Goal: Task Accomplishment & Management: Manage account settings

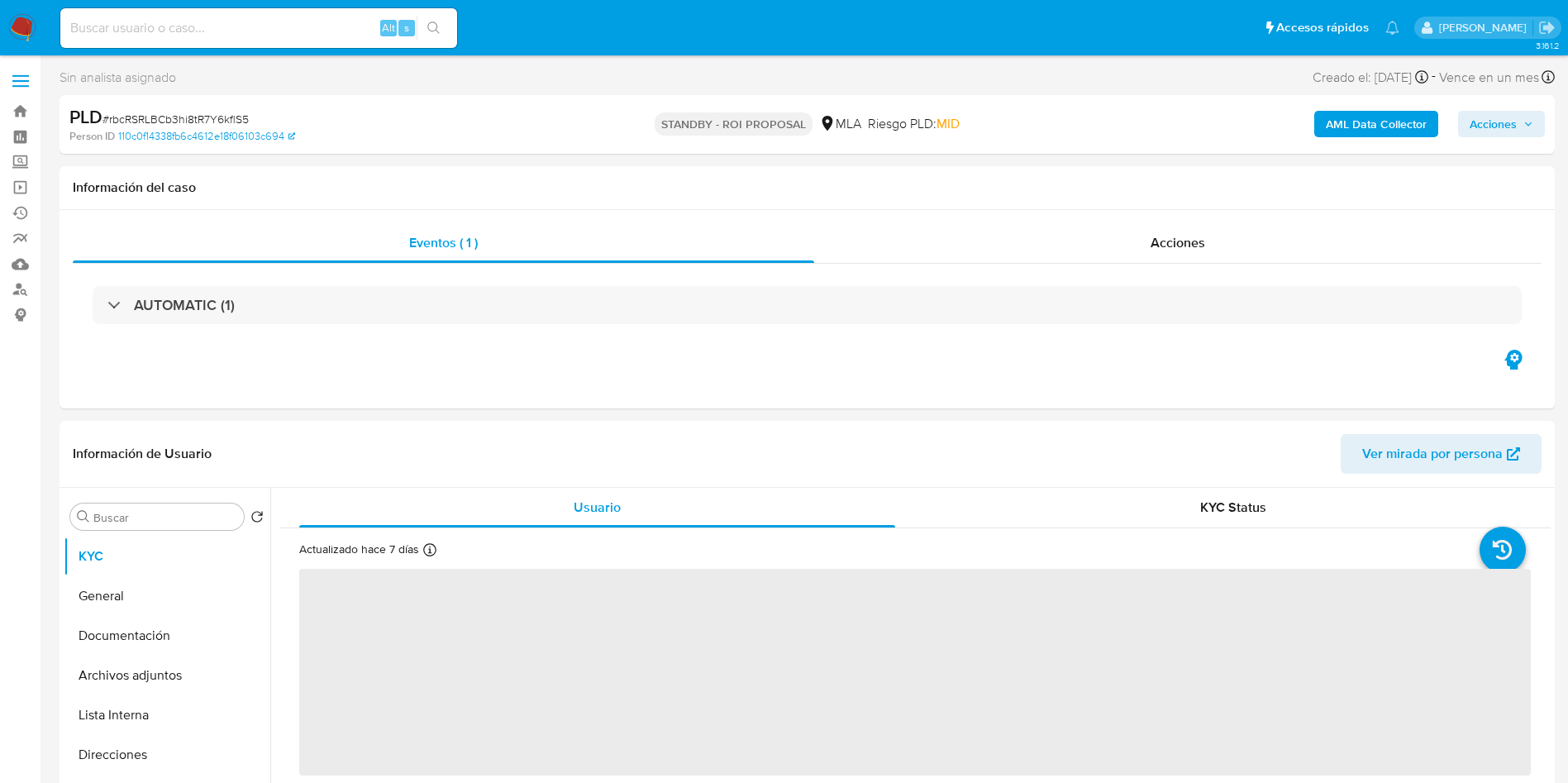
select select "10"
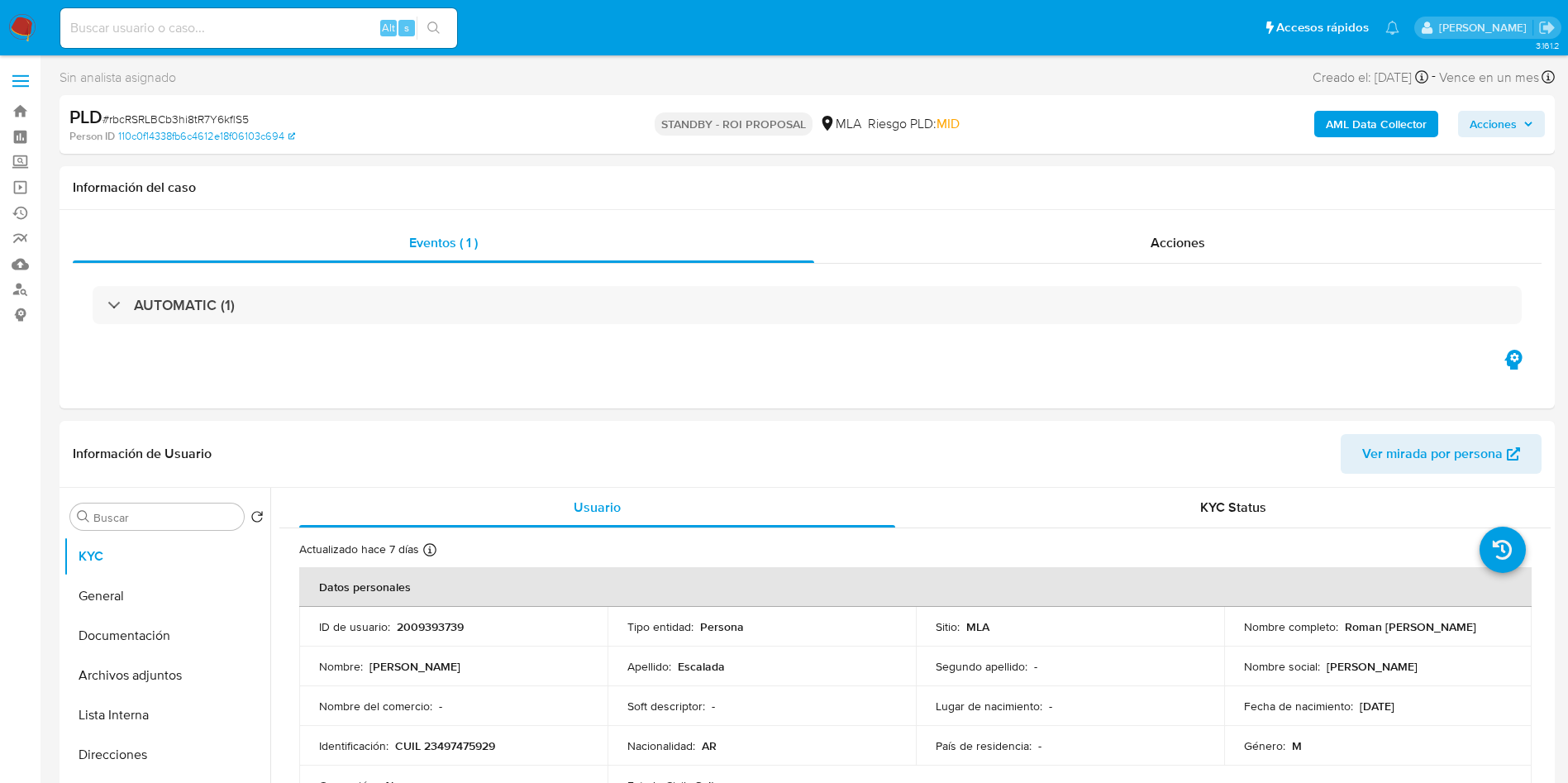
click at [307, 26] on input at bounding box center [258, 28] width 396 height 21
paste input "79WXC2lq49ZhXBCBtm0PB1IV"
type input "79WXC2lq49ZhXBCBtm0PB1IV"
click at [440, 31] on icon "search-icon" at bounding box center [433, 28] width 13 height 13
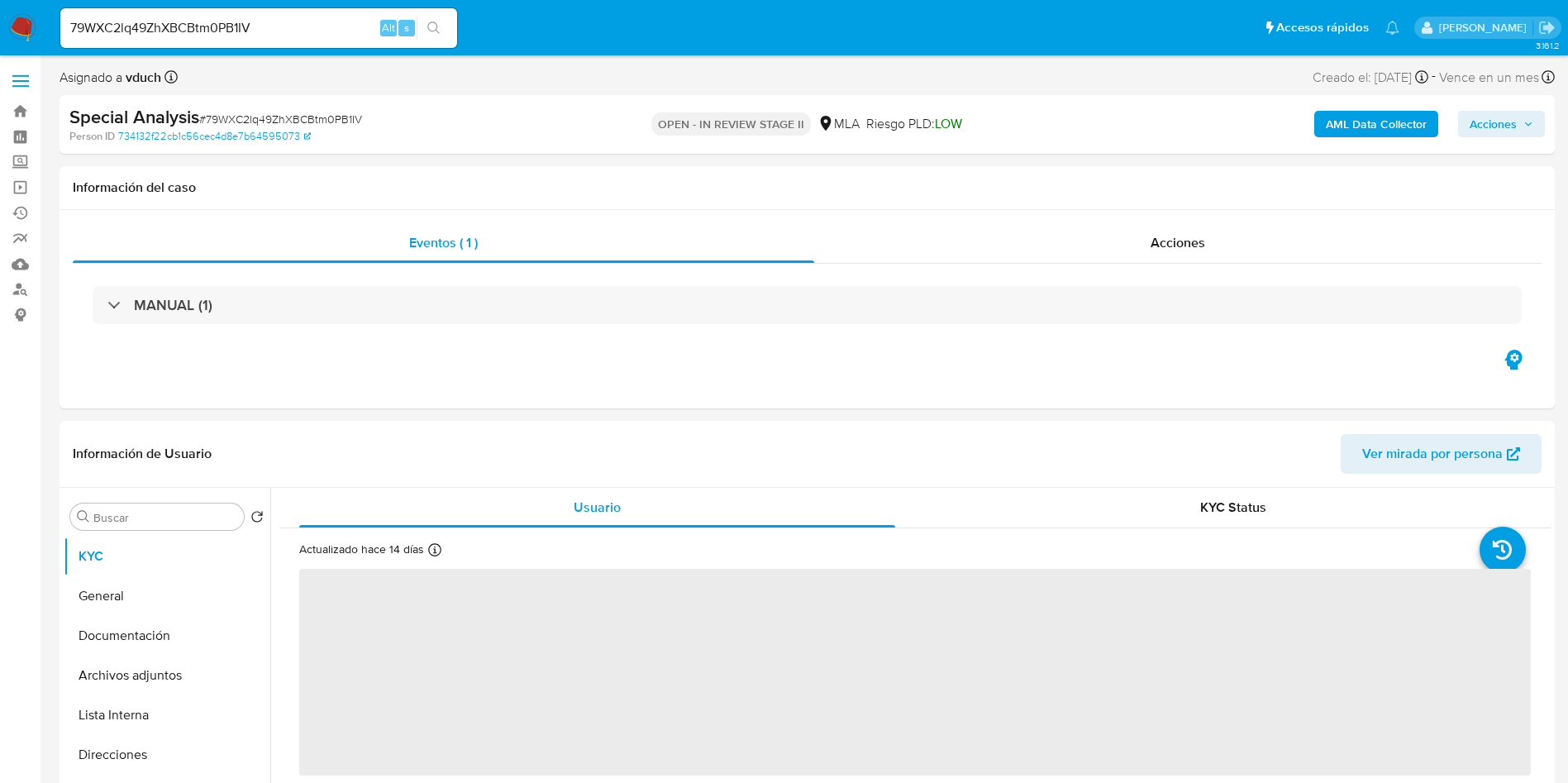
select select "10"
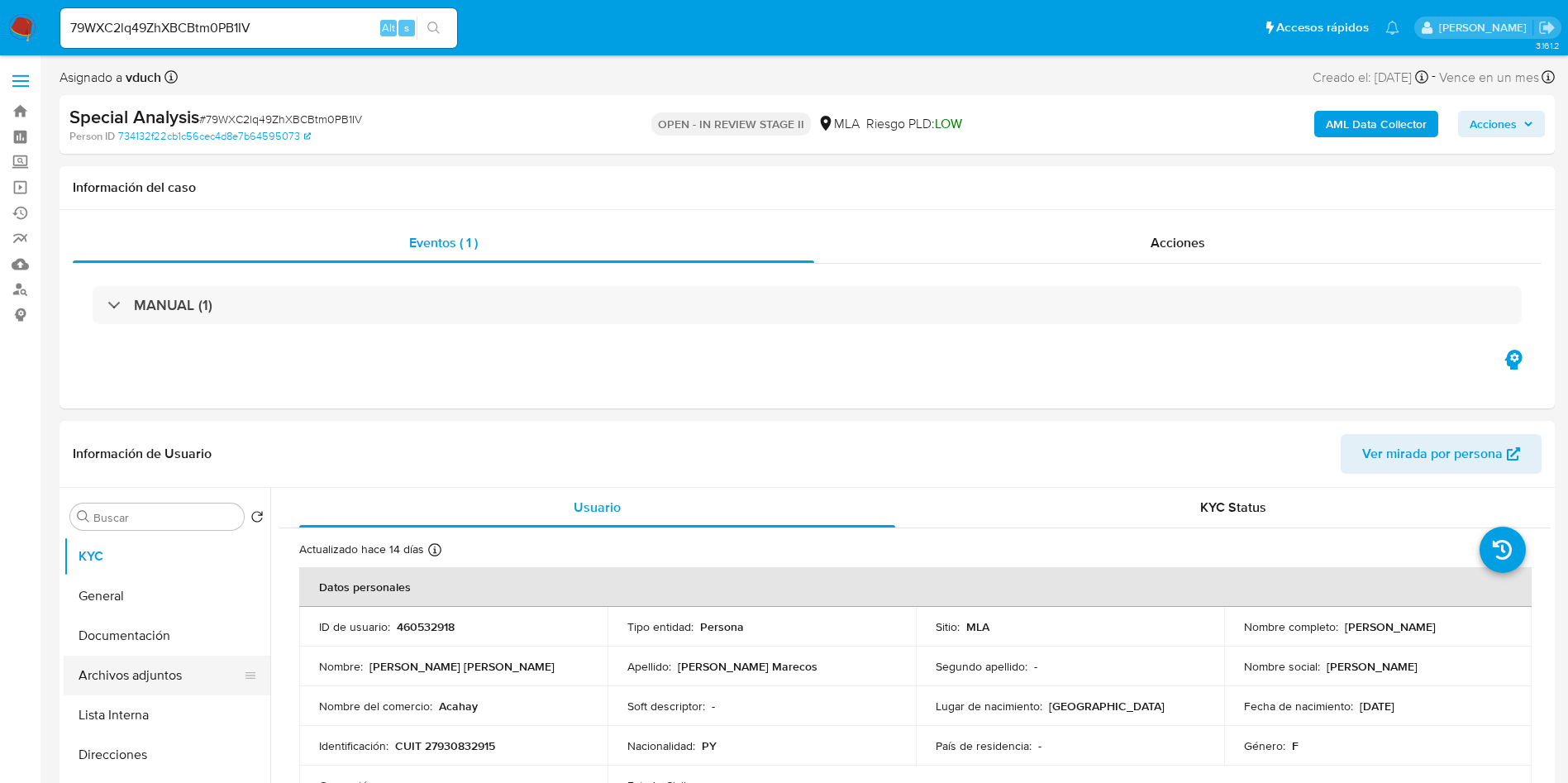
click at [174, 680] on button "Archivos adjuntos" at bounding box center [160, 676] width 194 height 40
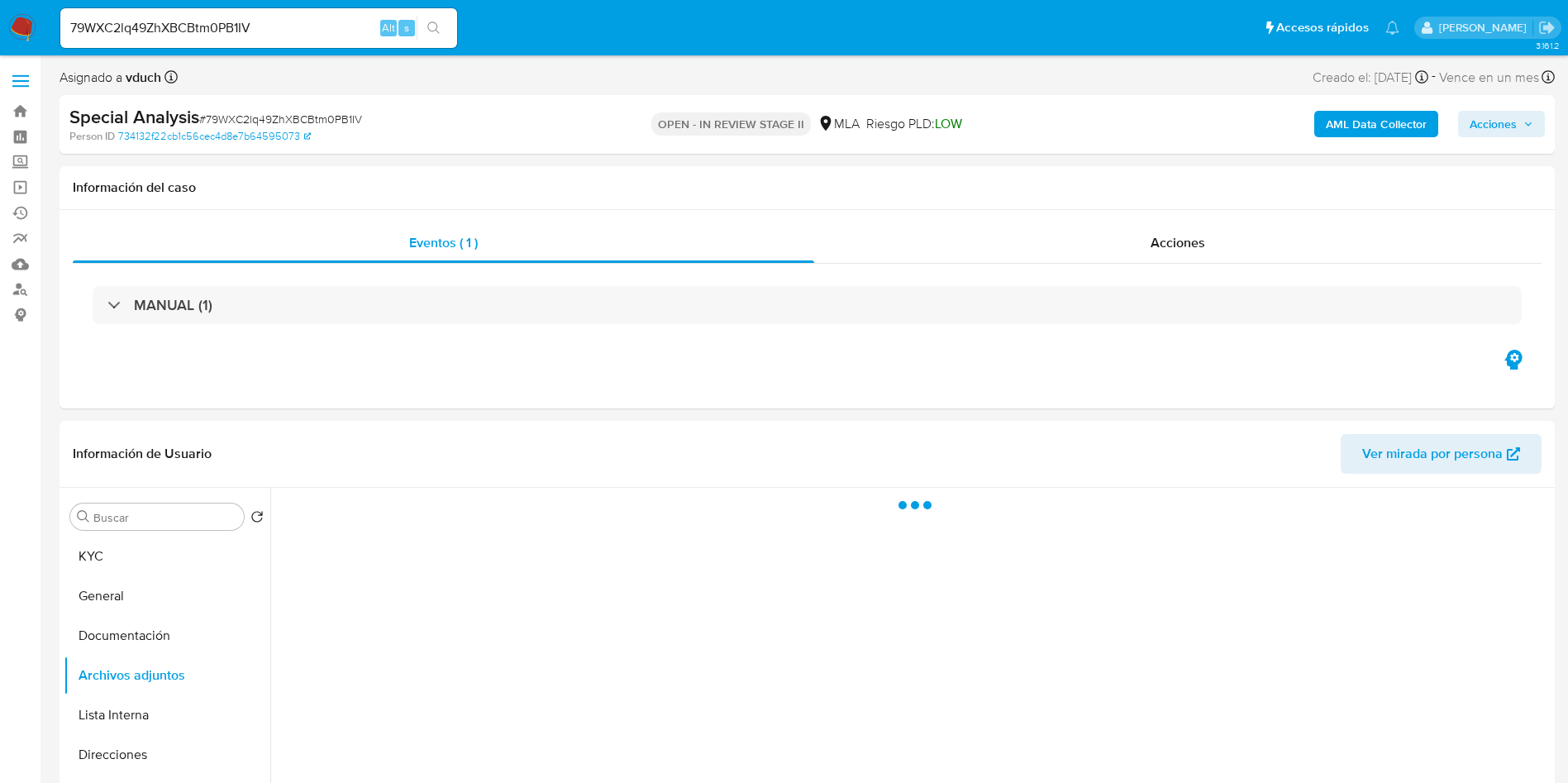
scroll to position [248, 0]
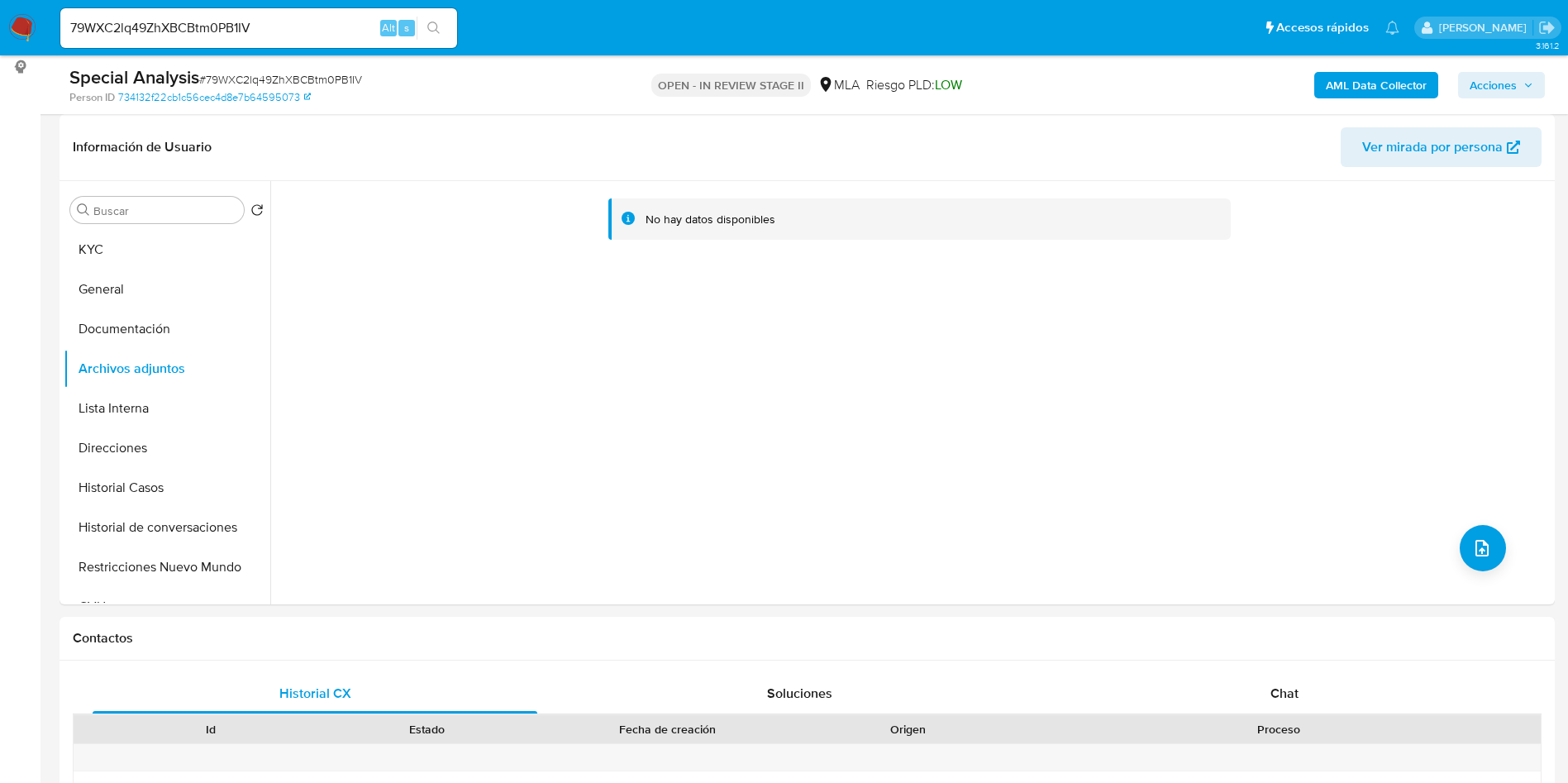
click at [1369, 82] on b "AML Data Collector" at bounding box center [1375, 85] width 101 height 27
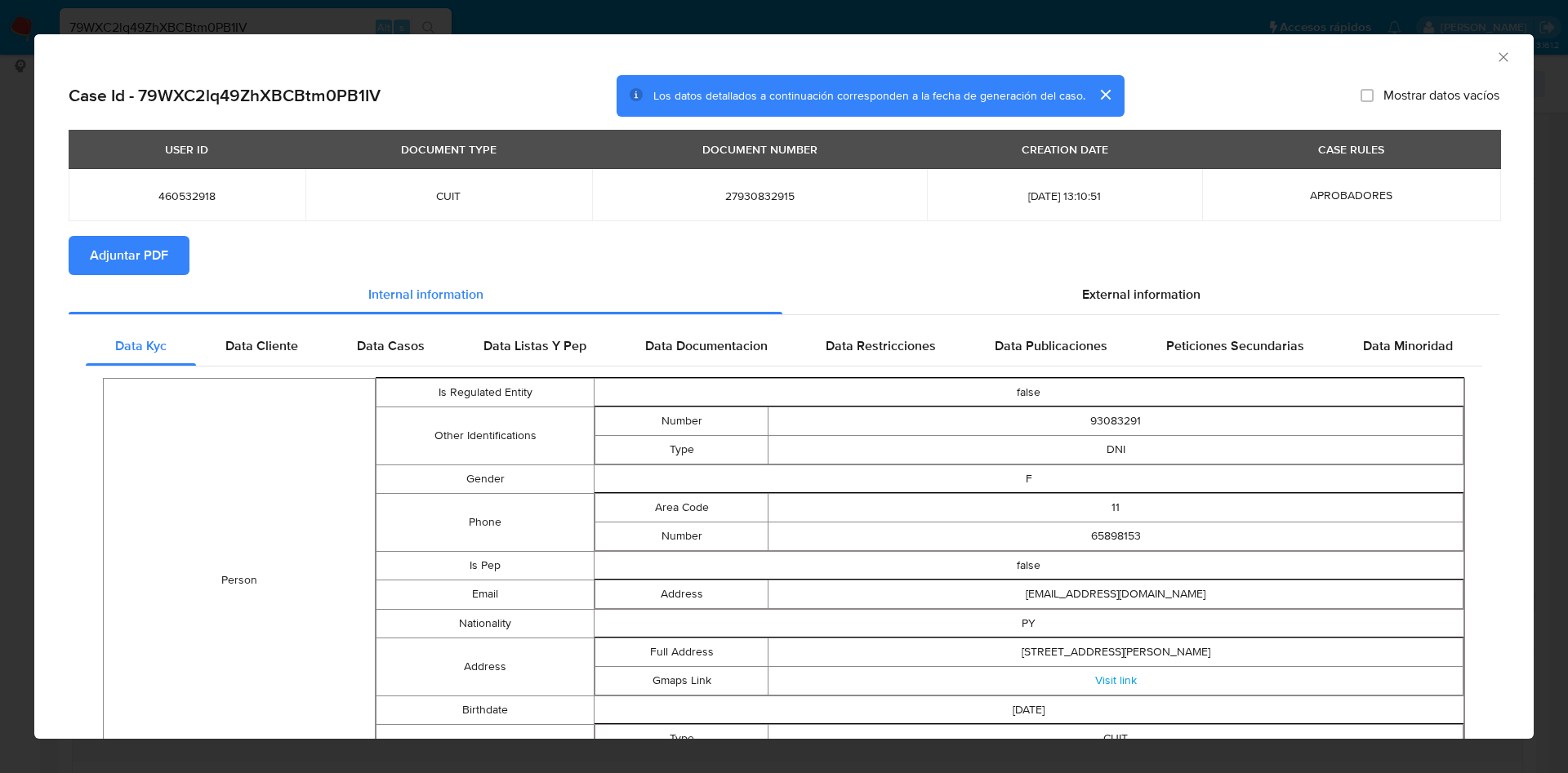
click at [152, 248] on span "Adjuntar PDF" at bounding box center [129, 255] width 79 height 36
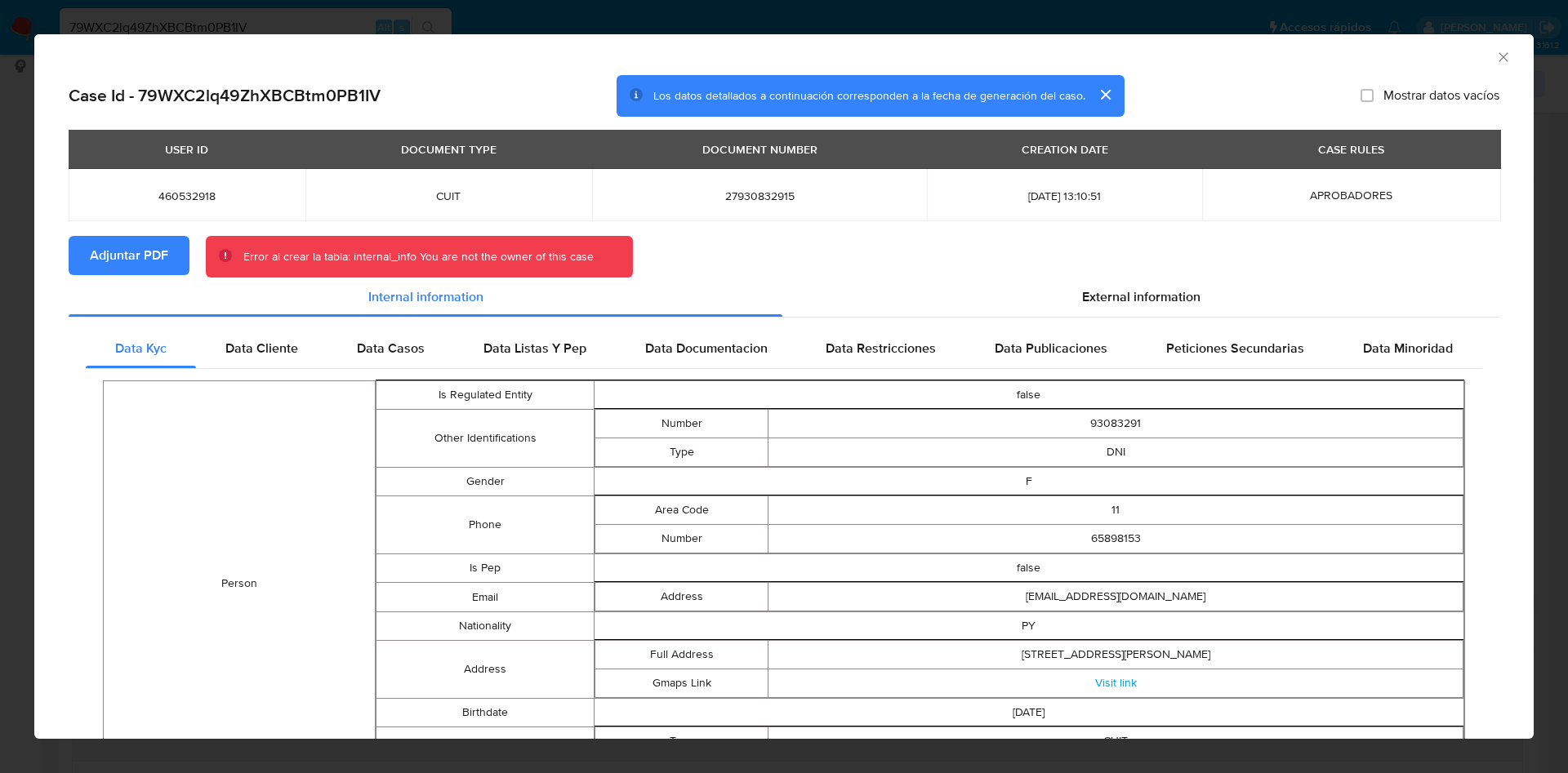
click at [1496, 60] on icon "Cerrar ventana" at bounding box center [1504, 58] width 16 height 16
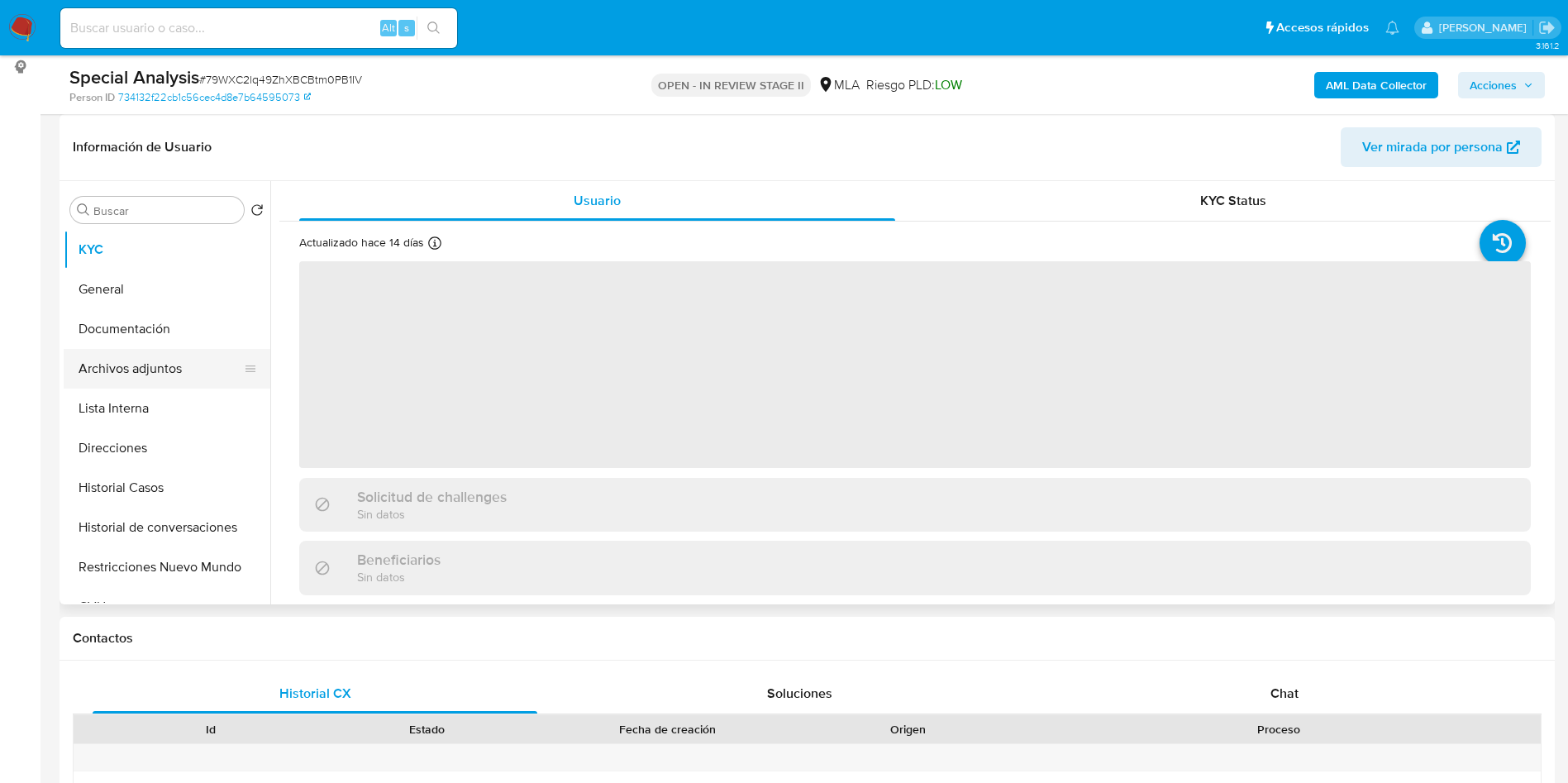
click at [186, 380] on button "Archivos adjuntos" at bounding box center [160, 369] width 194 height 40
select select "10"
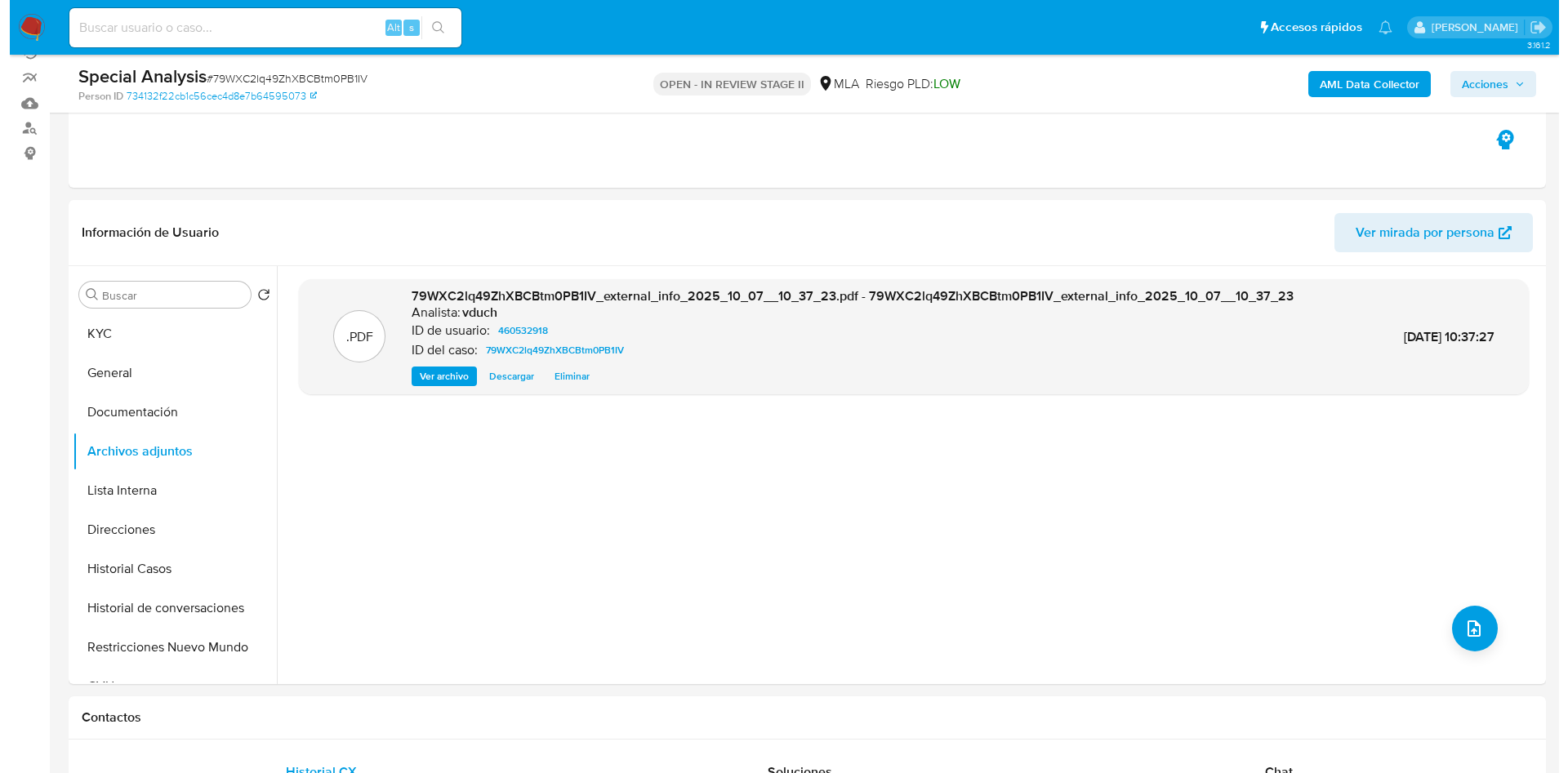
scroll to position [245, 0]
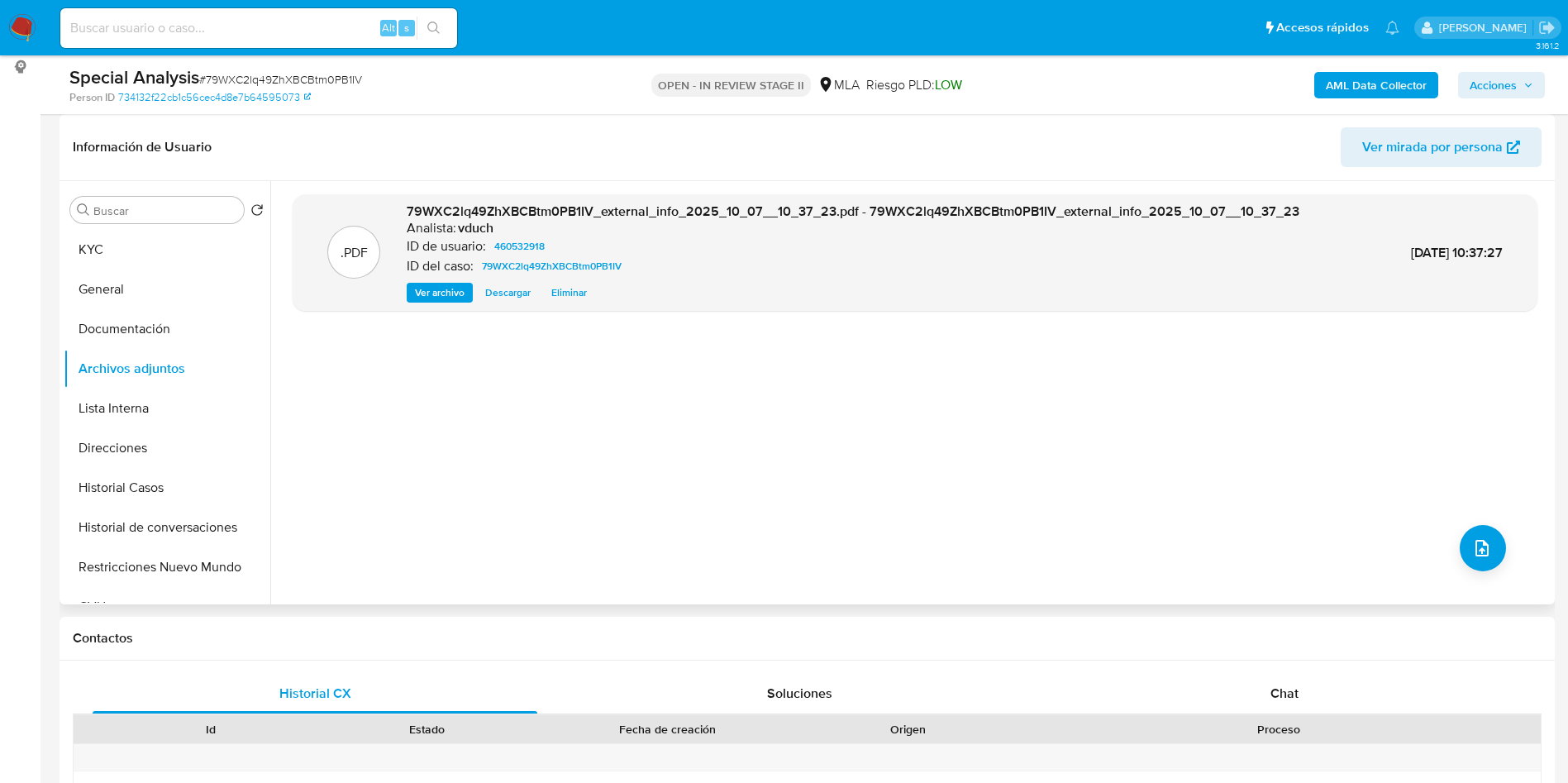
click at [1501, 558] on div ".PDF 79WXC2lq49ZhXBCBtm0PB1IV_external_info_2025_10_07__10_37_23.pdf - 79WXC2lq…" at bounding box center [915, 393] width 1245 height 397
click at [1476, 550] on icon "upload-file" at bounding box center [1481, 548] width 19 height 19
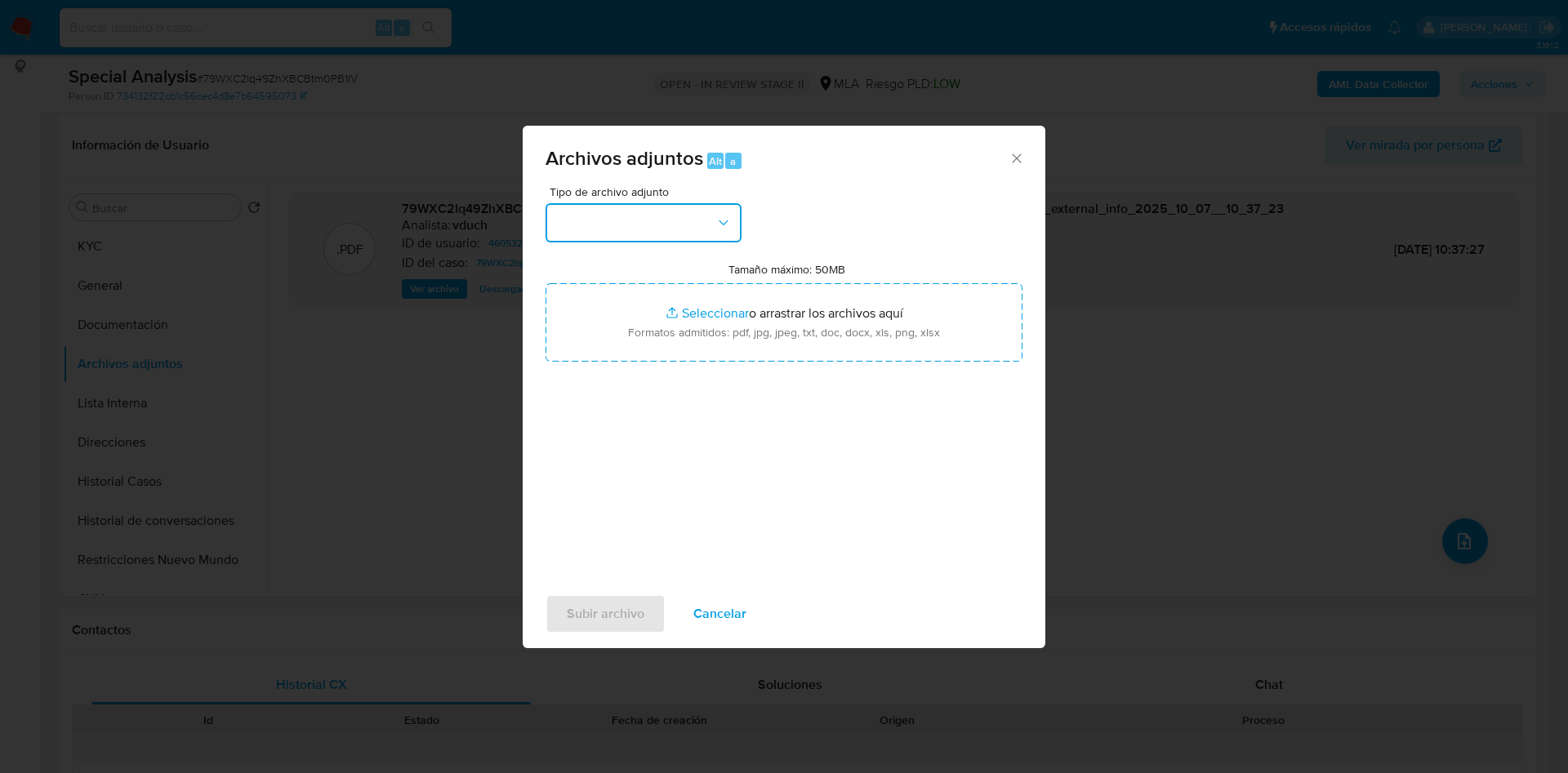
click at [695, 224] on button "button" at bounding box center [643, 222] width 196 height 39
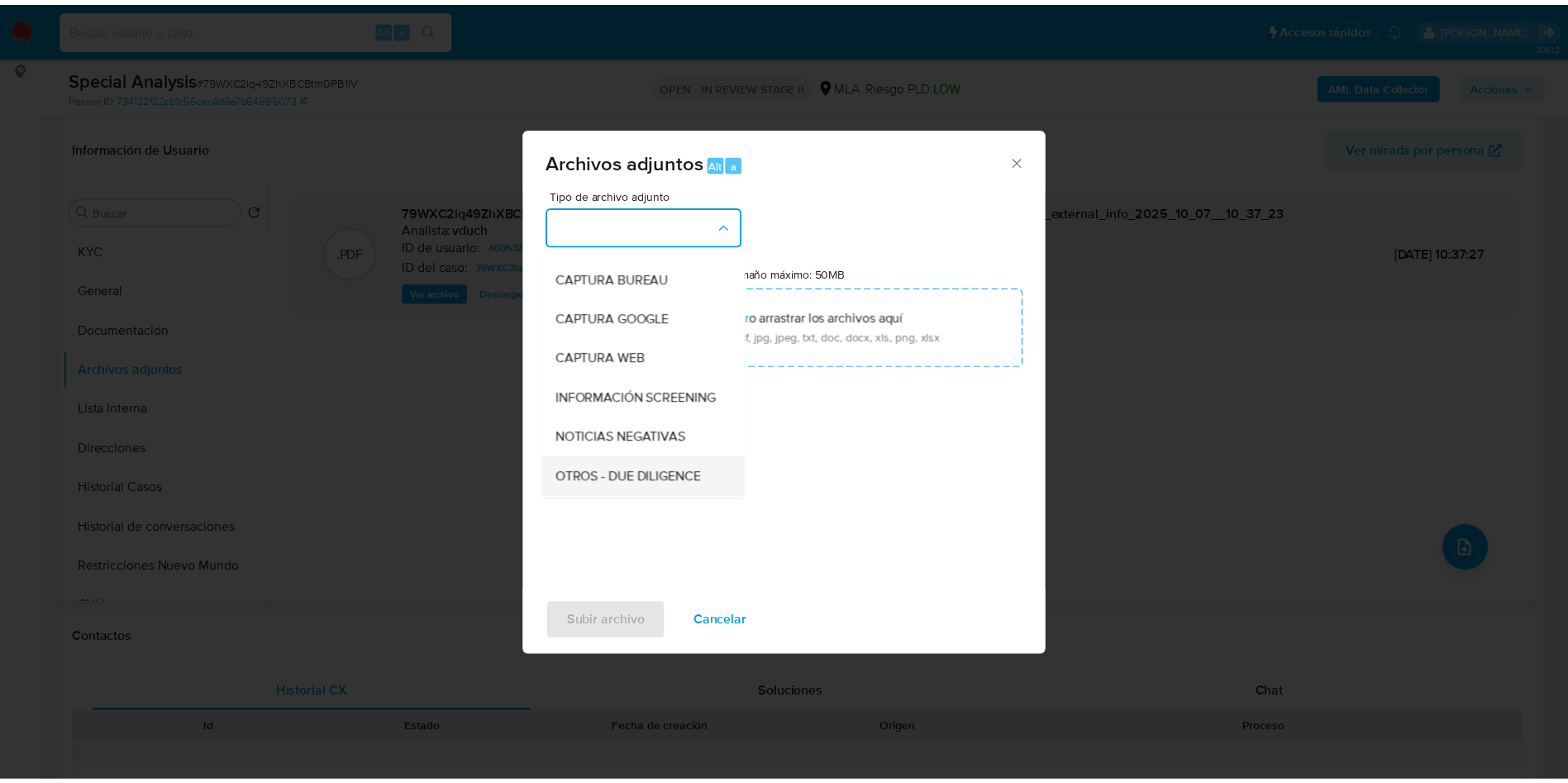
scroll to position [124, 0]
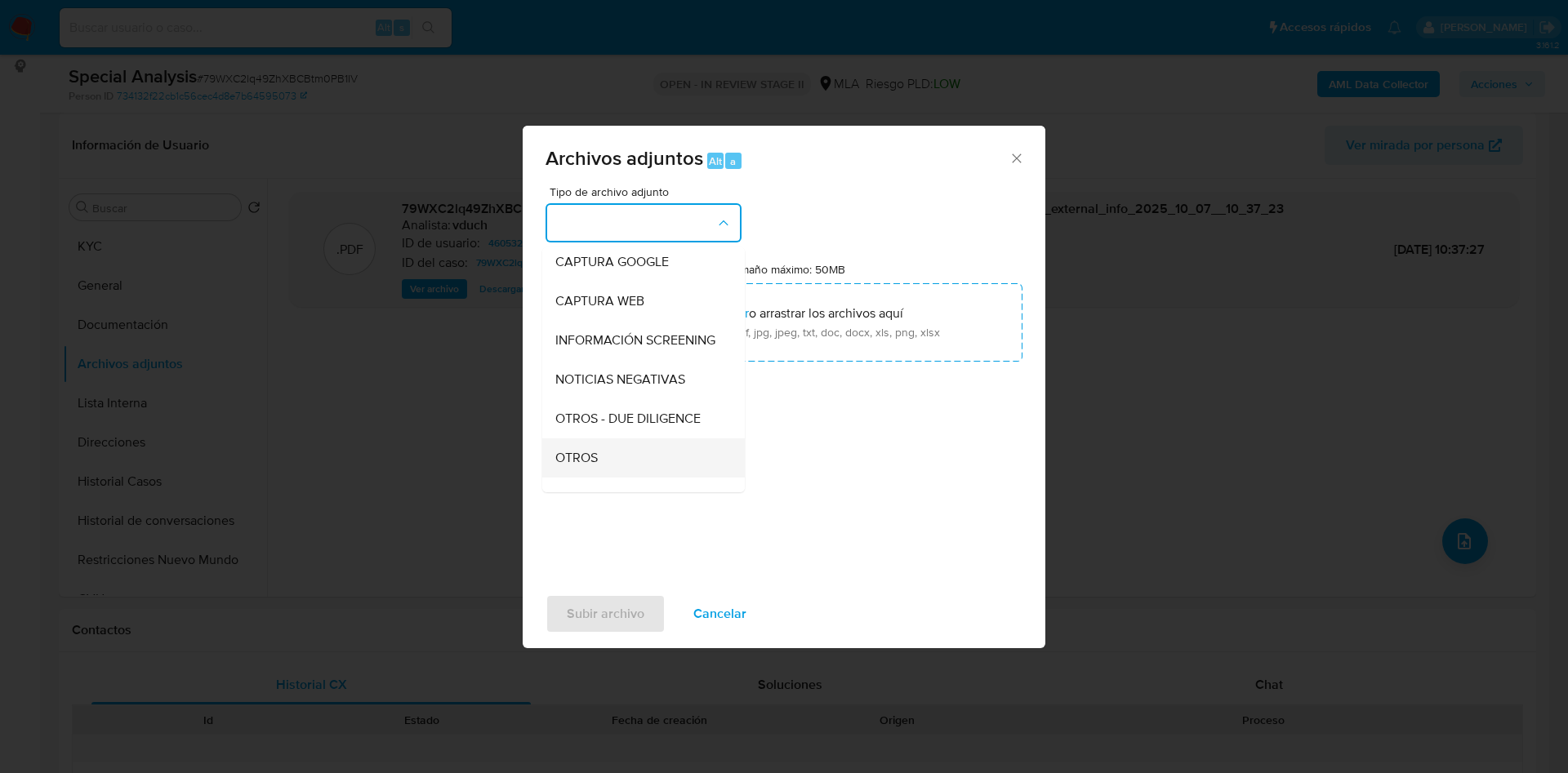
click at [619, 475] on div "OTROS" at bounding box center [639, 457] width 167 height 39
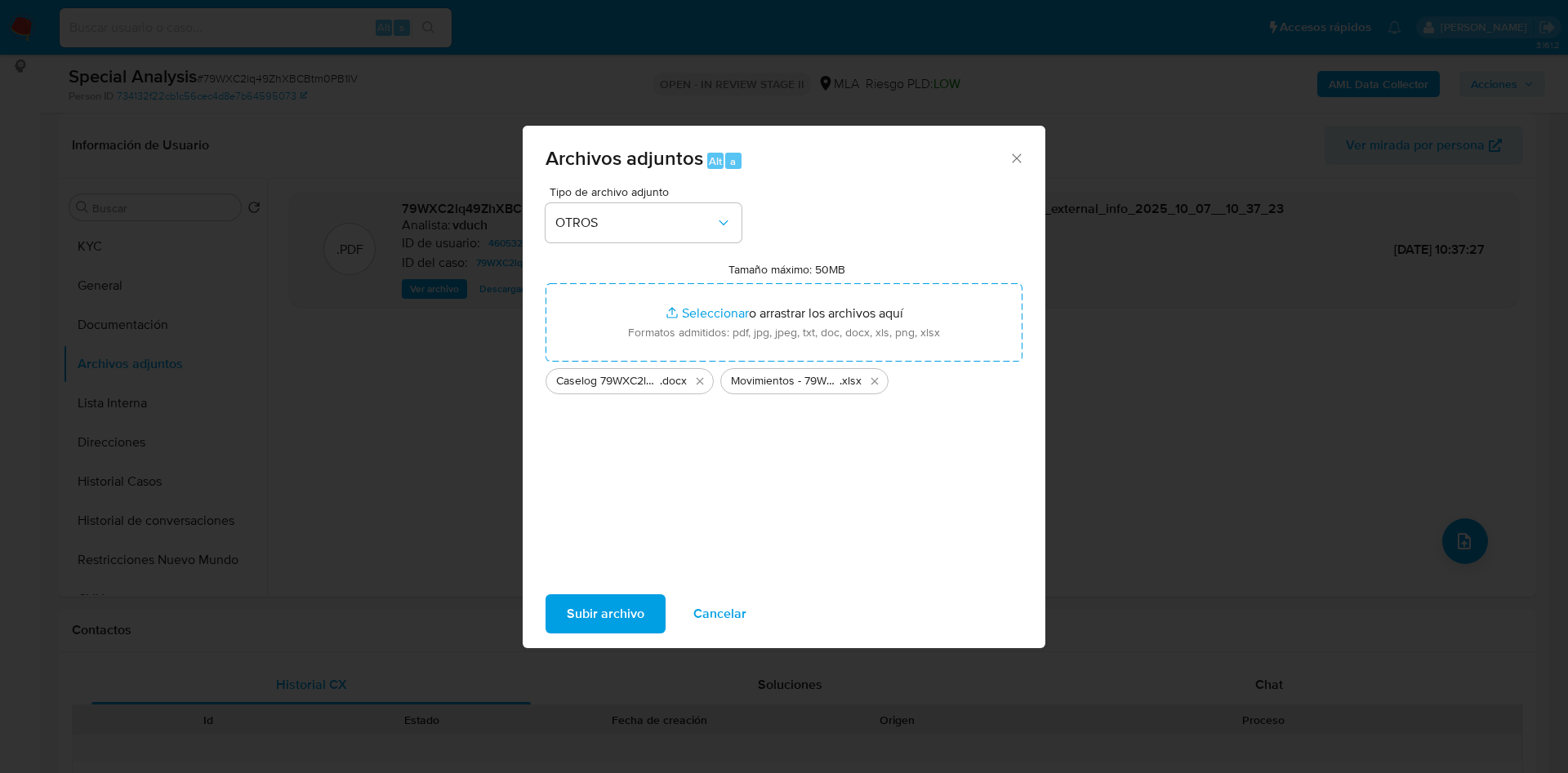
click at [628, 610] on span "Subir archivo" at bounding box center [605, 613] width 78 height 36
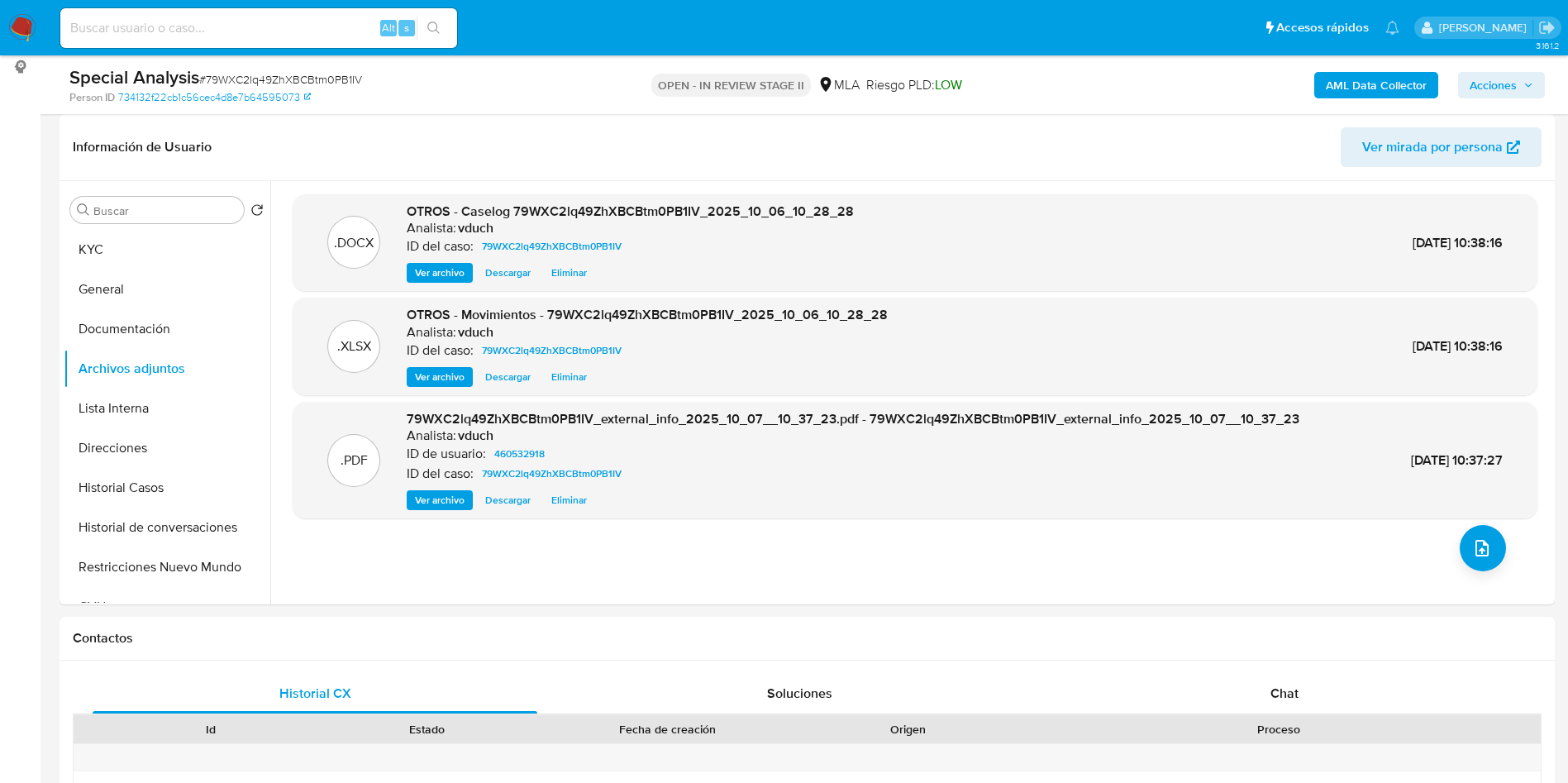
click at [1383, 91] on b "AML Data Collector" at bounding box center [1375, 85] width 101 height 27
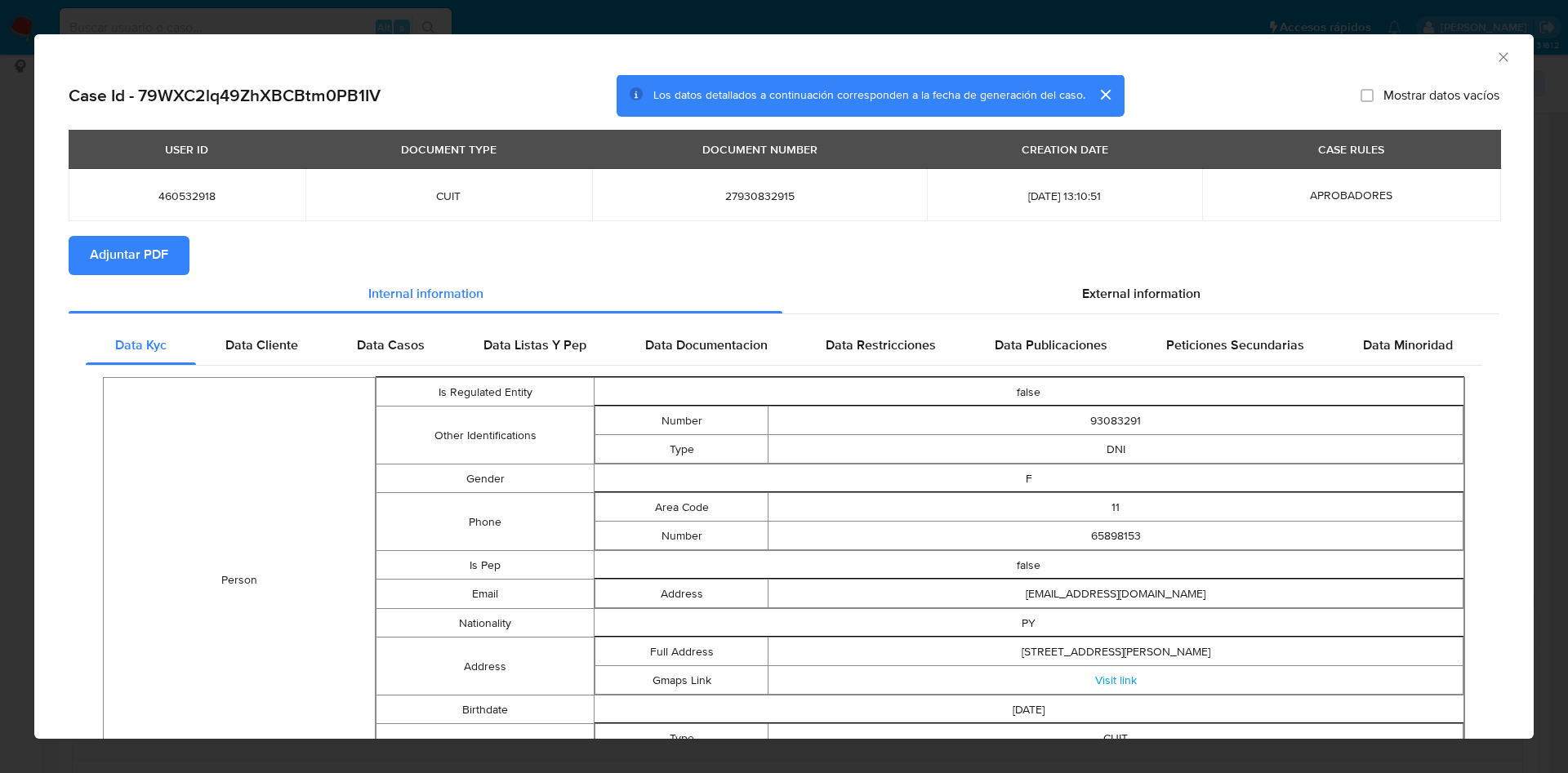
click at [153, 252] on span "Adjuntar PDF" at bounding box center [129, 255] width 79 height 36
click at [1496, 50] on icon "Cerrar ventana" at bounding box center [1504, 58] width 16 height 16
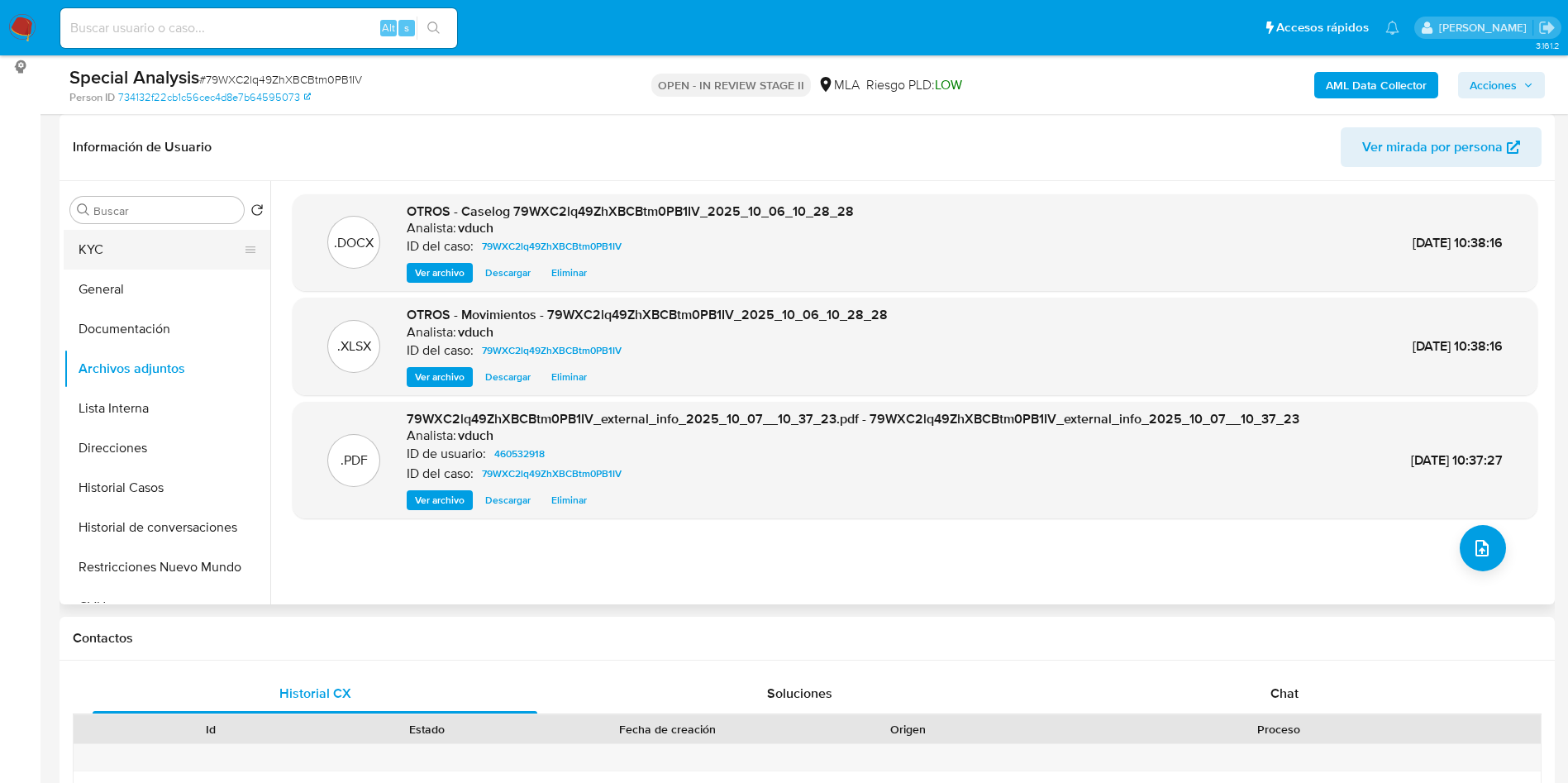
drag, startPoint x: 216, startPoint y: 236, endPoint x: 205, endPoint y: 262, distance: 28.2
click at [218, 235] on button "KYC" at bounding box center [160, 249] width 194 height 40
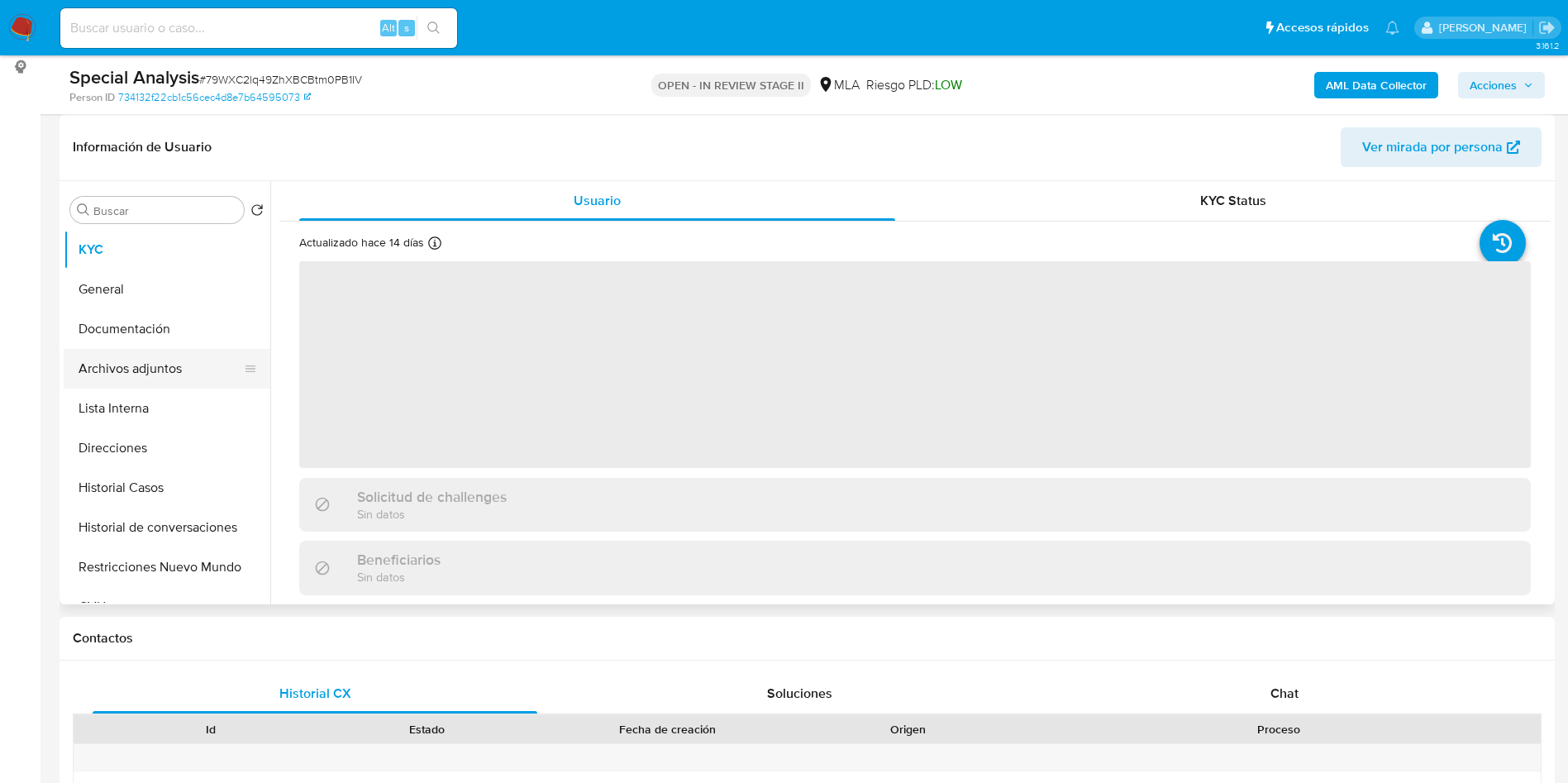
click at [197, 365] on button "Archivos adjuntos" at bounding box center [160, 369] width 194 height 40
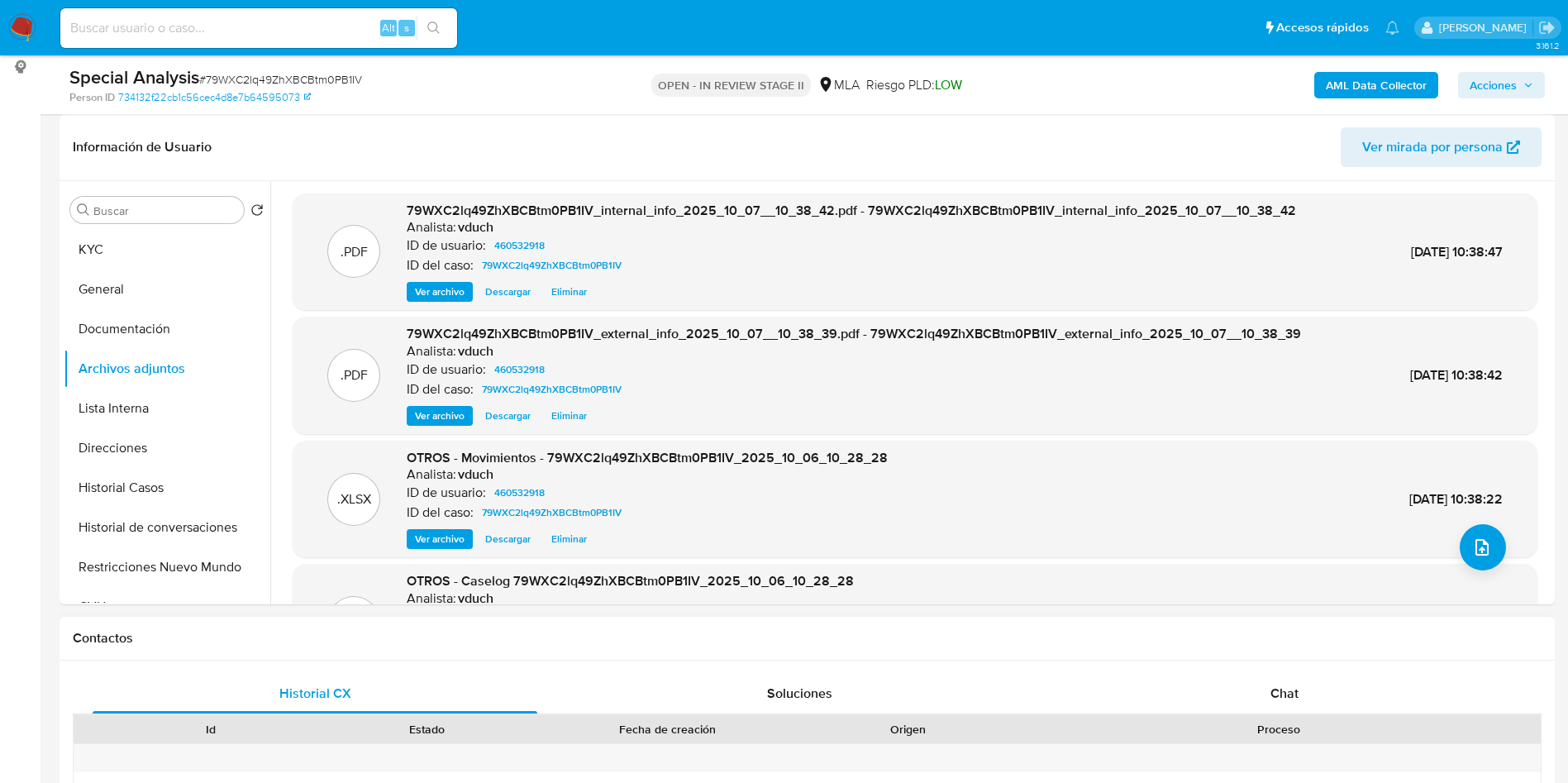
scroll to position [0, 0]
click at [1494, 86] on span "Acciones" at bounding box center [1493, 85] width 47 height 27
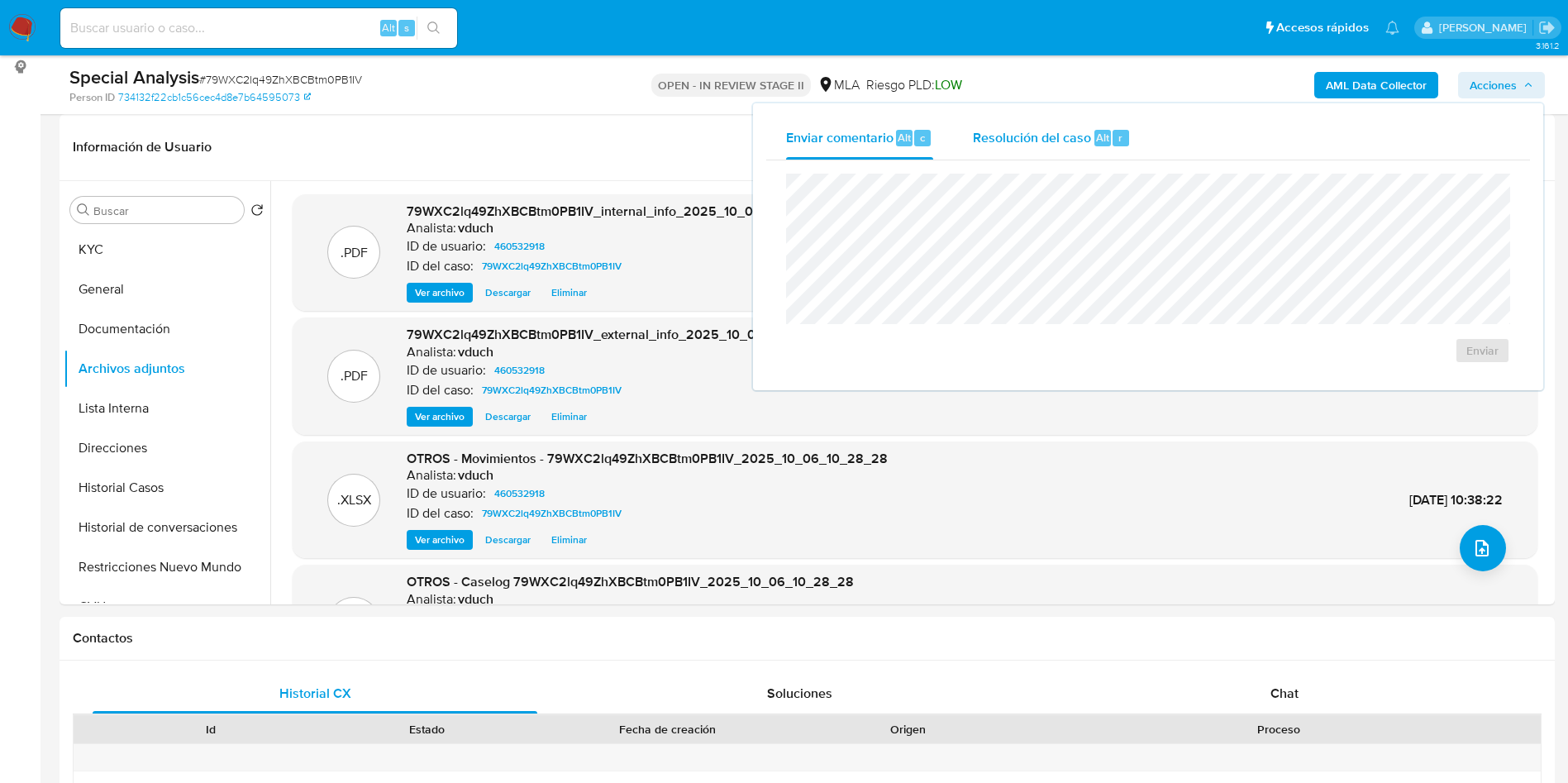
click at [1008, 155] on div "Resolución del caso Alt r" at bounding box center [1051, 138] width 157 height 43
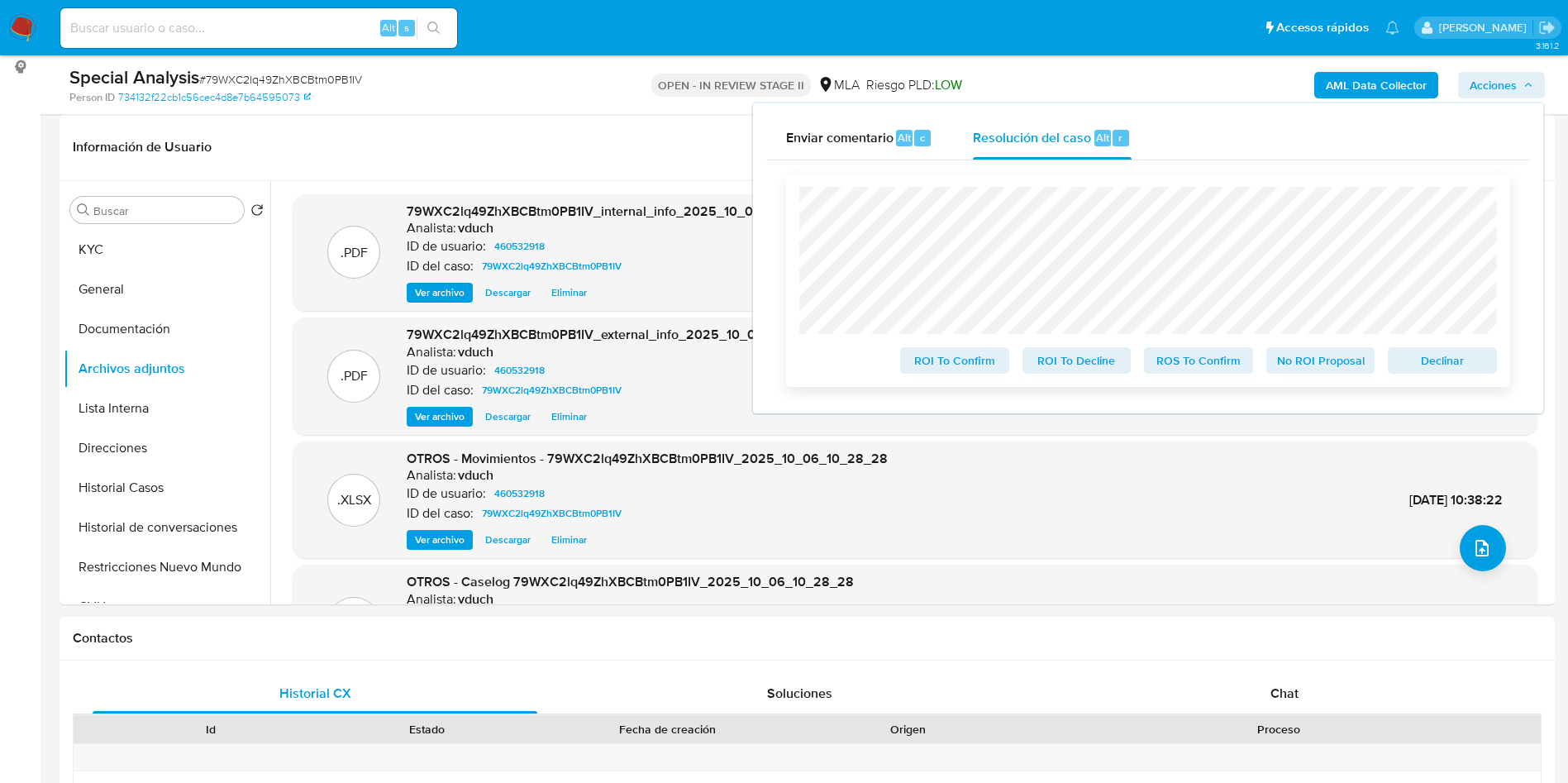
click at [1300, 349] on span "No ROI Proposal" at bounding box center [1321, 360] width 86 height 23
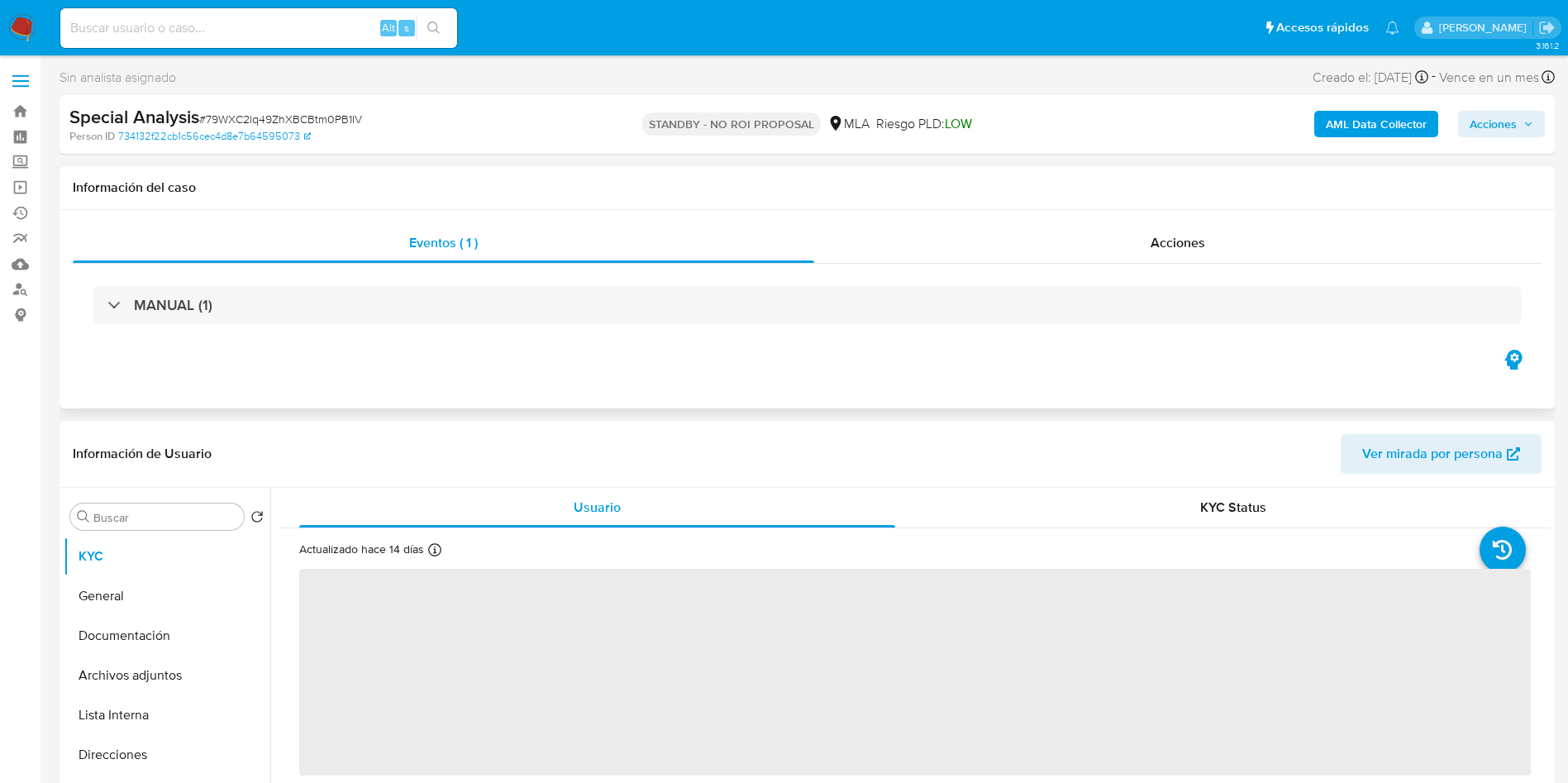
select select "10"
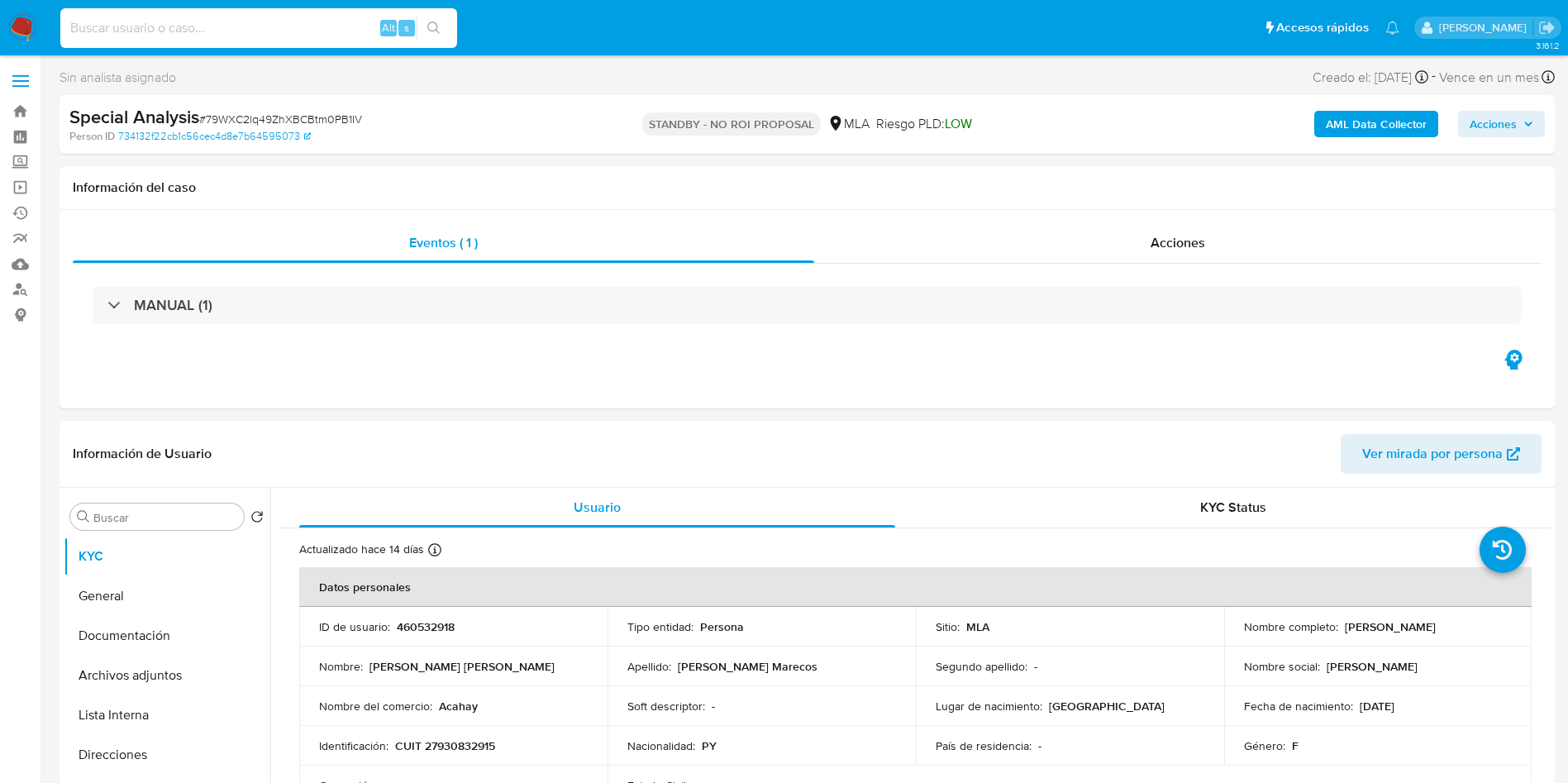
click at [277, 19] on input at bounding box center [258, 28] width 396 height 21
paste input "ap8R69MaeXUPDoP5CAfFsDIZ"
type input "ap8R69MaeXUPDoP5CAfFsDIZ"
click at [445, 22] on button "search-icon" at bounding box center [433, 28] width 34 height 23
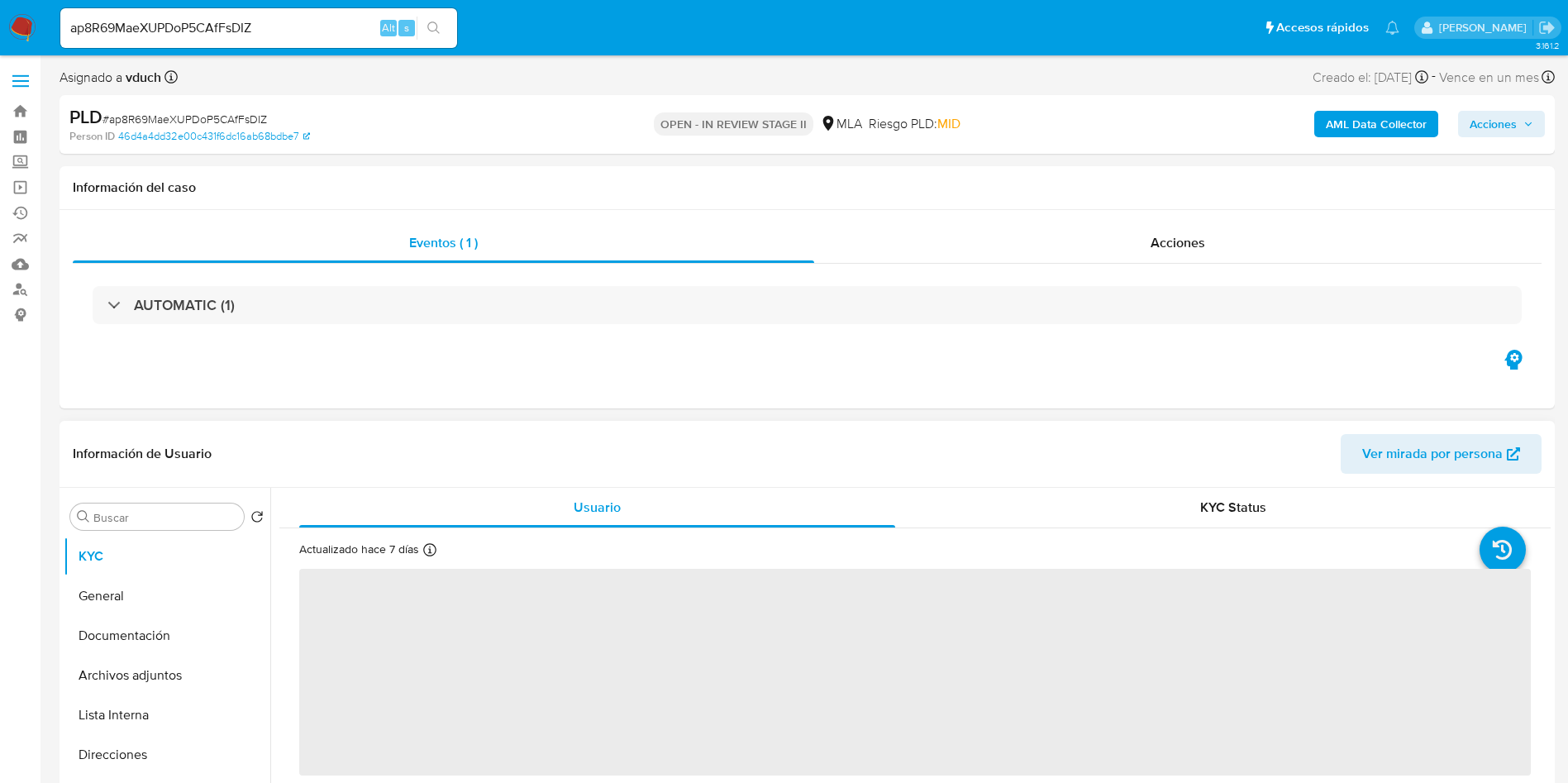
select select "10"
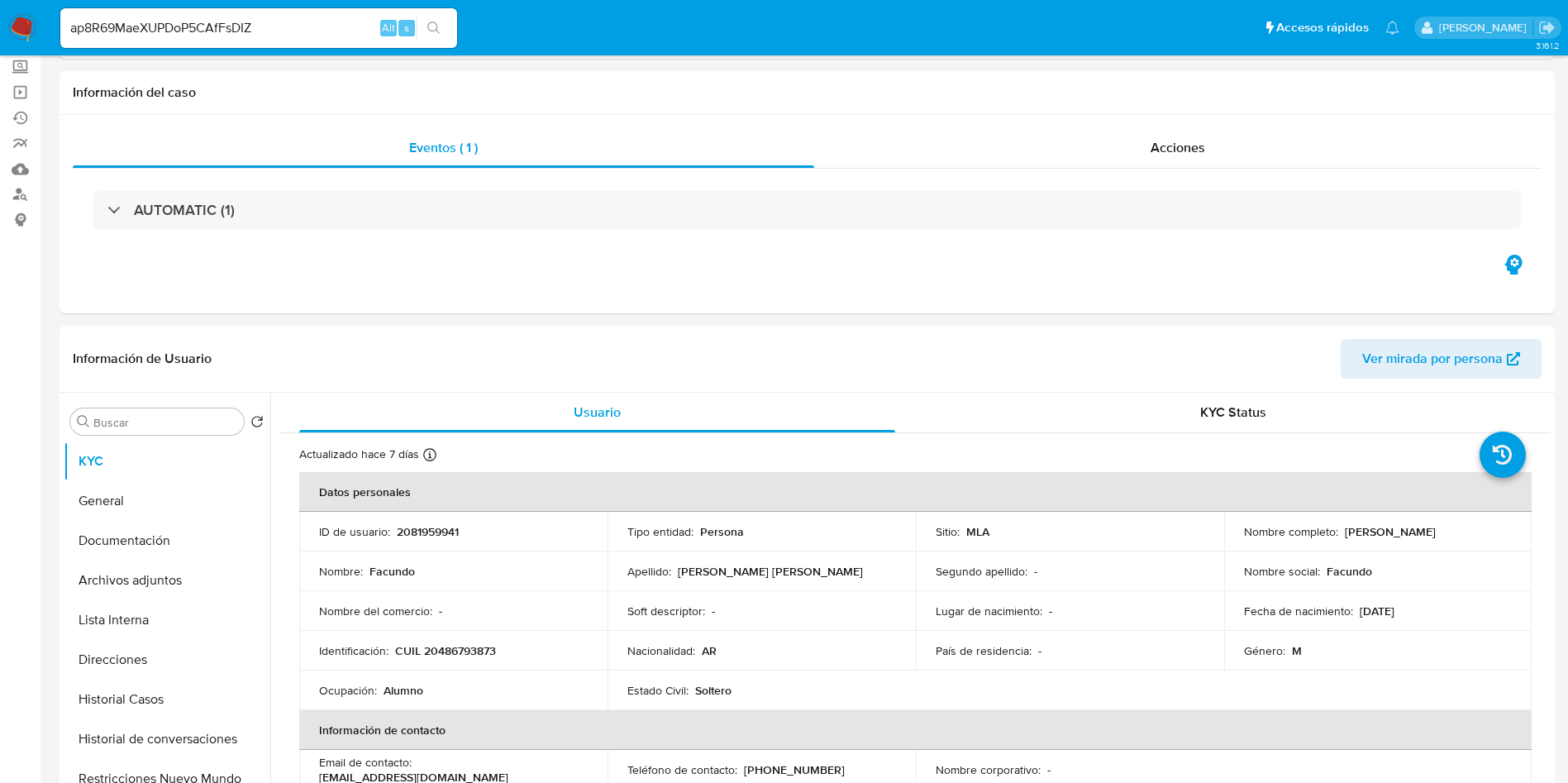
scroll to position [496, 0]
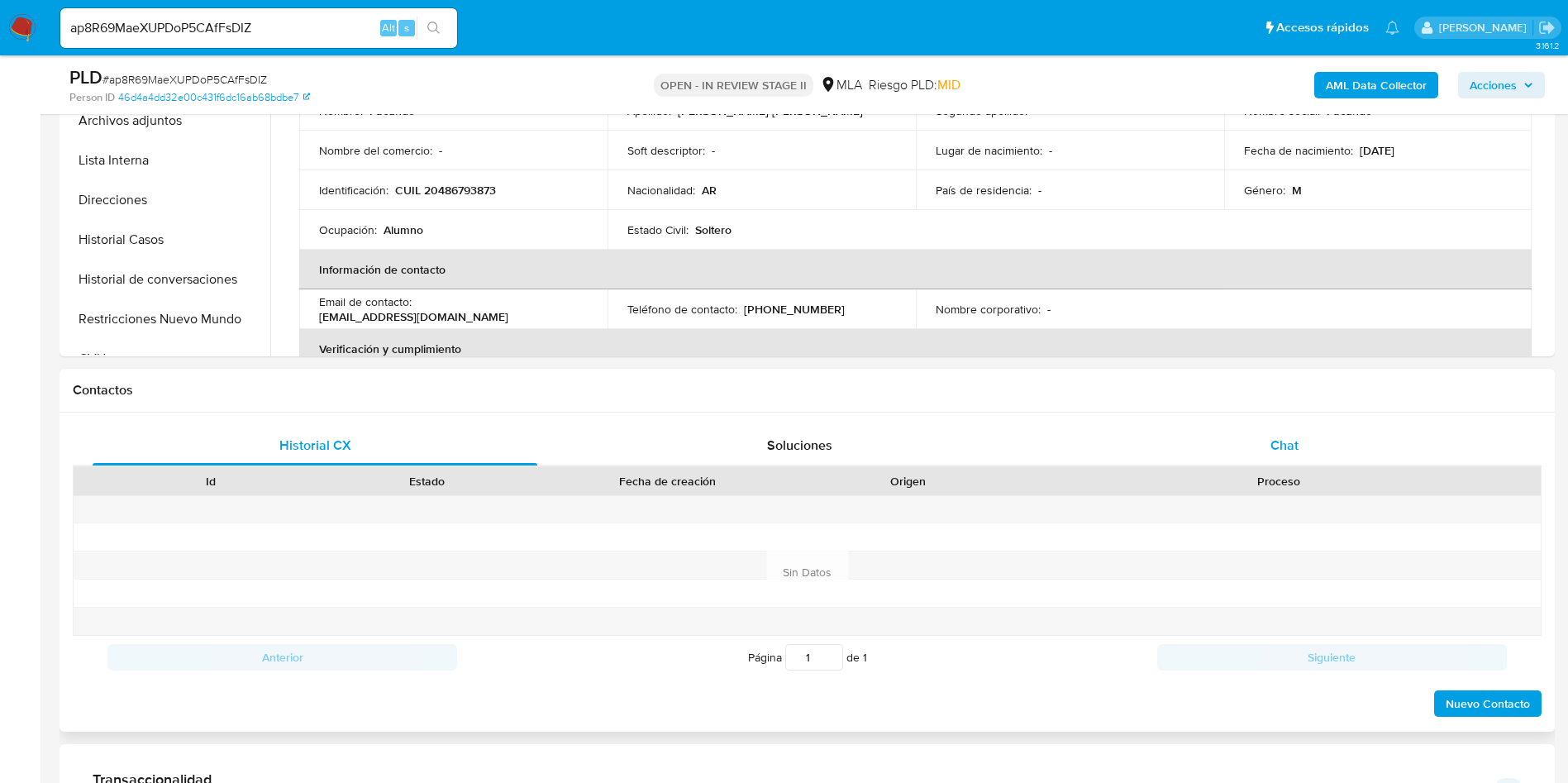
click at [1286, 449] on span "Chat" at bounding box center [1285, 445] width 28 height 19
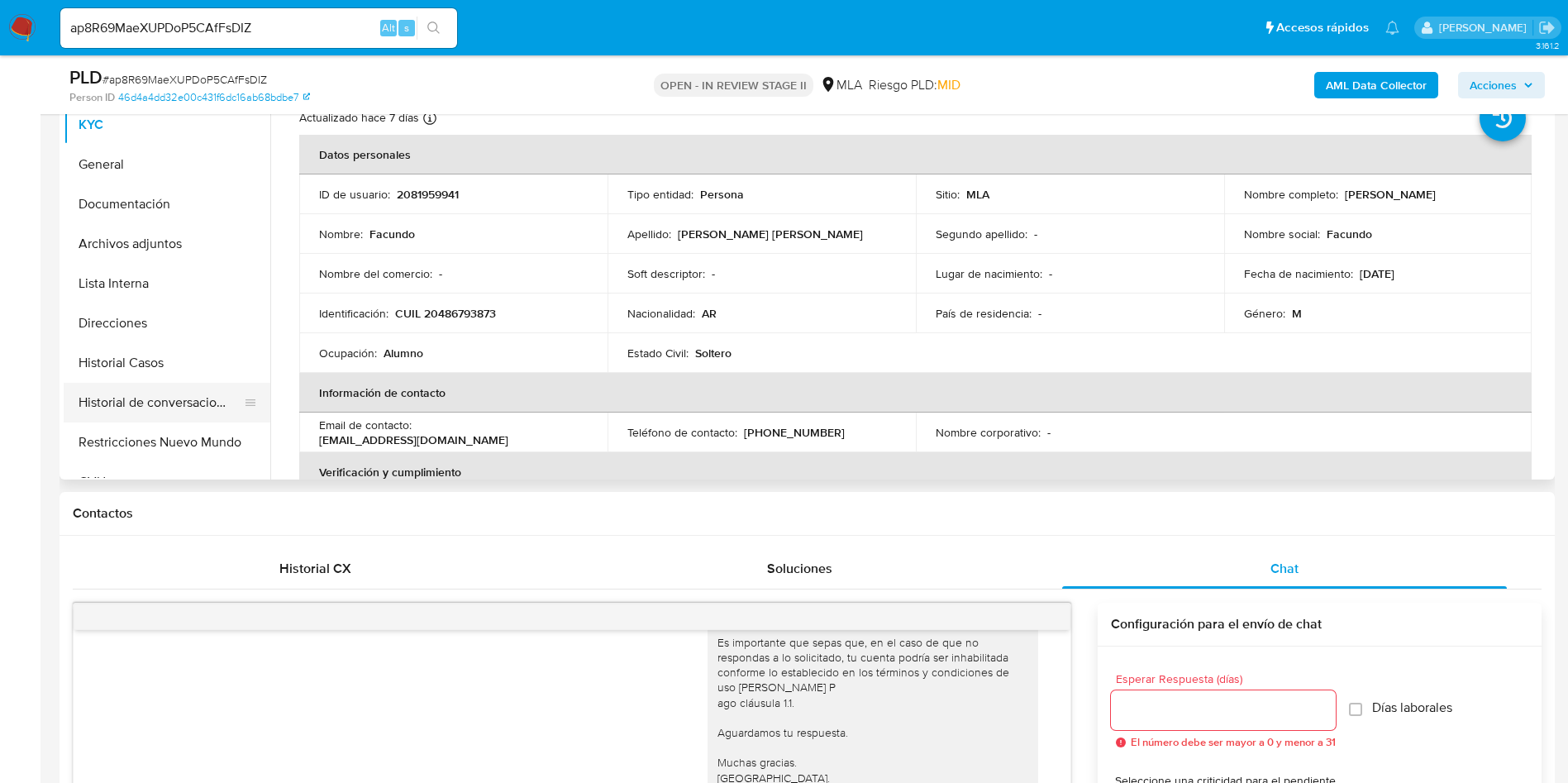
scroll to position [373, 0]
drag, startPoint x: 155, startPoint y: 262, endPoint x: 161, endPoint y: 257, distance: 7.8
click at [161, 257] on button "Archivos adjuntos" at bounding box center [160, 245] width 194 height 40
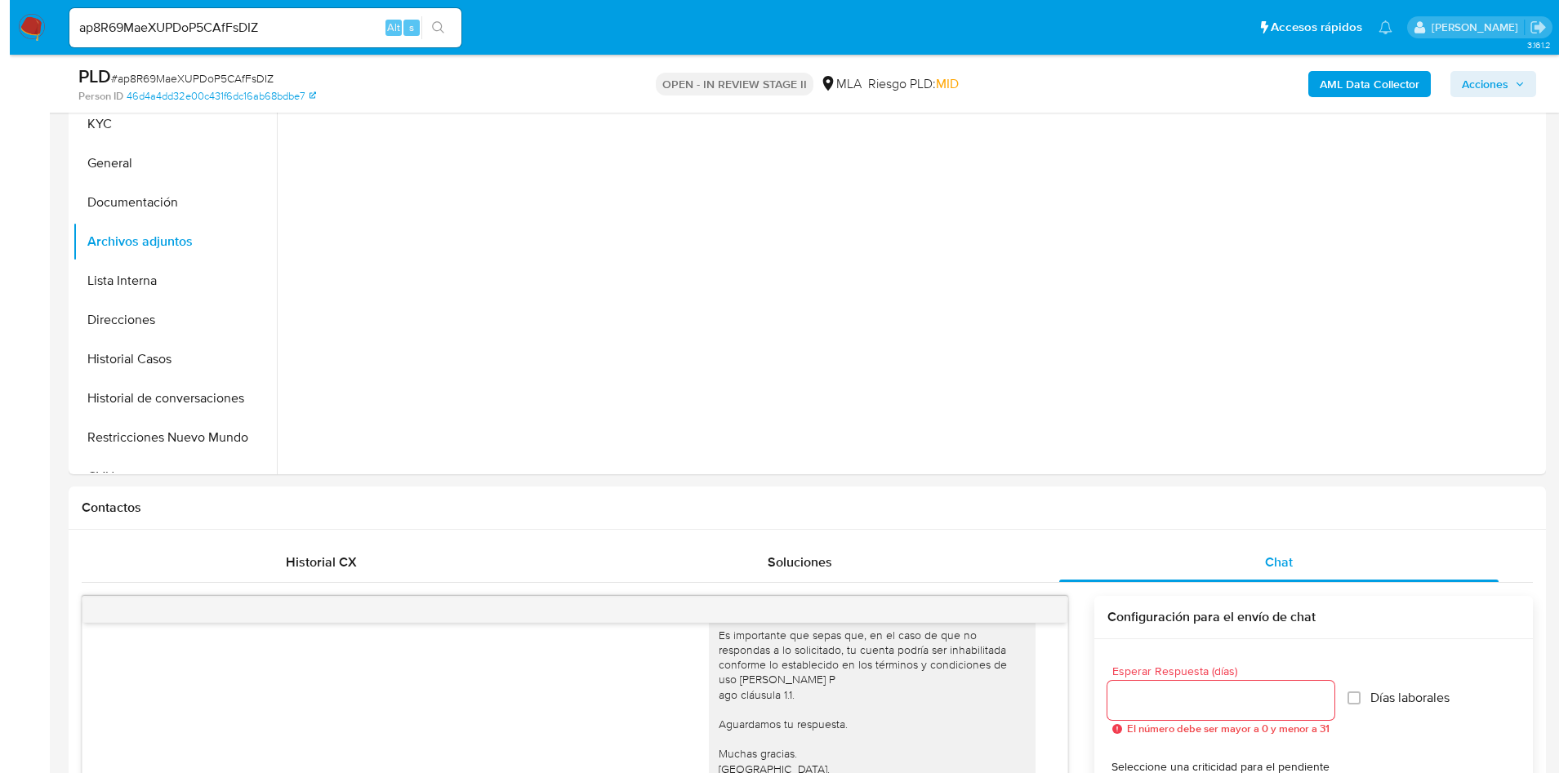
scroll to position [123, 0]
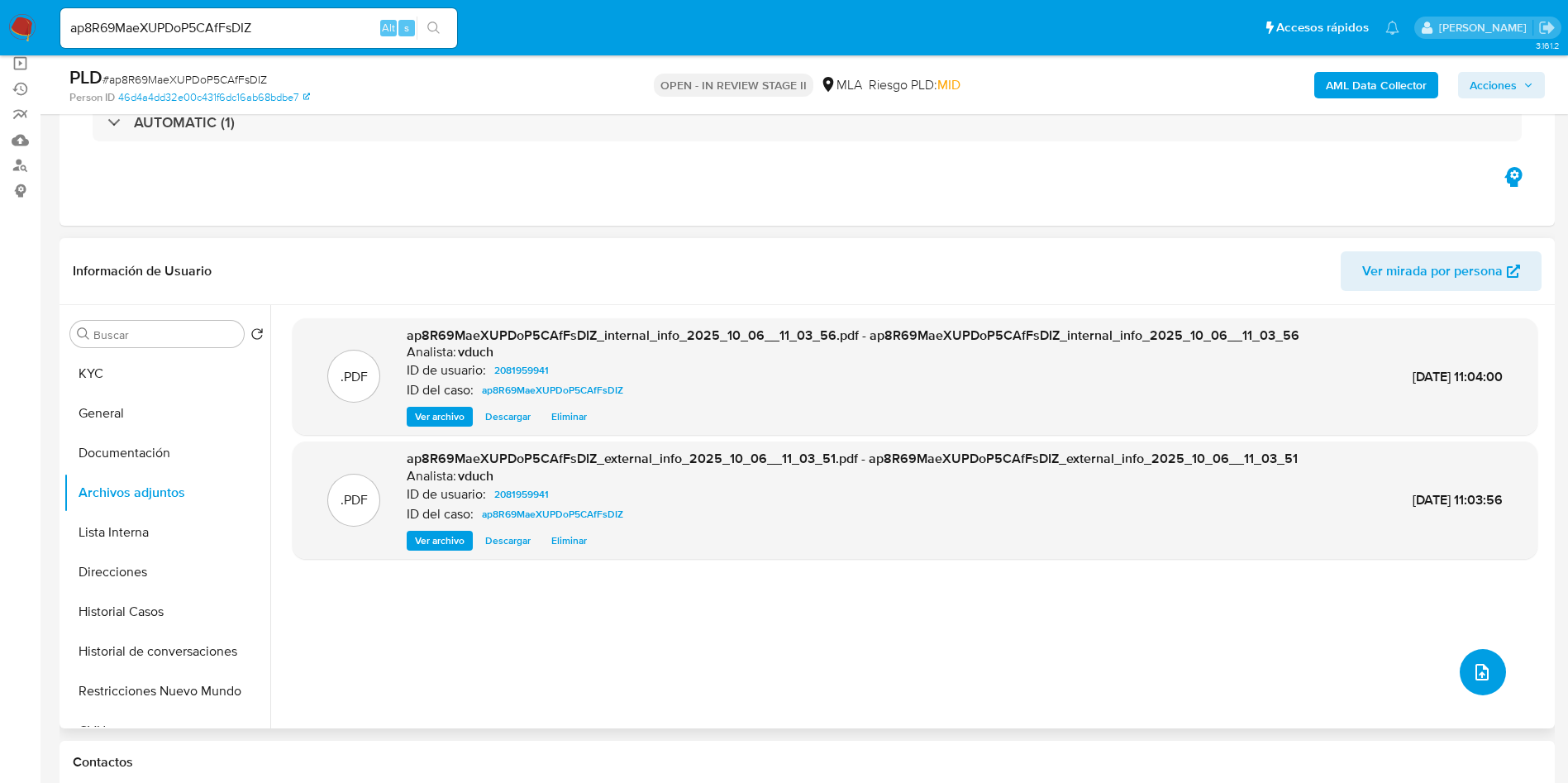
click at [1475, 671] on icon "upload-file" at bounding box center [1482, 673] width 13 height 17
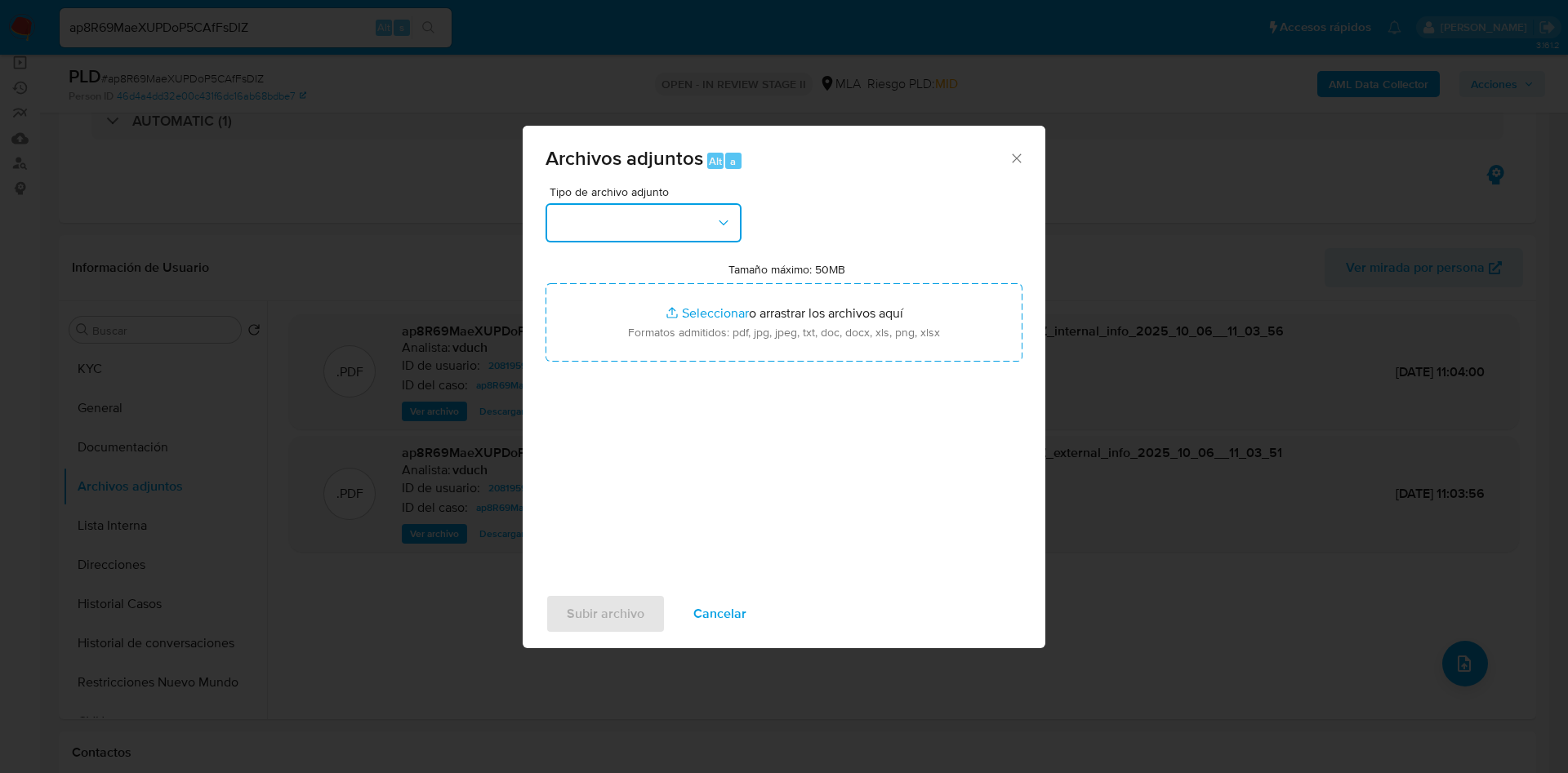
drag, startPoint x: 631, startPoint y: 230, endPoint x: 644, endPoint y: 241, distance: 17.0
click at [631, 228] on button "button" at bounding box center [643, 222] width 196 height 39
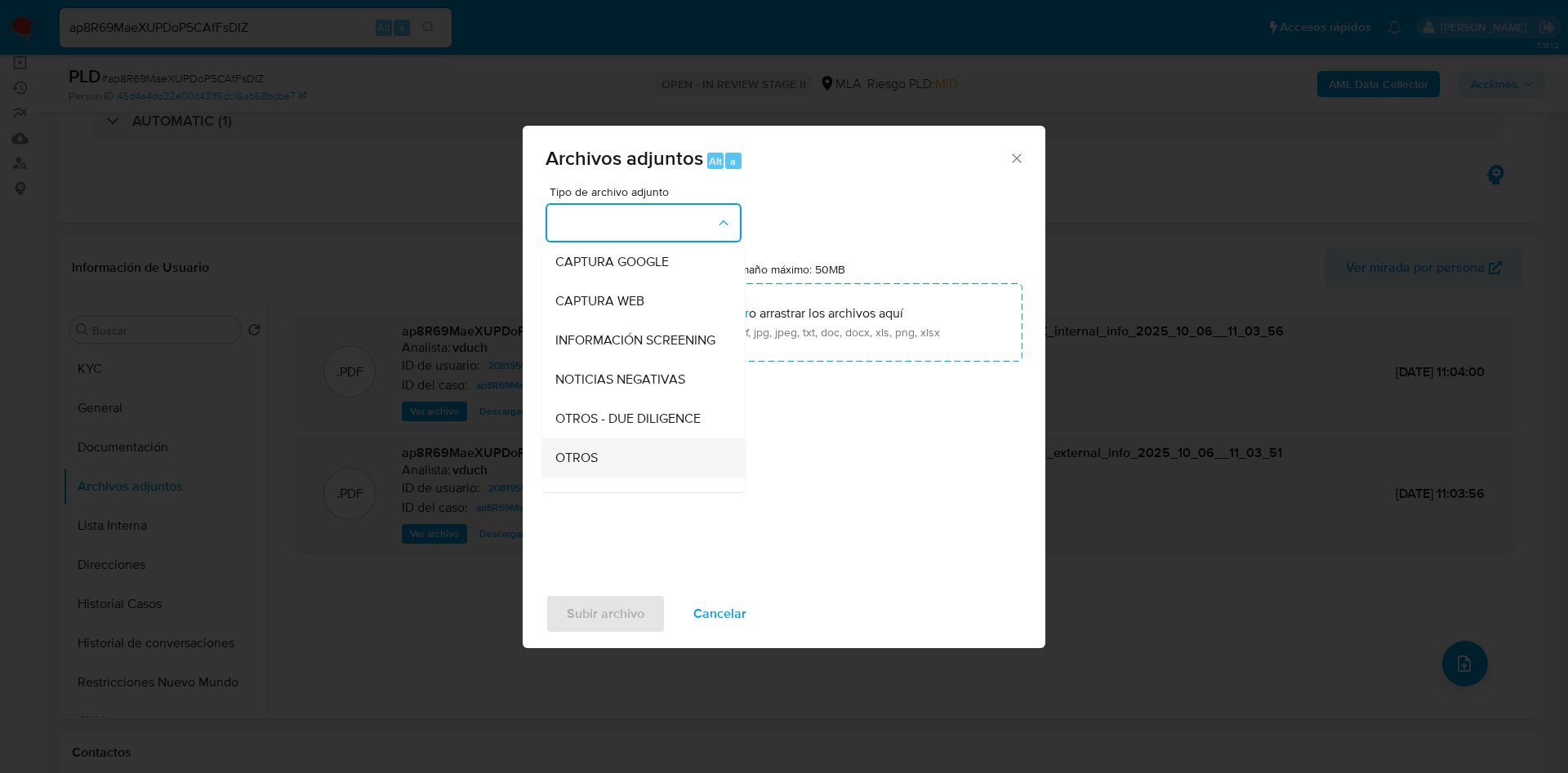
click at [602, 467] on div "OTROS" at bounding box center [639, 457] width 167 height 39
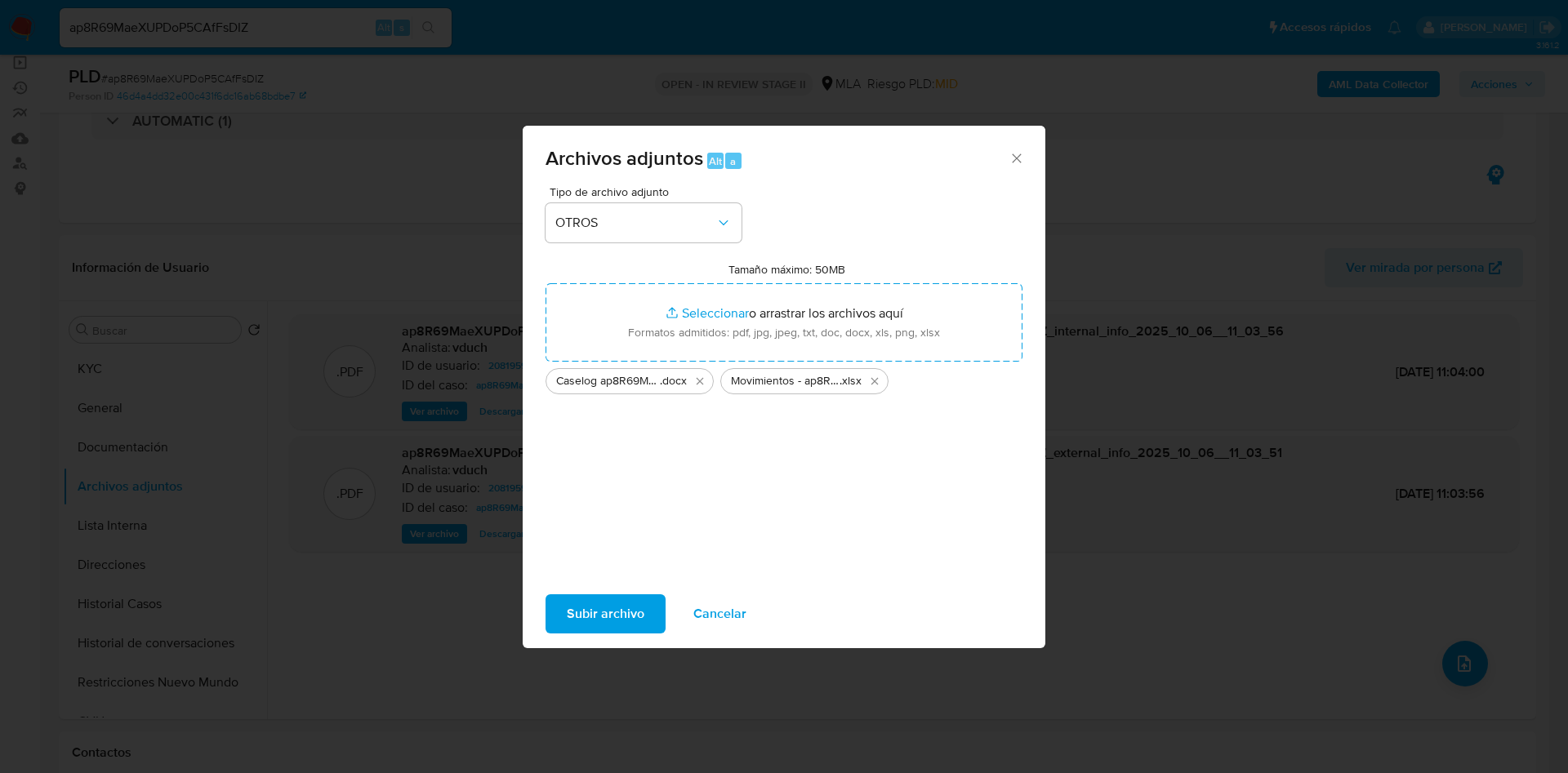
click at [607, 608] on span "Subir archivo" at bounding box center [605, 613] width 78 height 36
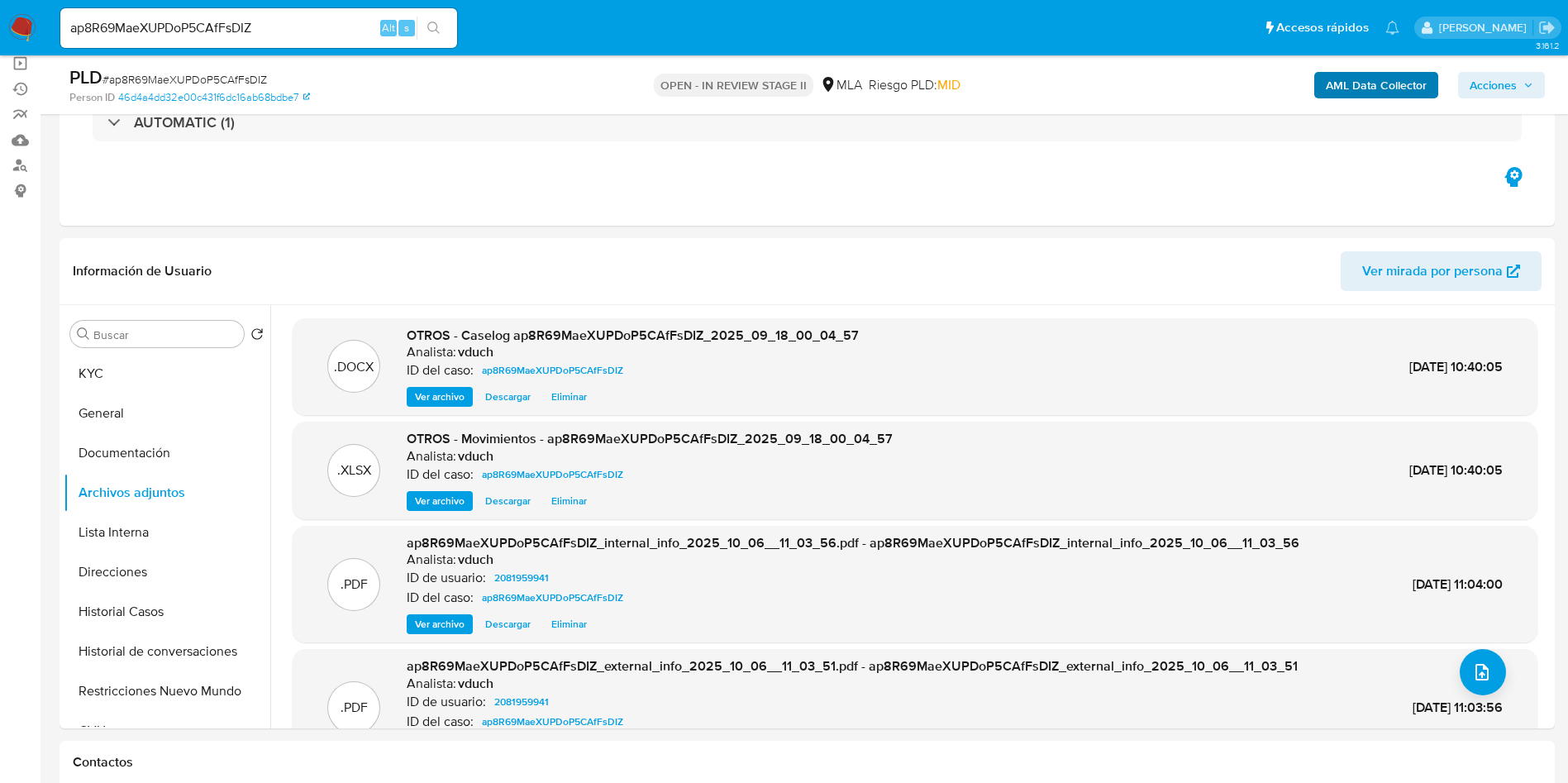
drag, startPoint x: 1496, startPoint y: 78, endPoint x: 1418, endPoint y: 81, distance: 78.1
click at [1496, 79] on span "Acciones" at bounding box center [1493, 85] width 47 height 27
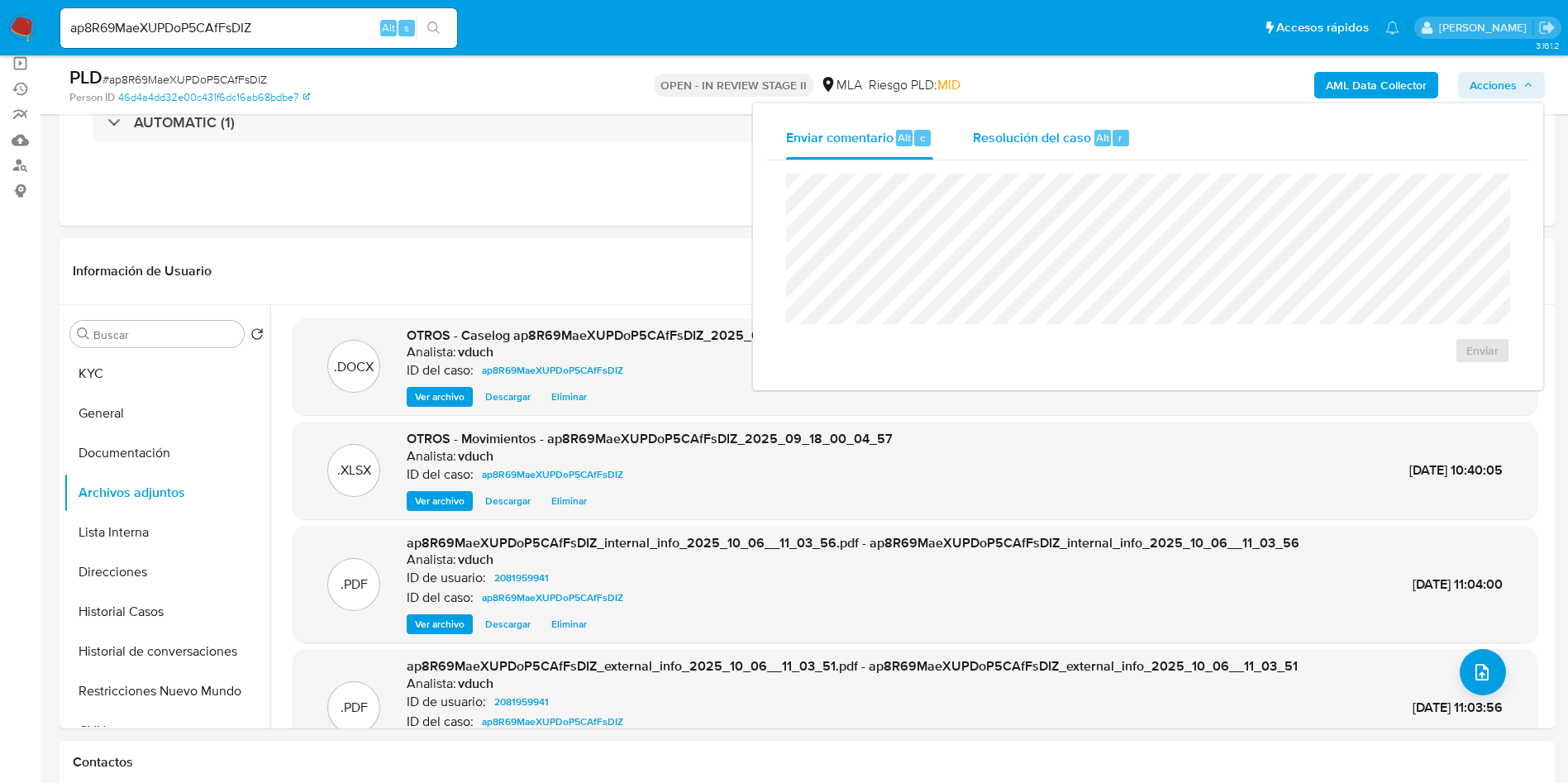
click at [1060, 133] on span "Resolución del caso" at bounding box center [1032, 136] width 119 height 19
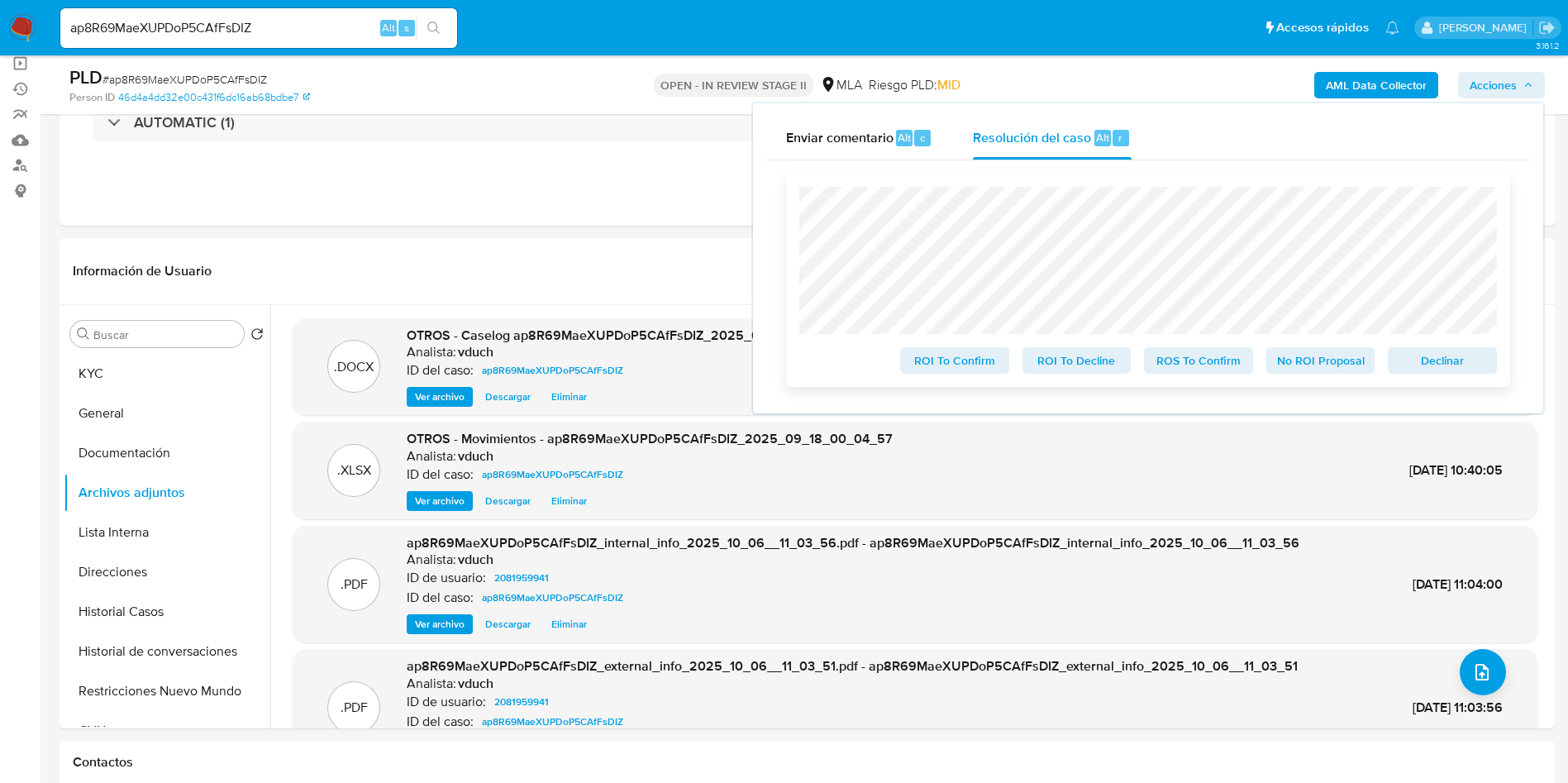
click at [1318, 372] on span "No ROI Proposal" at bounding box center [1321, 360] width 86 height 23
click at [1336, 373] on span "No ROI Proposal" at bounding box center [1321, 360] width 86 height 23
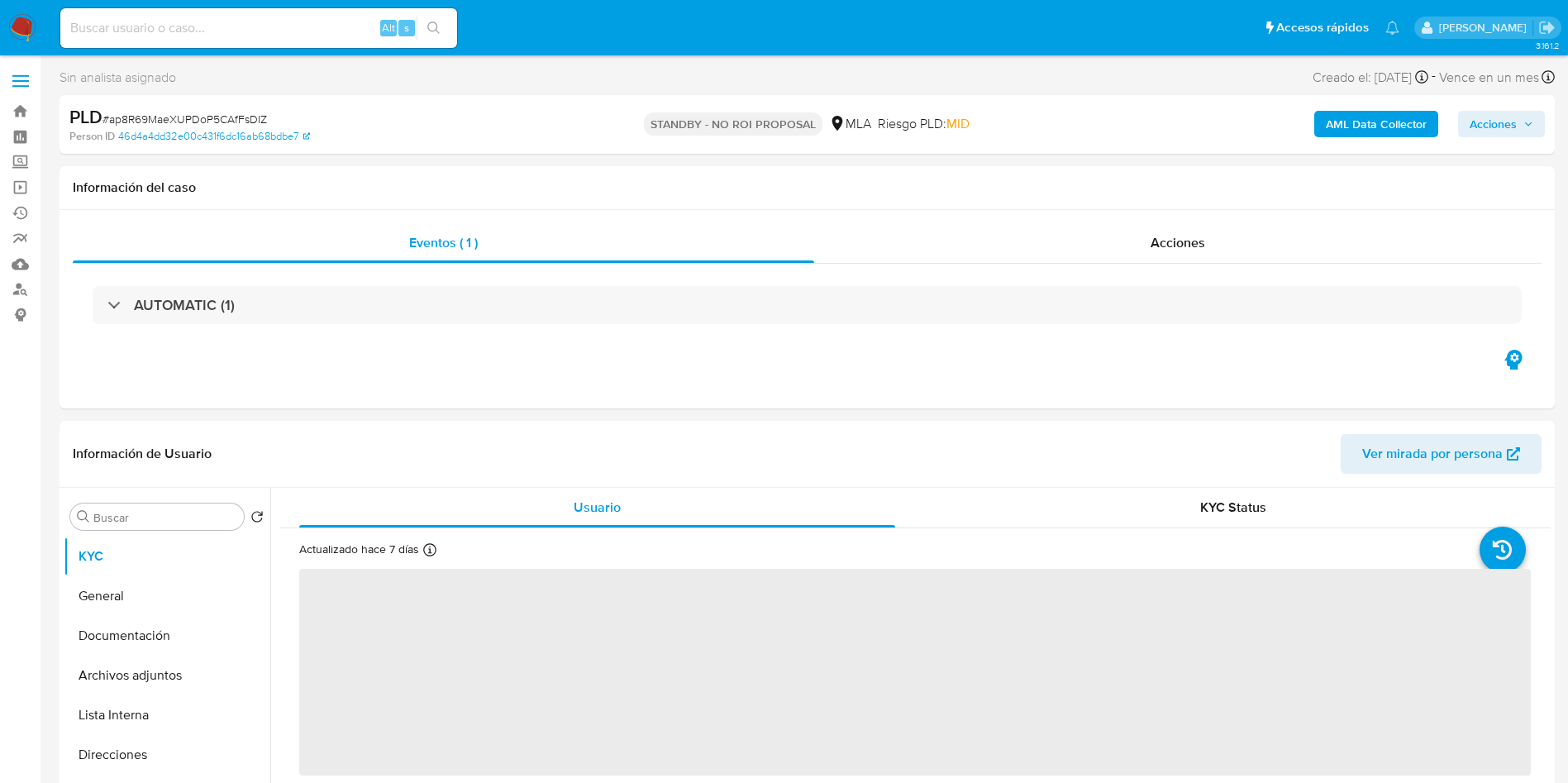
select select "10"
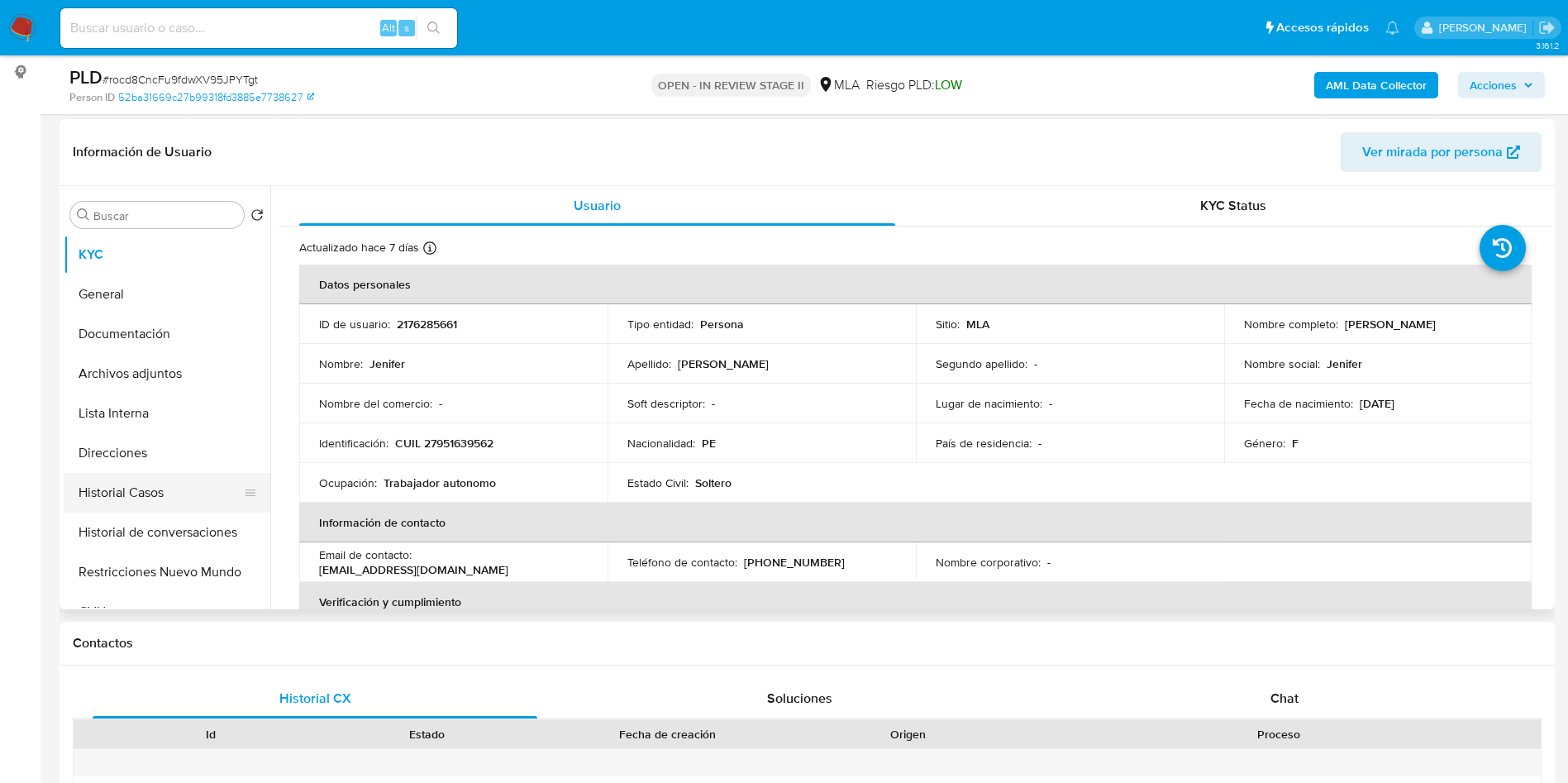
scroll to position [496, 0]
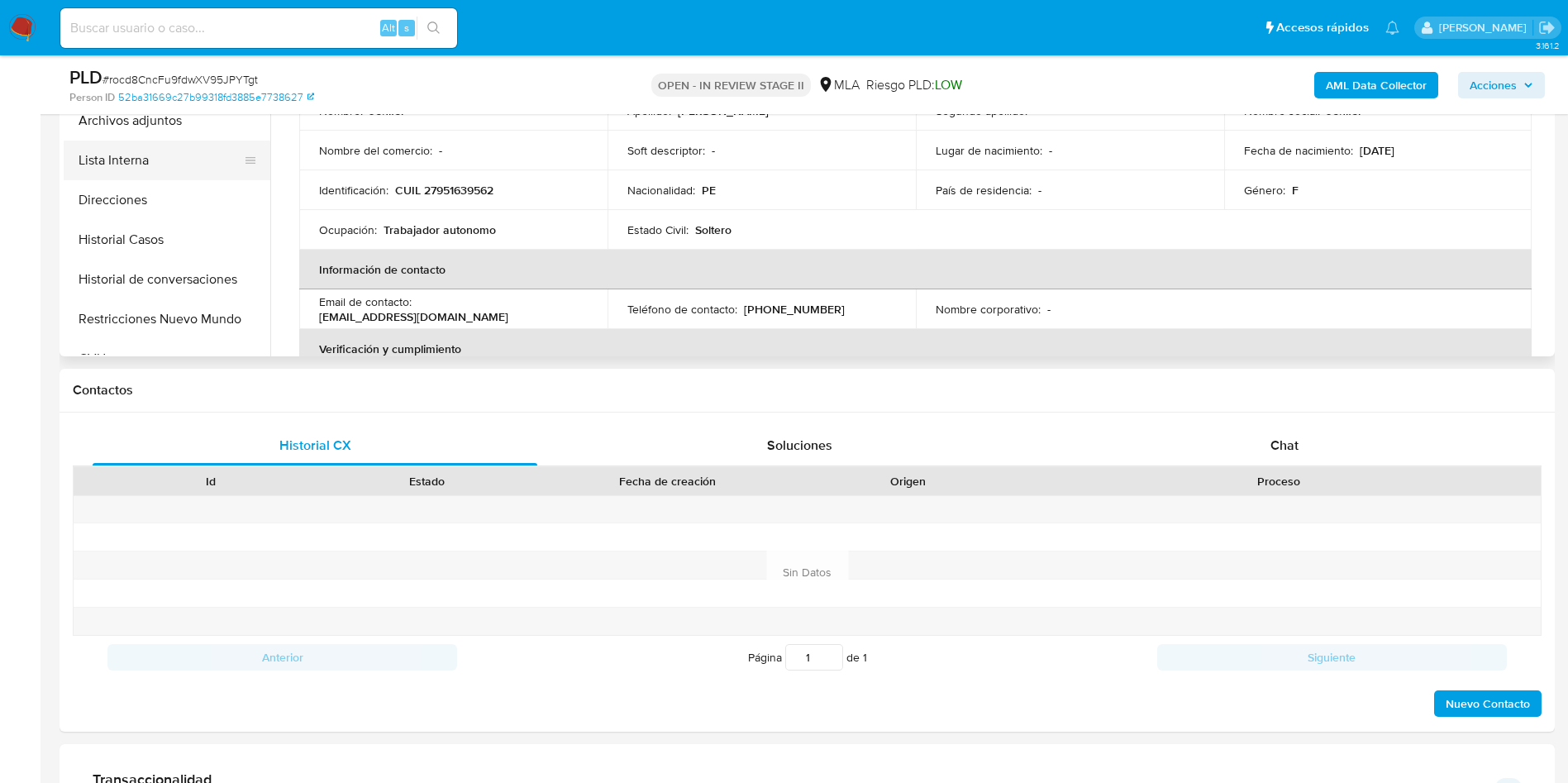
click at [205, 141] on button "Lista Interna" at bounding box center [160, 160] width 194 height 40
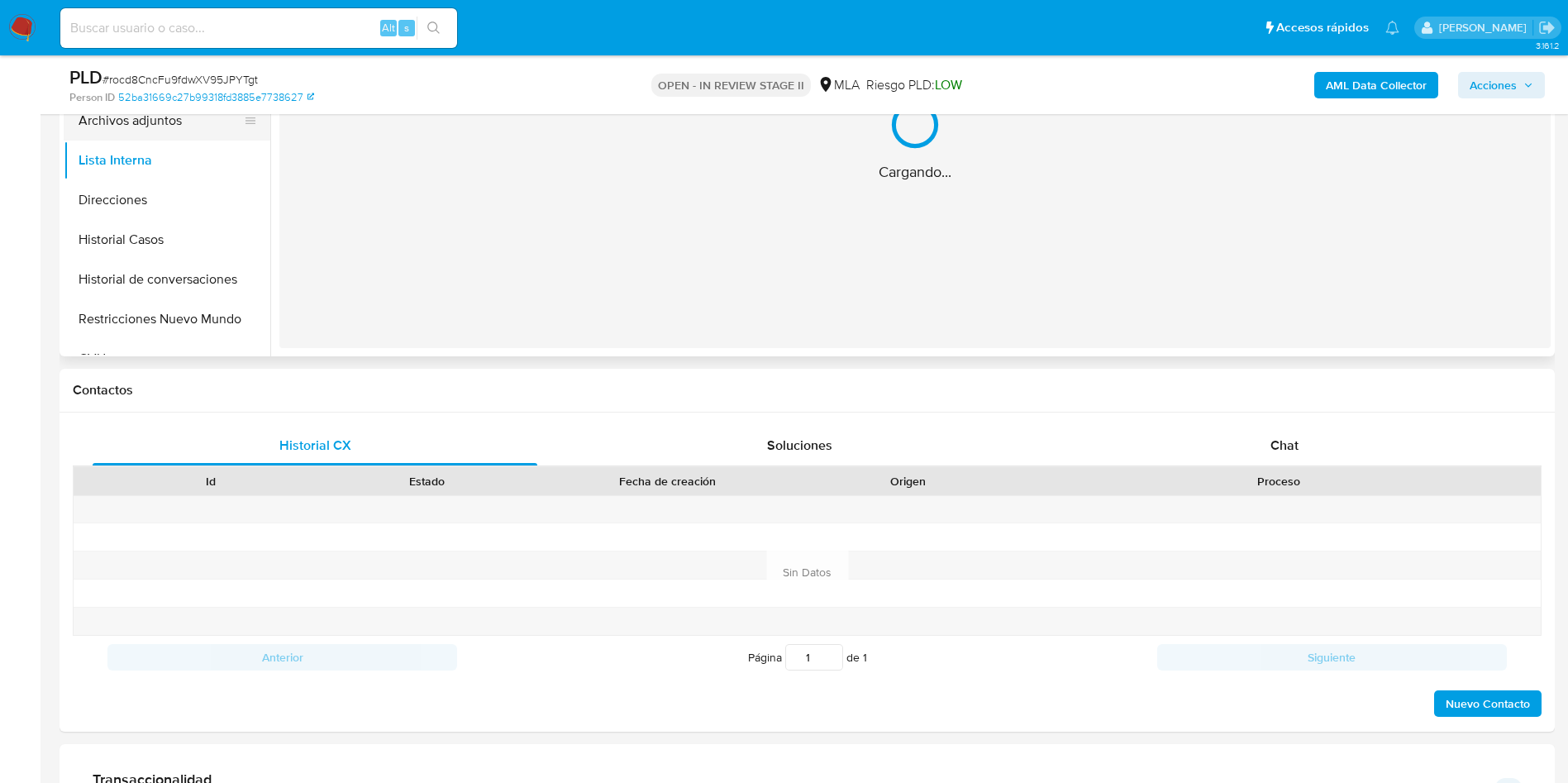
click at [188, 124] on button "Archivos adjuntos" at bounding box center [160, 120] width 194 height 40
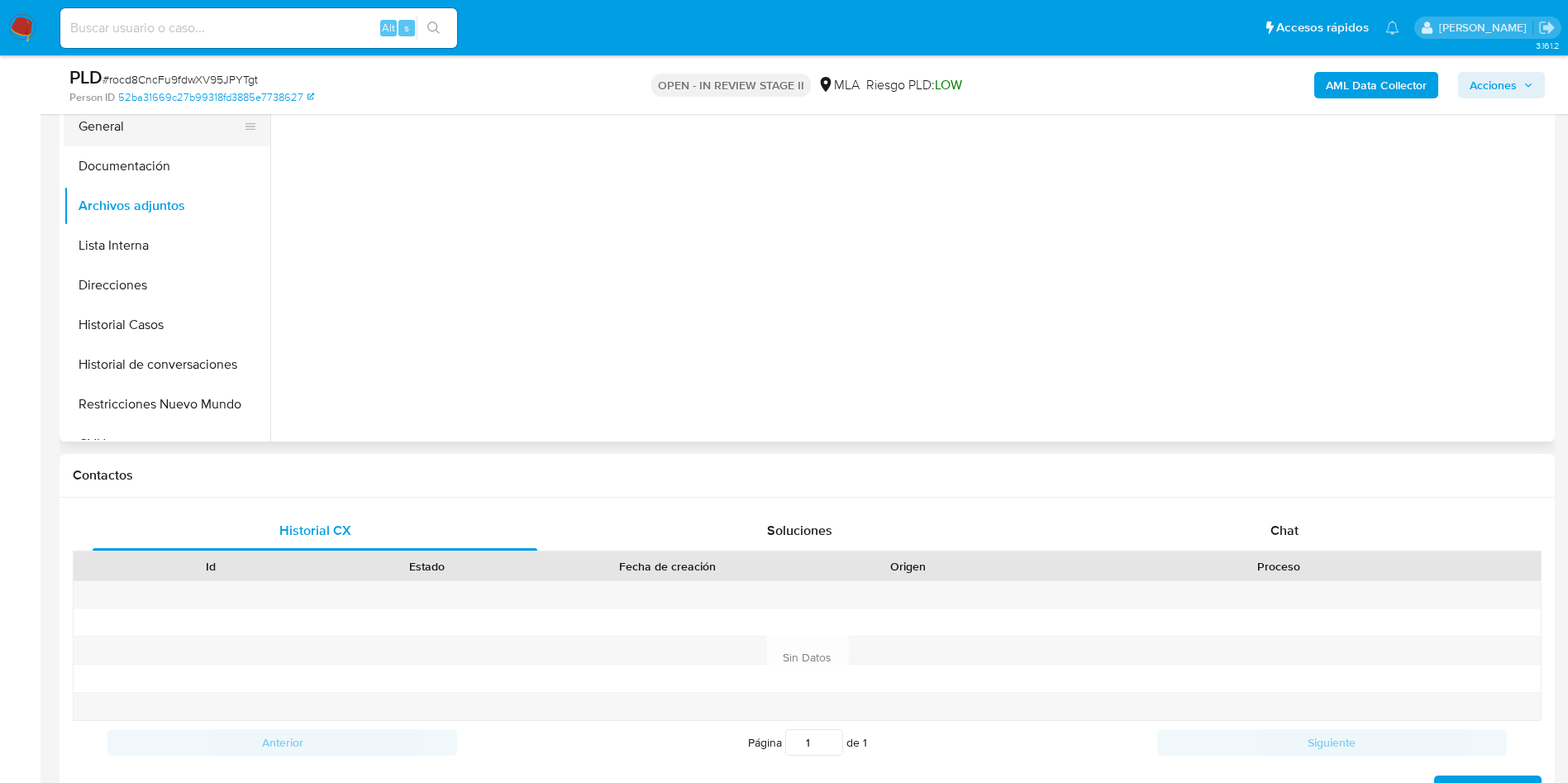
scroll to position [373, 0]
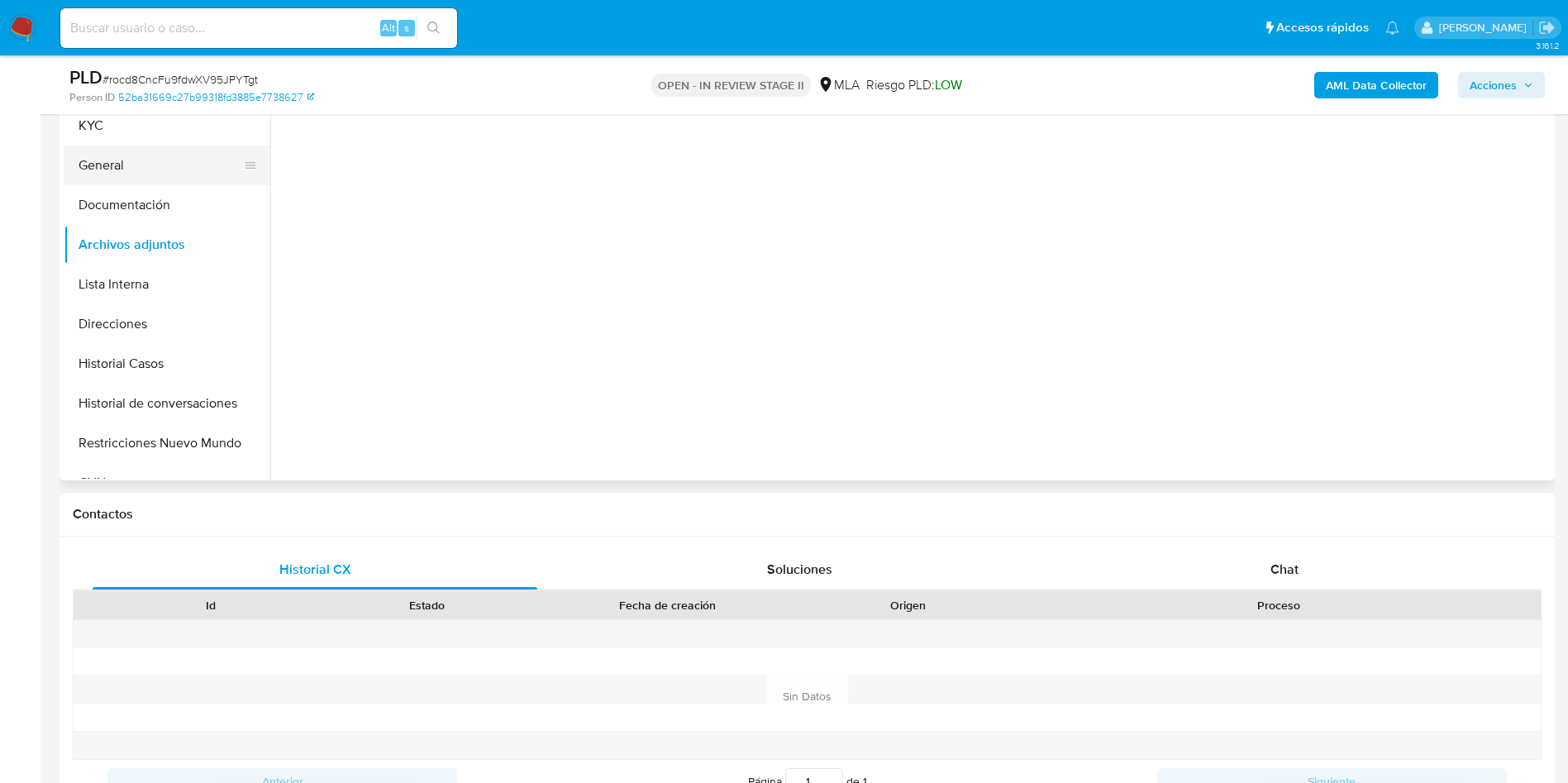
click at [145, 177] on button "General" at bounding box center [160, 165] width 194 height 40
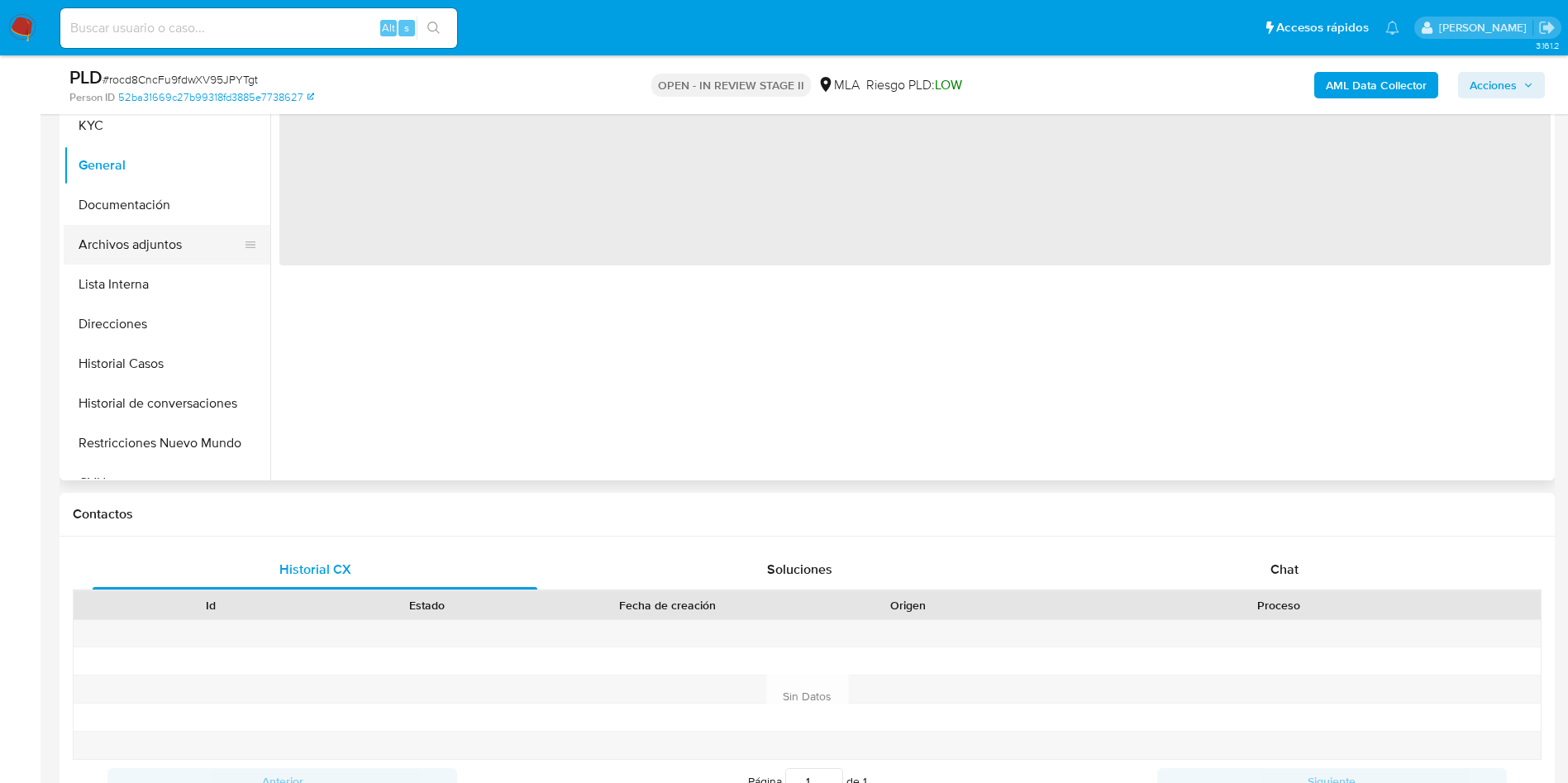
click at [145, 225] on button "Archivos adjuntos" at bounding box center [160, 245] width 194 height 40
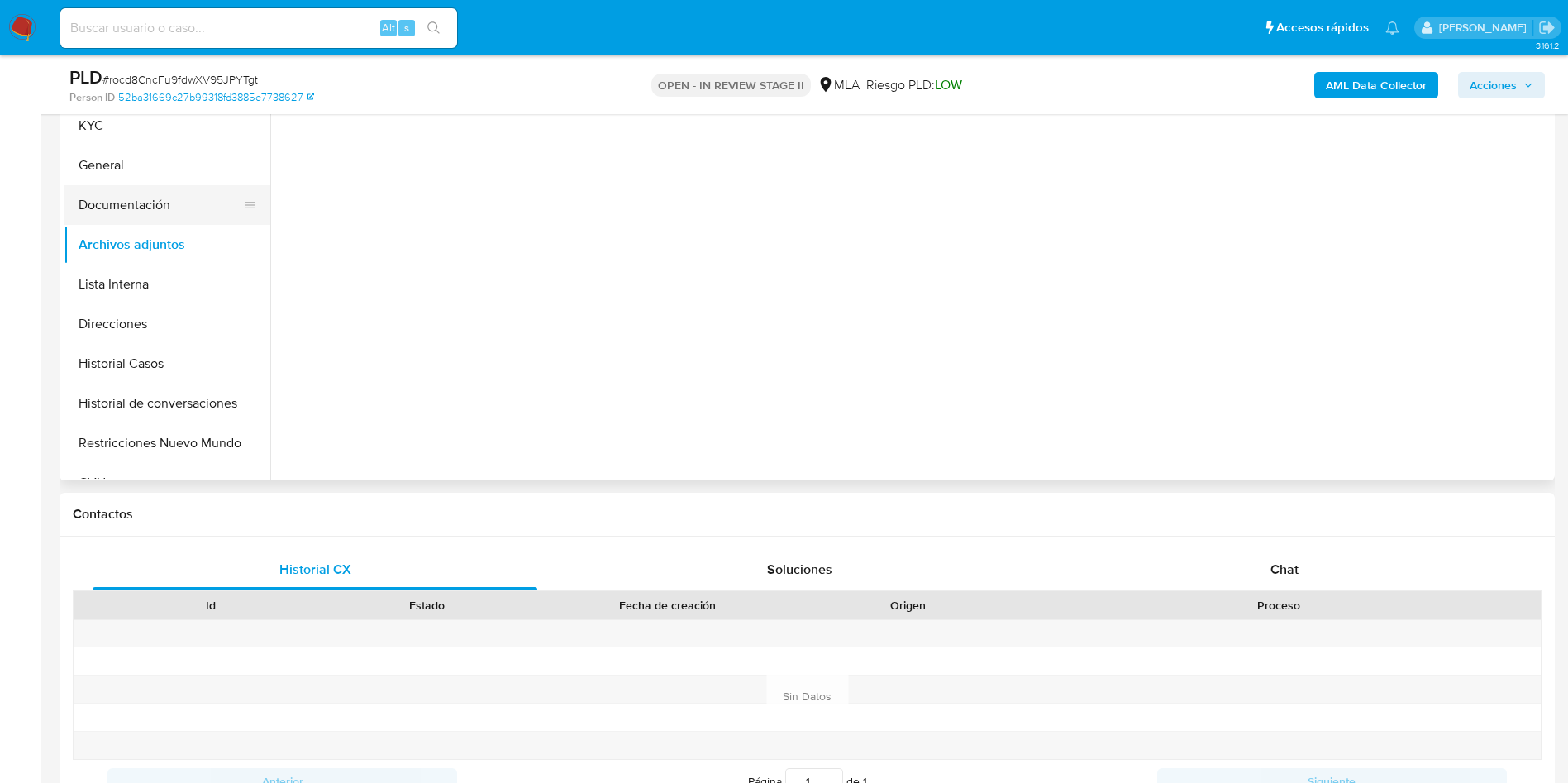
click at [181, 201] on button "Documentación" at bounding box center [160, 205] width 194 height 40
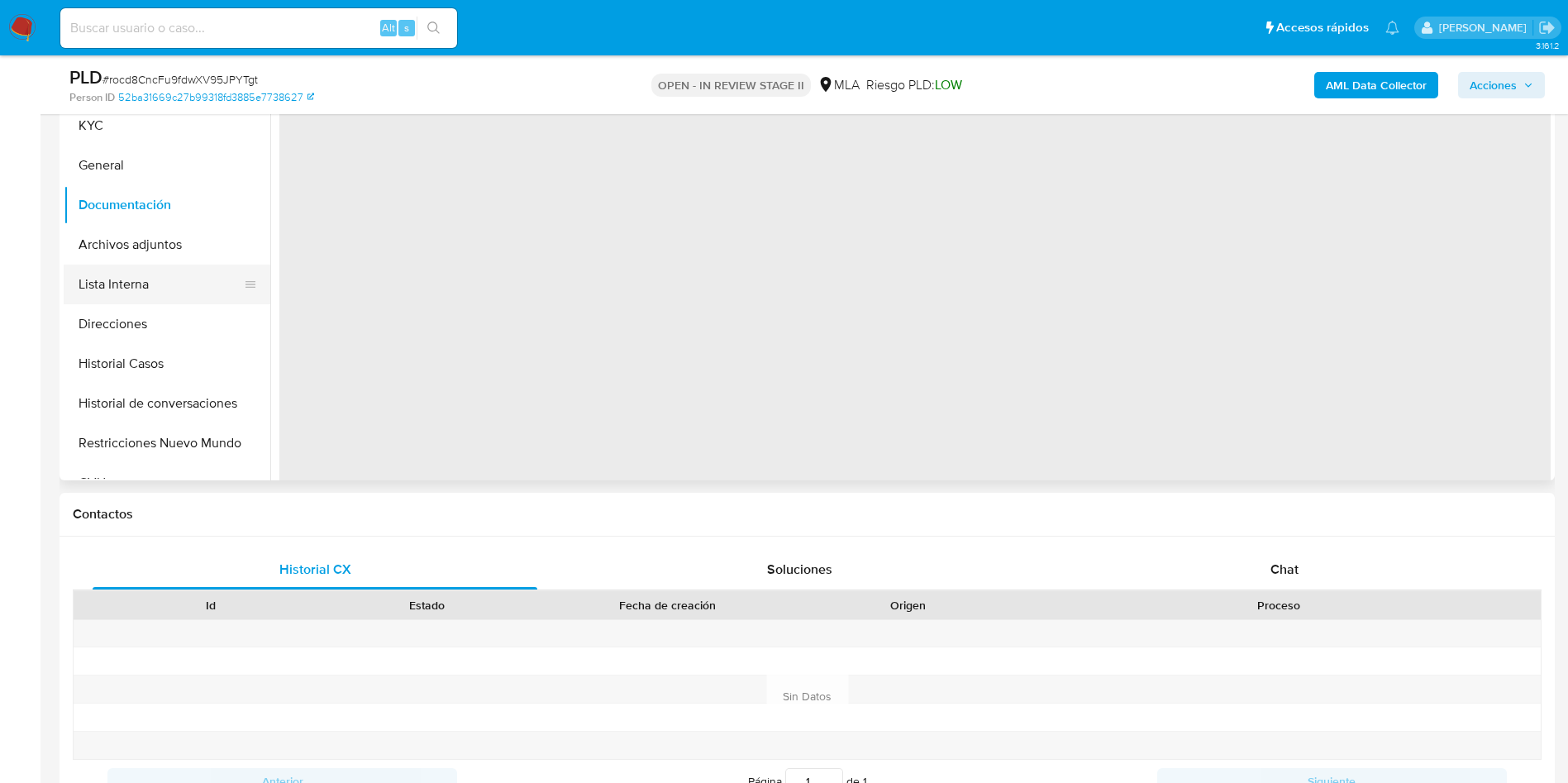
click at [149, 284] on button "Lista Interna" at bounding box center [160, 284] width 194 height 40
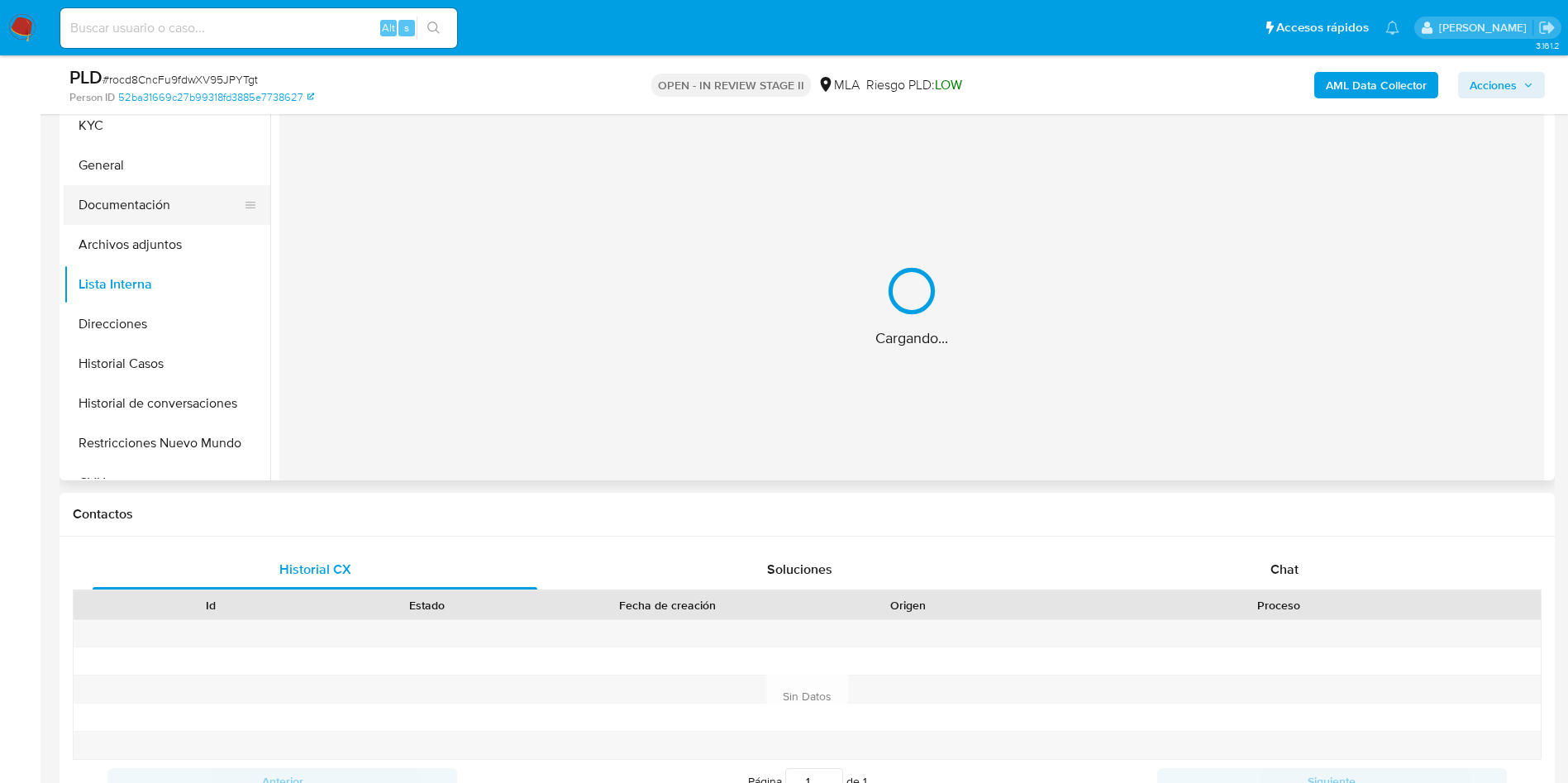
click at [177, 198] on button "Documentación" at bounding box center [160, 205] width 194 height 40
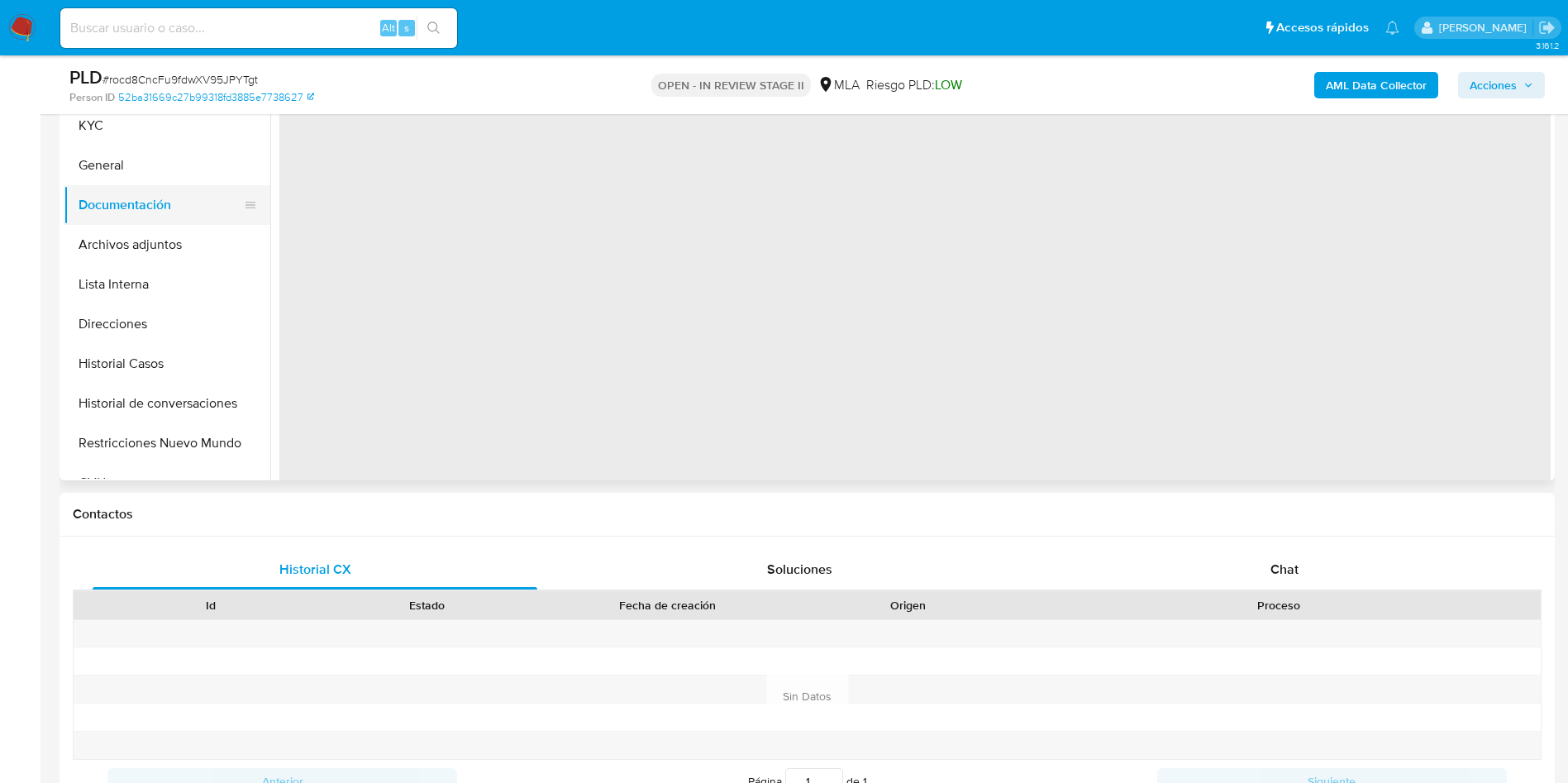
click at [172, 220] on button "Documentación" at bounding box center [160, 205] width 194 height 40
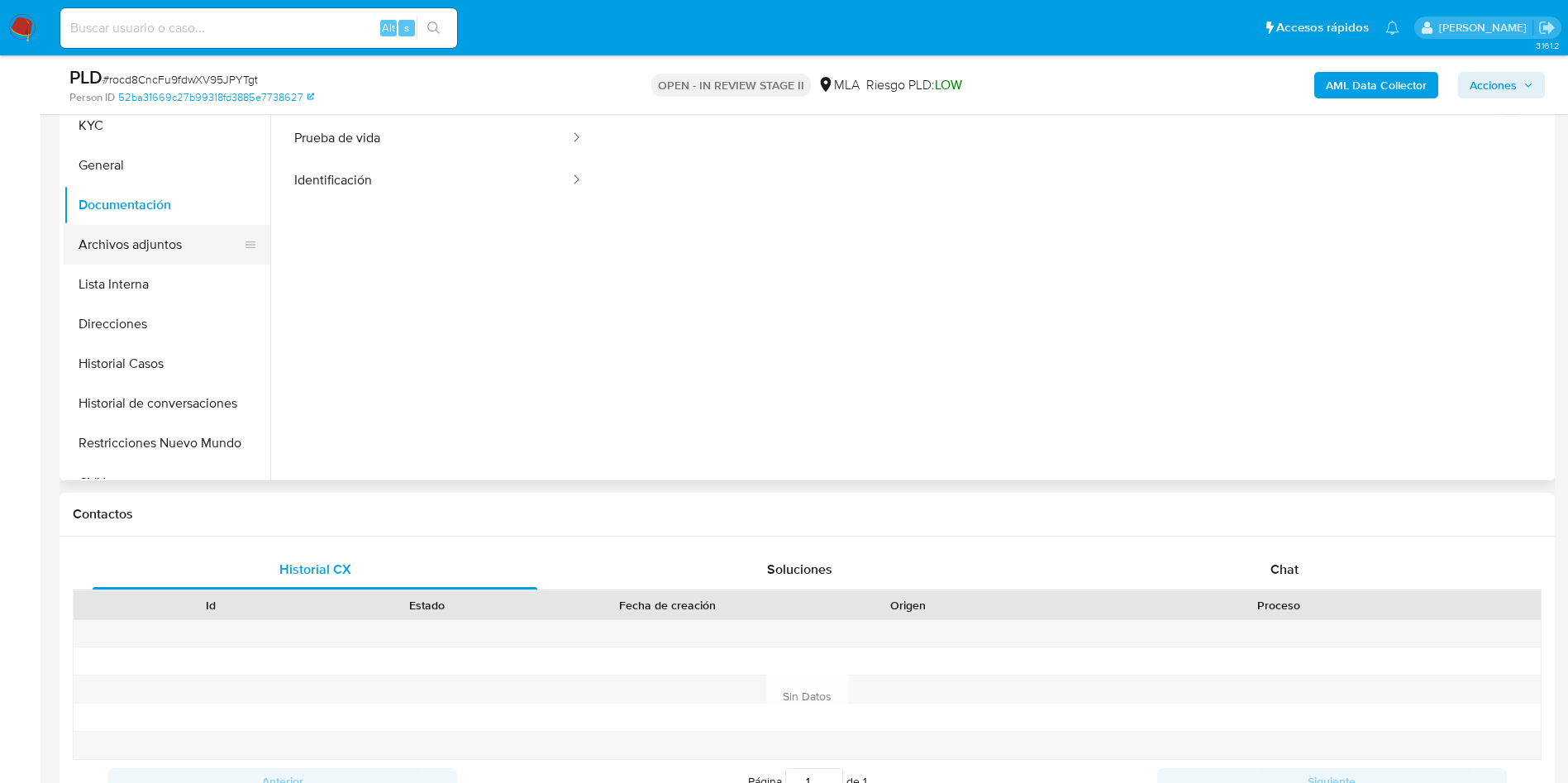
click at [161, 234] on button "Archivos adjuntos" at bounding box center [160, 245] width 194 height 40
click at [128, 196] on button "Documentación" at bounding box center [160, 205] width 194 height 40
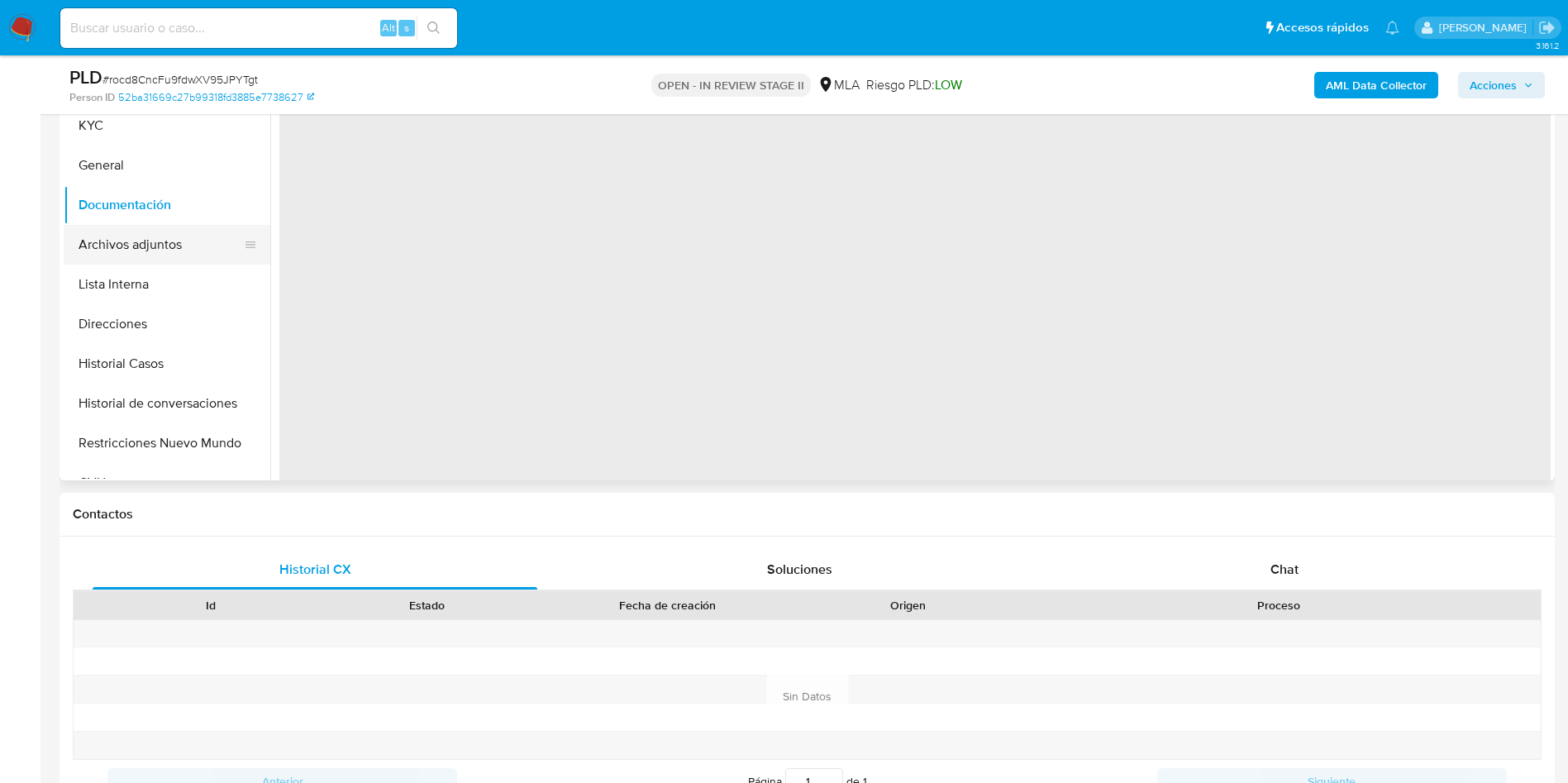
click at [114, 242] on button "Archivos adjuntos" at bounding box center [160, 245] width 194 height 40
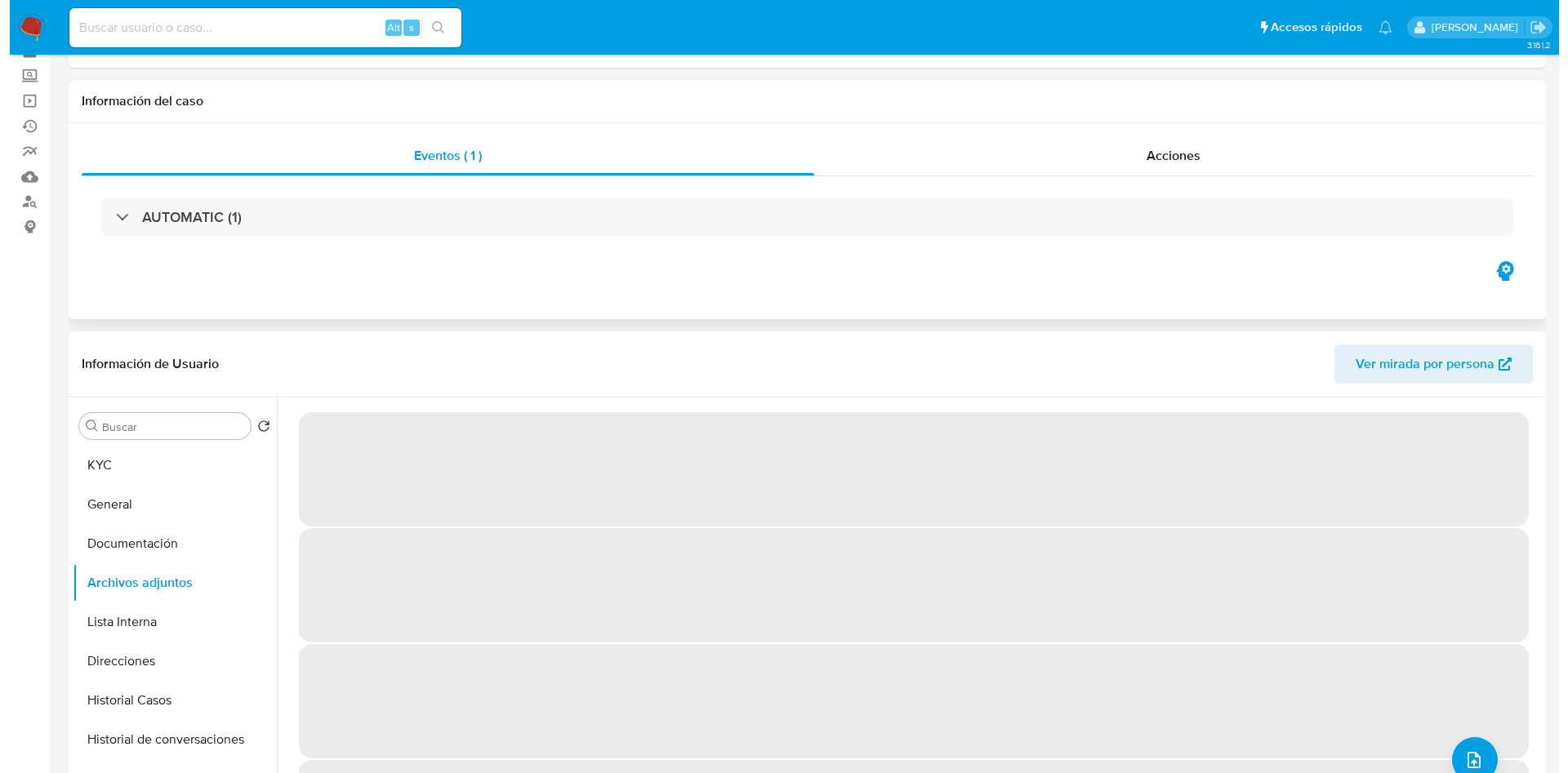
scroll to position [123, 0]
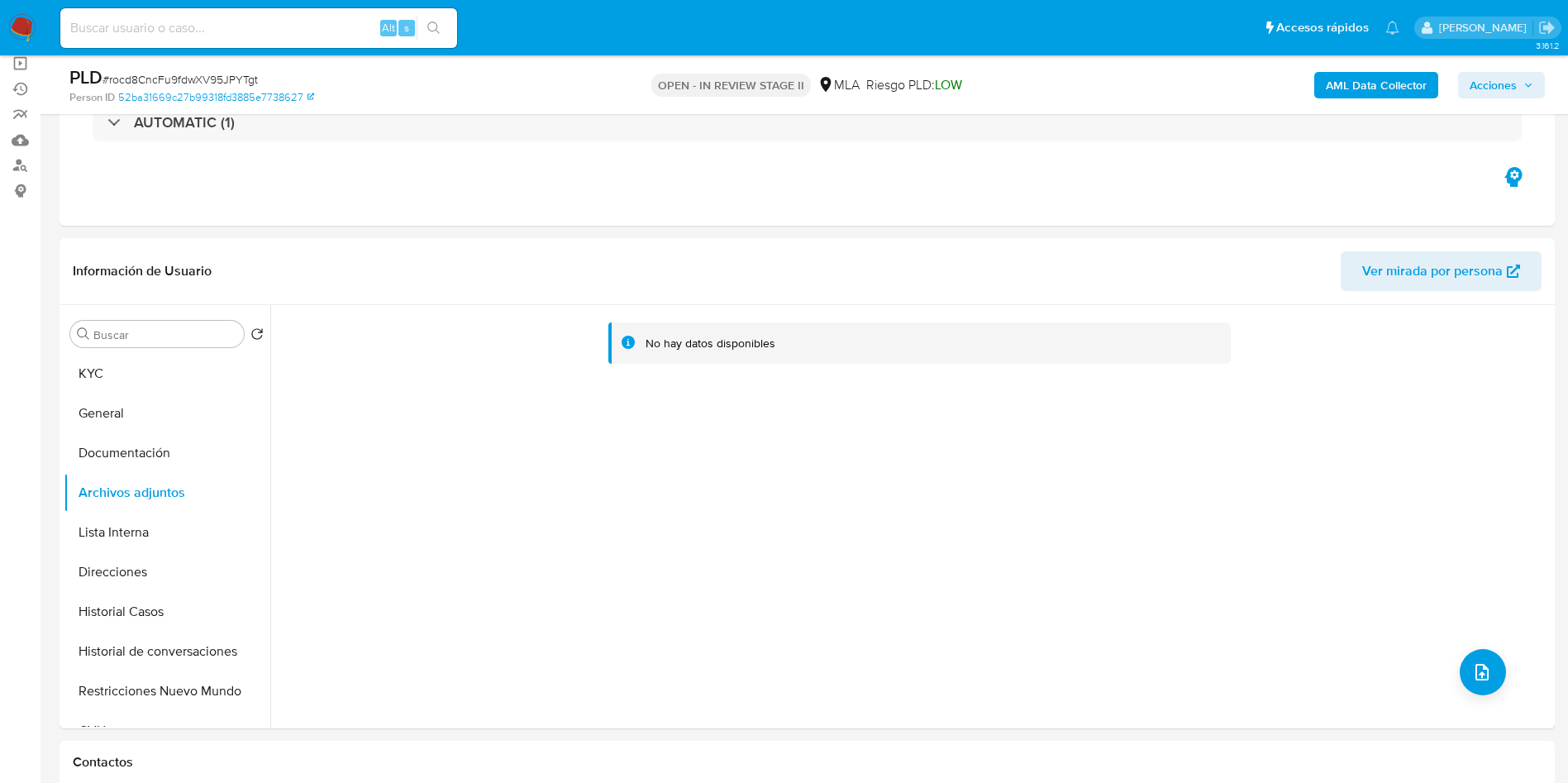
click at [1360, 102] on div "AML Data Collector Acciones" at bounding box center [1300, 85] width 488 height 39
click at [1373, 89] on b "AML Data Collector" at bounding box center [1375, 85] width 101 height 27
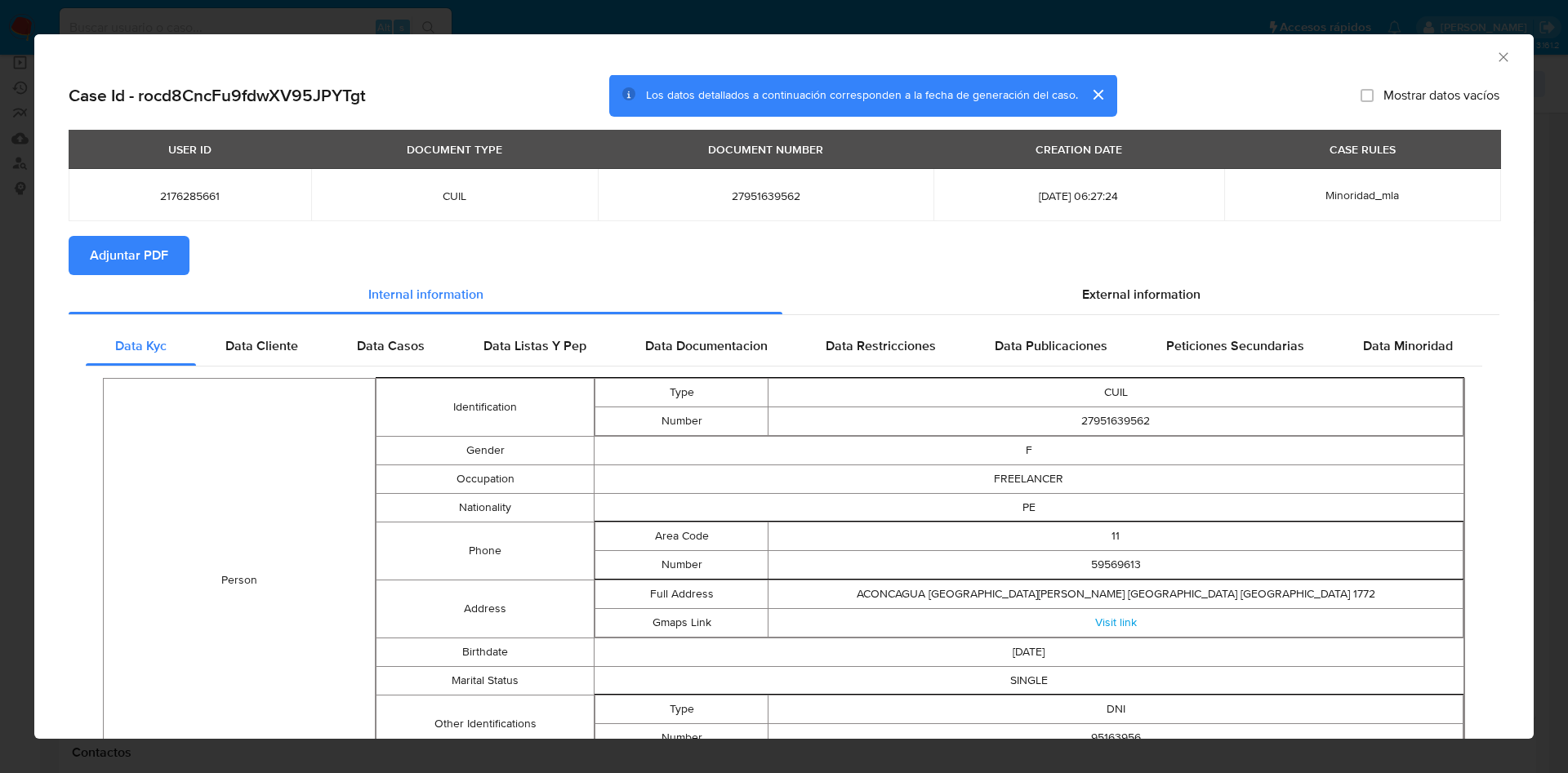
click at [172, 255] on button "Adjuntar PDF" at bounding box center [129, 255] width 121 height 39
click at [1475, 59] on div "AML Data Collector" at bounding box center [771, 55] width 1450 height 18
click at [1496, 53] on icon "Cerrar ventana" at bounding box center [1504, 58] width 16 height 16
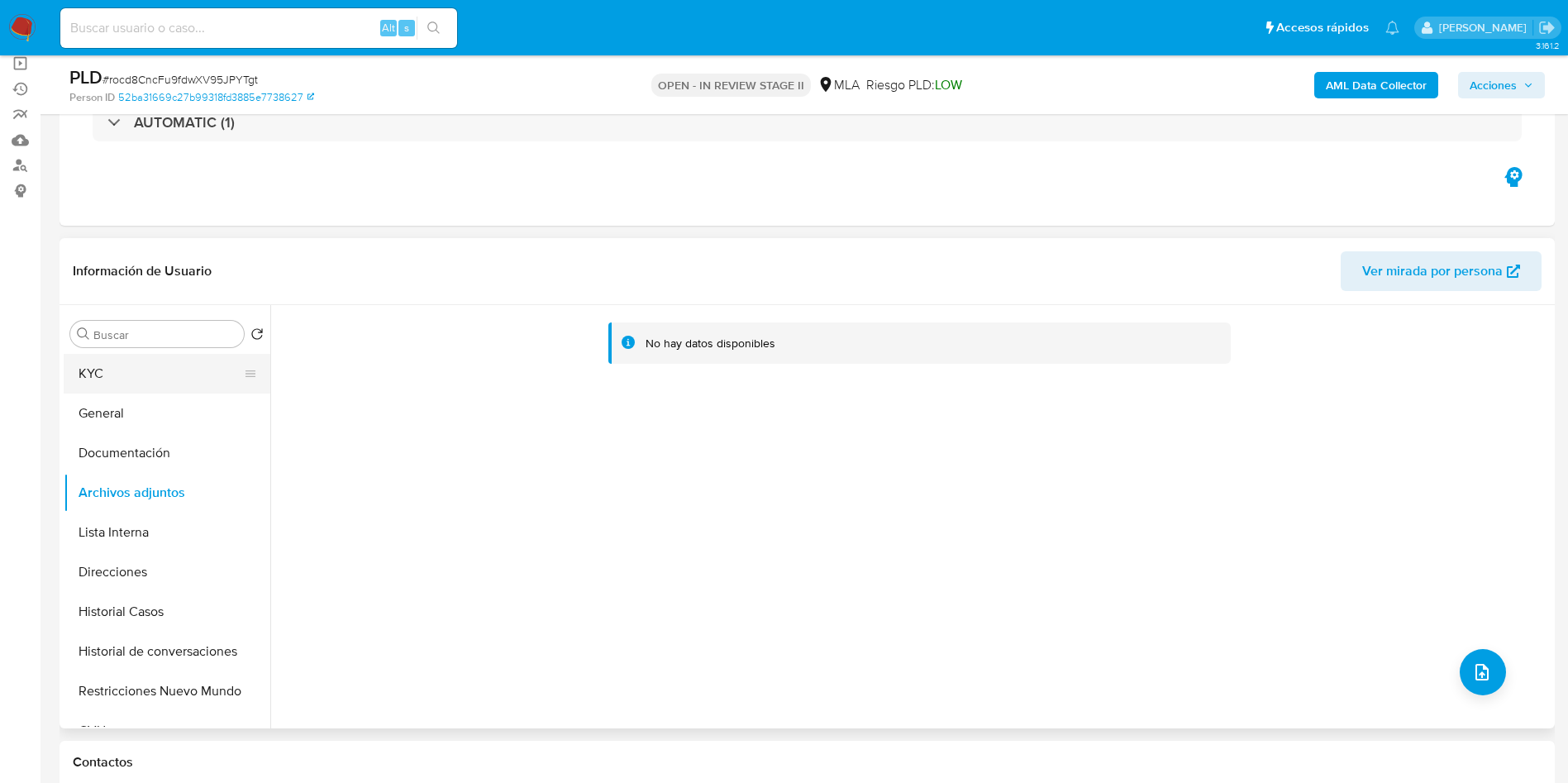
click at [196, 379] on button "KYC" at bounding box center [160, 373] width 194 height 40
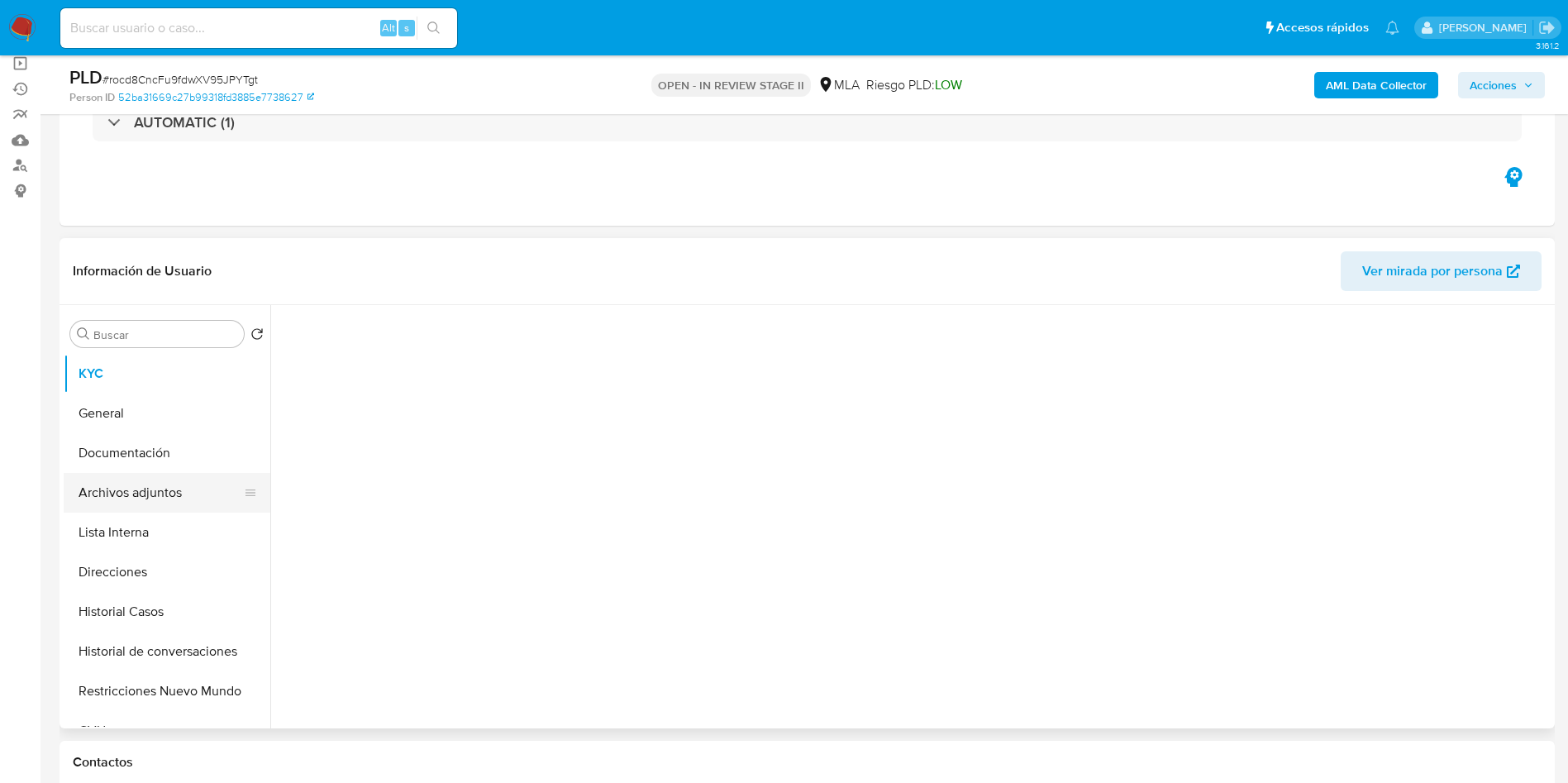
click at [188, 486] on button "Archivos adjuntos" at bounding box center [160, 492] width 194 height 40
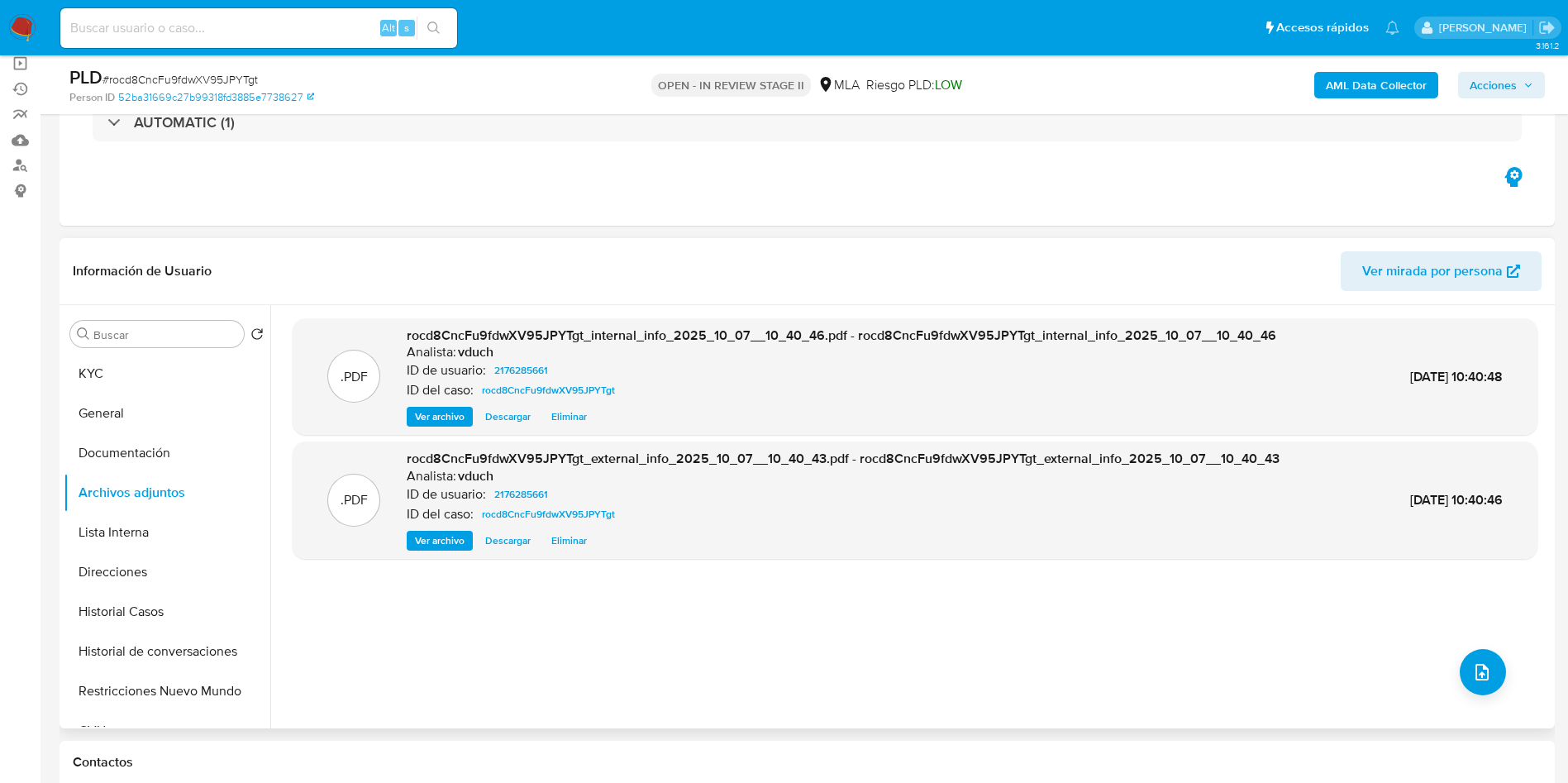
click at [608, 692] on div ".PDF rocd8CncFu9fdwXV95JPYTgt_internal_info_2025_10_07__10_40_46.pdf - rocd8Cnc…" at bounding box center [915, 517] width 1245 height 397
click at [121, 615] on button "Historial Casos" at bounding box center [160, 612] width 194 height 40
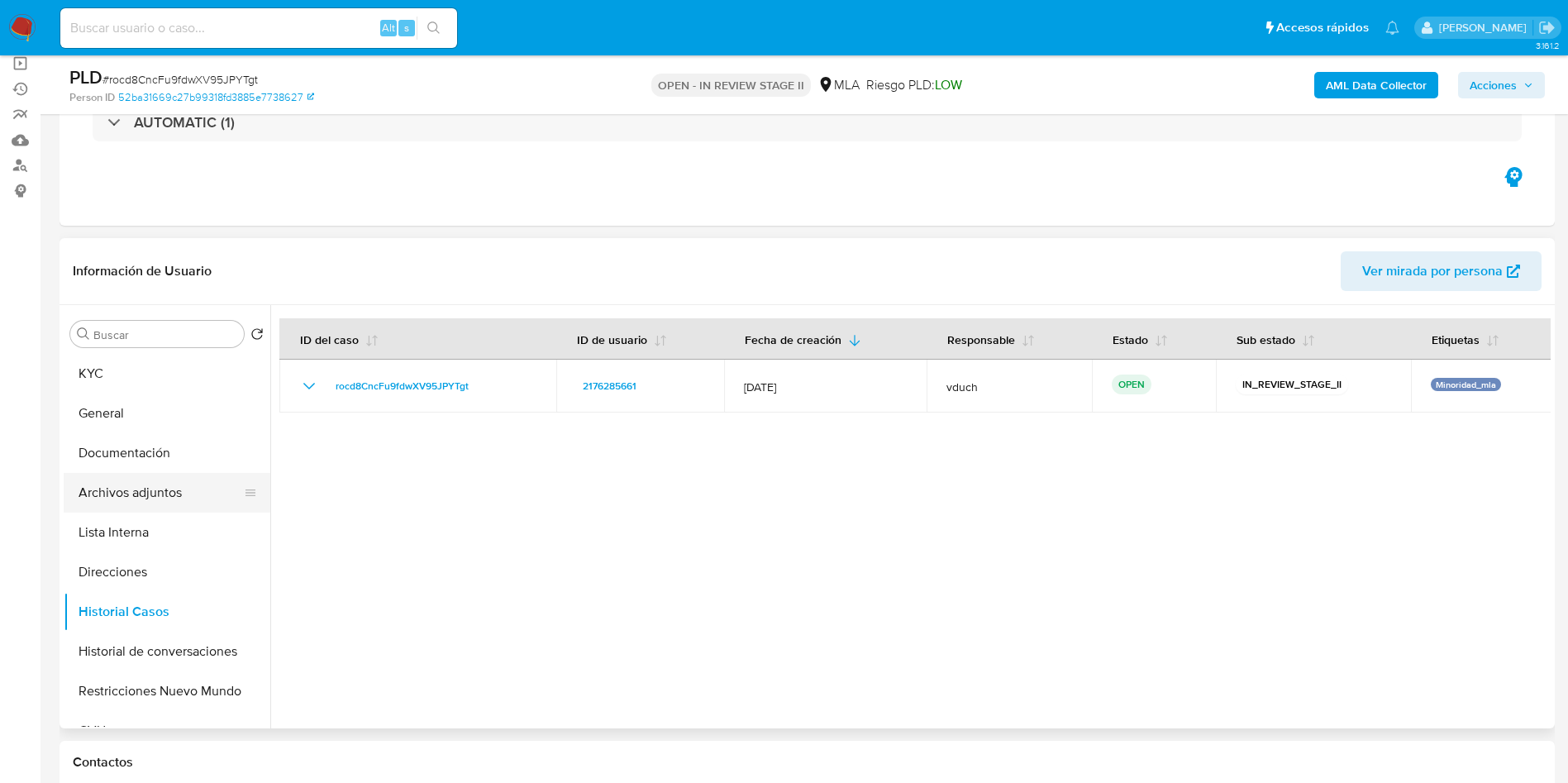
click at [182, 486] on button "Archivos adjuntos" at bounding box center [160, 492] width 194 height 40
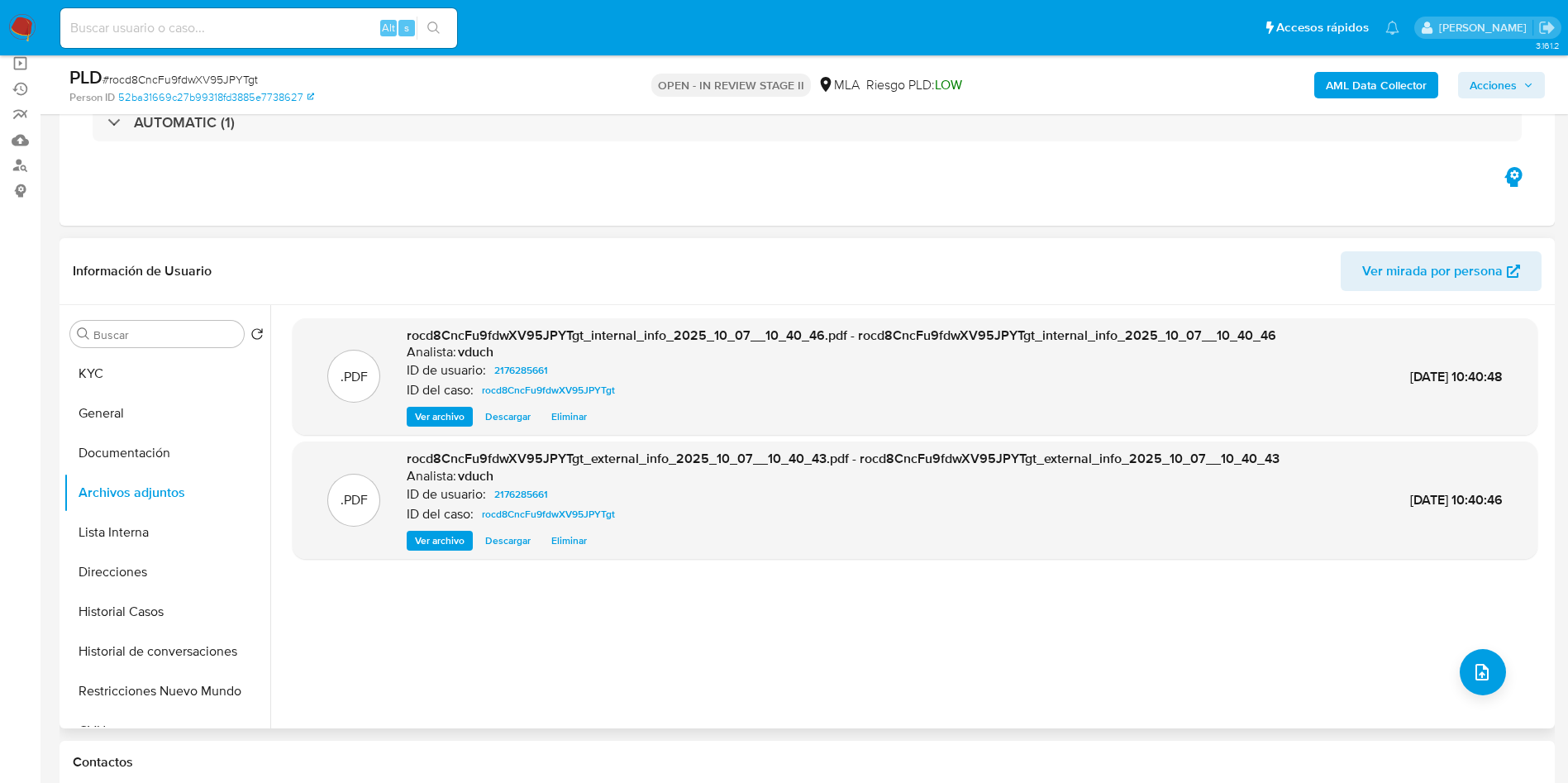
click at [1434, 671] on div ".PDF rocd8CncFu9fdwXV95JPYTgt_internal_info_2025_10_07__10_40_46.pdf - rocd8Cnc…" at bounding box center [915, 517] width 1245 height 397
click at [1483, 665] on icon "upload-file" at bounding box center [1481, 672] width 19 height 19
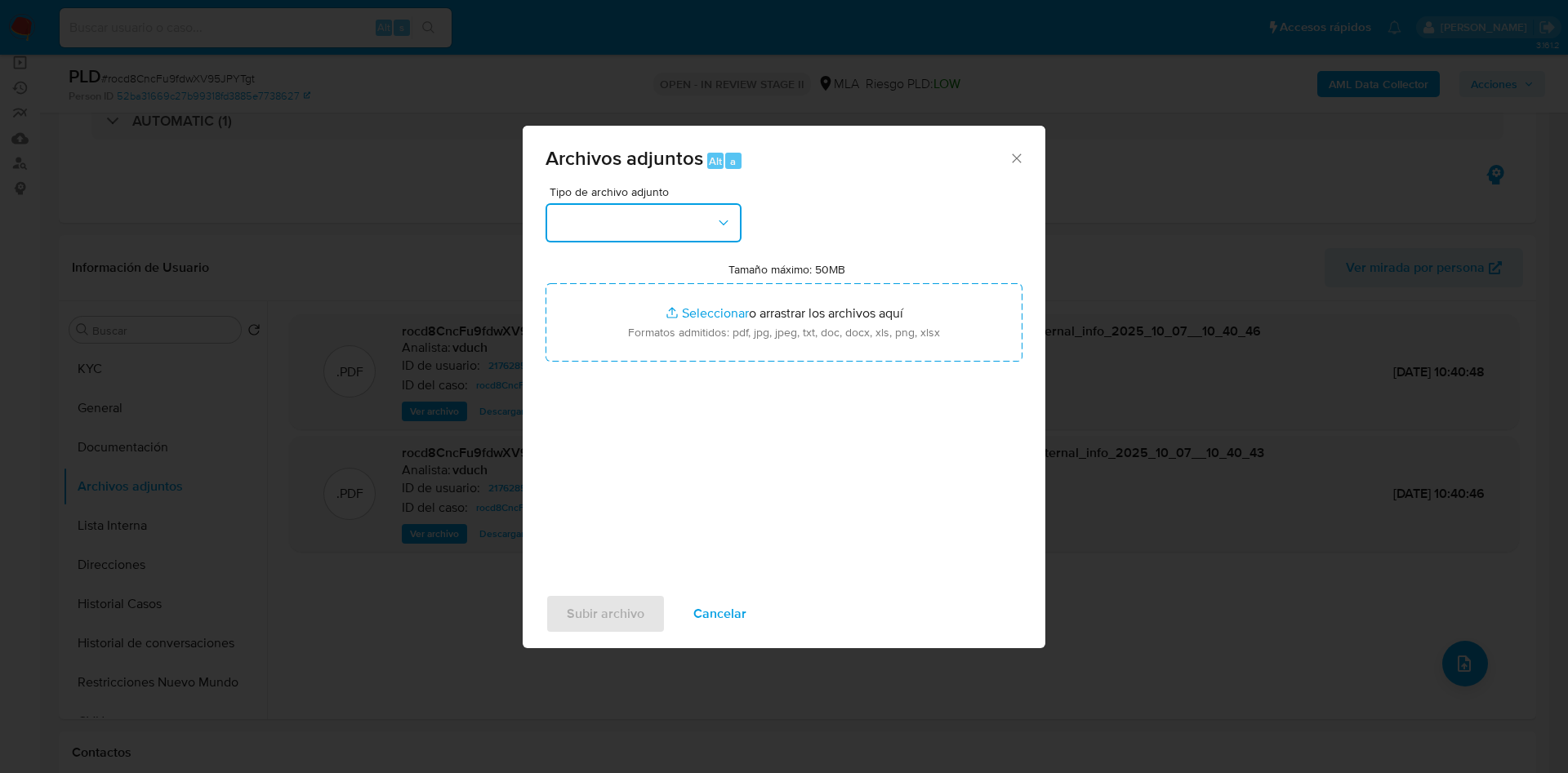
click at [693, 205] on button "button" at bounding box center [643, 222] width 196 height 39
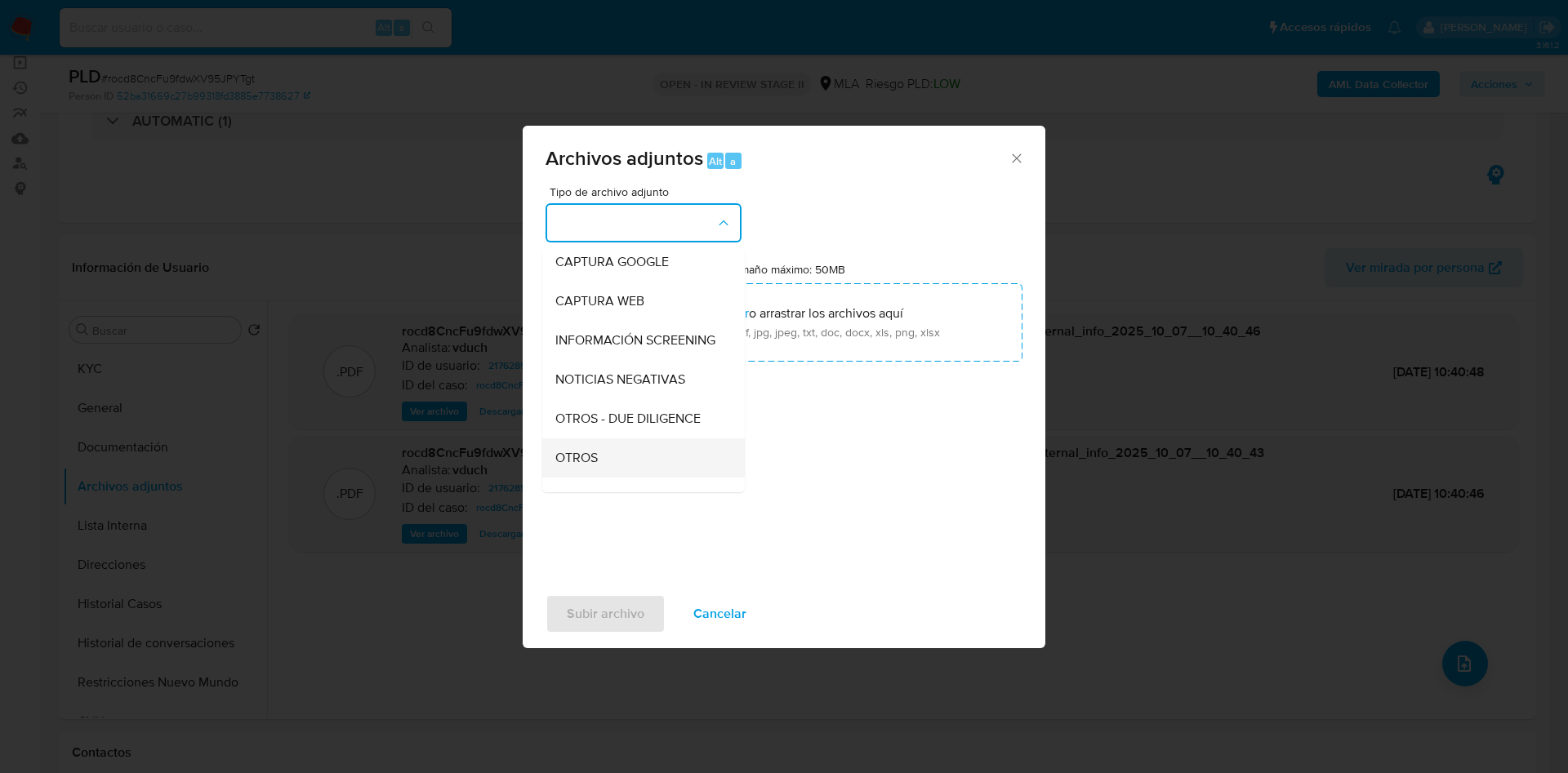
click at [600, 472] on div "OTROS" at bounding box center [639, 457] width 167 height 39
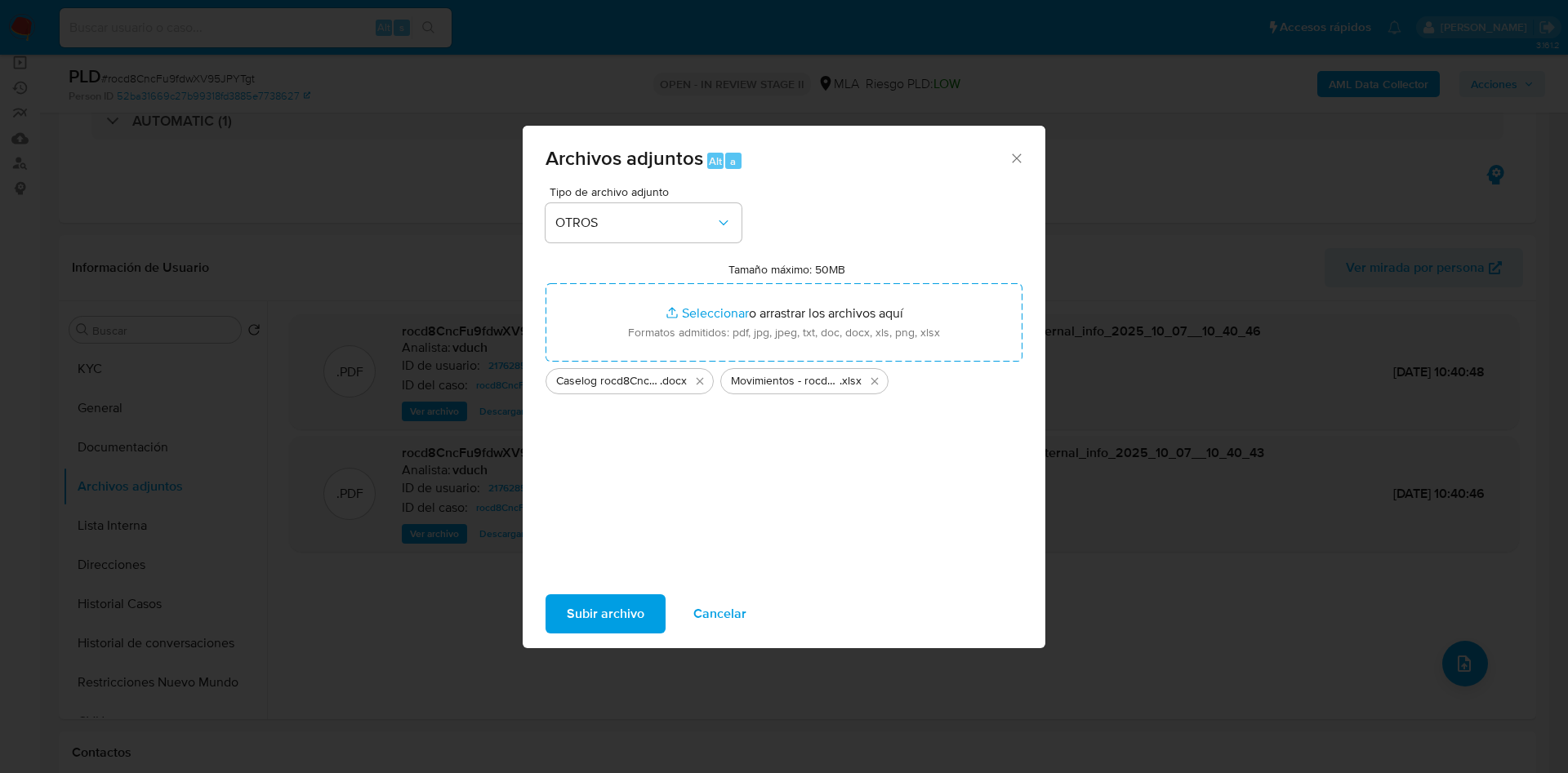
click at [619, 600] on span "Subir archivo" at bounding box center [605, 613] width 78 height 36
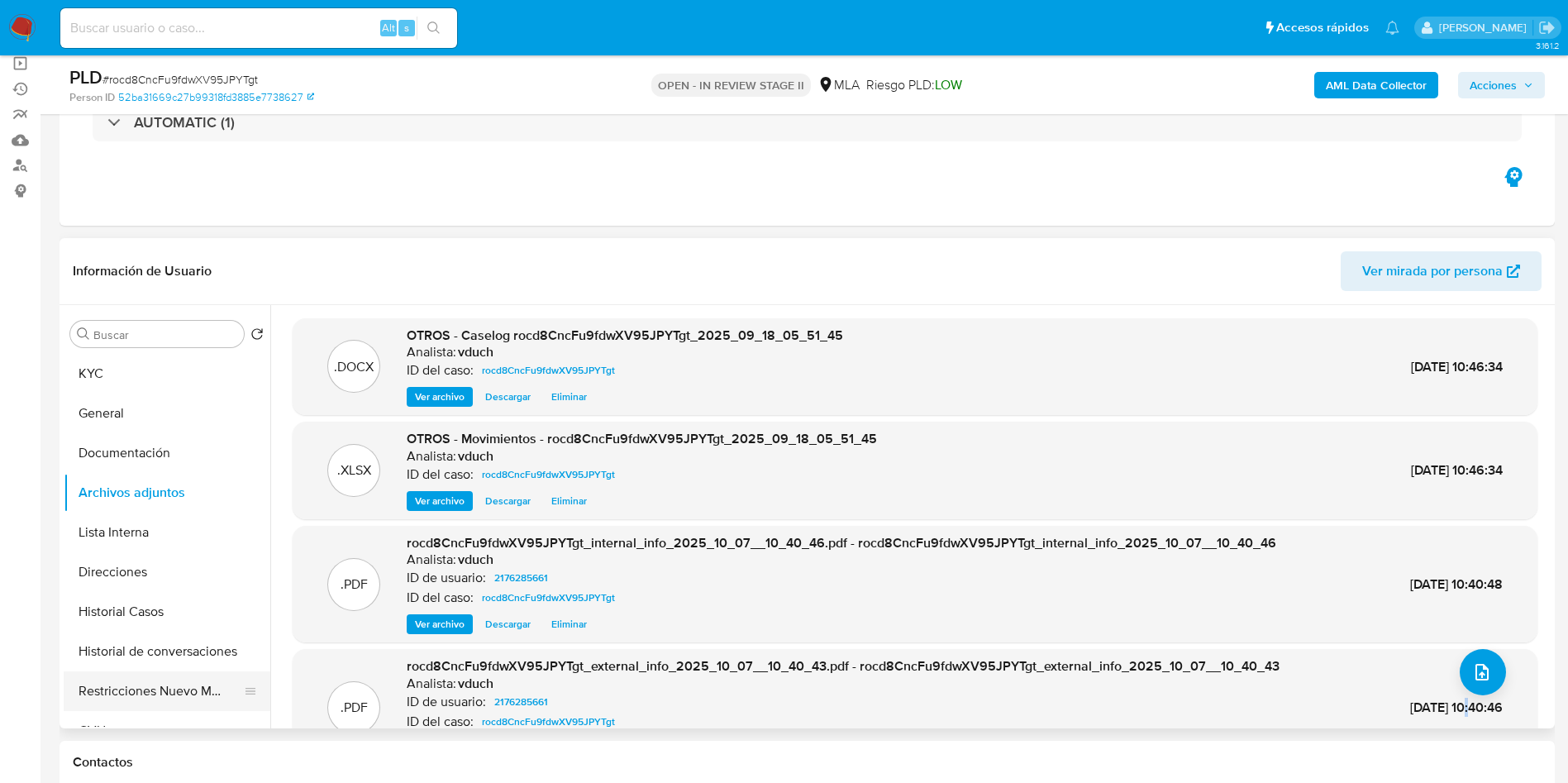
click at [127, 706] on button "Restricciones Nuevo Mundo" at bounding box center [160, 691] width 194 height 40
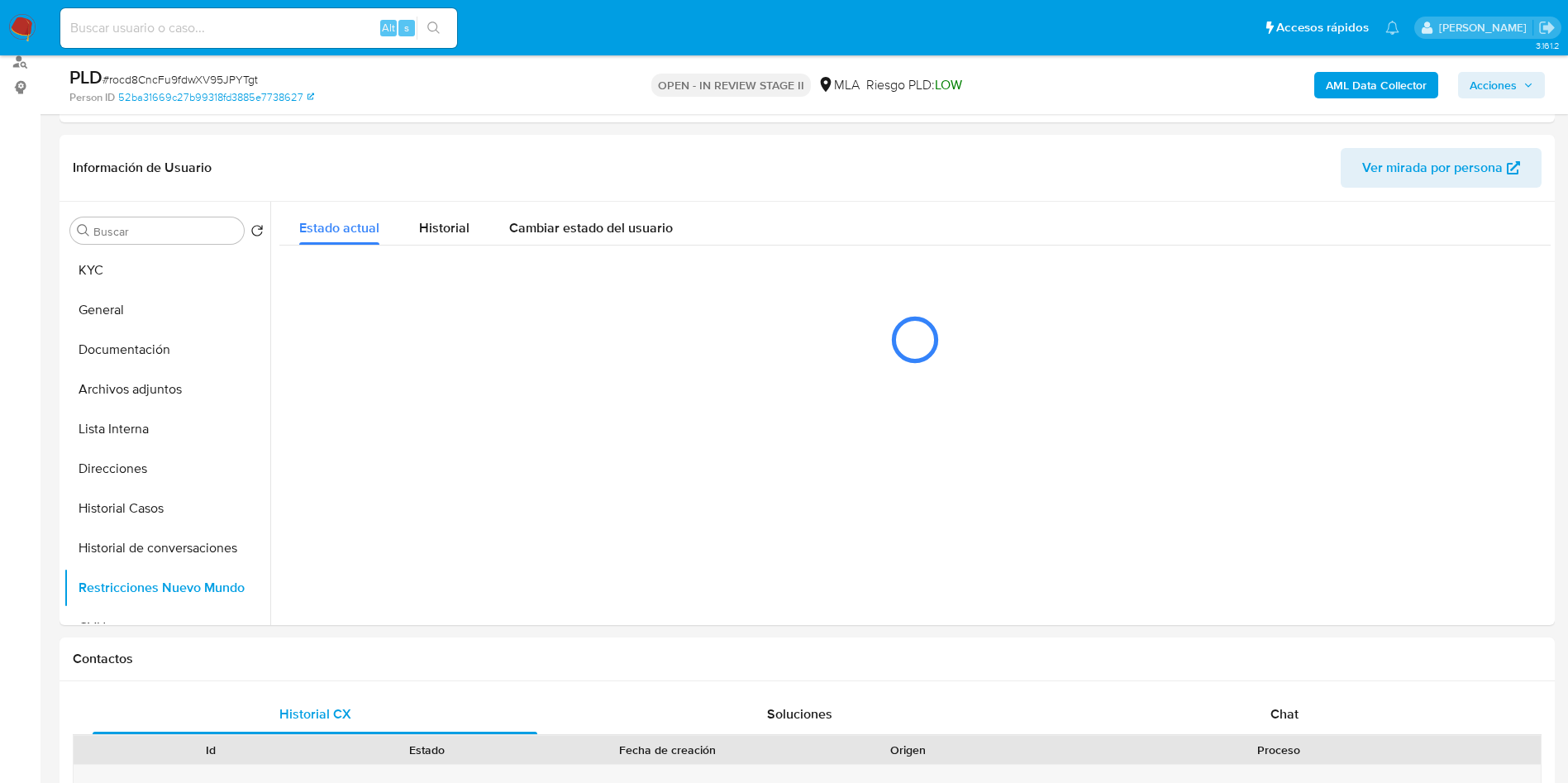
scroll to position [373, 0]
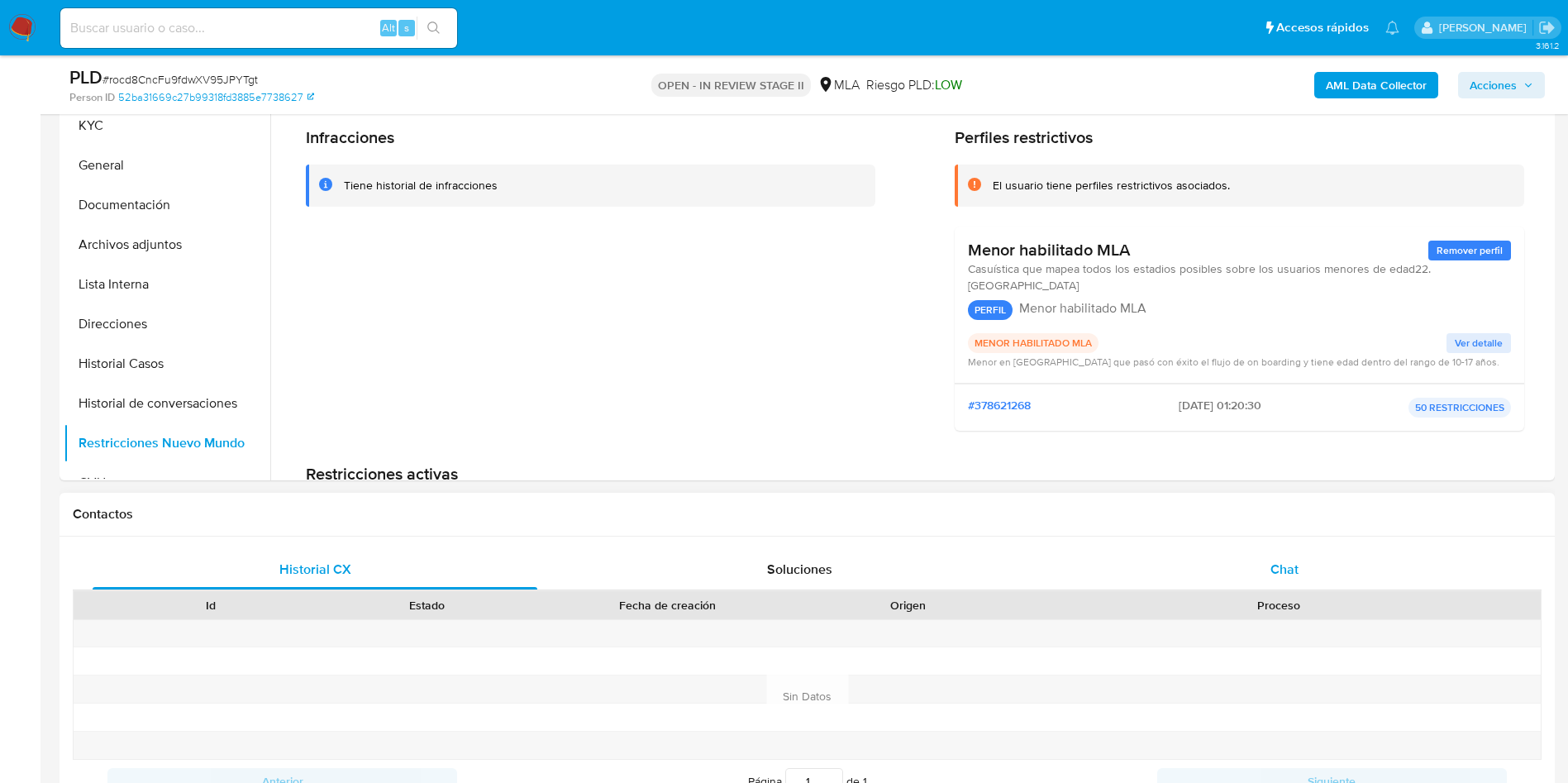
click at [1348, 561] on div "Chat" at bounding box center [1285, 569] width 445 height 40
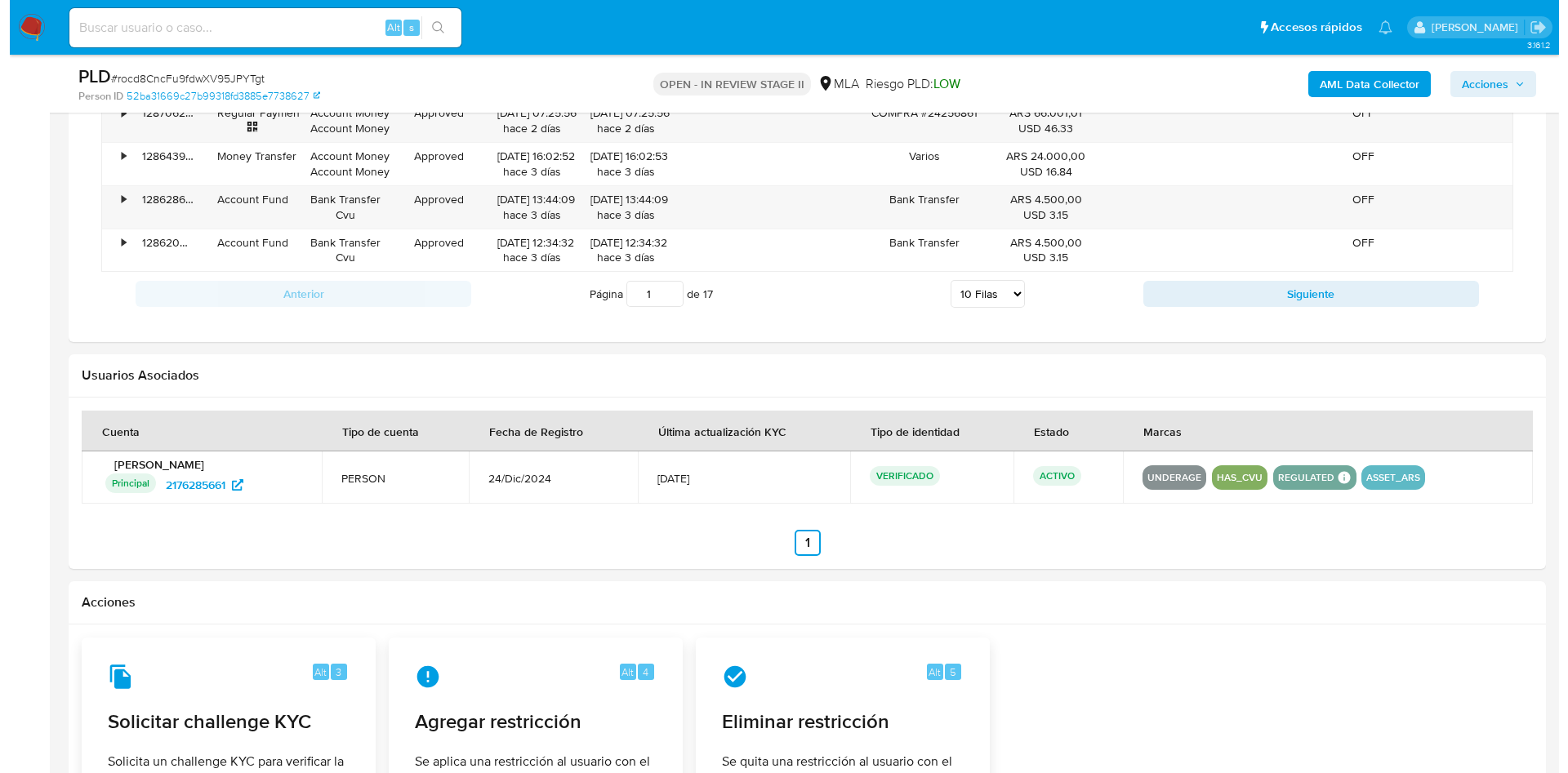
scroll to position [2498, 0]
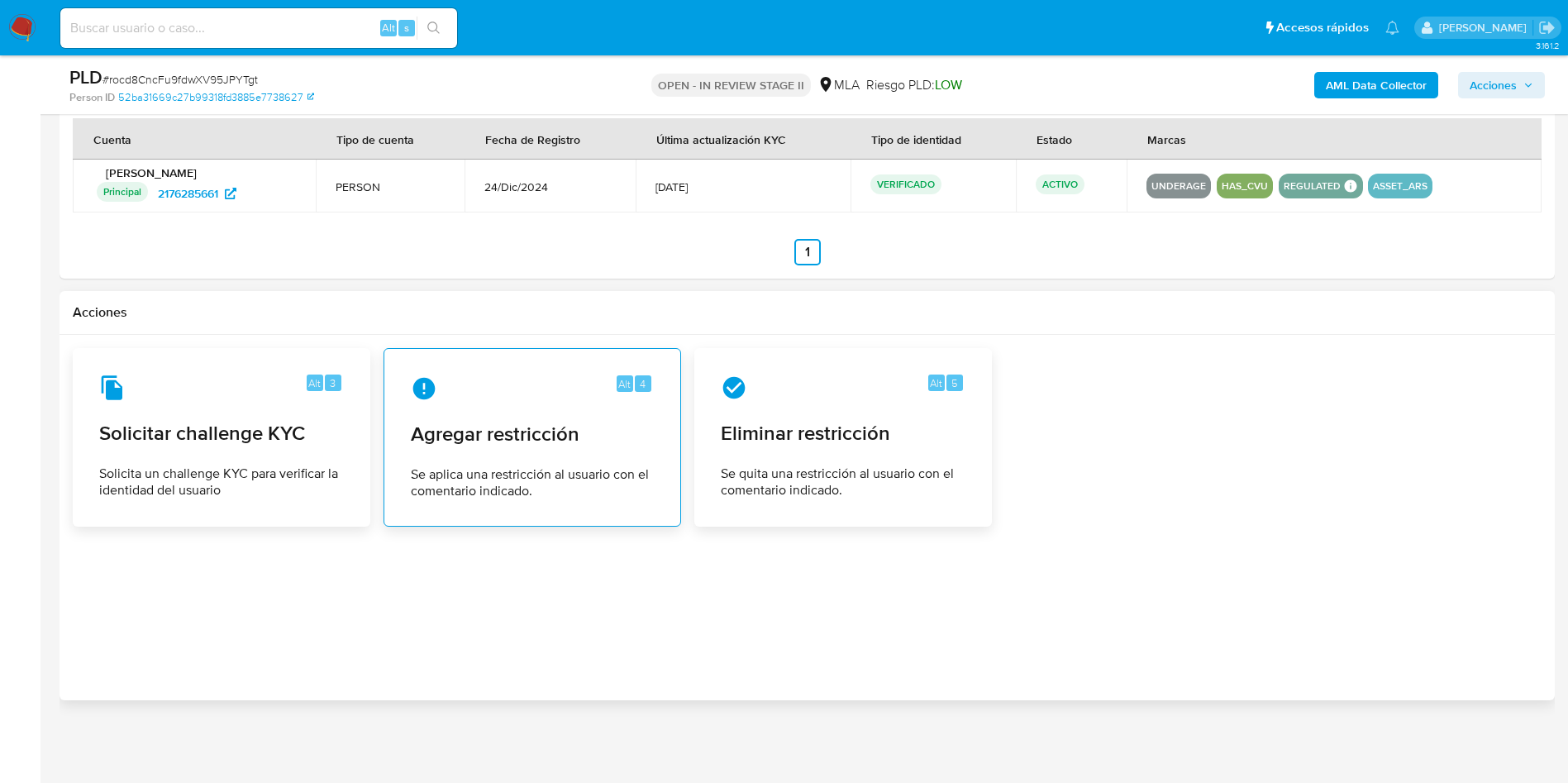
click at [541, 411] on div "Alt 4 Agregar restricción Se aplica una restricción al usuario con el comentari…" at bounding box center [532, 437] width 270 height 150
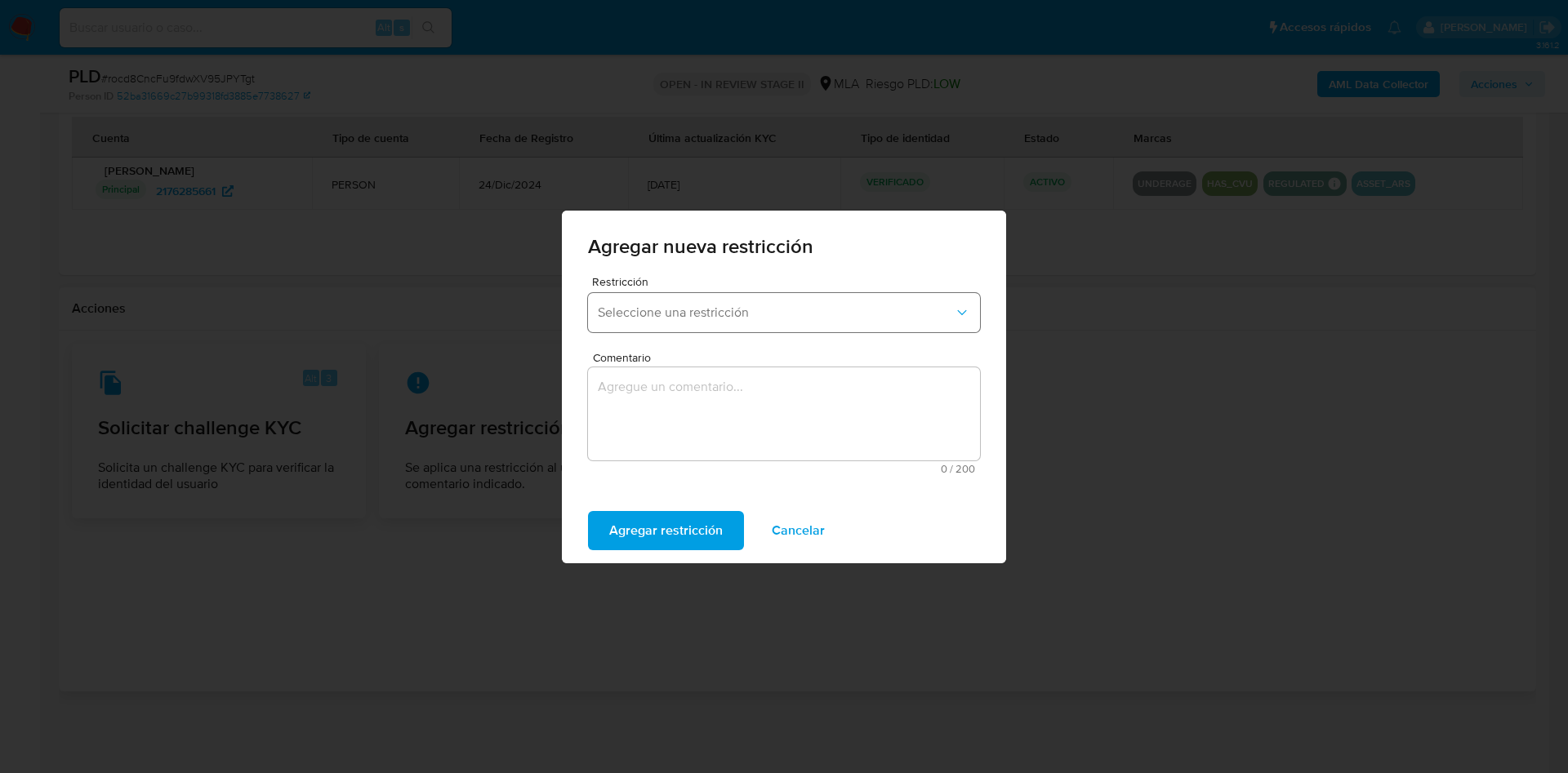
click at [650, 296] on button "Seleccione una restricción" at bounding box center [784, 312] width 392 height 39
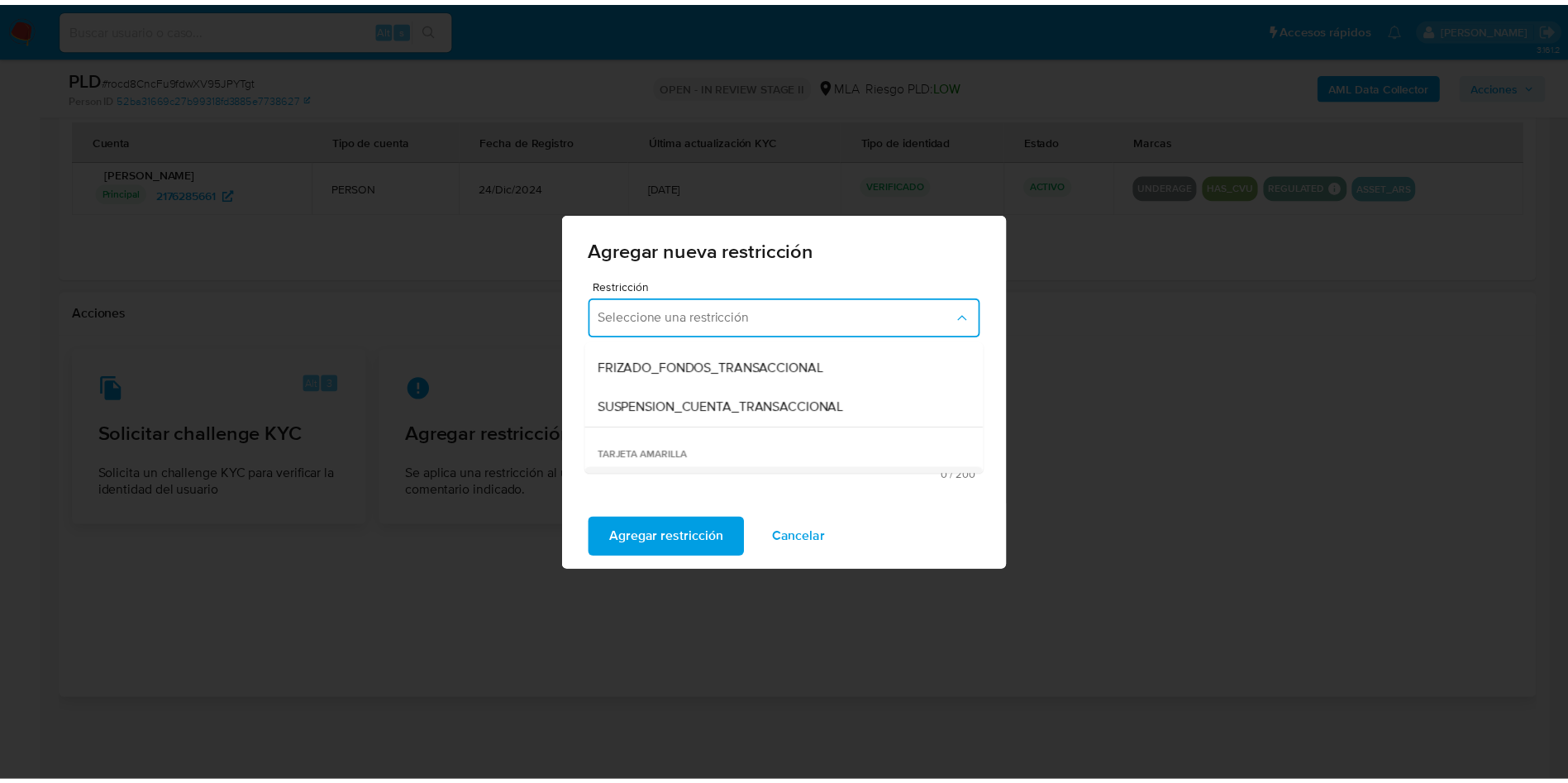
scroll to position [248, 0]
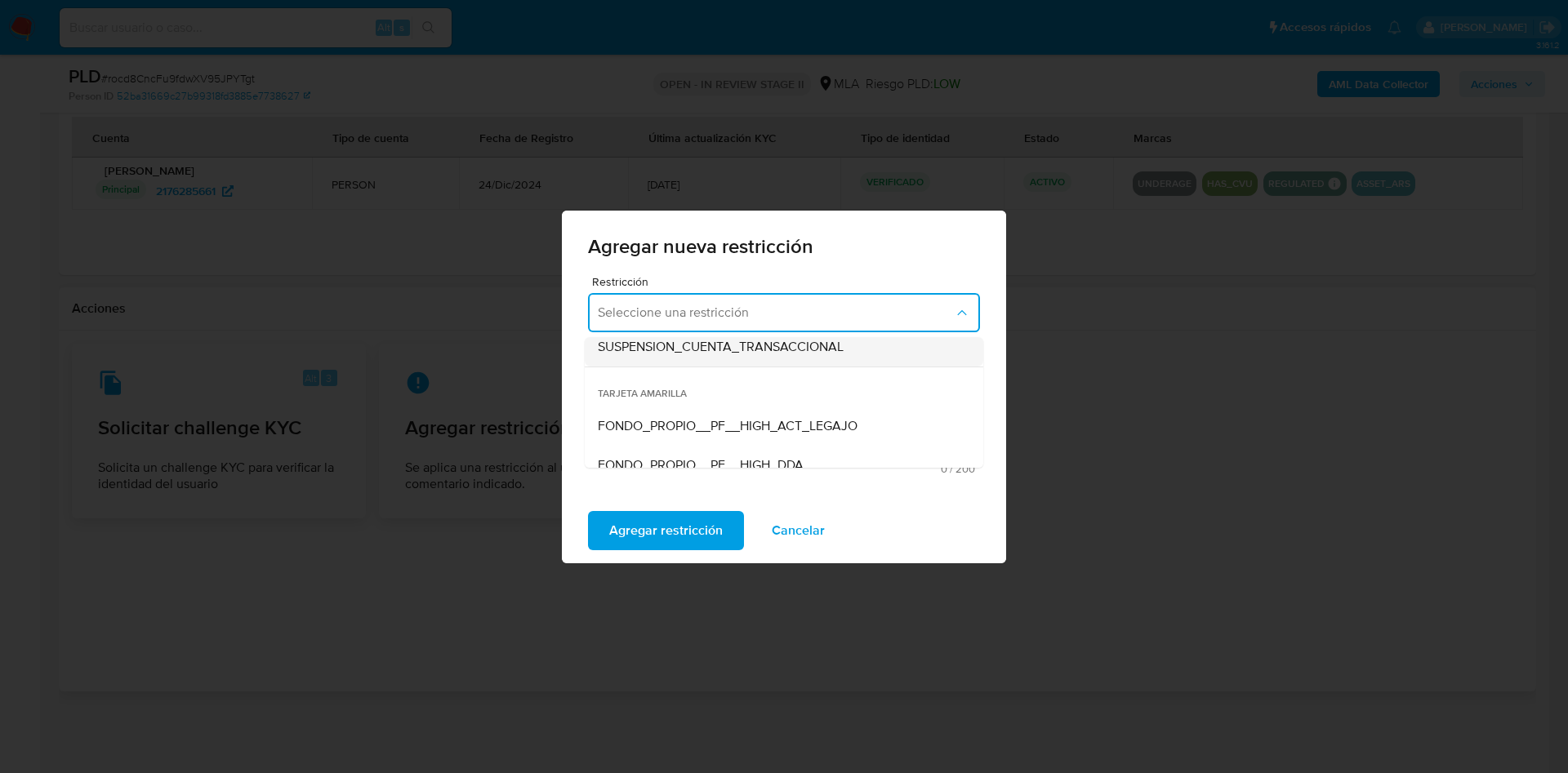
click at [768, 345] on span "SUSPENSION_CUENTA_TRANSACCIONAL" at bounding box center [720, 347] width 246 height 16
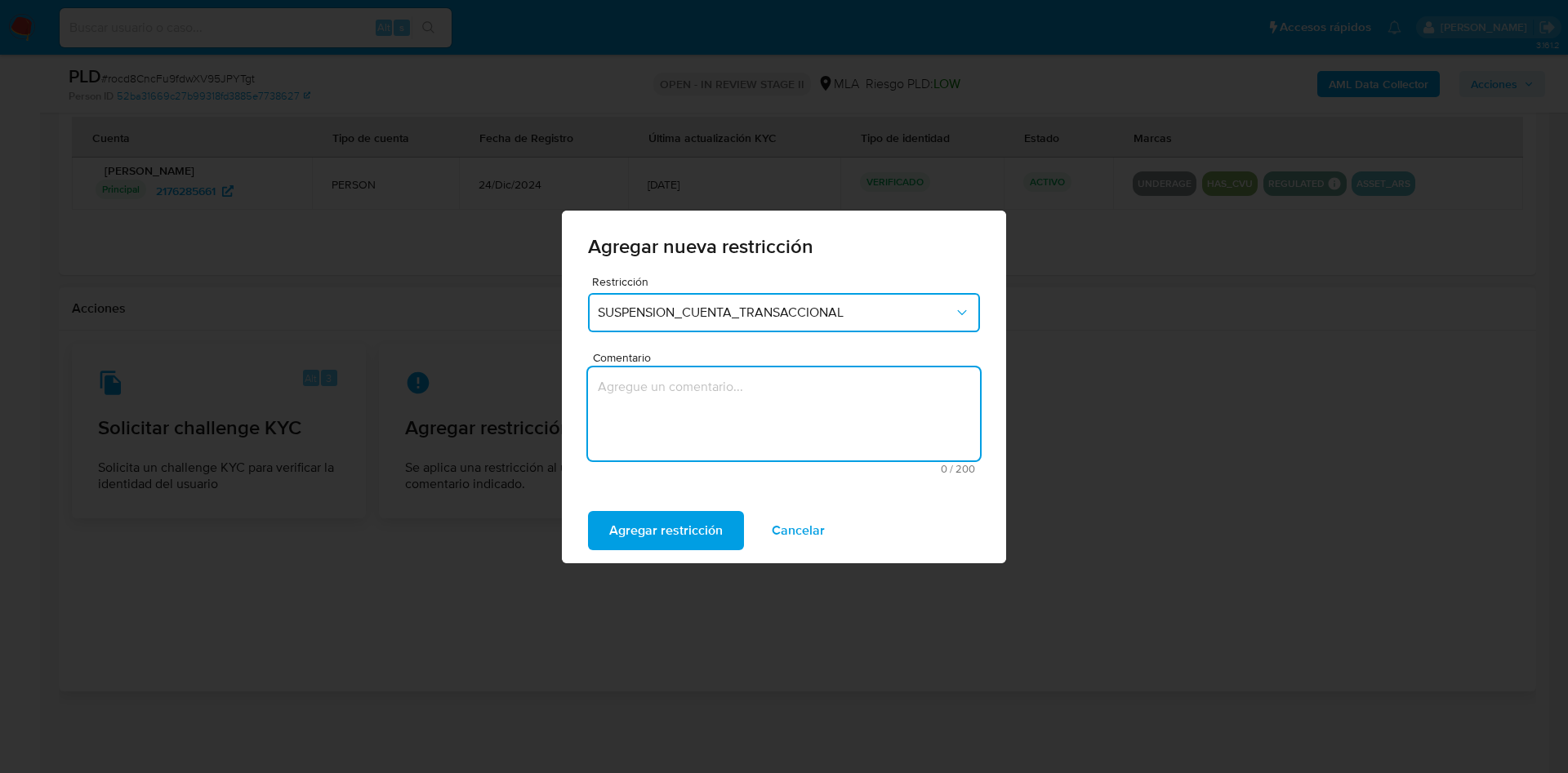
click at [672, 418] on textarea "Comentario" at bounding box center [784, 414] width 392 height 93
type textarea "AML"
click at [673, 523] on span "Agregar restricción" at bounding box center [666, 530] width 114 height 36
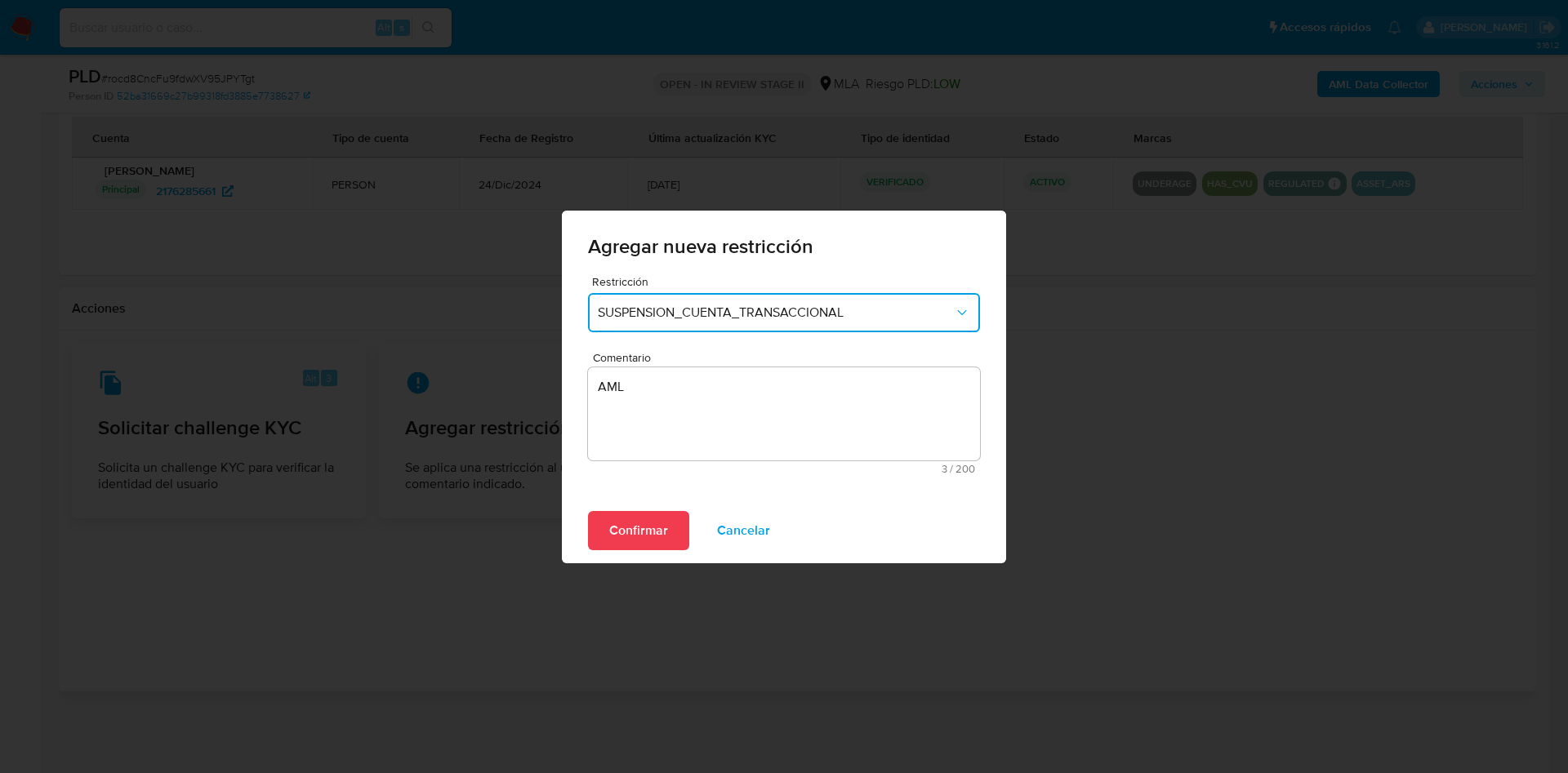
click at [600, 526] on button "Confirmar" at bounding box center [639, 531] width 102 height 39
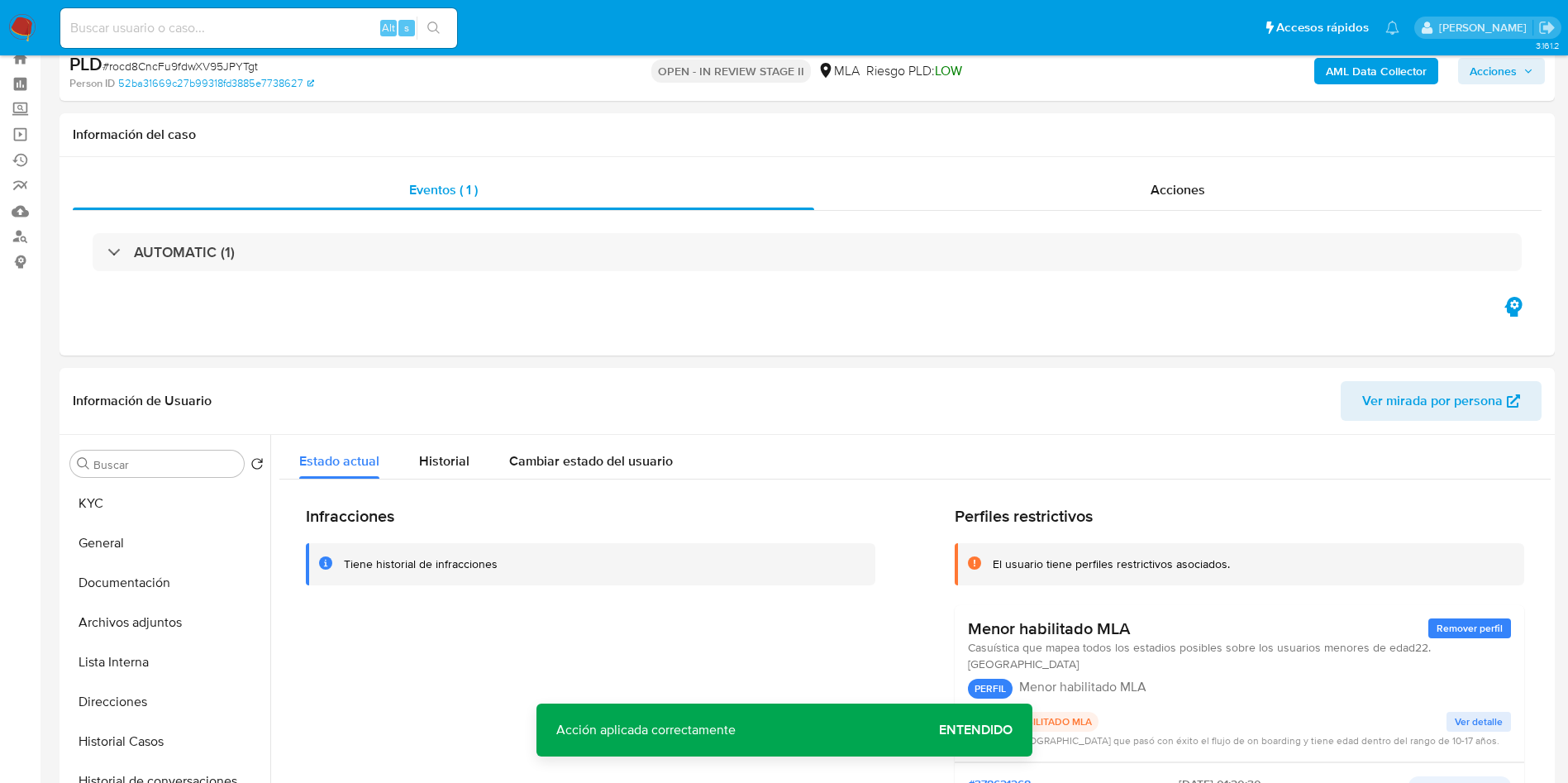
scroll to position [0, 0]
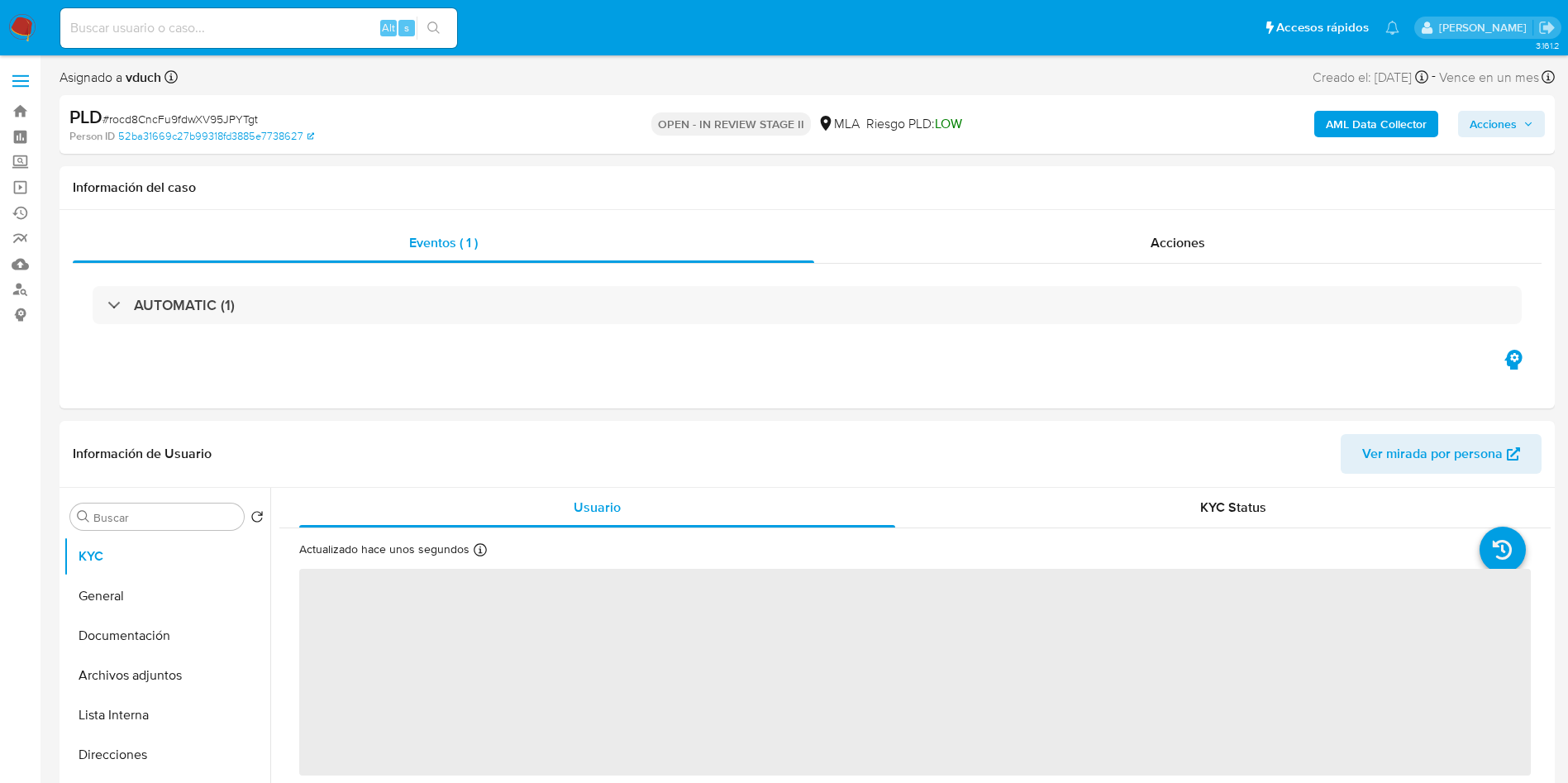
select select "10"
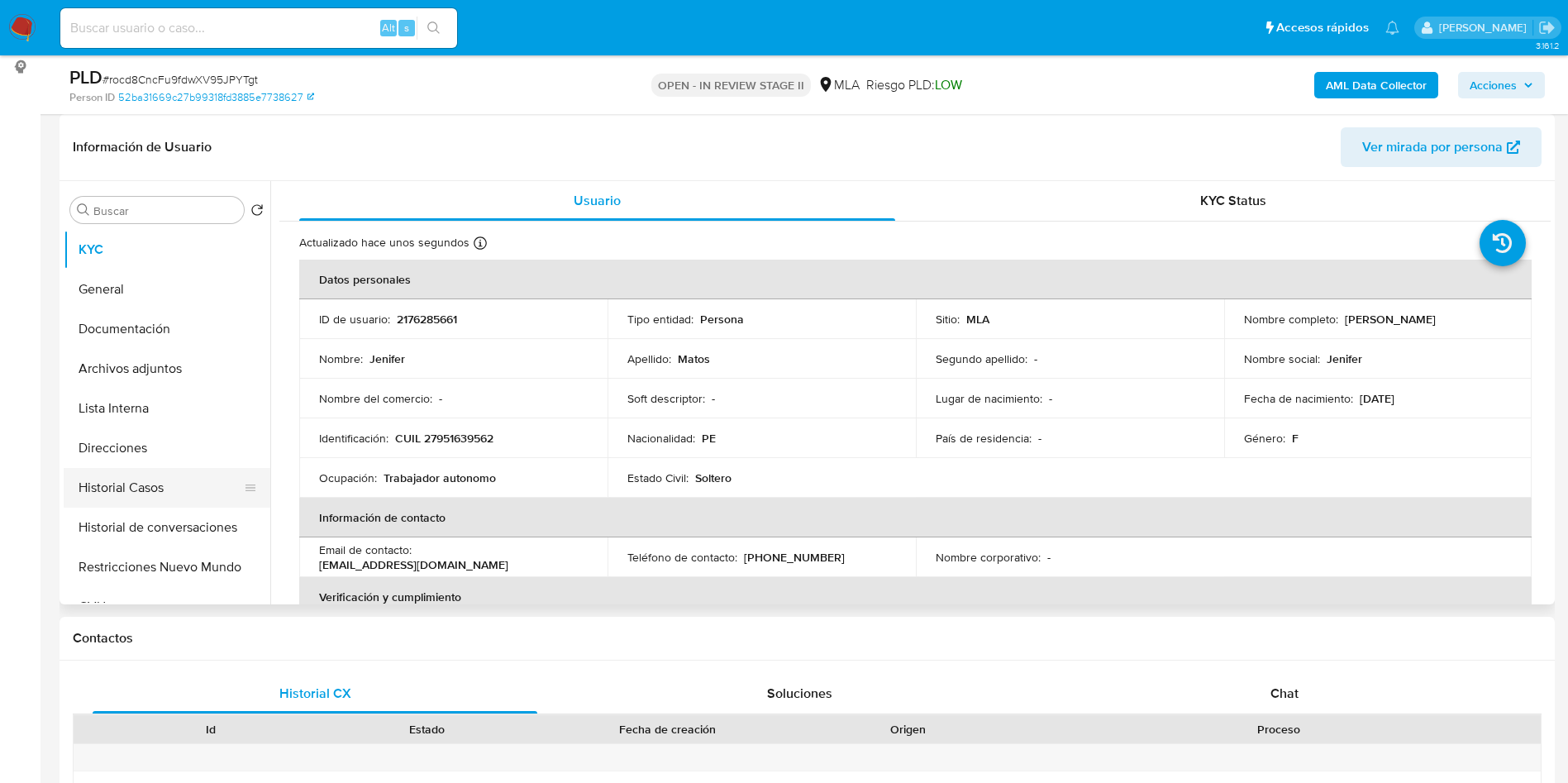
click at [141, 496] on button "Historial Casos" at bounding box center [160, 487] width 194 height 40
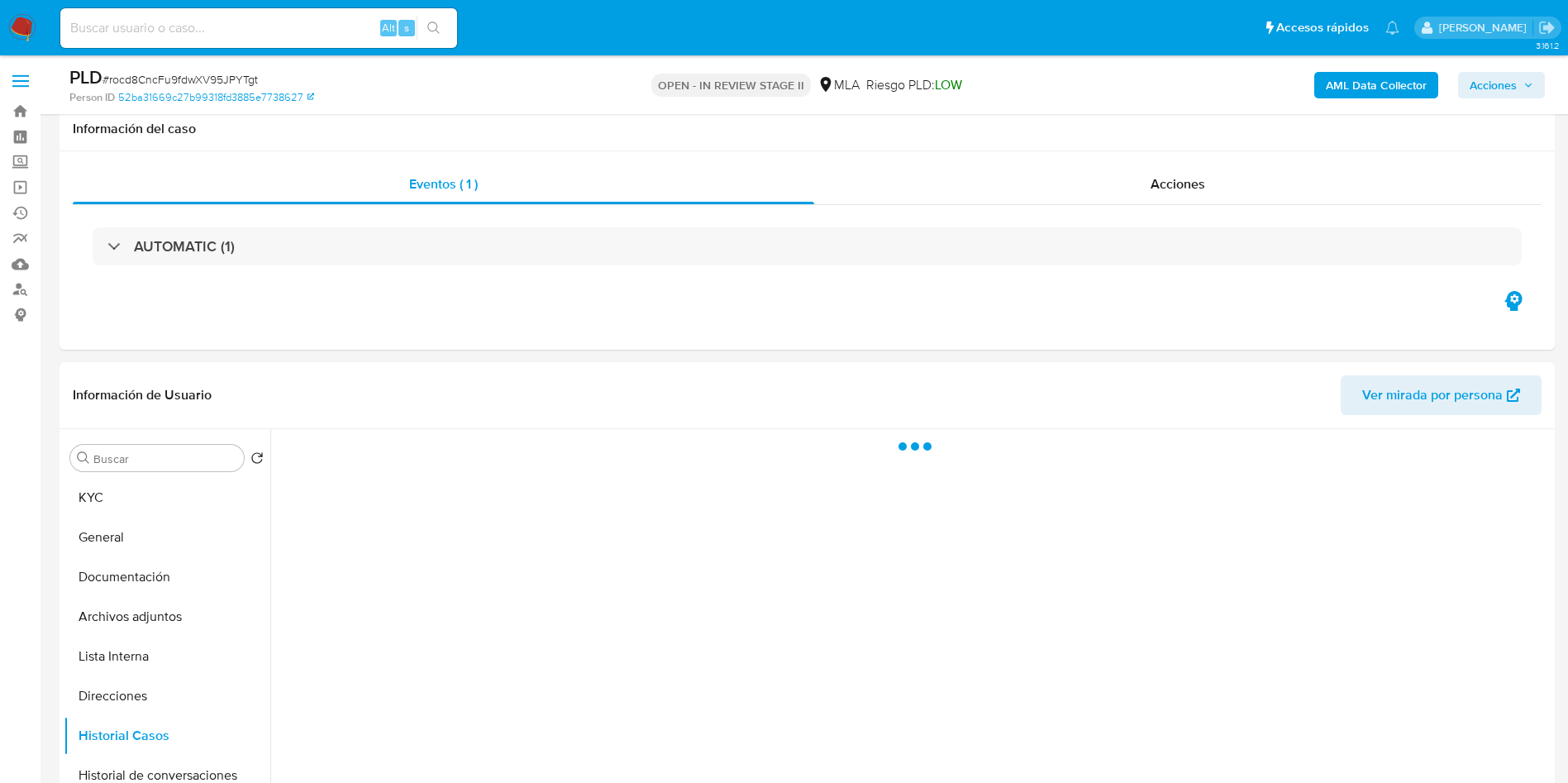
scroll to position [124, 0]
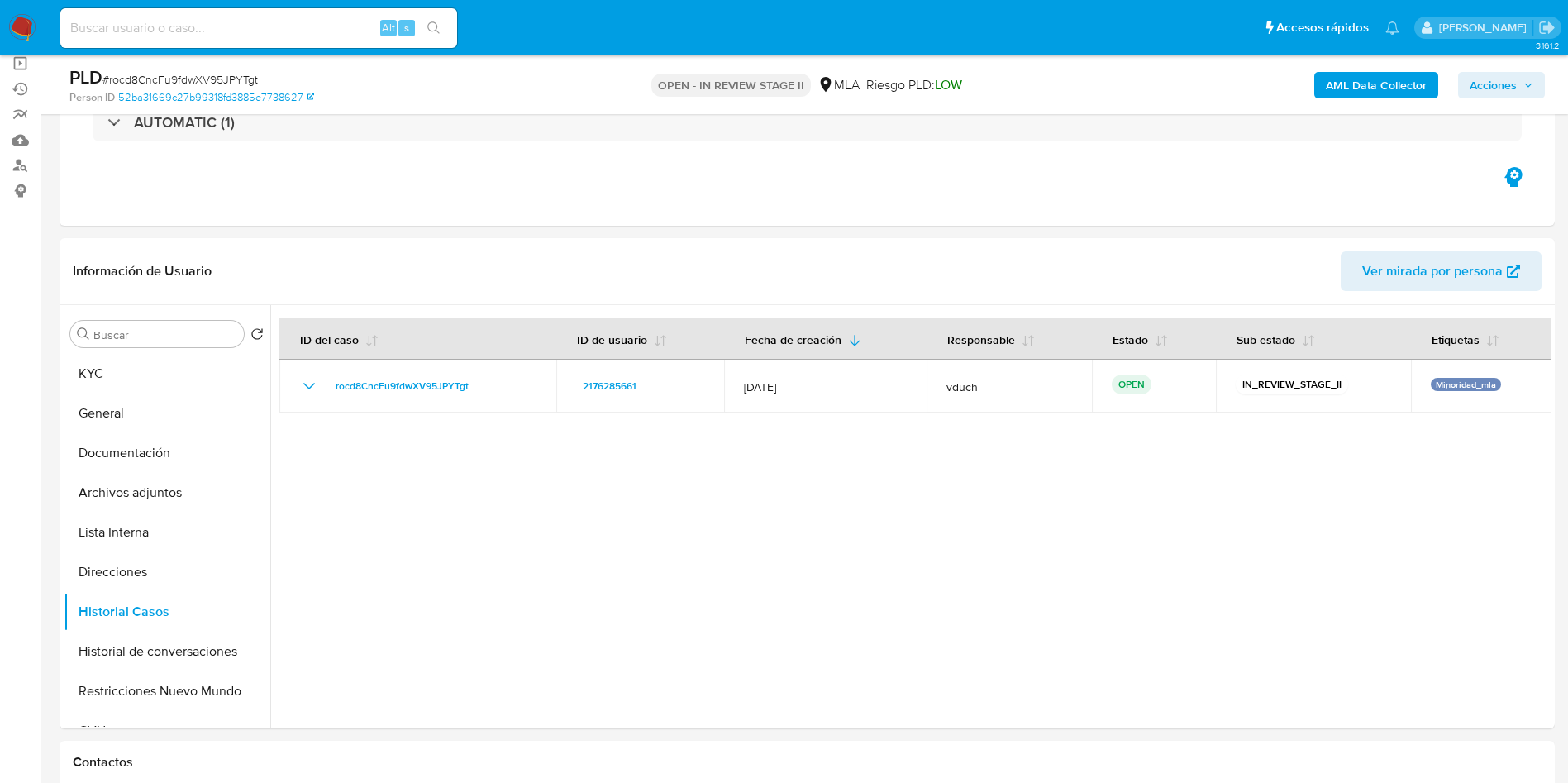
click at [1527, 83] on icon "button" at bounding box center [1528, 85] width 10 height 10
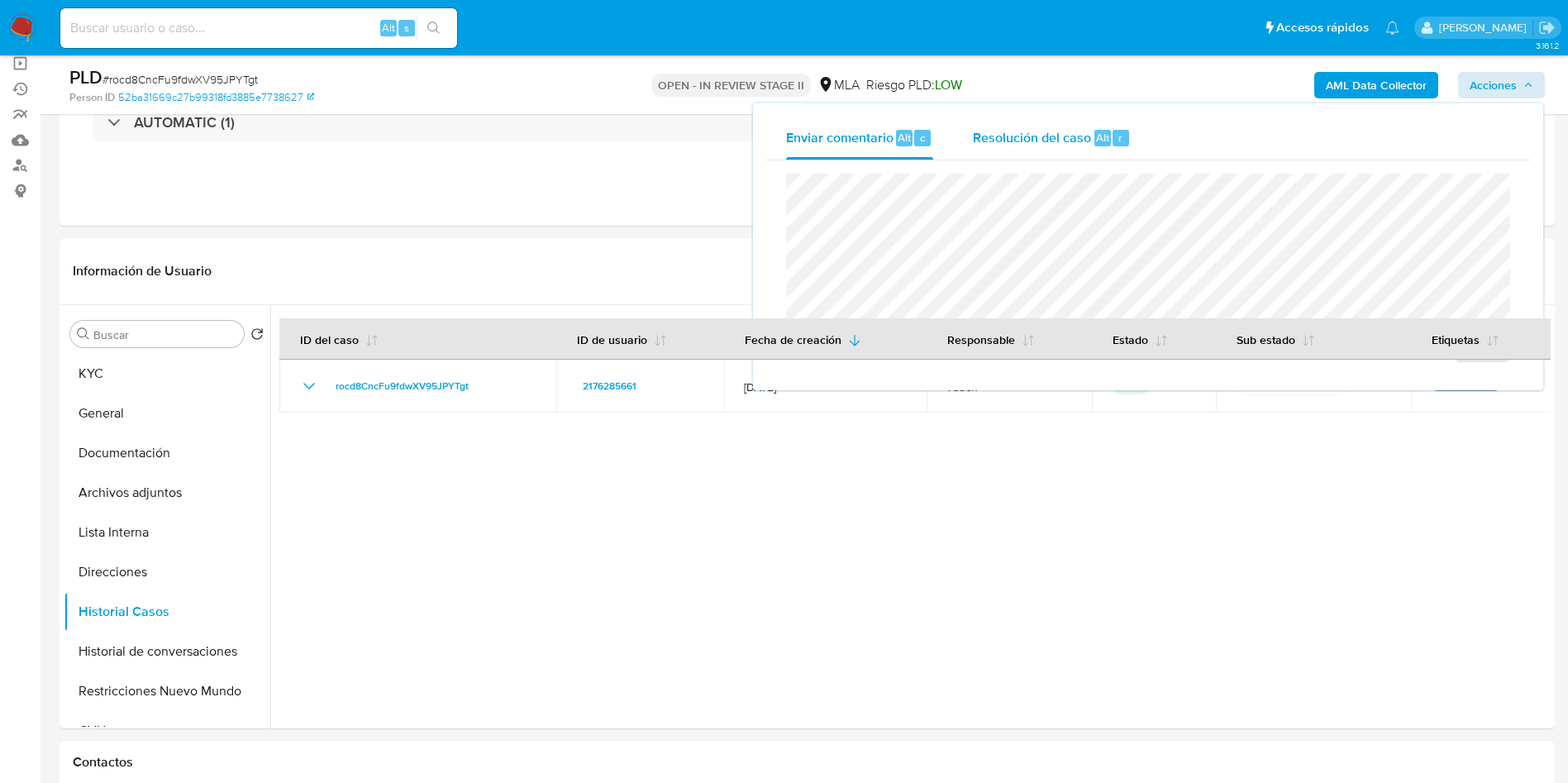
click at [1041, 134] on span "Resolución del caso" at bounding box center [1032, 136] width 119 height 19
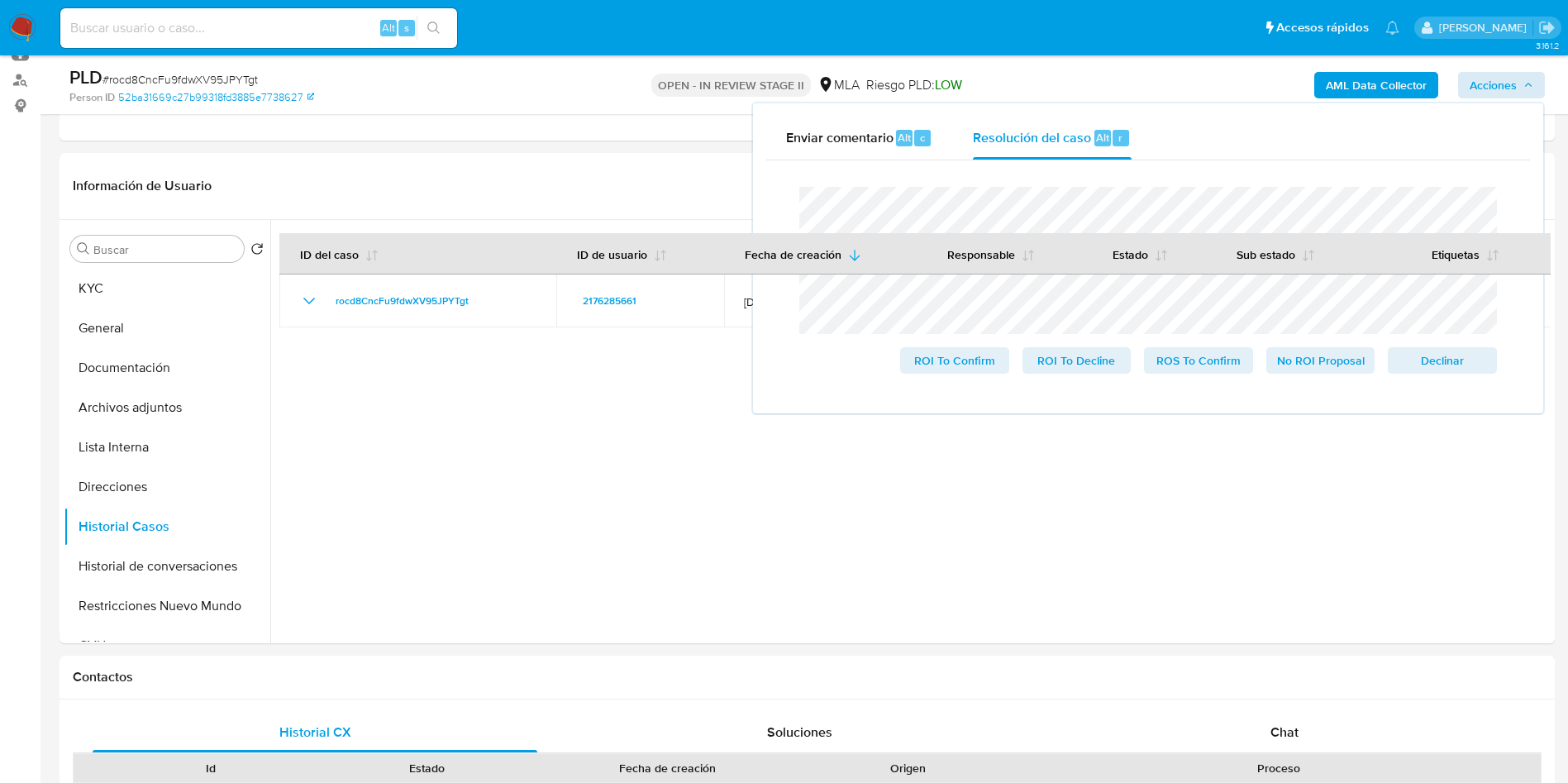
scroll to position [248, 0]
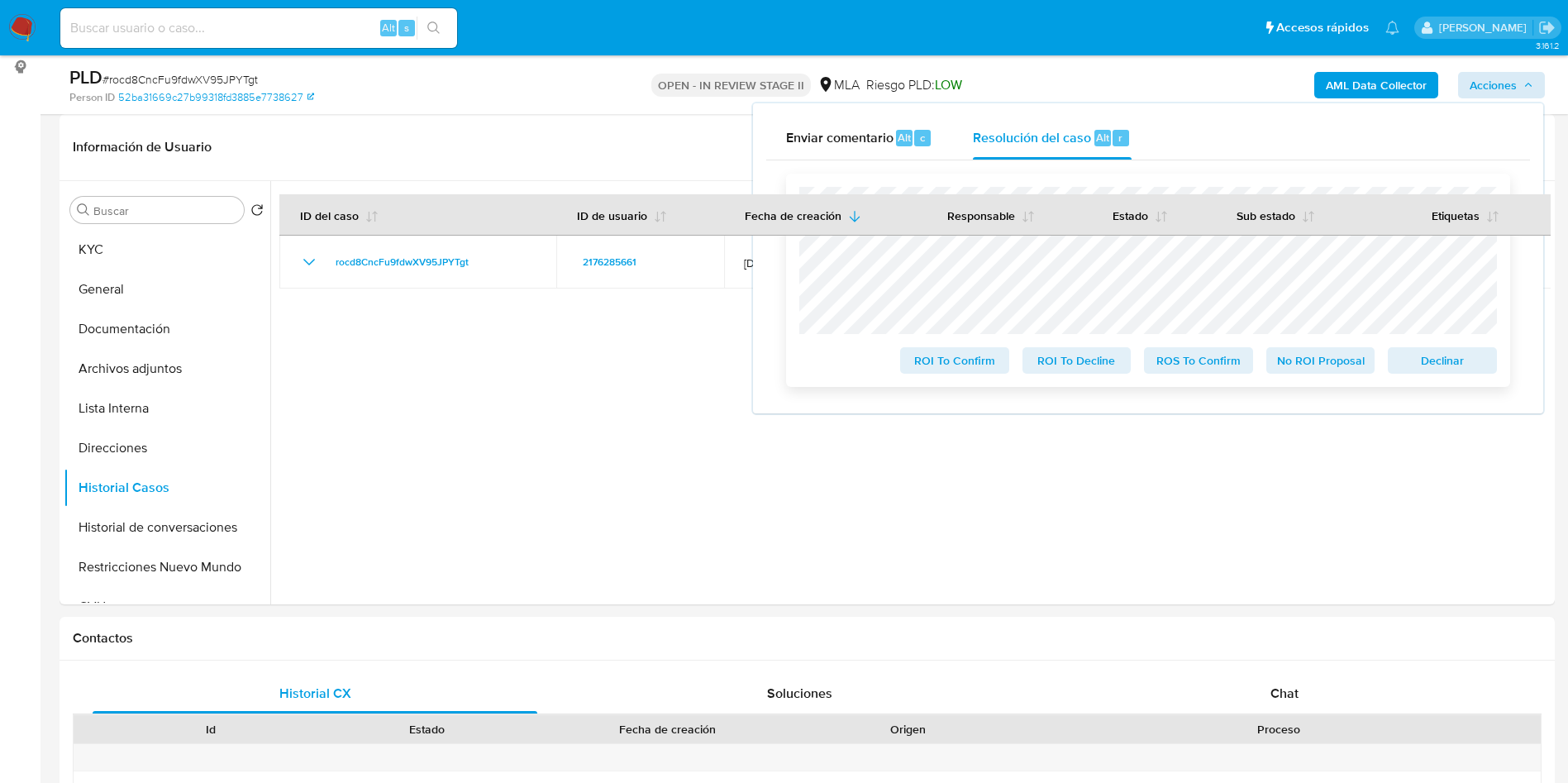
click at [1450, 347] on div "Declinar" at bounding box center [1438, 358] width 116 height 33
click at [1450, 358] on span "Declinar" at bounding box center [1442, 360] width 86 height 23
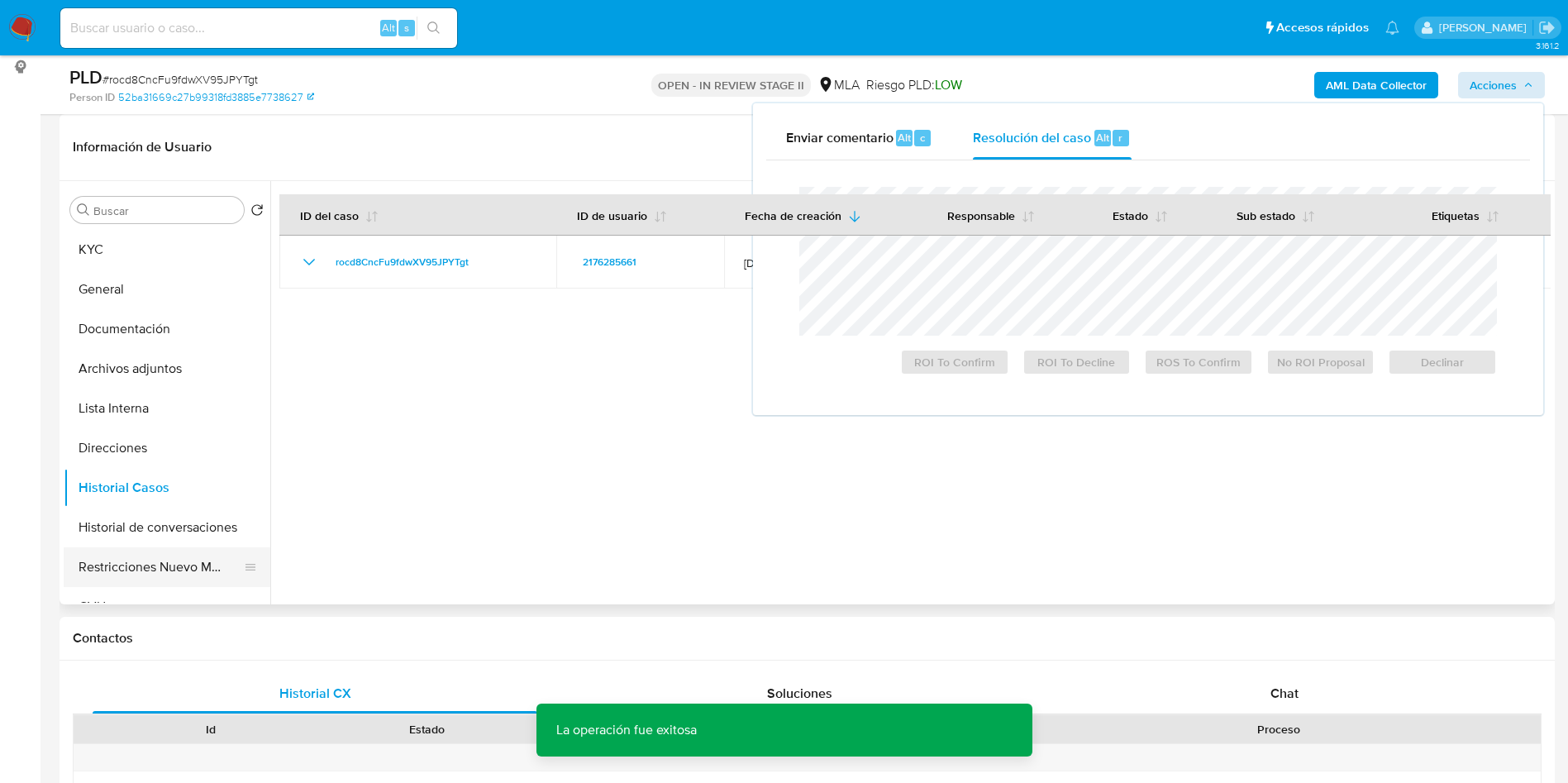
click at [148, 565] on button "Restricciones Nuevo Mundo" at bounding box center [160, 567] width 194 height 40
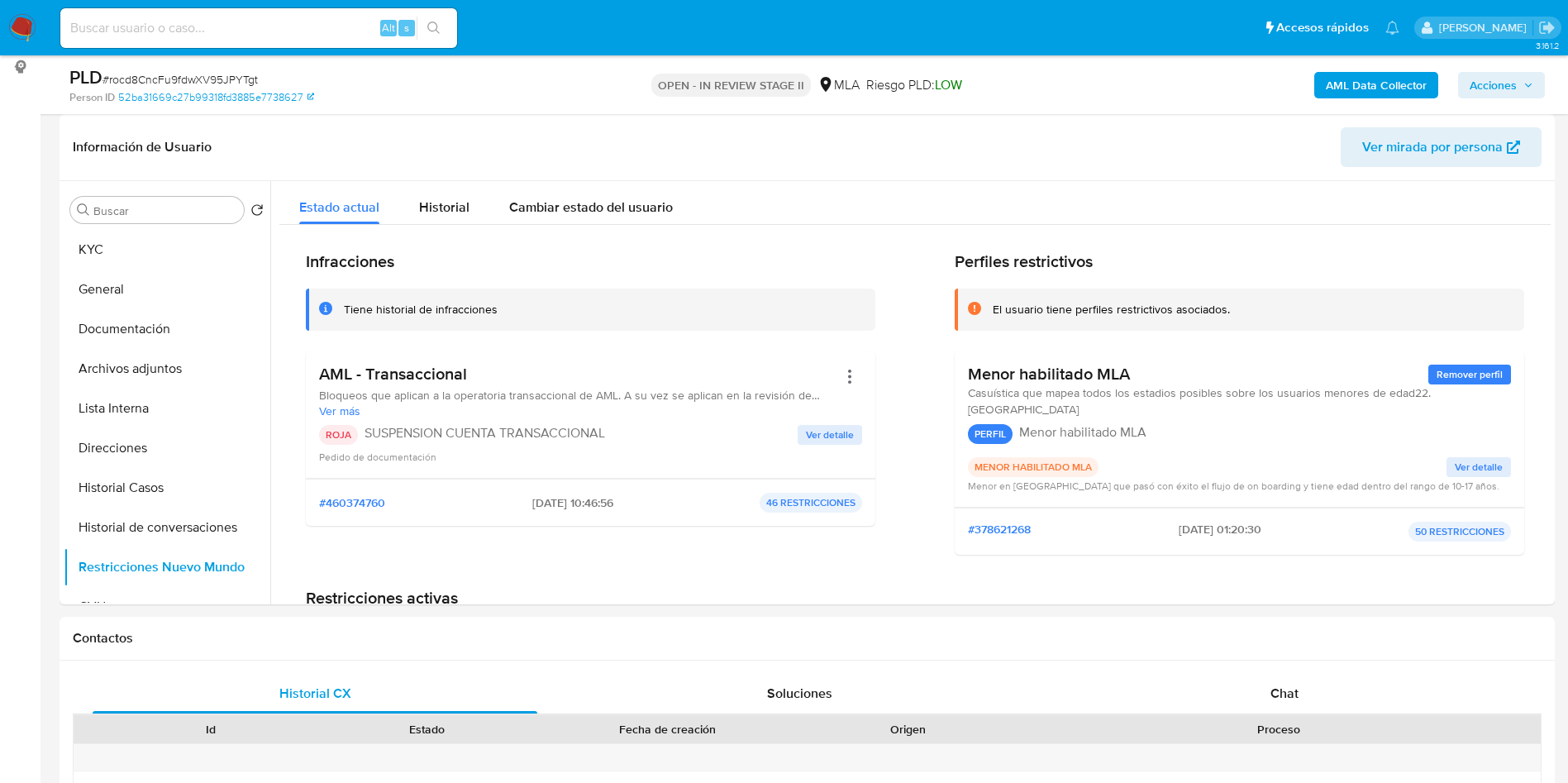
click at [1528, 79] on span "Acciones" at bounding box center [1501, 84] width 64 height 23
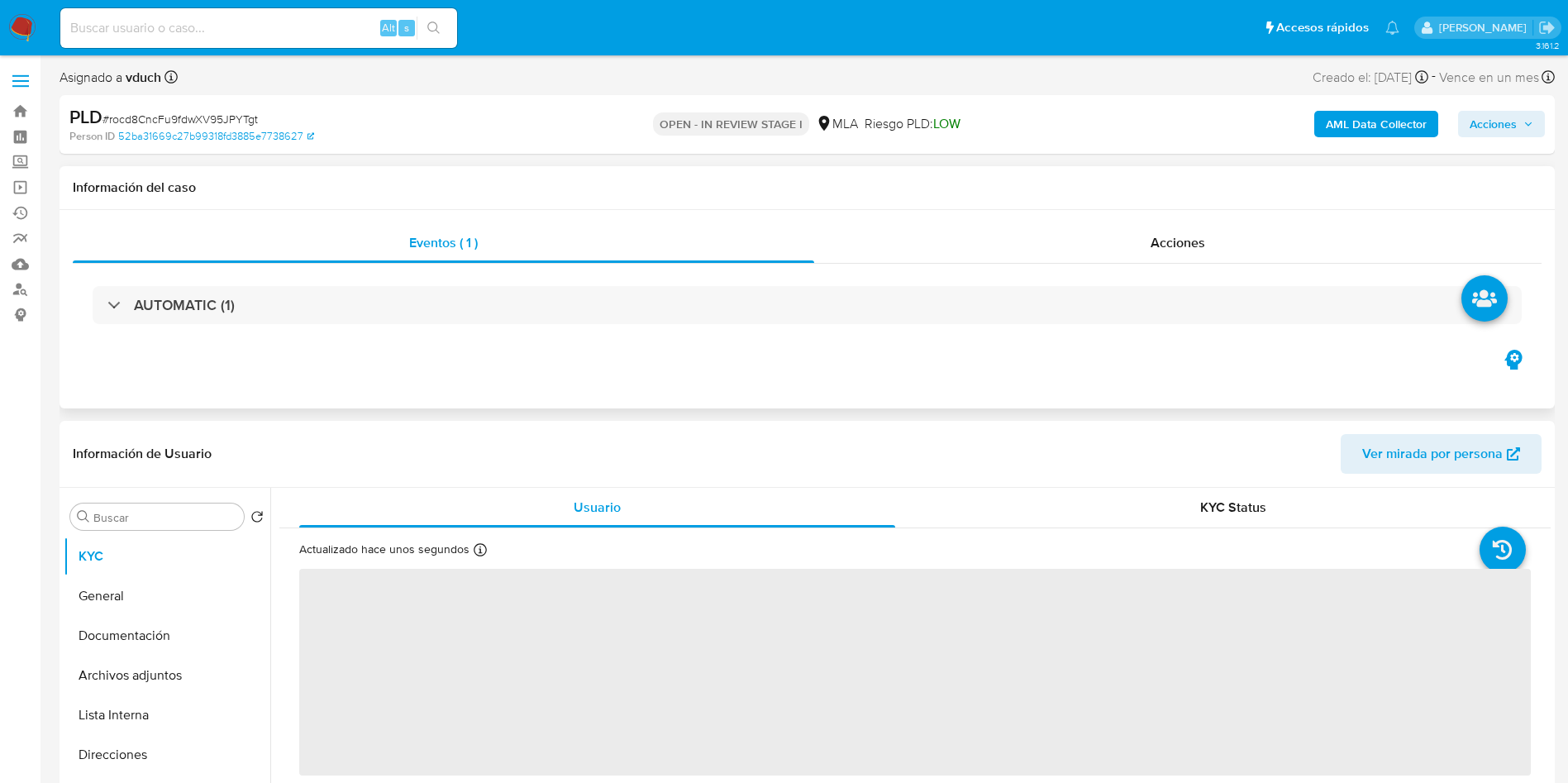
select select "10"
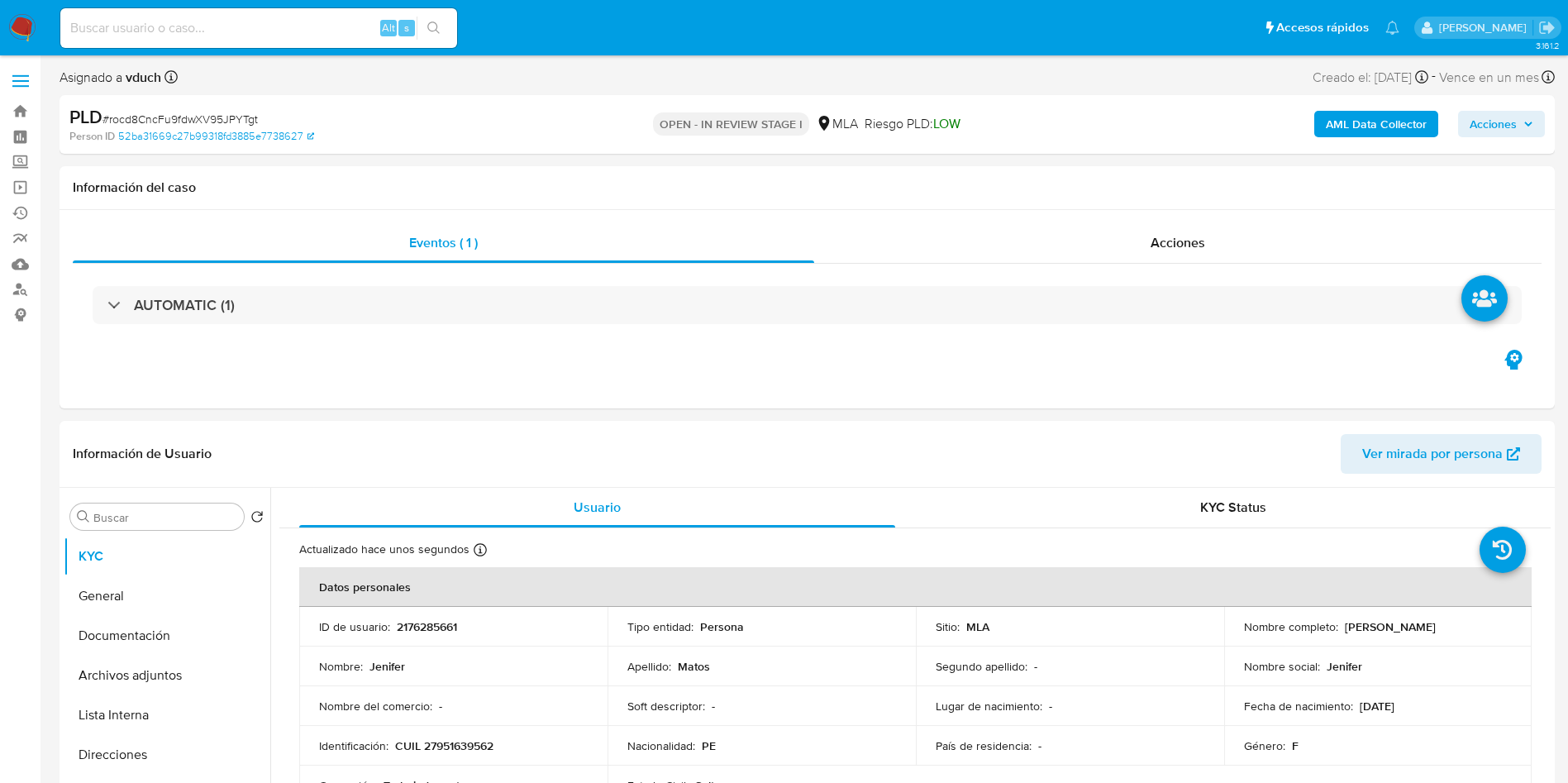
click at [1535, 114] on button "Acciones" at bounding box center [1501, 124] width 87 height 27
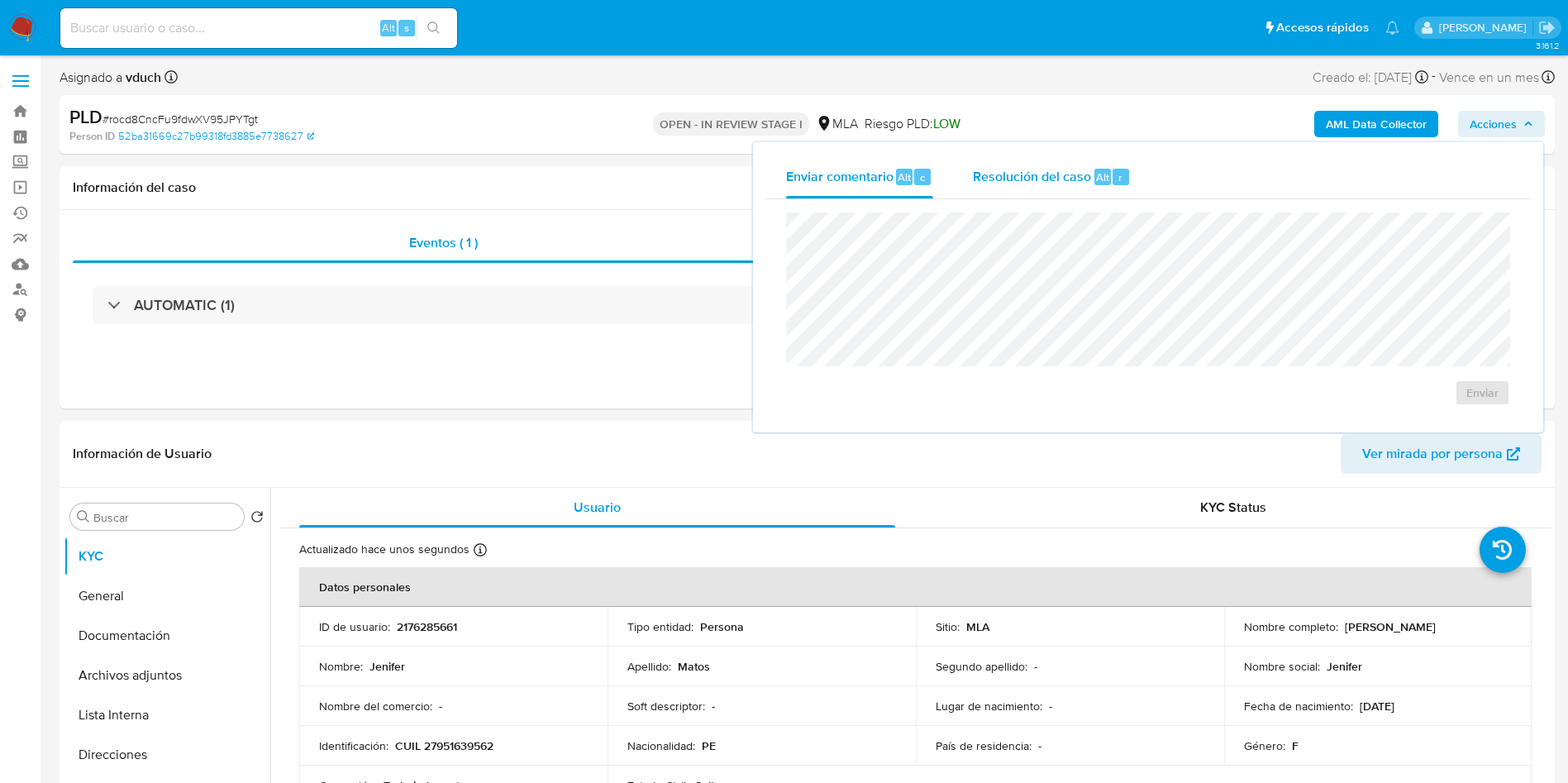
click at [1102, 172] on span "Alt" at bounding box center [1102, 177] width 13 height 16
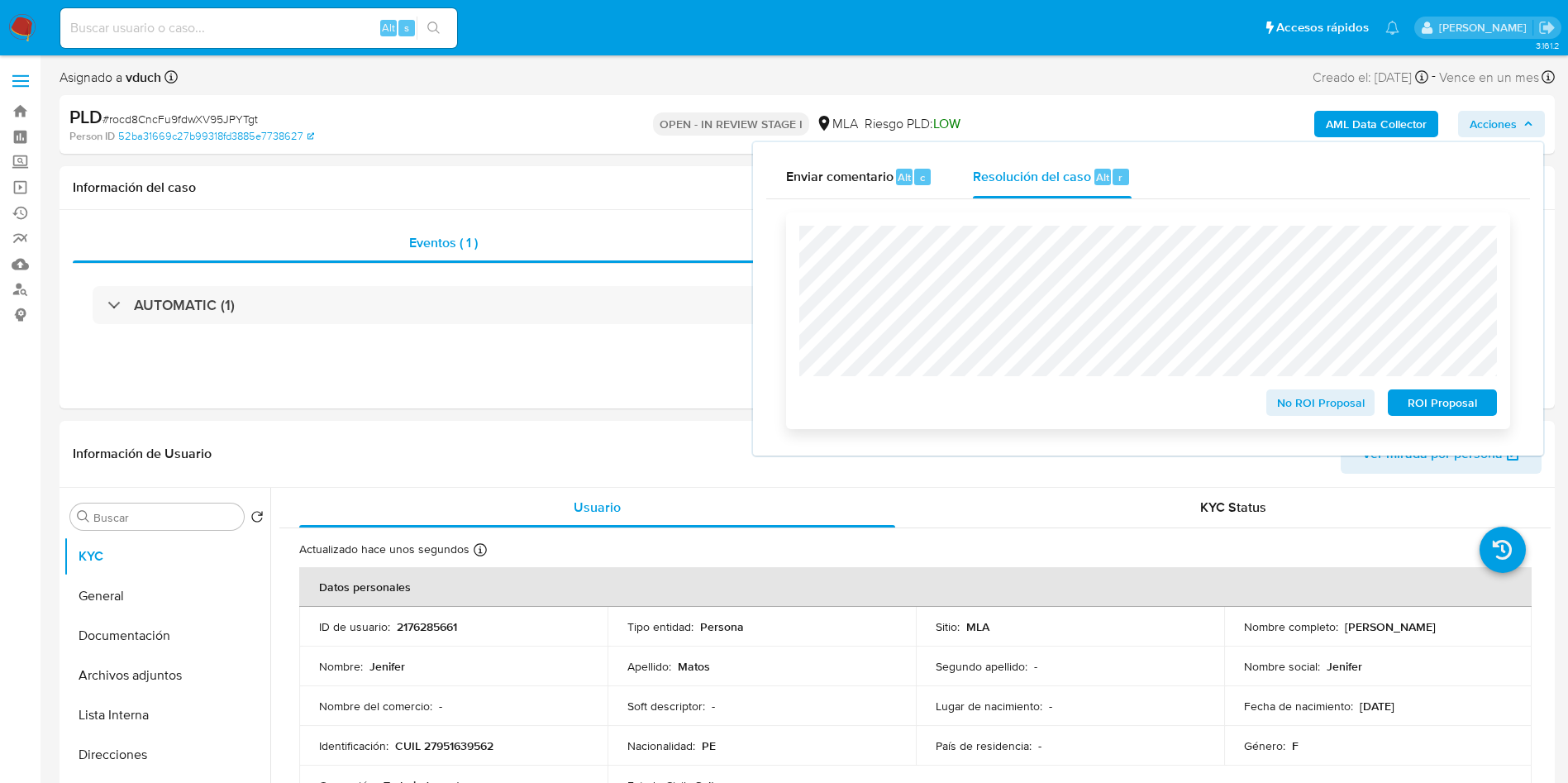
click at [1472, 408] on span "ROI Proposal" at bounding box center [1442, 402] width 86 height 23
click at [254, 40] on div "Alt s" at bounding box center [258, 28] width 396 height 40
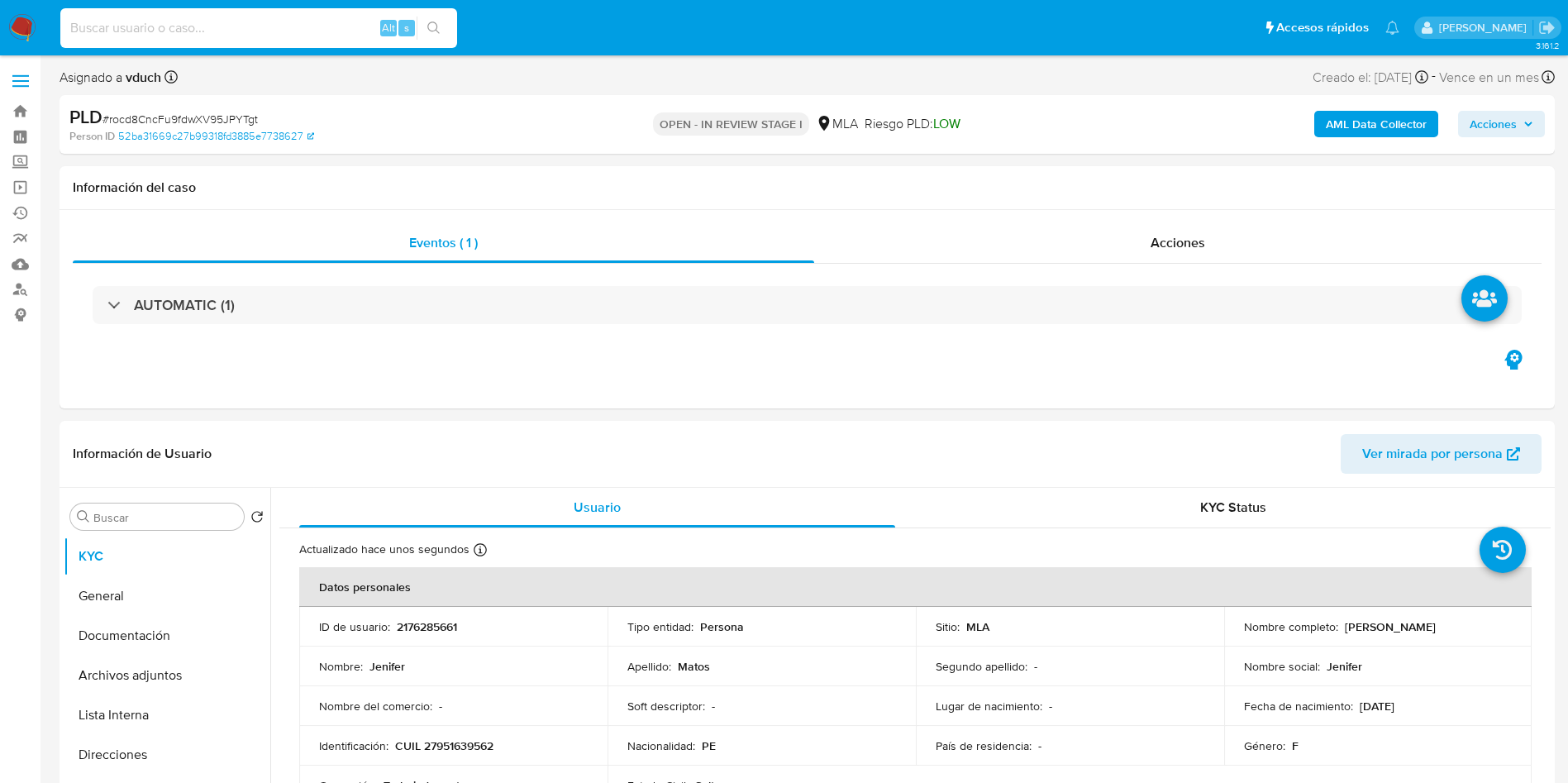
click at [292, 26] on input at bounding box center [258, 28] width 396 height 21
paste input "lsjtX0KeWHou7YUv7ZVLURip"
type input "lsjtX0KeWHou7YUv7ZVLURip"
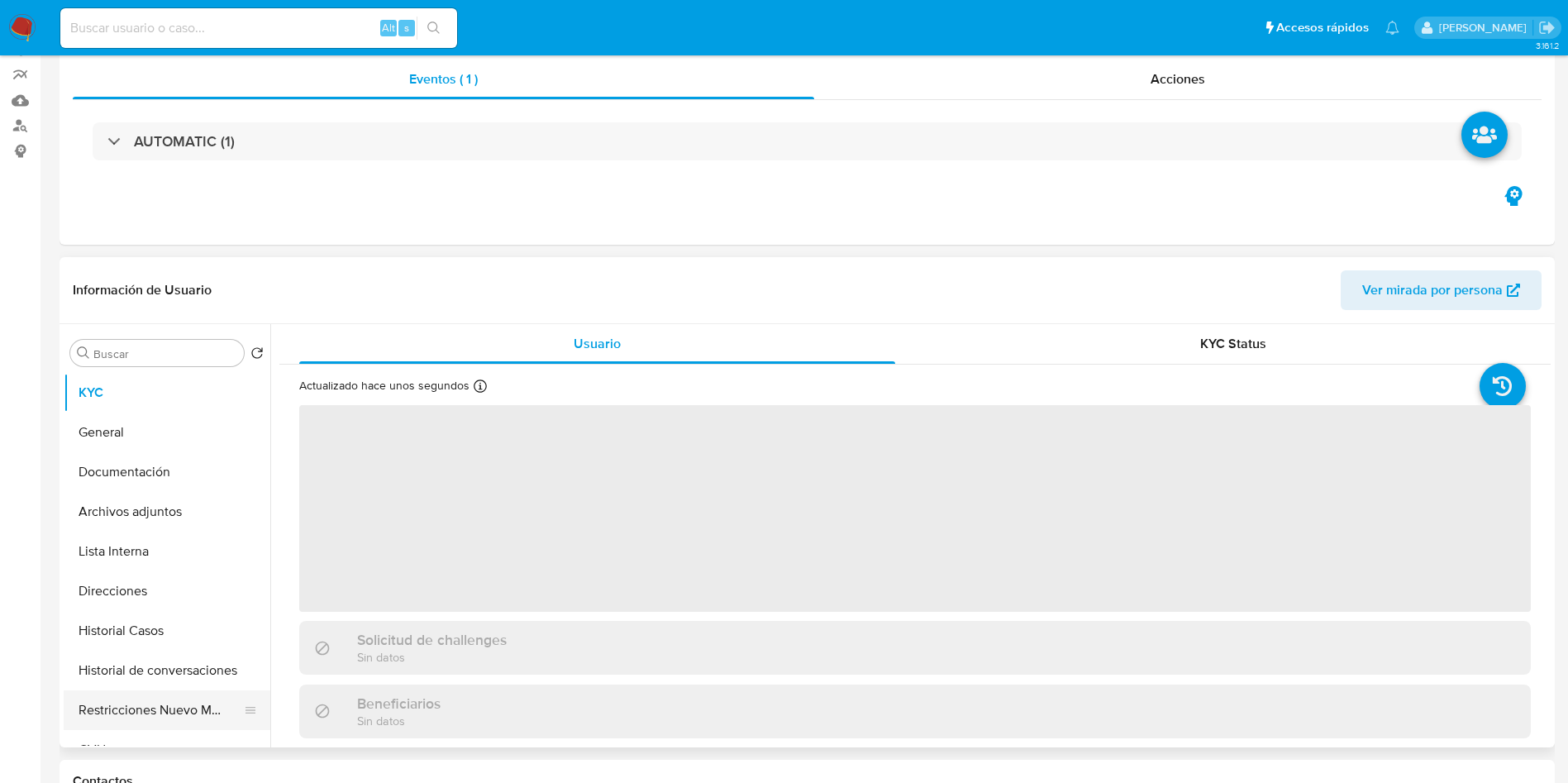
select select "10"
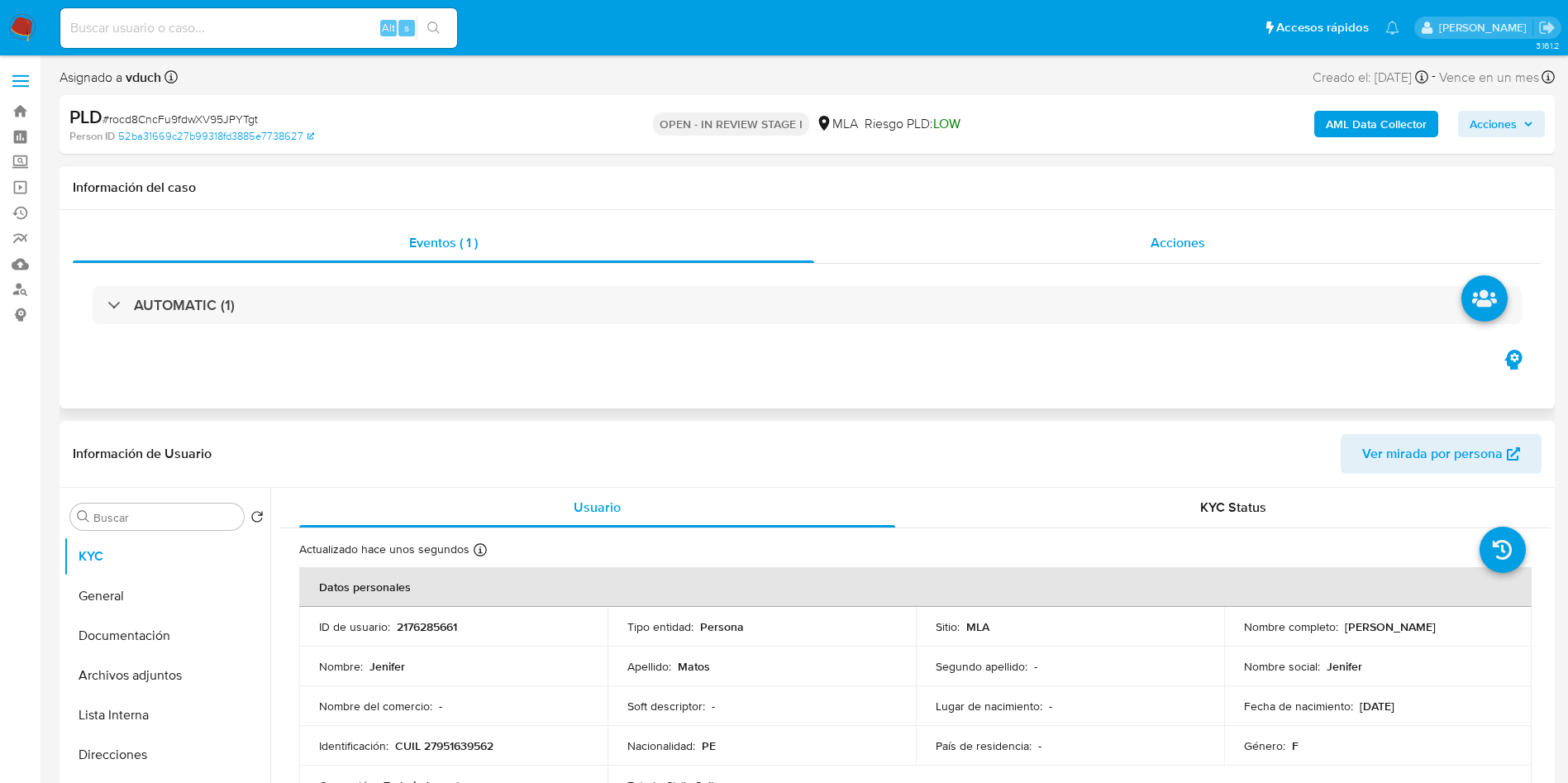
click at [1258, 259] on div "Acciones" at bounding box center [1177, 243] width 727 height 40
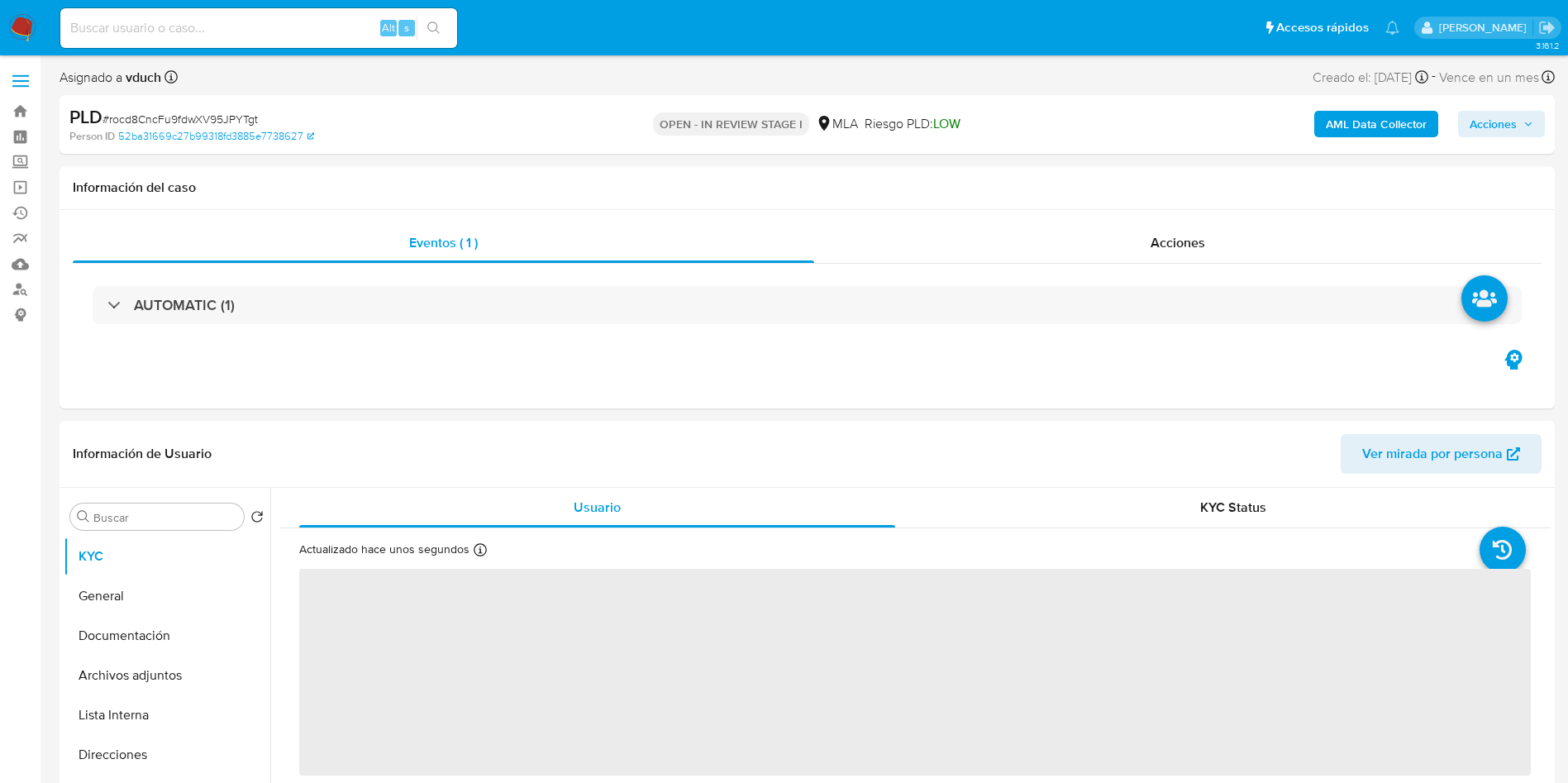
click at [1491, 105] on div "AML Data Collector Acciones" at bounding box center [1300, 124] width 488 height 39
select select "10"
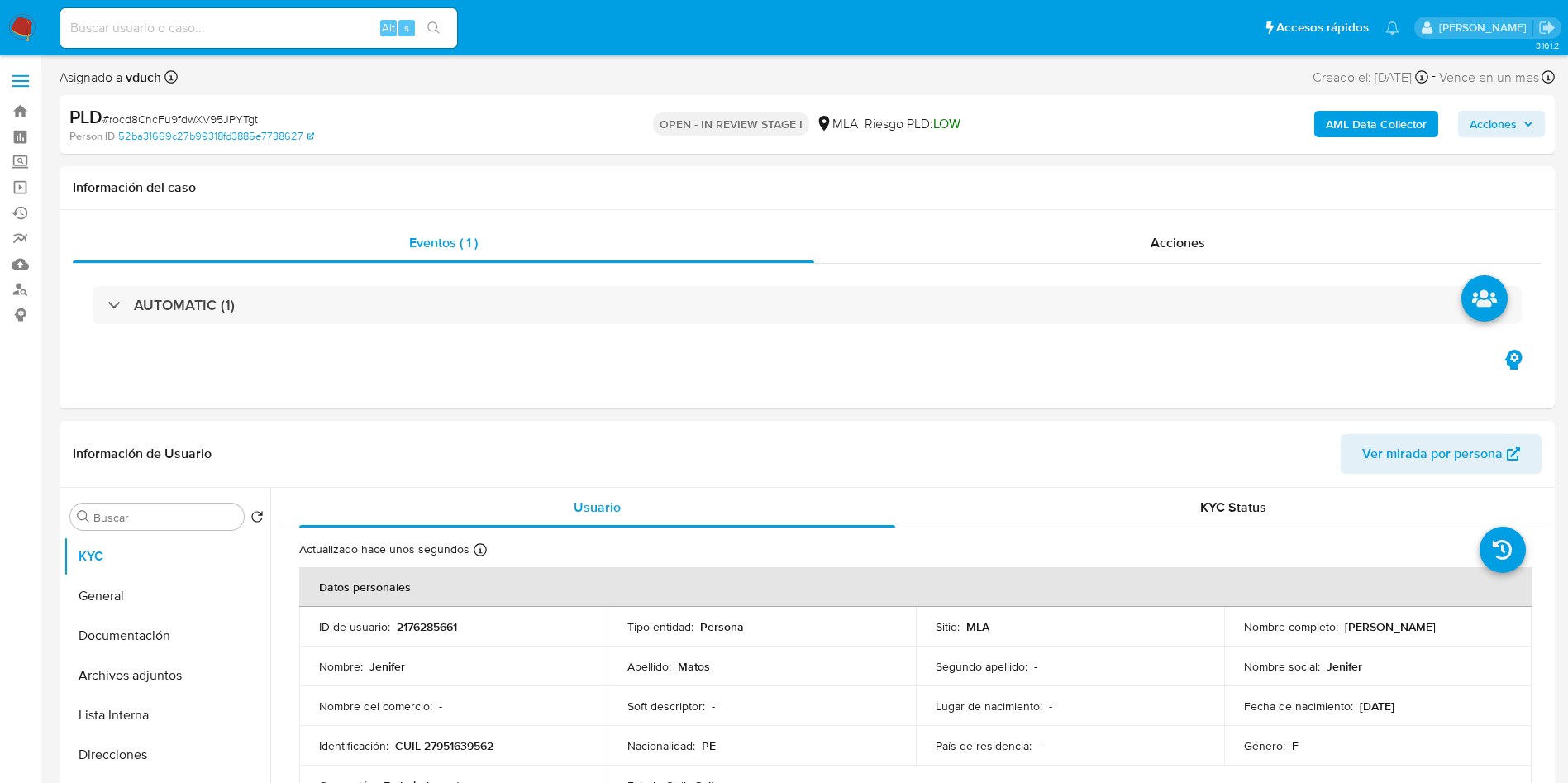
click at [1489, 117] on span "Acciones" at bounding box center [1493, 124] width 47 height 27
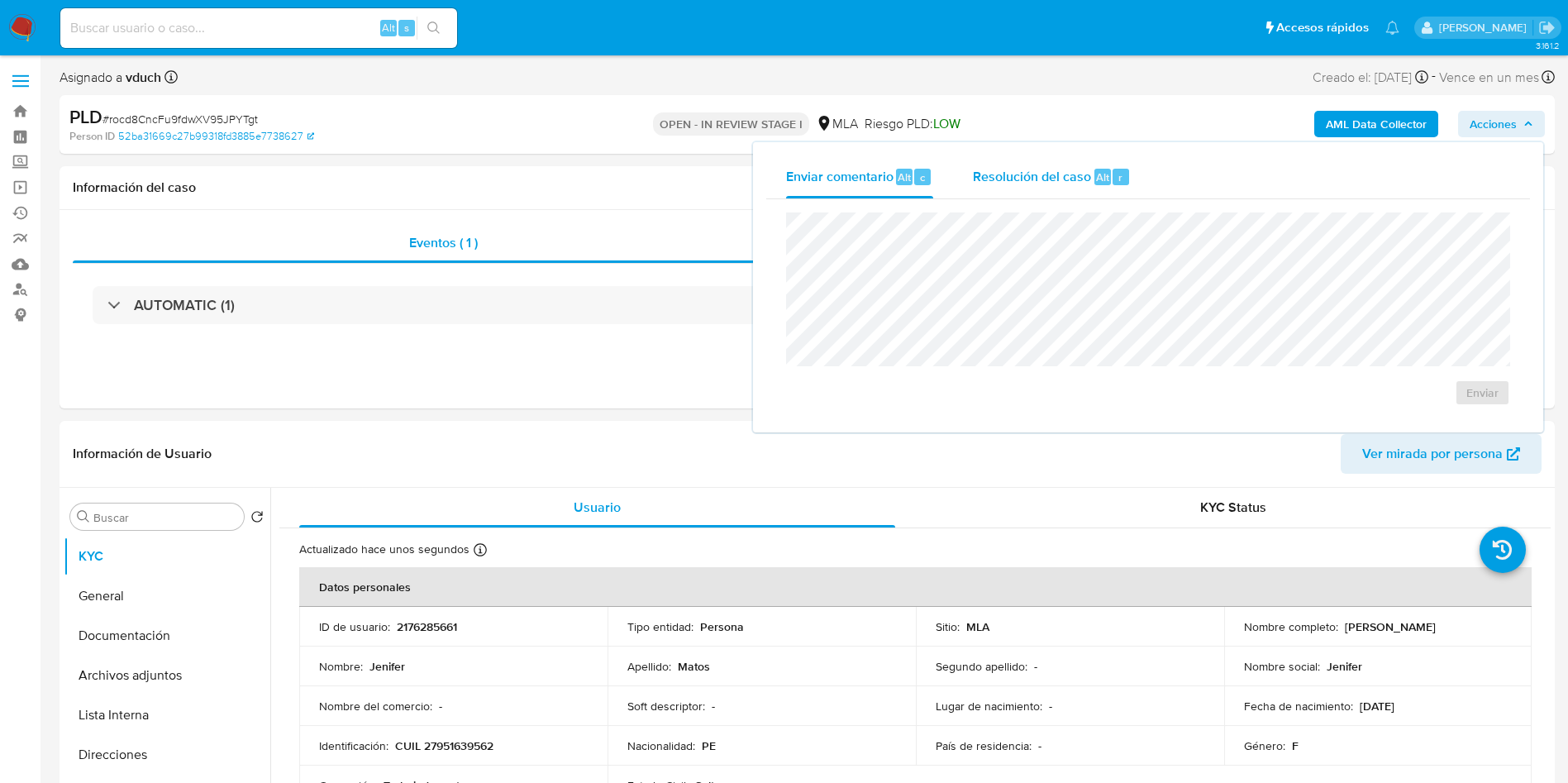
click at [1042, 177] on span "Resolución del caso" at bounding box center [1032, 176] width 119 height 19
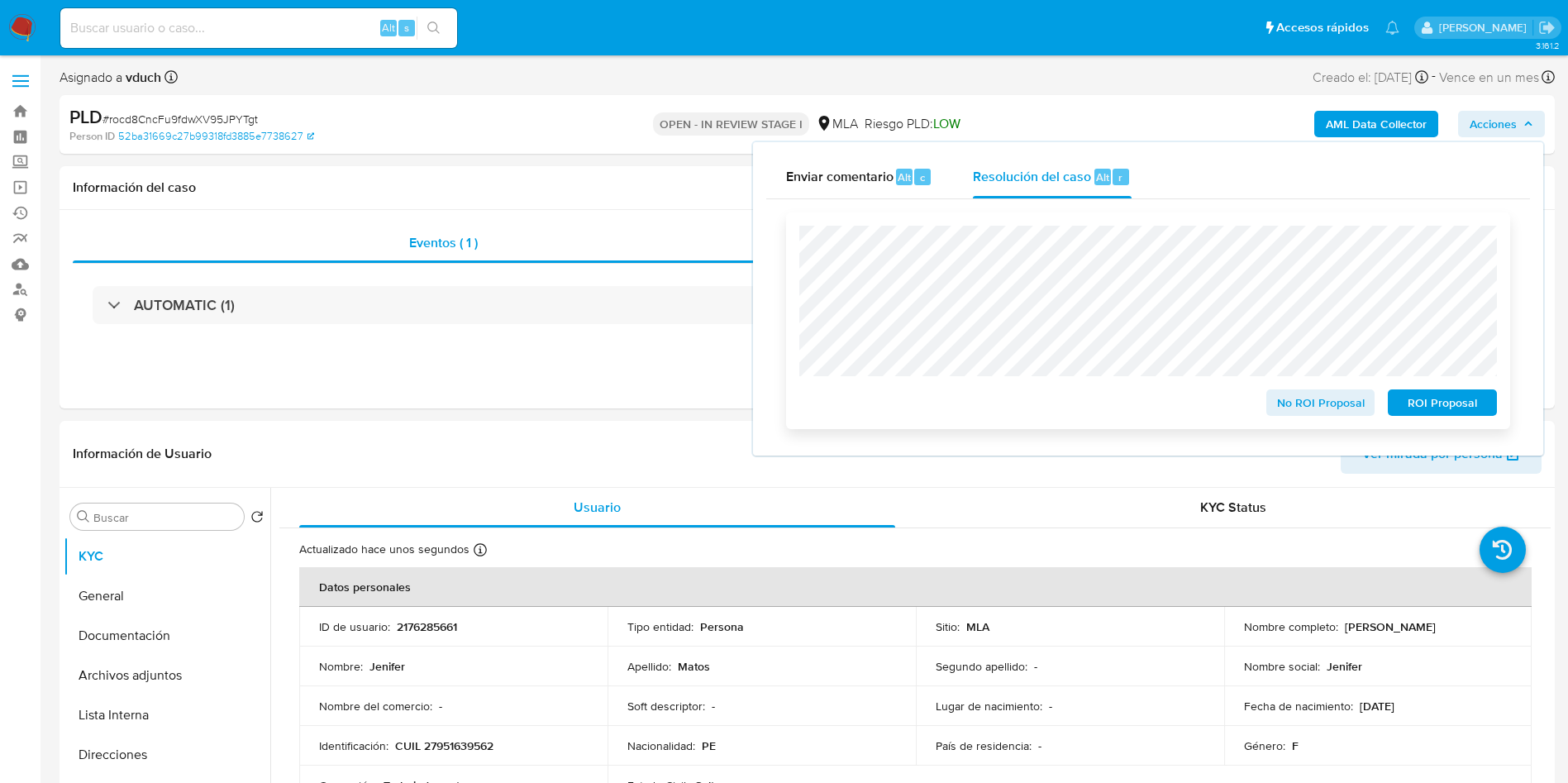
click at [1469, 411] on span "ROI Proposal" at bounding box center [1442, 402] width 86 height 23
click at [1473, 414] on span "ROI Proposal" at bounding box center [1442, 402] width 86 height 23
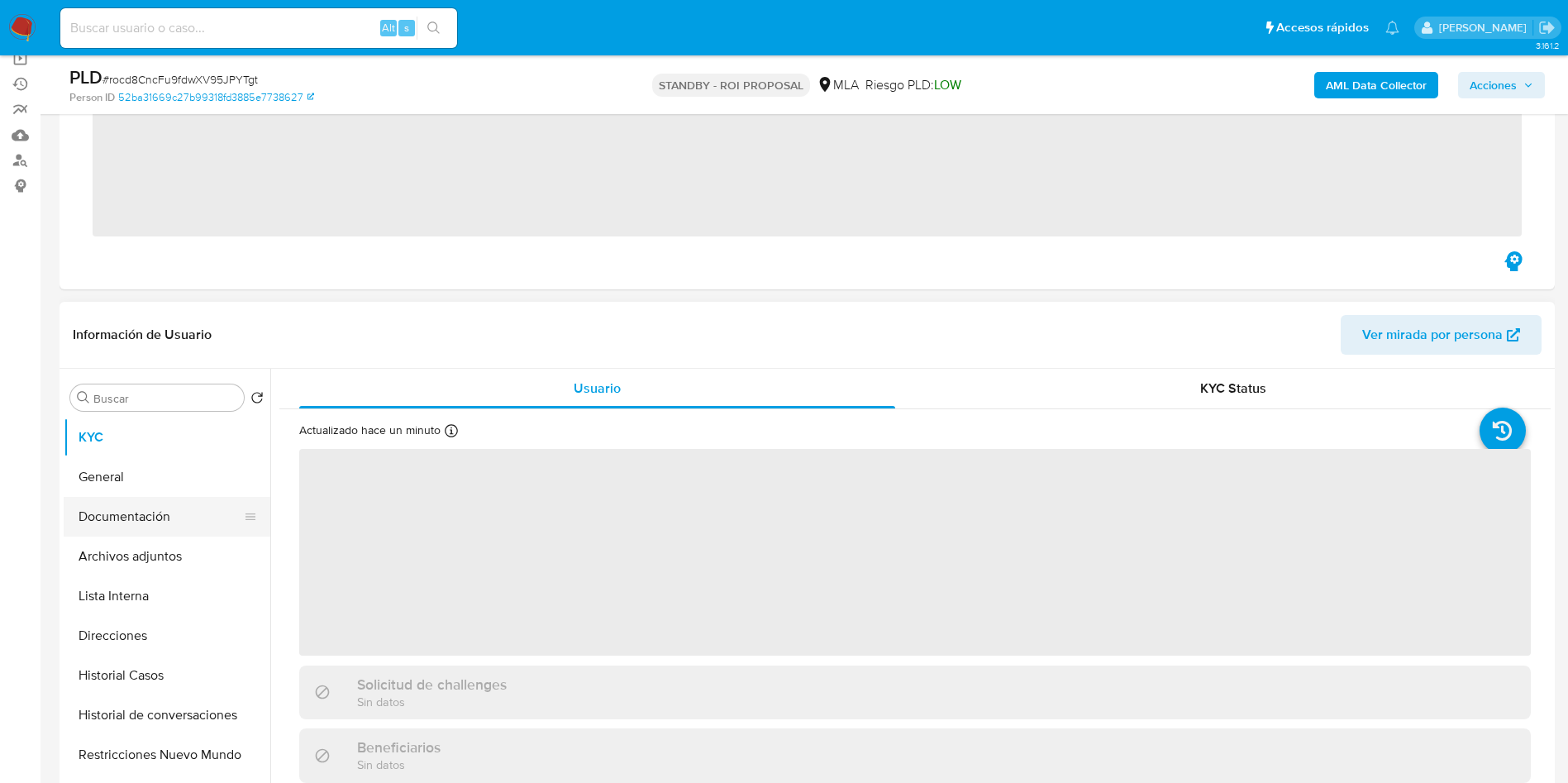
scroll to position [248, 0]
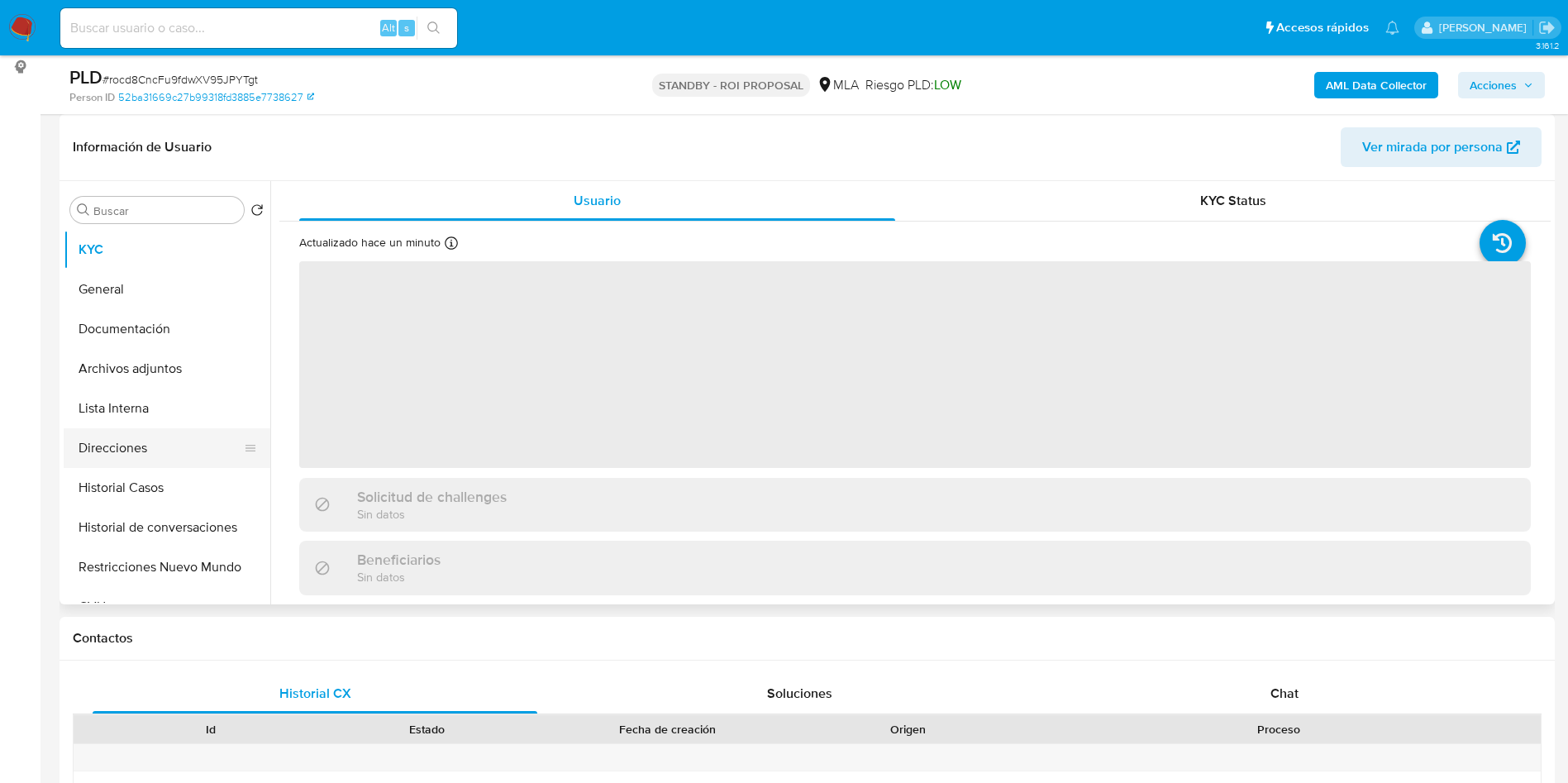
drag, startPoint x: 138, startPoint y: 458, endPoint x: 150, endPoint y: 427, distance: 33.2
click at [138, 458] on button "Direcciones" at bounding box center [160, 448] width 194 height 40
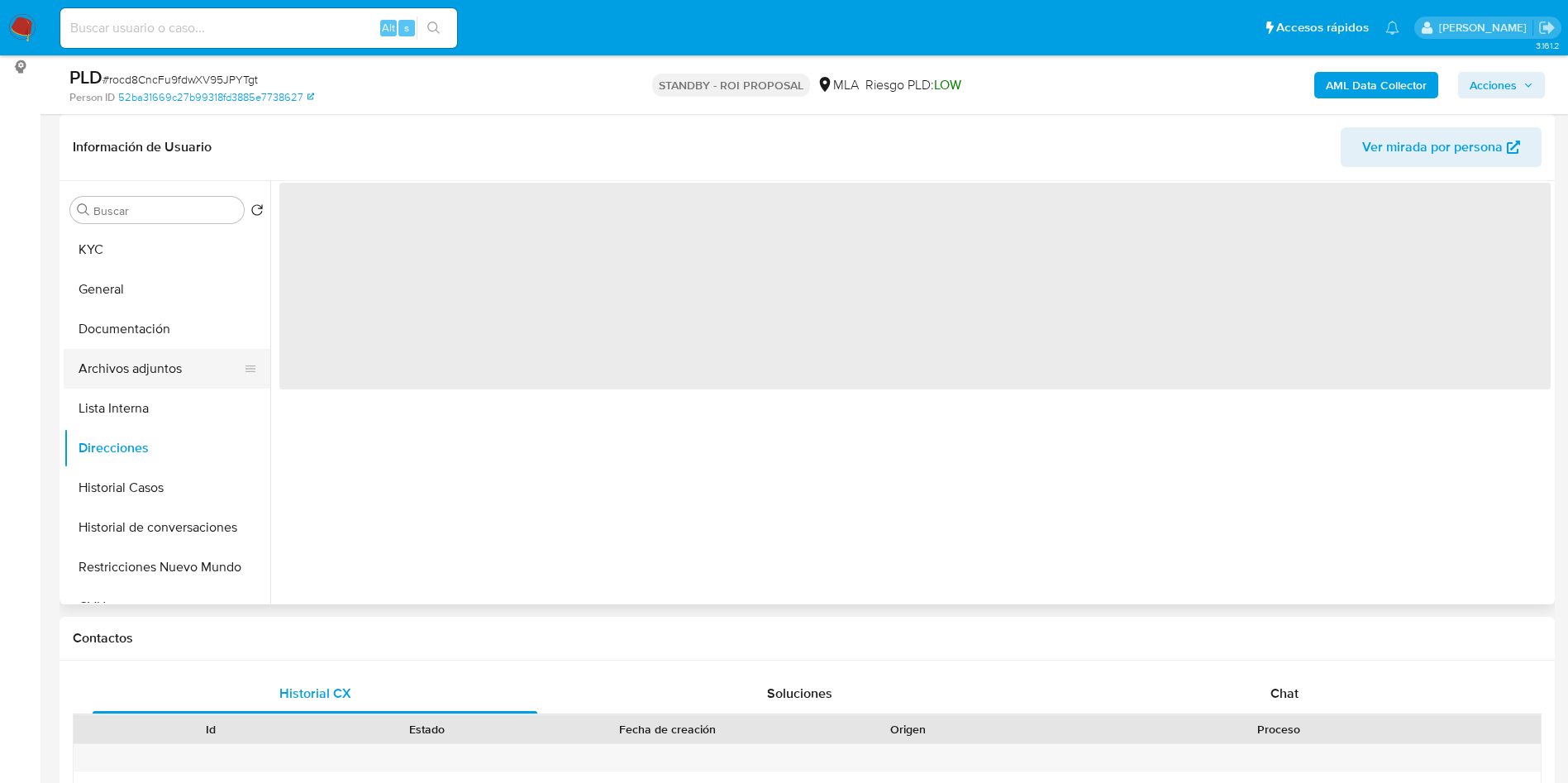
click at [178, 384] on button "Archivos adjuntos" at bounding box center [160, 369] width 194 height 40
select select "10"
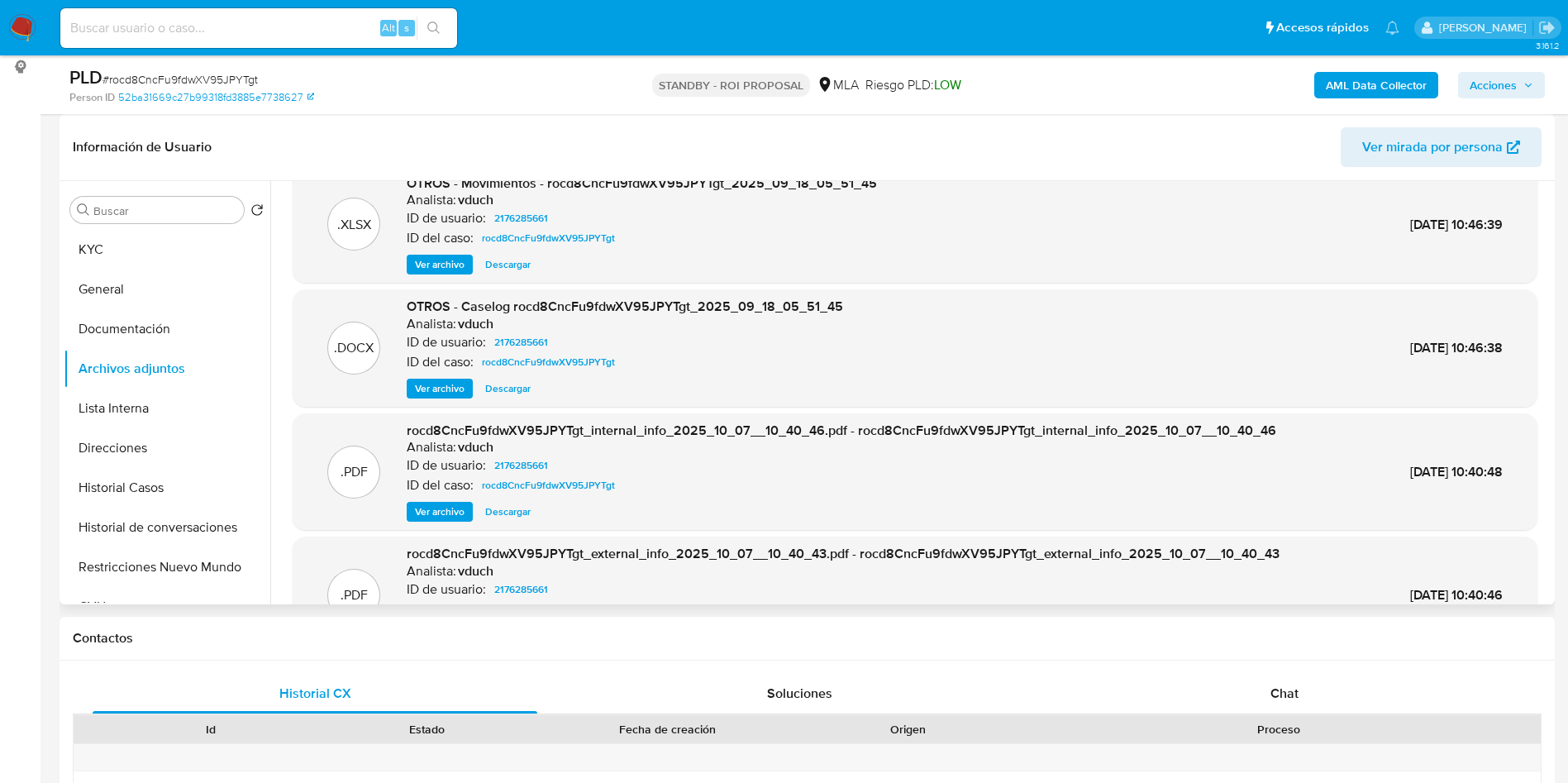
scroll to position [0, 0]
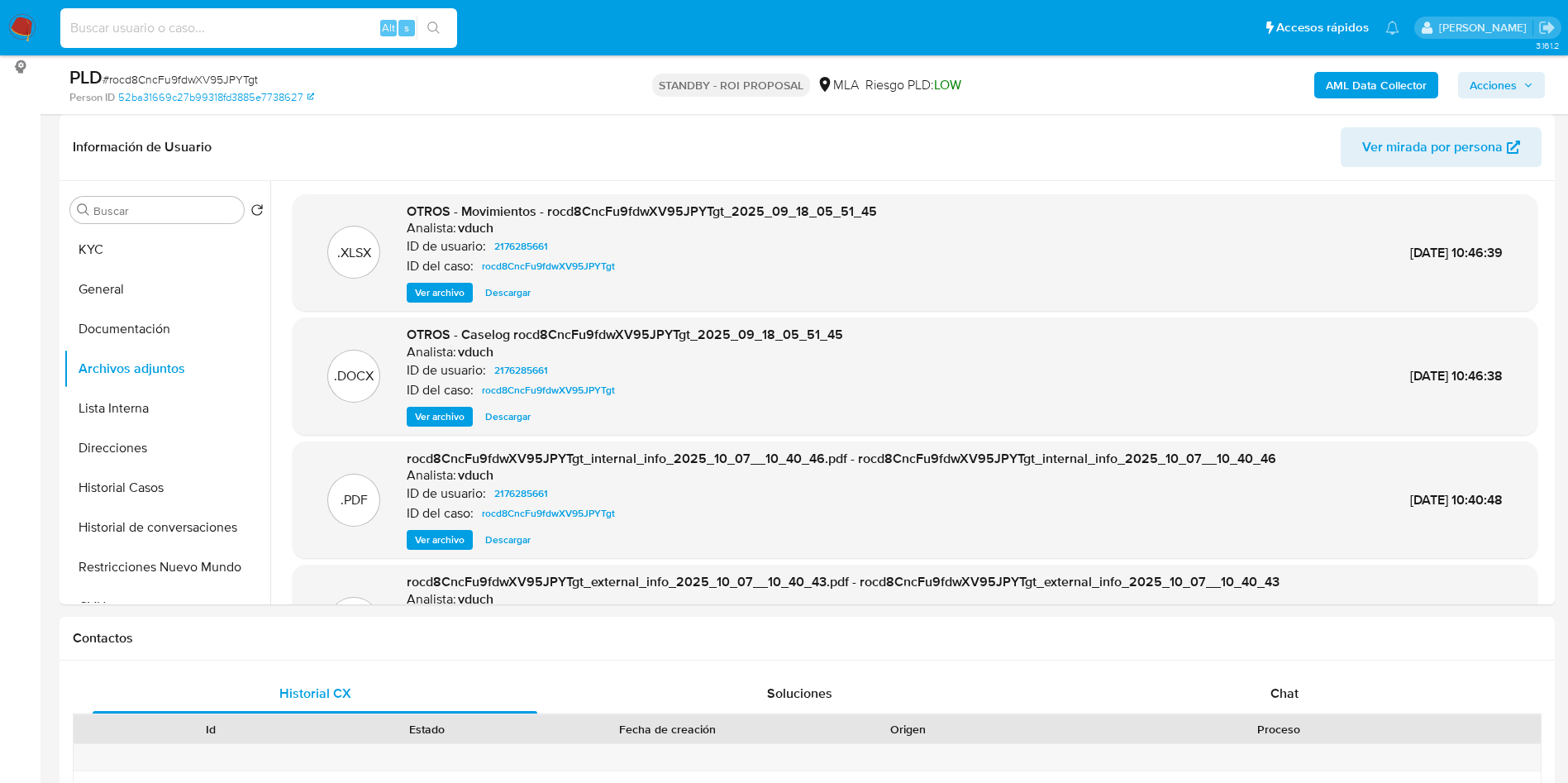
click at [270, 22] on input at bounding box center [258, 28] width 396 height 21
paste input "lsjtX0KeWHou7YUv7ZVLURip"
type input "lsjtX0KeWHou7YUv7ZVLURip"
click at [438, 19] on button "search-icon" at bounding box center [433, 28] width 34 height 23
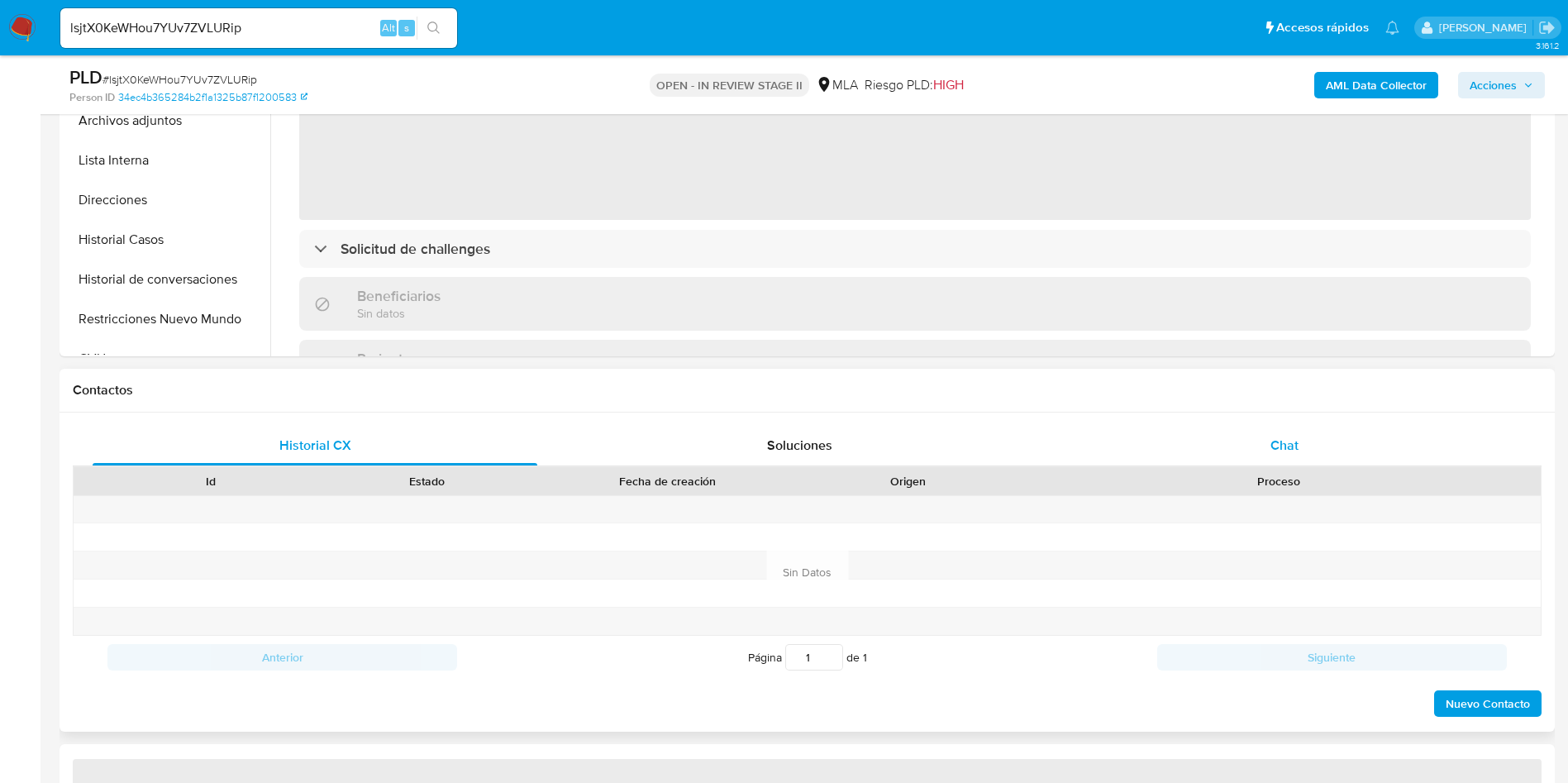
click at [1264, 436] on div "Chat" at bounding box center [1285, 446] width 445 height 40
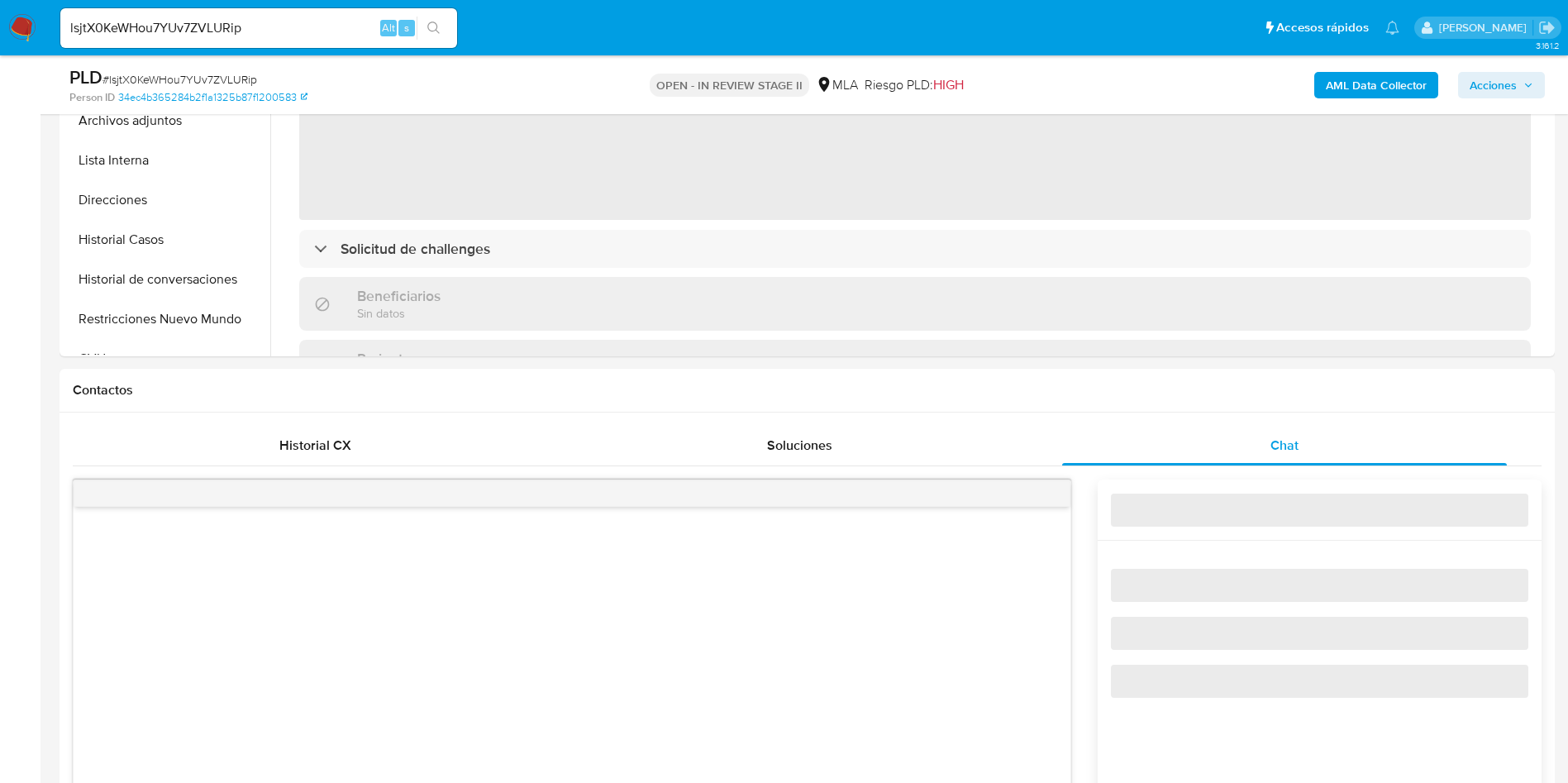
select select "10"
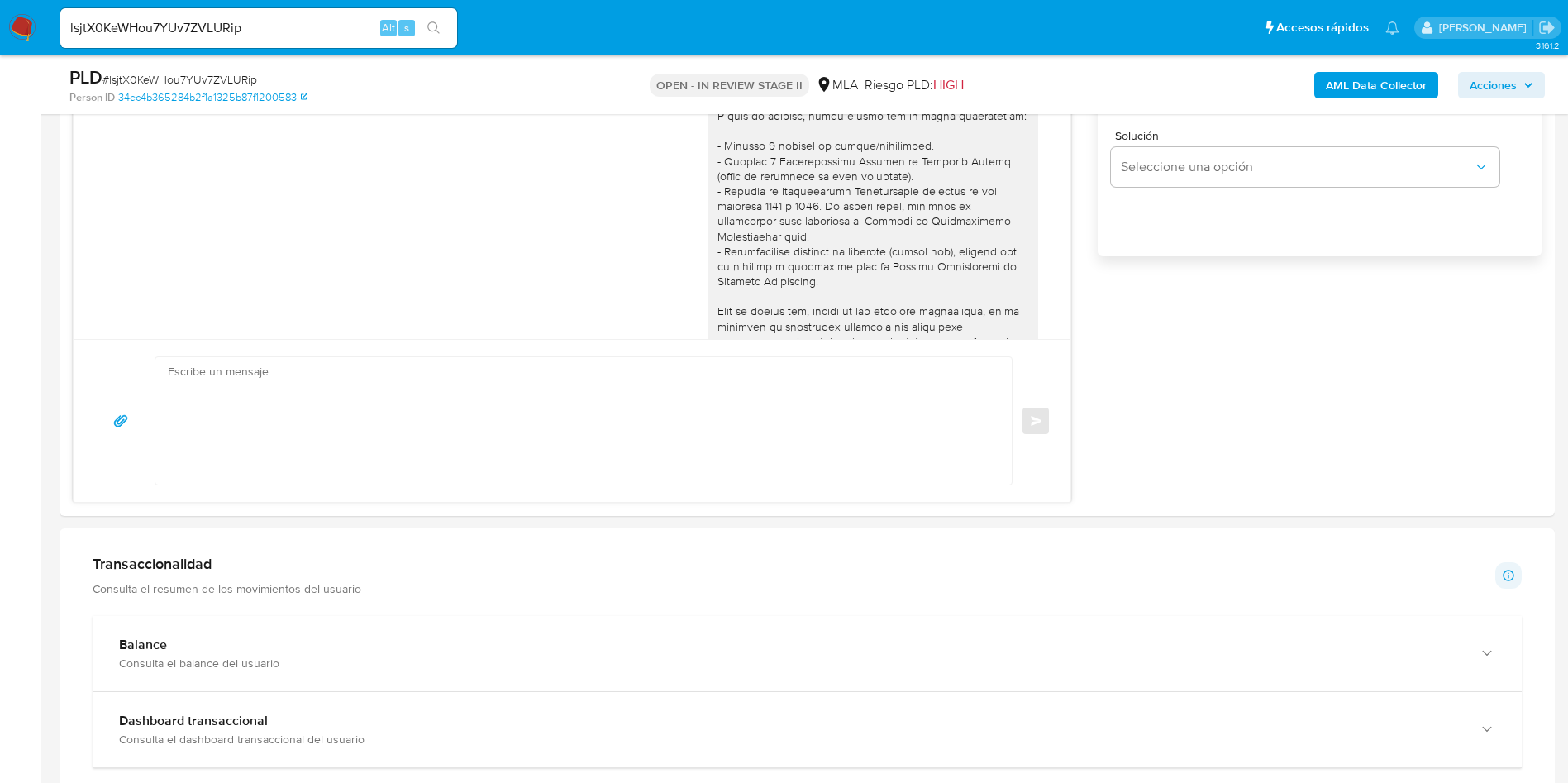
scroll to position [1033, 0]
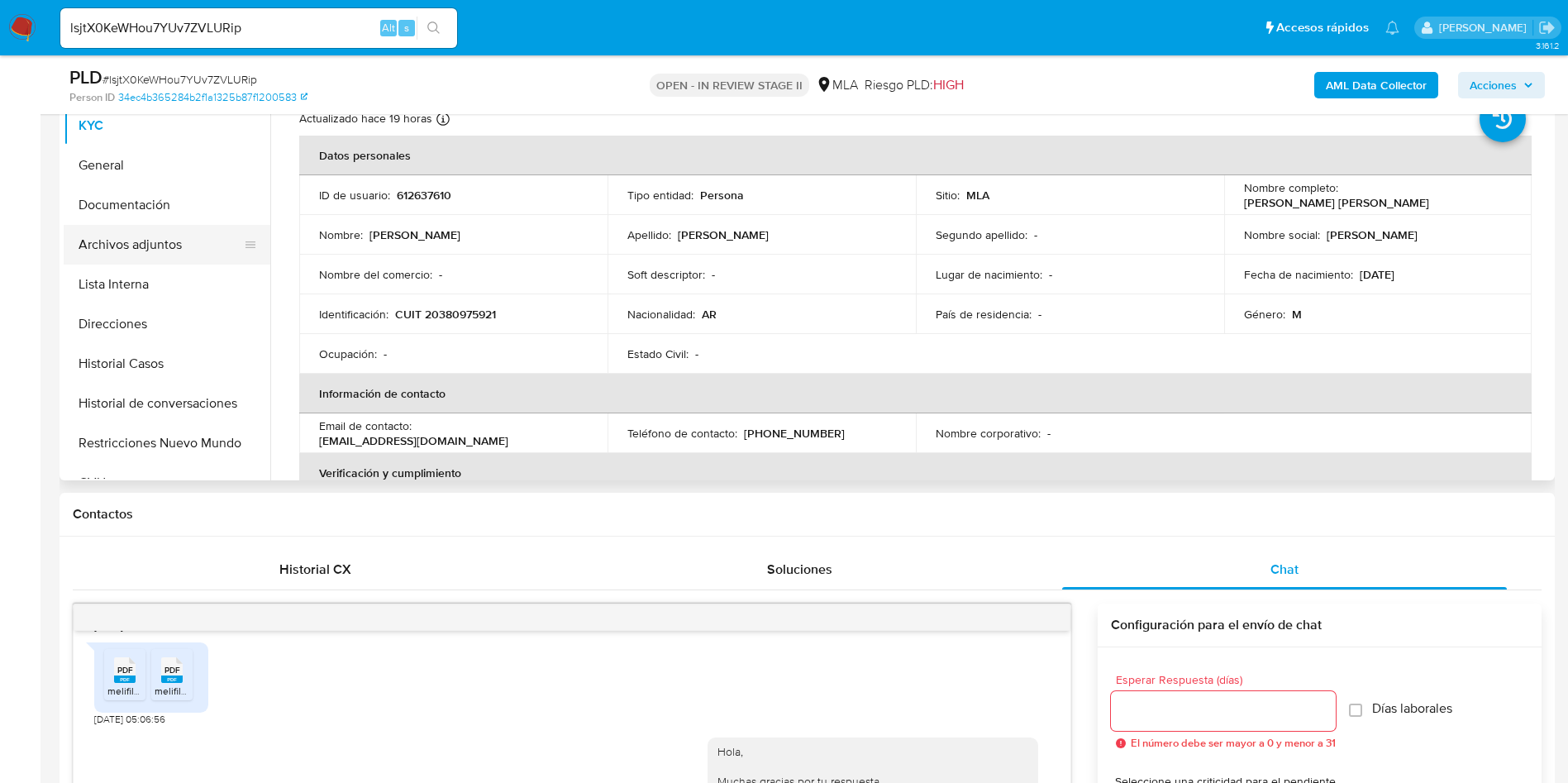
click at [244, 245] on icon at bounding box center [250, 245] width 13 height 13
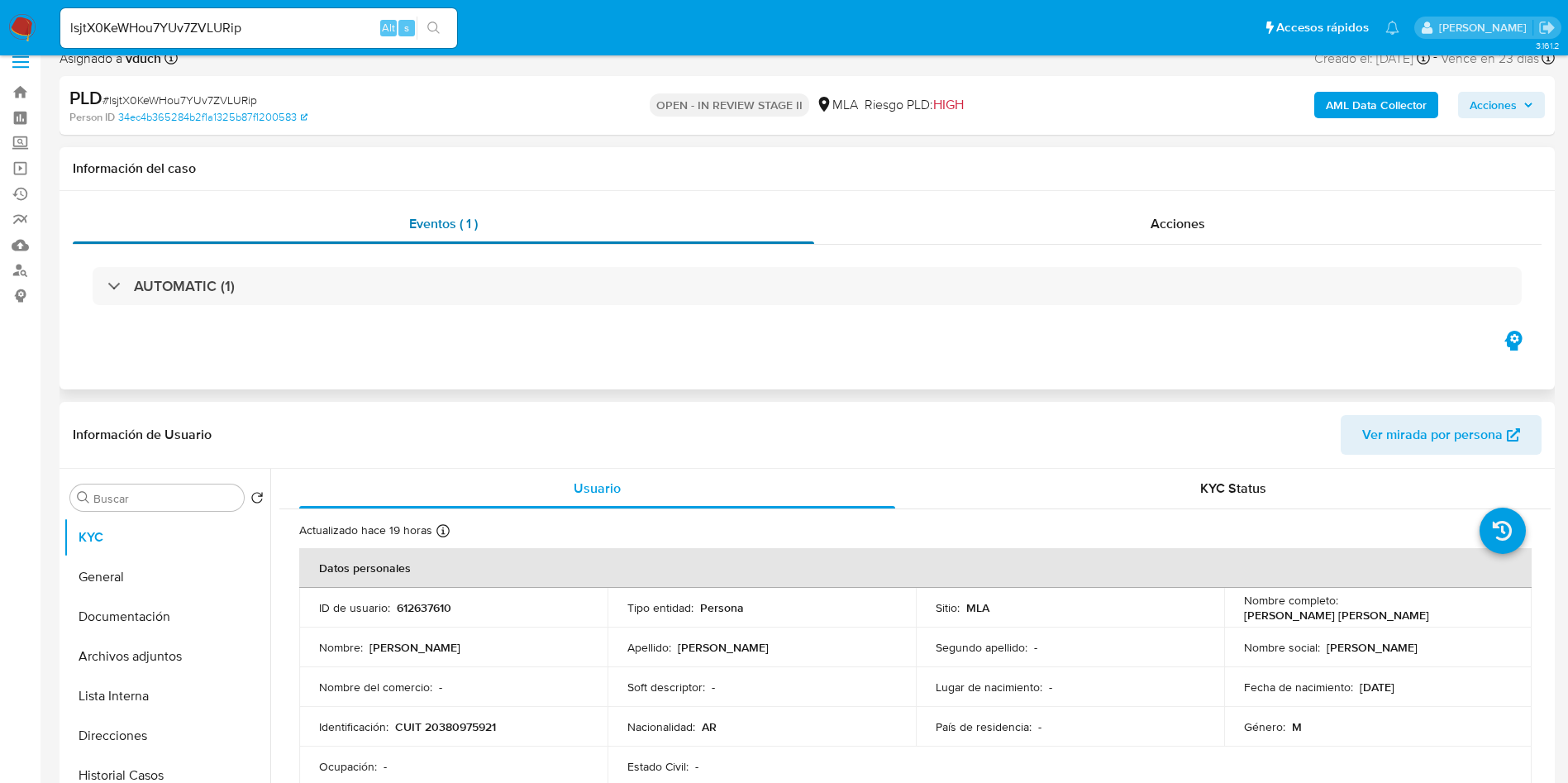
scroll to position [0, 0]
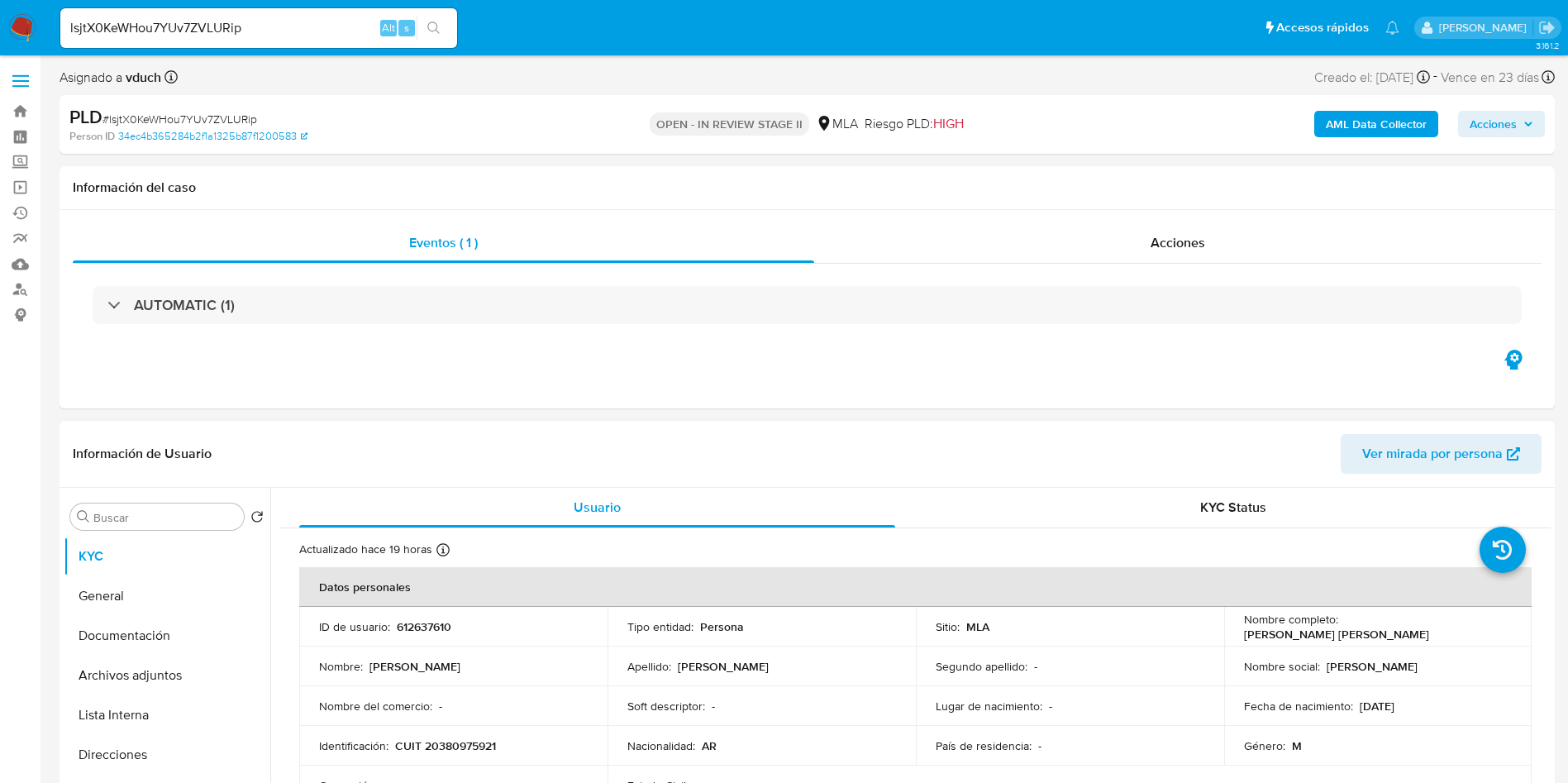
drag, startPoint x: 208, startPoint y: 676, endPoint x: 260, endPoint y: 502, distance: 181.6
click at [210, 676] on button "Archivos adjuntos" at bounding box center [167, 676] width 207 height 40
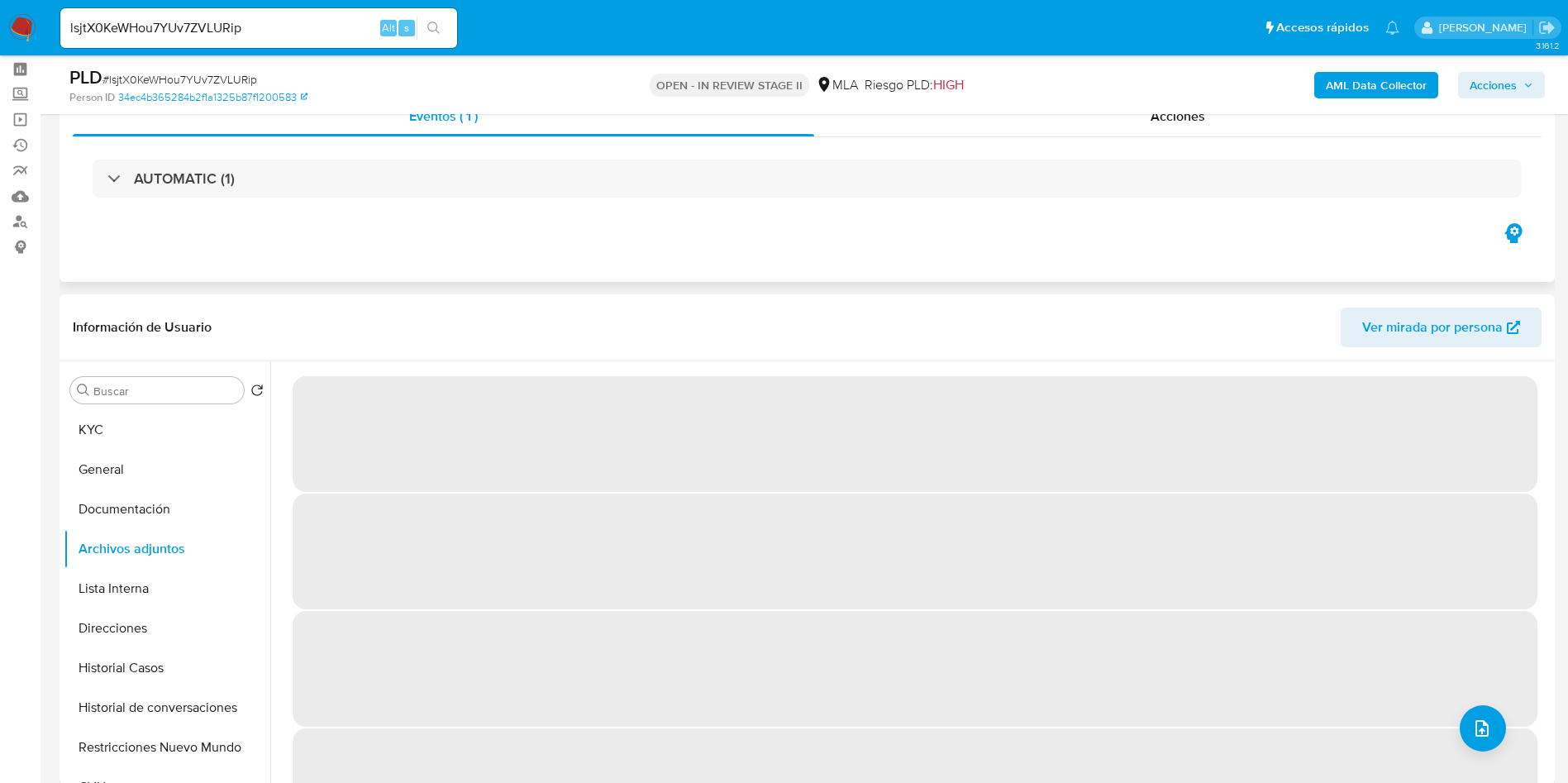
scroll to position [124, 0]
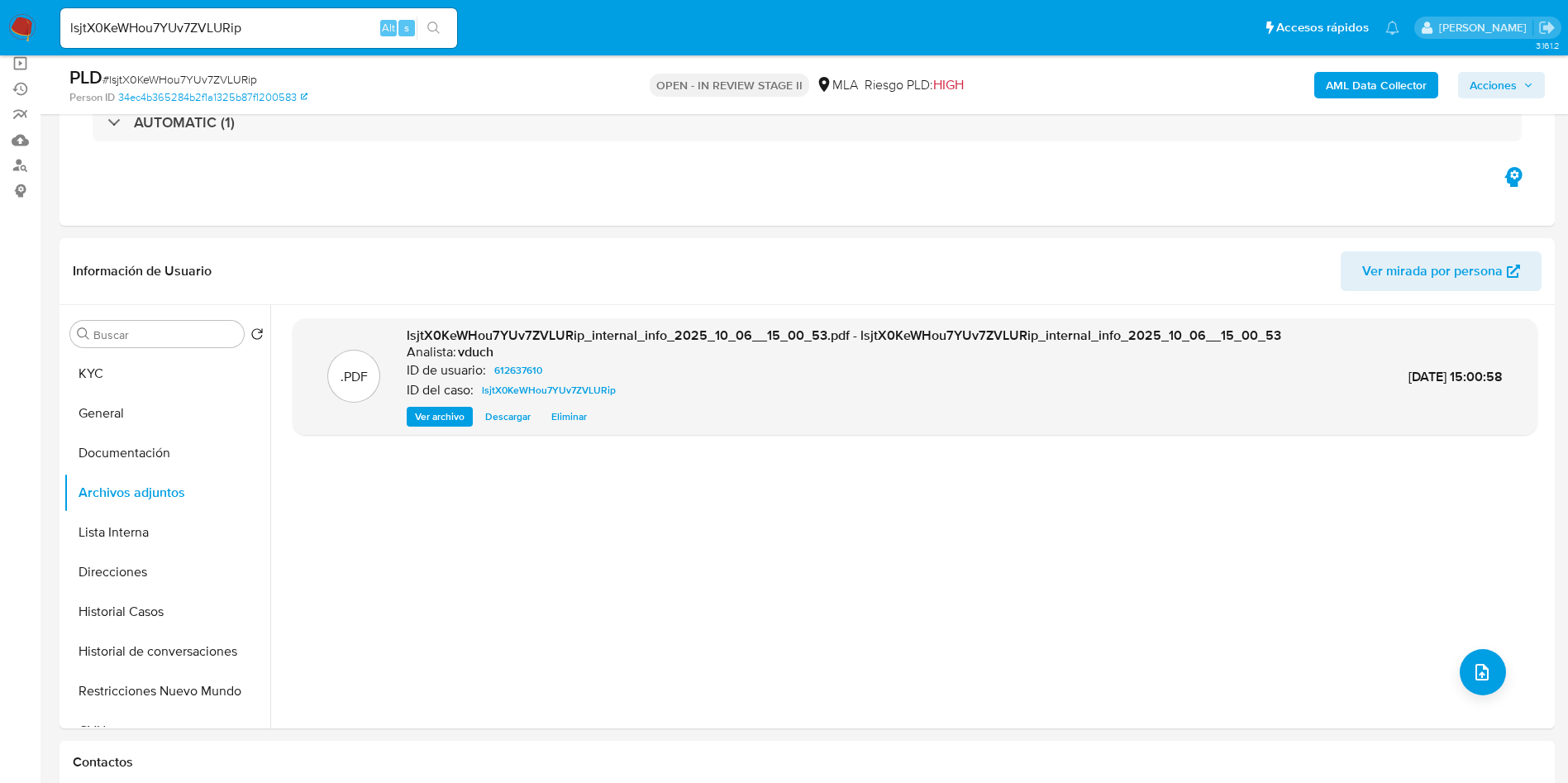
click at [1348, 87] on b "AML Data Collector" at bounding box center [1375, 85] width 101 height 27
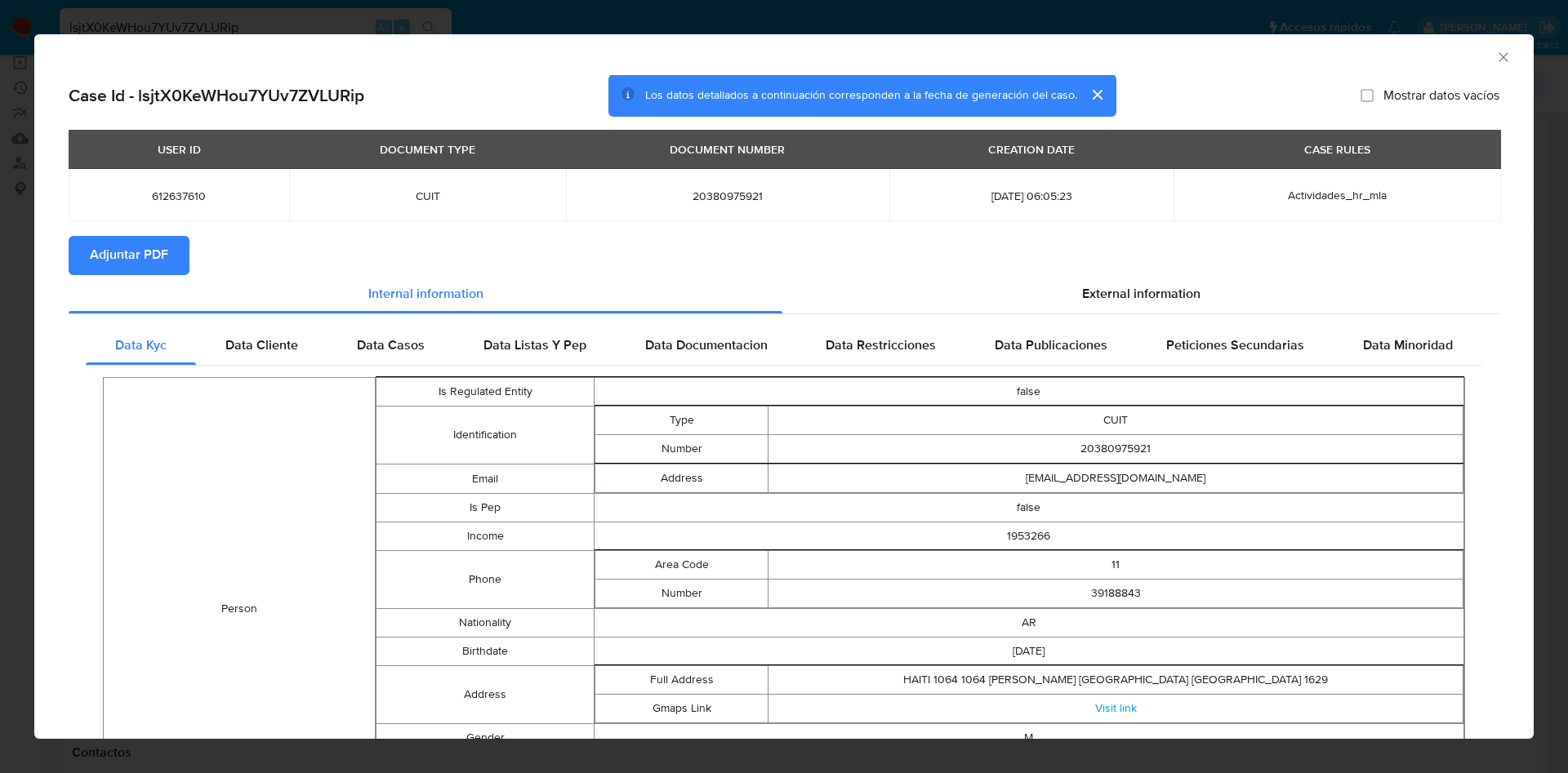
click at [141, 244] on span "Adjuntar PDF" at bounding box center [129, 255] width 79 height 36
click at [1496, 59] on icon "Cerrar ventana" at bounding box center [1504, 58] width 16 height 16
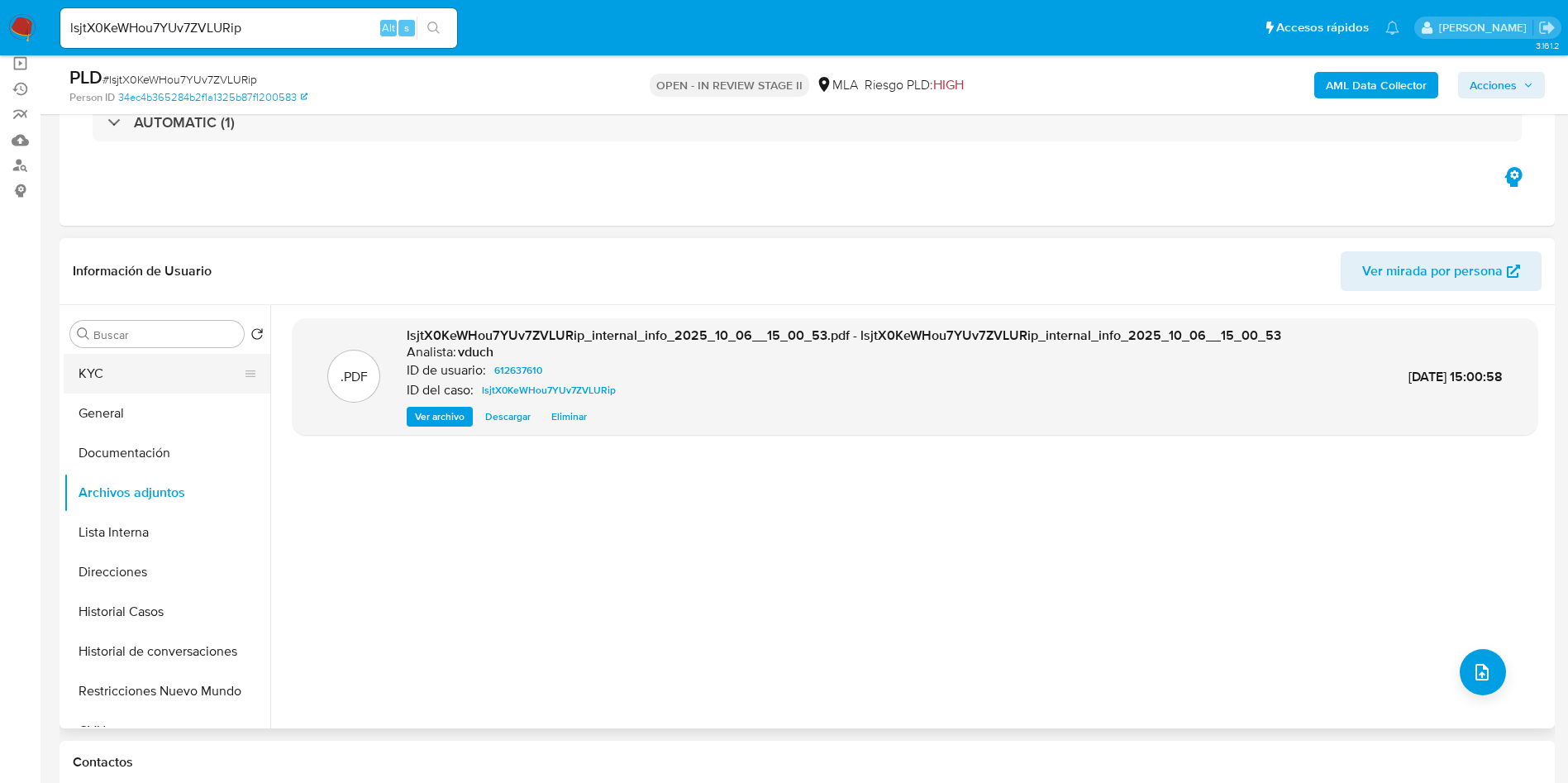
click at [140, 378] on button "KYC" at bounding box center [160, 373] width 194 height 40
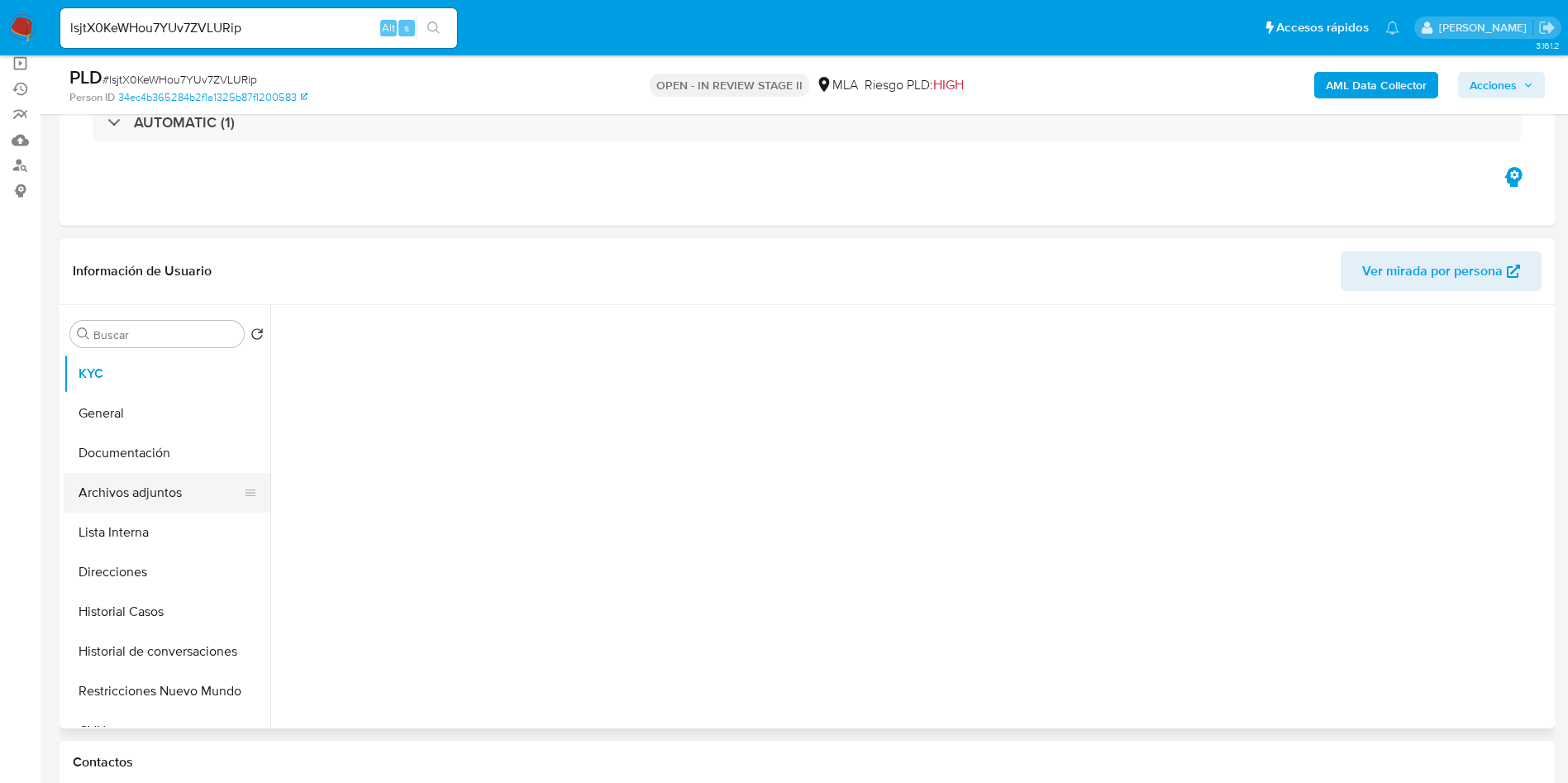
click at [187, 499] on button "Archivos adjuntos" at bounding box center [160, 492] width 194 height 40
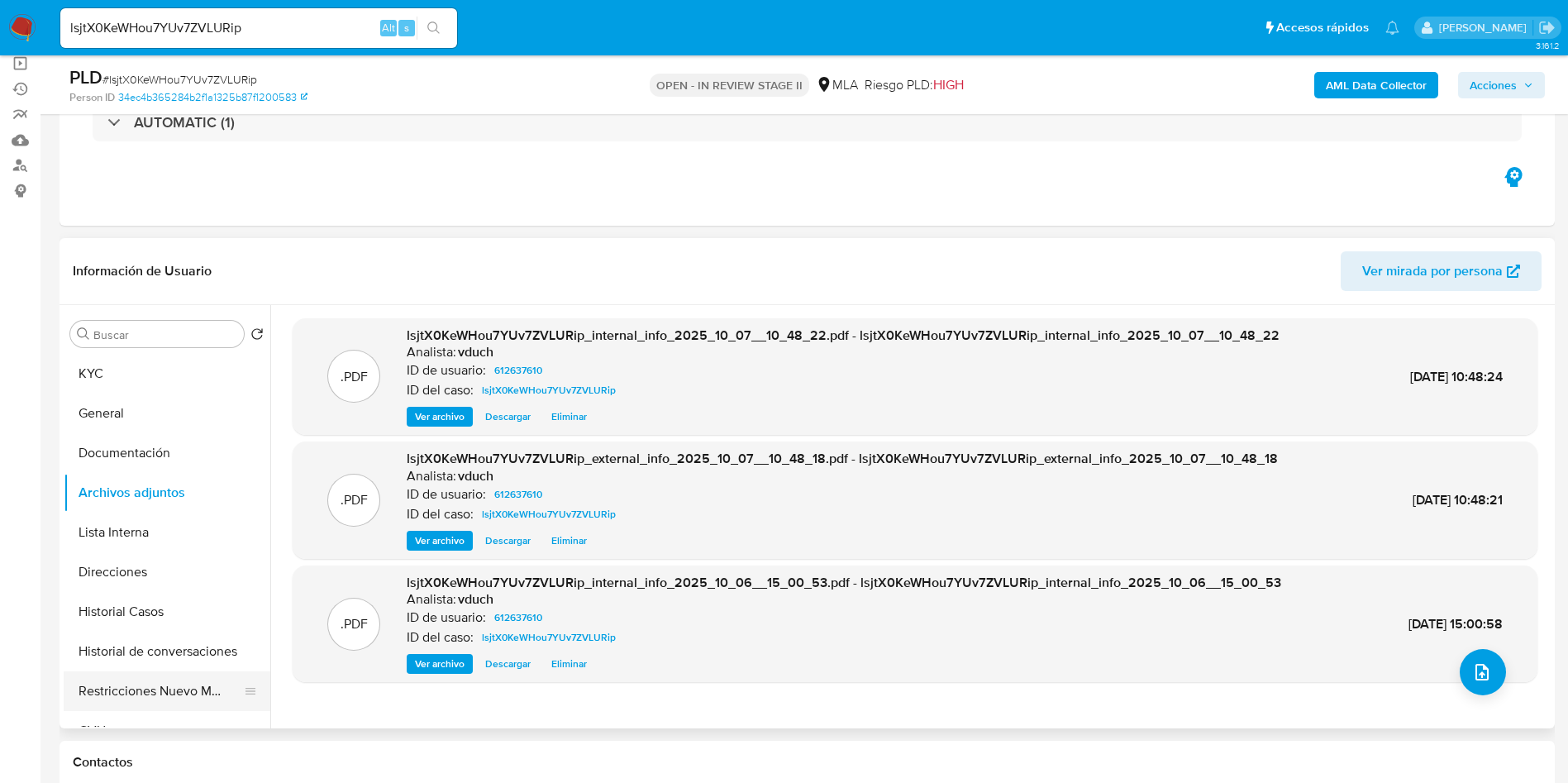
click at [132, 708] on button "Restricciones Nuevo Mundo" at bounding box center [160, 691] width 194 height 40
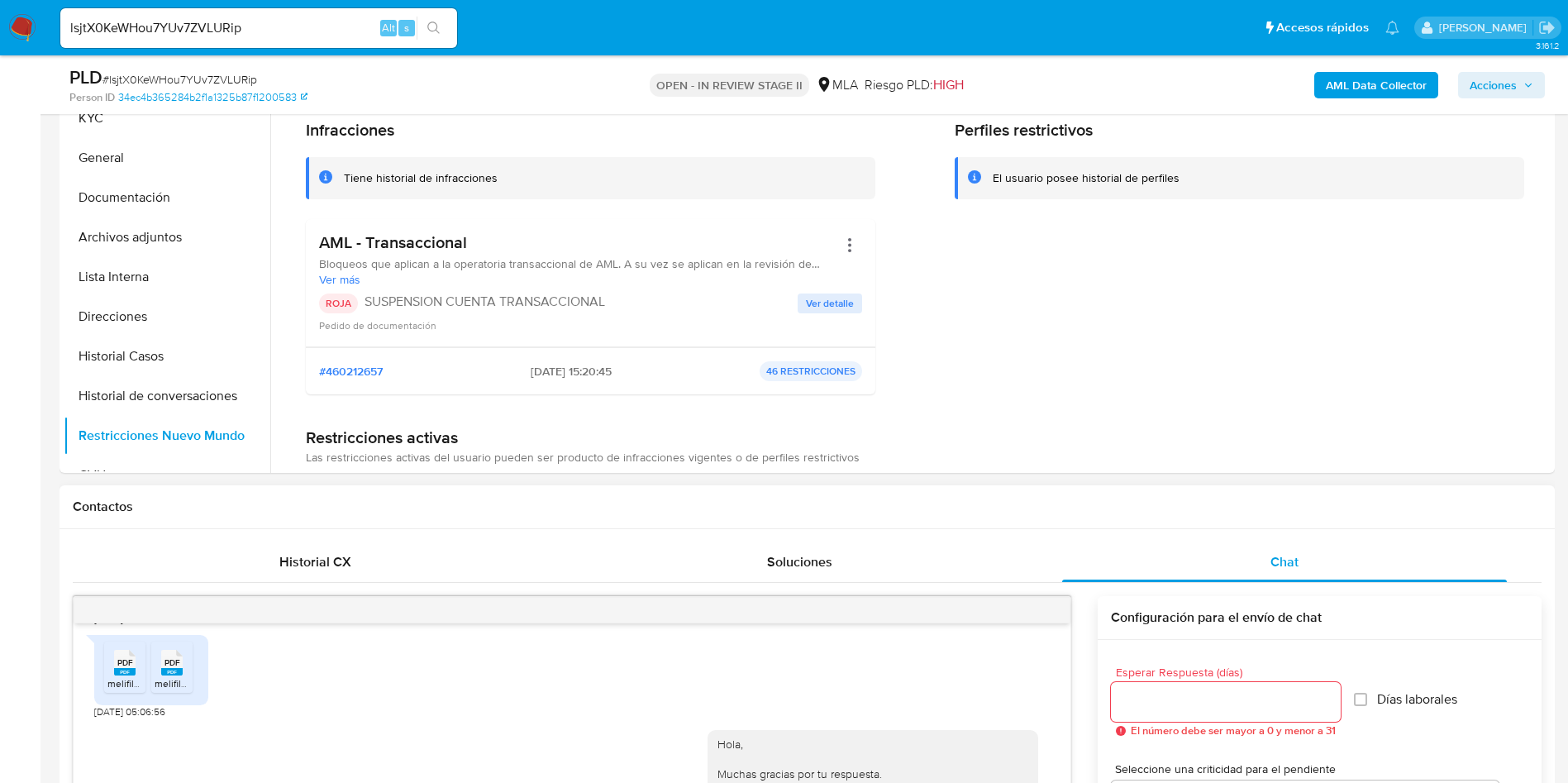
scroll to position [373, 0]
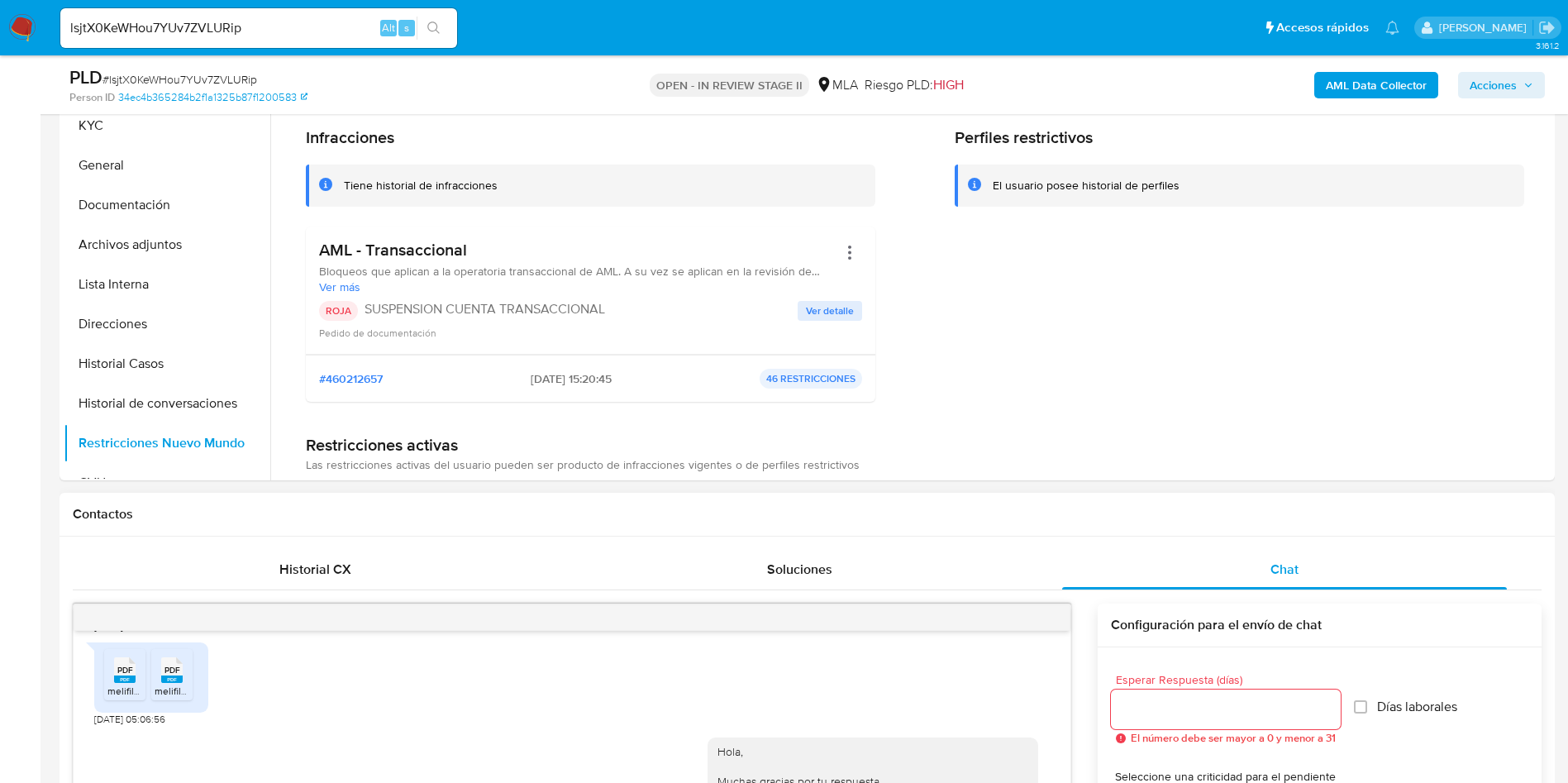
click at [217, 563] on div "Historial CX" at bounding box center [315, 569] width 445 height 40
click at [298, 575] on span "Historial CX" at bounding box center [316, 569] width 72 height 19
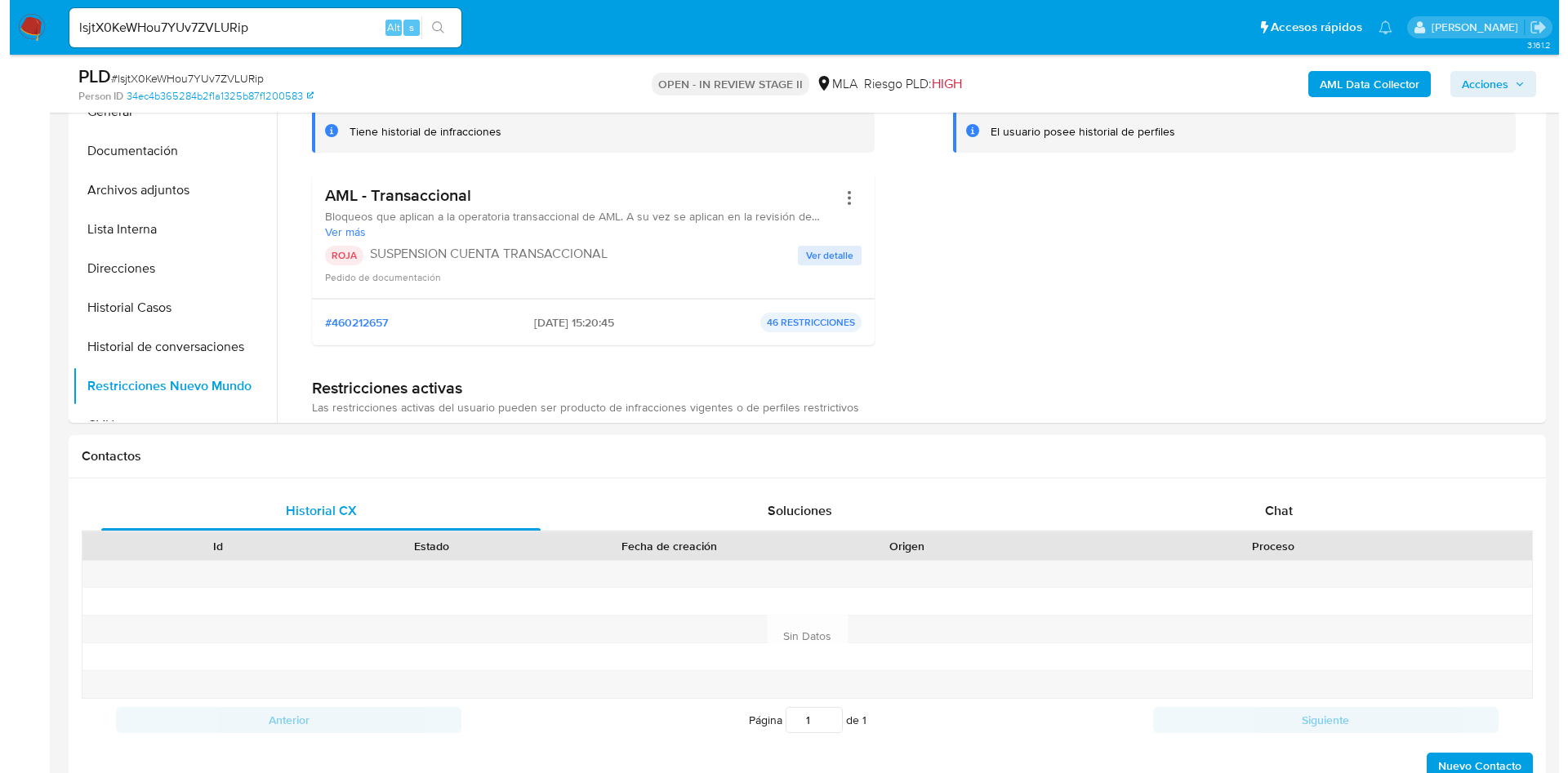
scroll to position [123, 0]
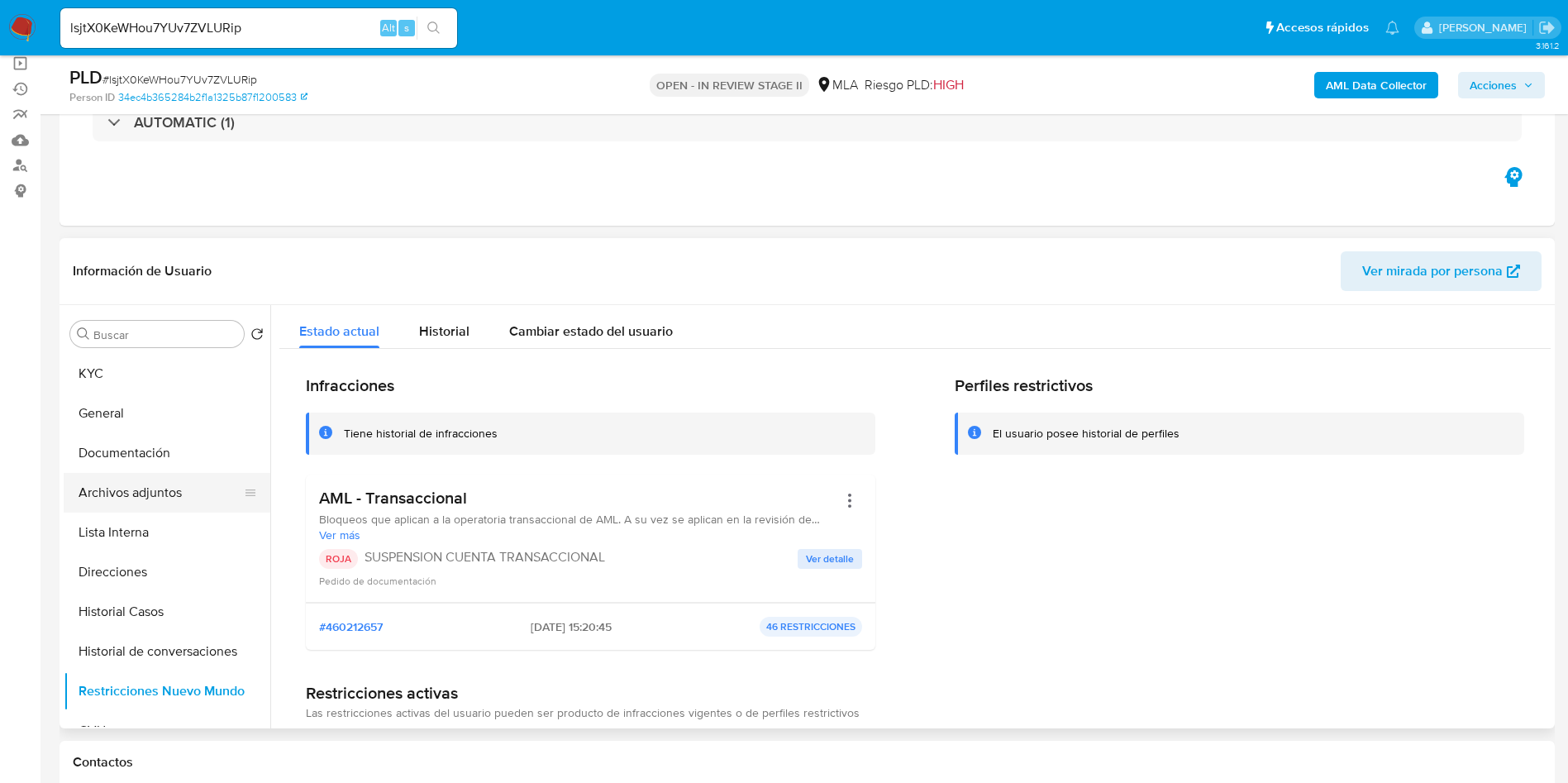
click at [176, 499] on button "Archivos adjuntos" at bounding box center [160, 492] width 194 height 40
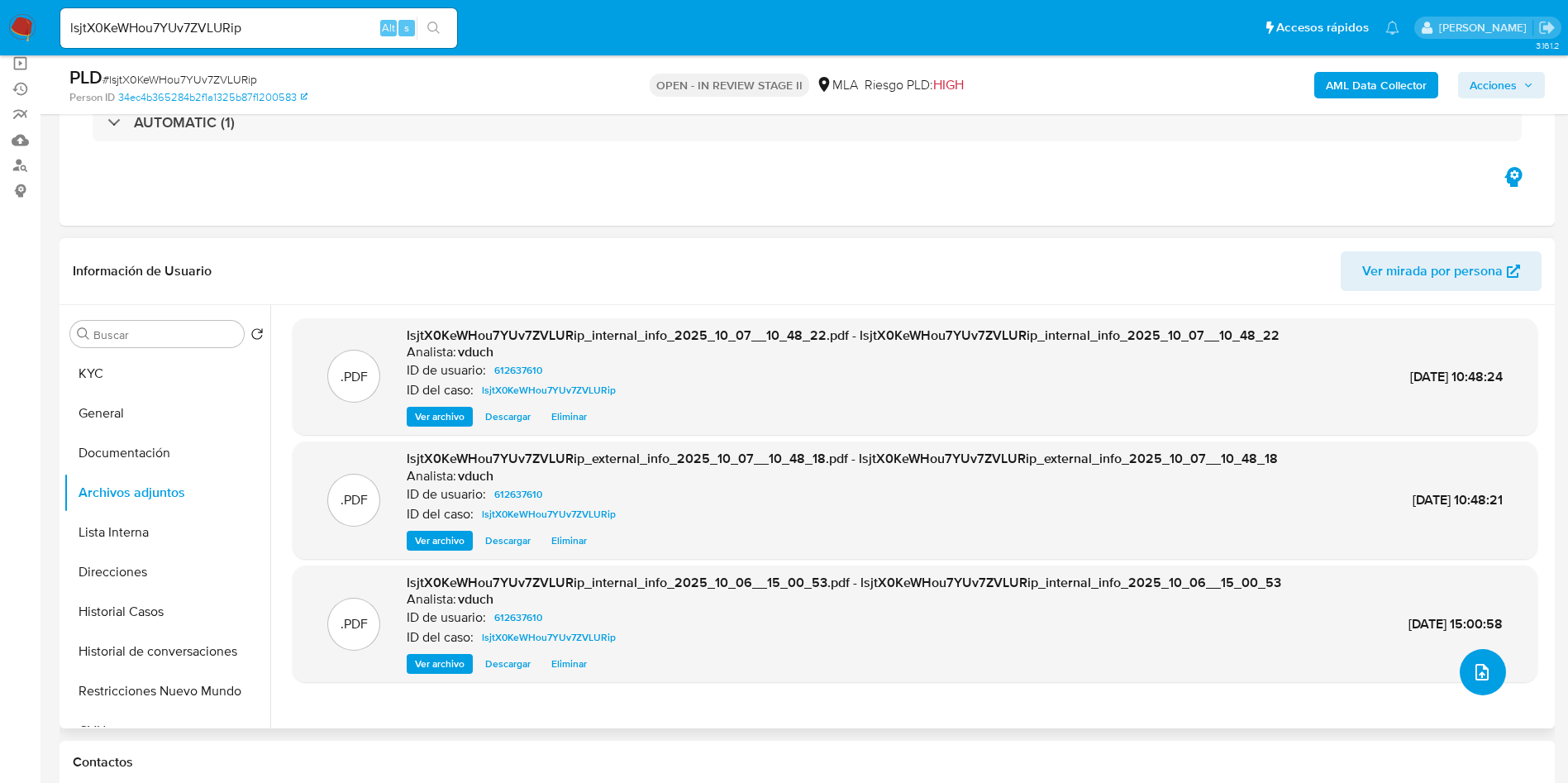
click at [1484, 666] on icon "upload-file" at bounding box center [1481, 672] width 19 height 19
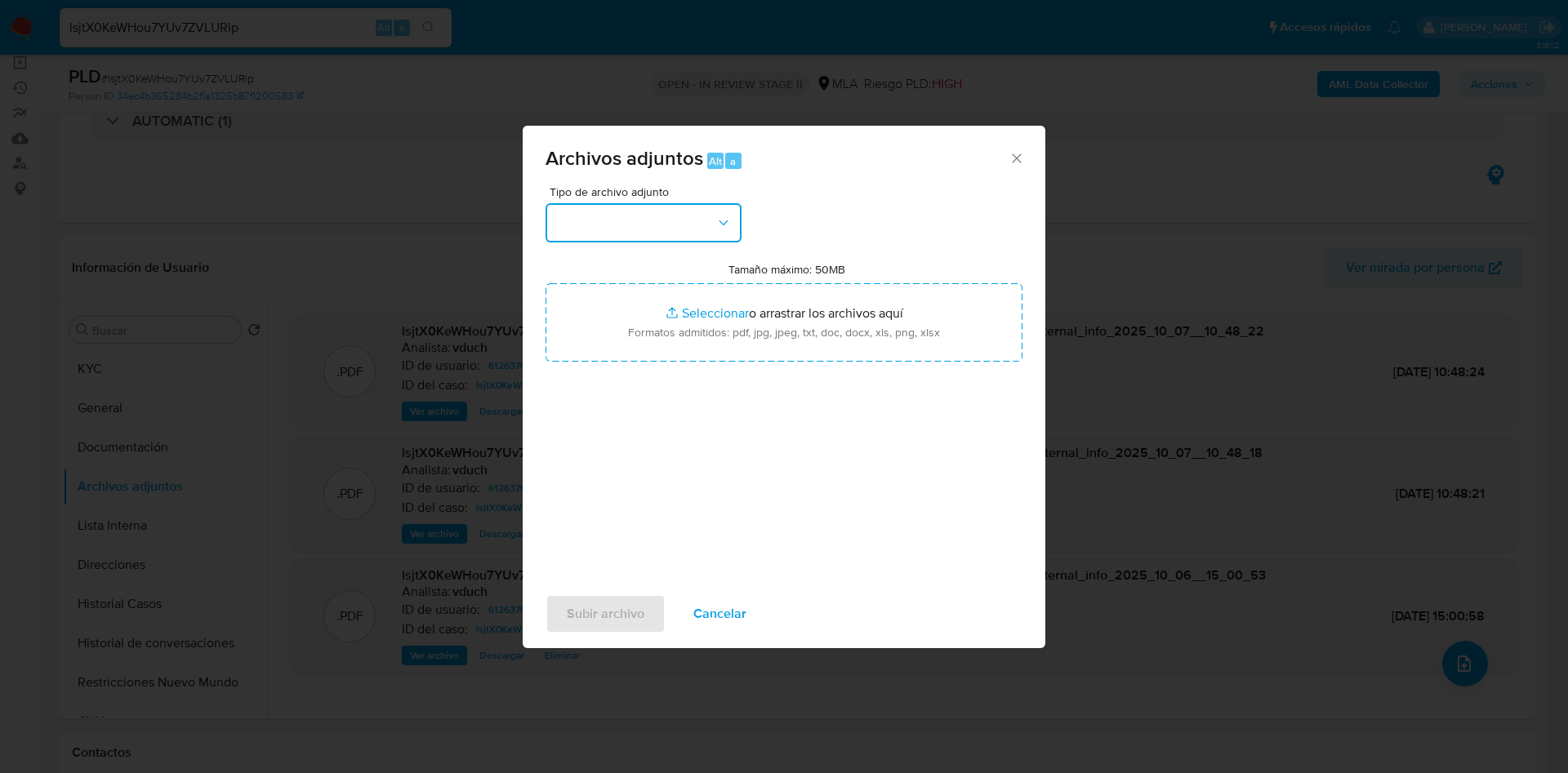
click at [689, 219] on button "button" at bounding box center [643, 222] width 196 height 39
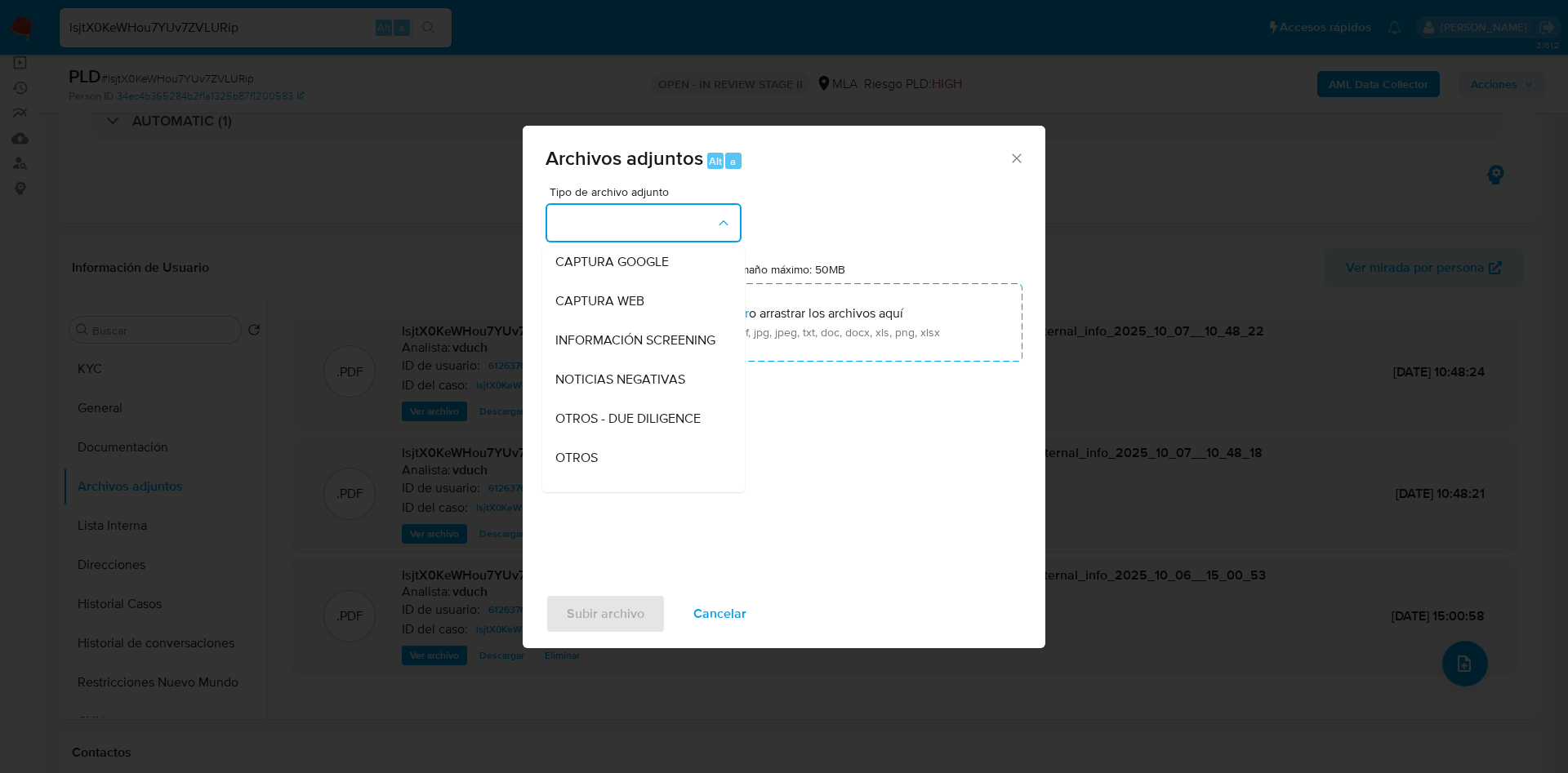
click at [629, 499] on div "Tipo de archivo adjunto IDENTIFICACIÓN INGRESOS CAPTURA BUREAU CAPTURA GOOGLE C…" at bounding box center [784, 378] width 477 height 385
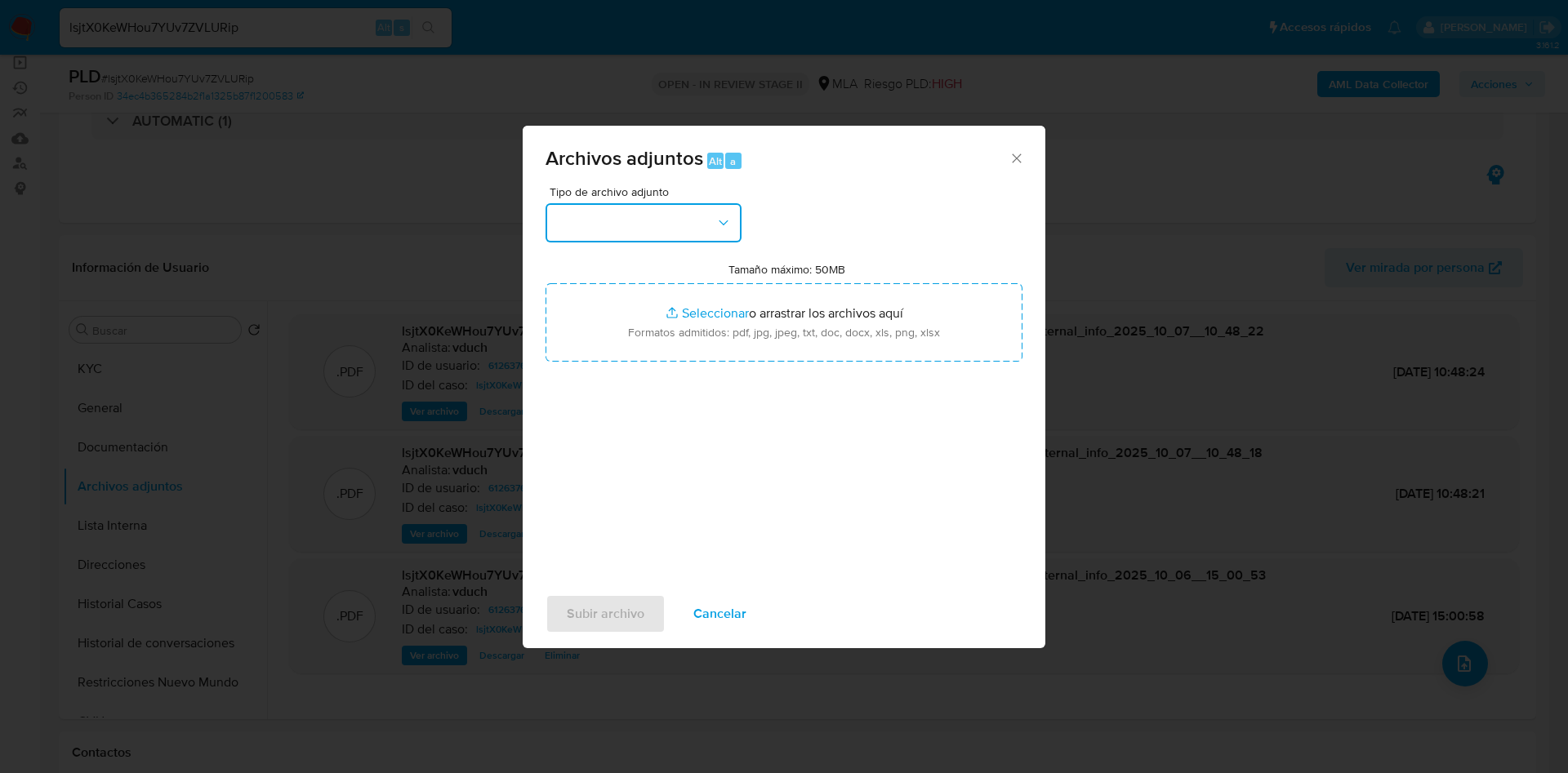
click at [697, 221] on button "button" at bounding box center [643, 222] width 196 height 39
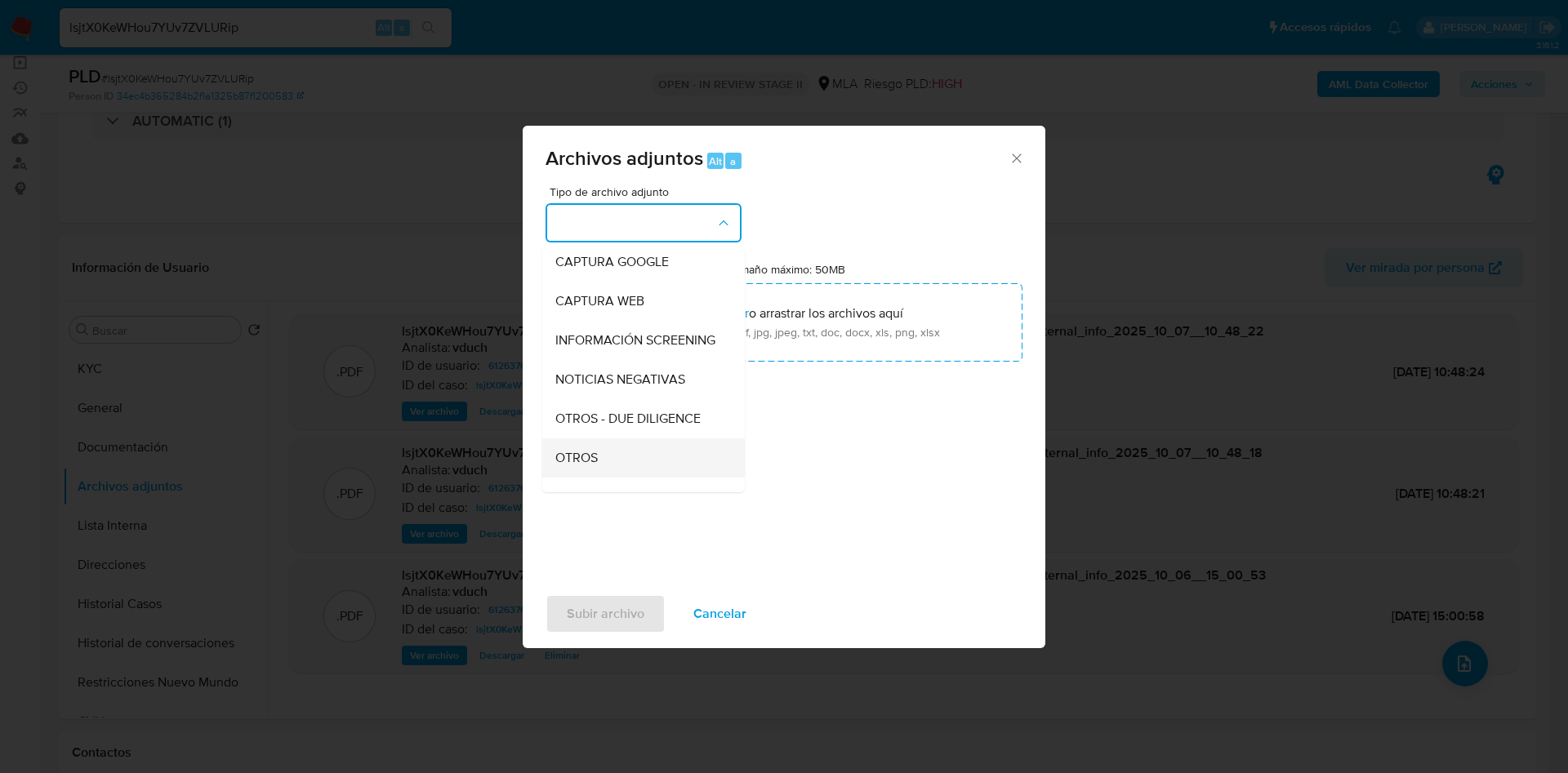
click at [627, 464] on div "OTROS" at bounding box center [639, 457] width 167 height 39
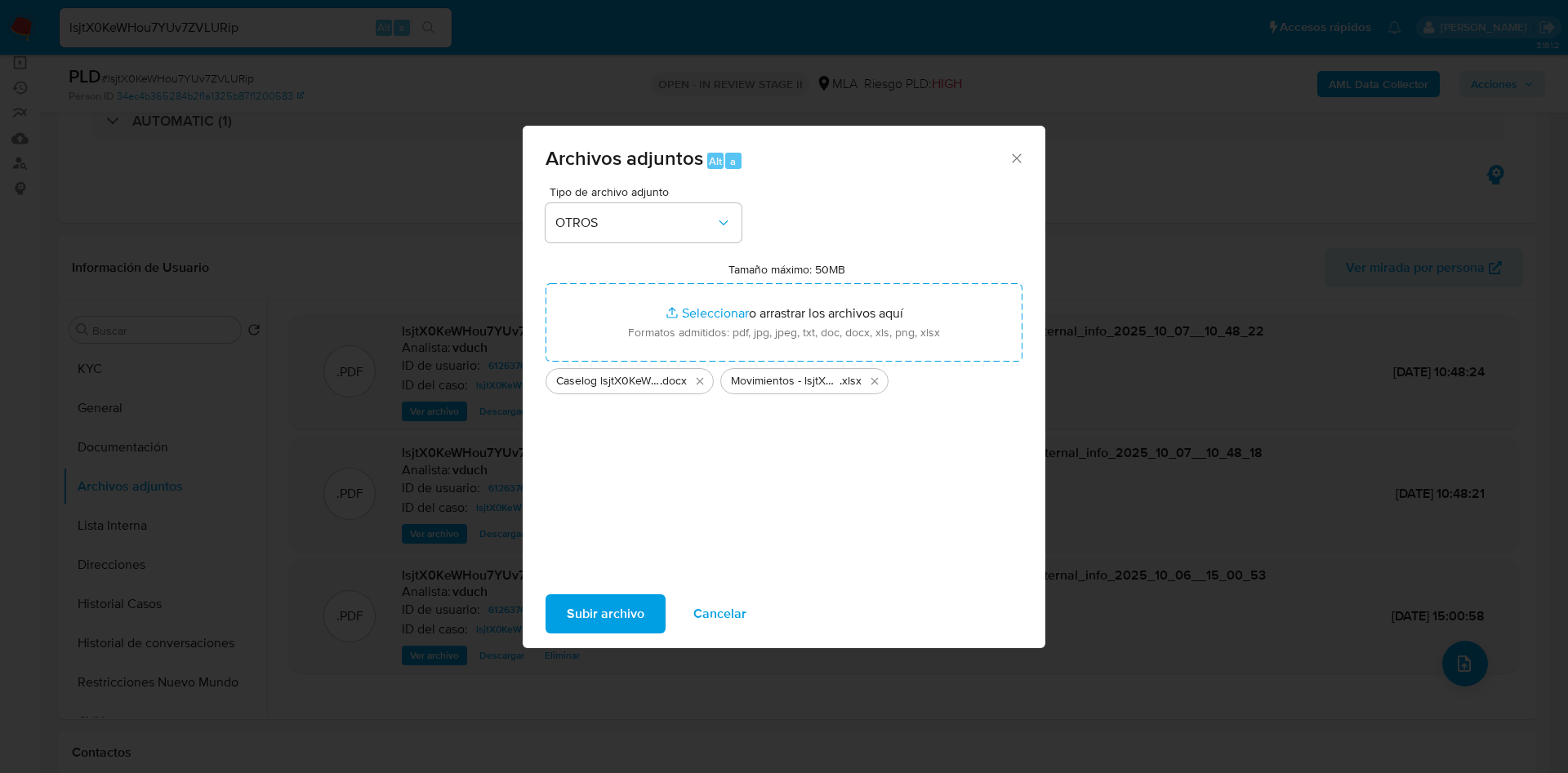
click at [623, 612] on span "Subir archivo" at bounding box center [605, 613] width 78 height 36
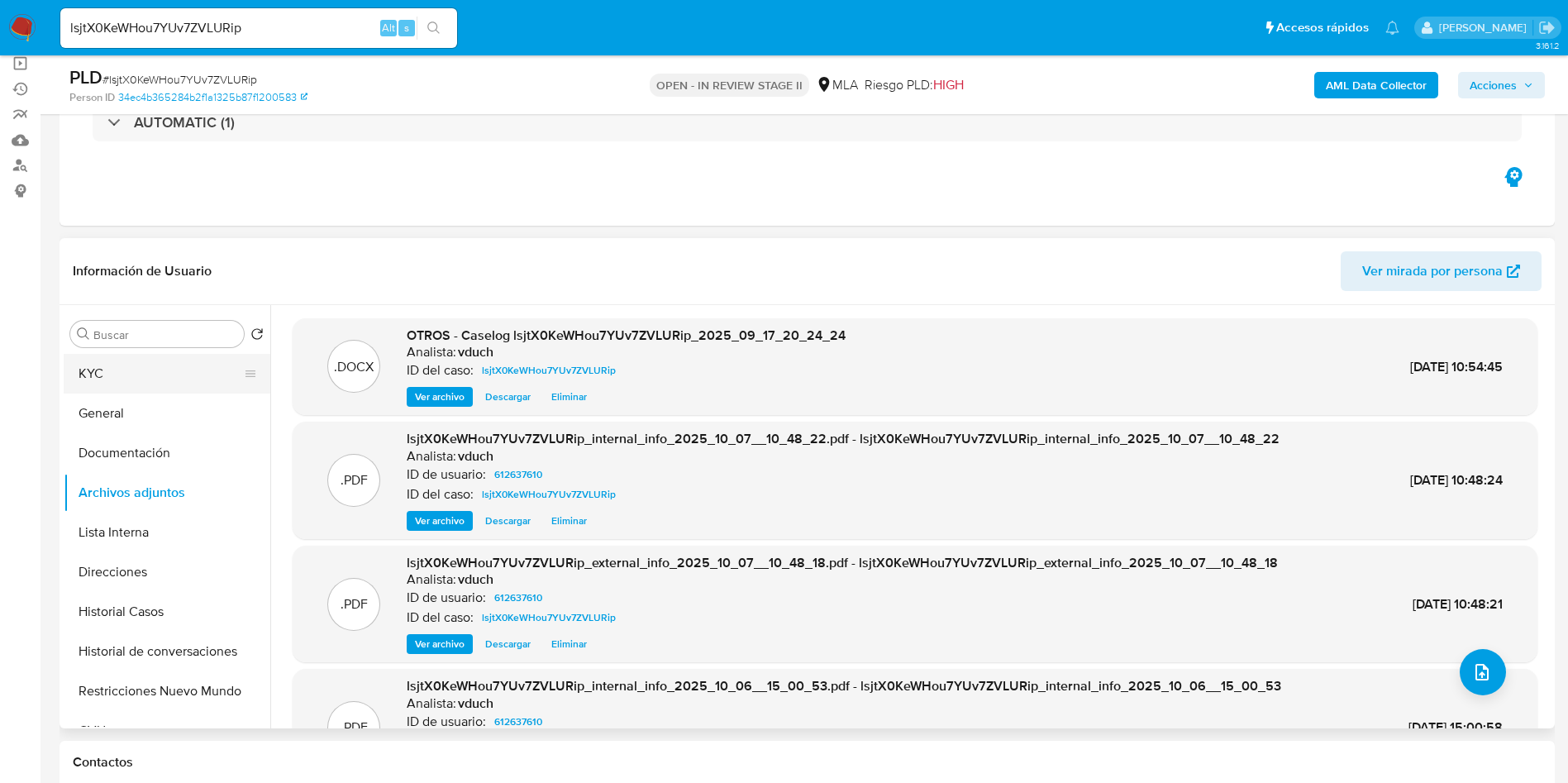
click at [69, 378] on button "KYC" at bounding box center [160, 373] width 194 height 40
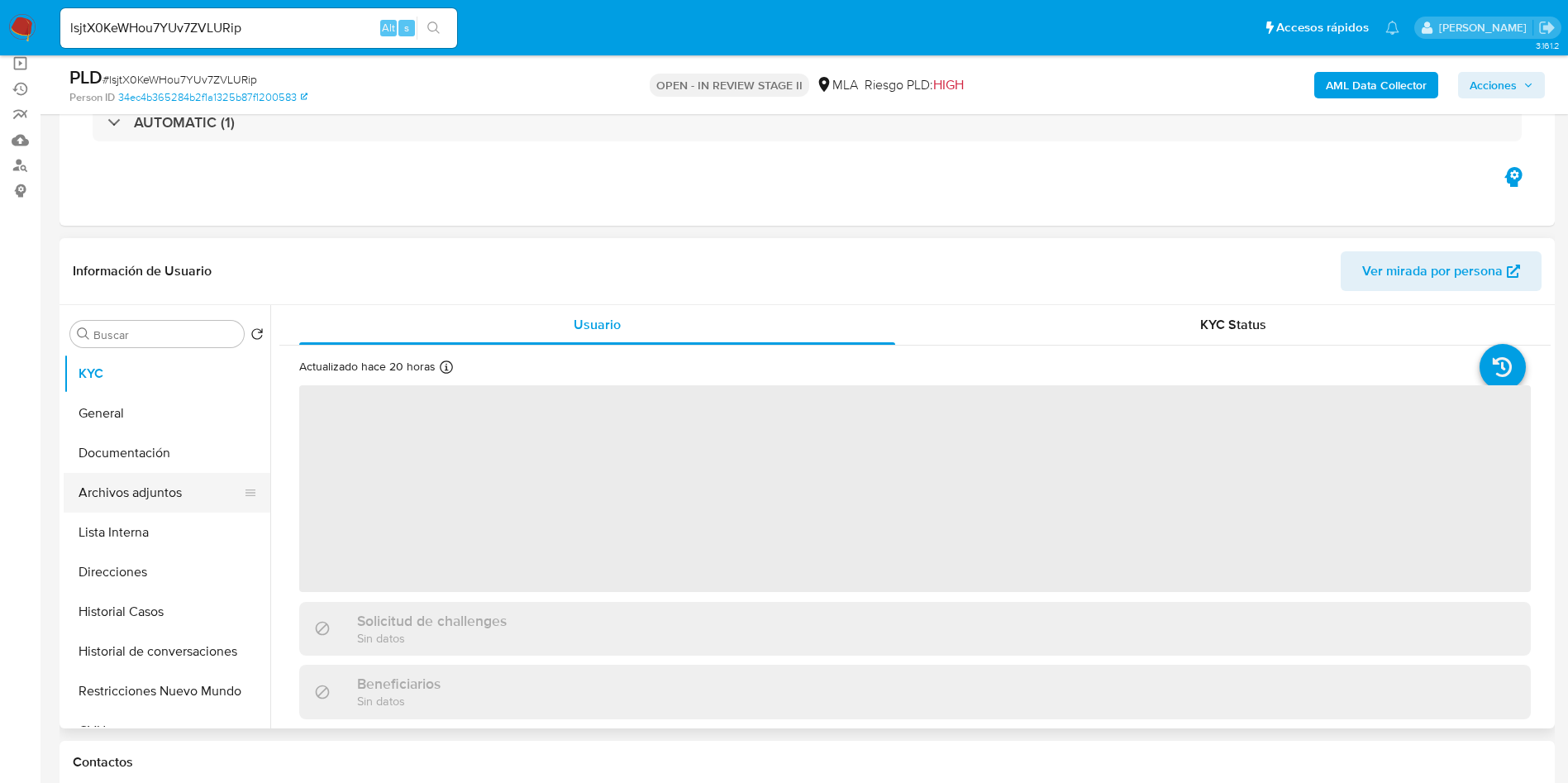
drag, startPoint x: 197, startPoint y: 493, endPoint x: 205, endPoint y: 488, distance: 9.4
click at [197, 494] on button "Archivos adjuntos" at bounding box center [160, 492] width 194 height 40
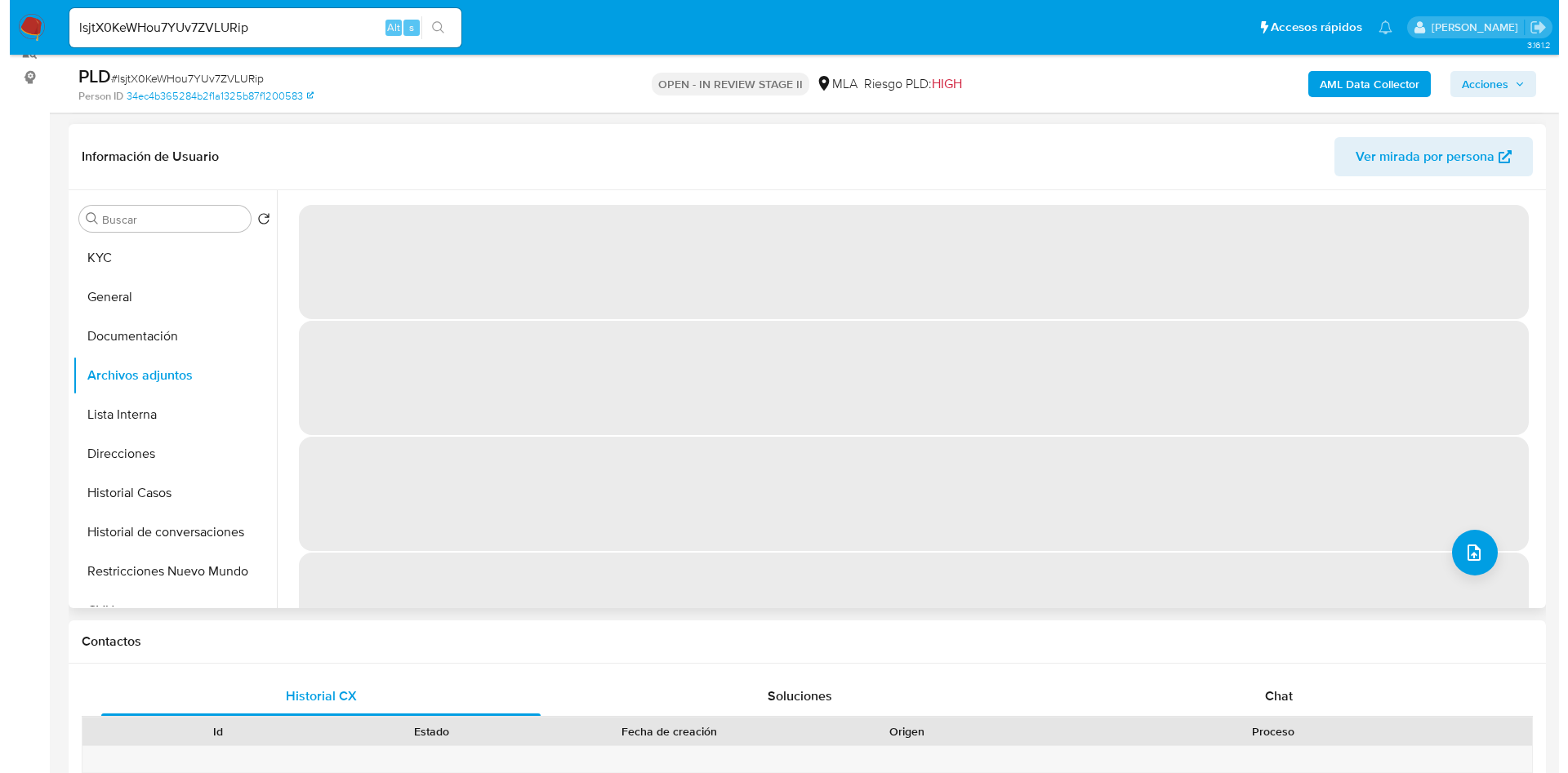
scroll to position [245, 0]
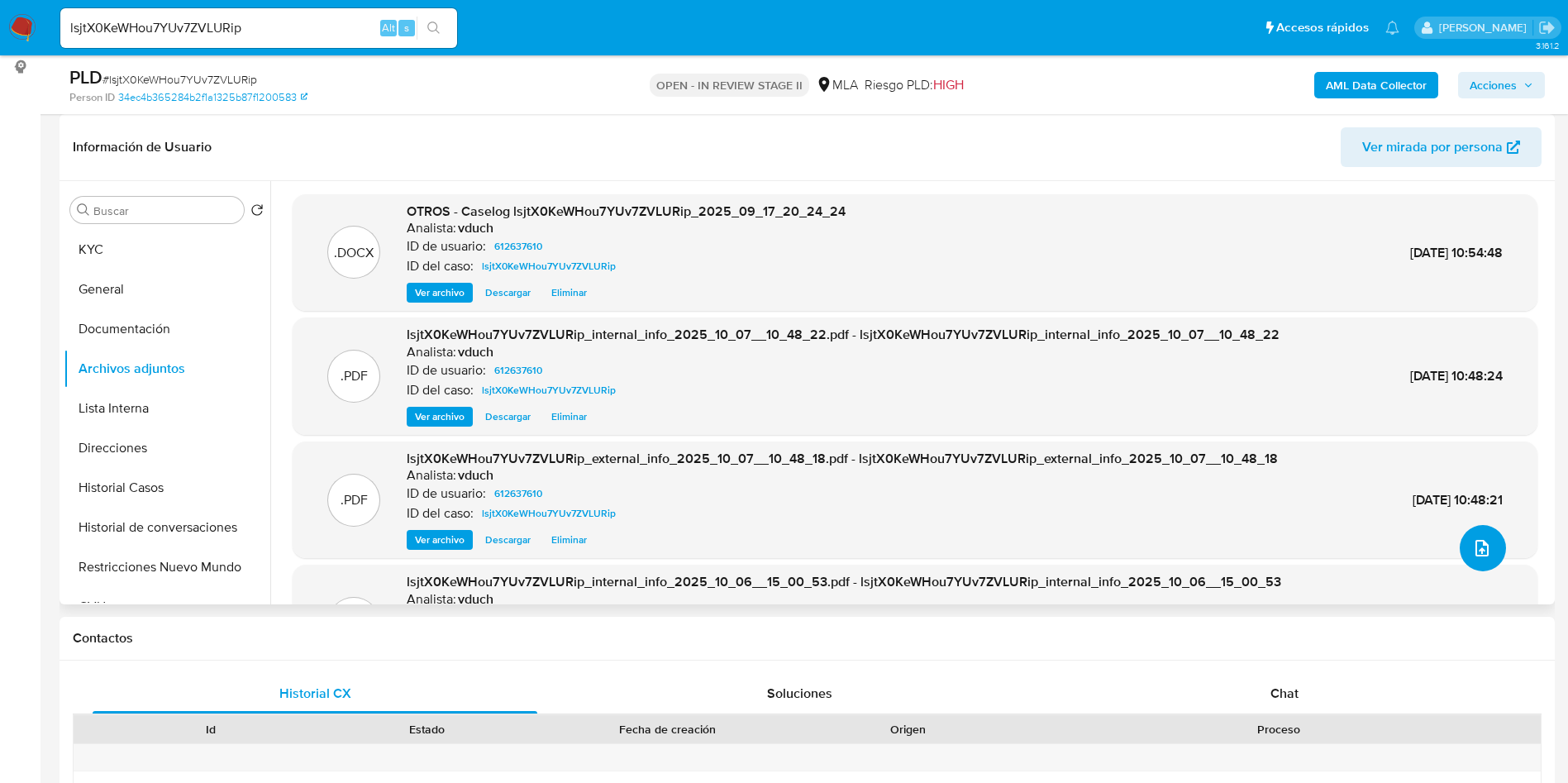
click at [1475, 542] on icon "upload-file" at bounding box center [1482, 549] width 13 height 17
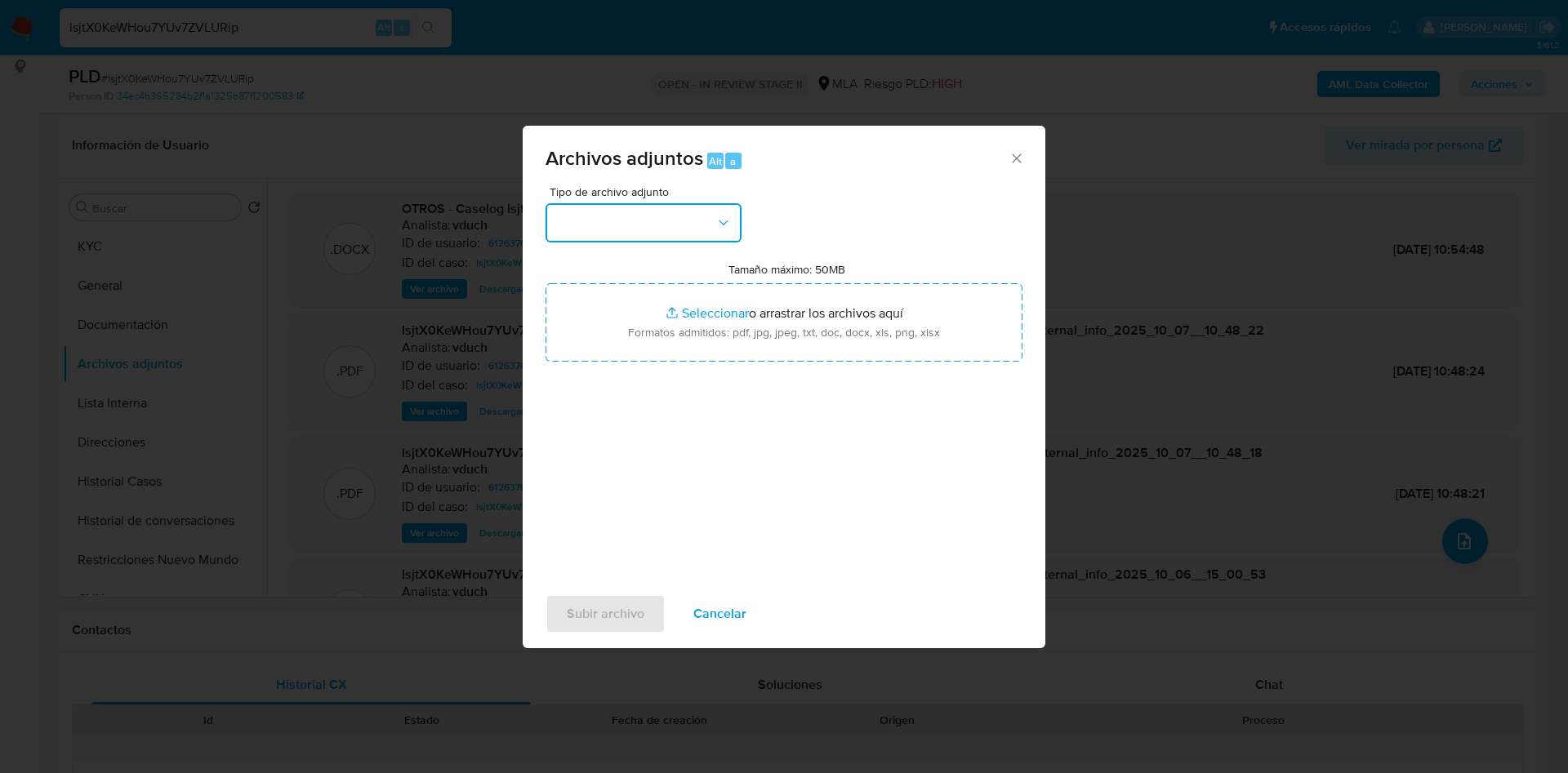
click at [676, 224] on button "button" at bounding box center [643, 222] width 196 height 39
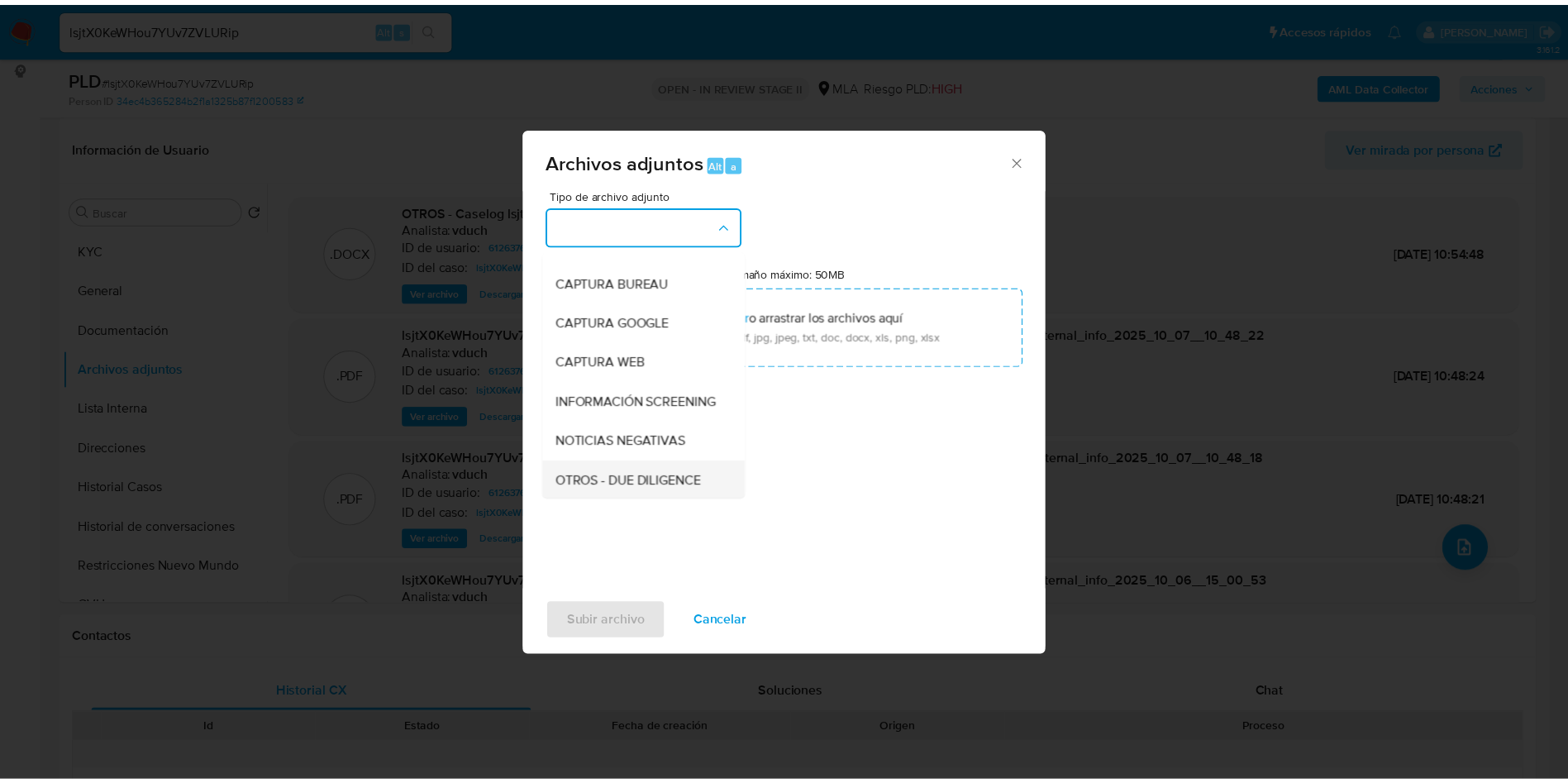
scroll to position [124, 0]
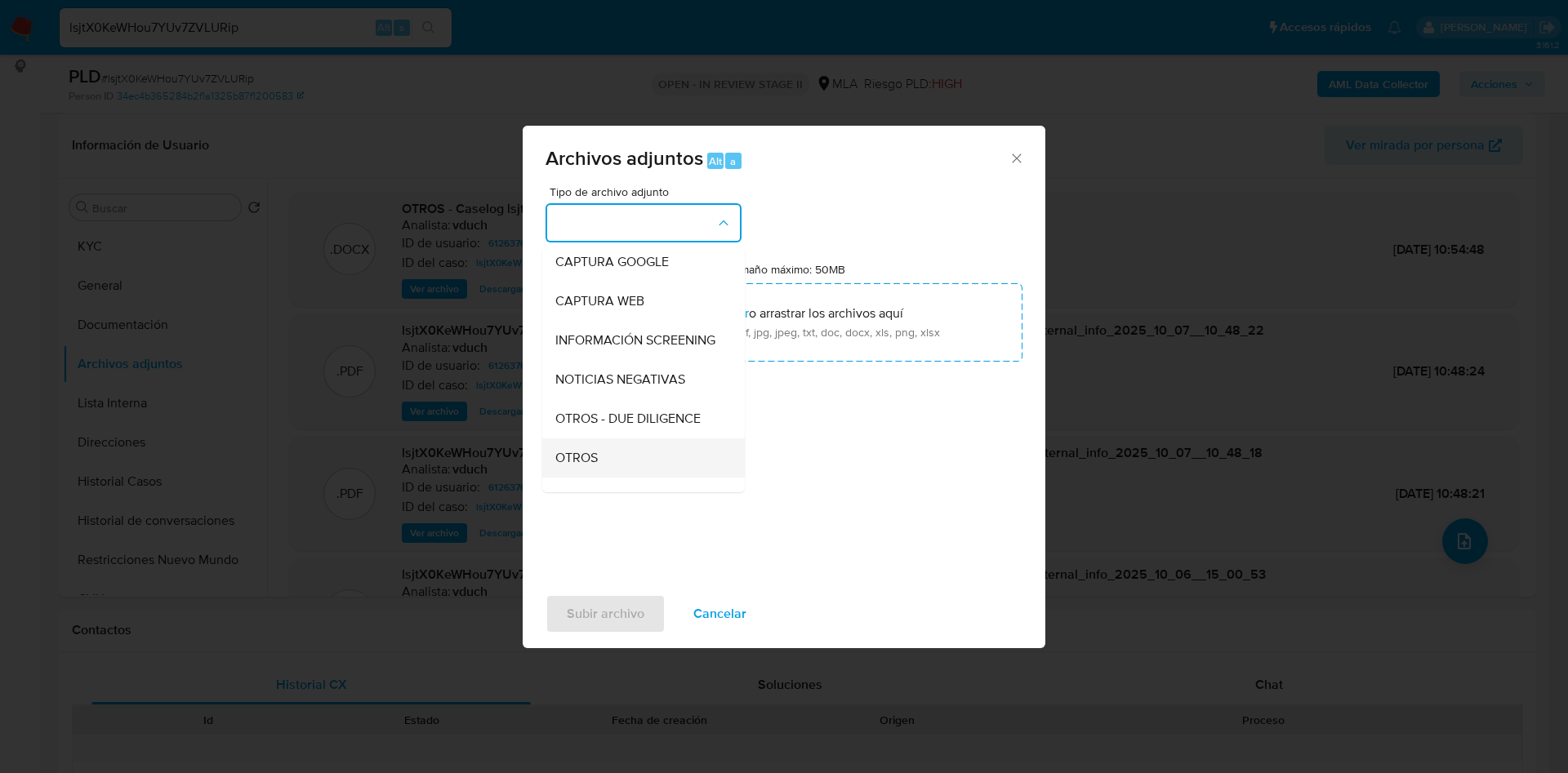
click at [606, 478] on div "OTROS" at bounding box center [639, 457] width 167 height 39
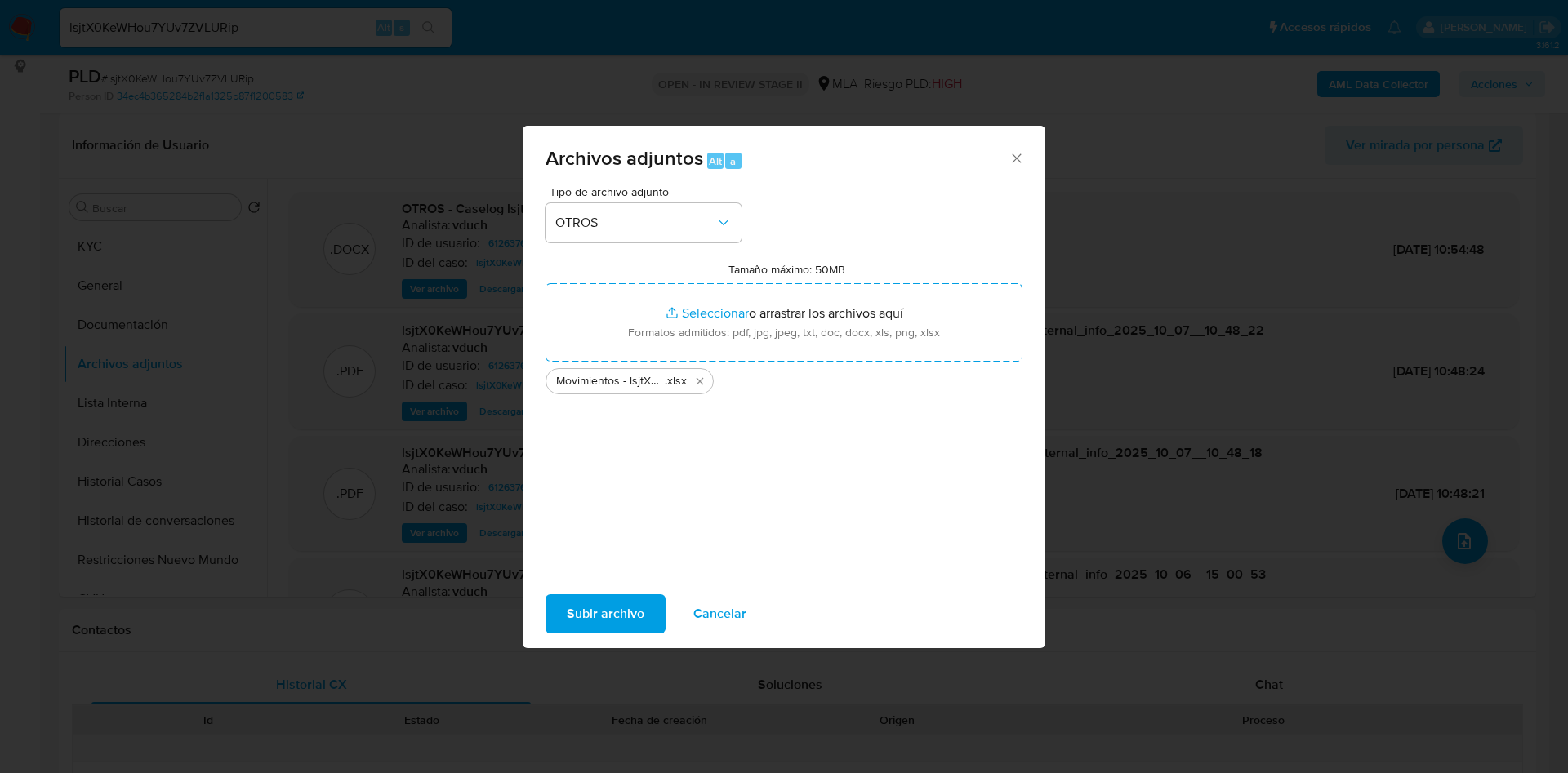
click at [619, 603] on span "Subir archivo" at bounding box center [605, 613] width 78 height 36
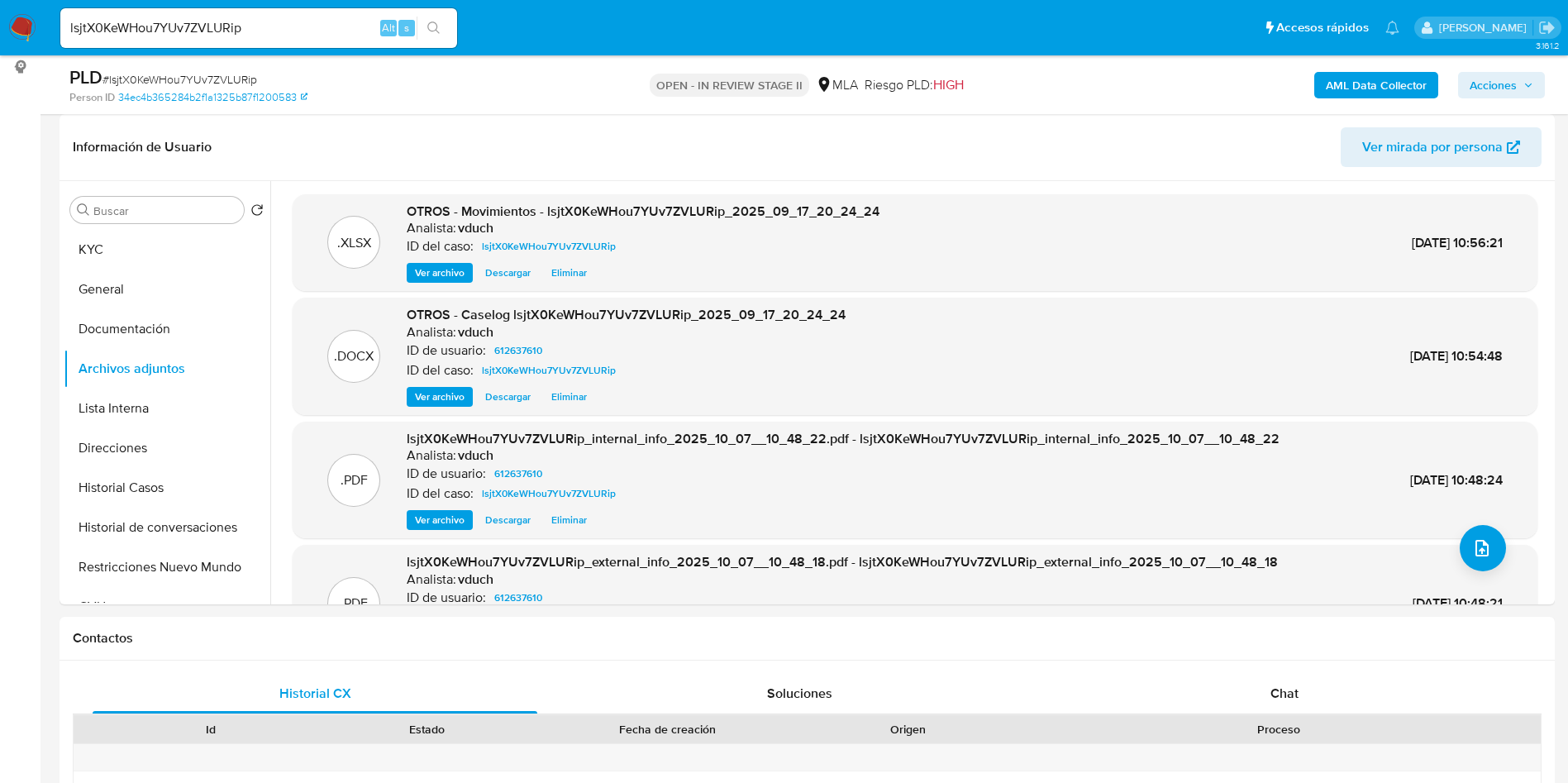
click at [1505, 93] on span "Acciones" at bounding box center [1493, 85] width 47 height 27
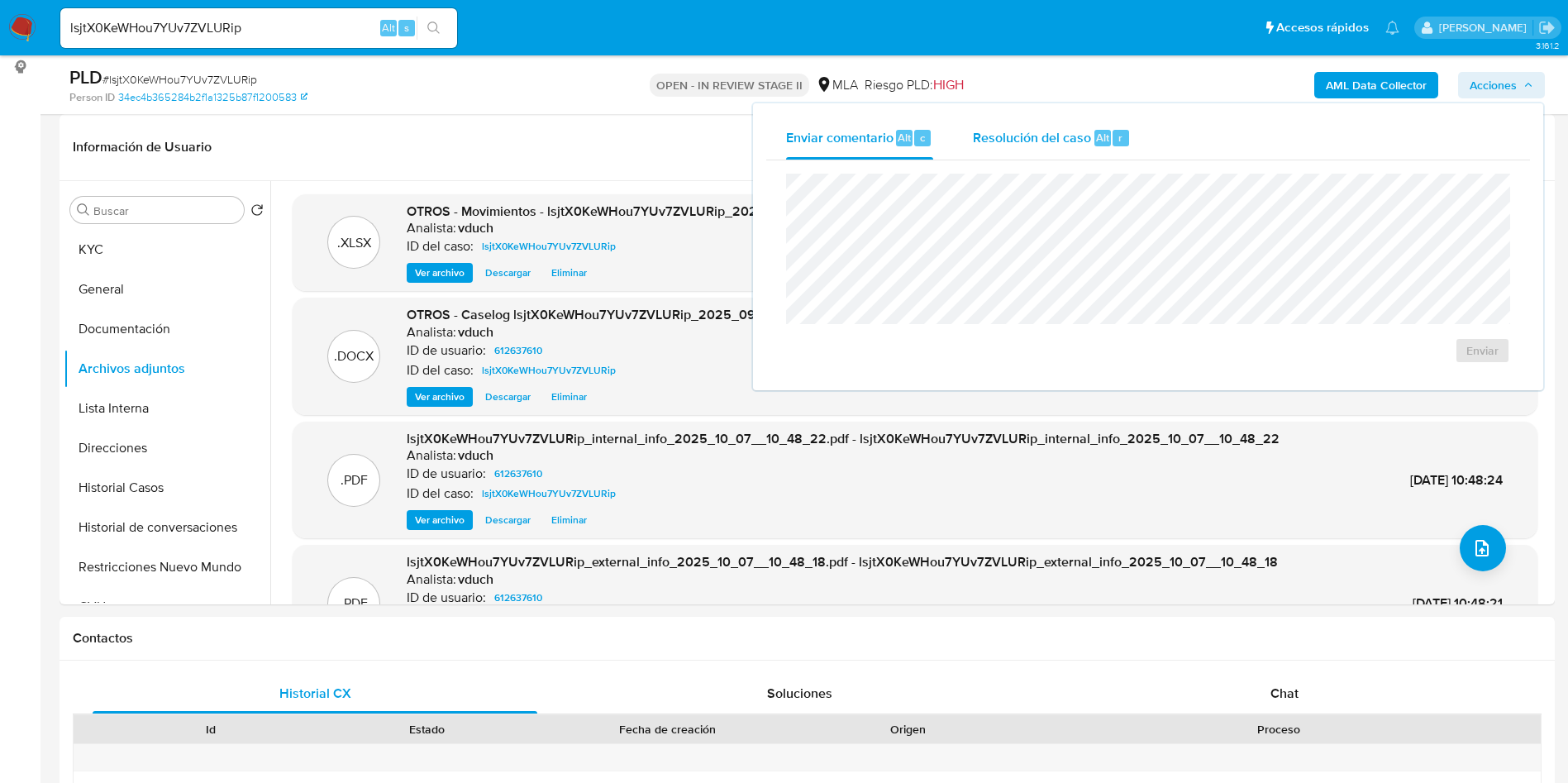
click at [1123, 121] on div "Resolución del caso Alt r" at bounding box center [1051, 138] width 157 height 43
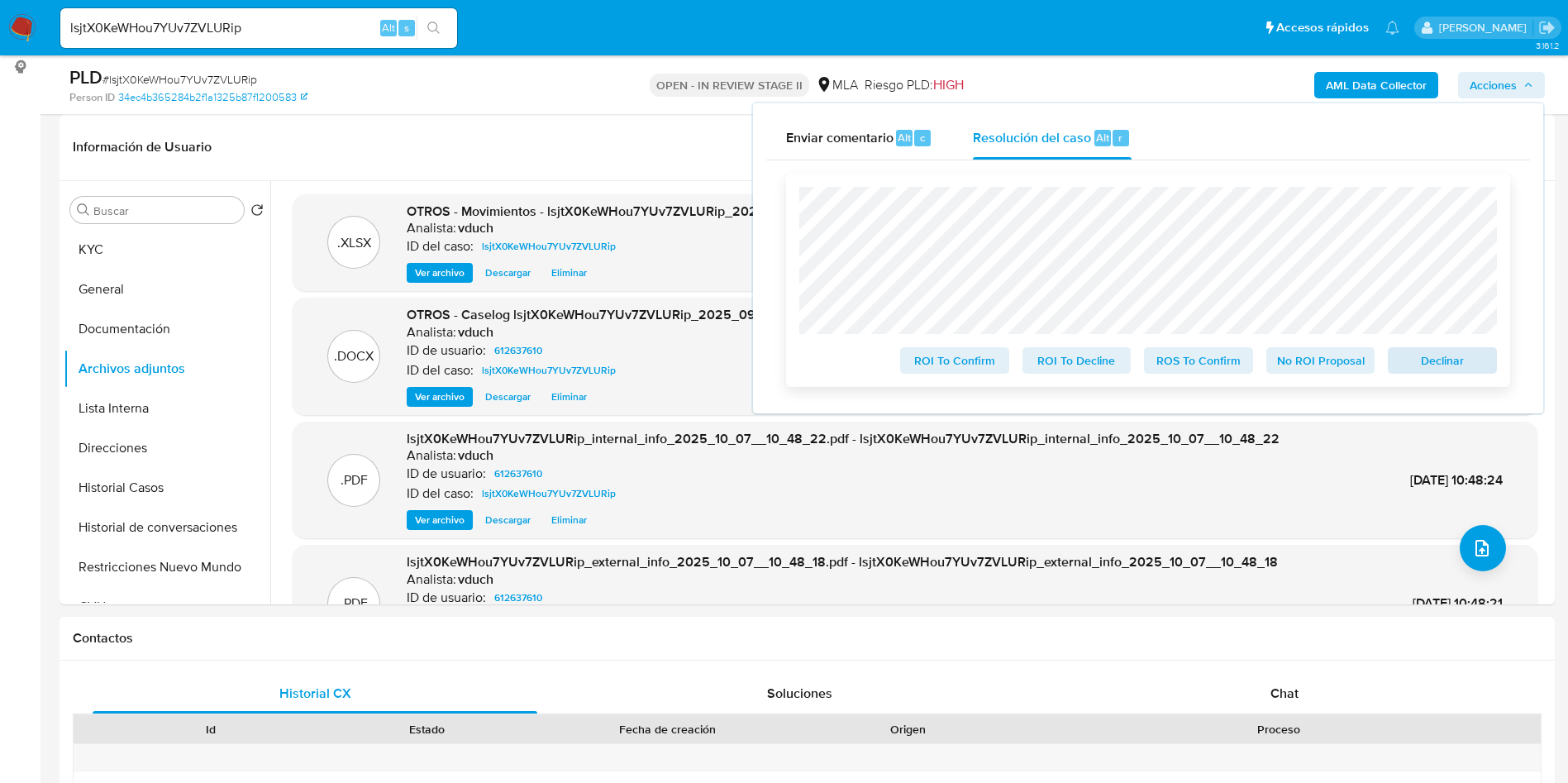
drag, startPoint x: 1381, startPoint y: 360, endPoint x: 1426, endPoint y: 375, distance: 47.4
click at [1383, 360] on div "ROI To Confirm ROI To Decline ROS To Confirm No ROI Proposal Declinar" at bounding box center [1148, 358] width 697 height 33
click at [1432, 373] on span "Declinar" at bounding box center [1442, 360] width 86 height 23
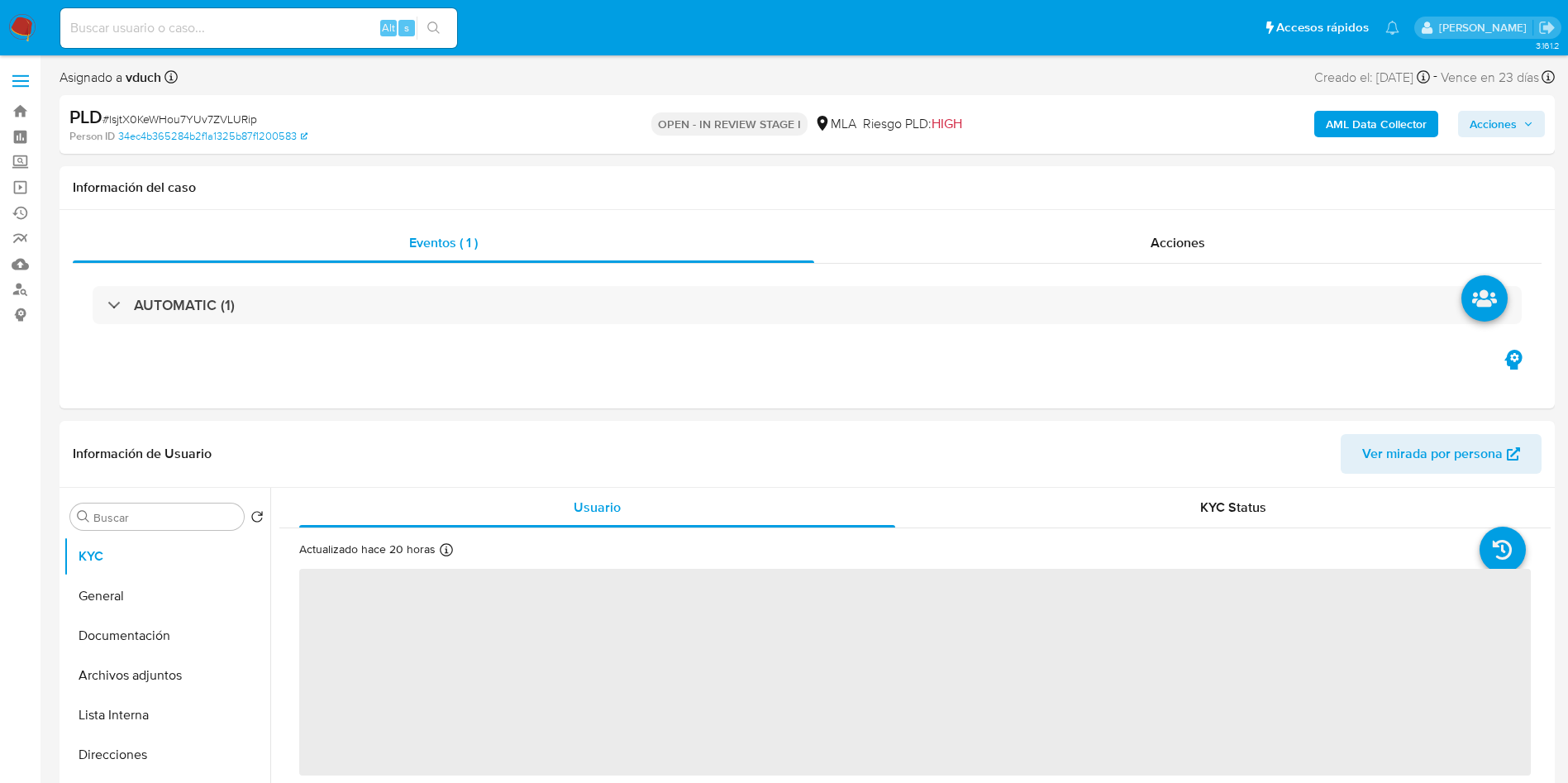
select select "10"
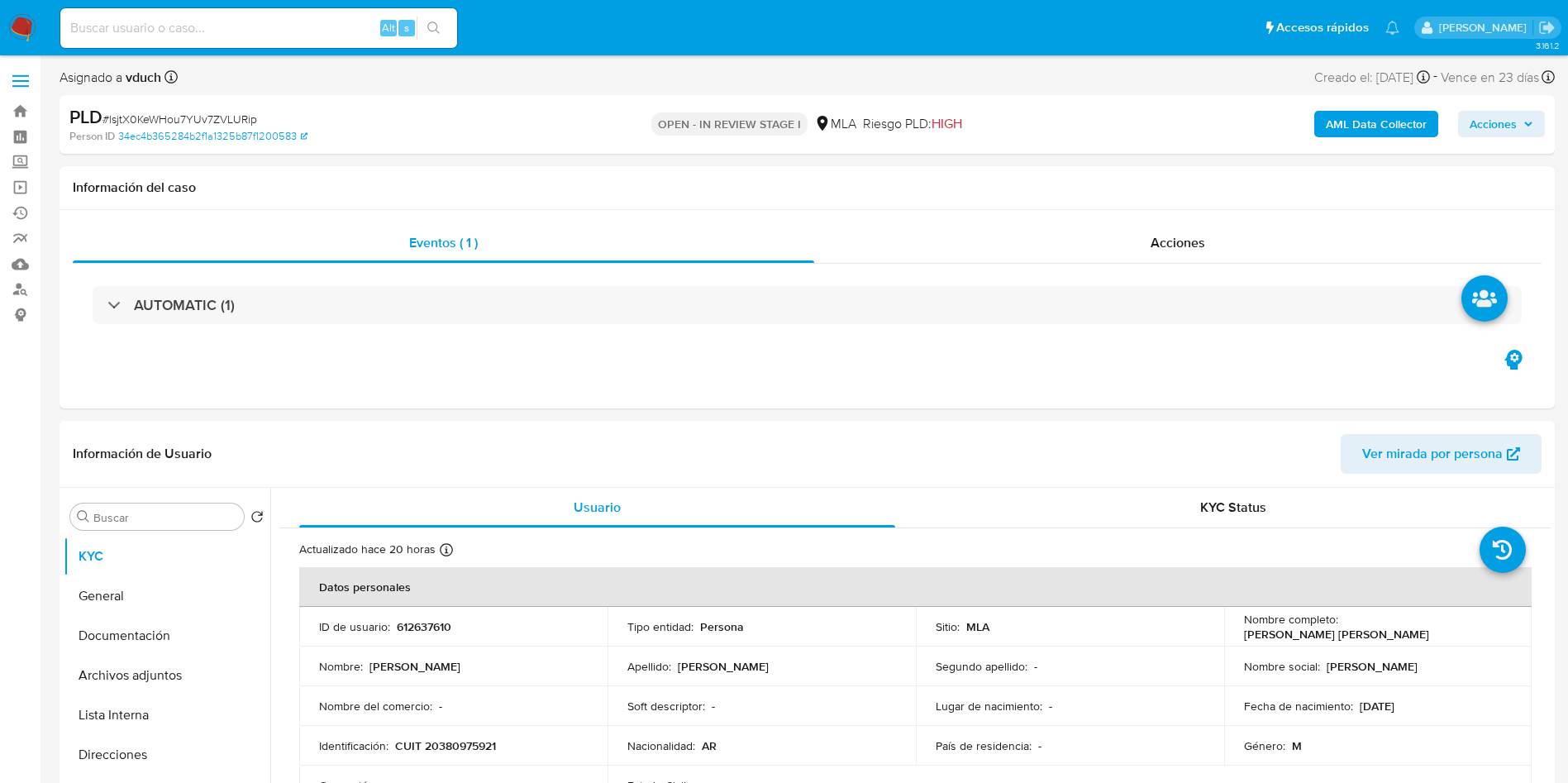
drag, startPoint x: 0, startPoint y: 534, endPoint x: 0, endPoint y: 503, distance: 31.0
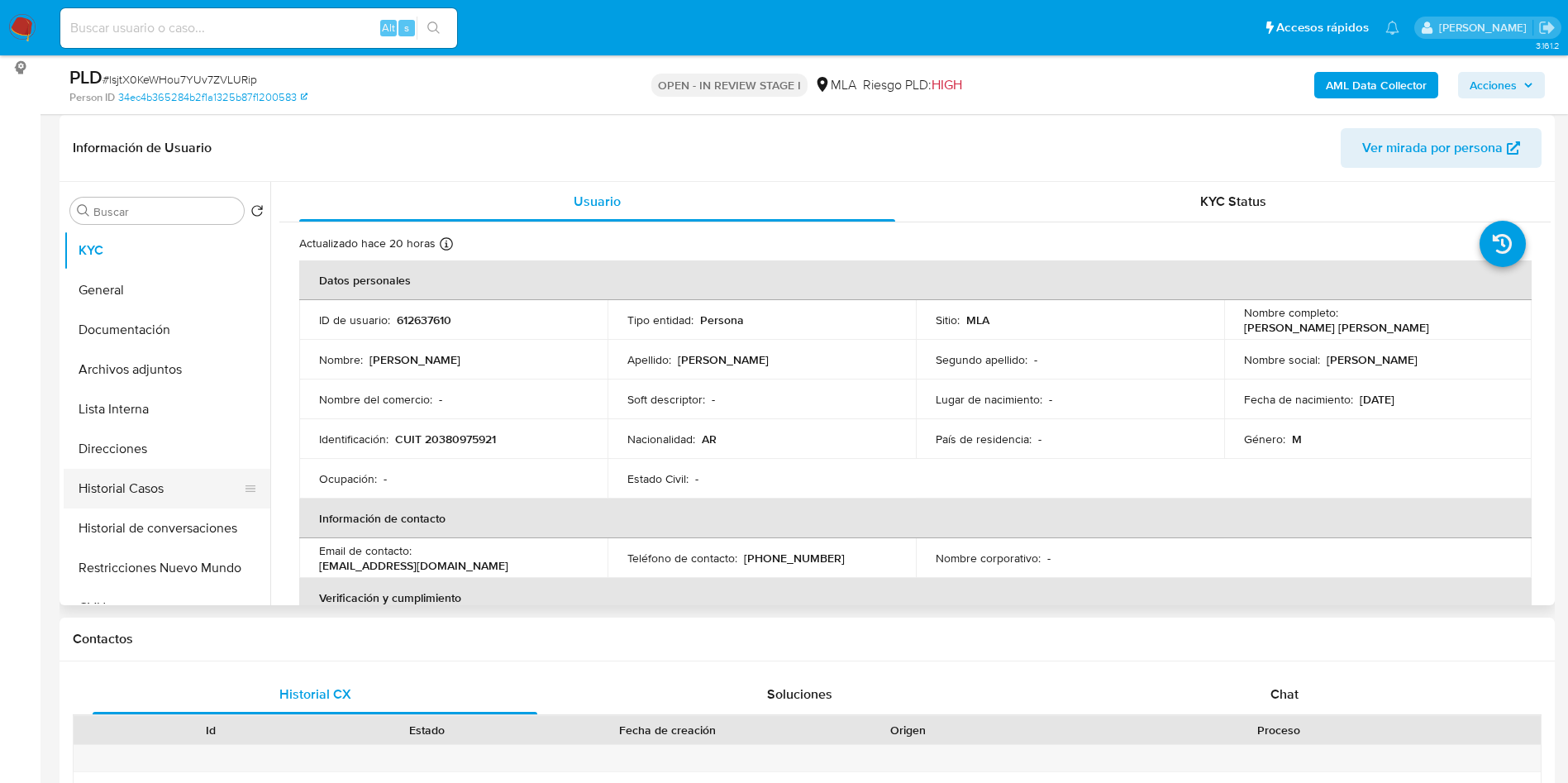
scroll to position [248, 0]
click at [149, 479] on button "Historial Casos" at bounding box center [160, 487] width 194 height 40
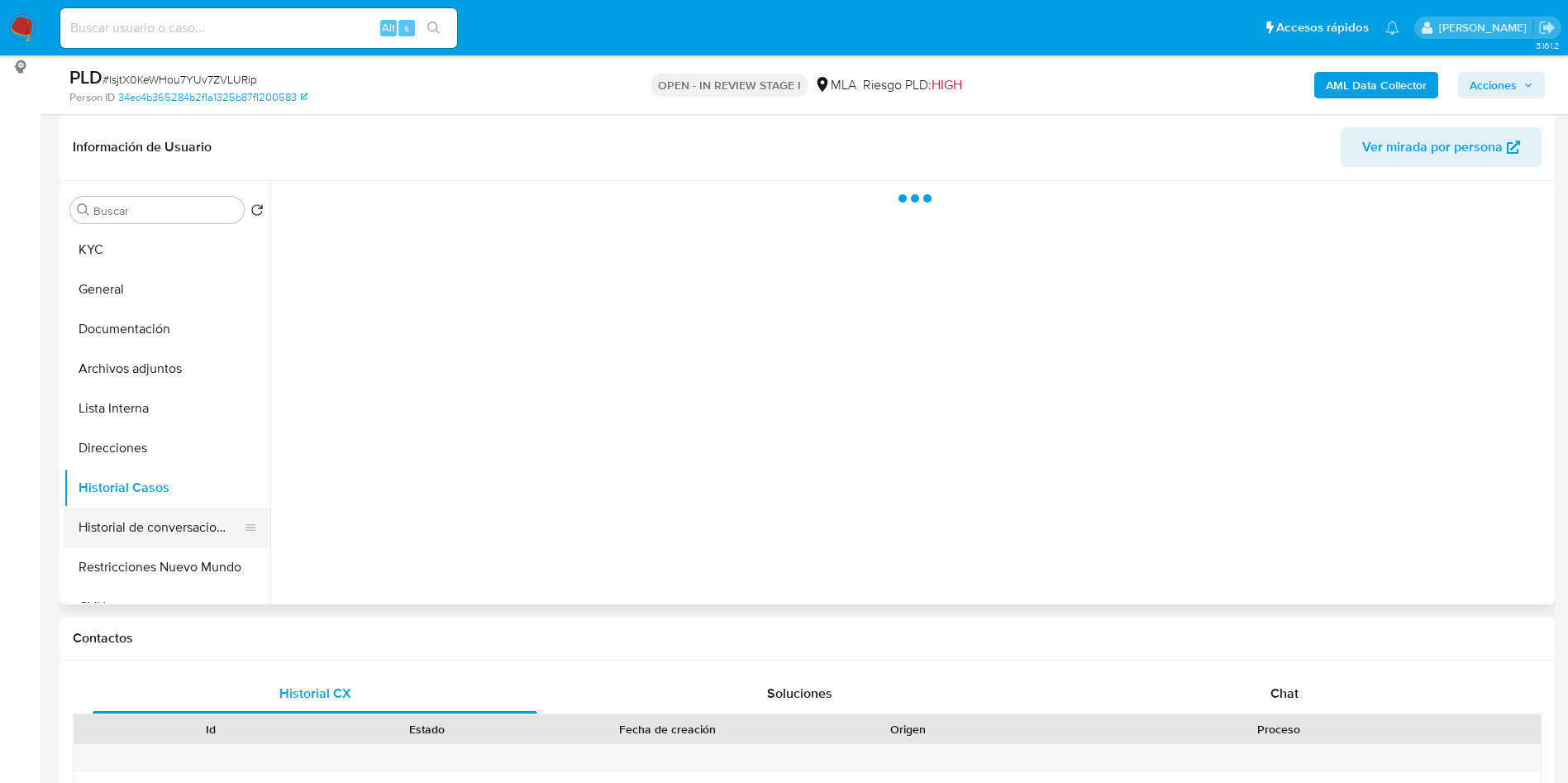
click at [153, 535] on button "Historial de conversaciones" at bounding box center [160, 527] width 194 height 40
click at [136, 561] on button "Restricciones Nuevo Mundo" at bounding box center [160, 567] width 194 height 40
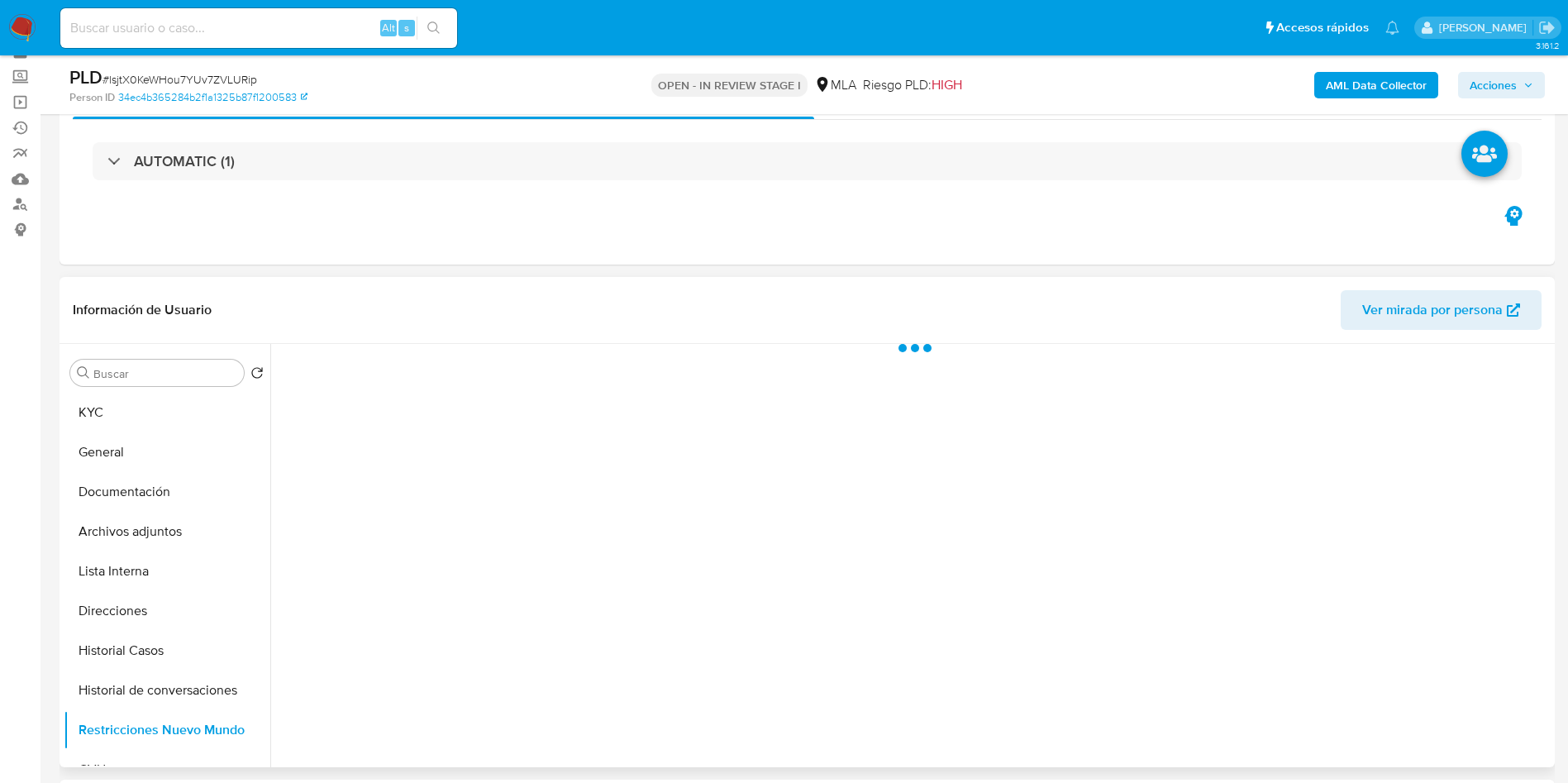
scroll to position [124, 0]
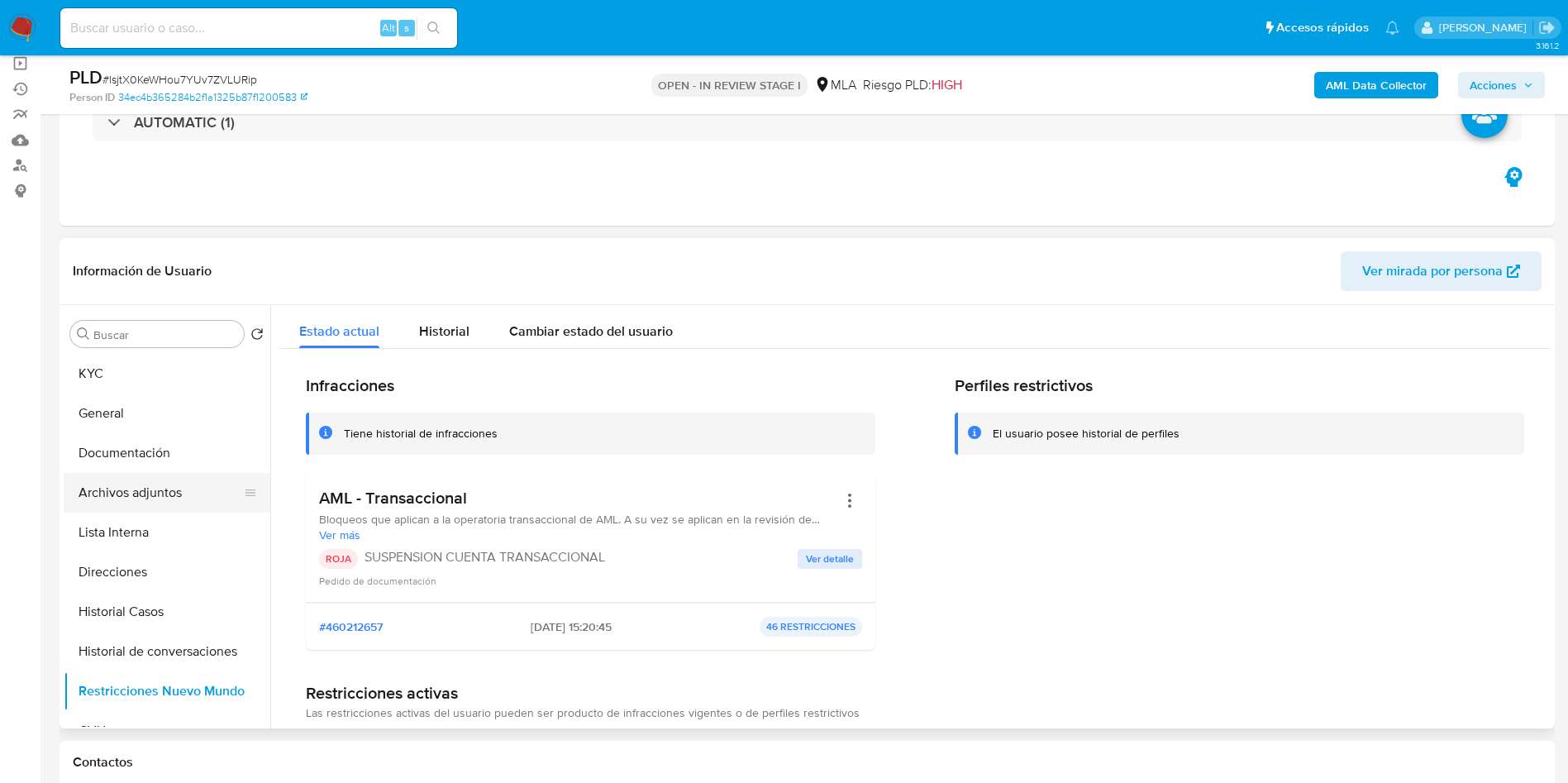
click at [182, 493] on button "Archivos adjuntos" at bounding box center [160, 492] width 194 height 40
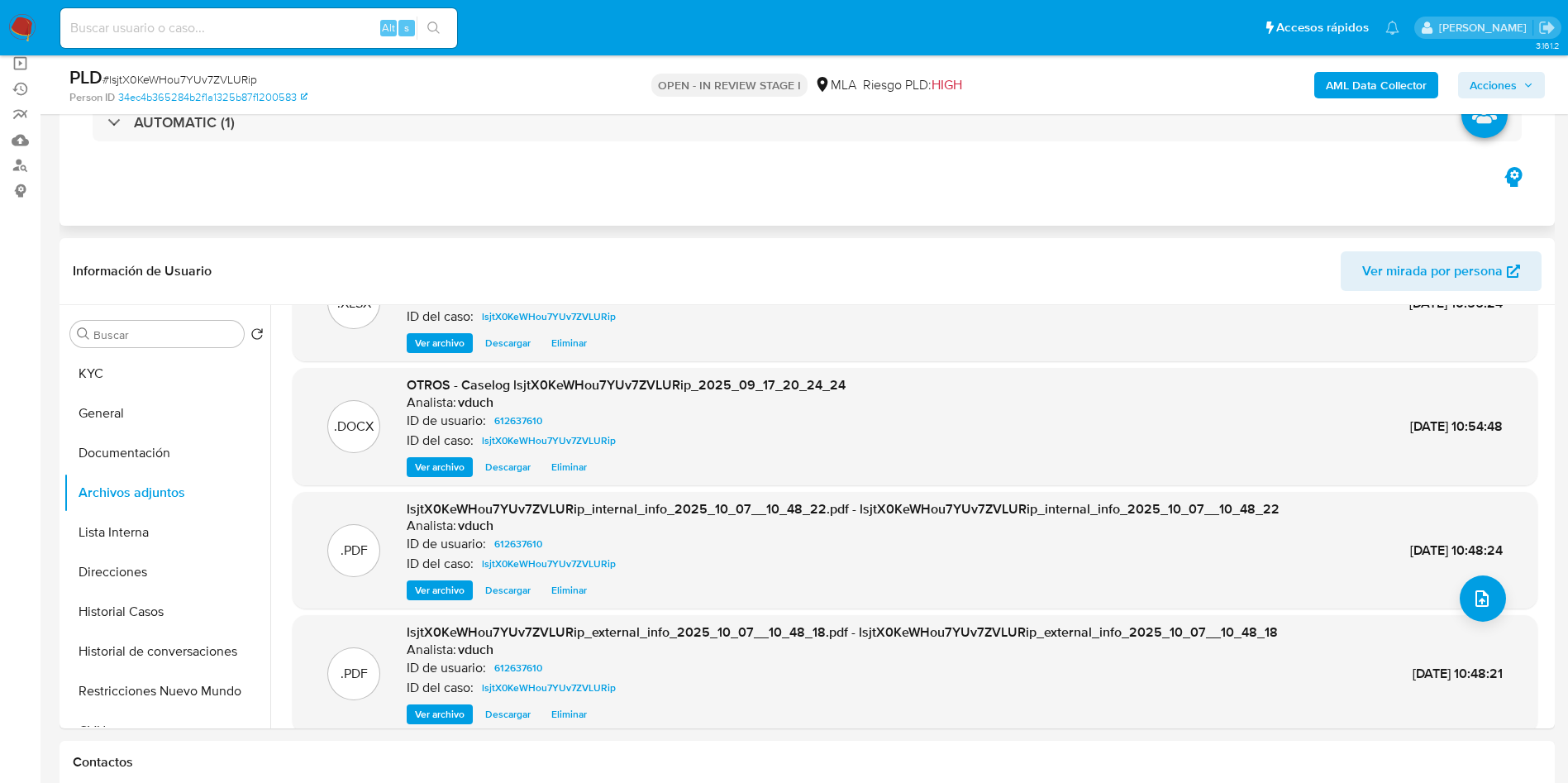
scroll to position [0, 0]
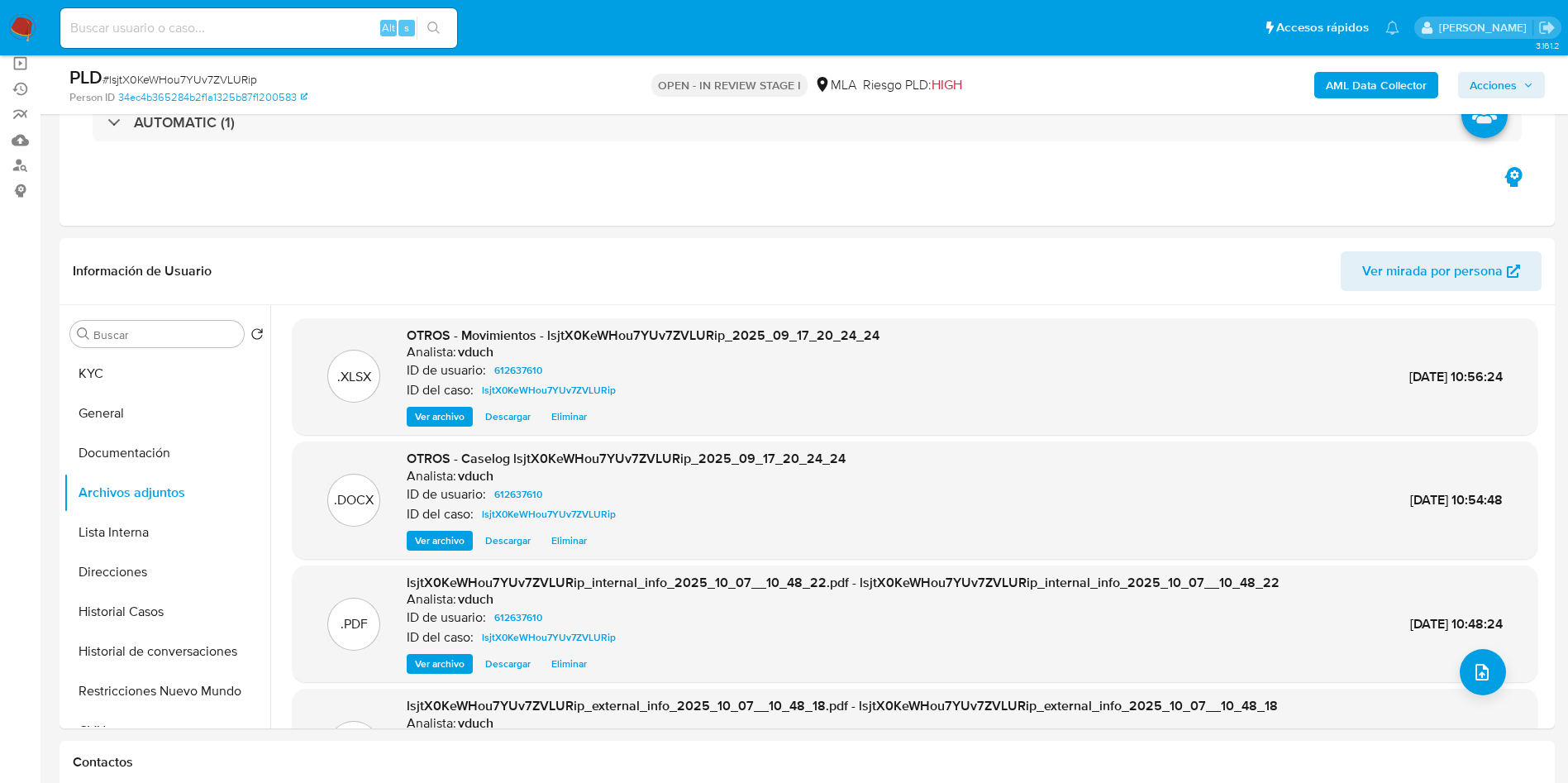
drag, startPoint x: 1526, startPoint y: 86, endPoint x: 1517, endPoint y: 84, distance: 9.2
click at [1526, 85] on icon "button" at bounding box center [1528, 85] width 10 height 10
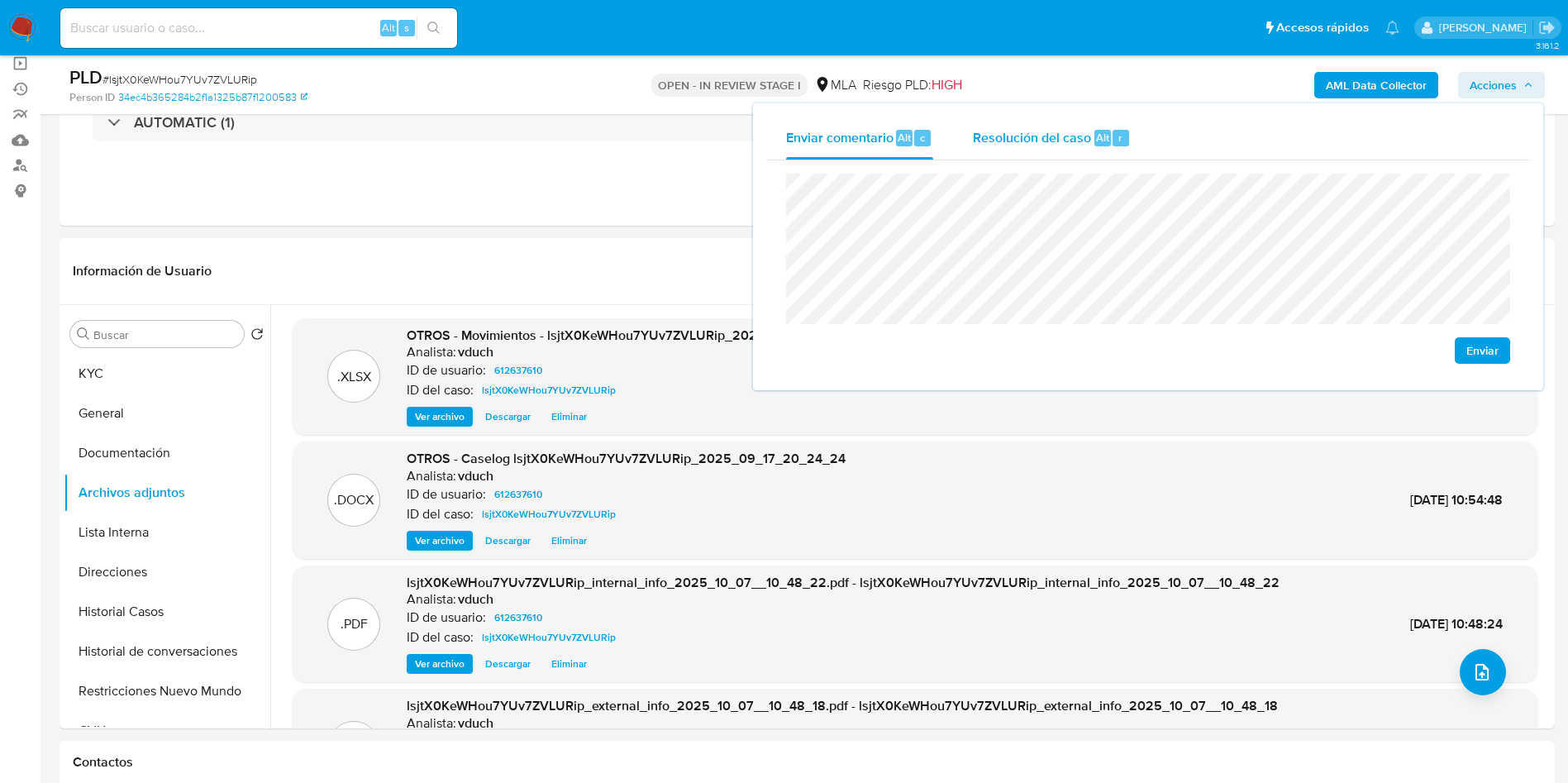
click at [1135, 151] on button "Resolución del caso Alt r" at bounding box center [1051, 138] width 197 height 43
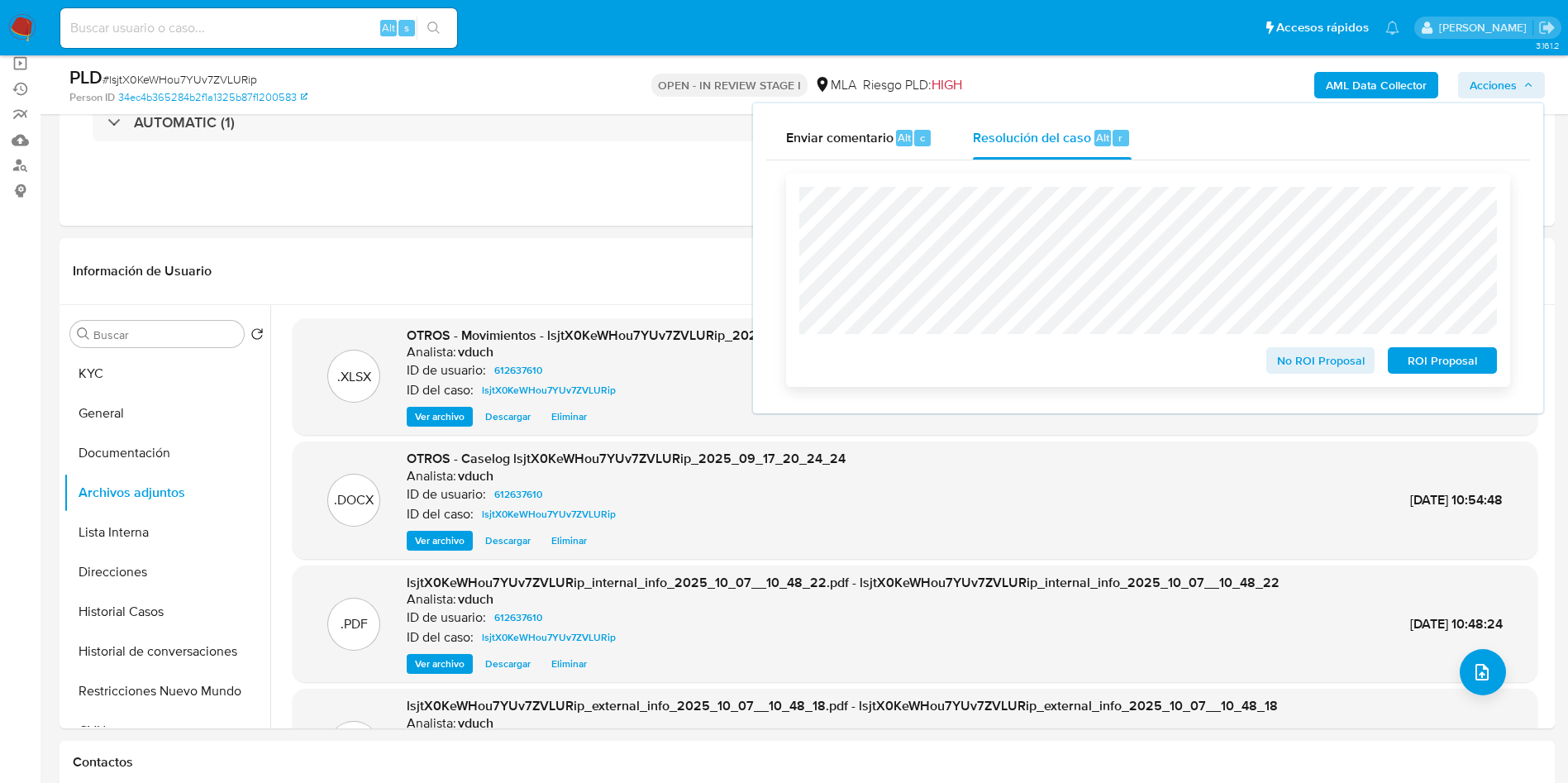
click at [1467, 372] on span "ROI Proposal" at bounding box center [1442, 360] width 86 height 23
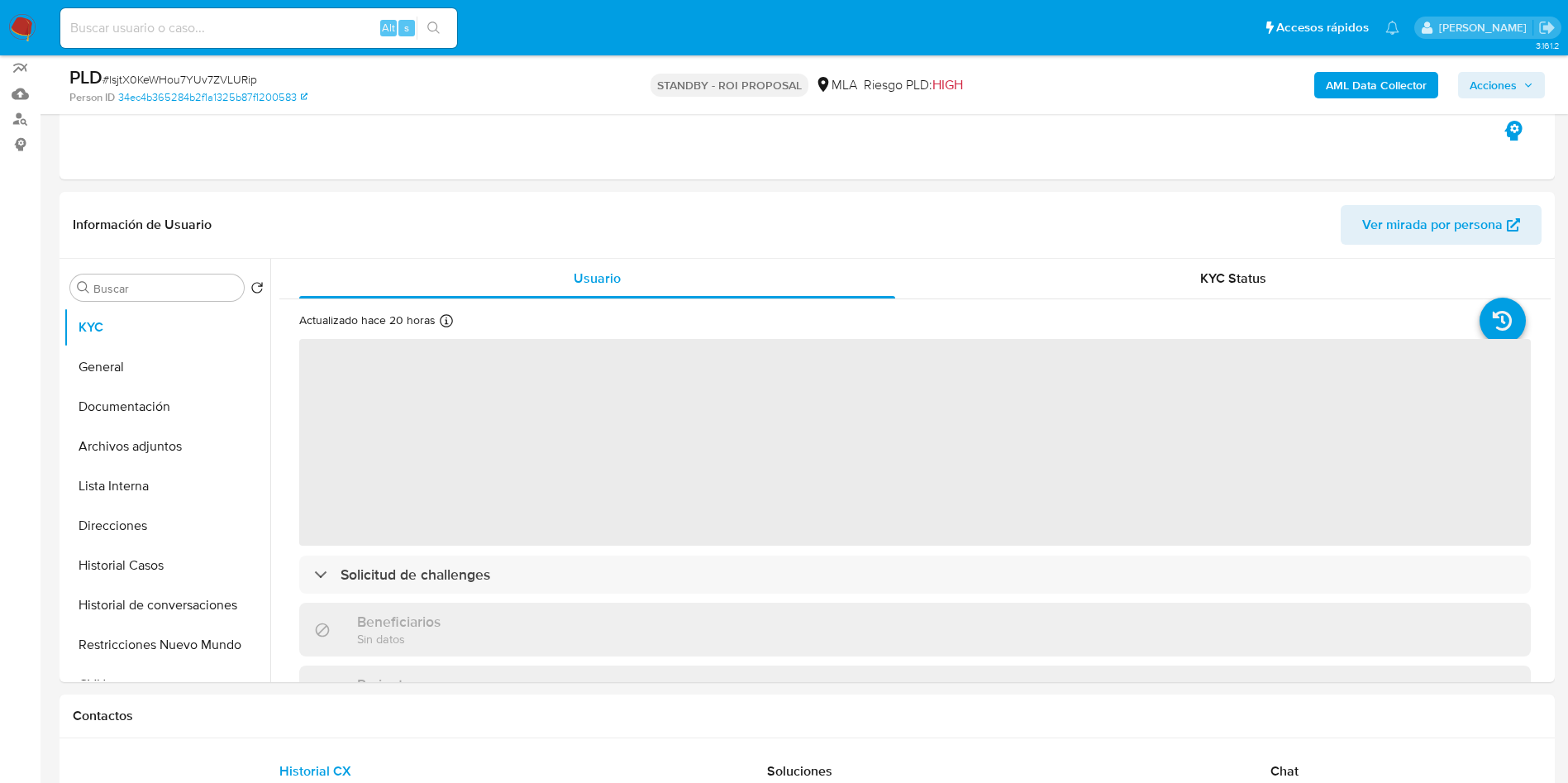
scroll to position [248, 0]
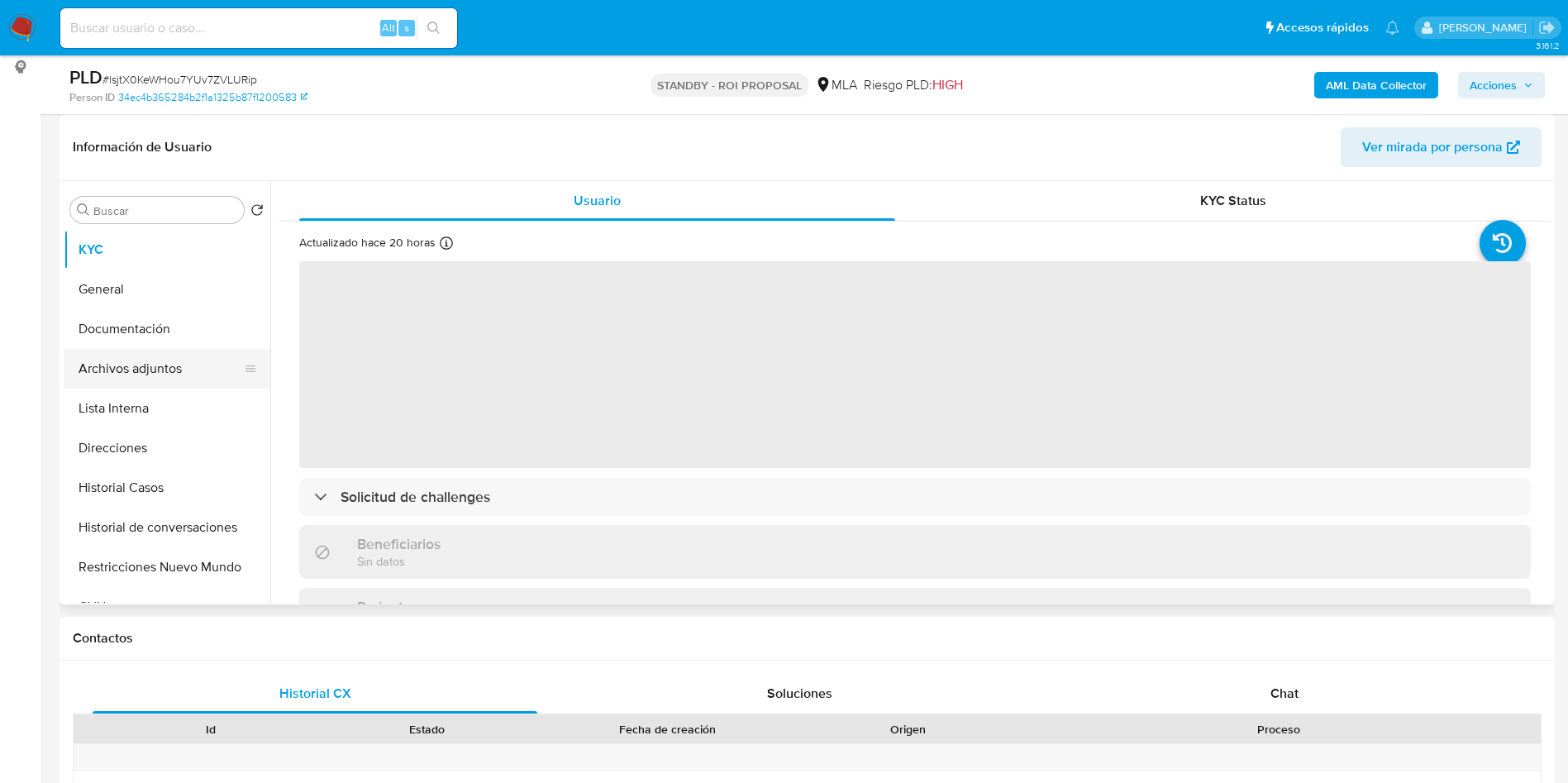
select select "10"
click at [193, 367] on button "Archivos adjuntos" at bounding box center [160, 369] width 194 height 40
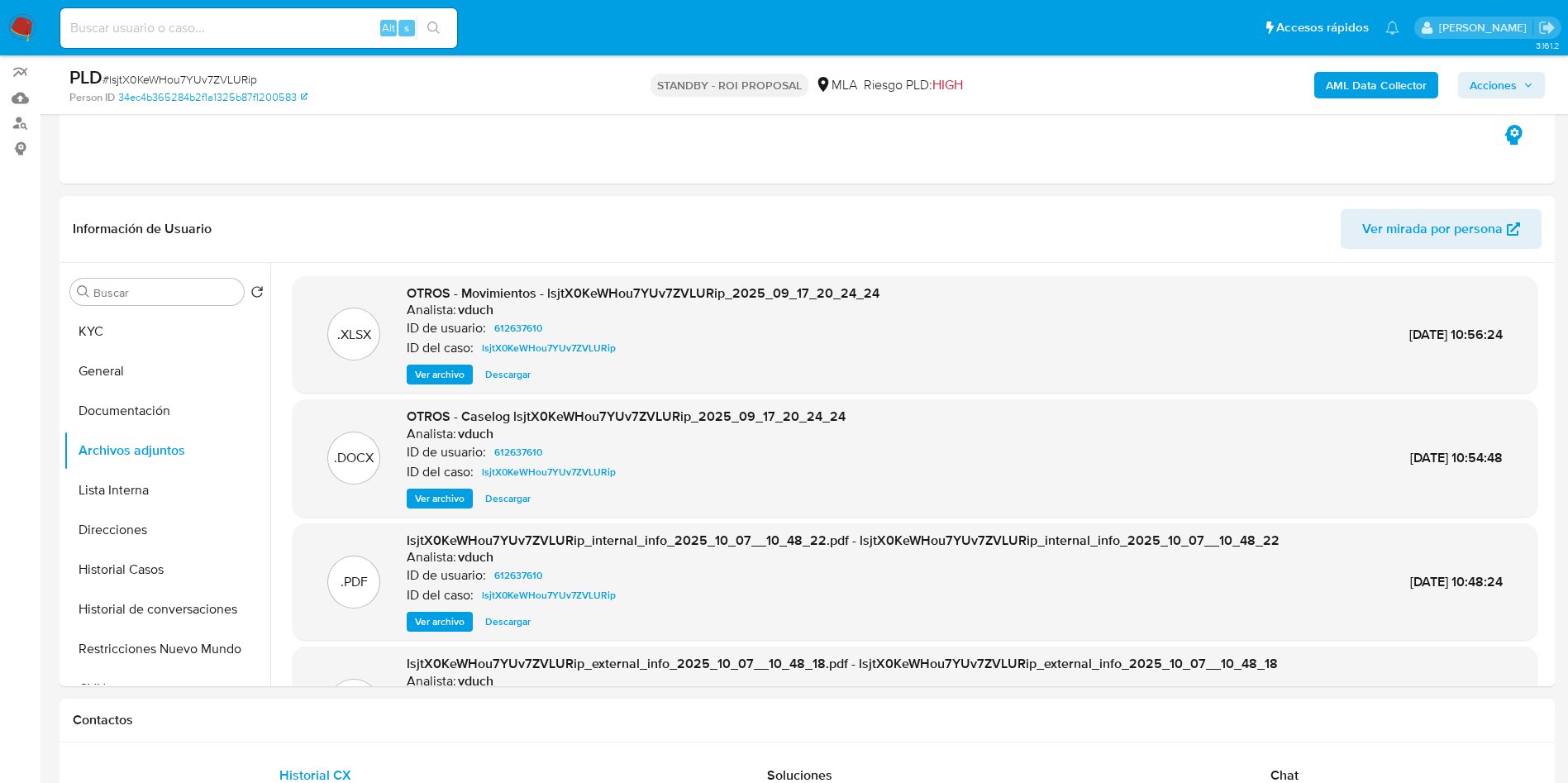
scroll to position [373, 0]
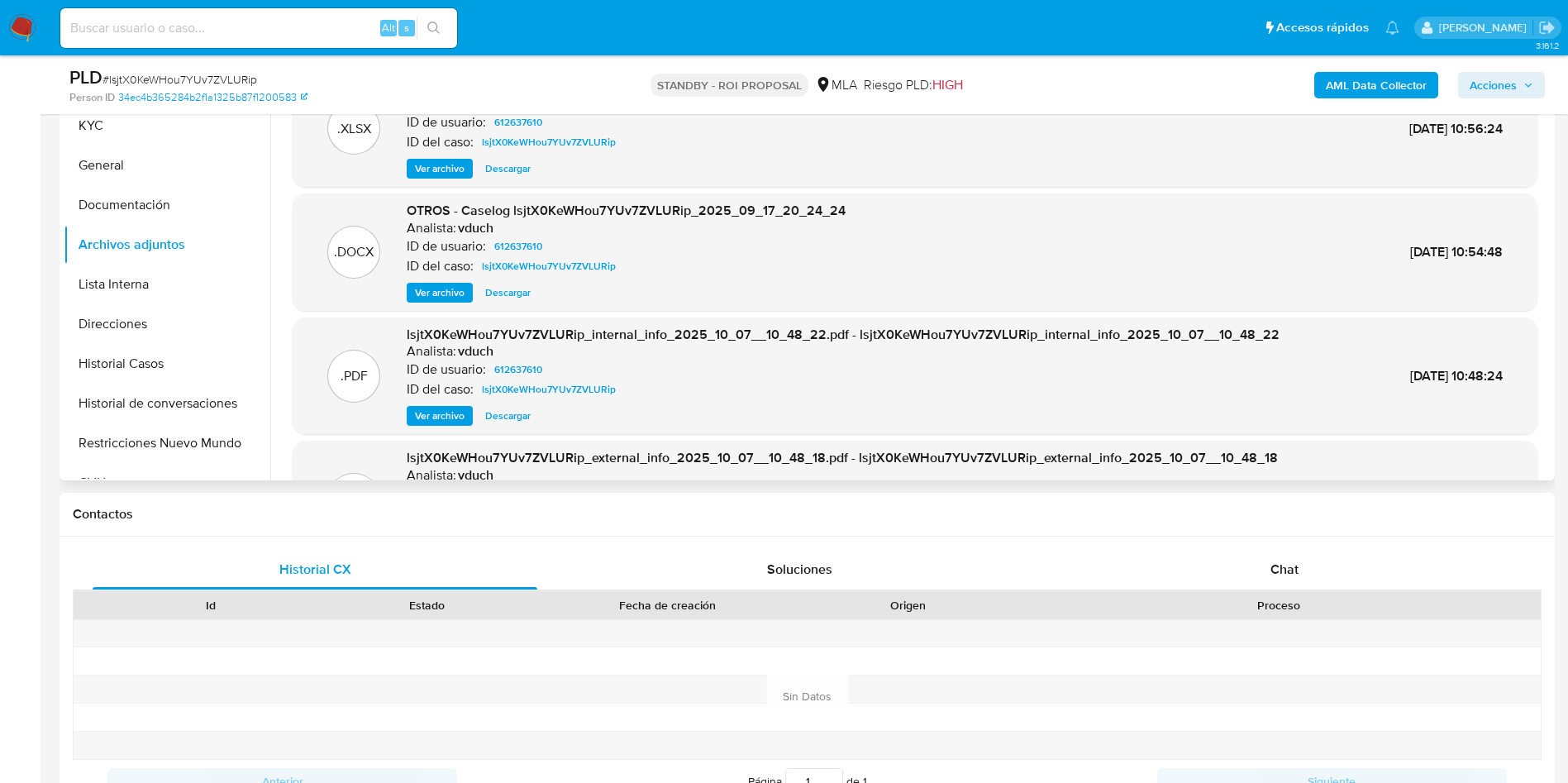
click at [423, 287] on span "Ver archivo" at bounding box center [440, 293] width 50 height 17
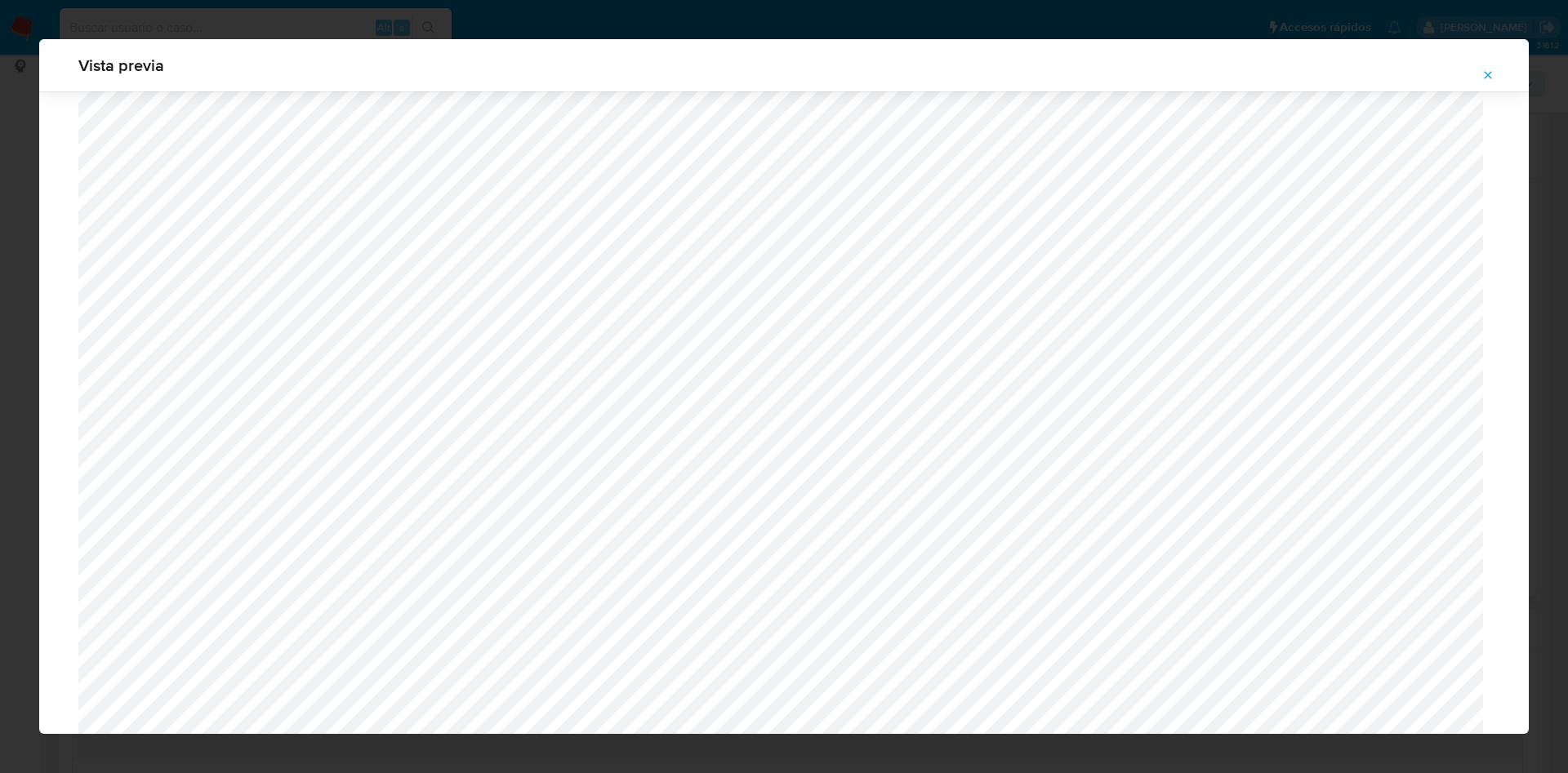
scroll to position [1315, 0]
click at [1486, 73] on icon "Attachment preview" at bounding box center [1488, 75] width 13 height 13
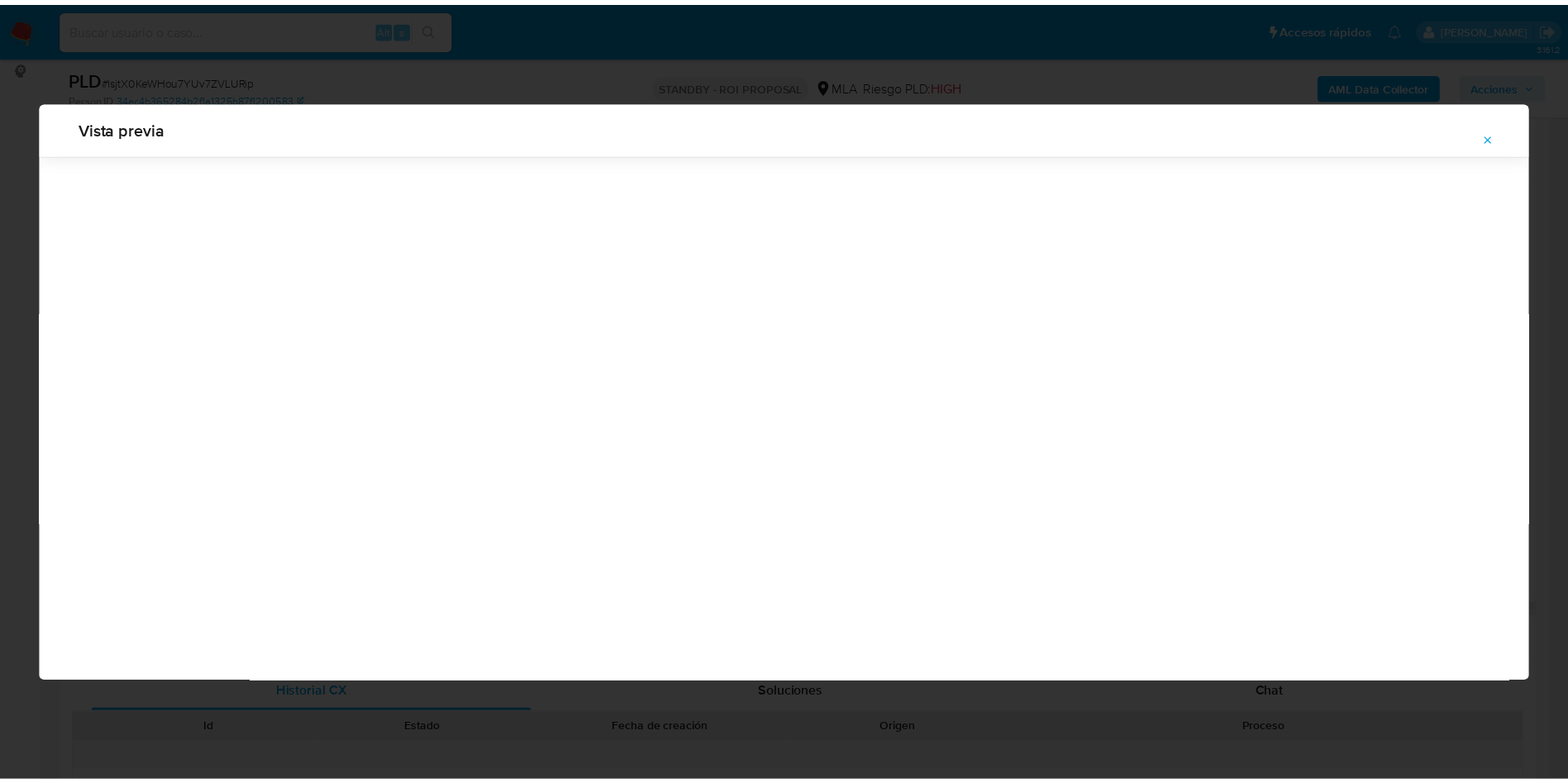
scroll to position [0, 0]
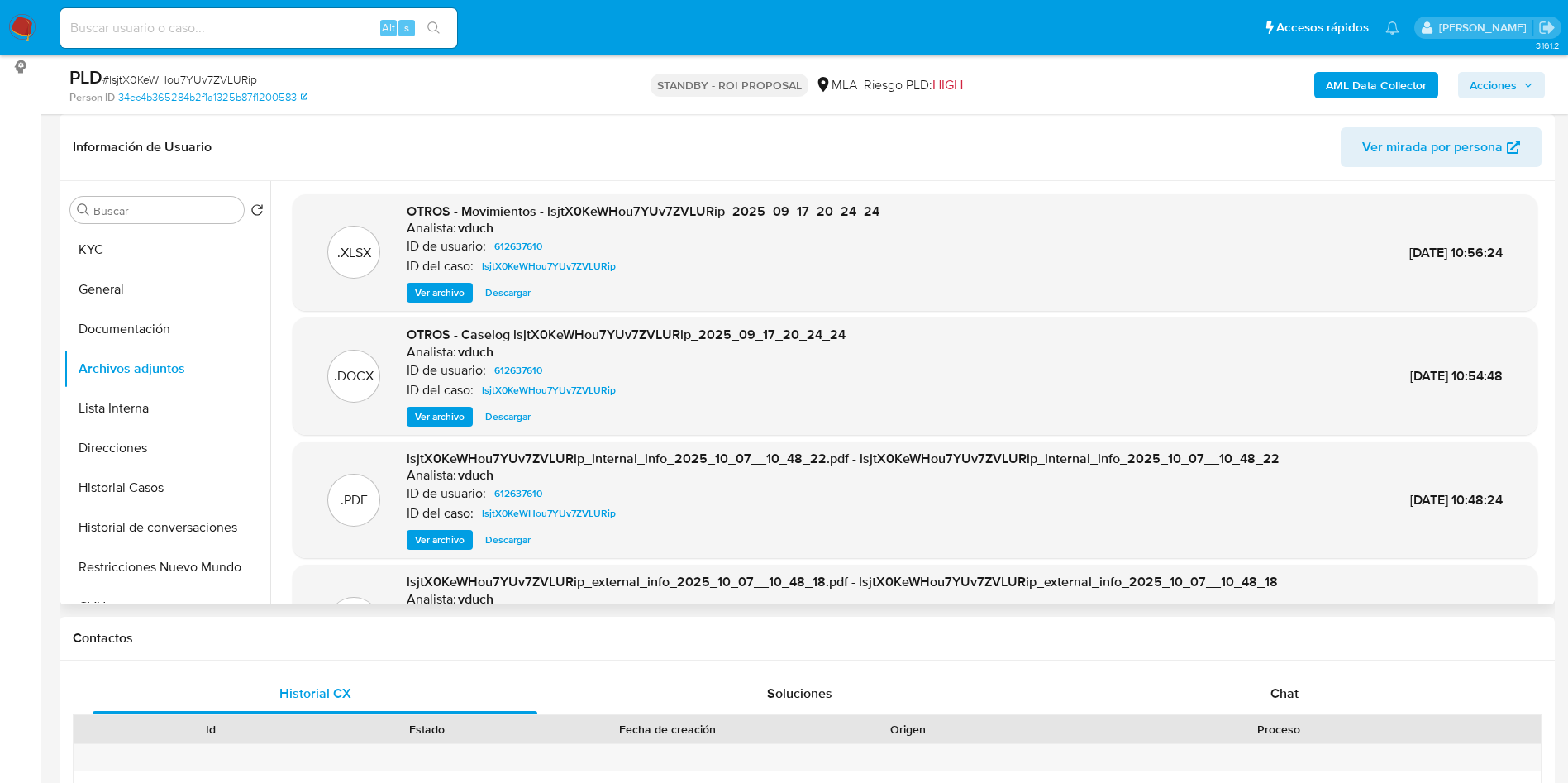
drag, startPoint x: 253, startPoint y: 27, endPoint x: 224, endPoint y: 27, distance: 29.0
click at [253, 27] on input at bounding box center [258, 28] width 396 height 21
paste input "Y1bhXPENbCKJFdCn5bIWnsF2"
type input "Y1bhXPENbCKJFdCn5bIWnsF2"
click at [440, 21] on icon "search-icon" at bounding box center [433, 28] width 13 height 13
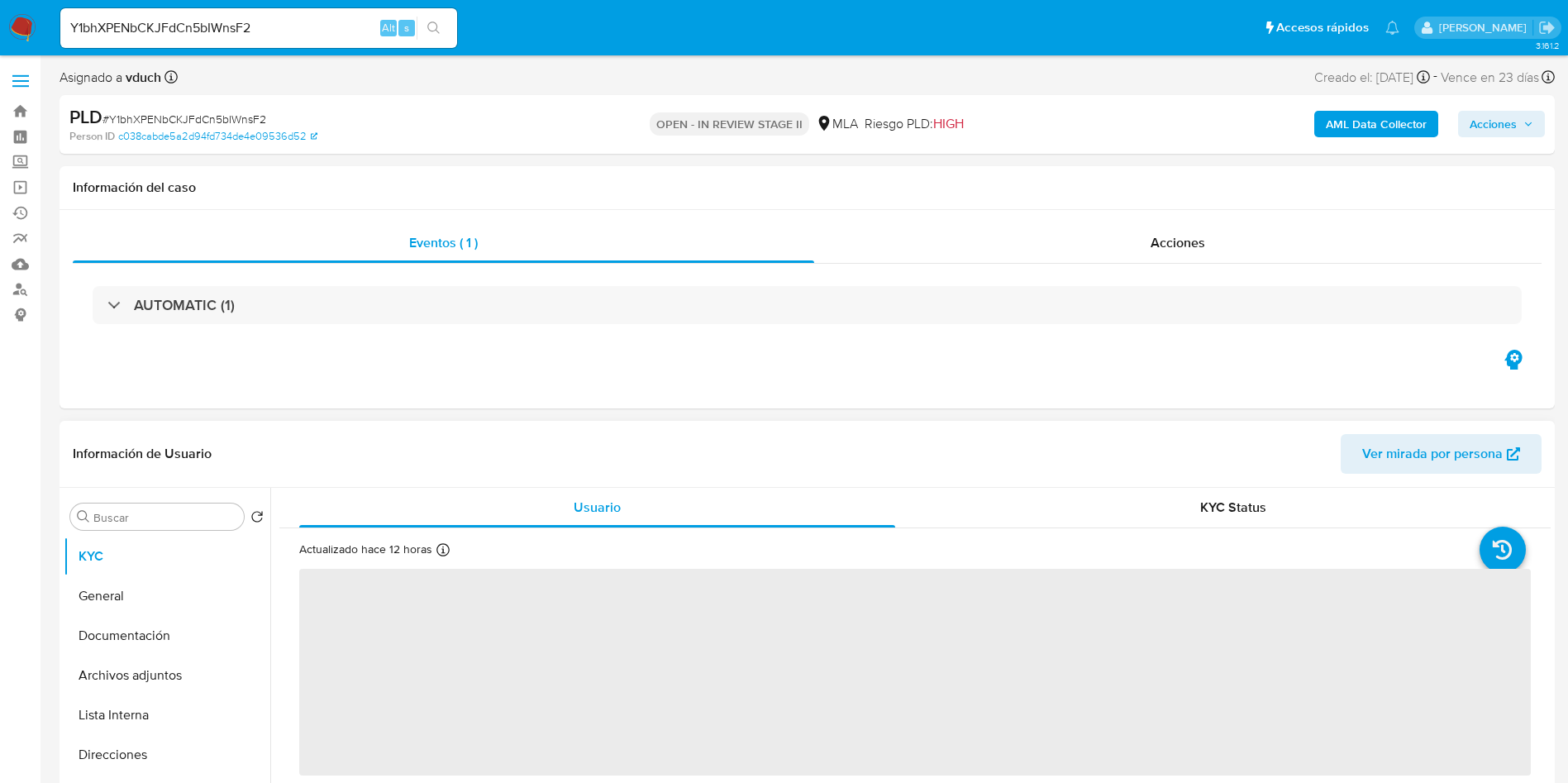
select select "10"
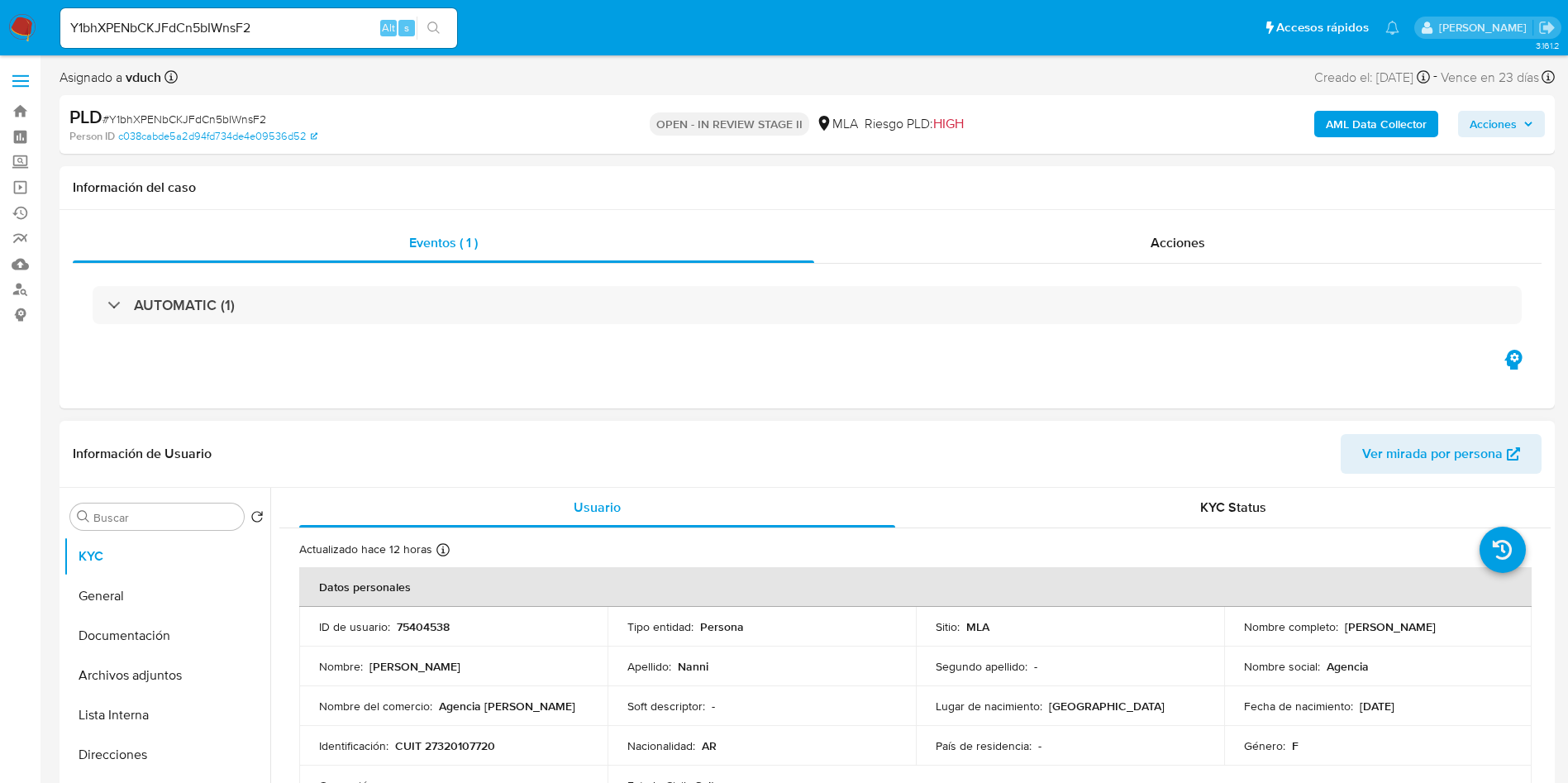
click at [426, 619] on p "75404538" at bounding box center [422, 626] width 53 height 15
copy p "75404538"
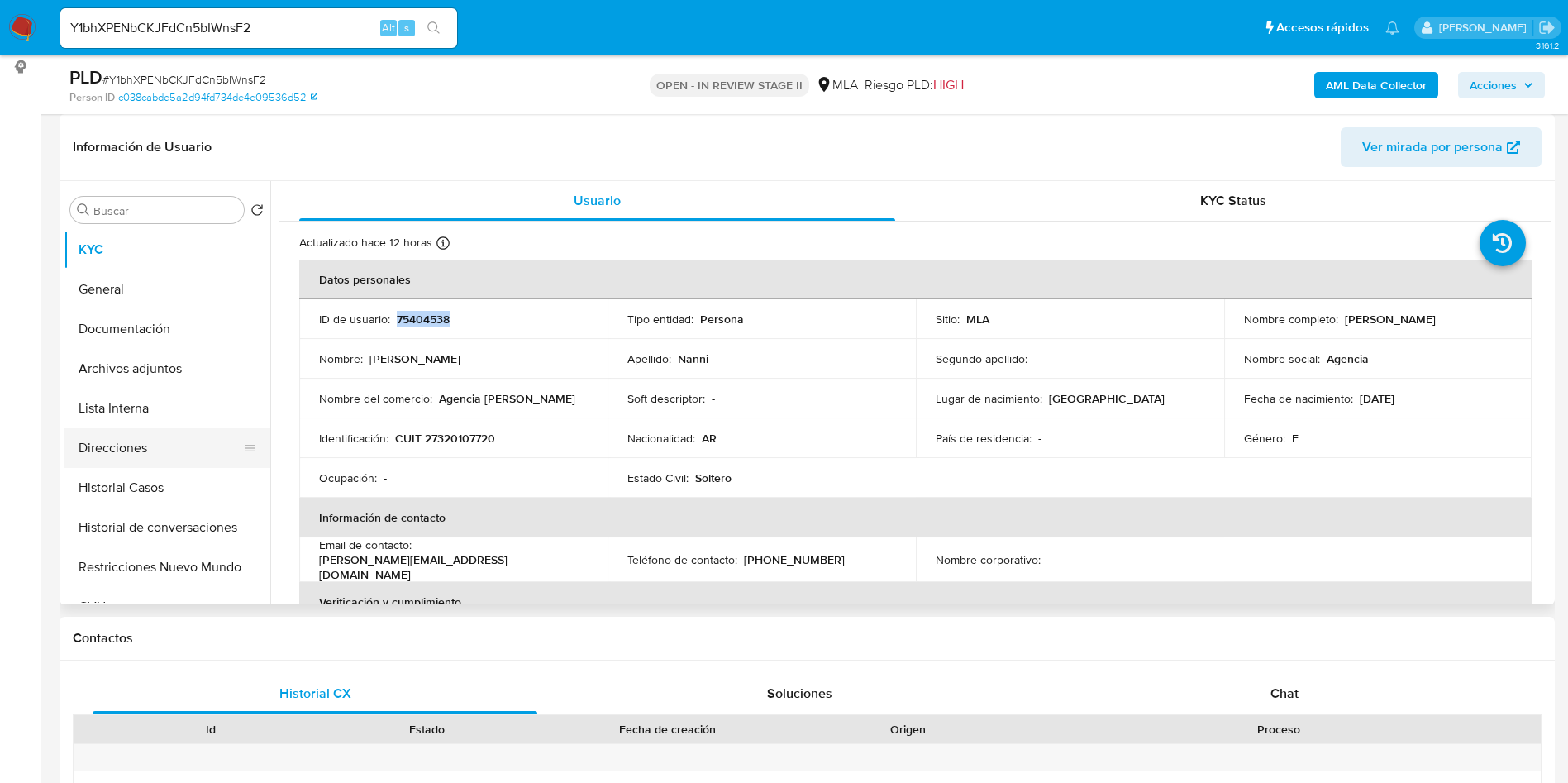
click at [145, 444] on button "Direcciones" at bounding box center [160, 448] width 194 height 40
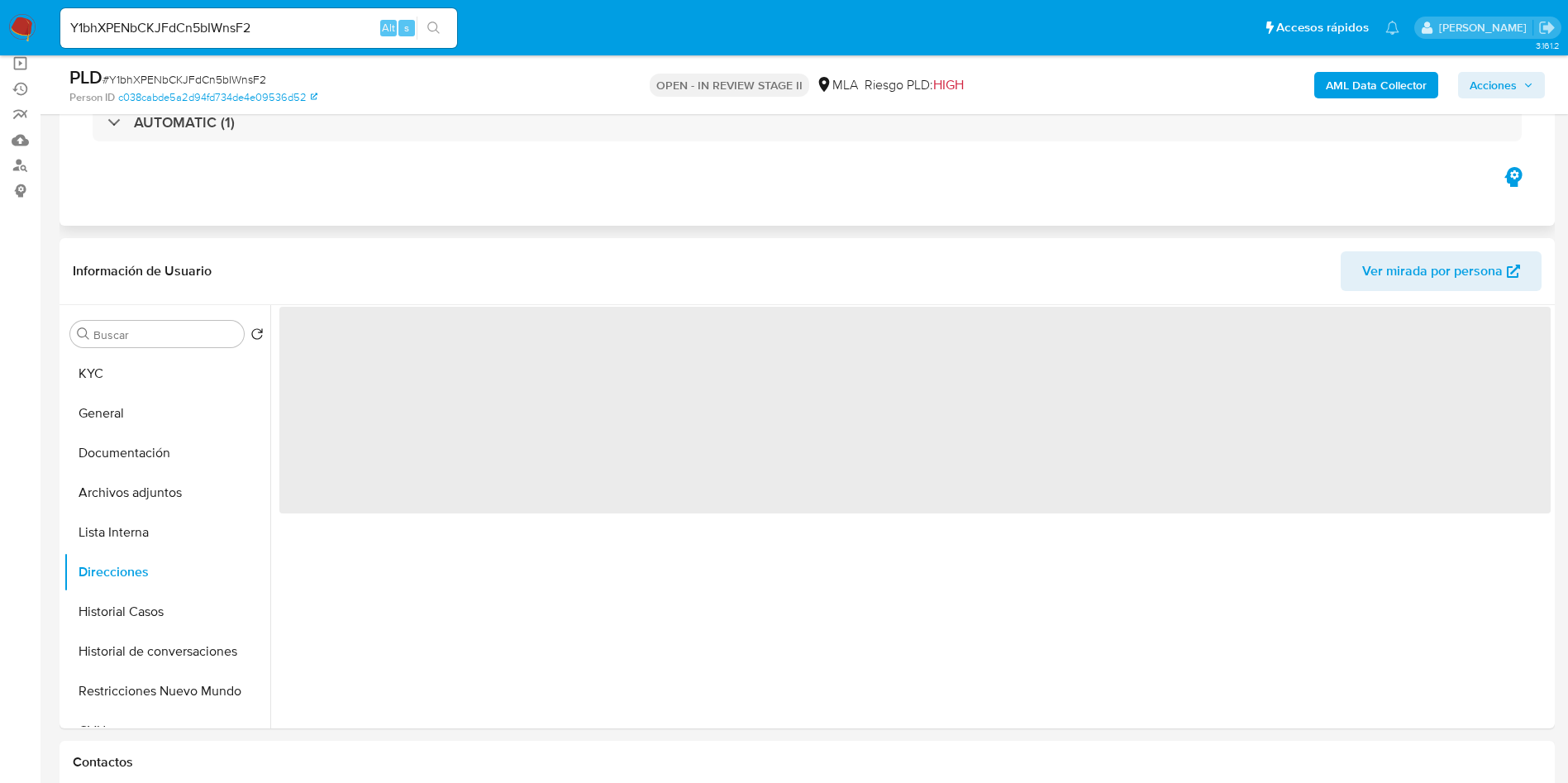
scroll to position [248, 0]
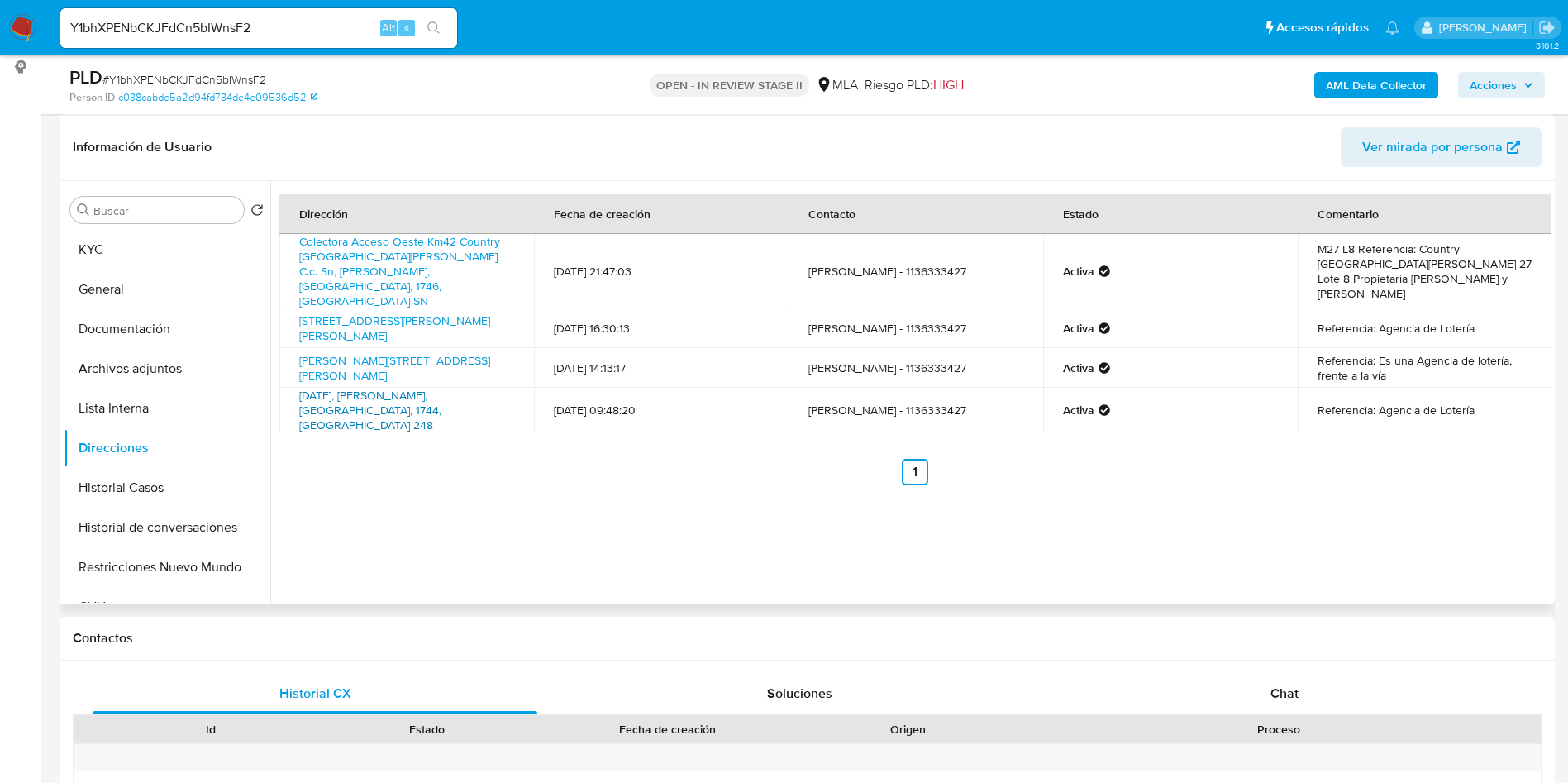
click at [438, 387] on link "9 De Julio 248, Moreno, Buenos Aires, 1744, Argentina 248" at bounding box center [370, 410] width 142 height 46
drag, startPoint x: 425, startPoint y: 394, endPoint x: 295, endPoint y: 373, distance: 131.7
click at [288, 388] on td "9 De Julio 248, Moreno, Buenos Aires, 1744, Argentina 248" at bounding box center [407, 410] width 255 height 44
copy link "9 De Julio 248, Moreno, Buenos Aires, 1744, Argentina 248"
click at [567, 511] on div "Dirección Fecha de creación Contacto Estado Comentario Colectora Acceso Oeste K…" at bounding box center [910, 392] width 1280 height 423
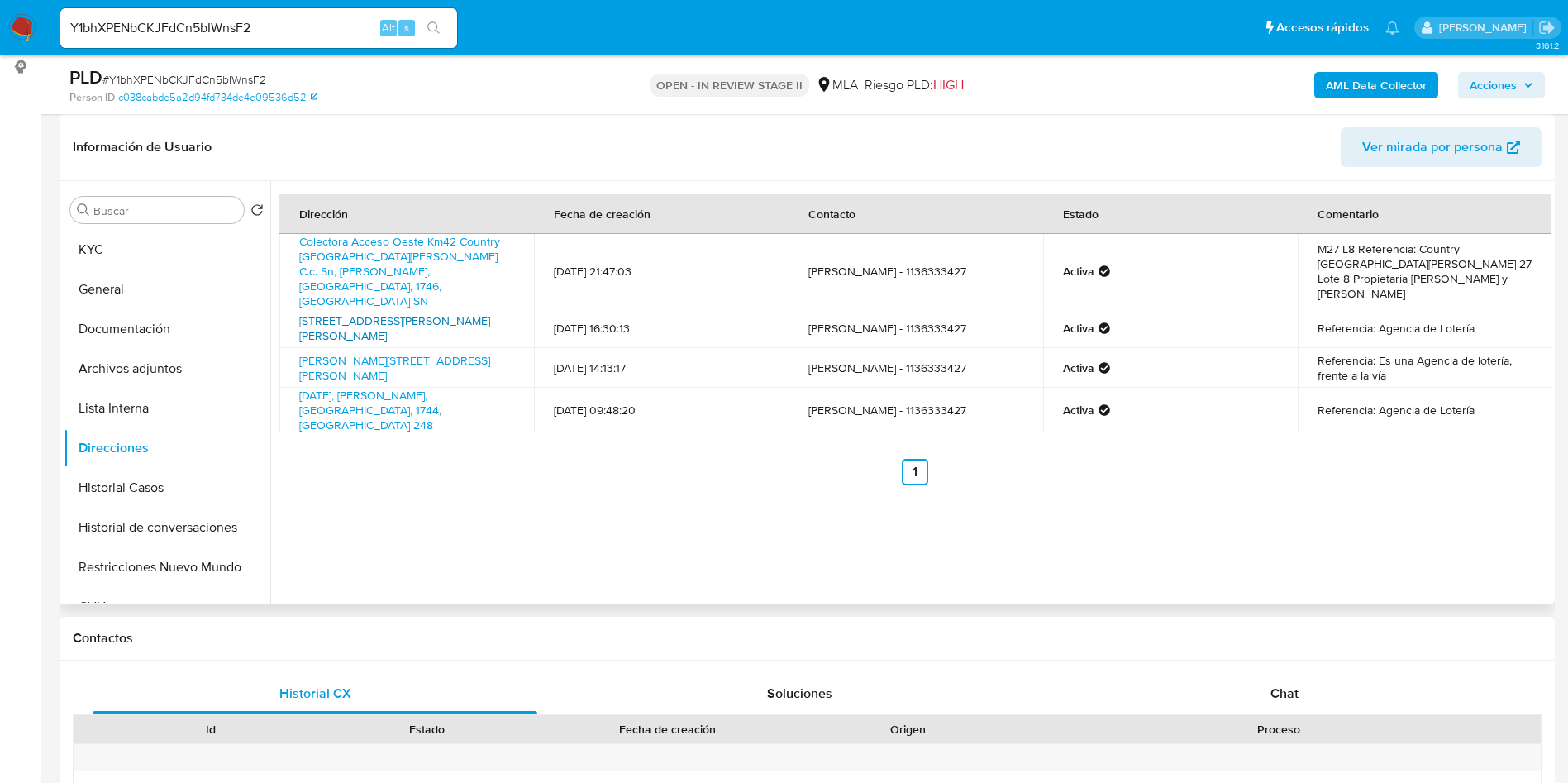
click at [422, 312] on link "Avenida Bartolome Mitre 675, Paso Del Rey, Buenos Aires, 1742, Argentina 675" at bounding box center [395, 328] width 191 height 32
click at [361, 352] on link "Moreno 708, Merlo, Buenos Aires, 1722, Argentina 708" at bounding box center [395, 368] width 191 height 32
click at [383, 387] on link "9 De Julio 248, Moreno, Buenos Aires, 1744, Argentina 248" at bounding box center [370, 410] width 142 height 46
drag, startPoint x: 452, startPoint y: 296, endPoint x: 290, endPoint y: 297, distance: 162.0
click at [291, 309] on td "Avenida Bartolome Mitre 675, Paso Del Rey, Buenos Aires, 1742, Argentina 675" at bounding box center [407, 328] width 255 height 40
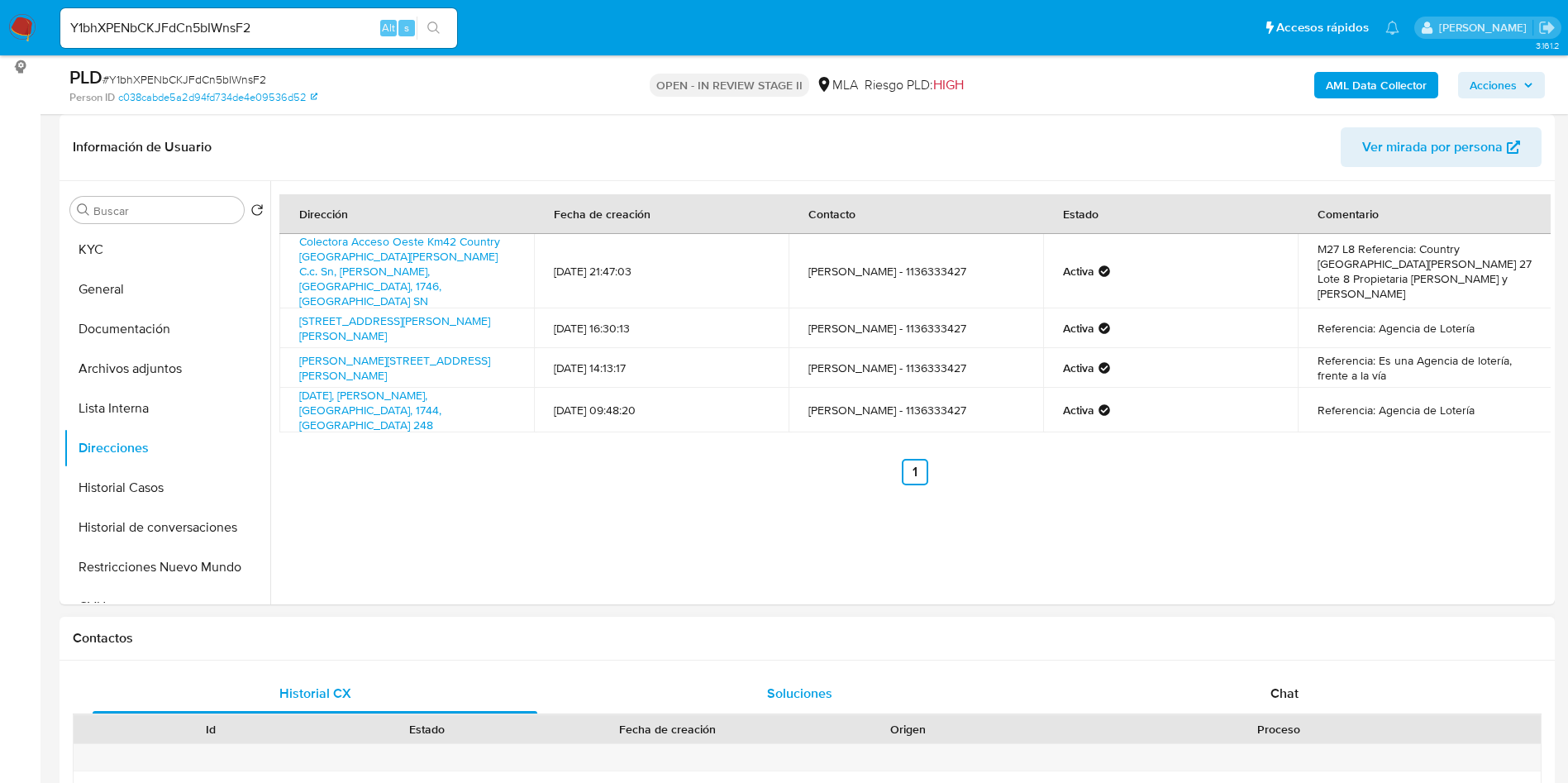
copy link "Avenida Bartolome Mitre 675, Paso Del Rey, Buenos Aires, 1742, Argentina 675"
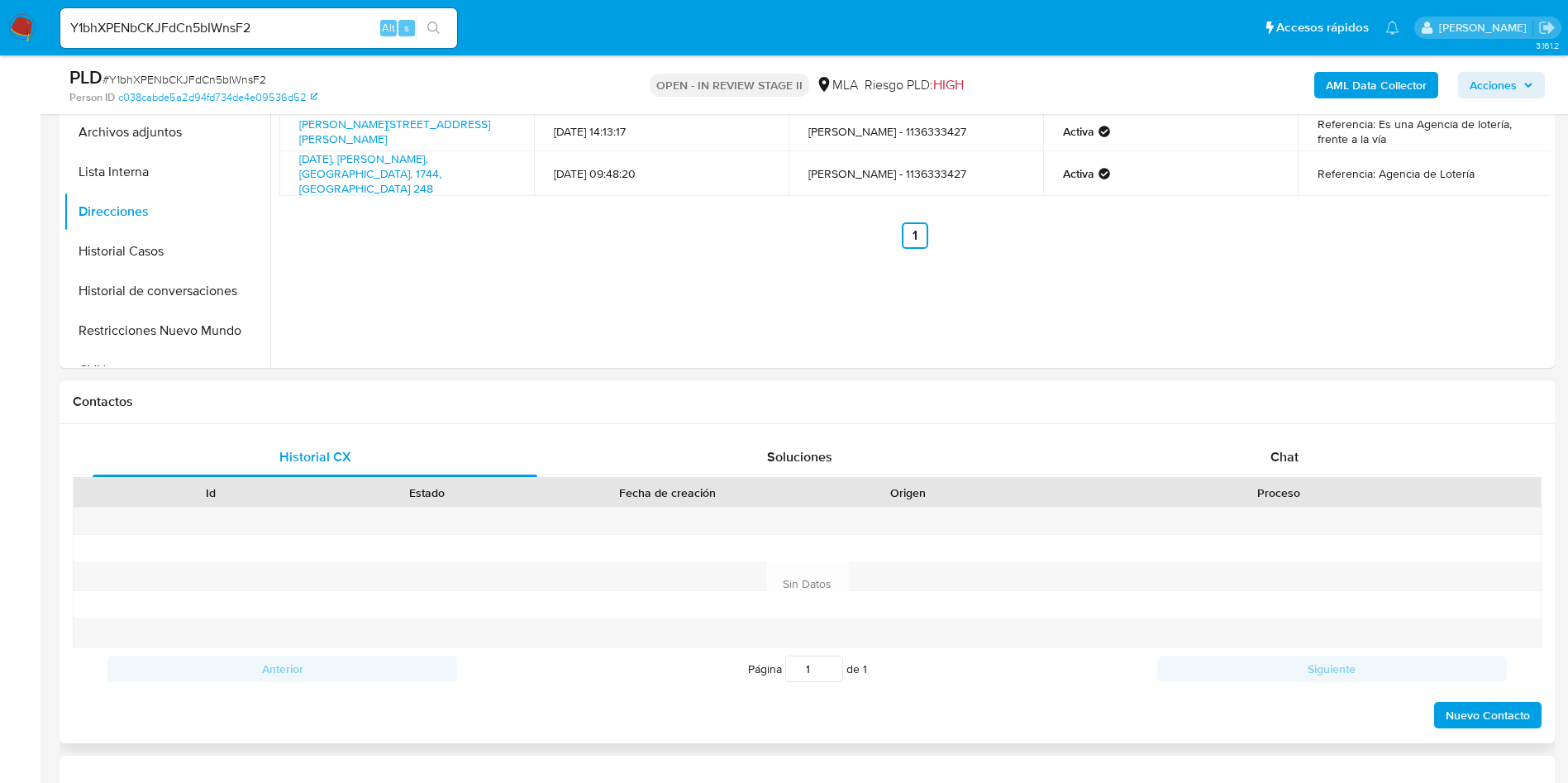
scroll to position [744, 0]
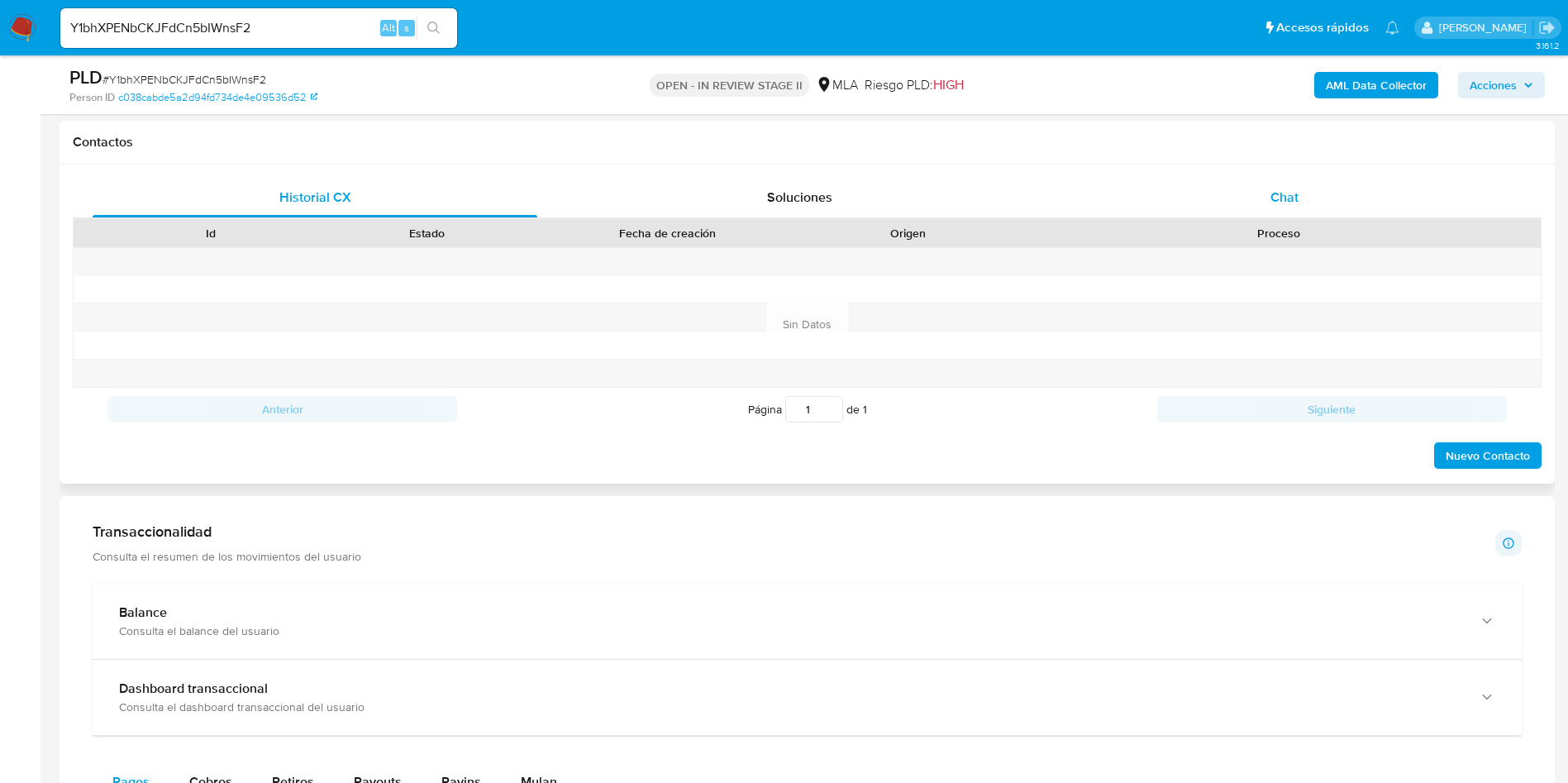
click at [1241, 186] on div "Chat" at bounding box center [1285, 197] width 445 height 40
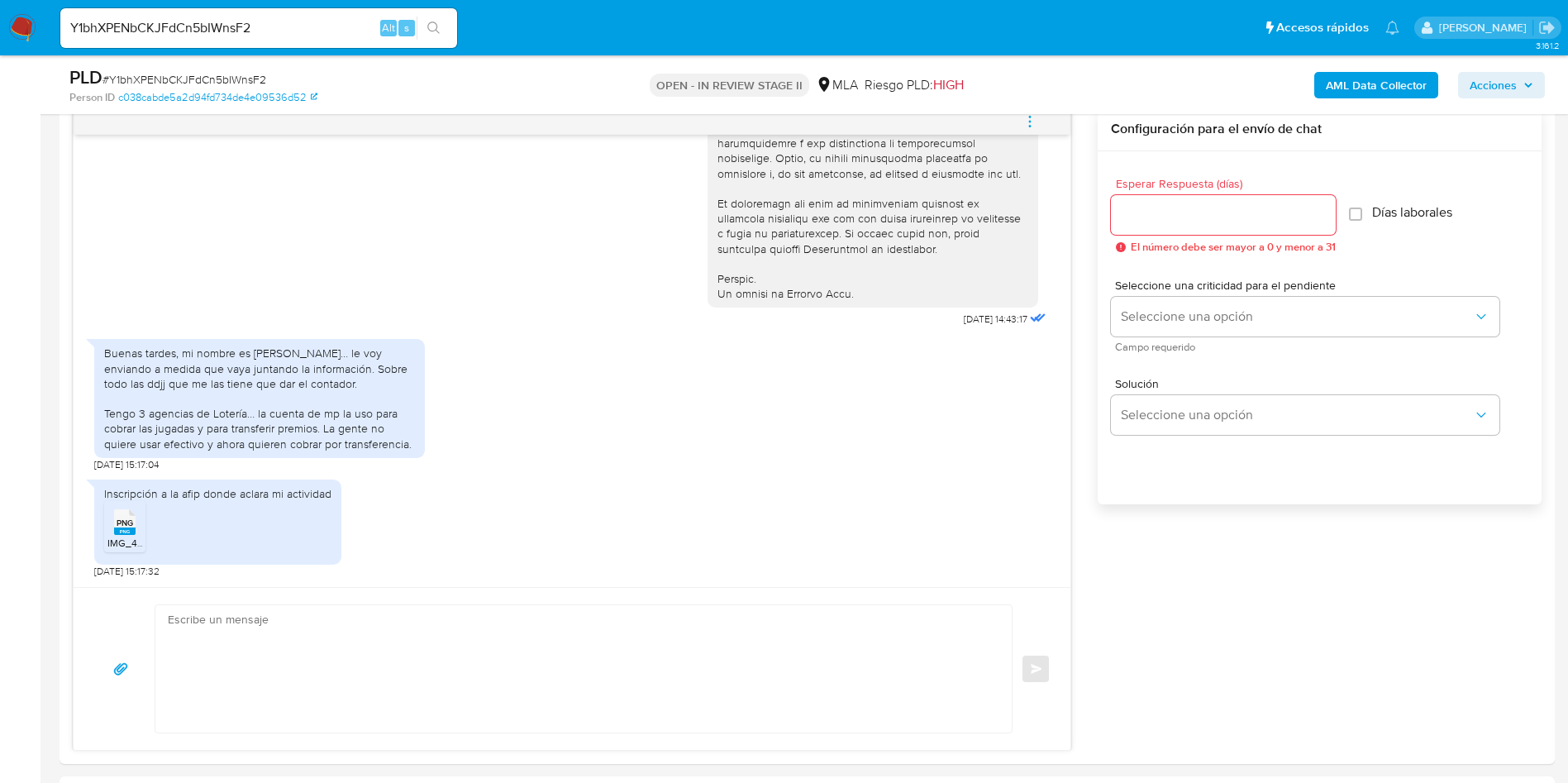
scroll to position [0, 0]
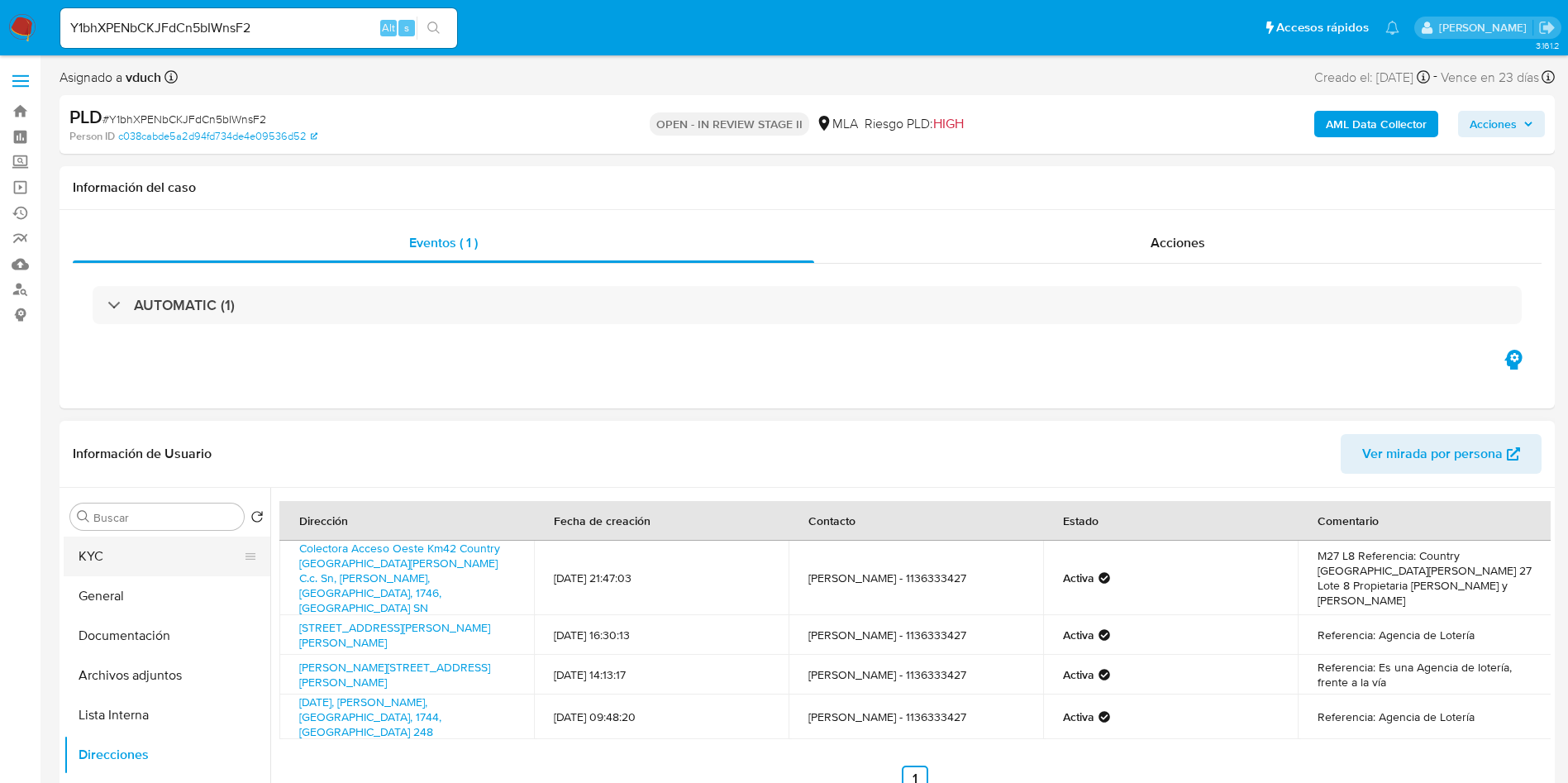
click at [126, 546] on button "KYC" at bounding box center [160, 556] width 194 height 40
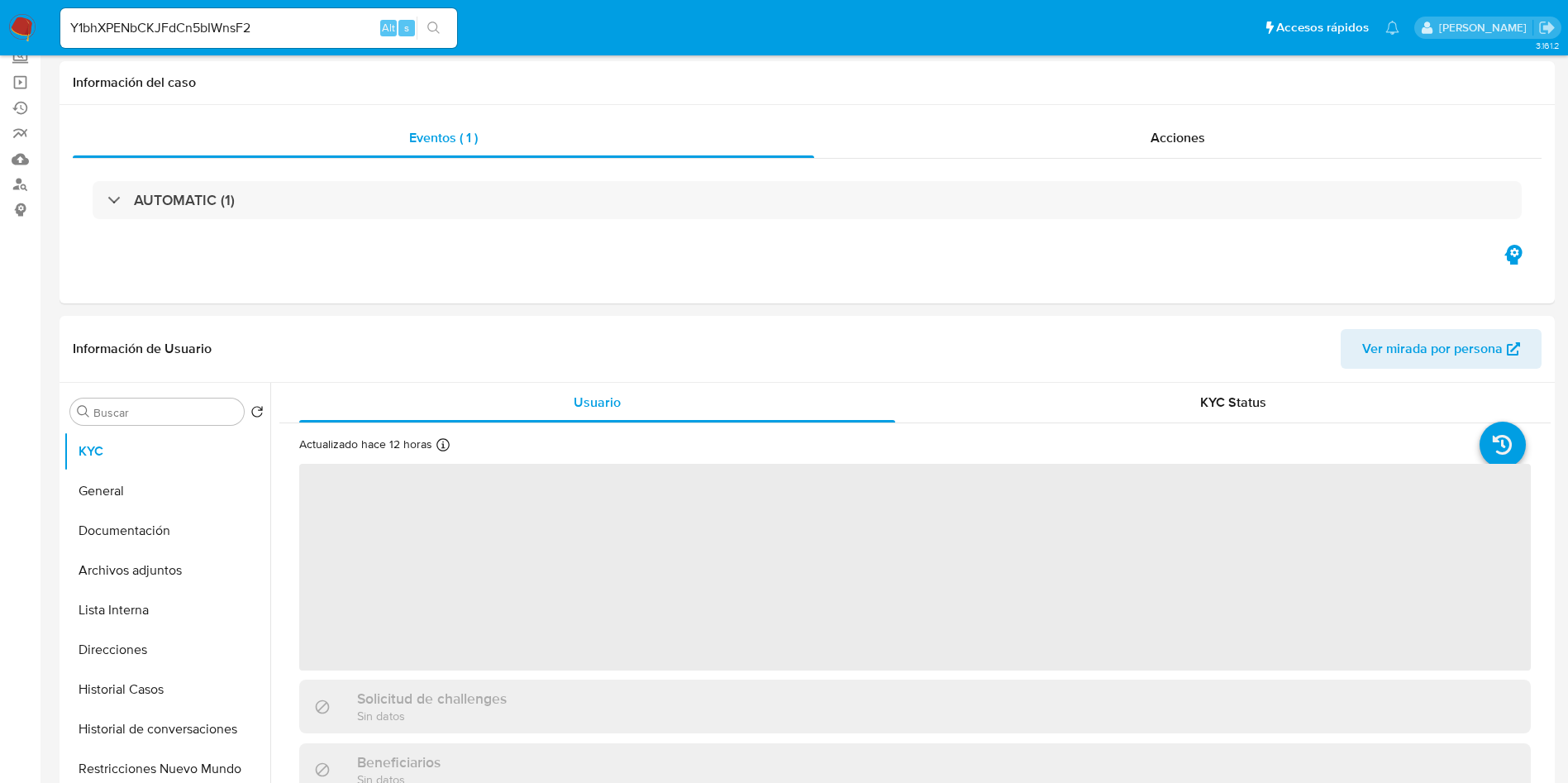
scroll to position [248, 0]
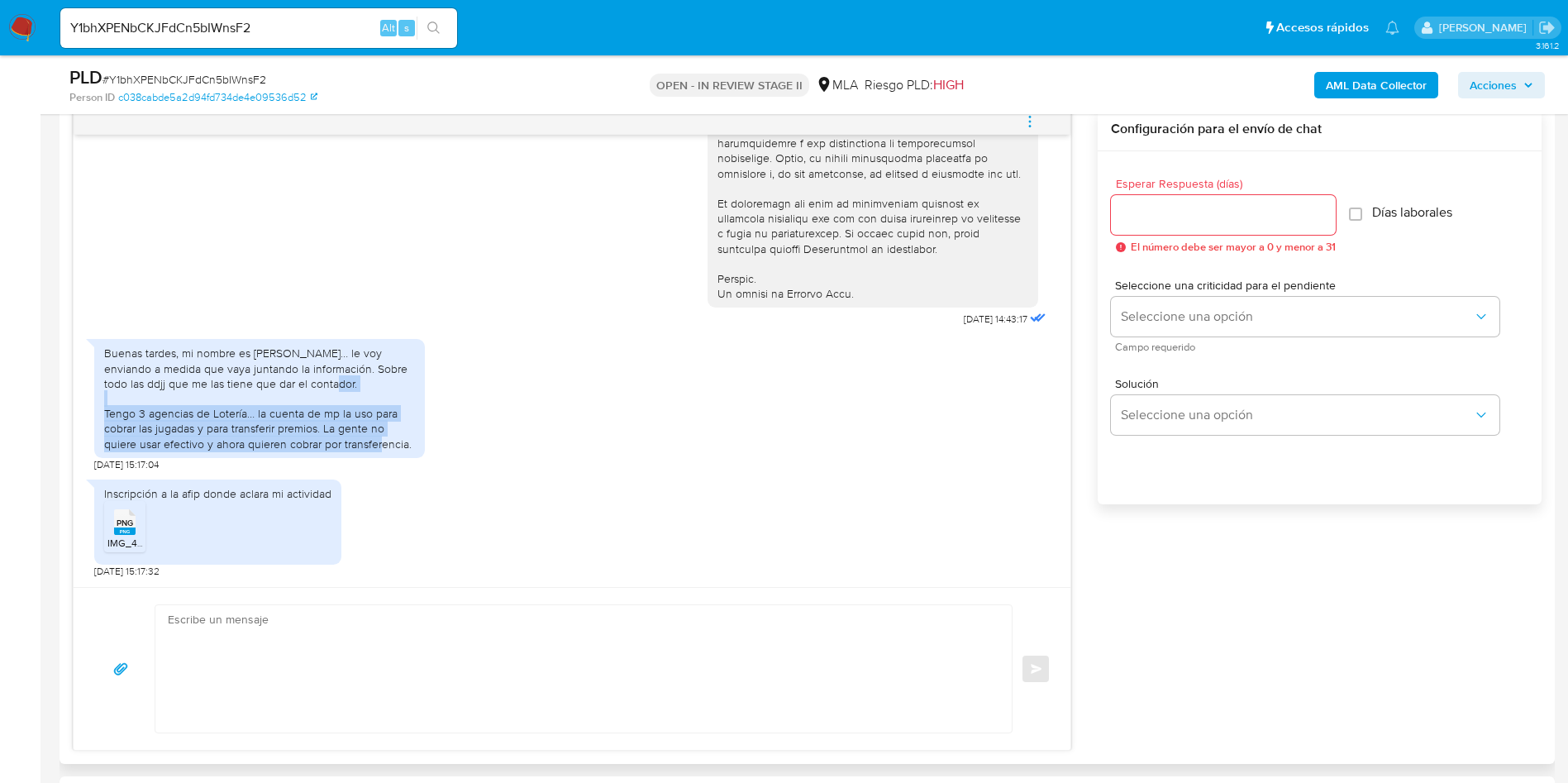
drag, startPoint x: 105, startPoint y: 413, endPoint x: 413, endPoint y: 441, distance: 309.3
click at [413, 441] on div "Buenas tardes, mi nombre es Luciana… le voy enviando a medida que vaya juntando…" at bounding box center [259, 398] width 311 height 105
copy div "Tengo 3 agencias de Lotería… la cuenta de mp la uso para cobrar las jugadas y p…"
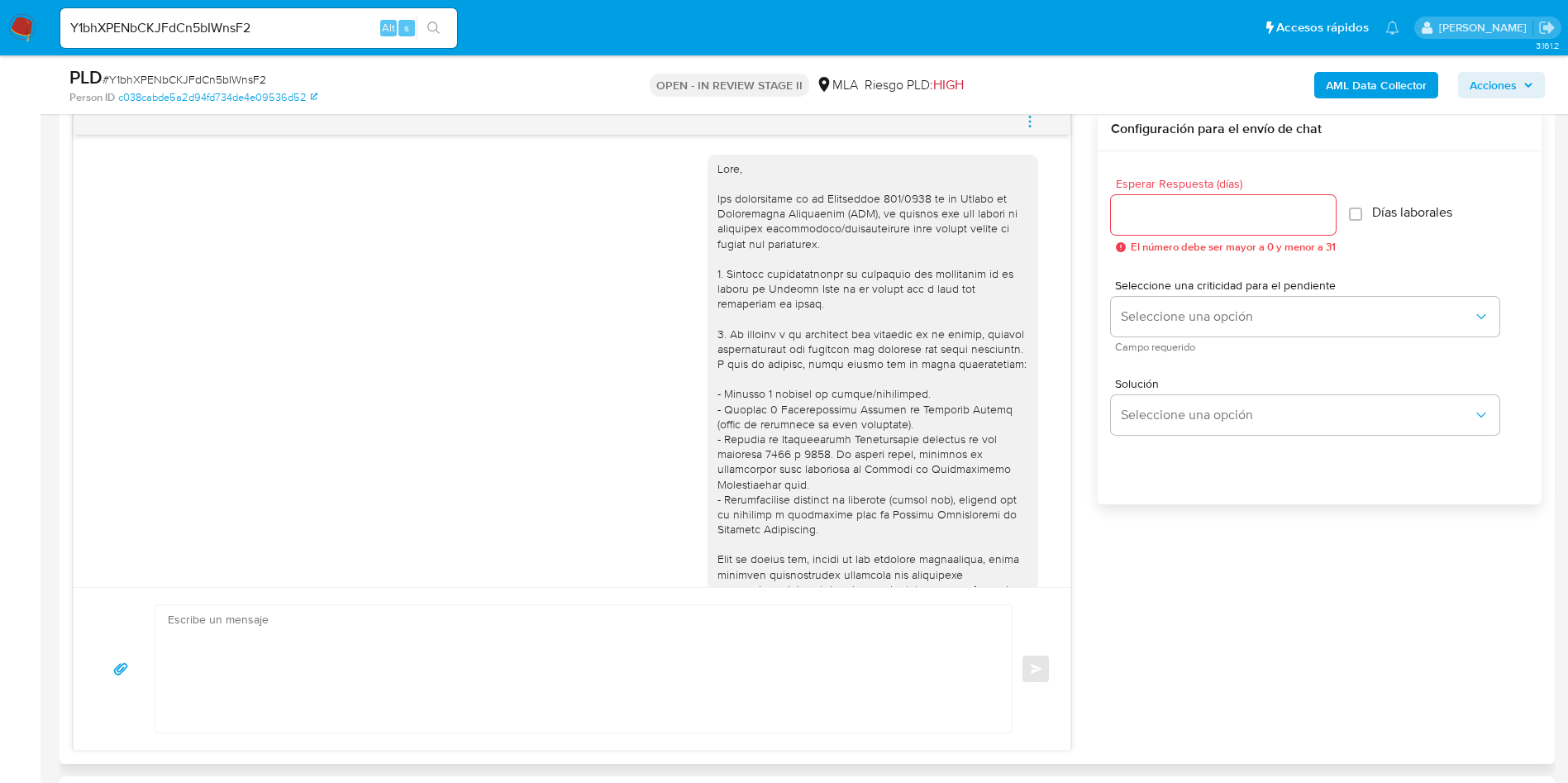
scroll to position [747, 0]
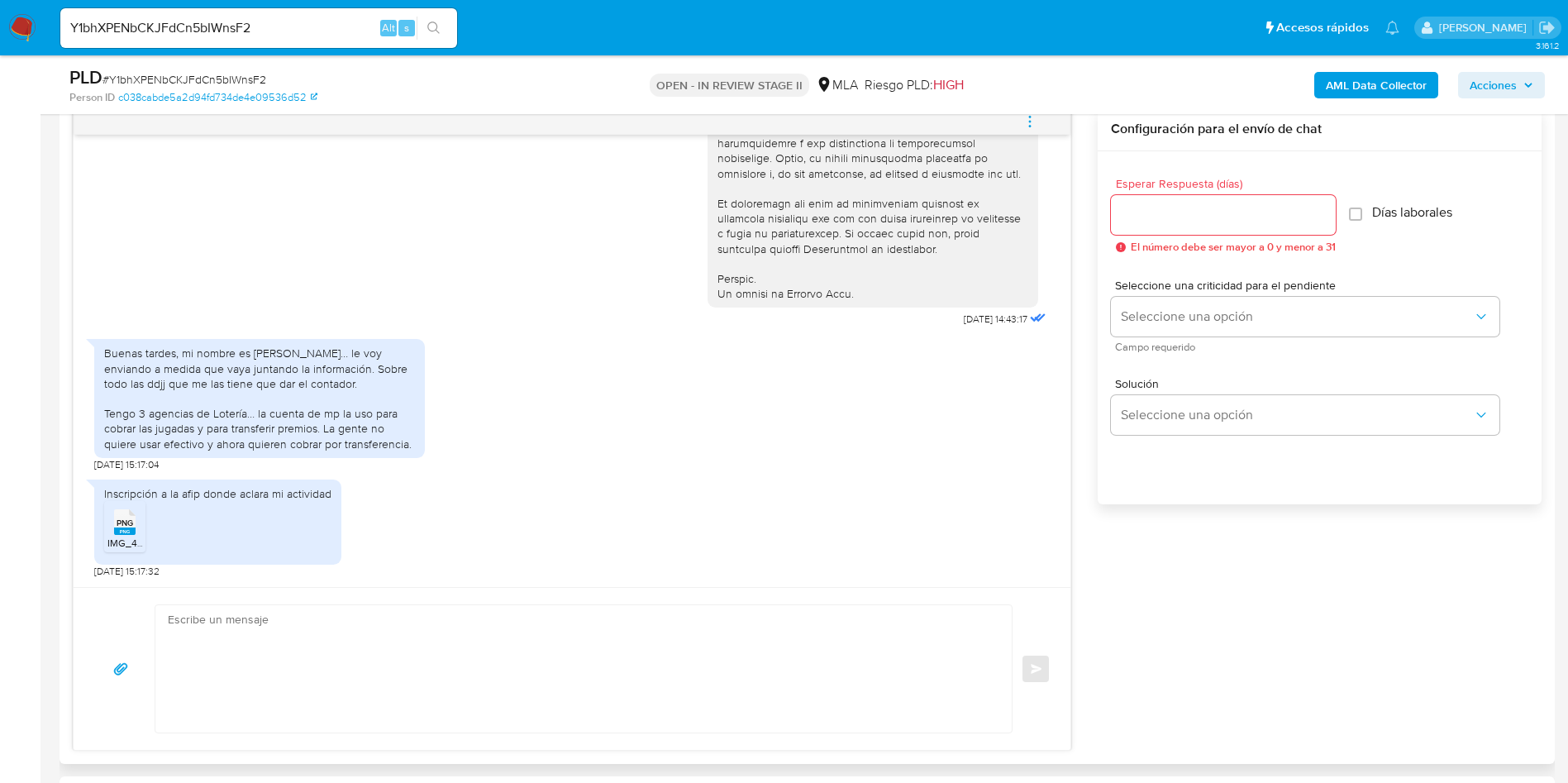
click at [532, 678] on textarea at bounding box center [579, 668] width 823 height 127
paste textarea "Hola XXX, Esperamos que te encuentres muy bien. Te consultamos si tuviste oport…"
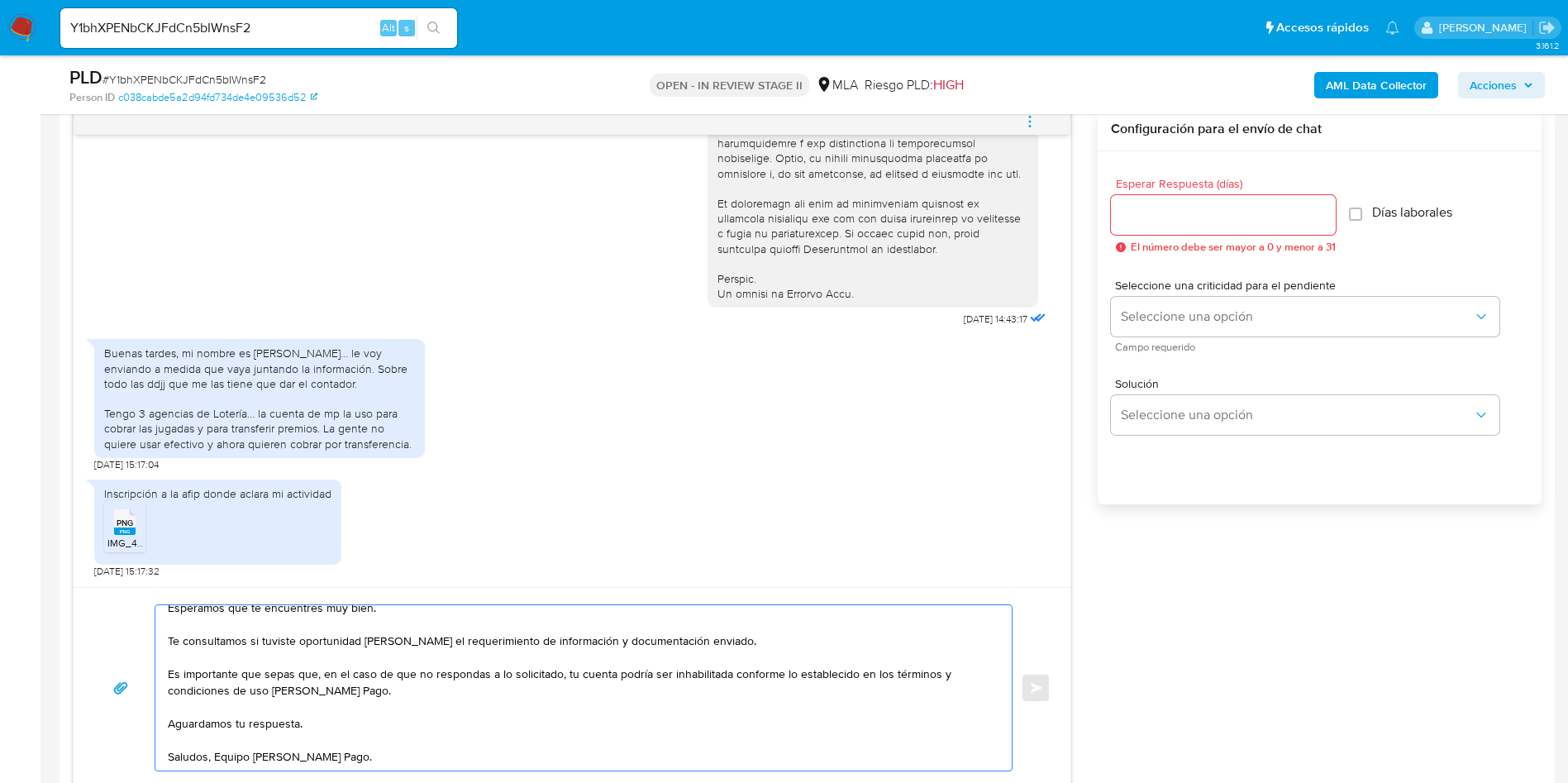
scroll to position [44, 0]
click at [224, 760] on textarea "Hola XXX, Esperamos que te encuentres muy bien. Te consultamos si tuviste oport…" at bounding box center [579, 688] width 823 height 165
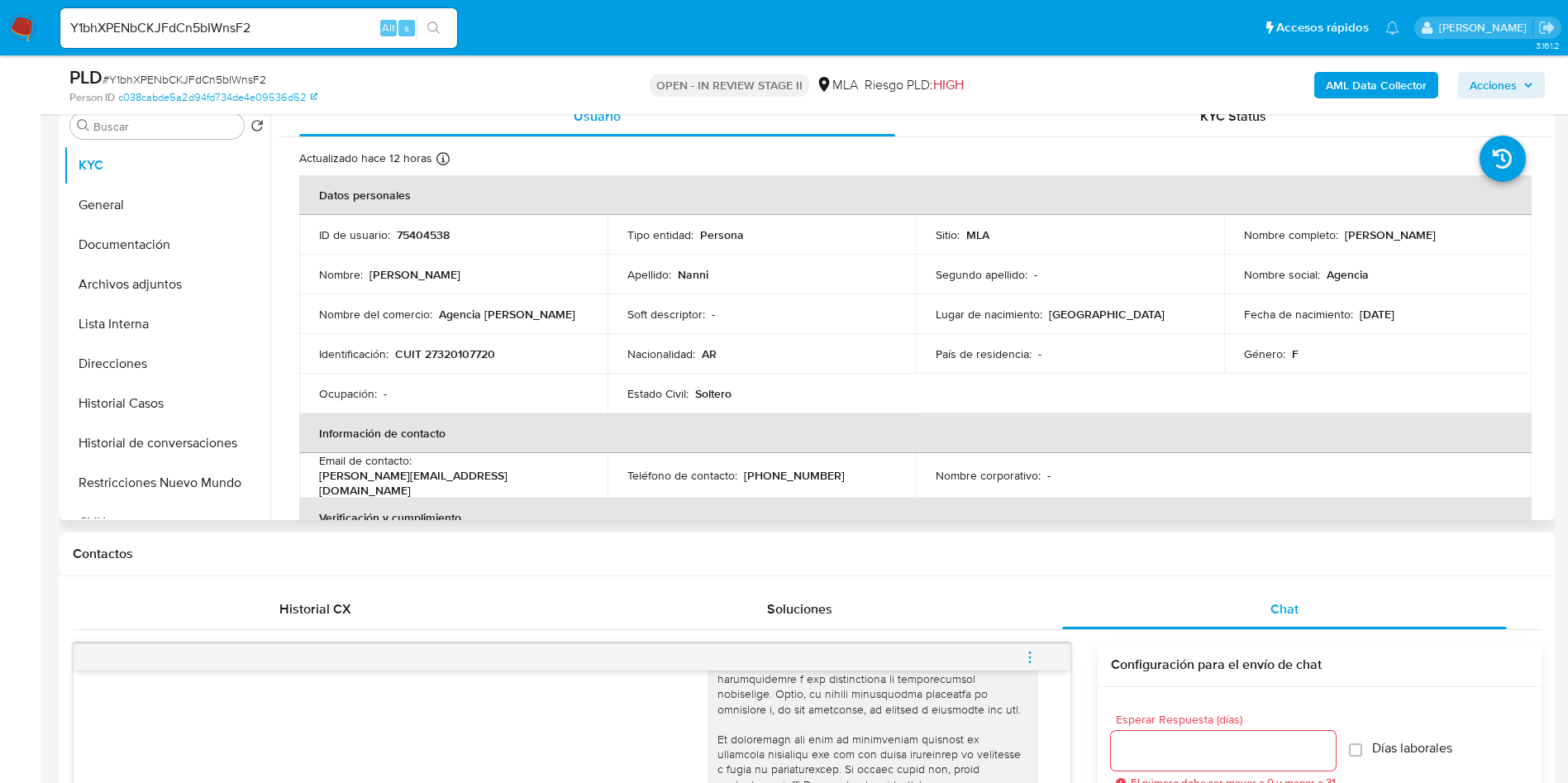
scroll to position [124, 0]
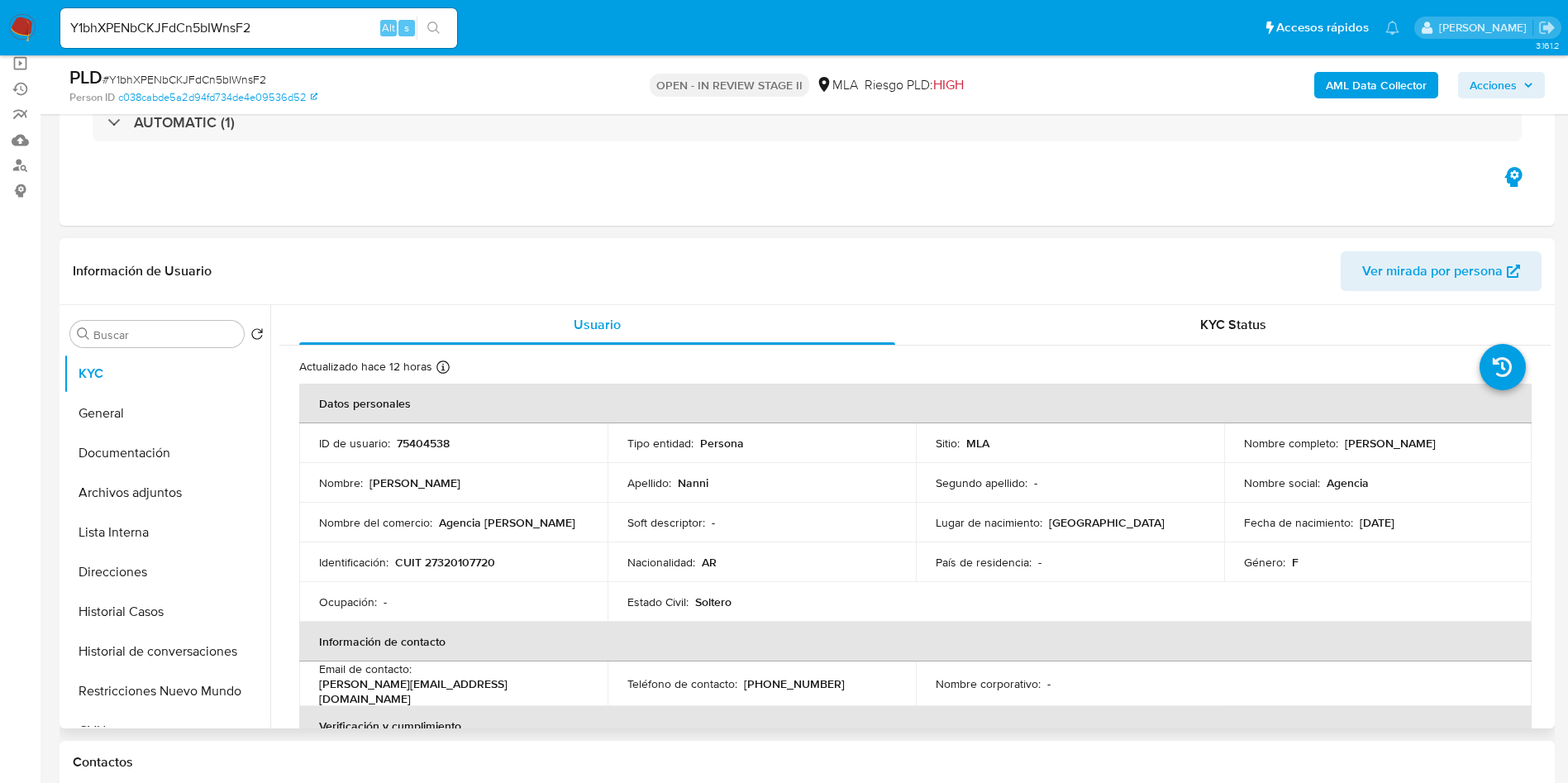
click at [1352, 440] on p "Luciana Nanni" at bounding box center [1390, 443] width 91 height 15
copy p "Luciana"
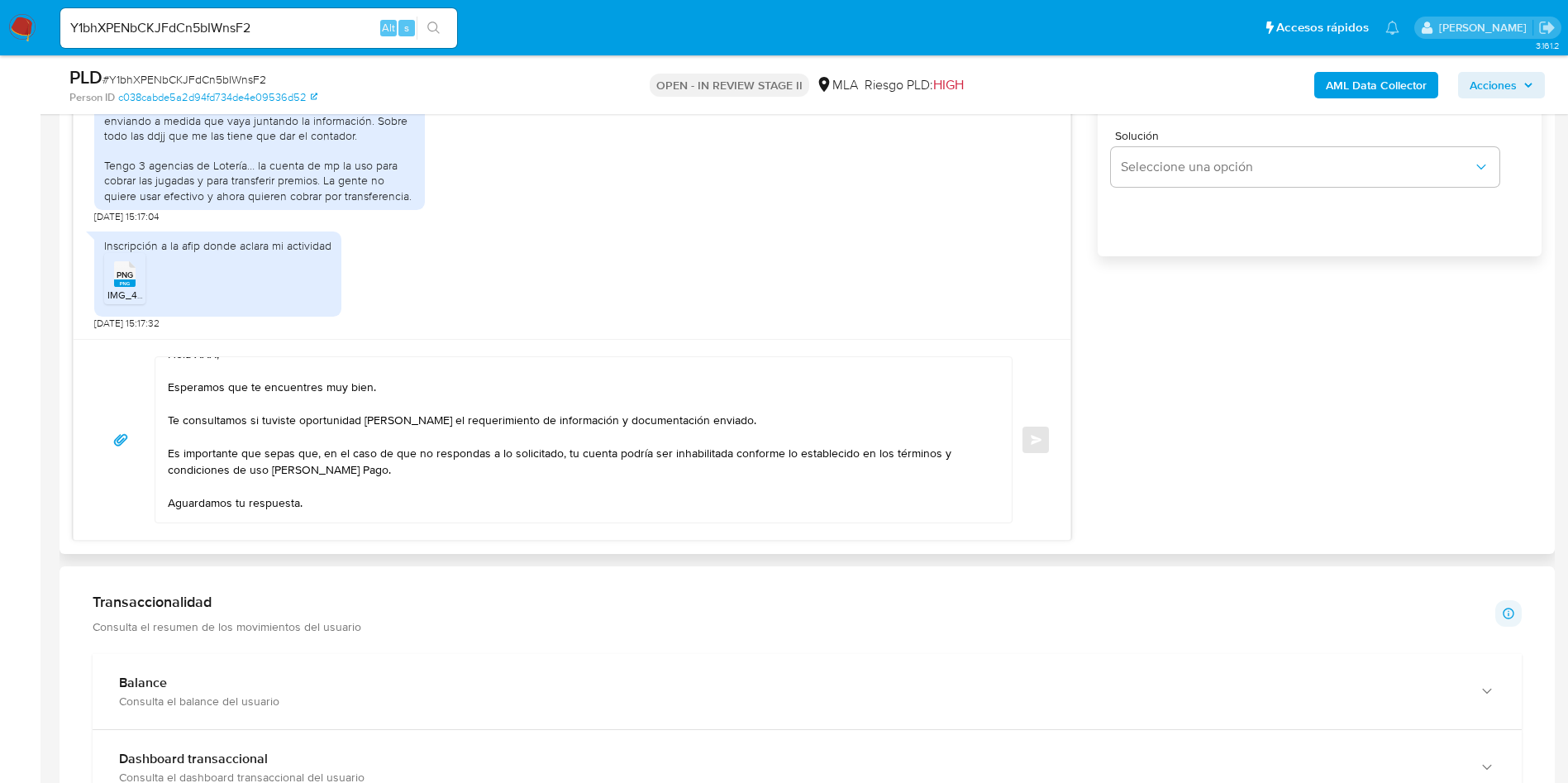
scroll to position [0, 0]
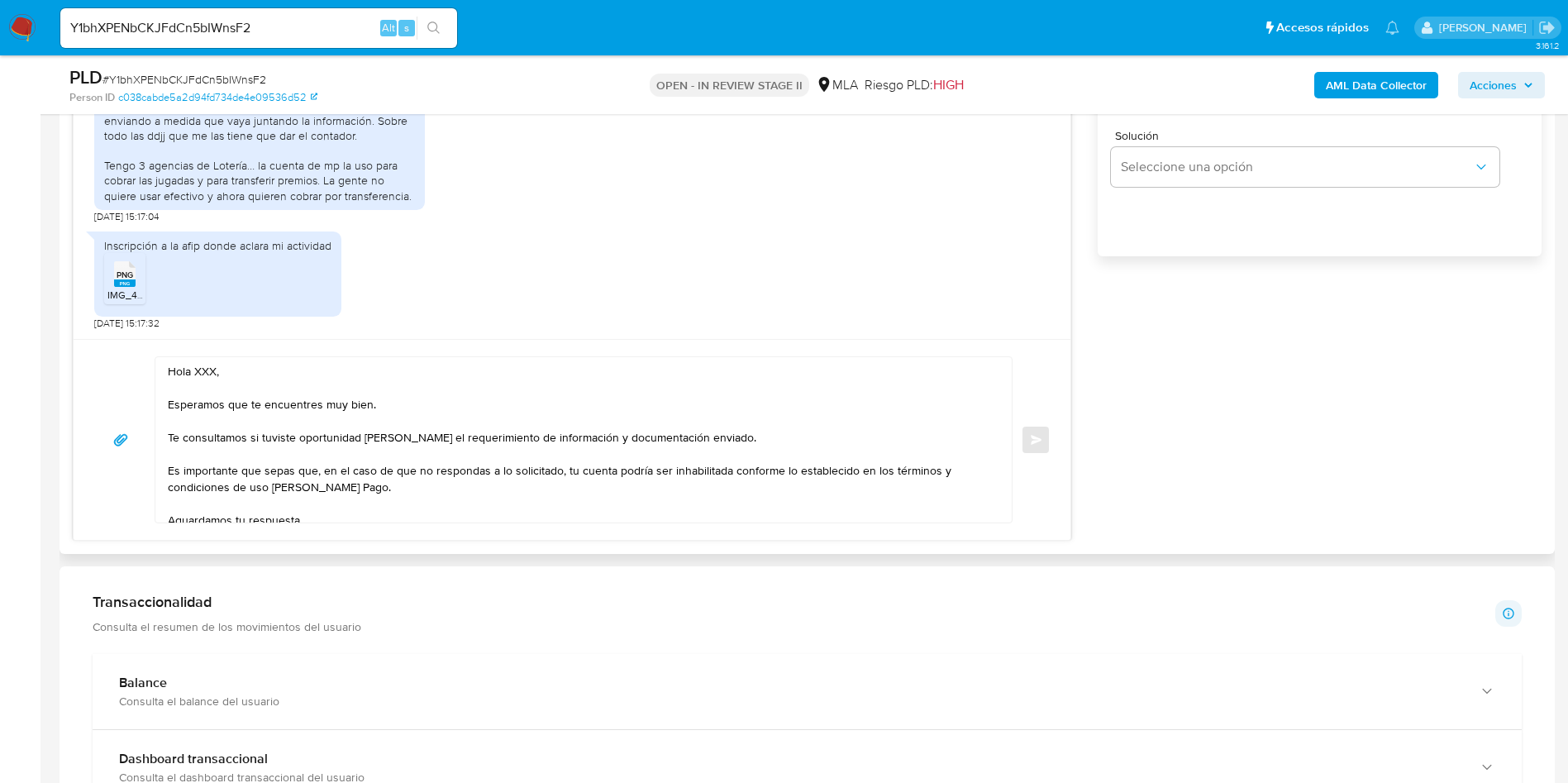
click at [199, 373] on textarea "Hola XXX, Esperamos que te encuentres muy bien. Te consultamos si tuviste oport…" at bounding box center [579, 440] width 823 height 165
paste textarea "Luciana"
click at [381, 433] on textarea "Hola Luciana, Esperamos que te encuentres muy bien. Te consultamos si tuviste o…" at bounding box center [579, 440] width 823 height 165
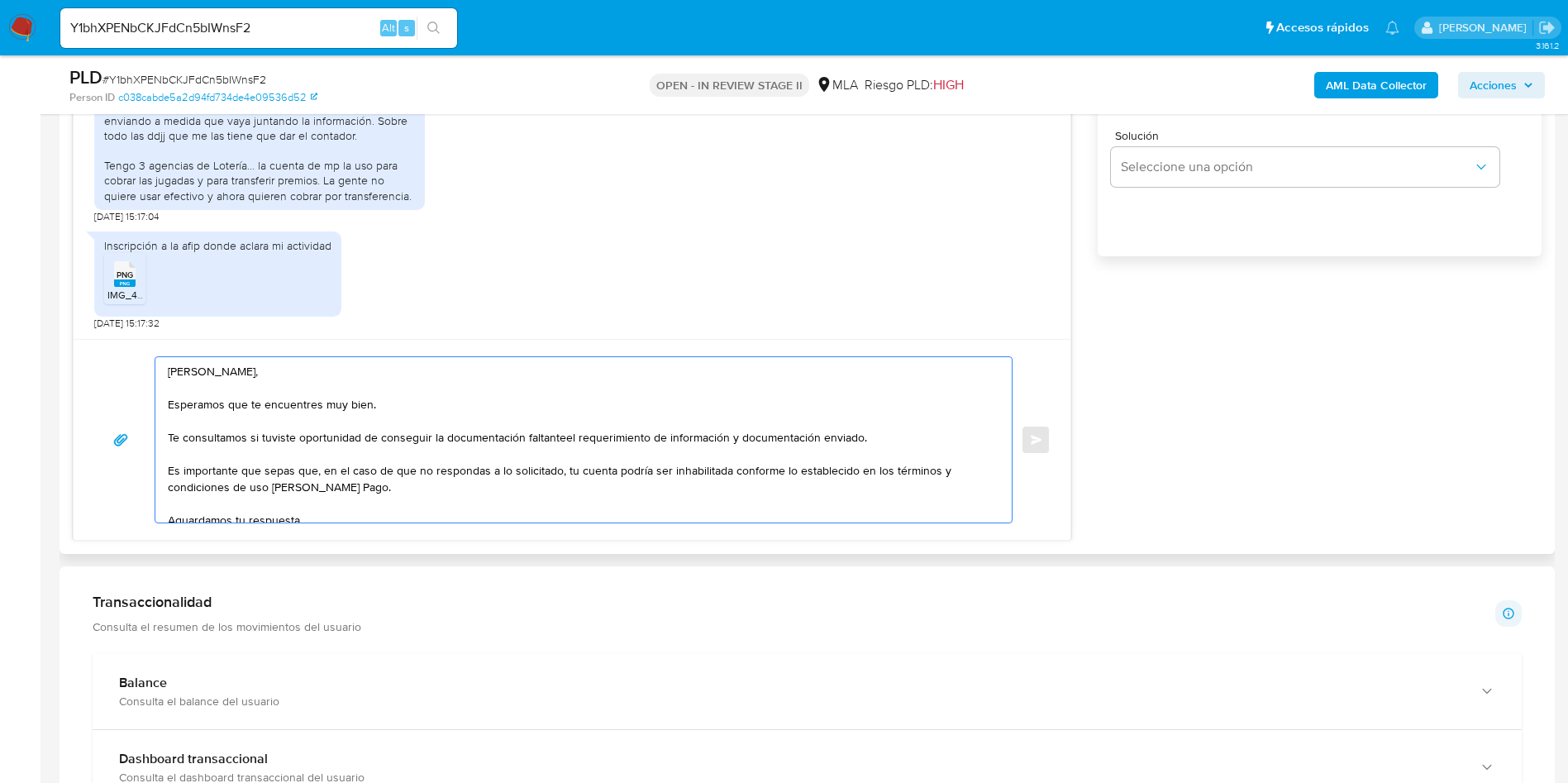
drag, startPoint x: 877, startPoint y: 434, endPoint x: 640, endPoint y: 386, distance: 241.8
click at [565, 440] on textarea "Hola Luciana, Esperamos que te encuentres muy bien. Te consultamos si tuviste o…" at bounding box center [579, 440] width 823 height 165
click at [417, 437] on textarea "Hola Luciana, Esperamos que te encuentres muy bien. Te consultamos si tuviste o…" at bounding box center [579, 440] width 823 height 165
click at [572, 498] on textarea "Hola Luciana, Esperamos que te encuentres muy bien. Te consultamos si tuviste o…" at bounding box center [579, 440] width 823 height 165
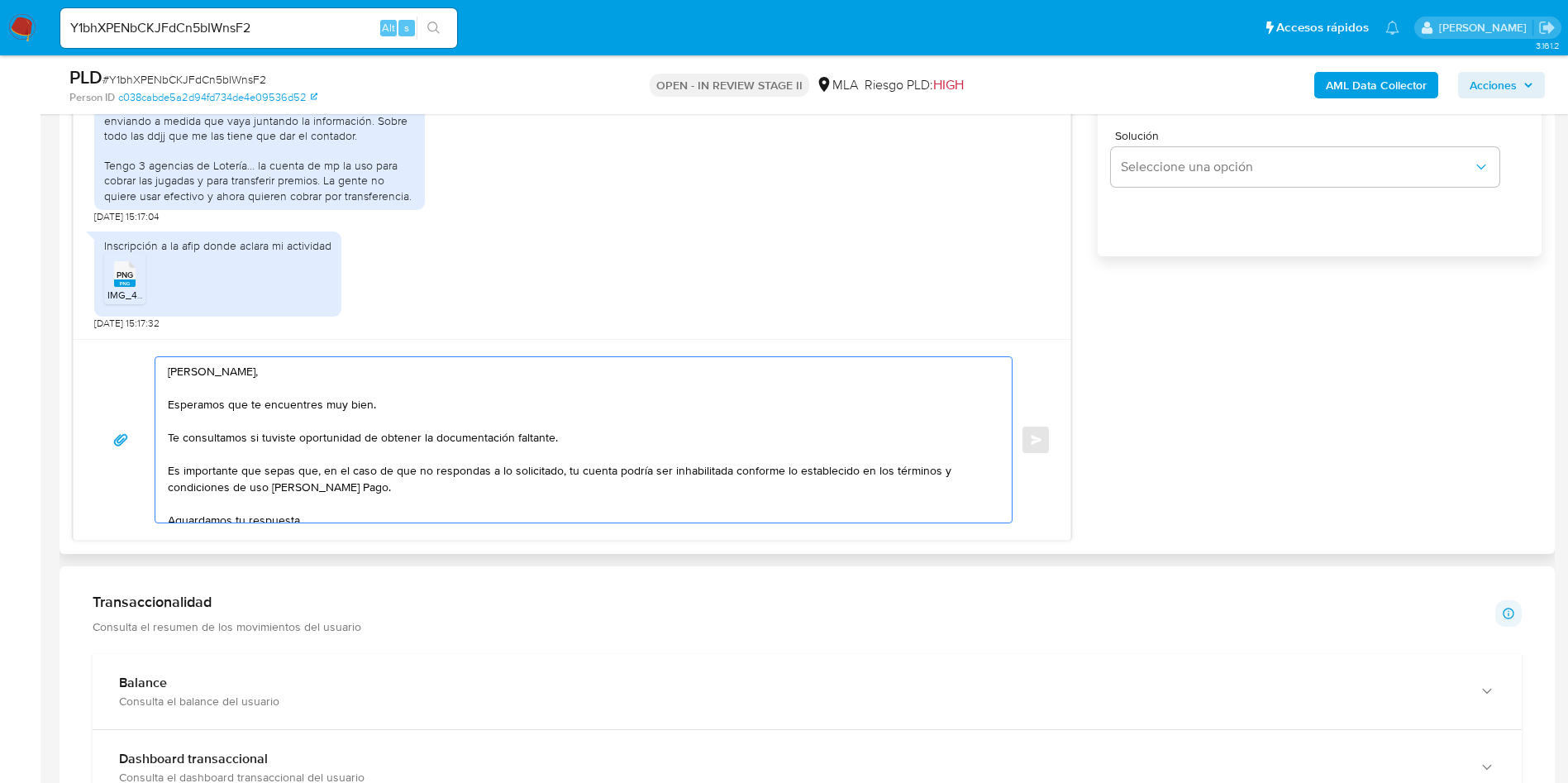
drag, startPoint x: 478, startPoint y: 505, endPoint x: 411, endPoint y: 476, distance: 73.0
click at [477, 506] on textarea "Hola Luciana, Esperamos que te encuentres muy bien. Te consultamos si tuviste o…" at bounding box center [579, 440] width 823 height 165
click at [379, 431] on textarea "Hola Luciana, Esperamos que te encuentres muy bien. Te consultamos si tuviste o…" at bounding box center [579, 440] width 823 height 165
click at [580, 492] on textarea "Hola Luciana, Esperamos que te encuentres muy bien. Te consultamos si tuviste o…" at bounding box center [579, 440] width 823 height 165
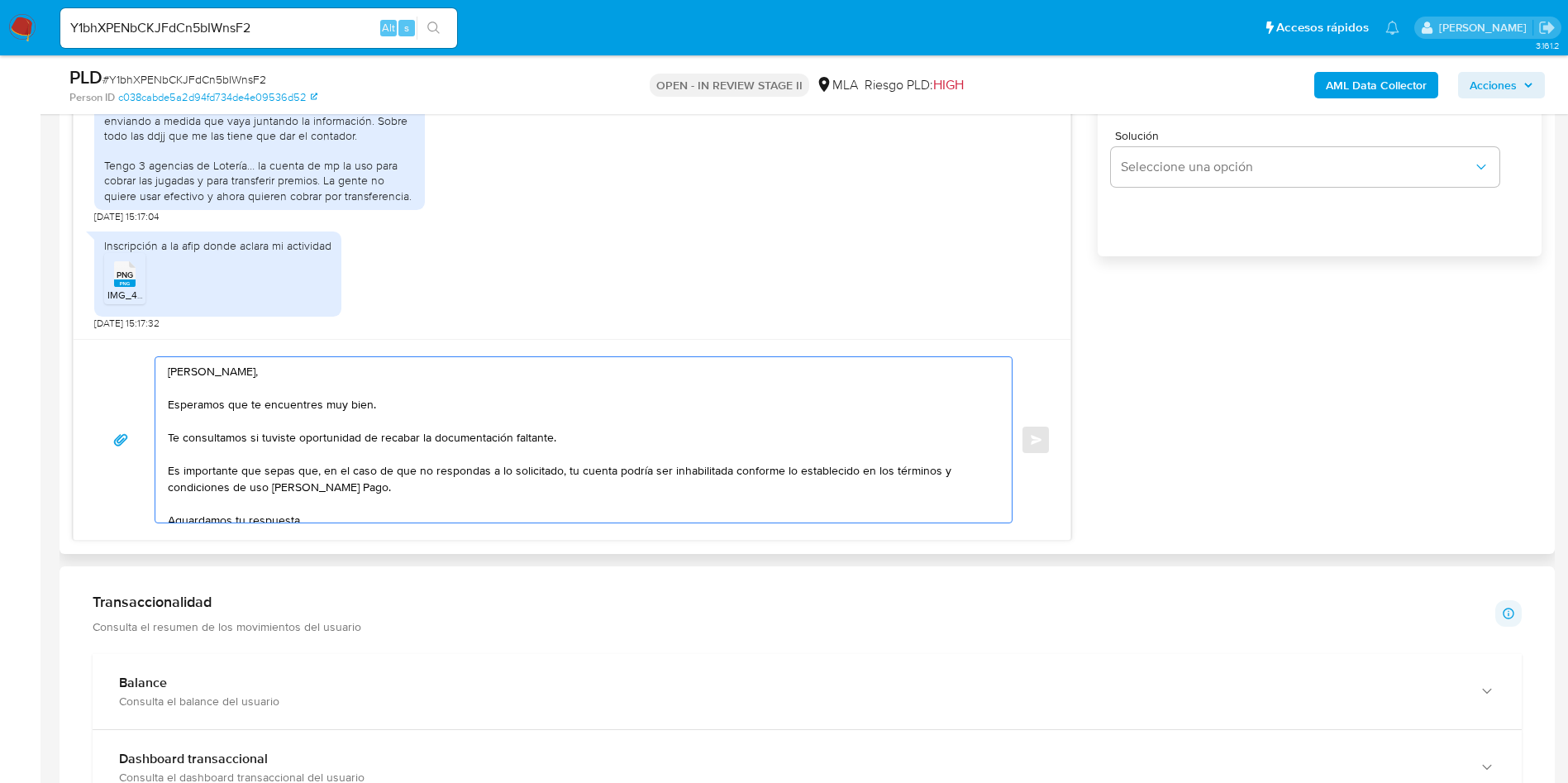
scroll to position [61, 0]
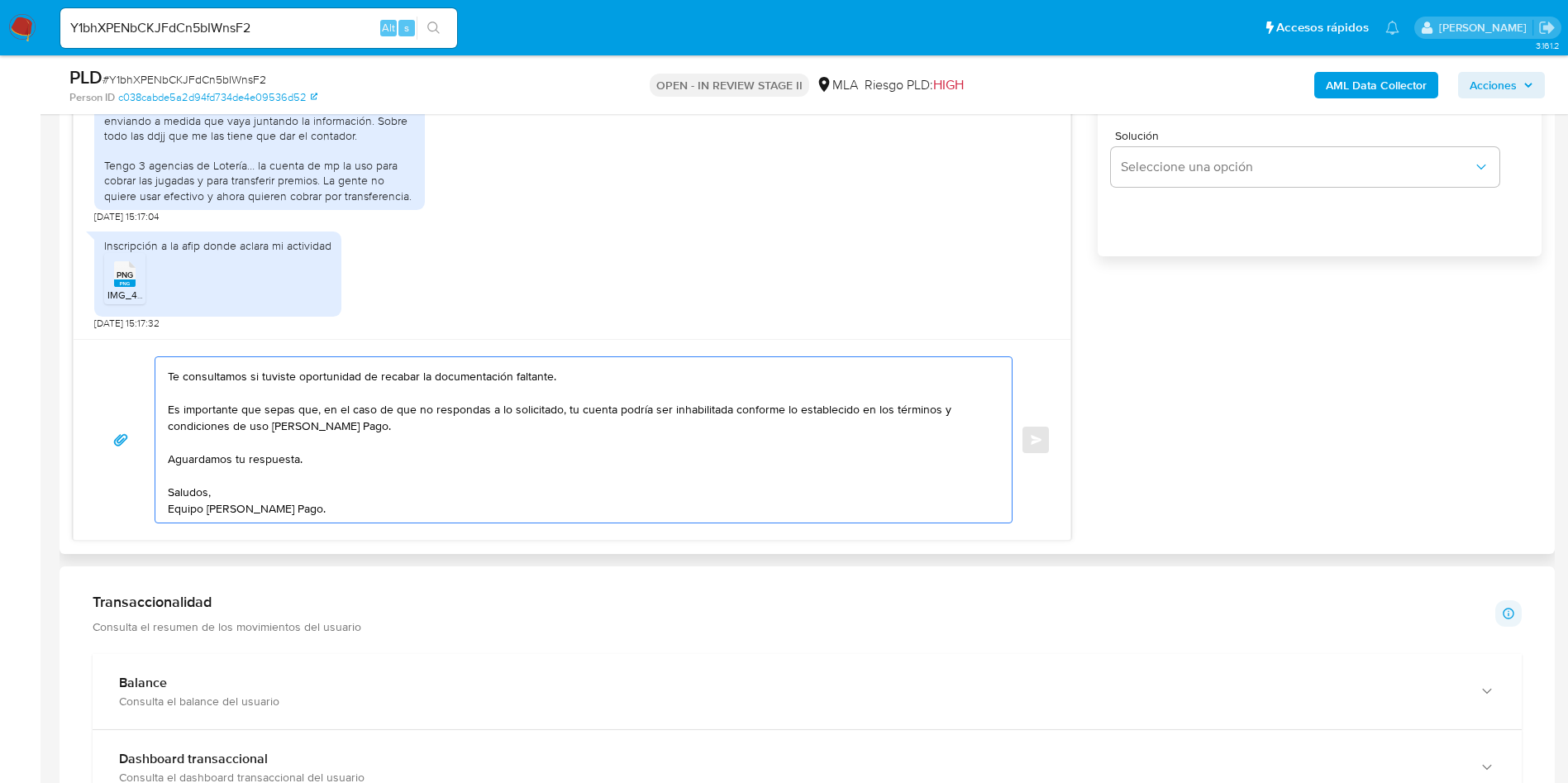
click at [522, 503] on textarea "Hola Luciana, Esperamos que te encuentres muy bien. Te consultamos si tuviste o…" at bounding box center [579, 440] width 823 height 165
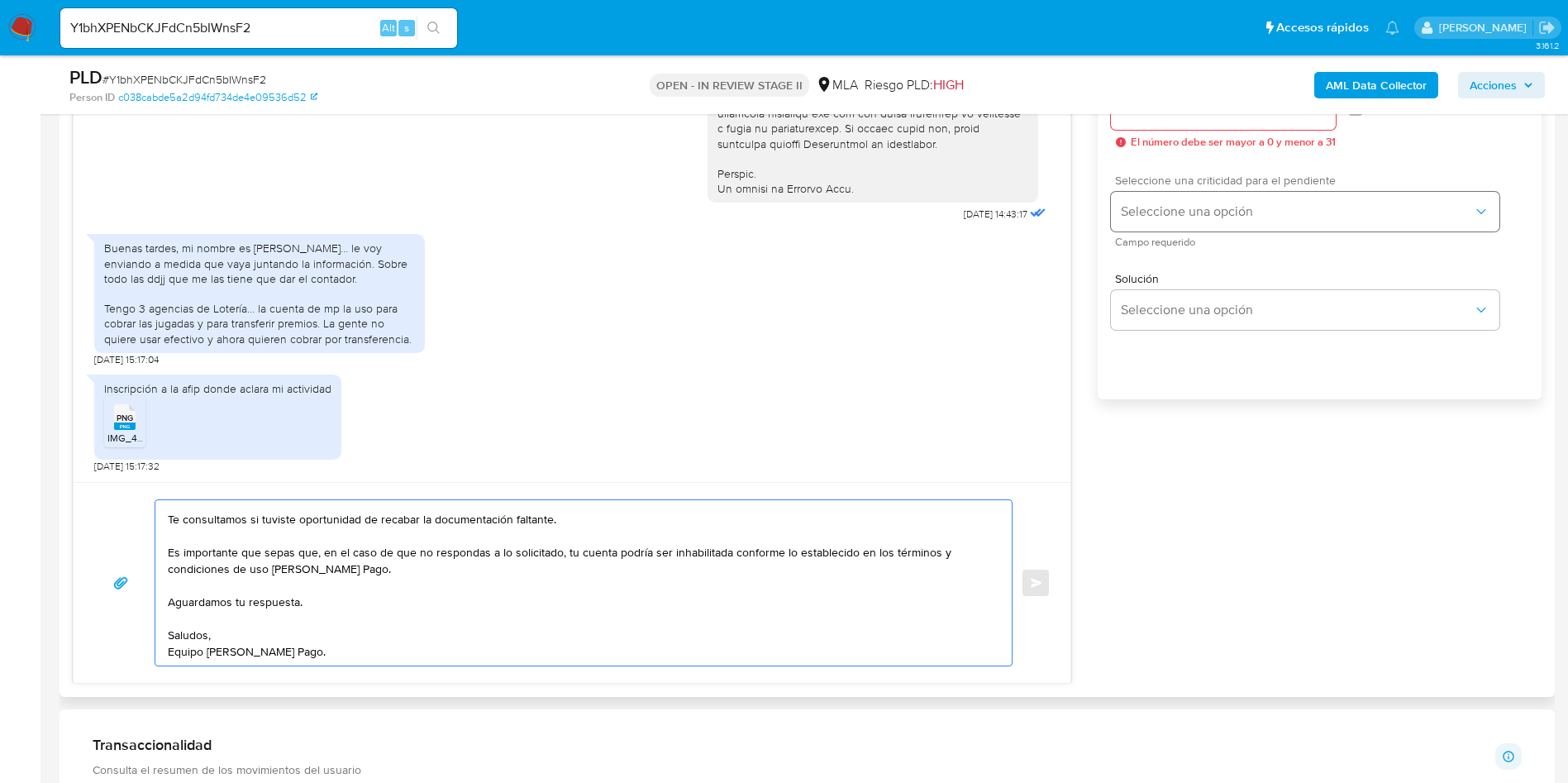
scroll to position [868, 0]
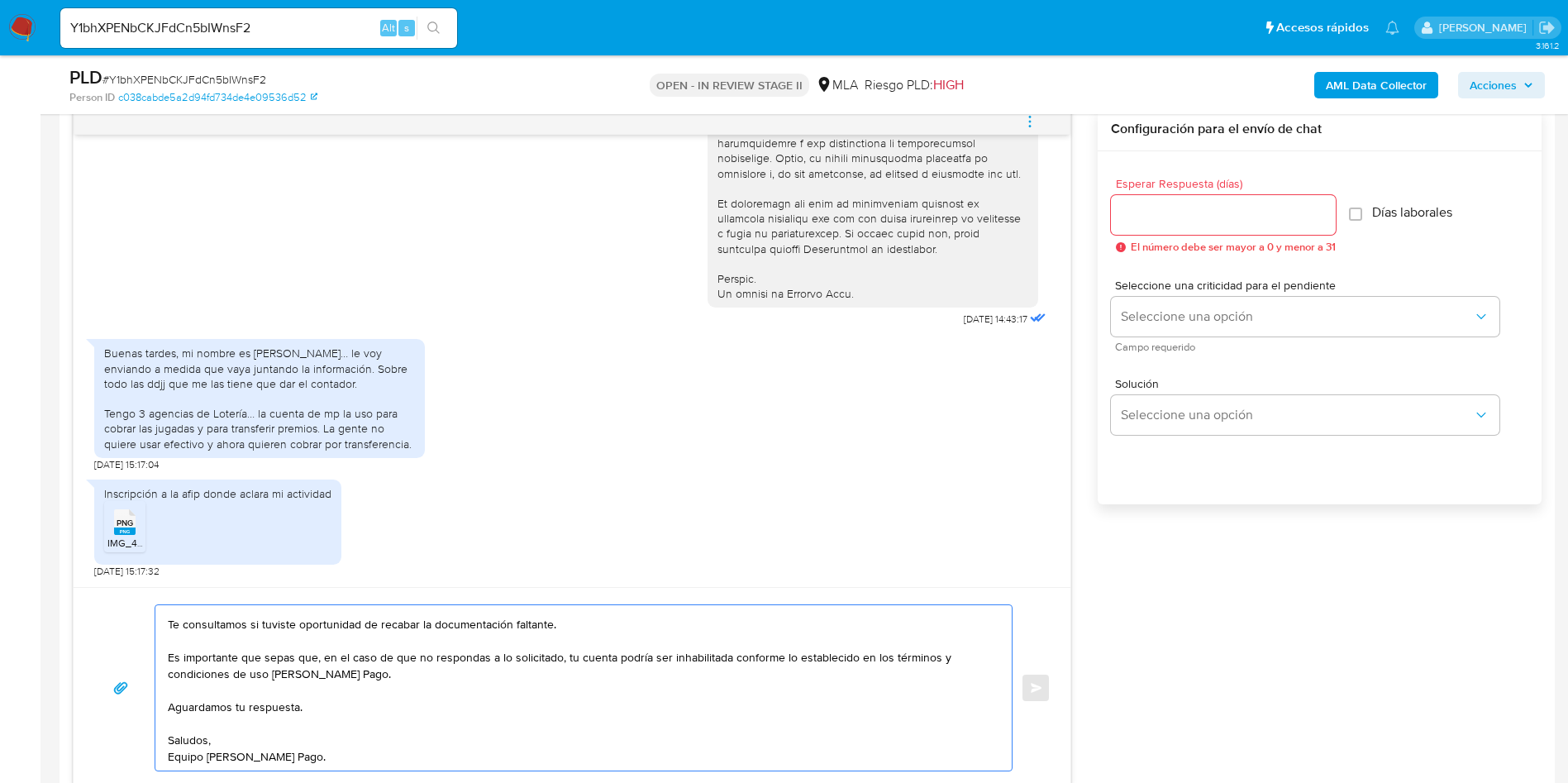
type textarea "Hola Luciana, Esperamos que te encuentres muy bien. Te consultamos si tuviste o…"
click at [1198, 193] on div "Esperar Respuesta (días) El número debe ser mayor a 0 y menor a 31" at bounding box center [1223, 215] width 225 height 75
drag, startPoint x: 1198, startPoint y: 214, endPoint x: 1199, endPoint y: 225, distance: 11.0
click at [1198, 214] on input "Esperar Respuesta (días)" at bounding box center [1223, 214] width 225 height 21
type input "3"
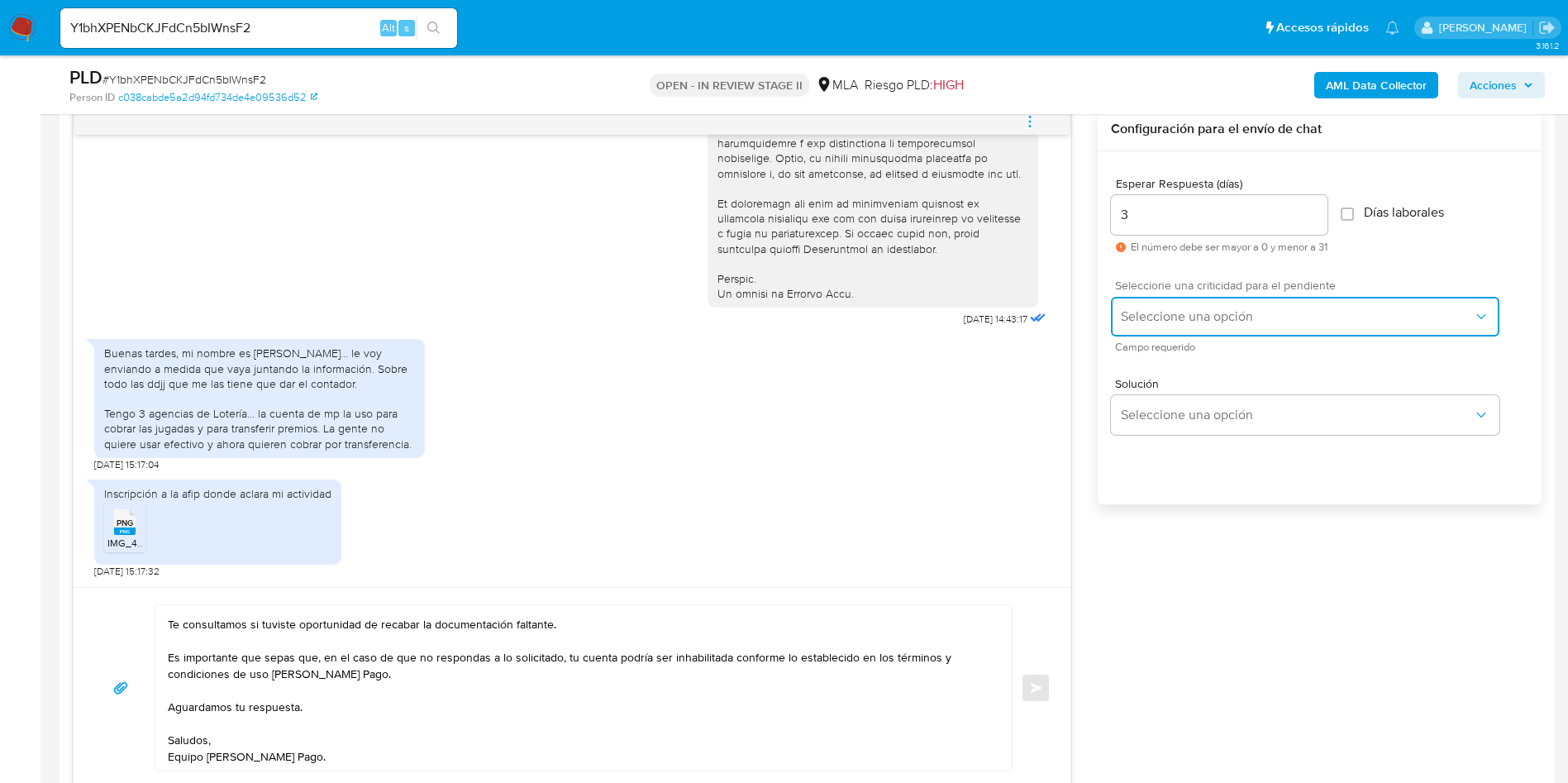
click at [1141, 307] on button "Seleccione una opción" at bounding box center [1304, 316] width 388 height 40
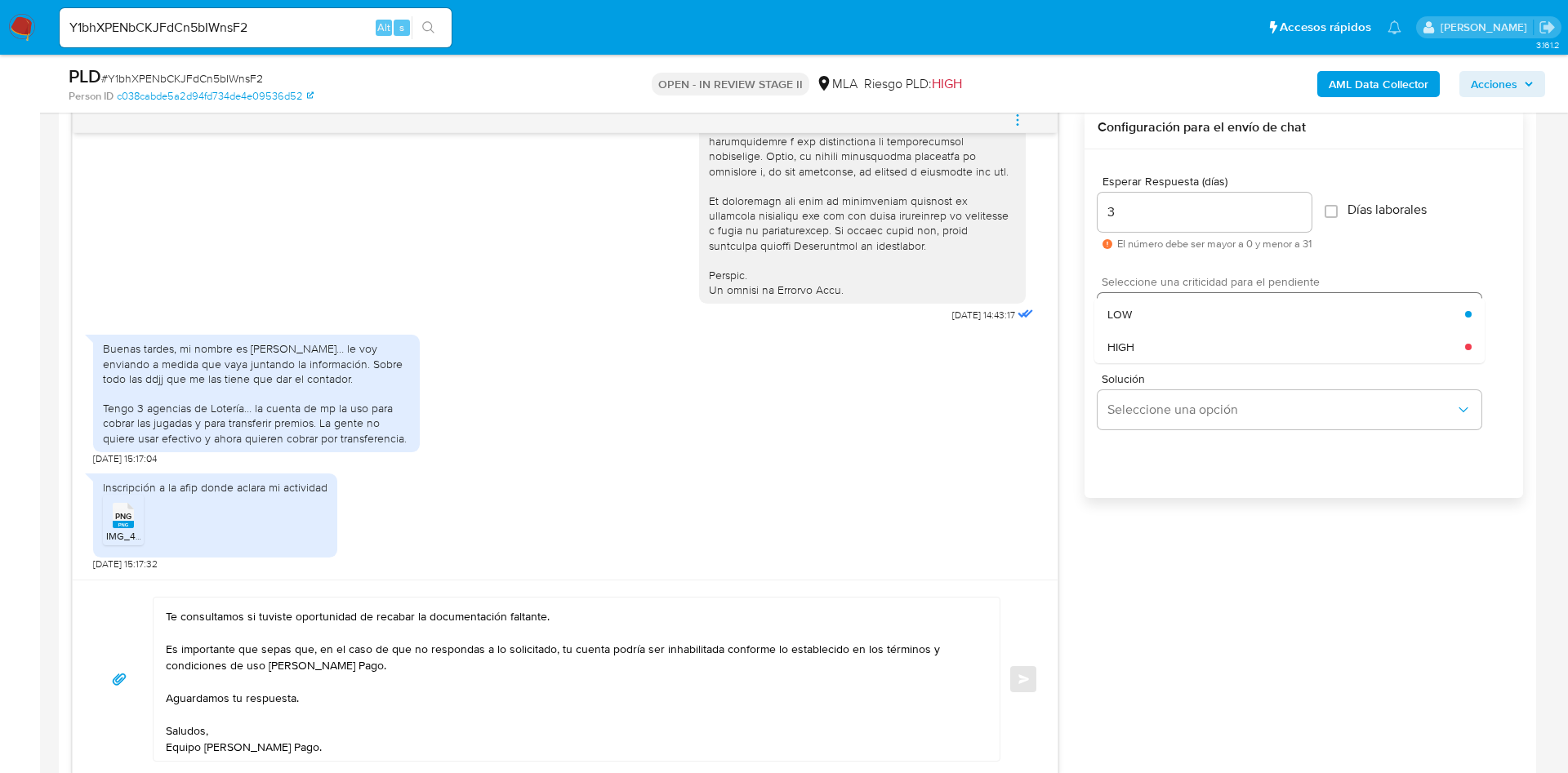
click at [1159, 316] on div "LOW" at bounding box center [1286, 315] width 358 height 33
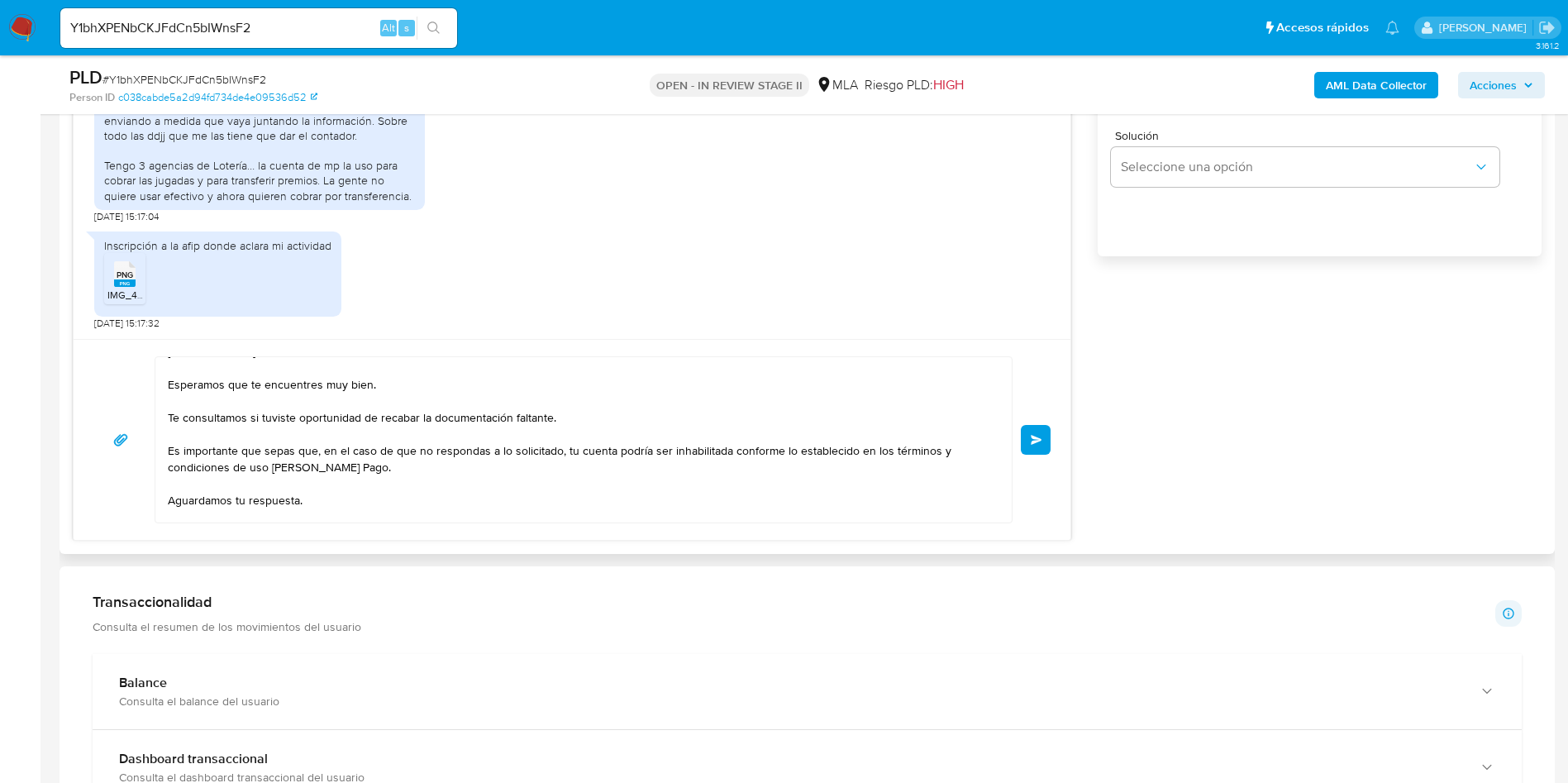
scroll to position [0, 0]
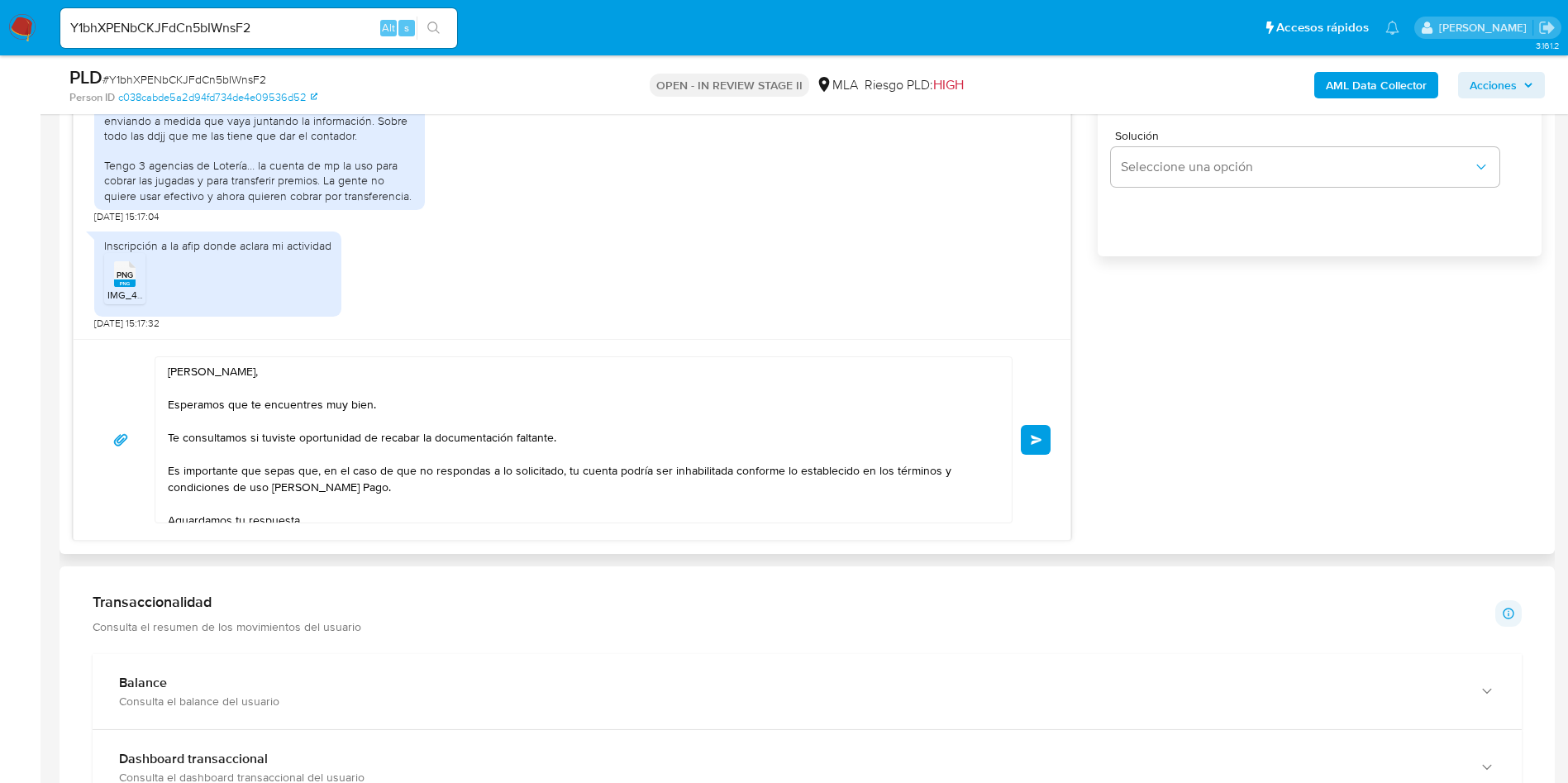
click at [408, 408] on textarea "Hola Luciana, Esperamos que te encuentres muy bien. Te consultamos si tuviste o…" at bounding box center [579, 440] width 823 height 165
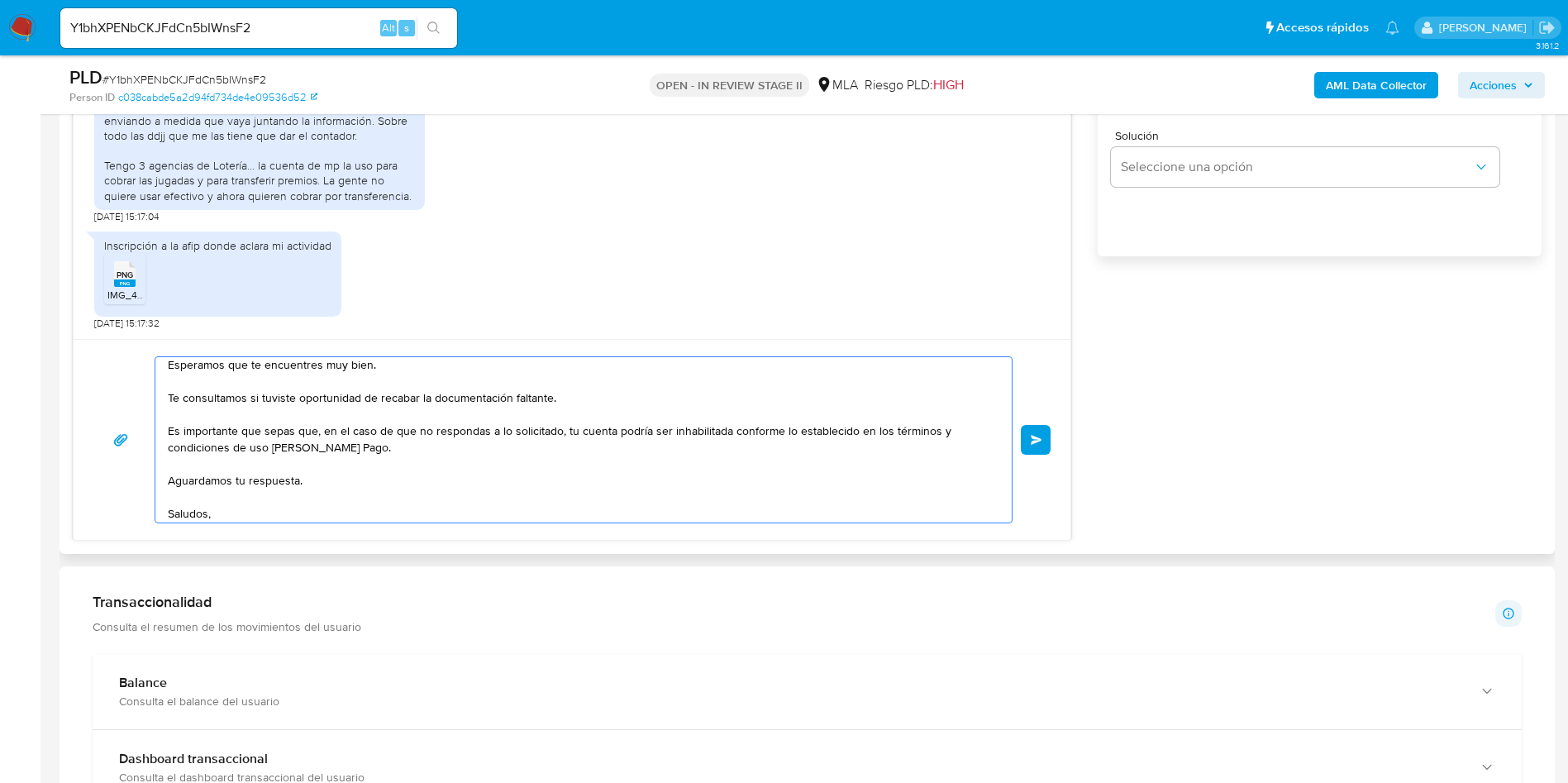
scroll to position [61, 0]
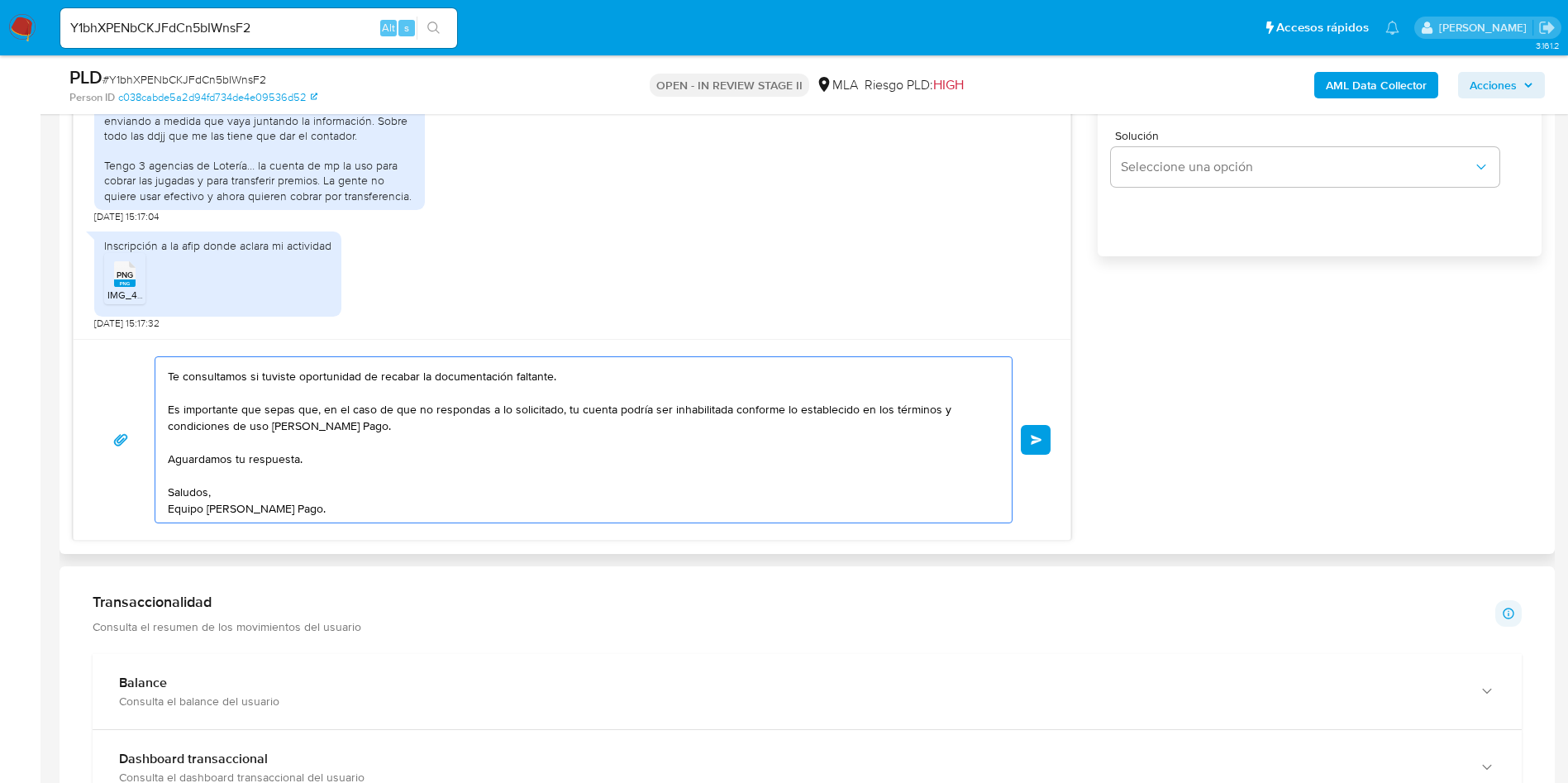
click at [1035, 431] on button "Enviar" at bounding box center [1035, 440] width 30 height 30
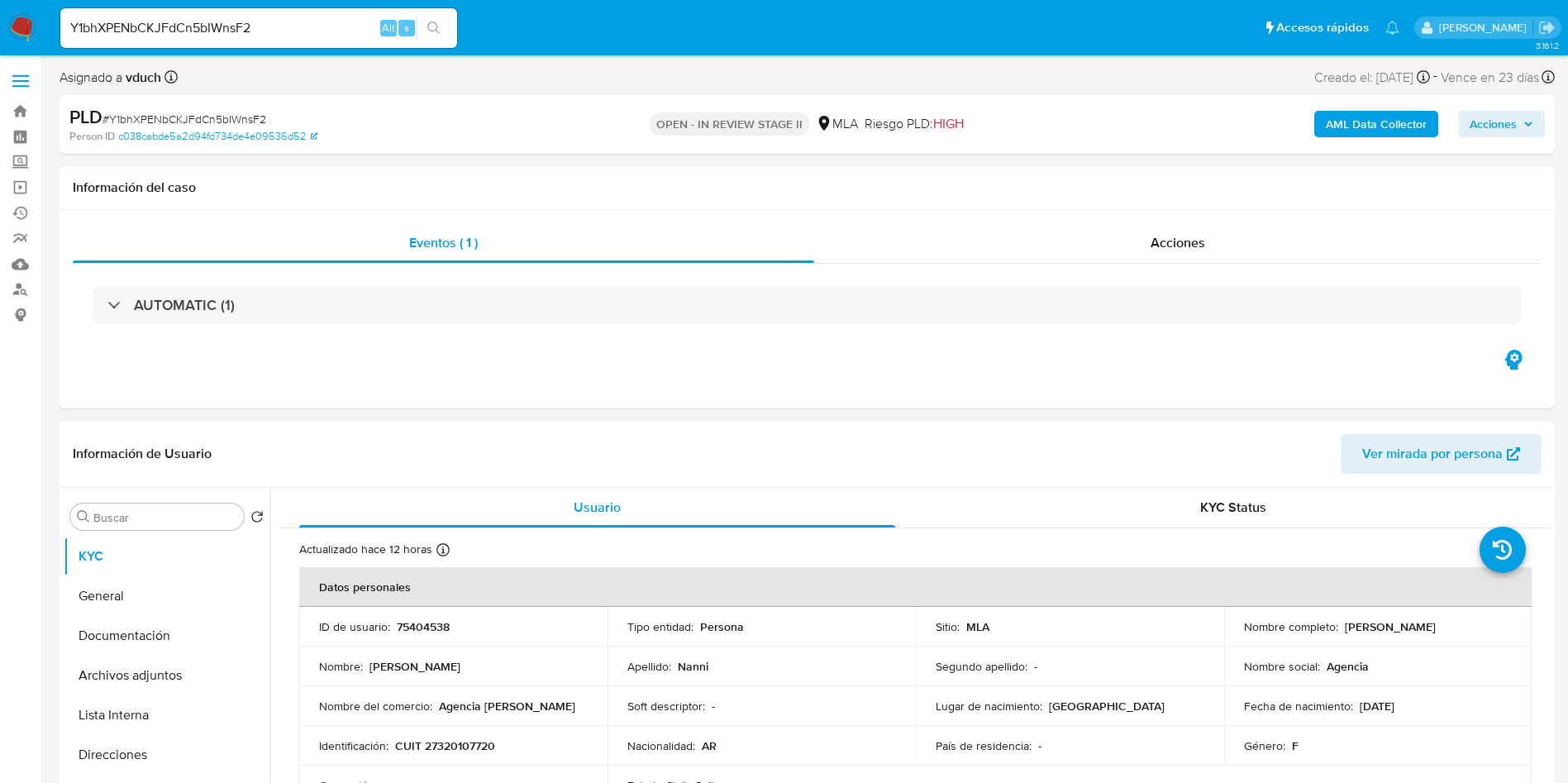
scroll to position [1035, 0]
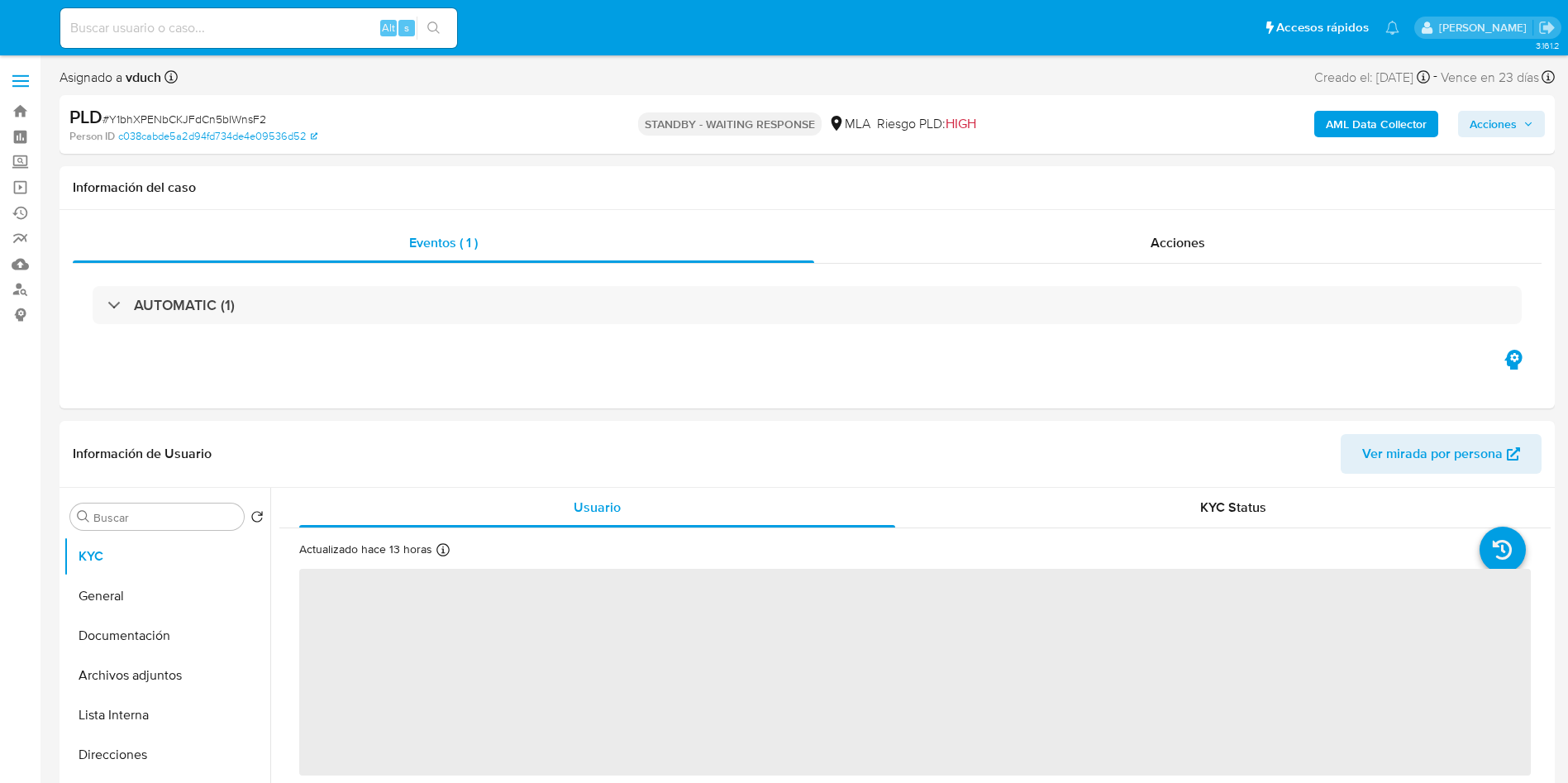
select select "10"
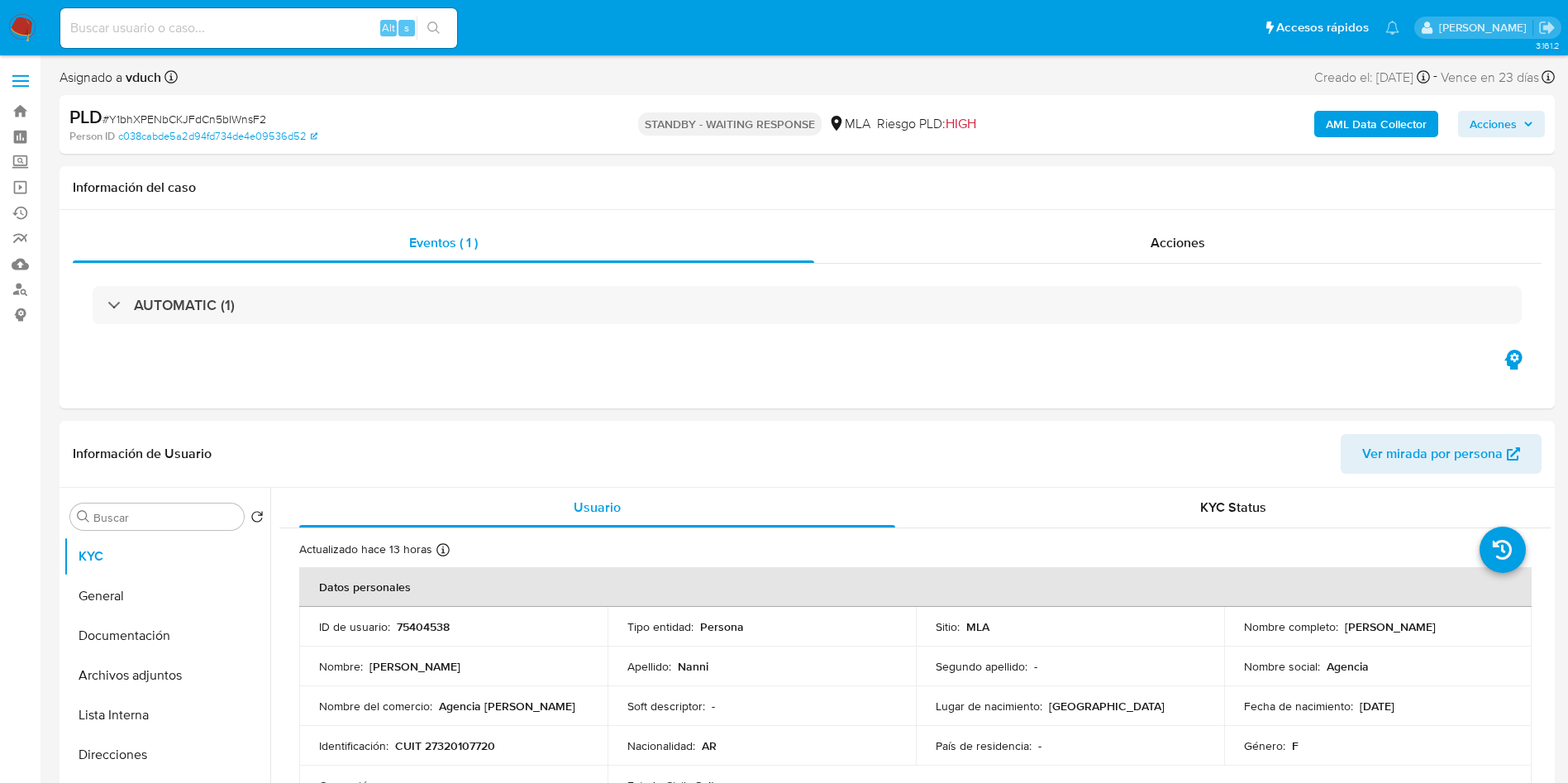
click at [345, 50] on div "Alt s" at bounding box center [258, 28] width 396 height 46
click at [328, 36] on input at bounding box center [258, 28] width 396 height 21
paste input "o5rDkuIzX0uE9eLqVssAwNHD"
type input "o5rDkuIzX0uE9eLqVssAwNHD"
click at [414, 24] on div "s" at bounding box center [407, 28] width 17 height 17
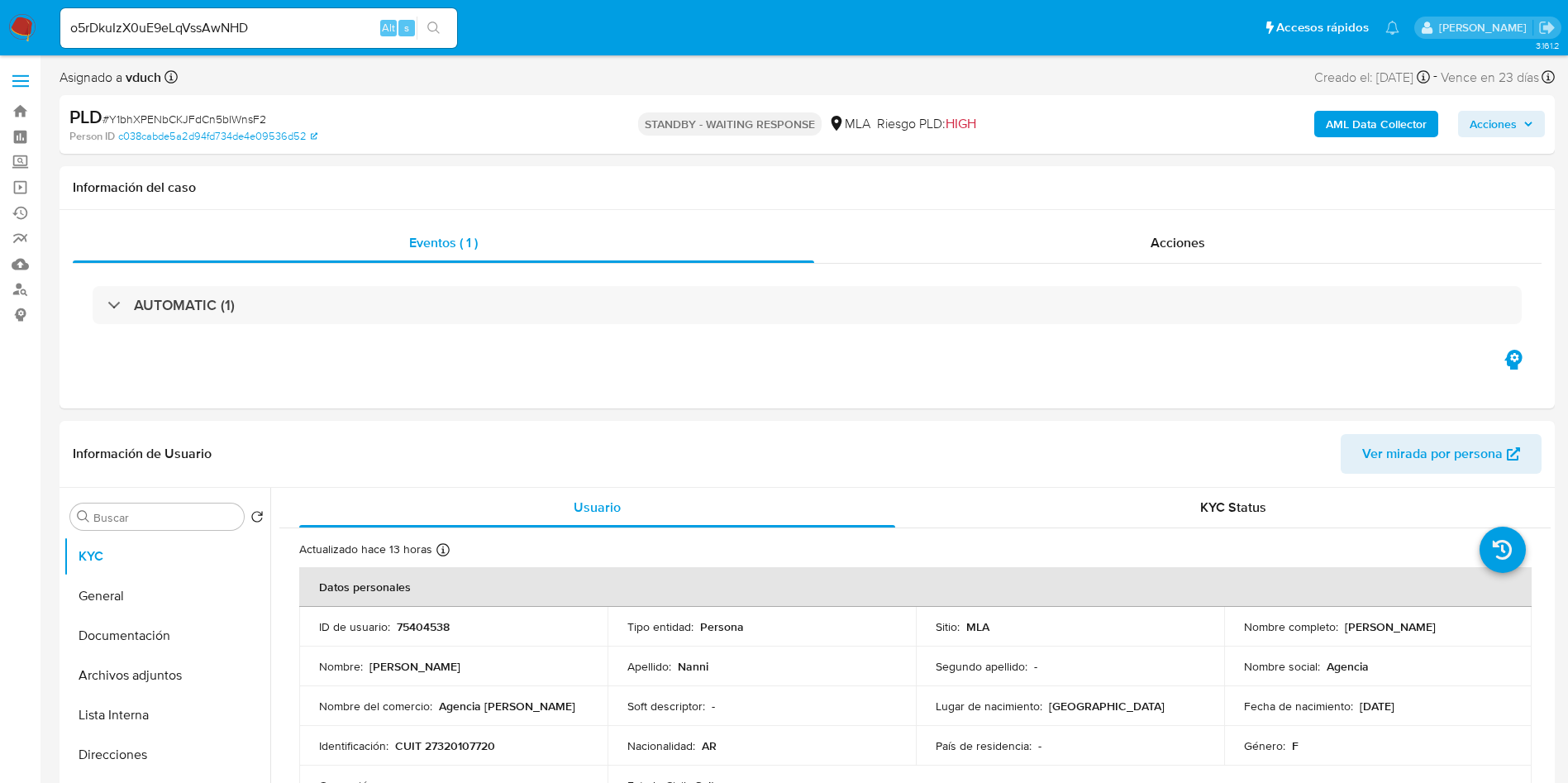
click at [431, 27] on icon "search-icon" at bounding box center [433, 28] width 13 height 13
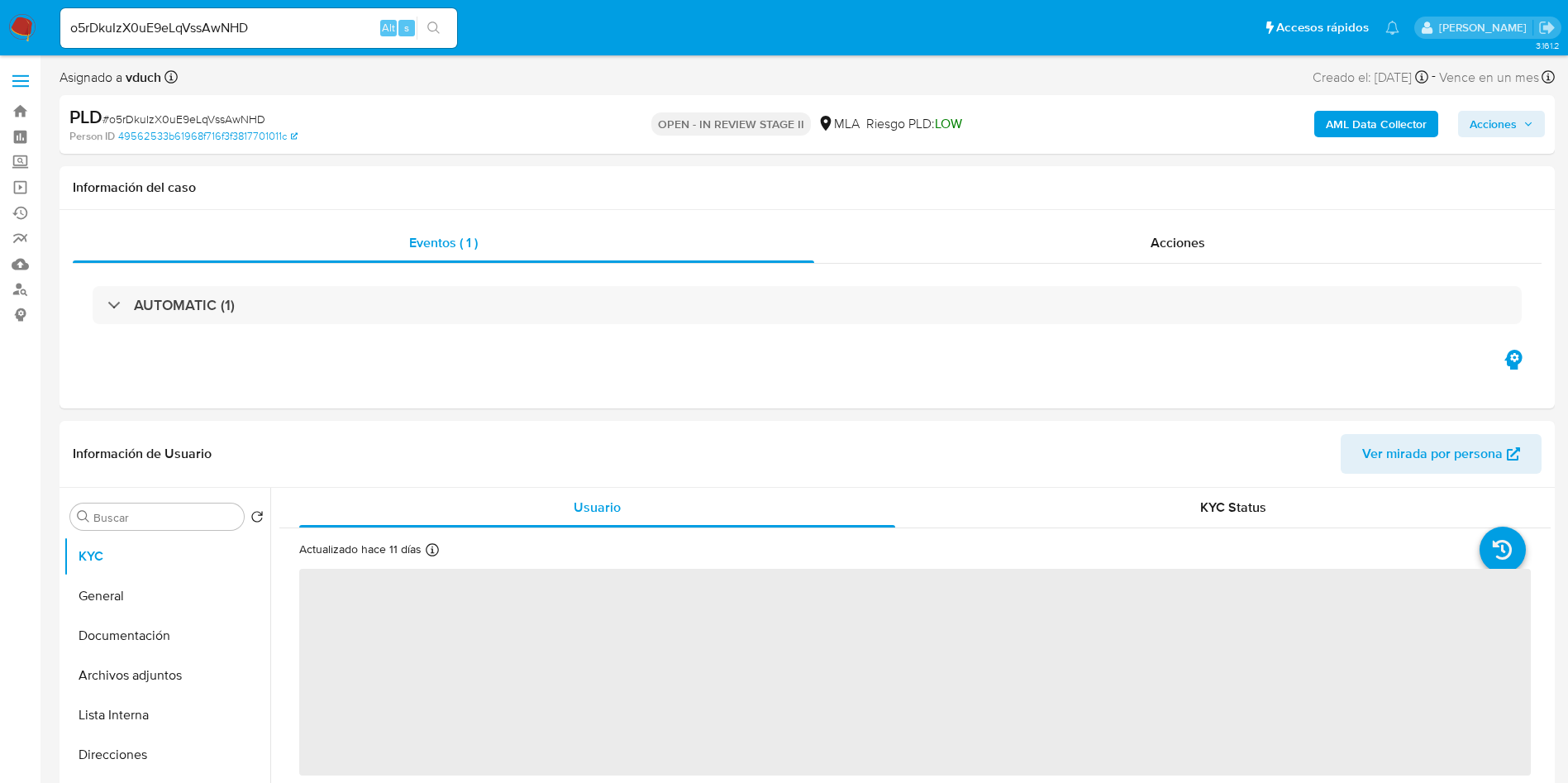
select select "10"
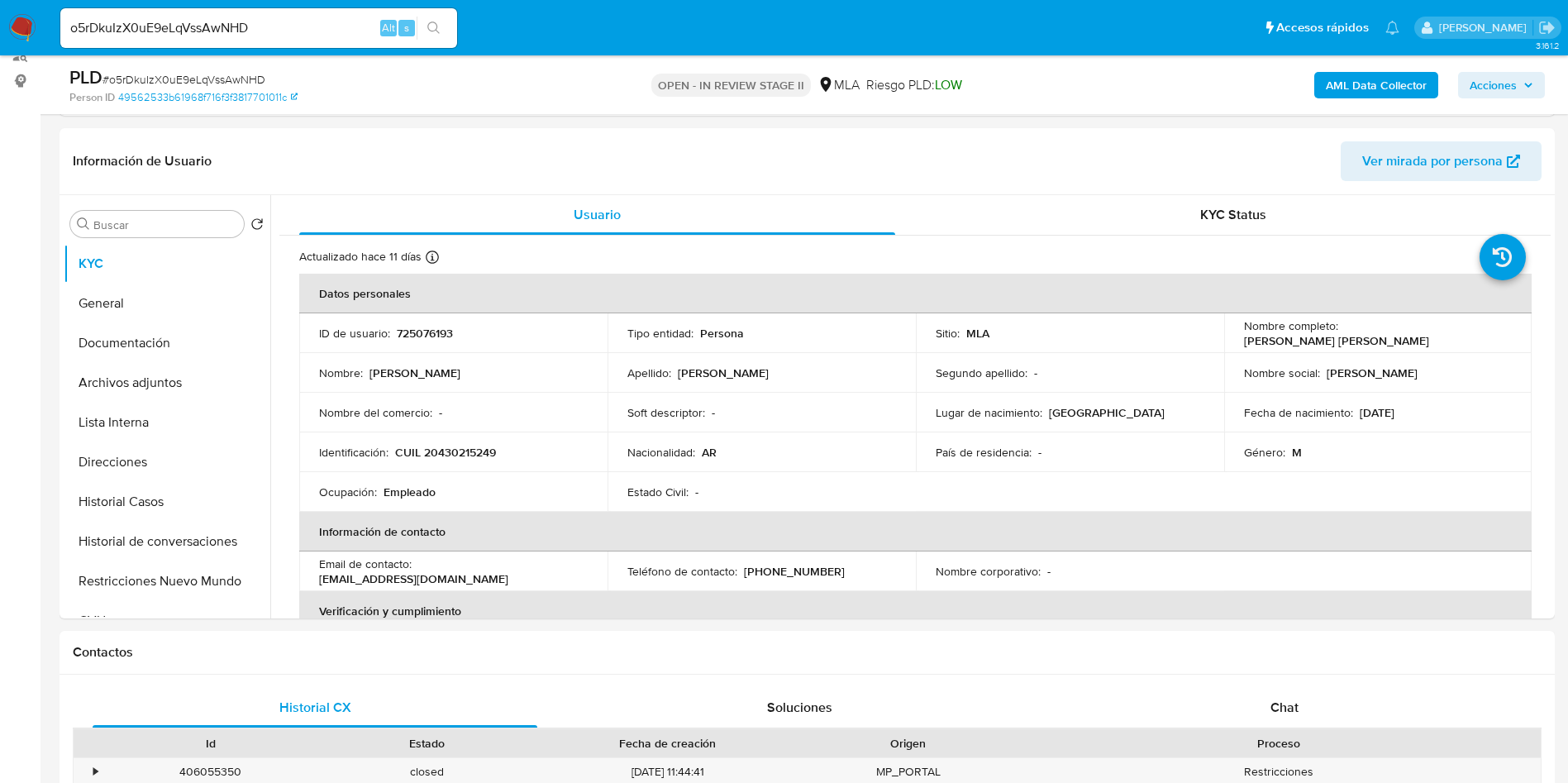
scroll to position [620, 0]
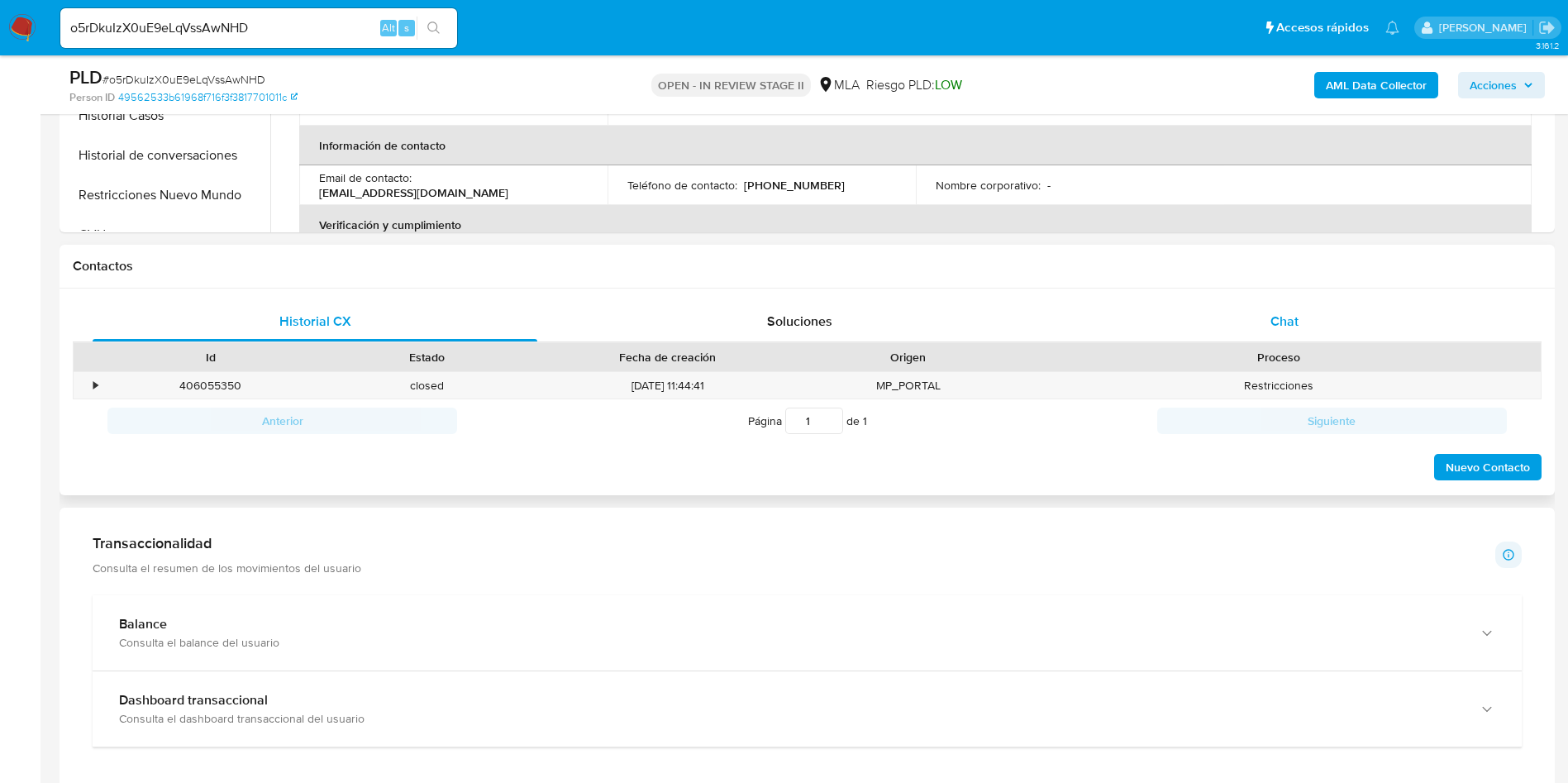
click at [1304, 318] on div "Chat" at bounding box center [1285, 322] width 445 height 40
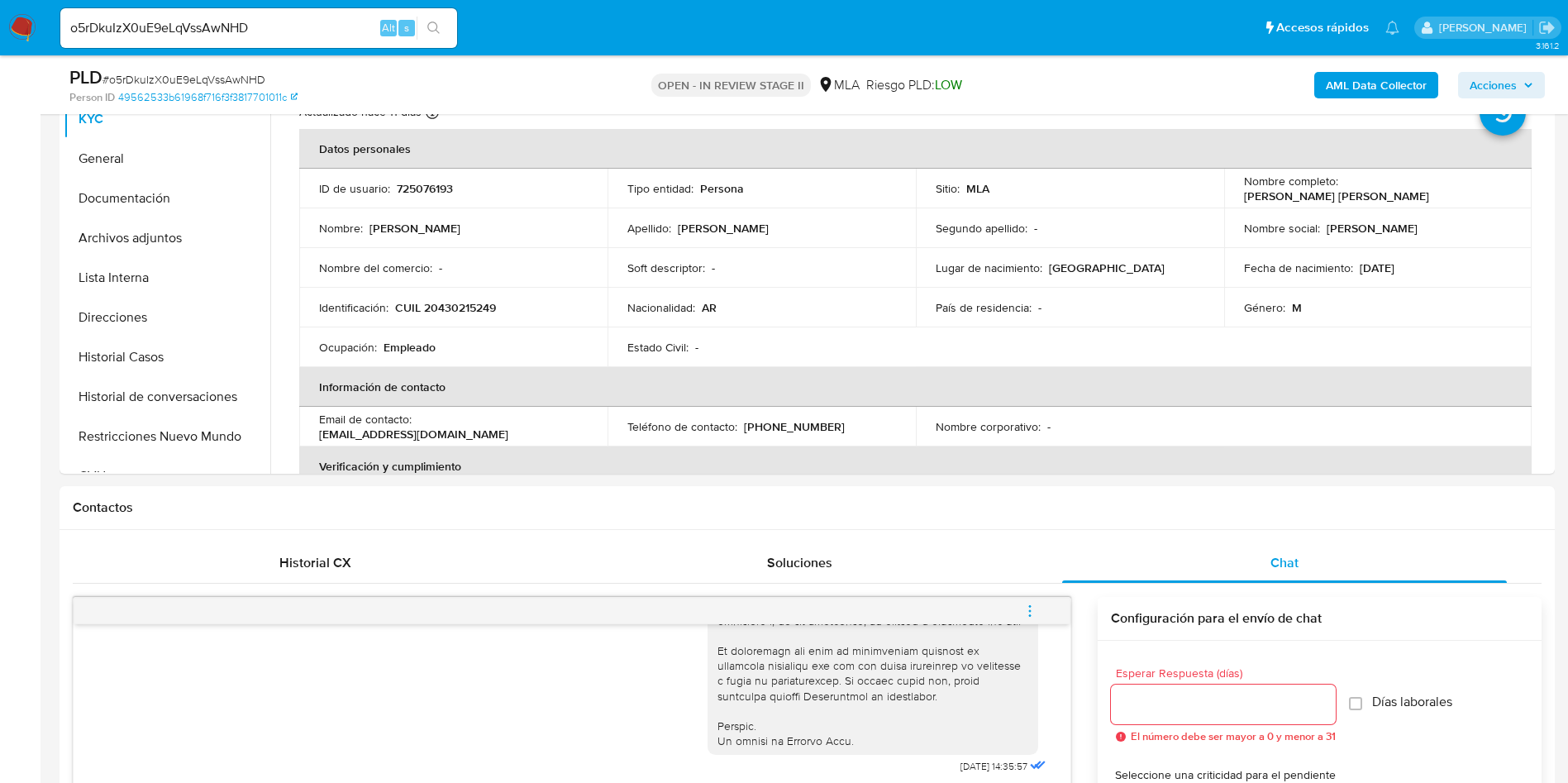
scroll to position [248, 0]
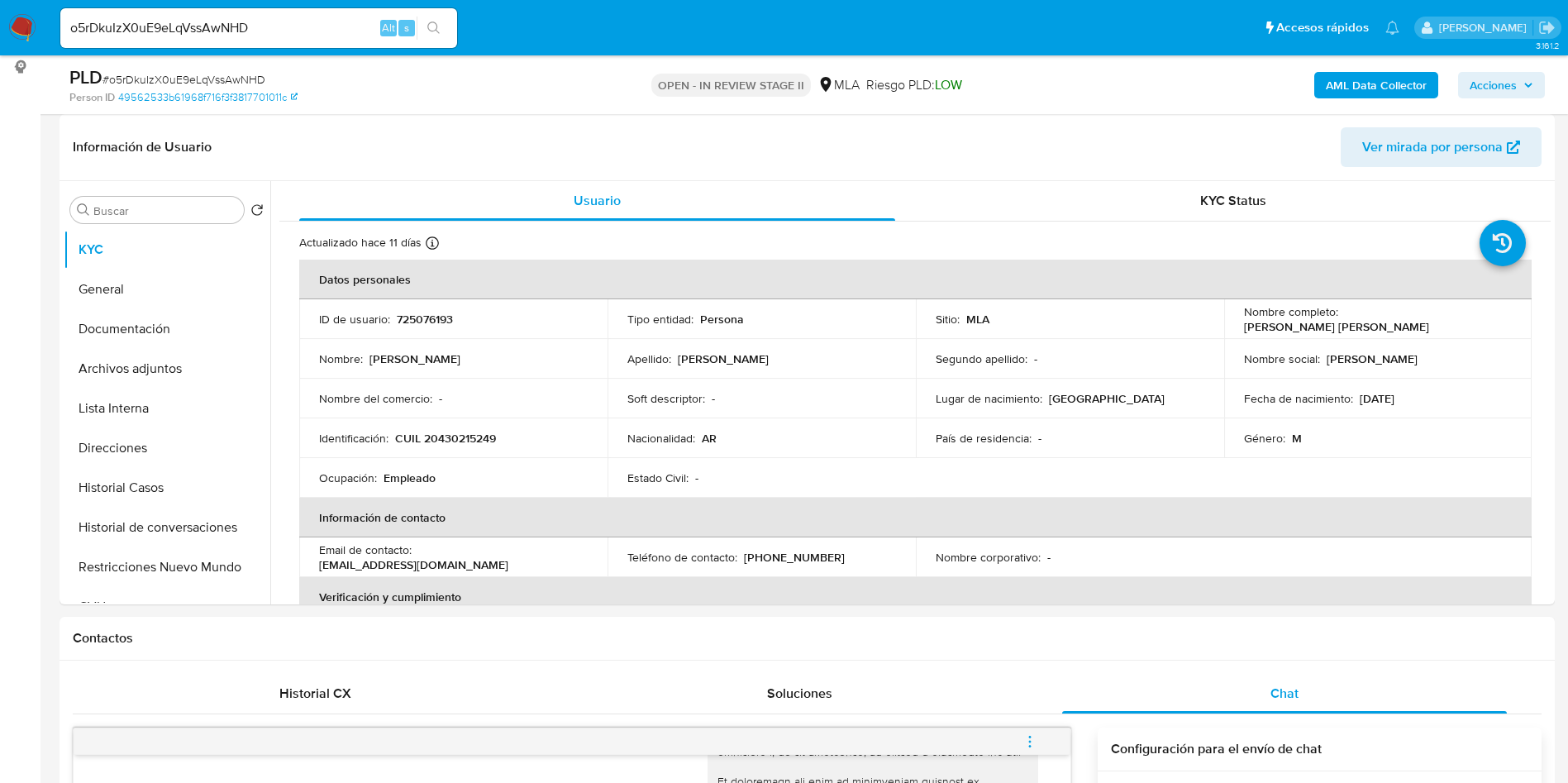
click at [251, 44] on div "o5rDkuIzX0uE9eLqVssAwNHD Alt s" at bounding box center [258, 28] width 396 height 40
click at [251, 38] on div "o5rDkuIzX0uE9eLqVssAwNHD Alt s" at bounding box center [258, 28] width 396 height 40
click at [251, 38] on input "o5rDkuIzX0uE9eLqVssAwNHD" at bounding box center [258, 28] width 396 height 21
click at [255, 27] on input "o5rDkuIzX0uE9eLqVssAwNHD" at bounding box center [258, 28] width 396 height 21
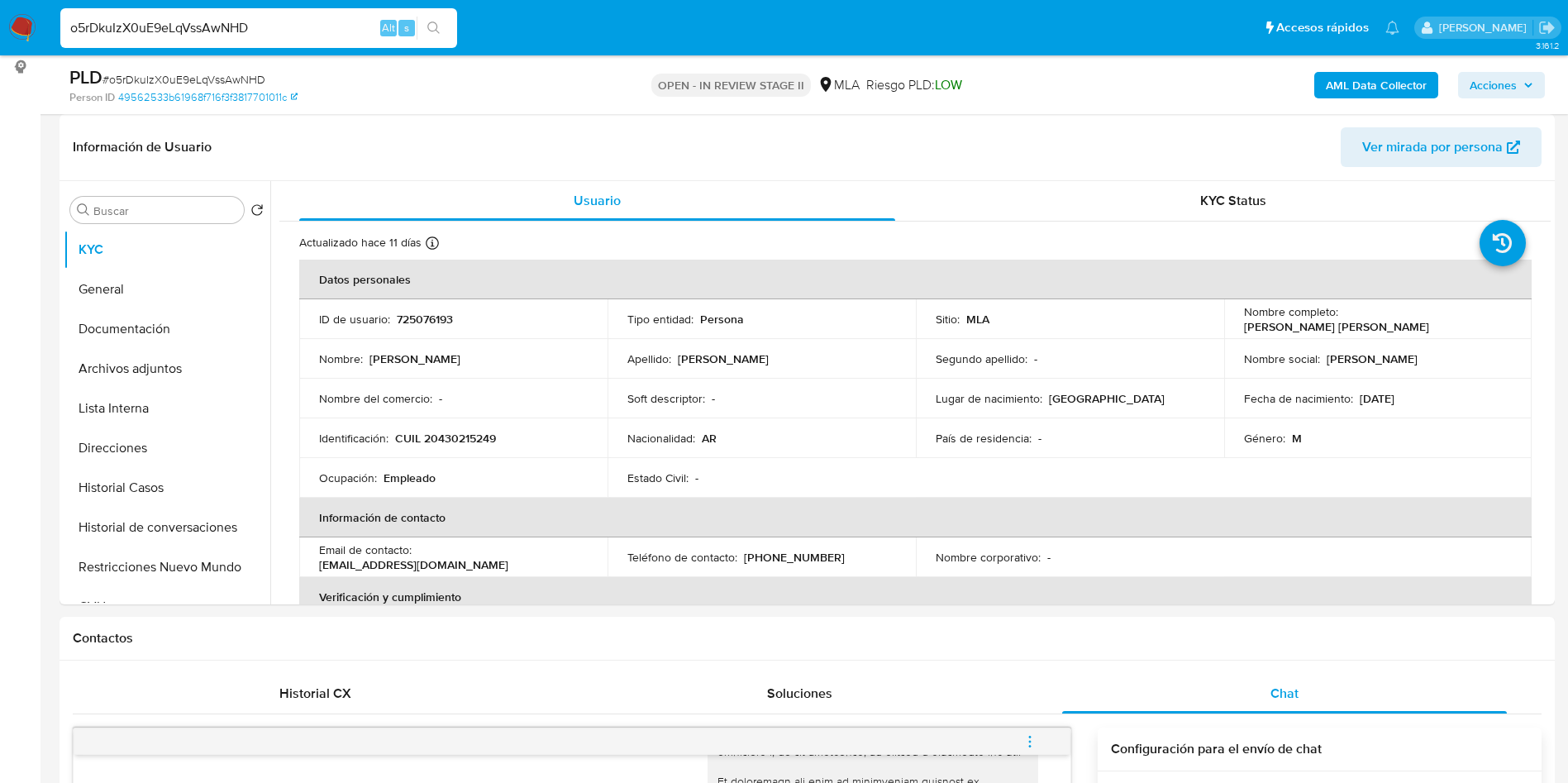
click at [255, 27] on input "o5rDkuIzX0uE9eLqVssAwNHD" at bounding box center [258, 28] width 396 height 21
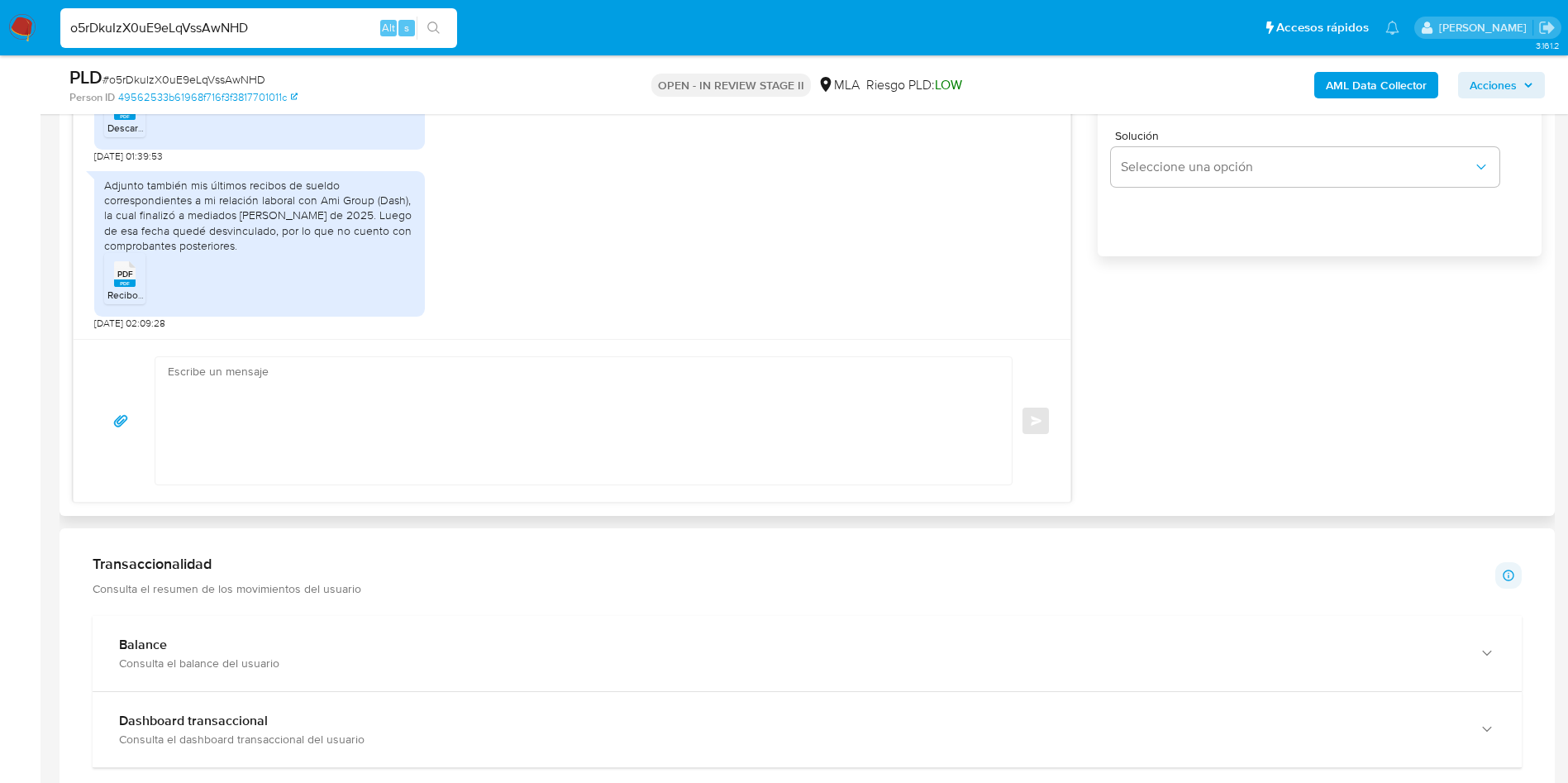
scroll to position [744, 0]
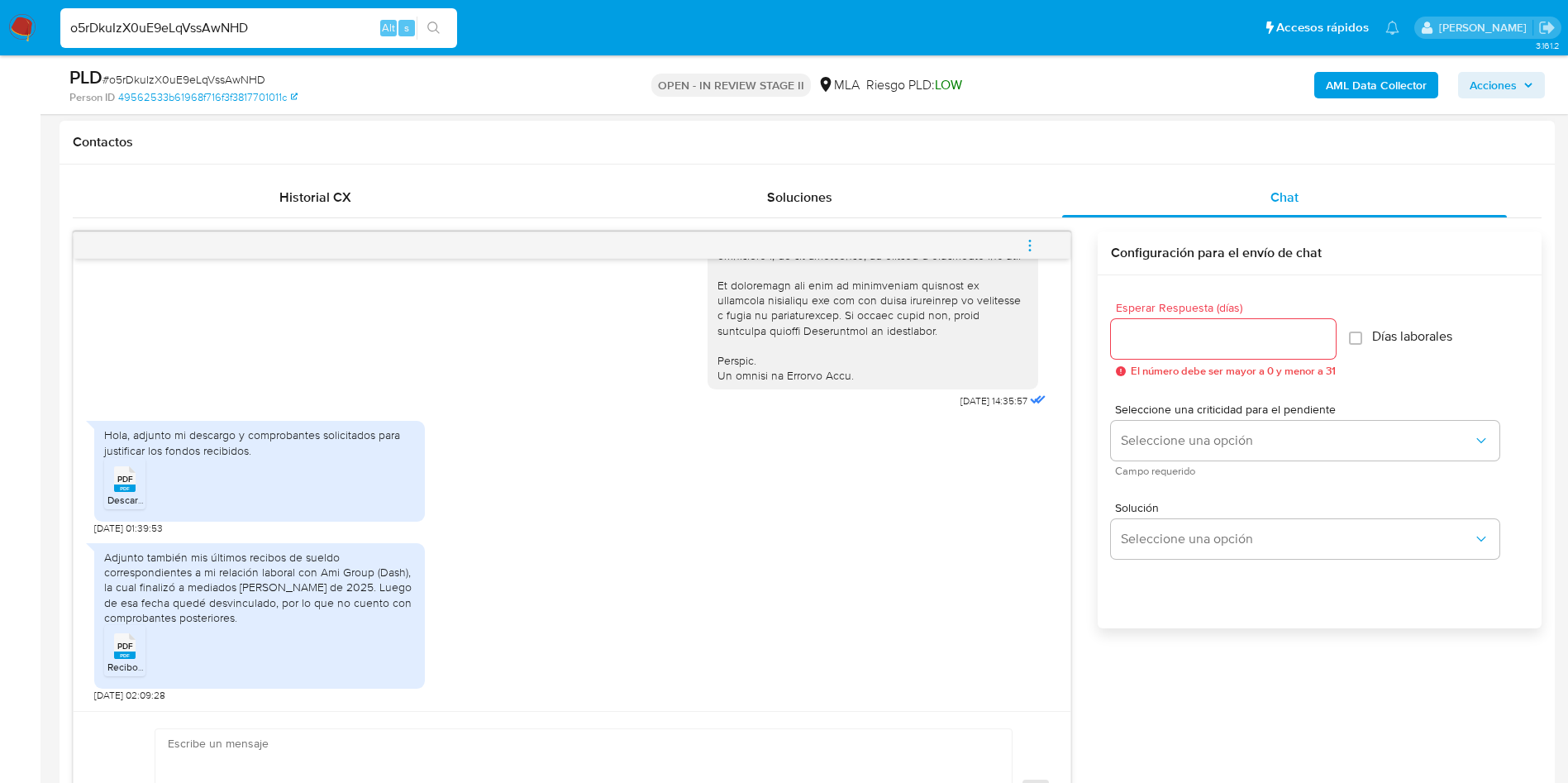
click at [130, 486] on rect at bounding box center [124, 488] width 21 height 7
click at [254, 616] on div "Adjunto también mis últimos recibos de sueldo correspondientes a mi relación la…" at bounding box center [259, 587] width 311 height 75
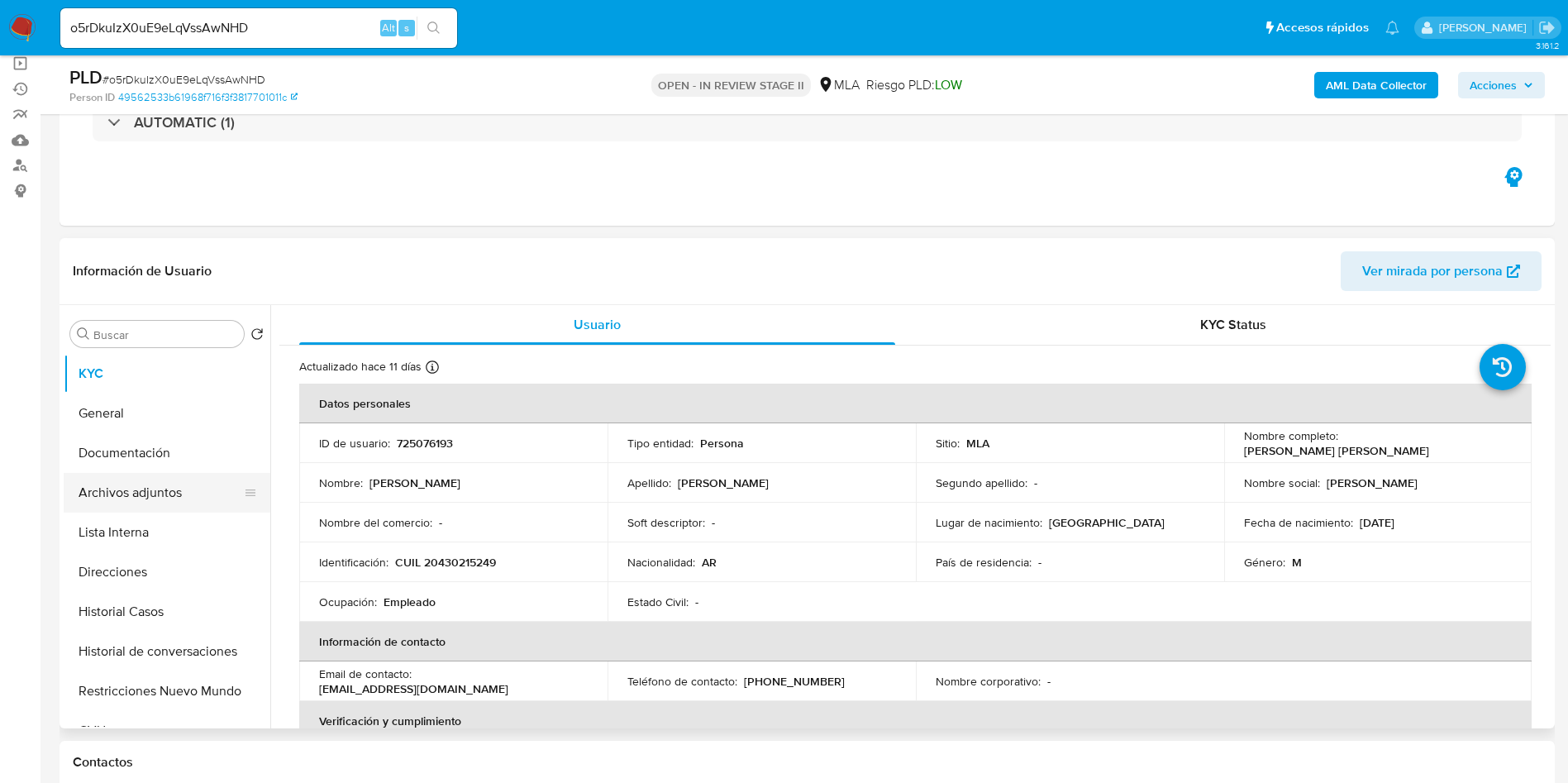
click at [178, 475] on button "Archivos adjuntos" at bounding box center [160, 492] width 194 height 40
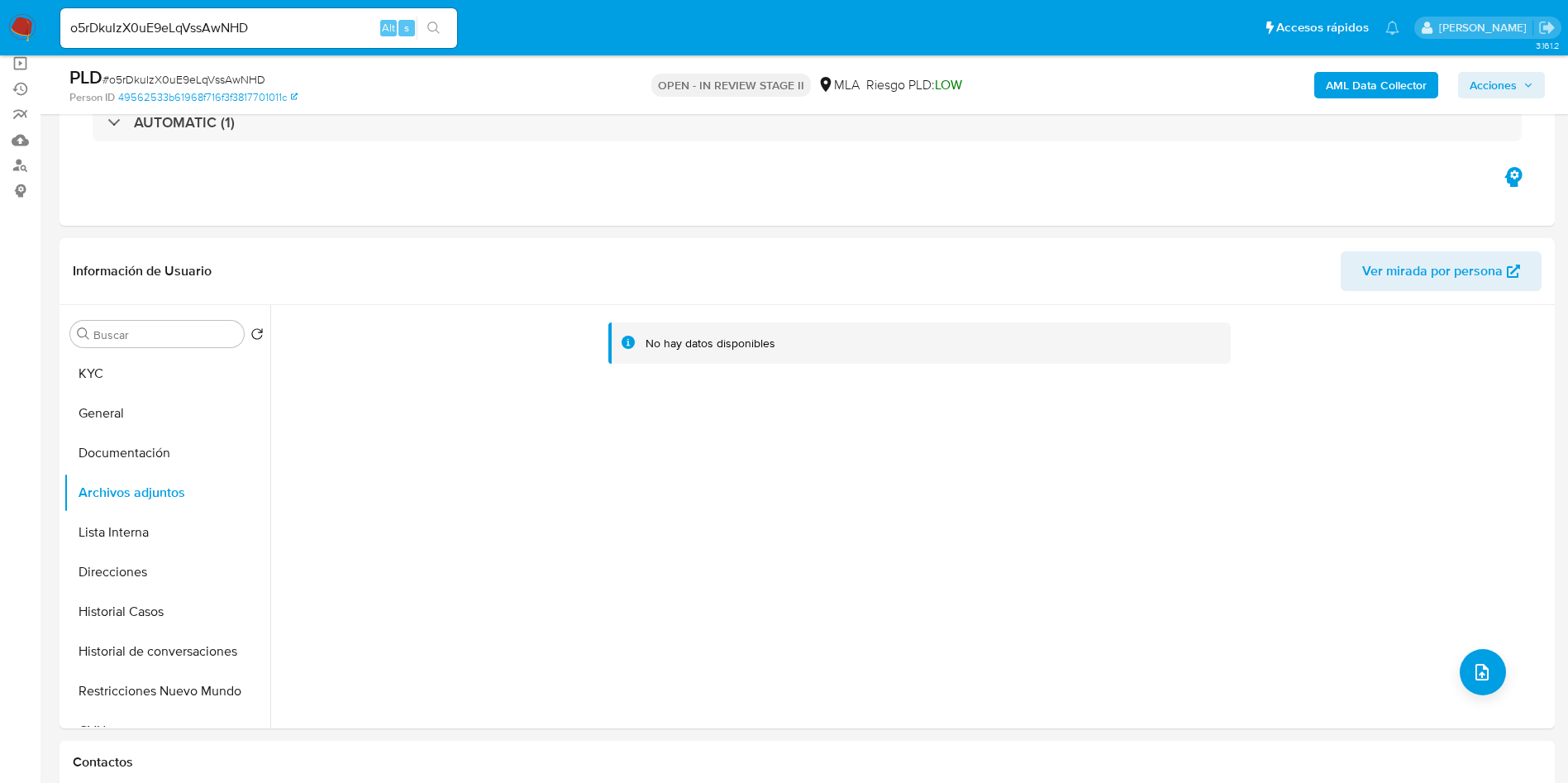
click at [1410, 81] on b "AML Data Collector" at bounding box center [1375, 85] width 101 height 27
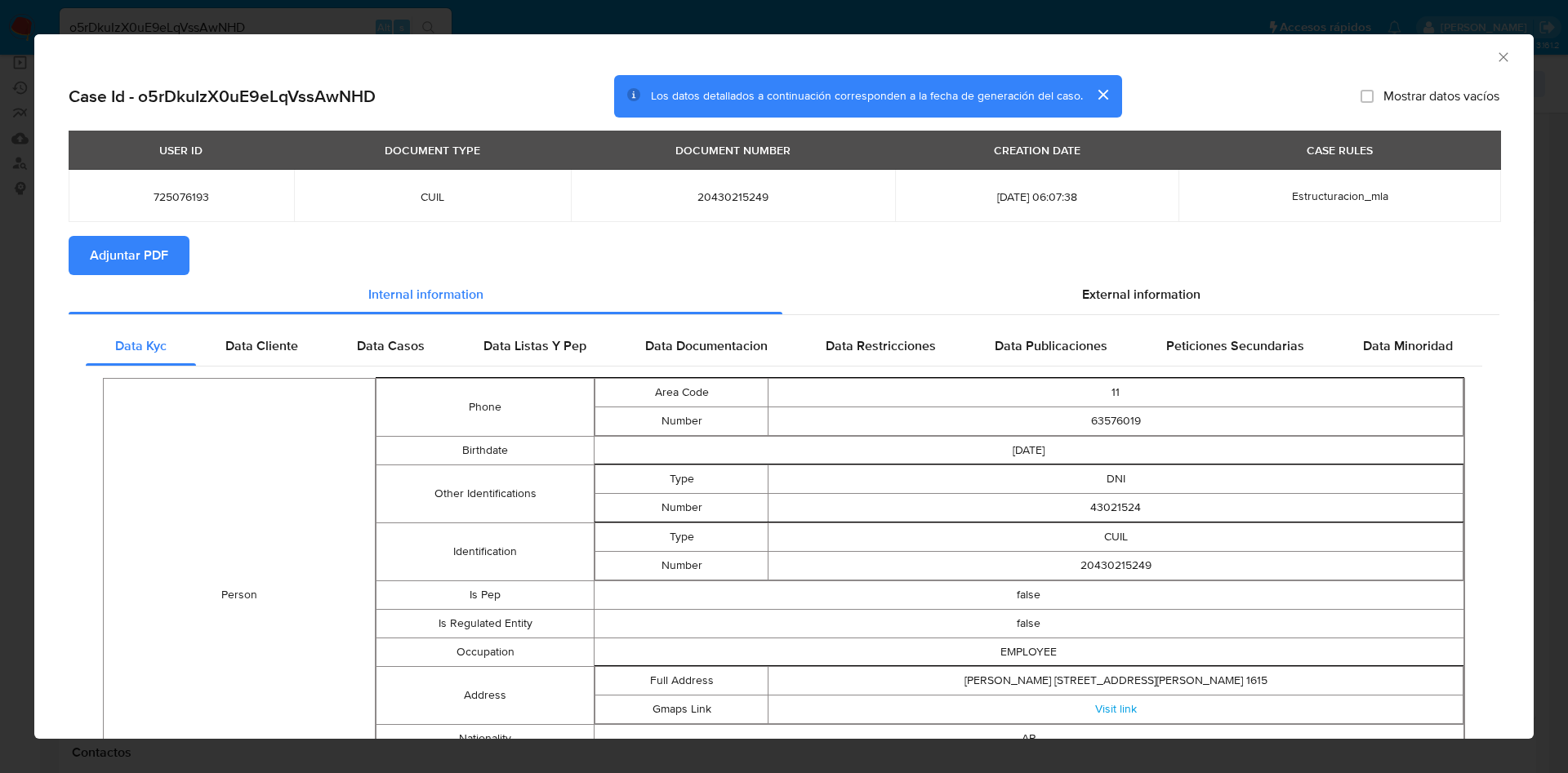
click at [80, 273] on button "Adjuntar PDF" at bounding box center [129, 255] width 121 height 39
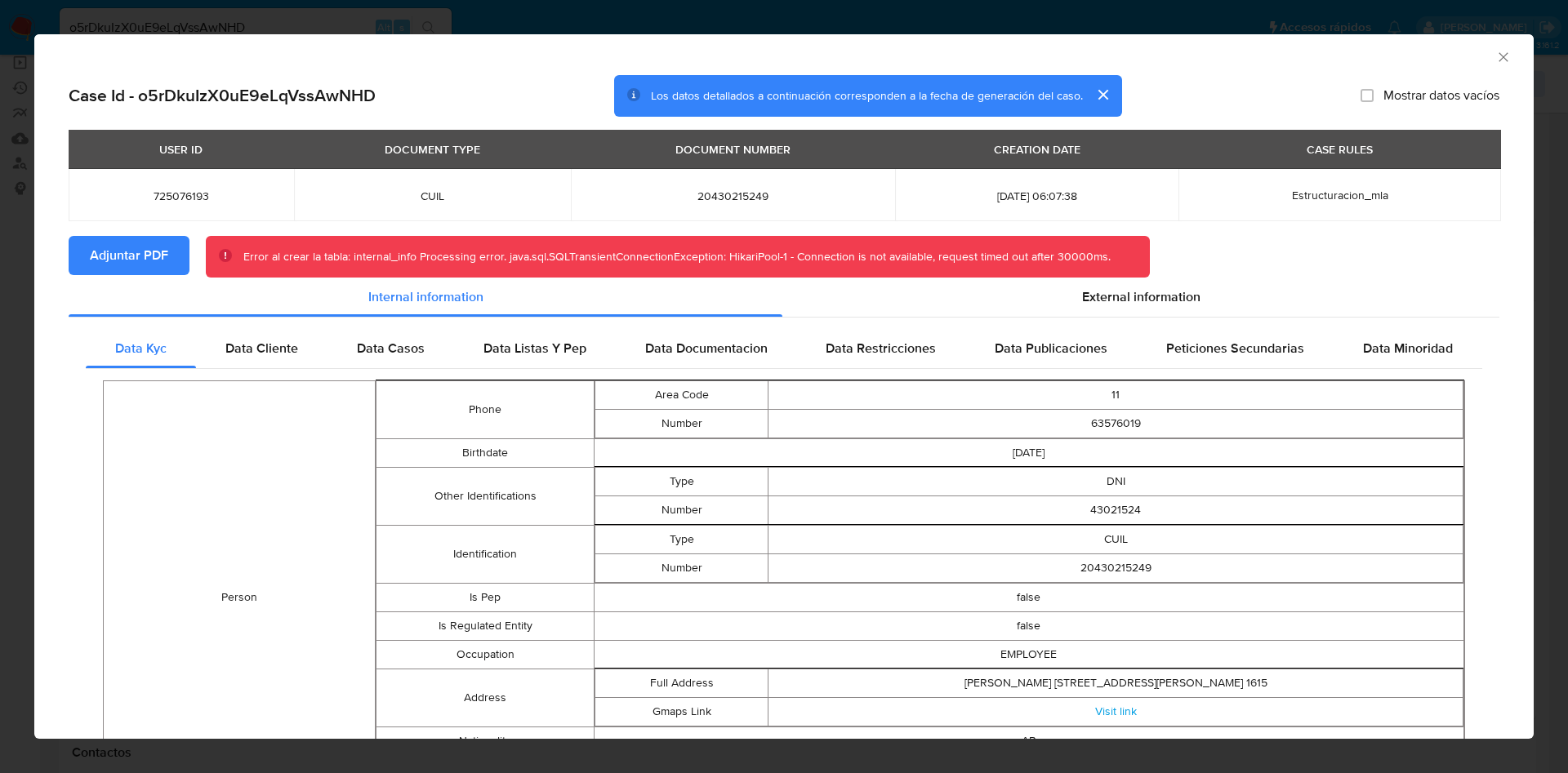
click at [1495, 62] on div "AML Data Collector" at bounding box center [784, 54] width 1499 height 41
click at [1496, 59] on icon "Cerrar ventana" at bounding box center [1504, 58] width 16 height 16
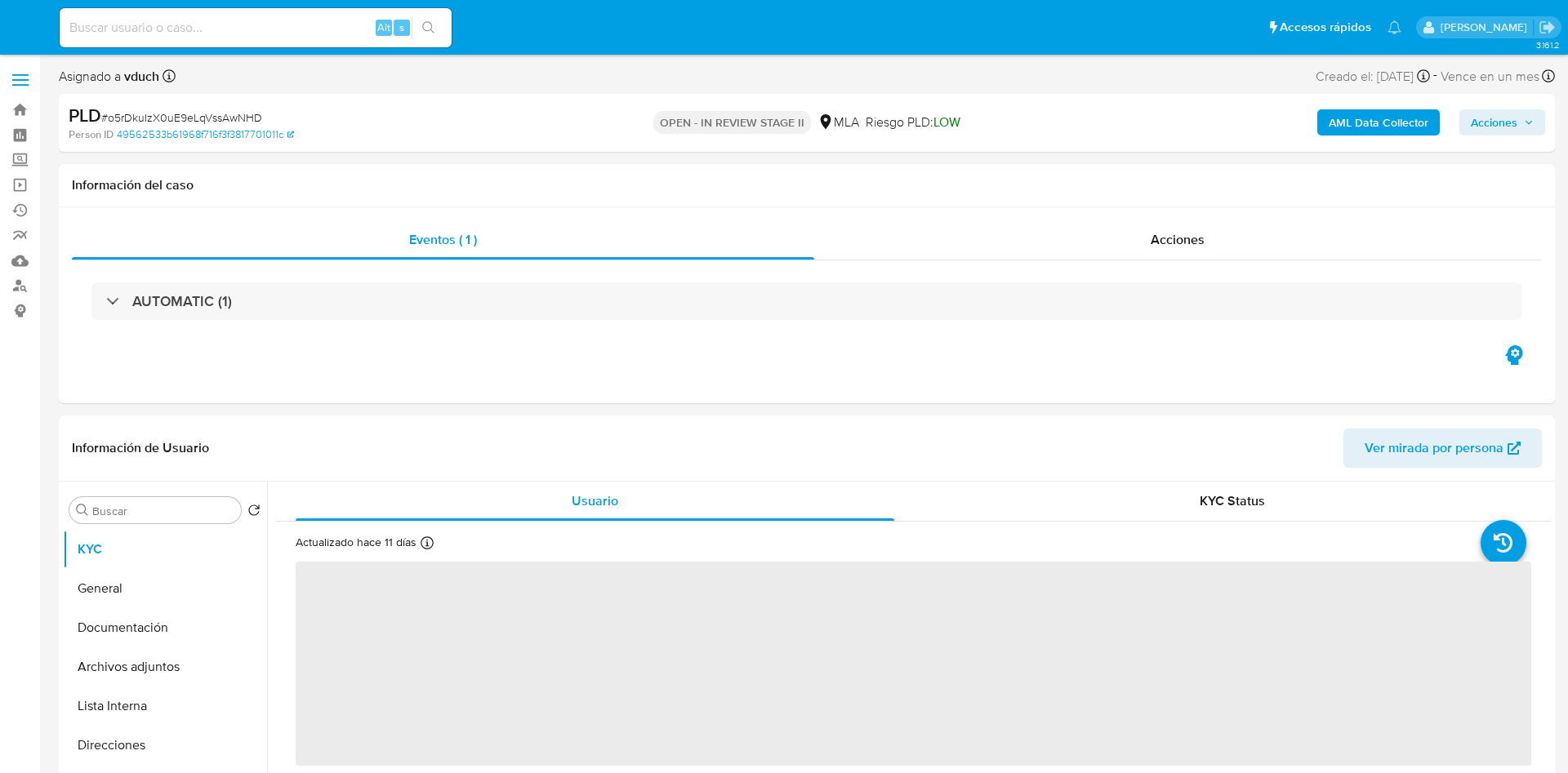
select select "10"
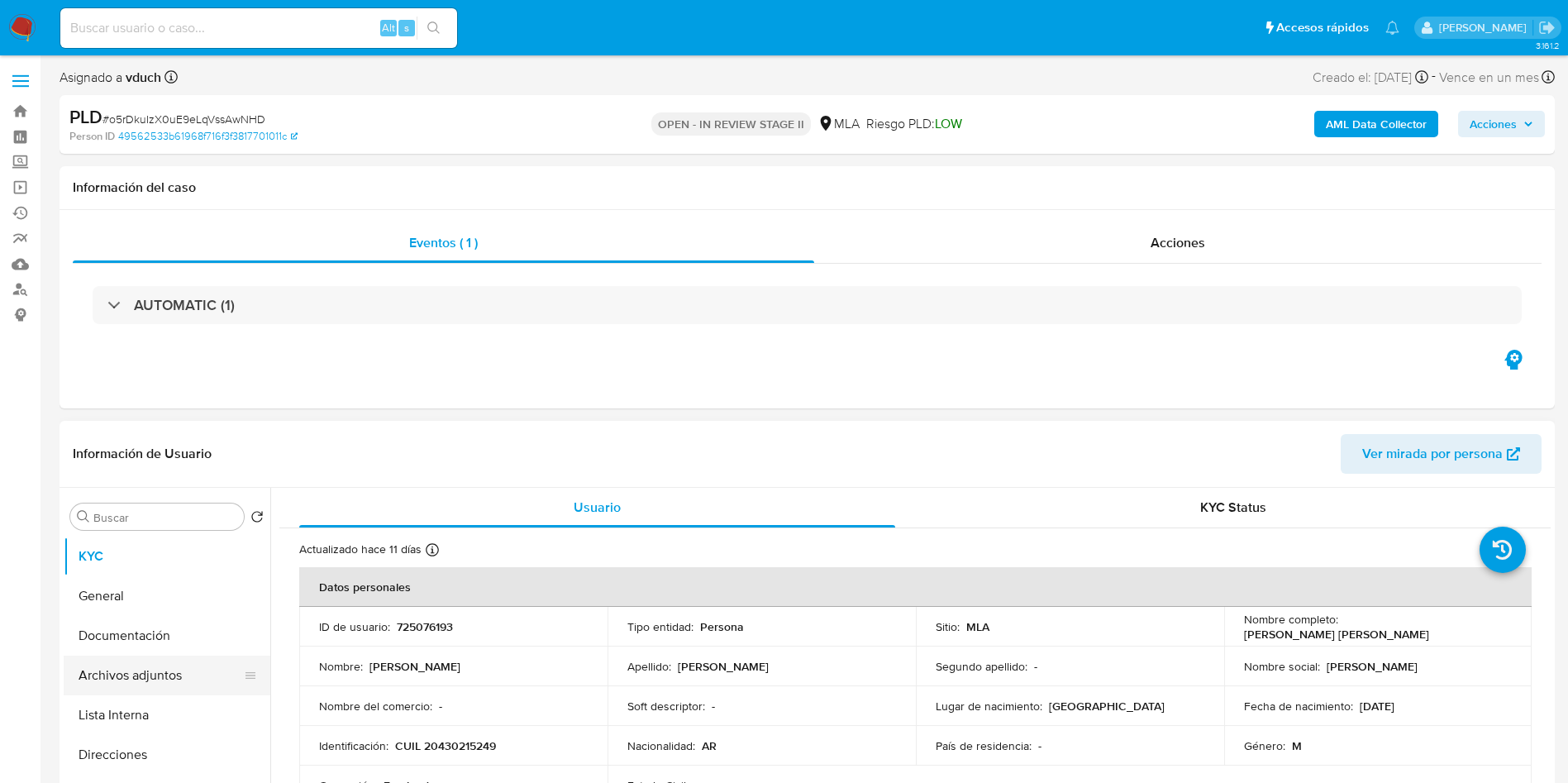
click at [168, 673] on button "Archivos adjuntos" at bounding box center [160, 676] width 194 height 40
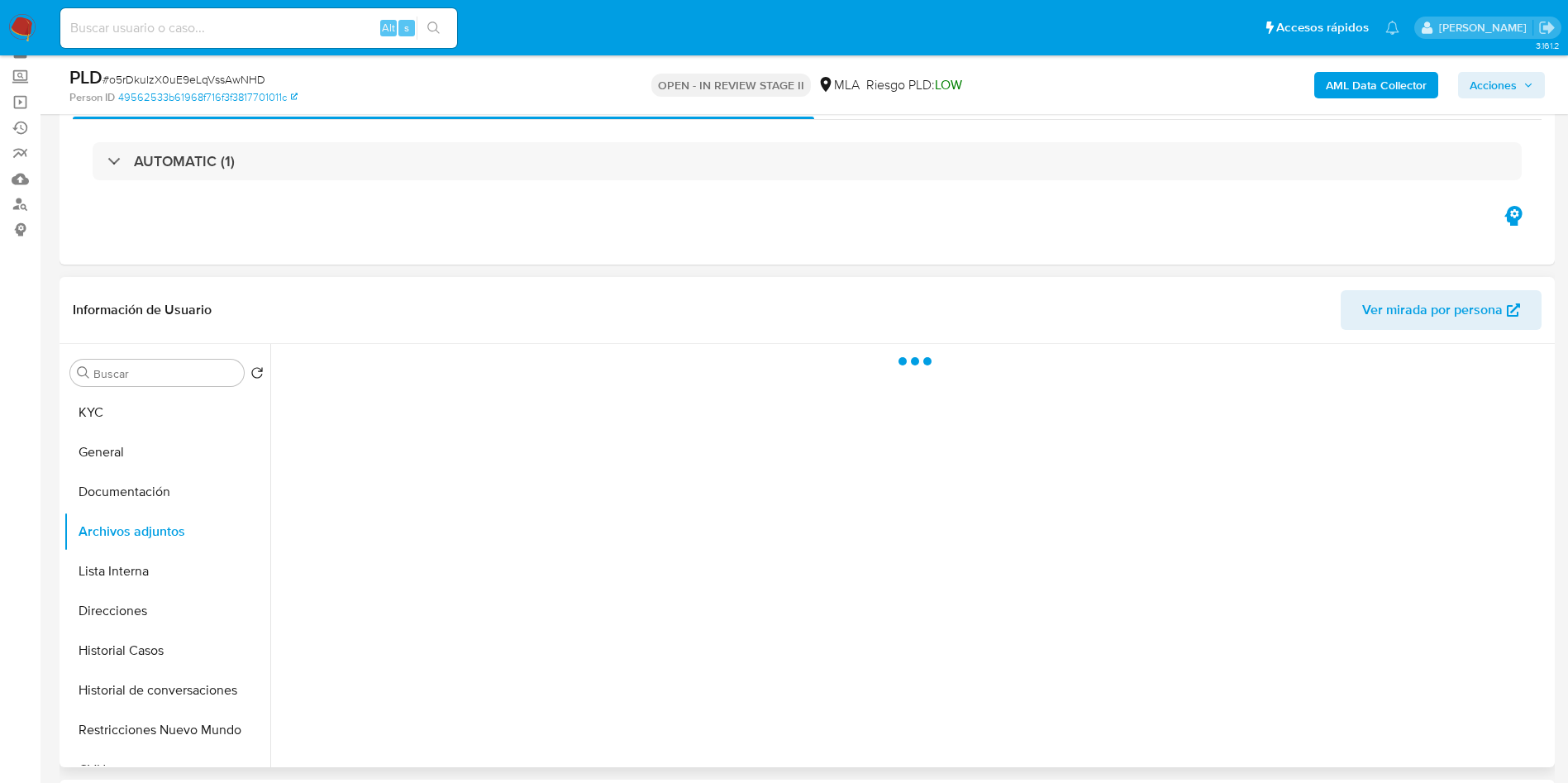
scroll to position [124, 0]
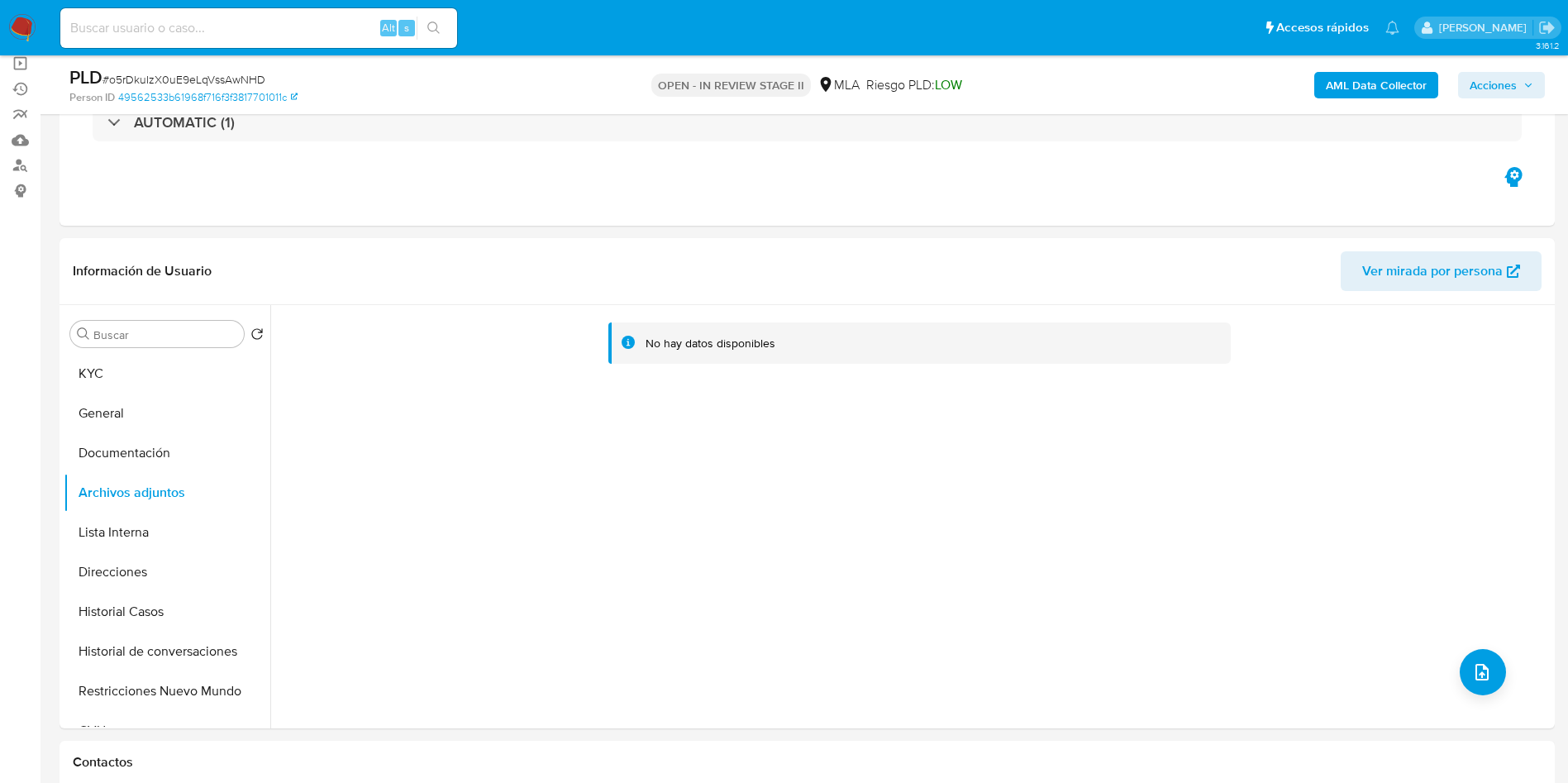
click at [1340, 82] on b "AML Data Collector" at bounding box center [1375, 85] width 101 height 27
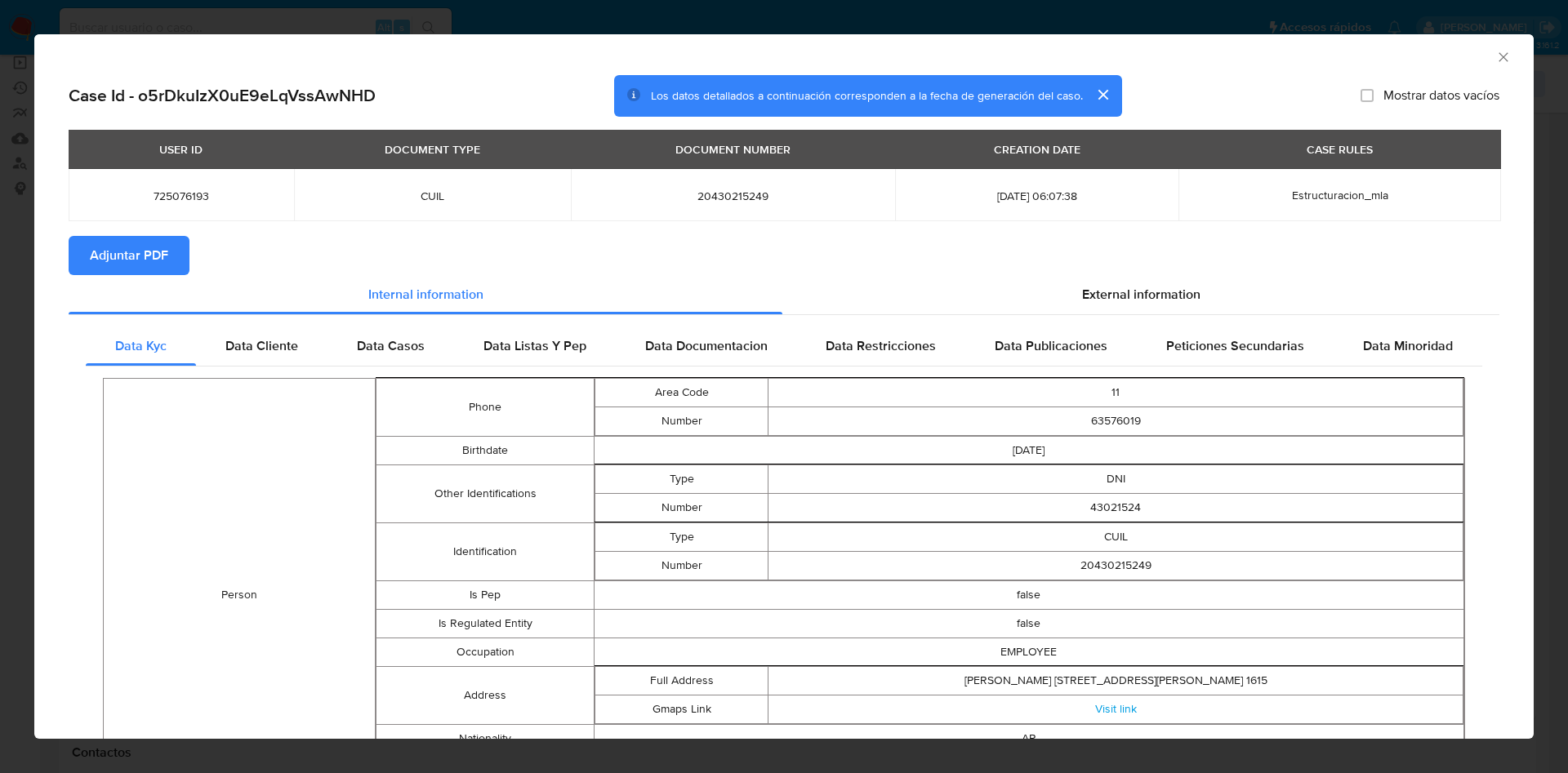
click at [92, 250] on span "Adjuntar PDF" at bounding box center [129, 255] width 79 height 36
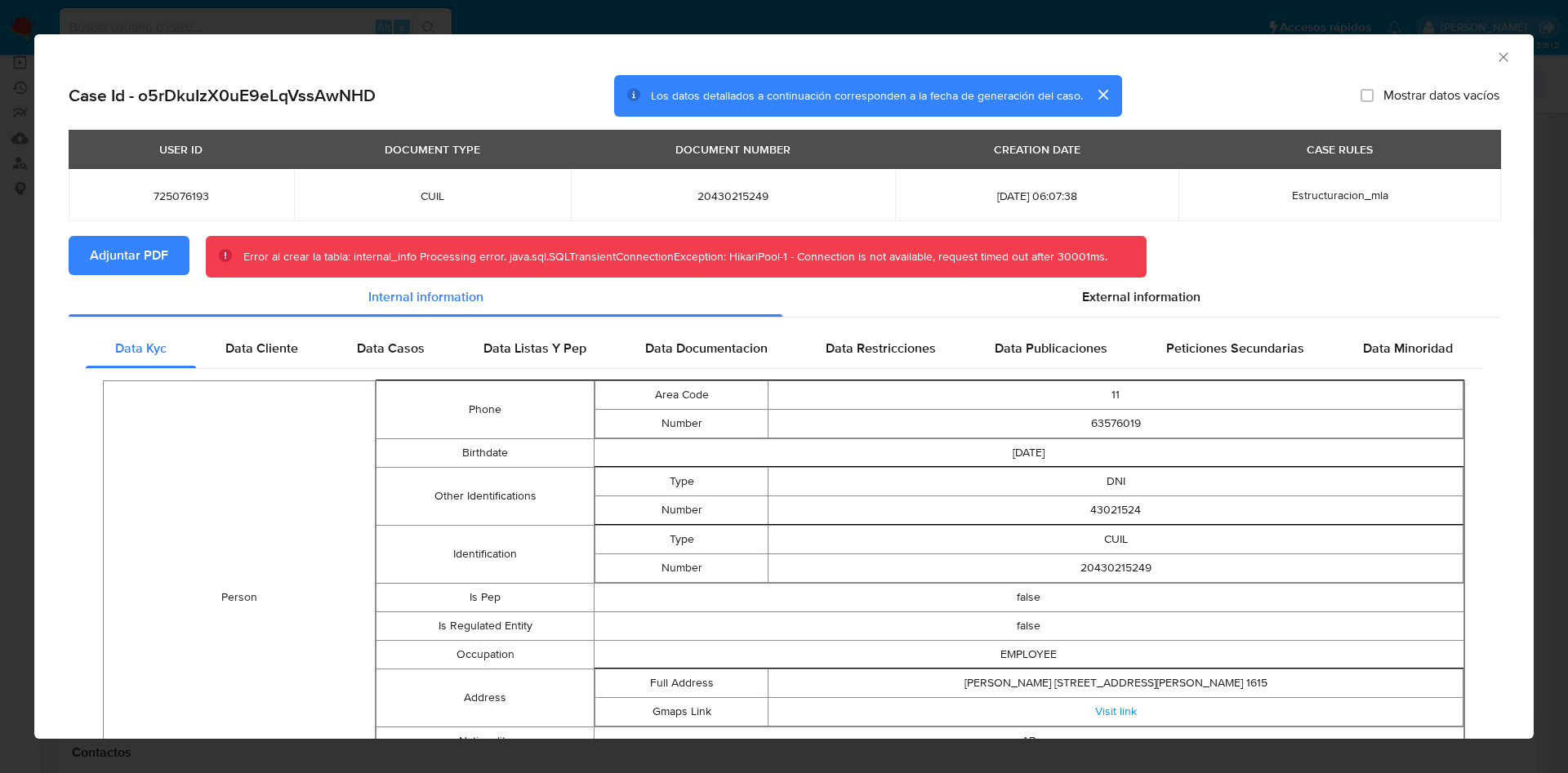
click at [1496, 49] on icon "Cerrar ventana" at bounding box center [1504, 58] width 16 height 16
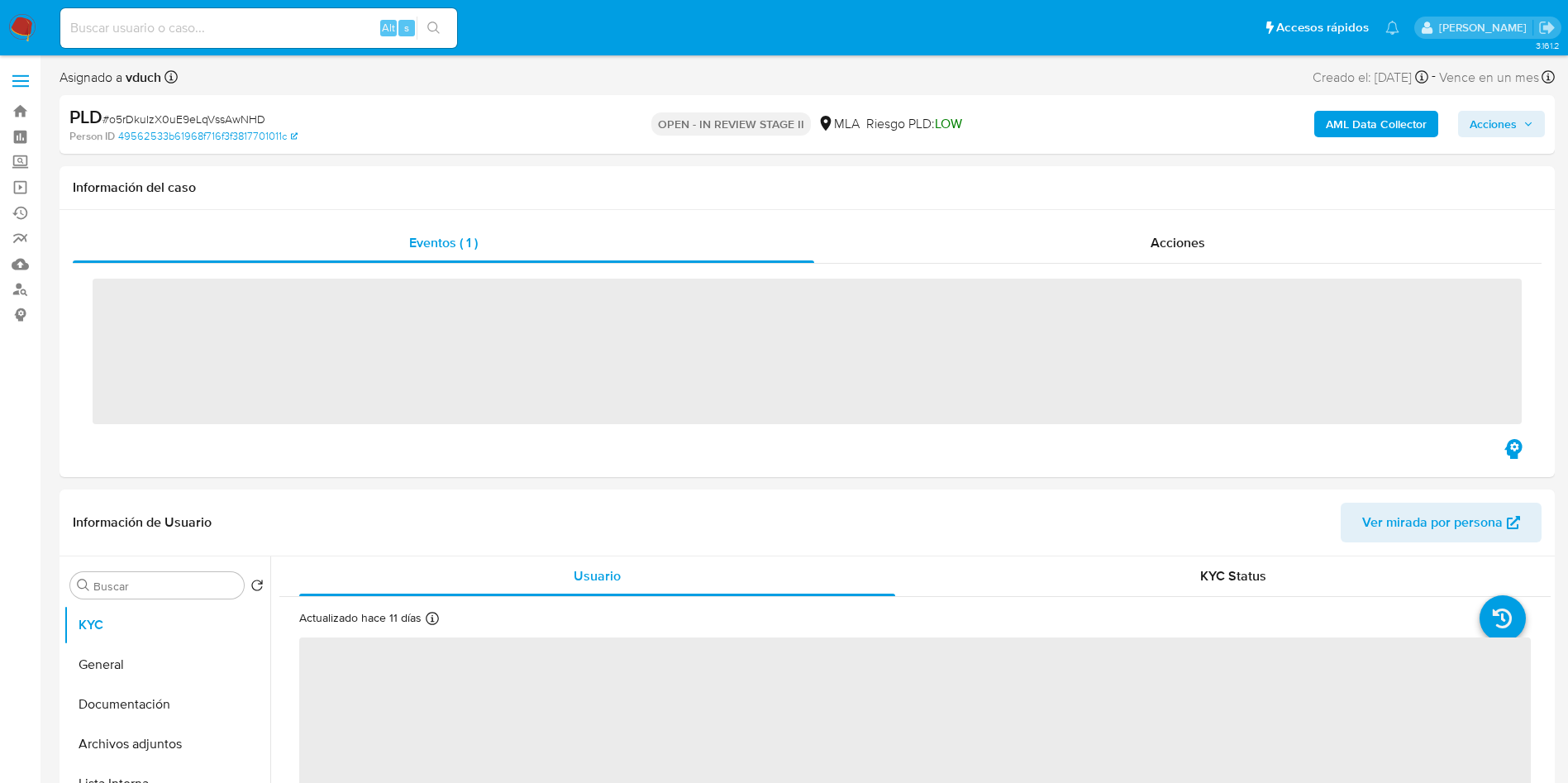
scroll to position [124, 0]
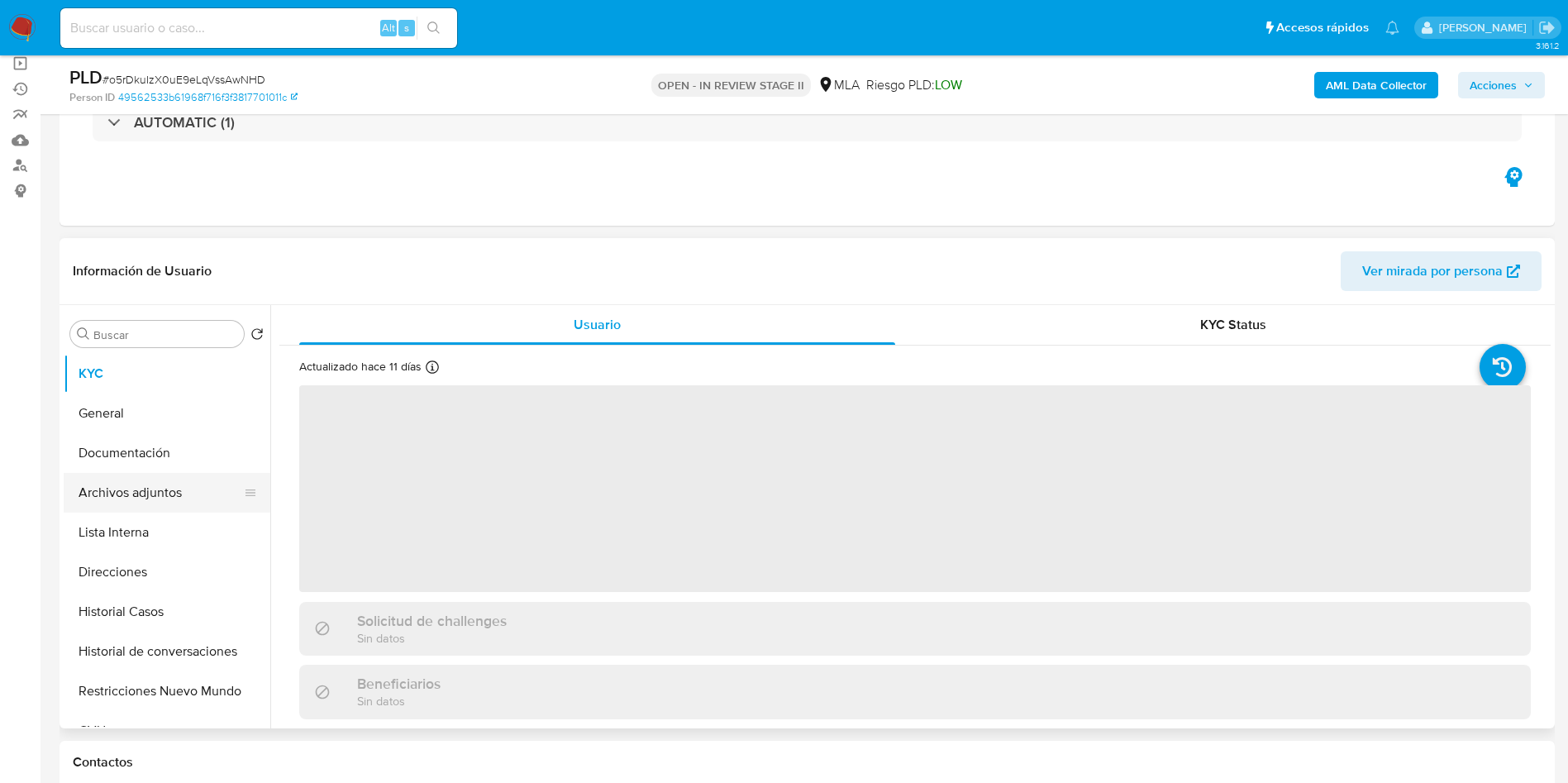
click at [127, 489] on button "Archivos adjuntos" at bounding box center [160, 492] width 194 height 40
select select "10"
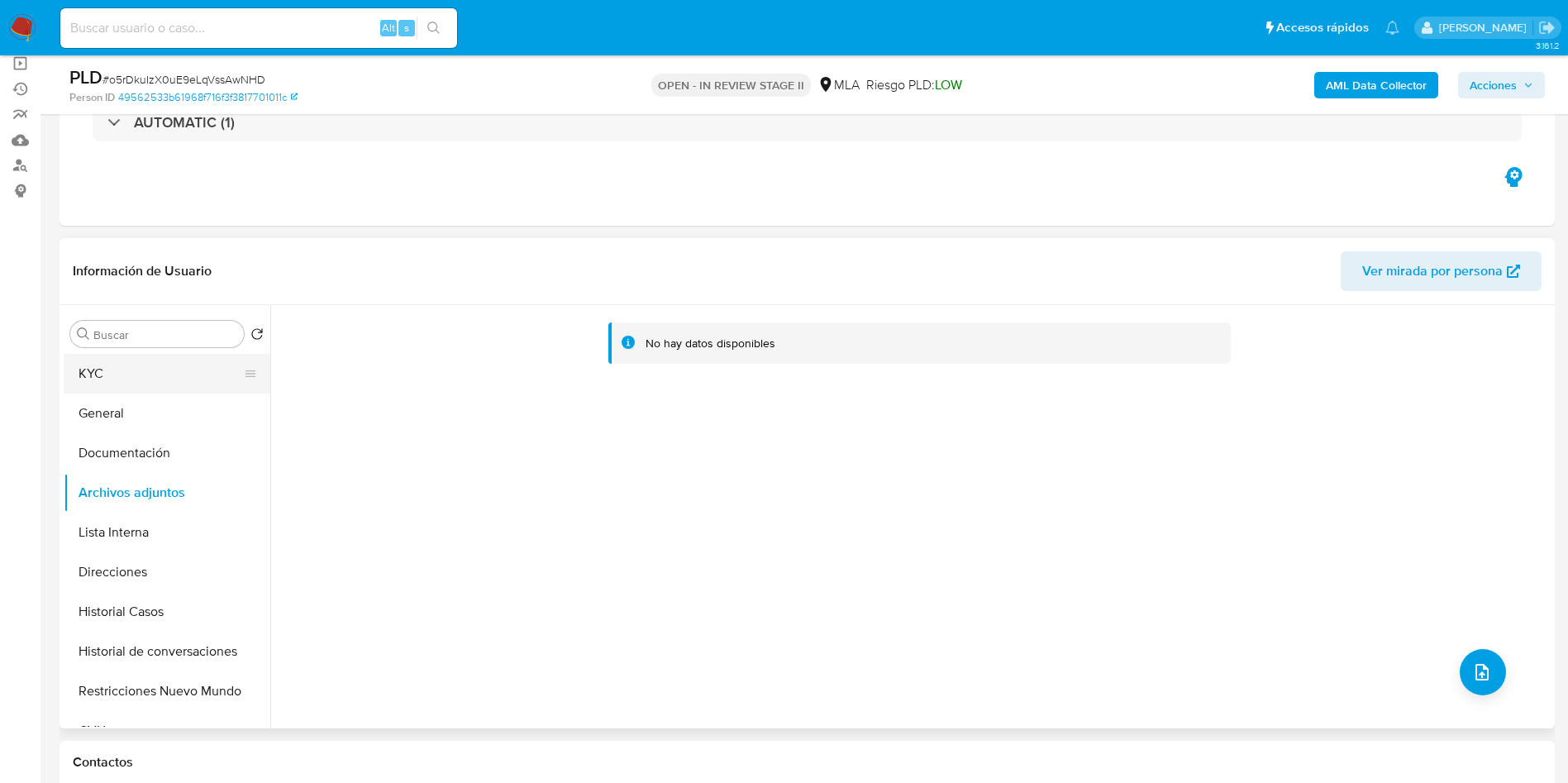
click at [186, 377] on button "KYC" at bounding box center [160, 373] width 194 height 40
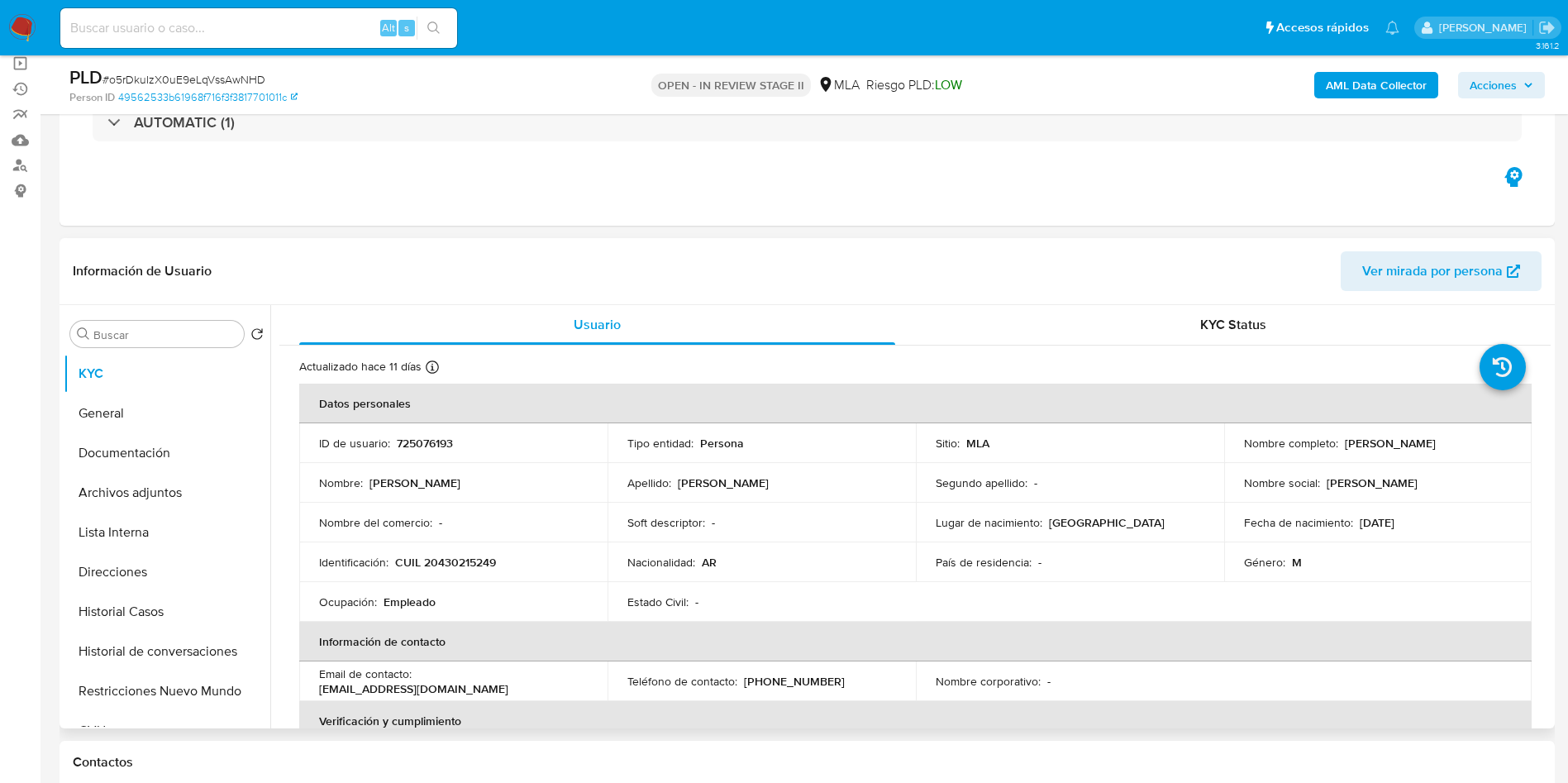
drag, startPoint x: 1340, startPoint y: 442, endPoint x: 1504, endPoint y: 449, distance: 164.1
click at [1504, 449] on div "Nombre completo : [PERSON_NAME]" at bounding box center [1378, 443] width 269 height 15
copy p "[PERSON_NAME]"
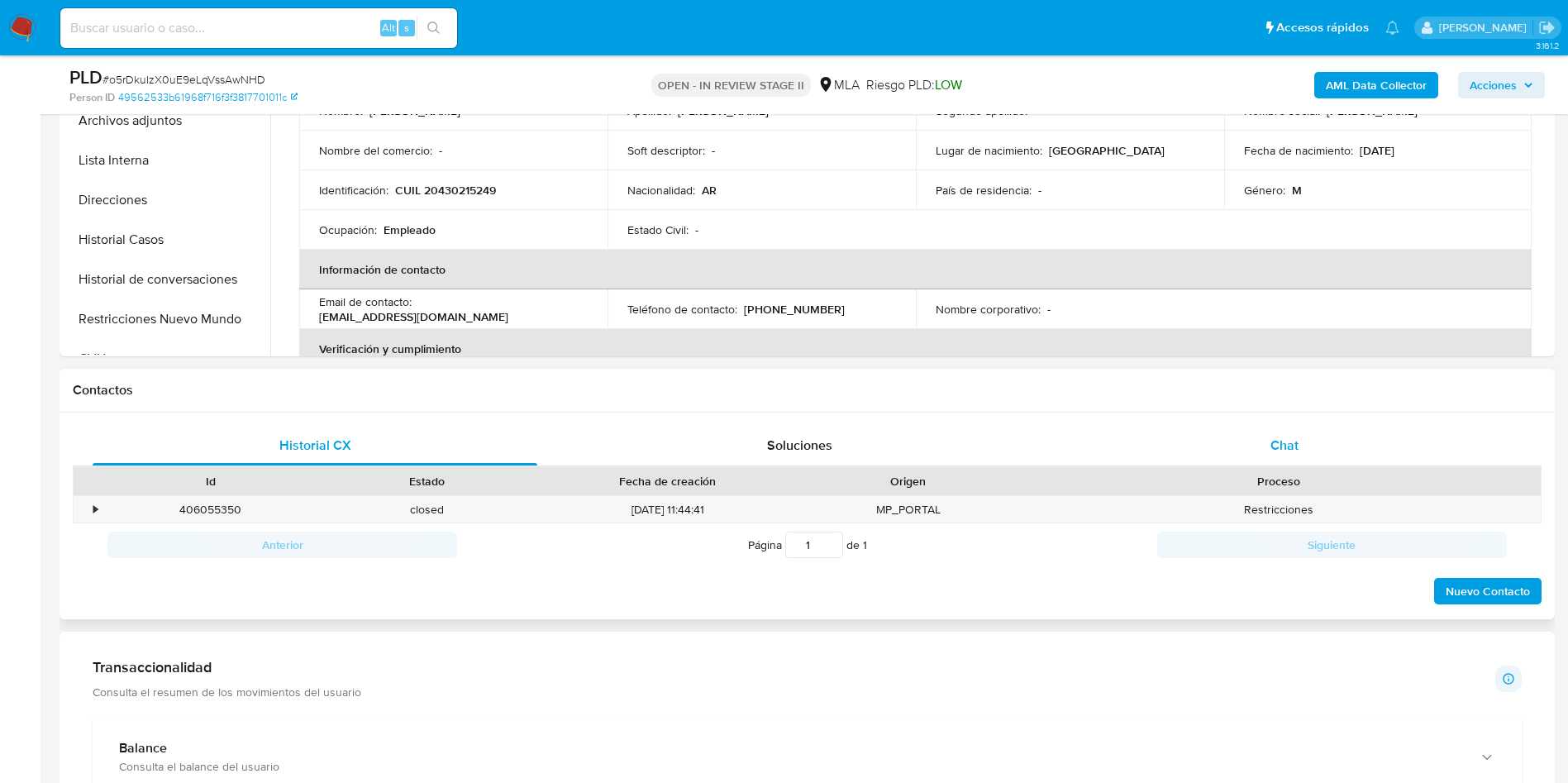
click at [1366, 439] on div "Chat" at bounding box center [1285, 446] width 445 height 40
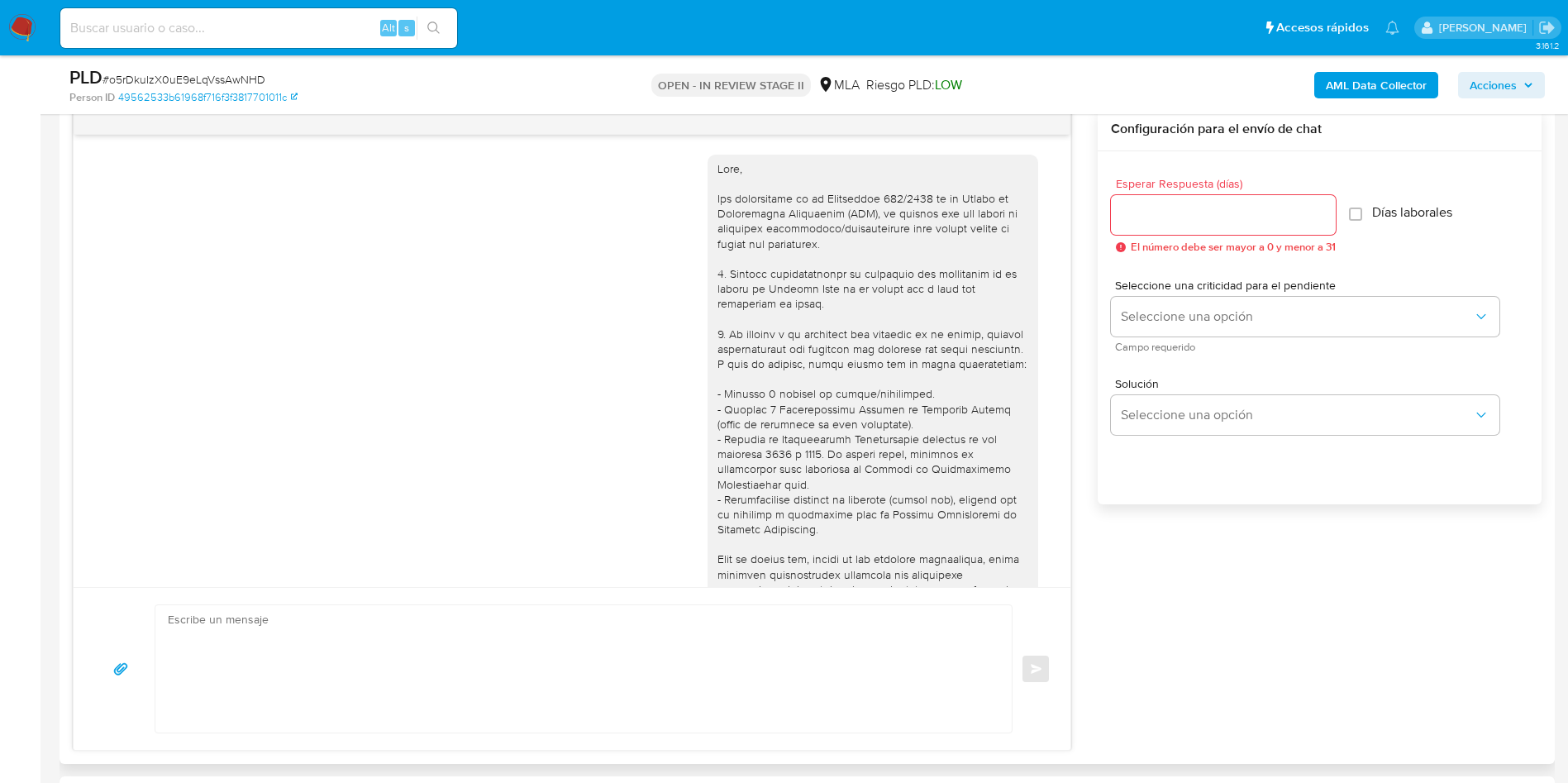
scroll to position [789, 0]
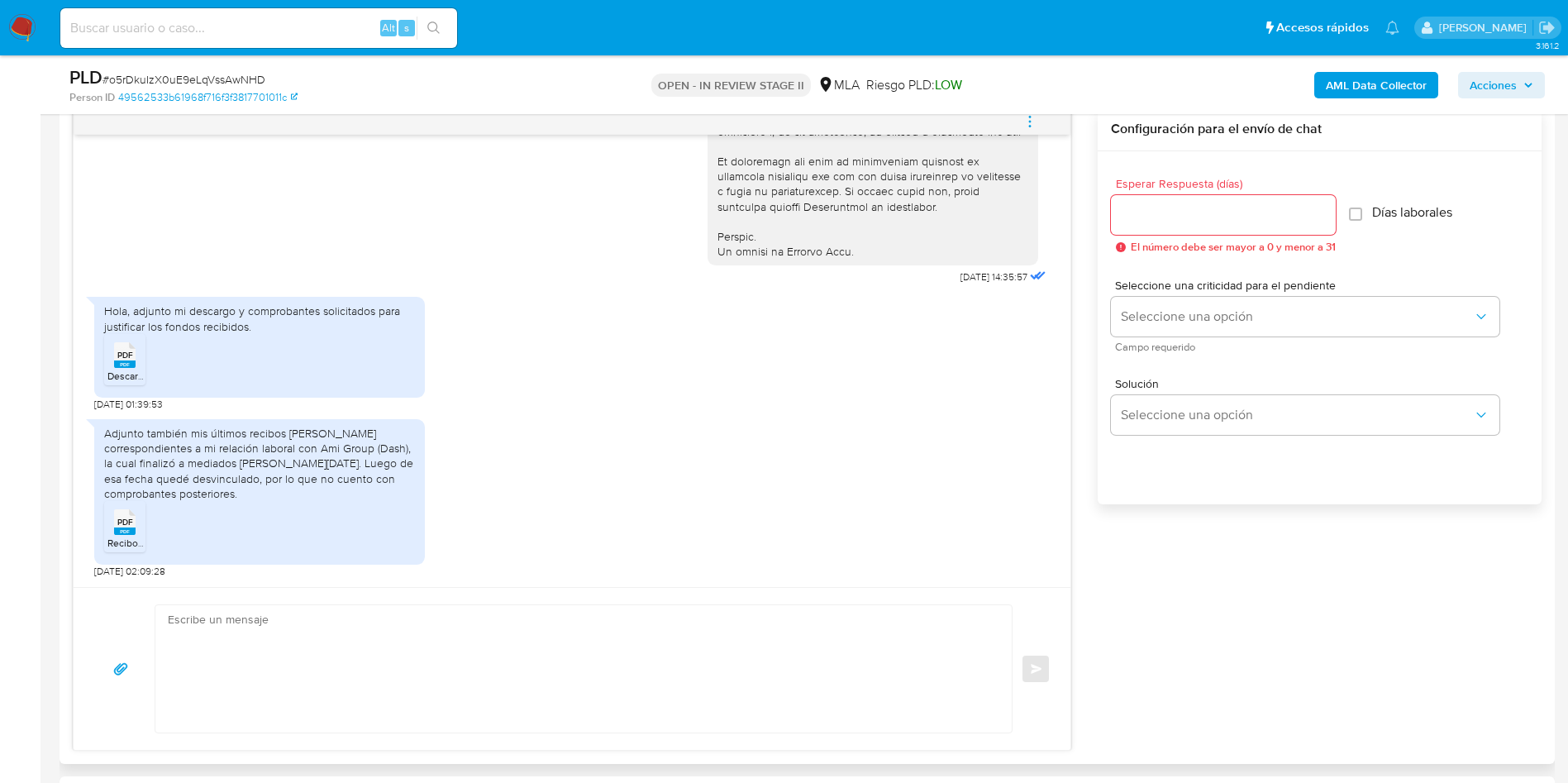
click at [128, 525] on span "PDF" at bounding box center [125, 523] width 16 height 11
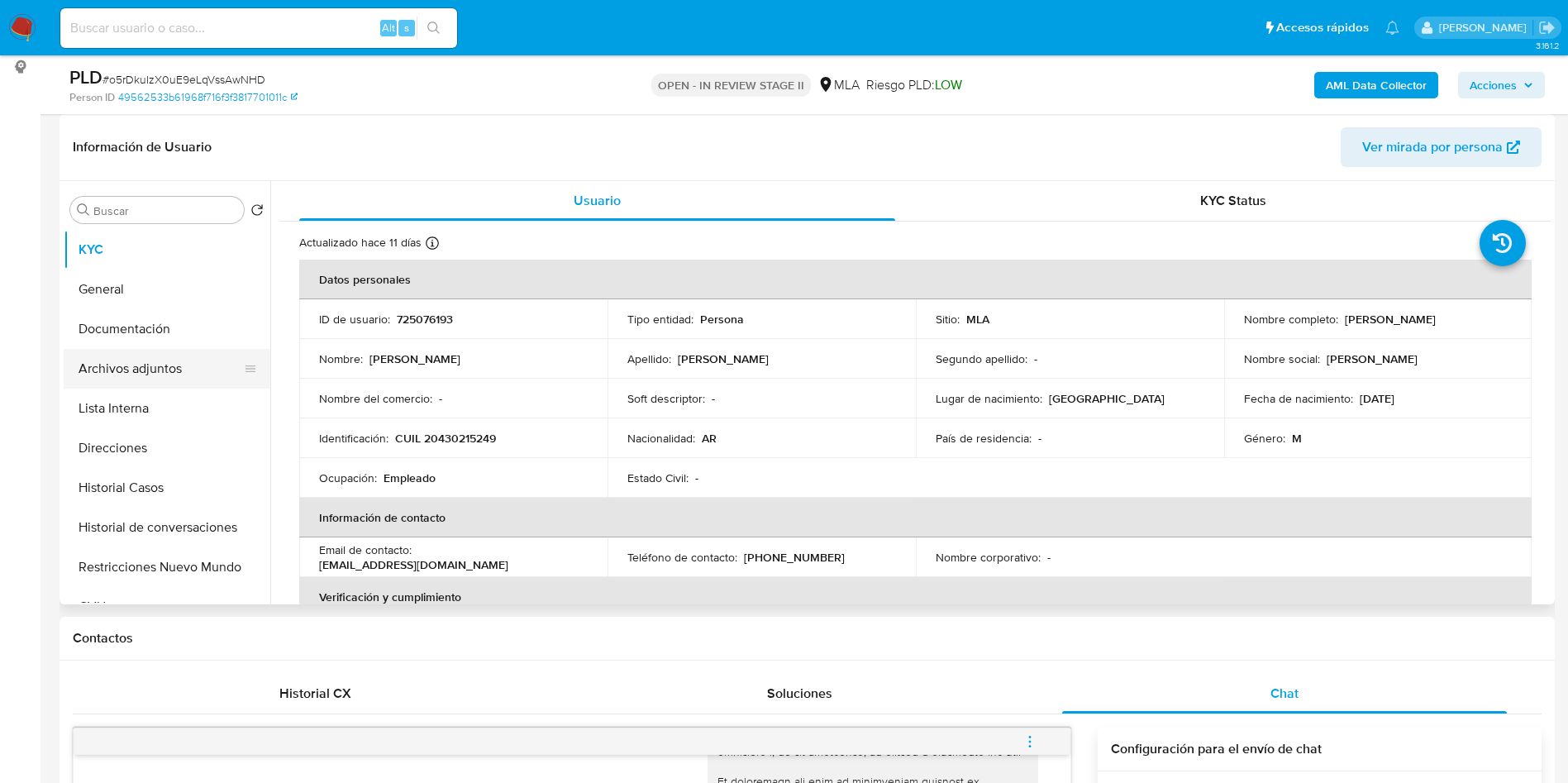
click at [136, 379] on button "Archivos adjuntos" at bounding box center [160, 369] width 194 height 40
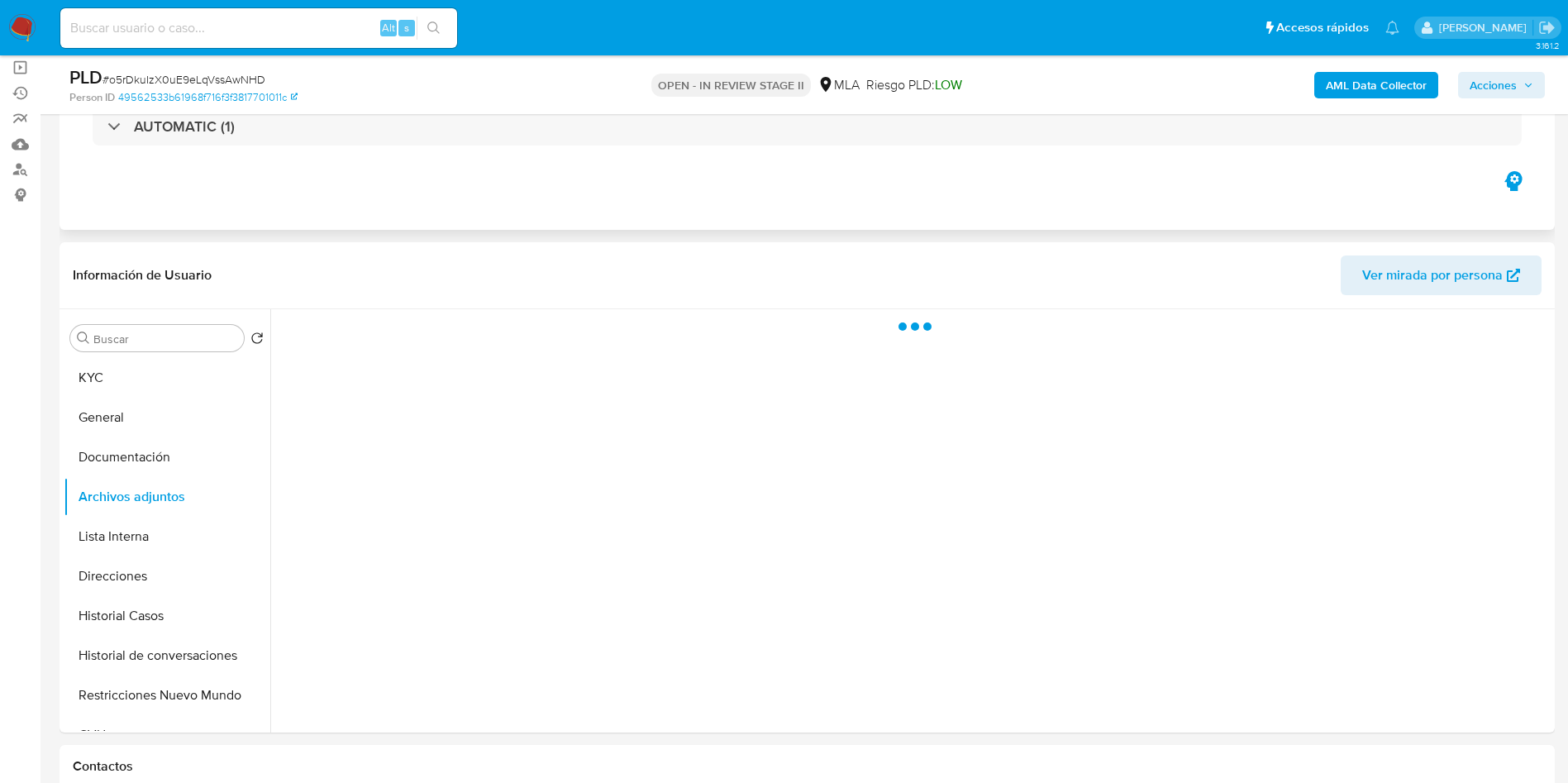
scroll to position [124, 0]
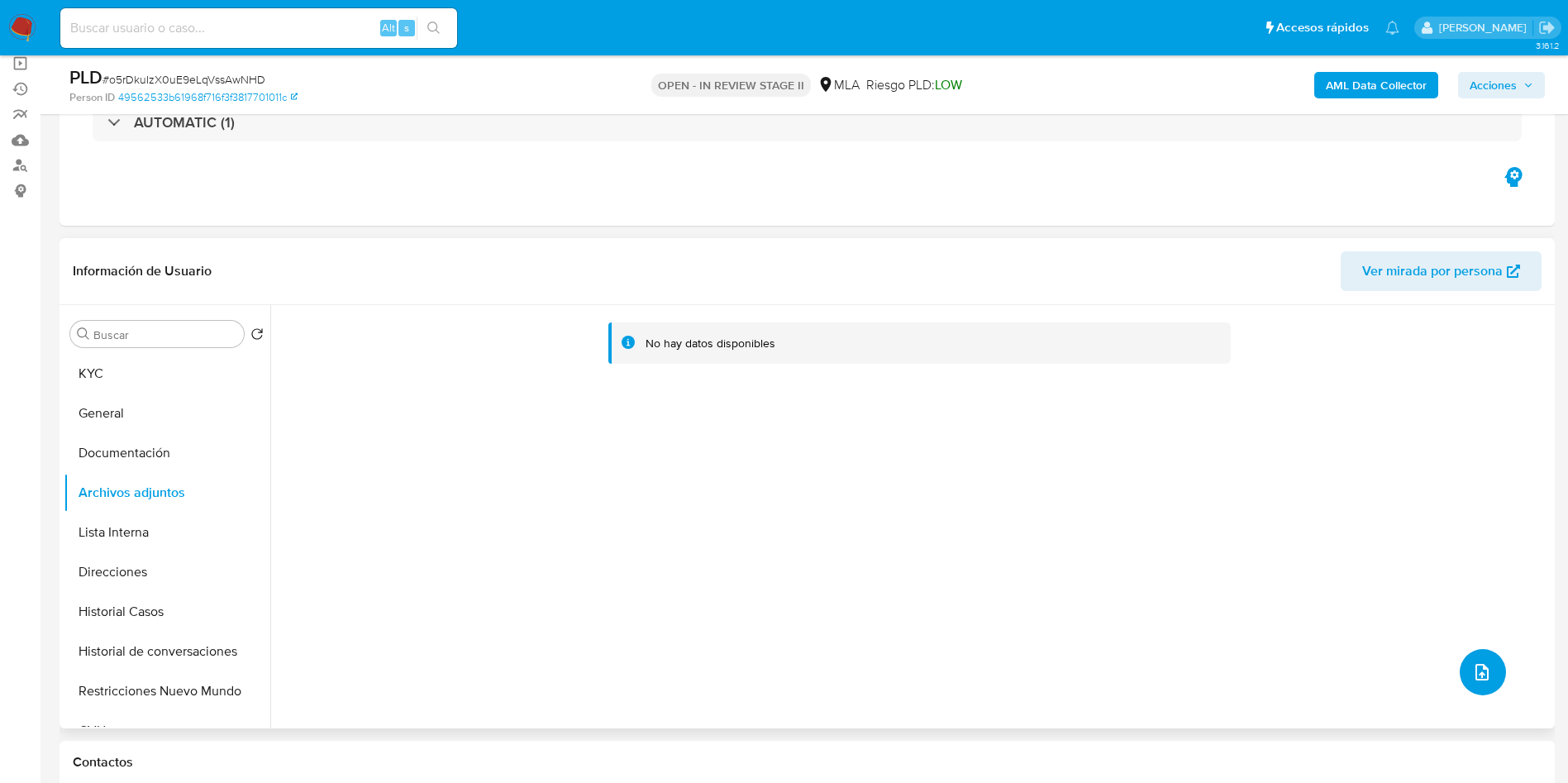
click at [1462, 683] on button "upload-file" at bounding box center [1483, 673] width 46 height 46
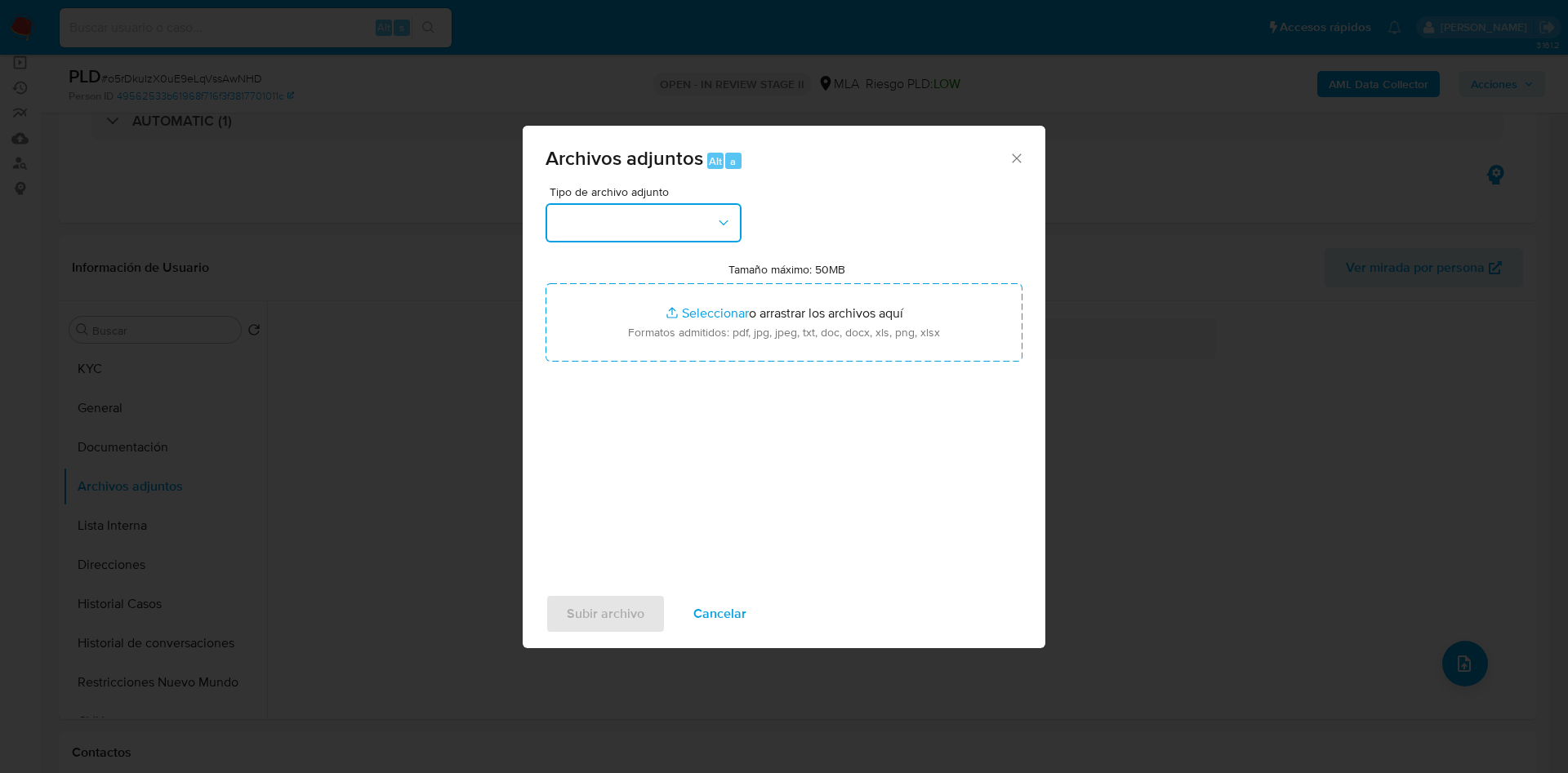
click at [683, 229] on button "button" at bounding box center [643, 222] width 196 height 39
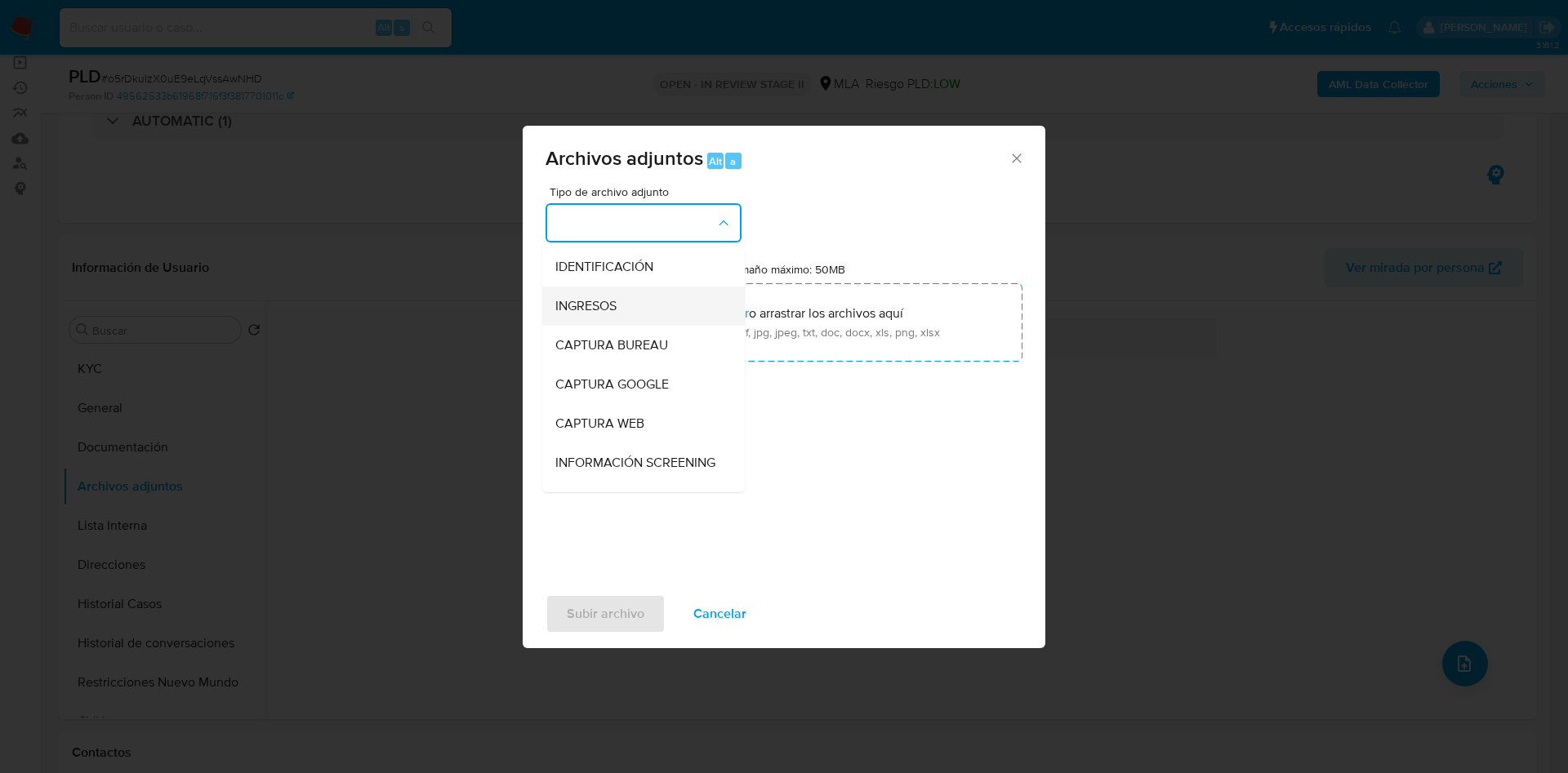
click at [648, 312] on div "INGRESOS" at bounding box center [639, 306] width 167 height 39
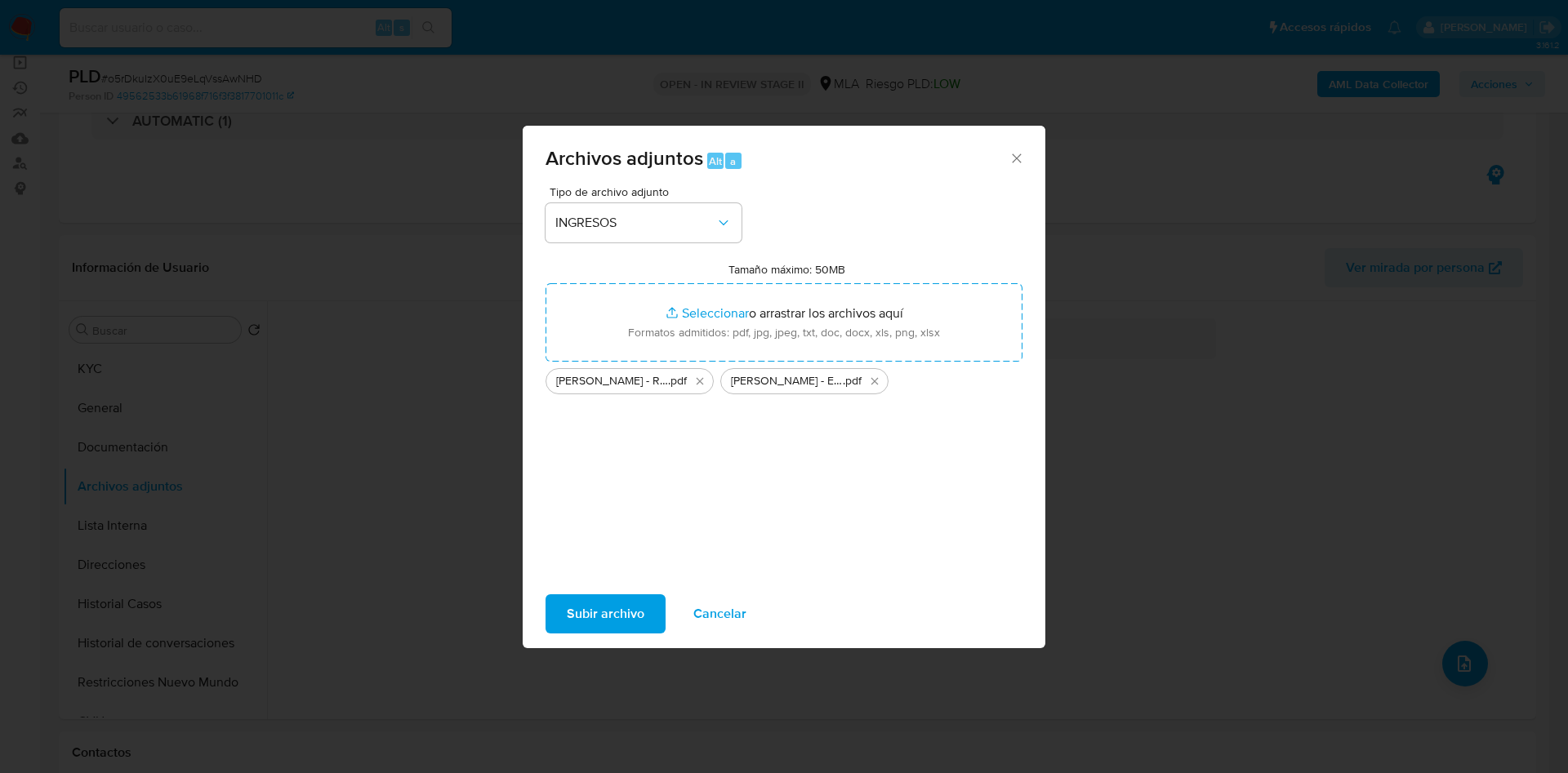
click at [646, 621] on button "Subir archivo" at bounding box center [605, 614] width 120 height 39
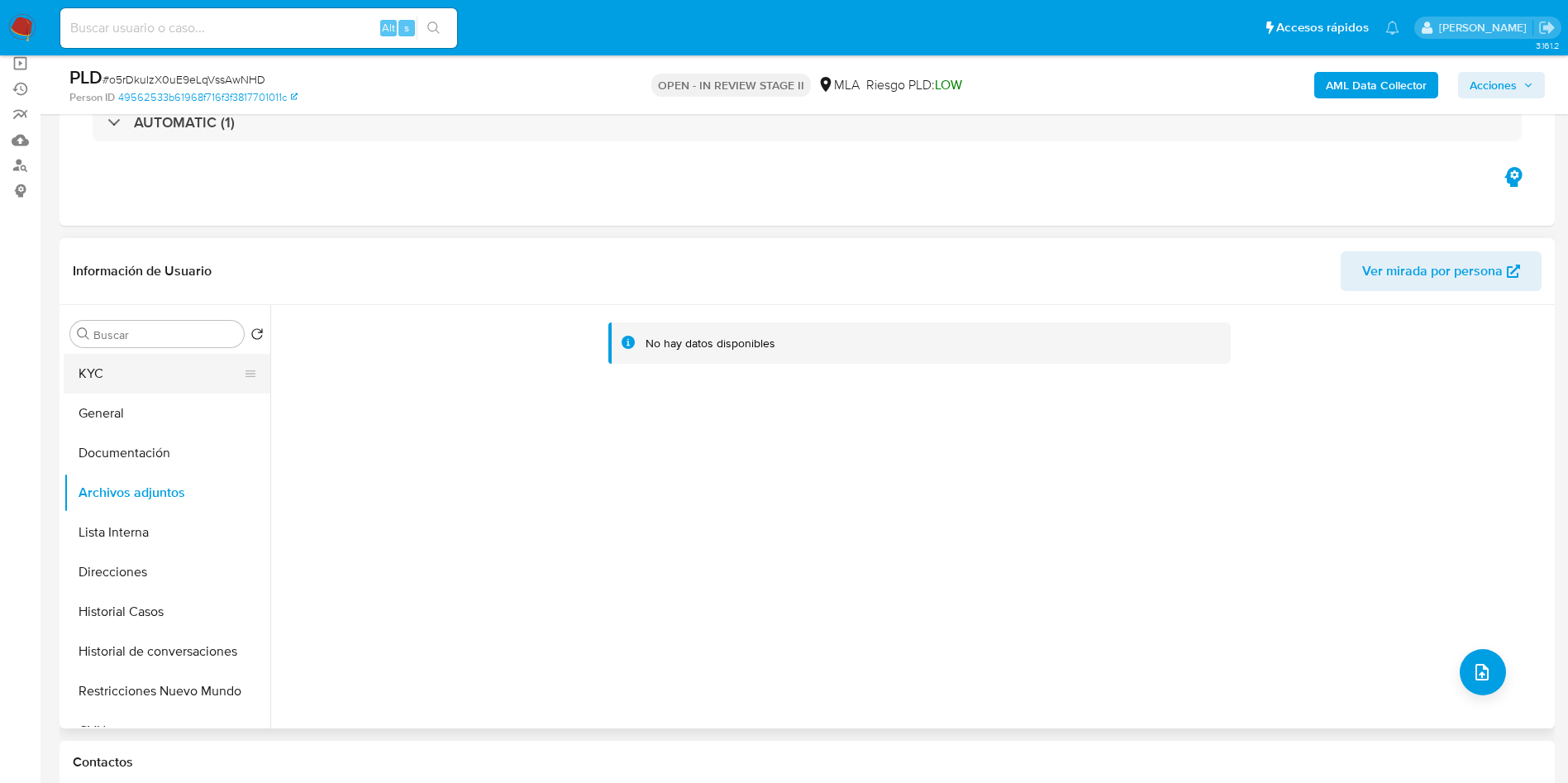
click at [125, 374] on button "KYC" at bounding box center [160, 373] width 194 height 40
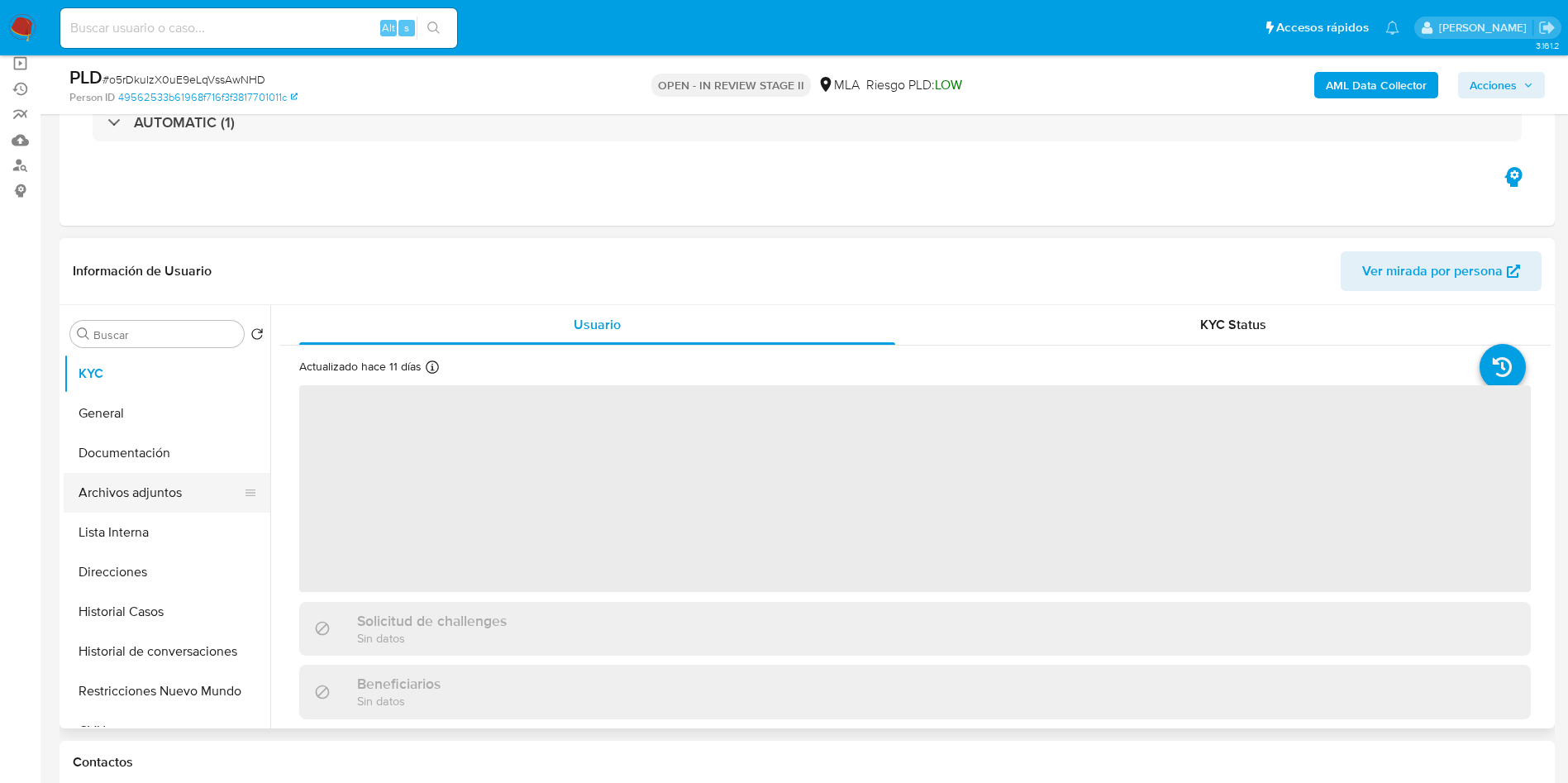
click at [169, 503] on button "Archivos adjuntos" at bounding box center [160, 492] width 194 height 40
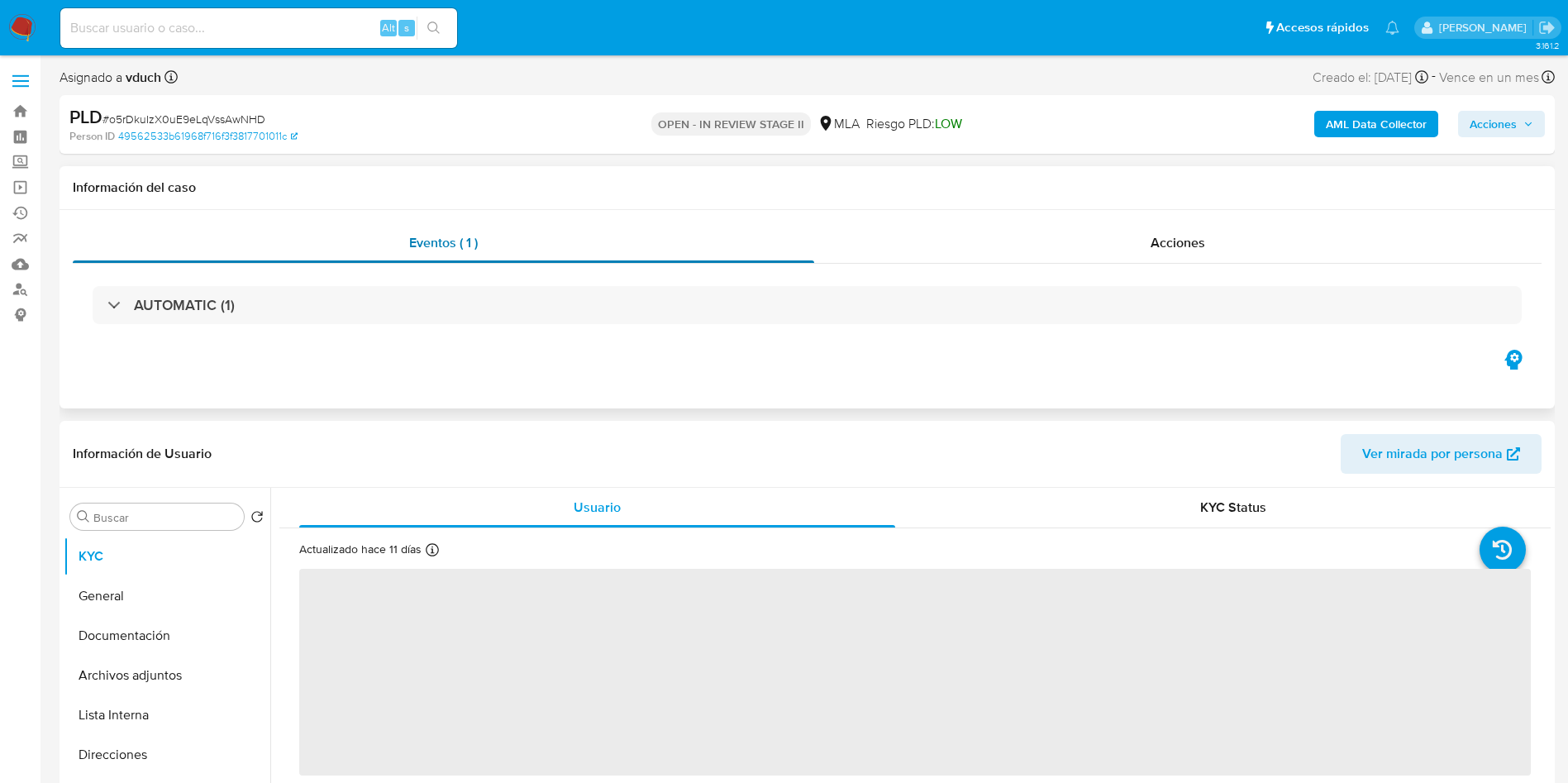
select select "10"
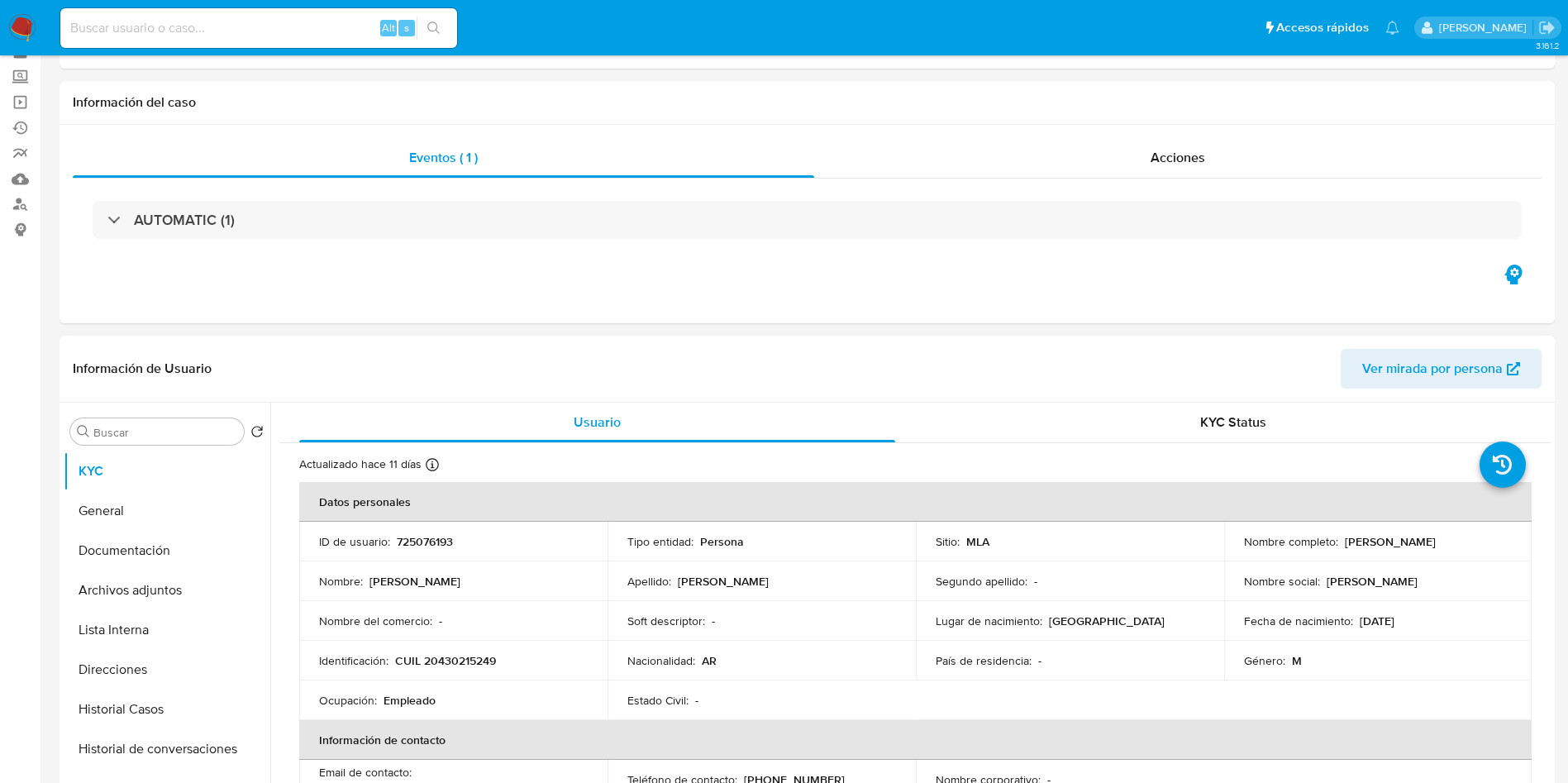
scroll to position [124, 0]
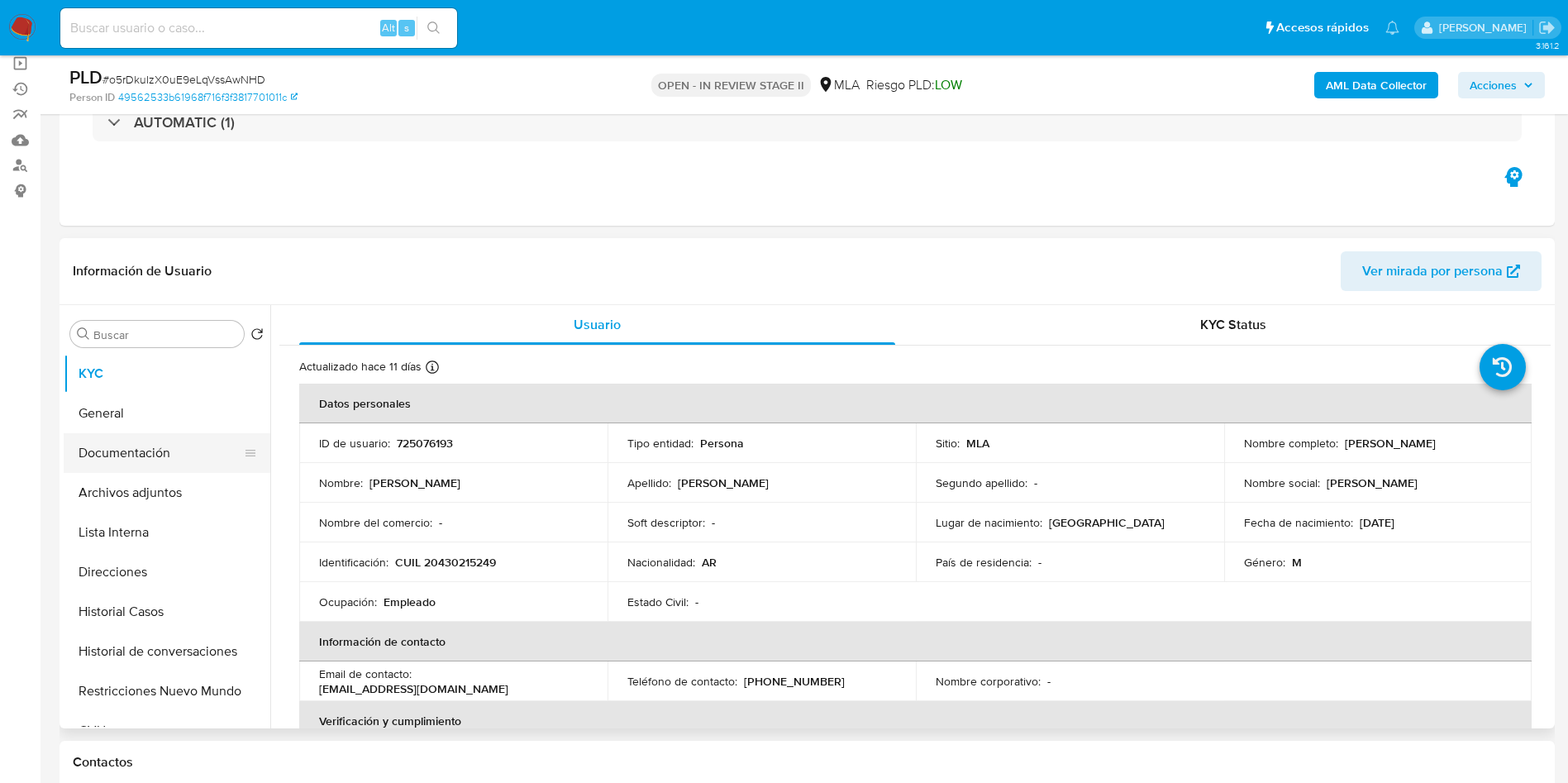
click at [234, 470] on li "Documentación" at bounding box center [167, 453] width 207 height 40
click at [207, 489] on button "Archivos adjuntos" at bounding box center [160, 492] width 194 height 40
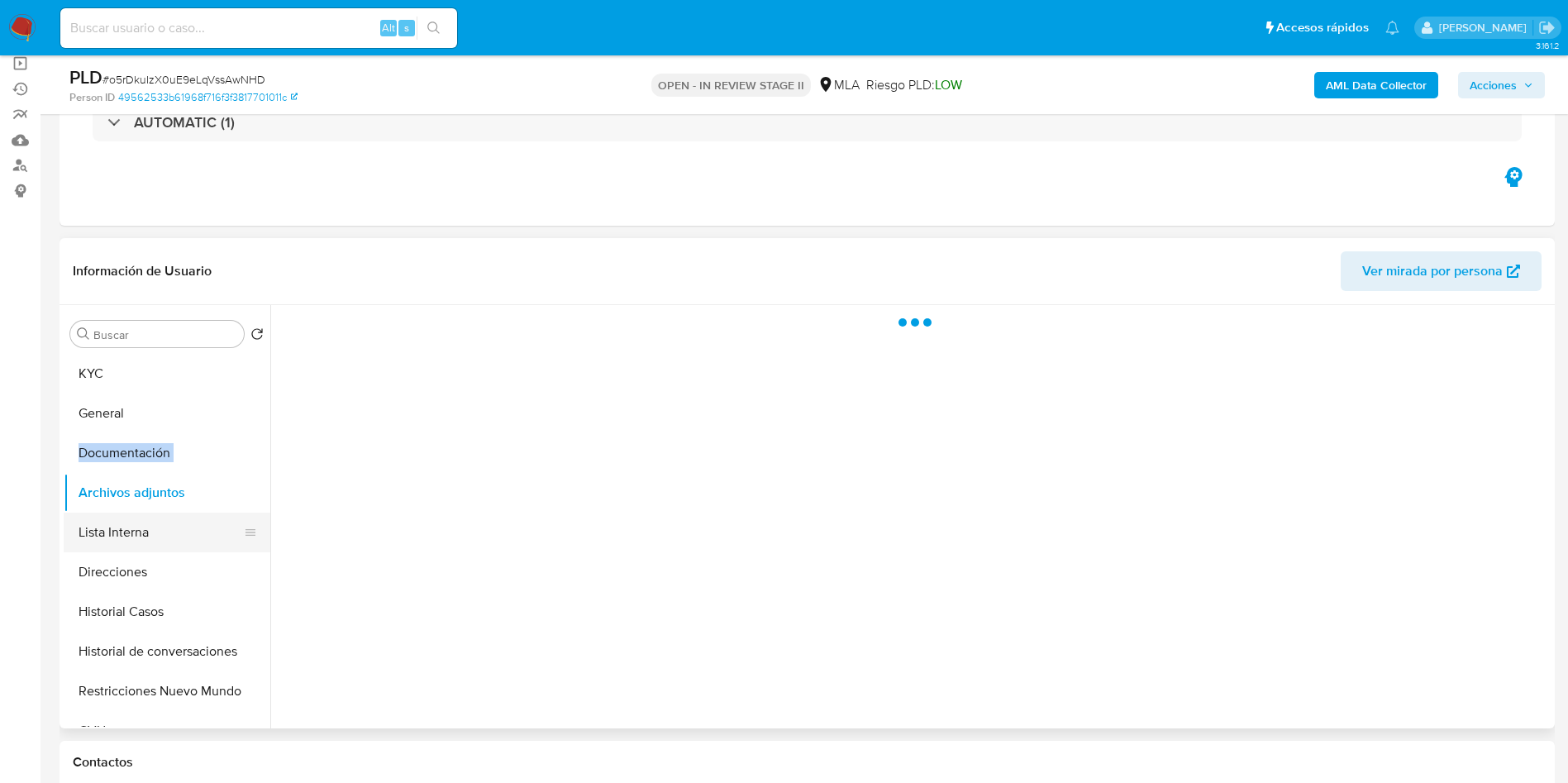
click at [163, 536] on button "Lista Interna" at bounding box center [160, 532] width 194 height 40
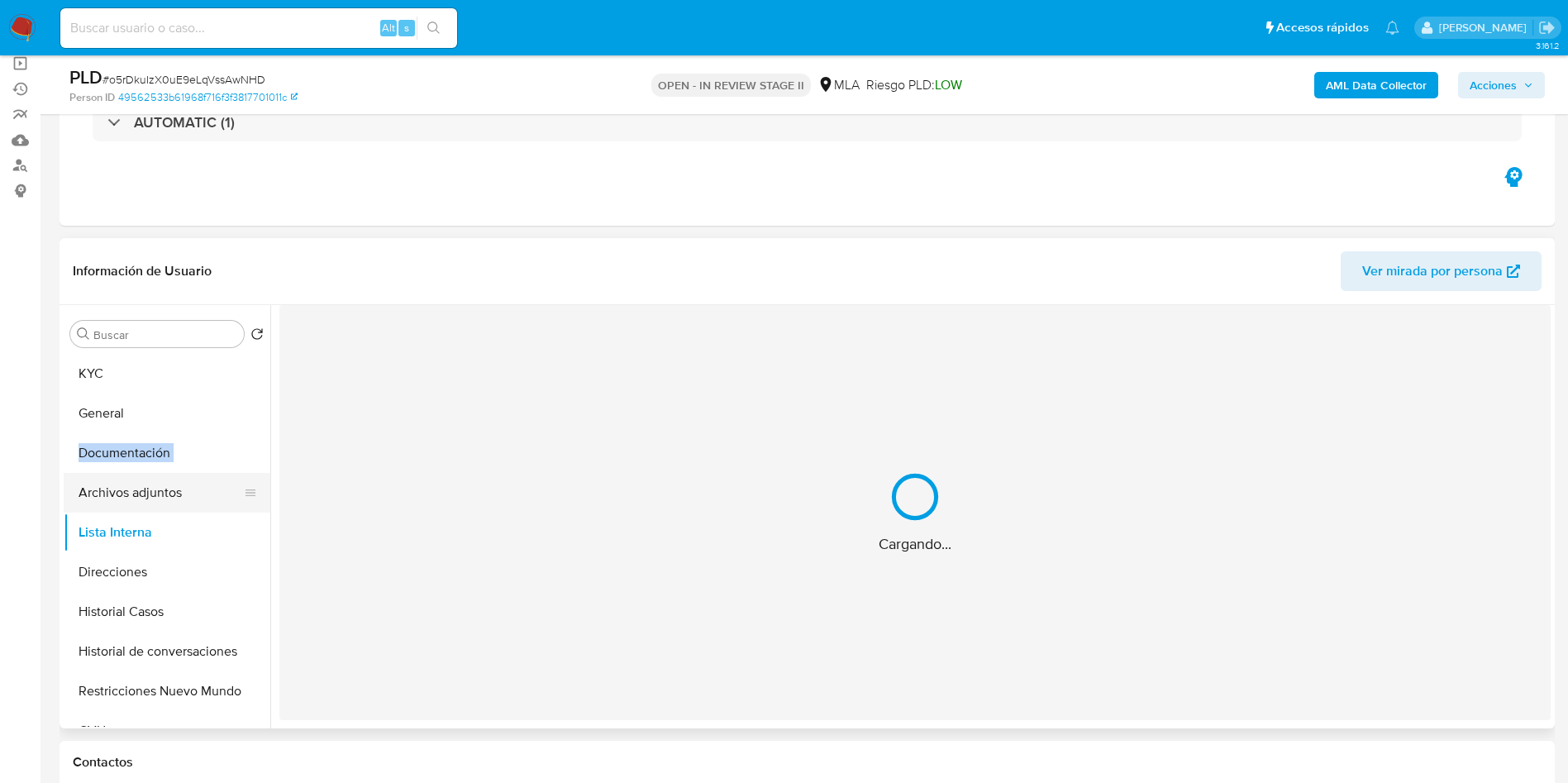
click at [183, 494] on button "Archivos adjuntos" at bounding box center [160, 492] width 194 height 40
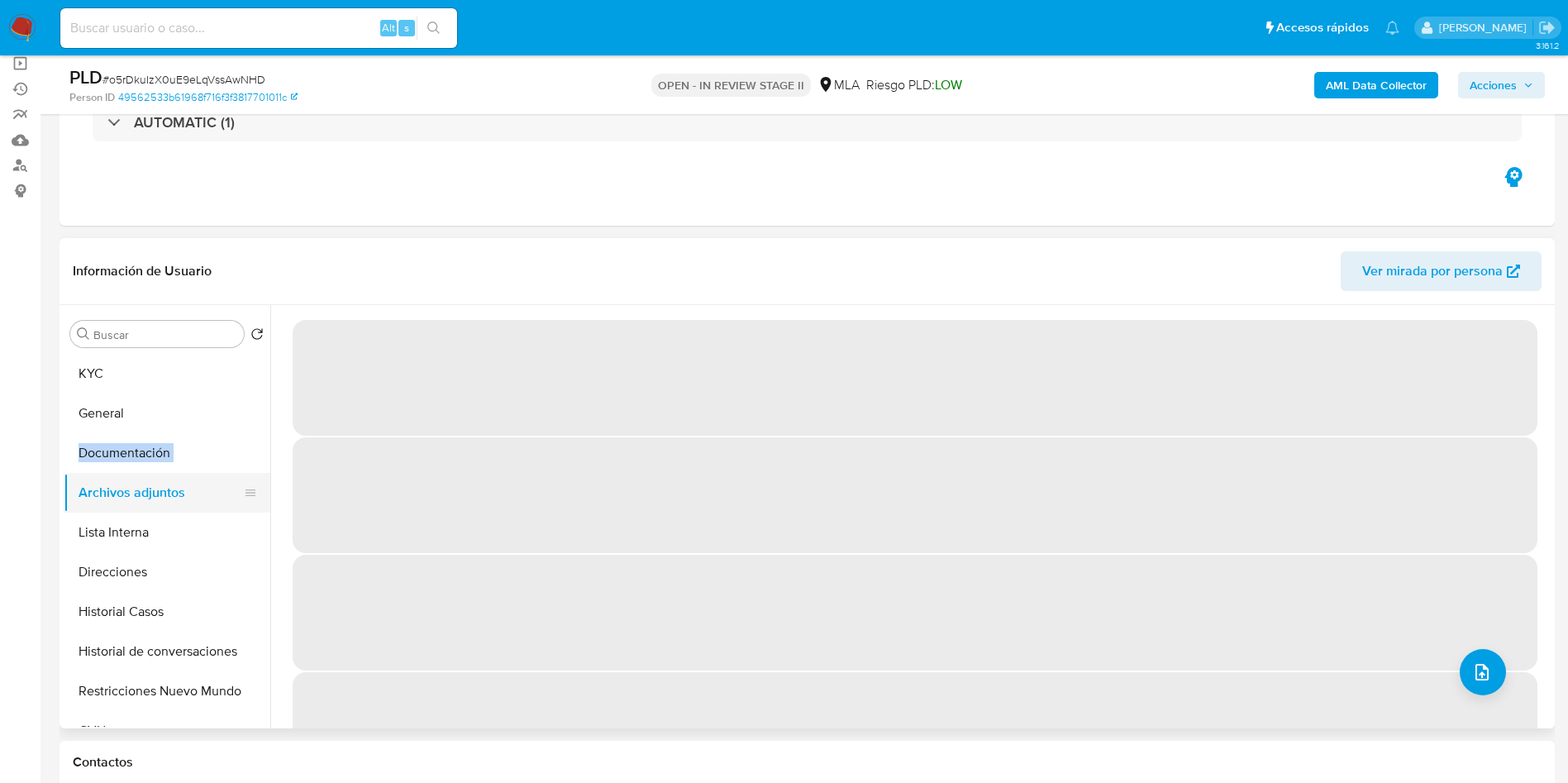
click at [91, 486] on button "Archivos adjuntos" at bounding box center [160, 492] width 194 height 40
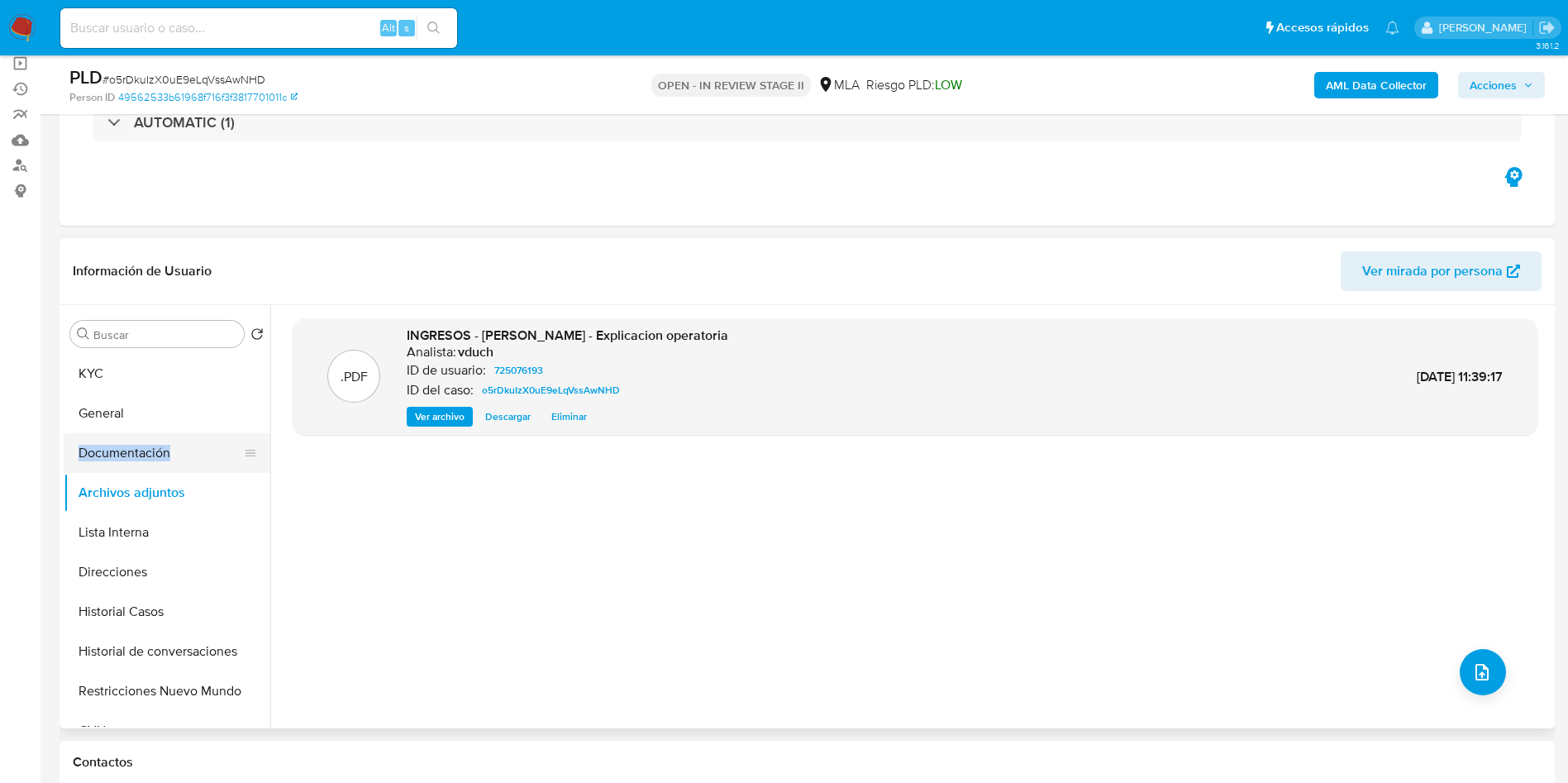
click at [108, 461] on button "Documentación" at bounding box center [160, 453] width 194 height 40
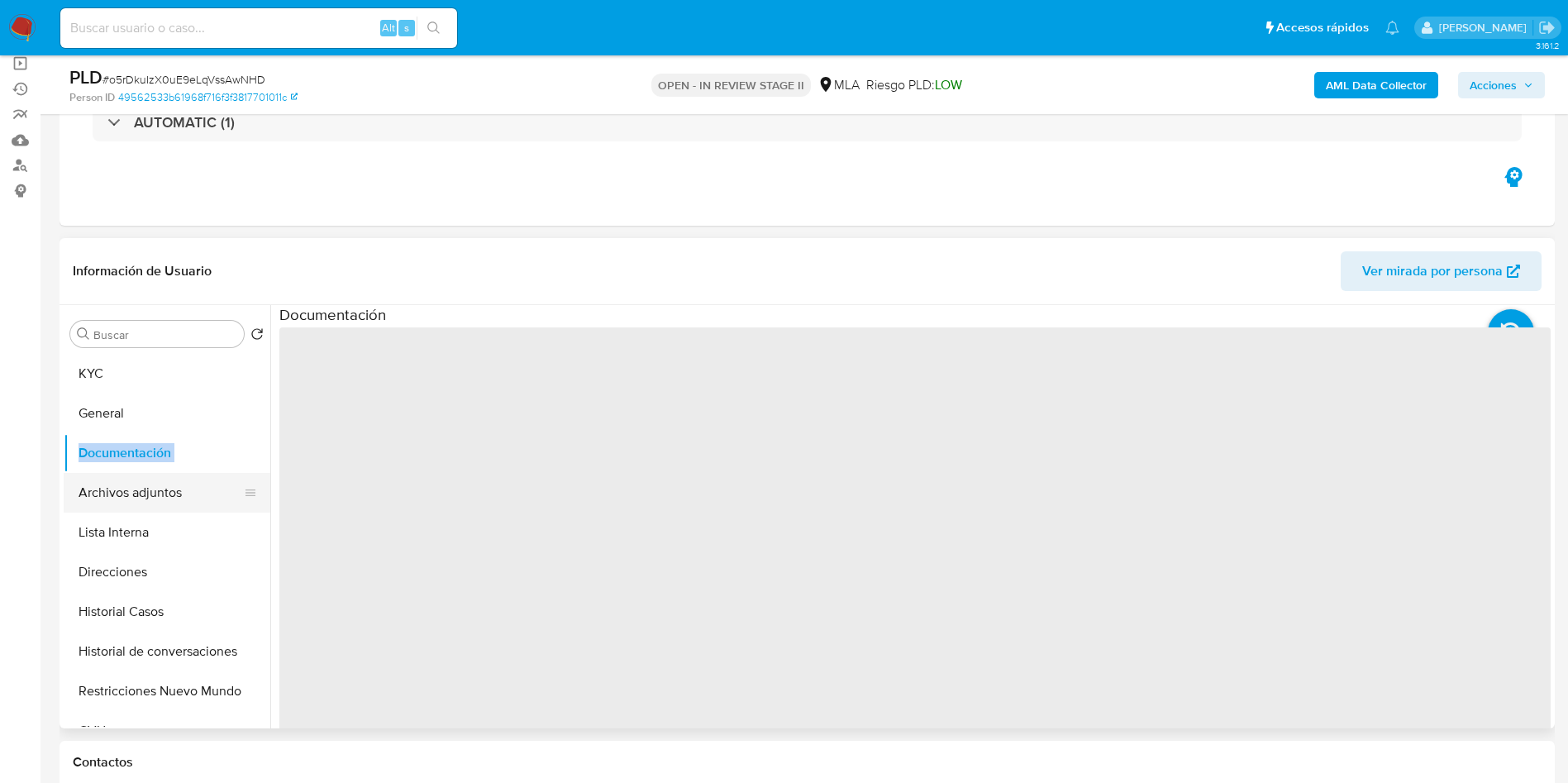
click at [119, 502] on button "Archivos adjuntos" at bounding box center [160, 492] width 194 height 40
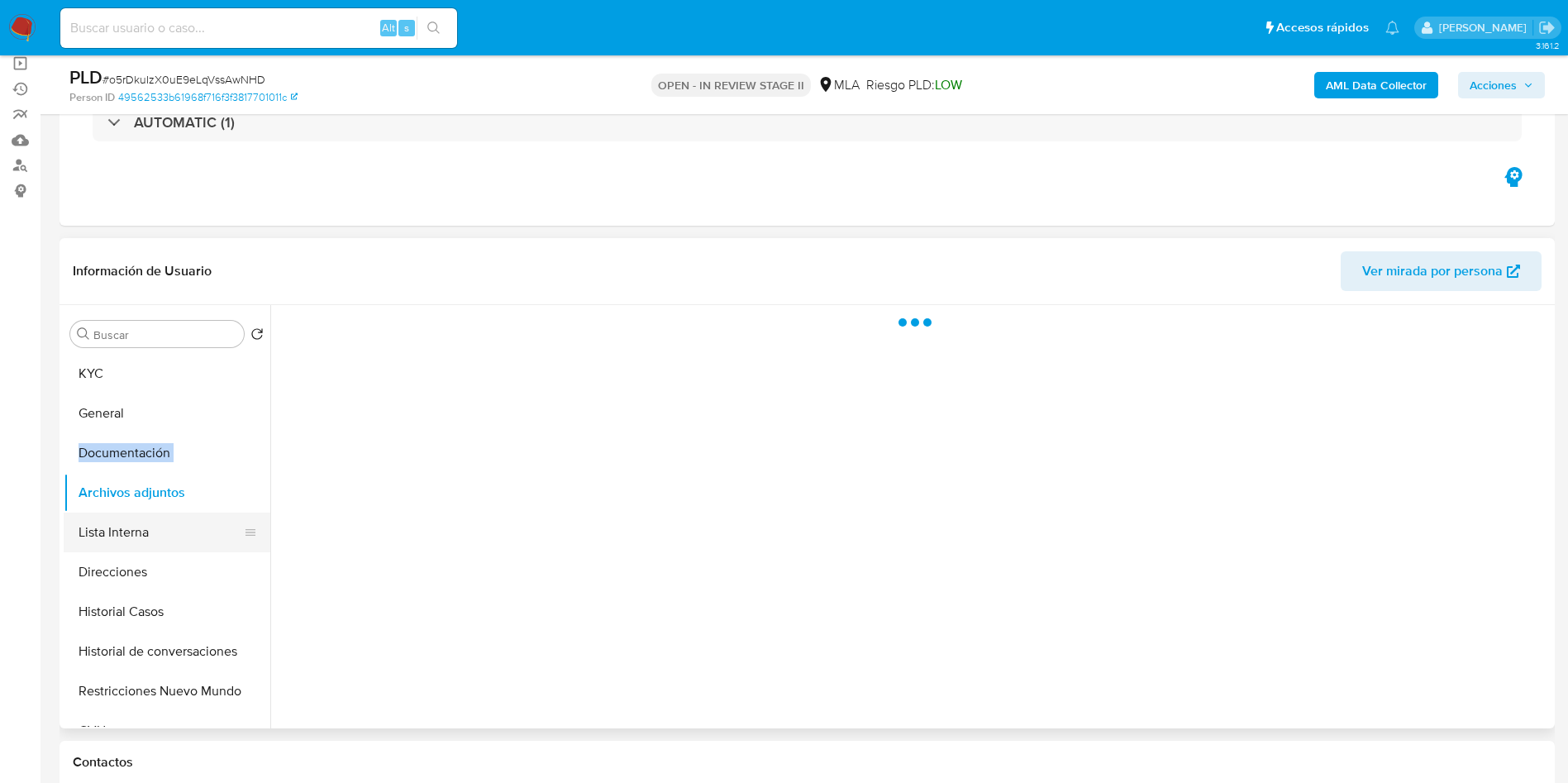
click at [120, 540] on button "Lista Interna" at bounding box center [160, 532] width 194 height 40
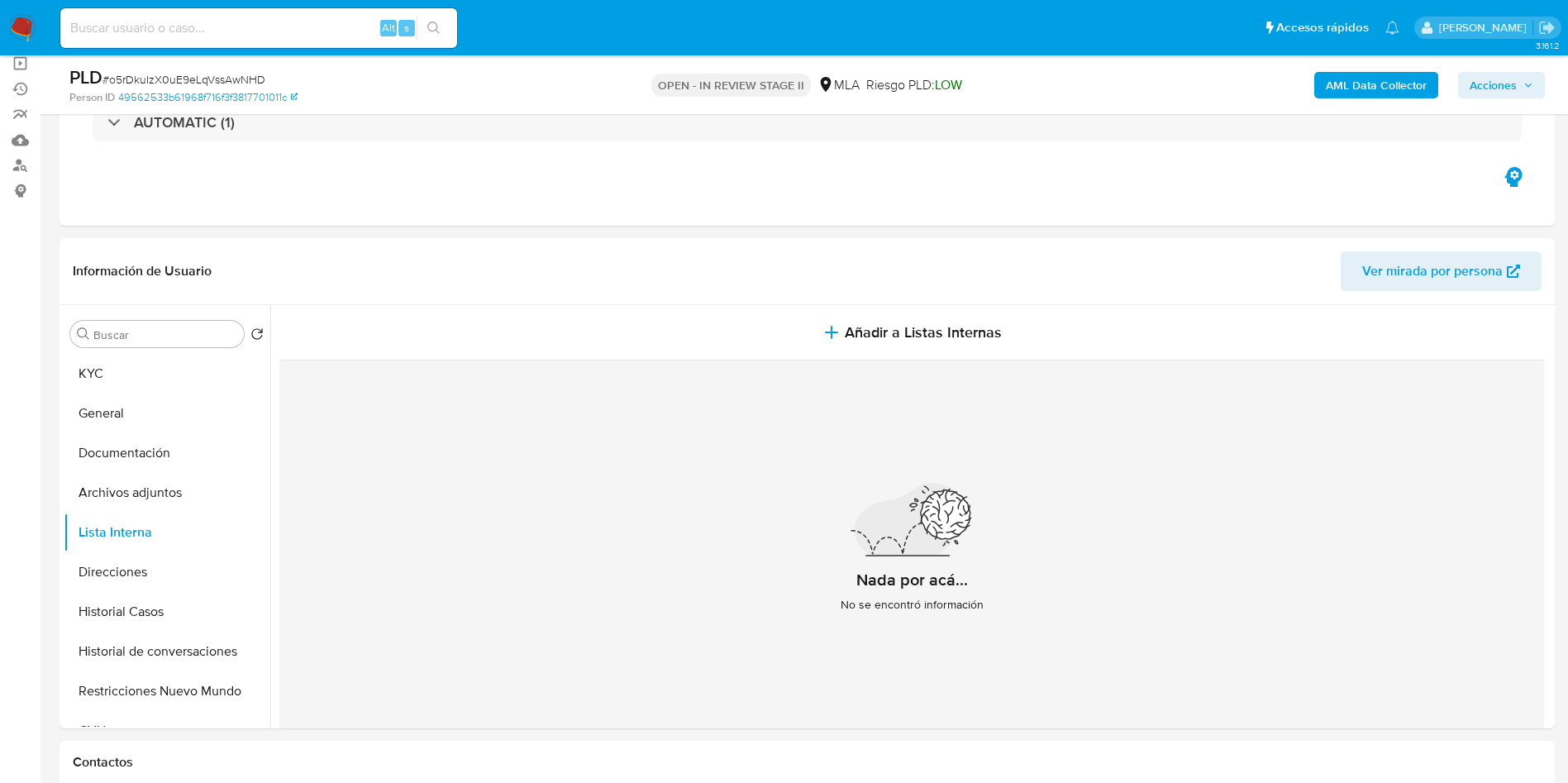
click at [113, 495] on button "Archivos adjuntos" at bounding box center [160, 492] width 194 height 40
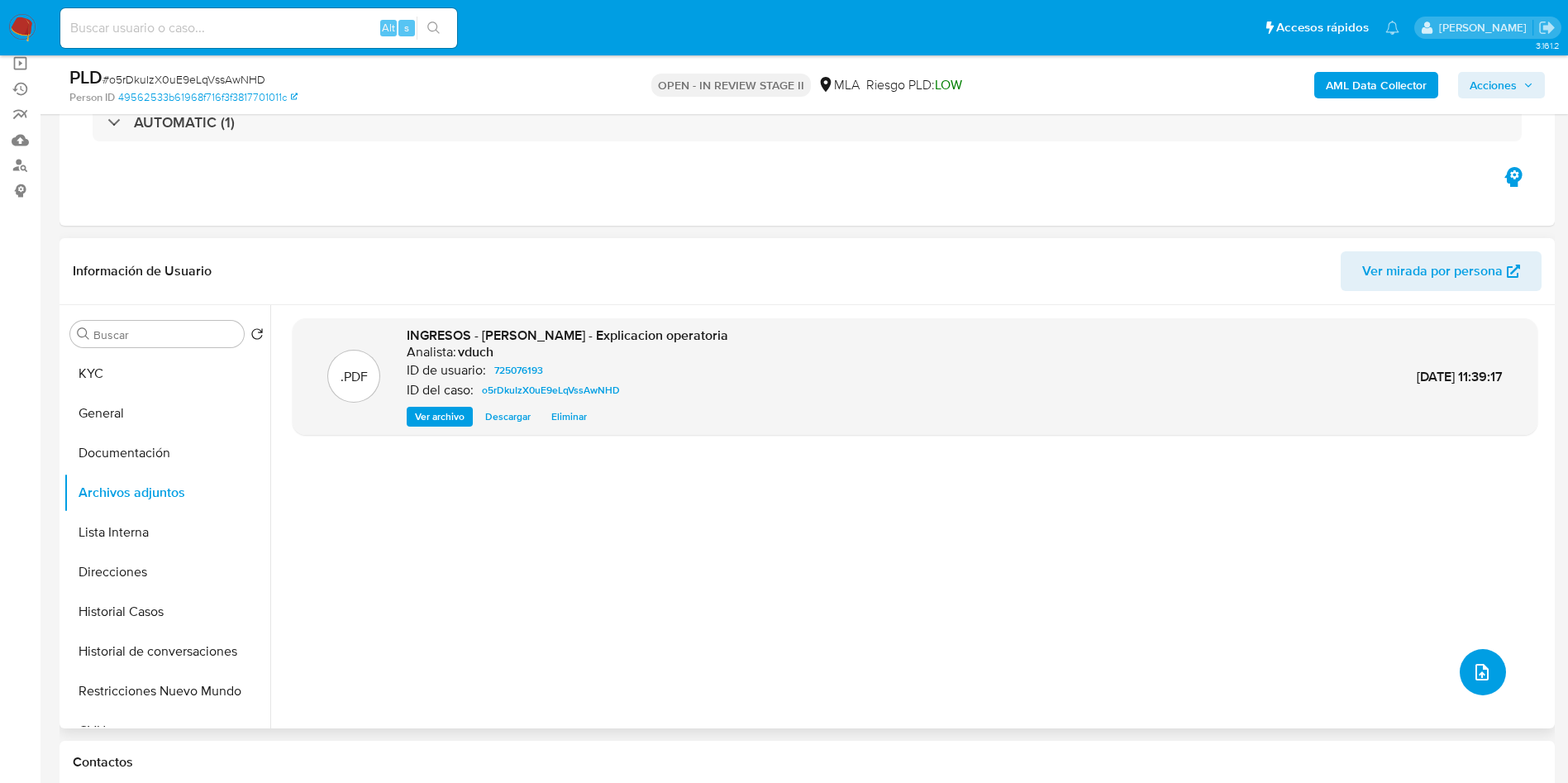
click at [1480, 678] on icon "upload-file" at bounding box center [1481, 672] width 19 height 19
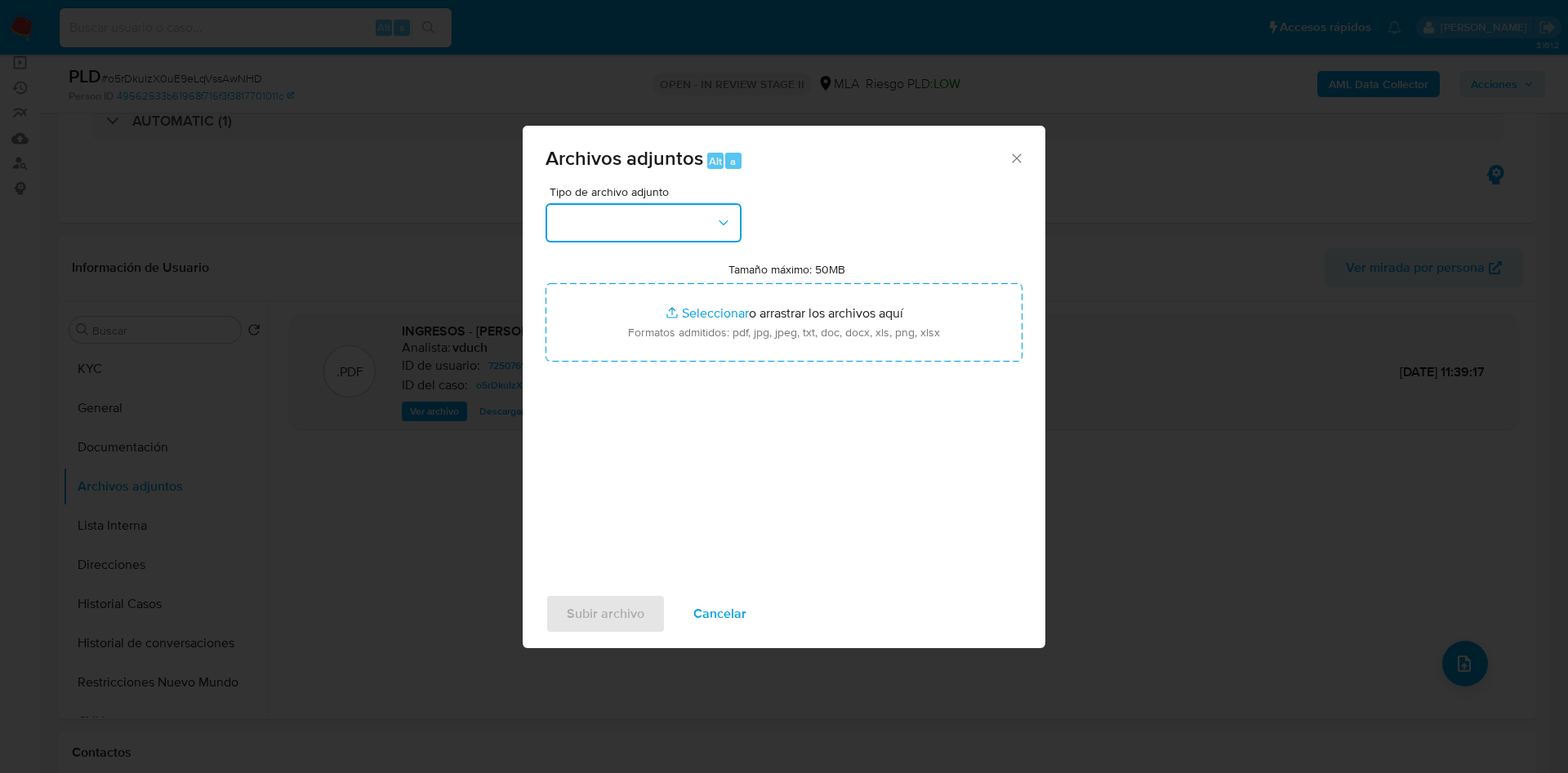
click at [725, 215] on icon "button" at bounding box center [724, 223] width 16 height 16
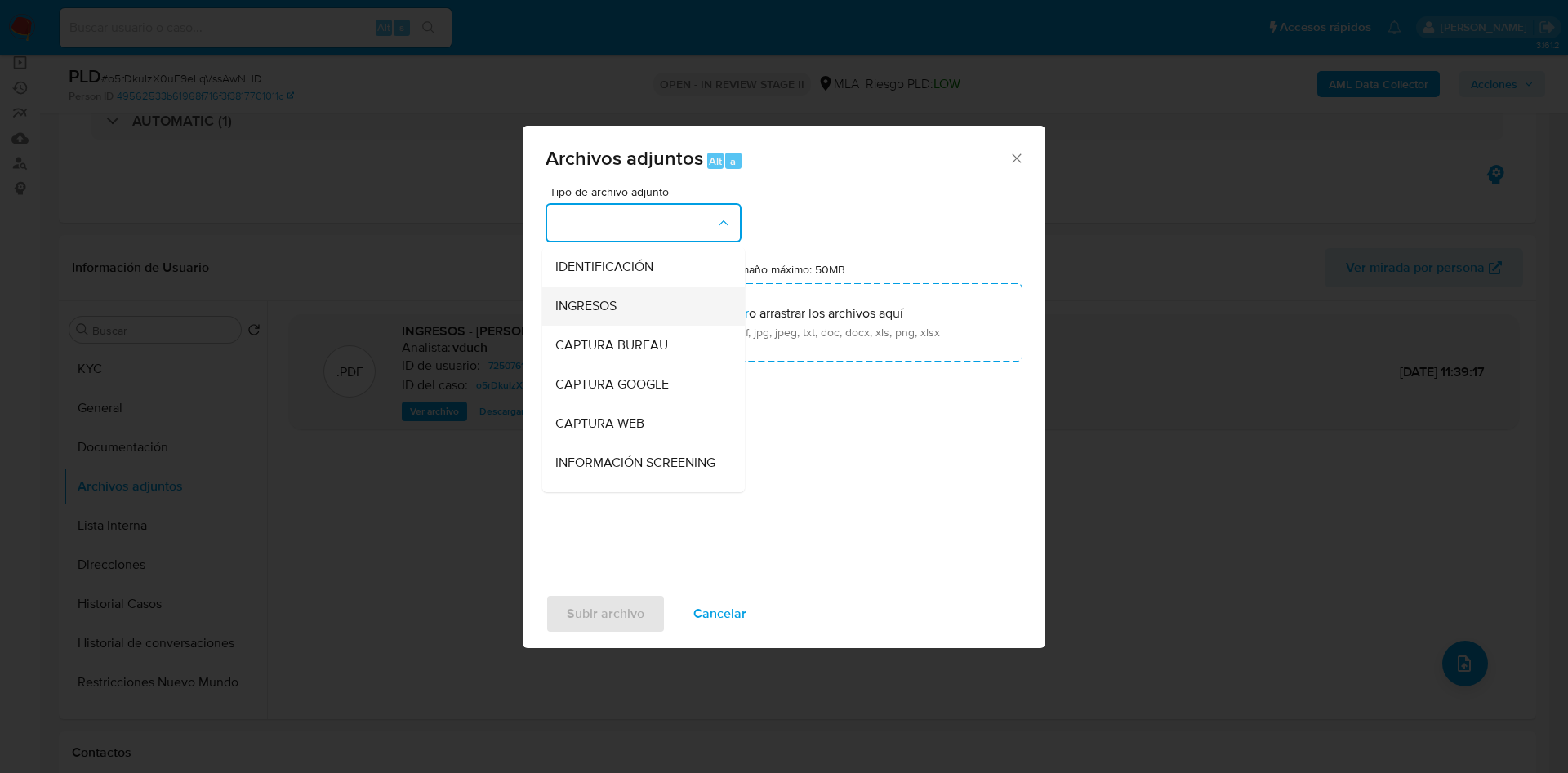
click at [656, 302] on div "INGRESOS" at bounding box center [639, 306] width 167 height 39
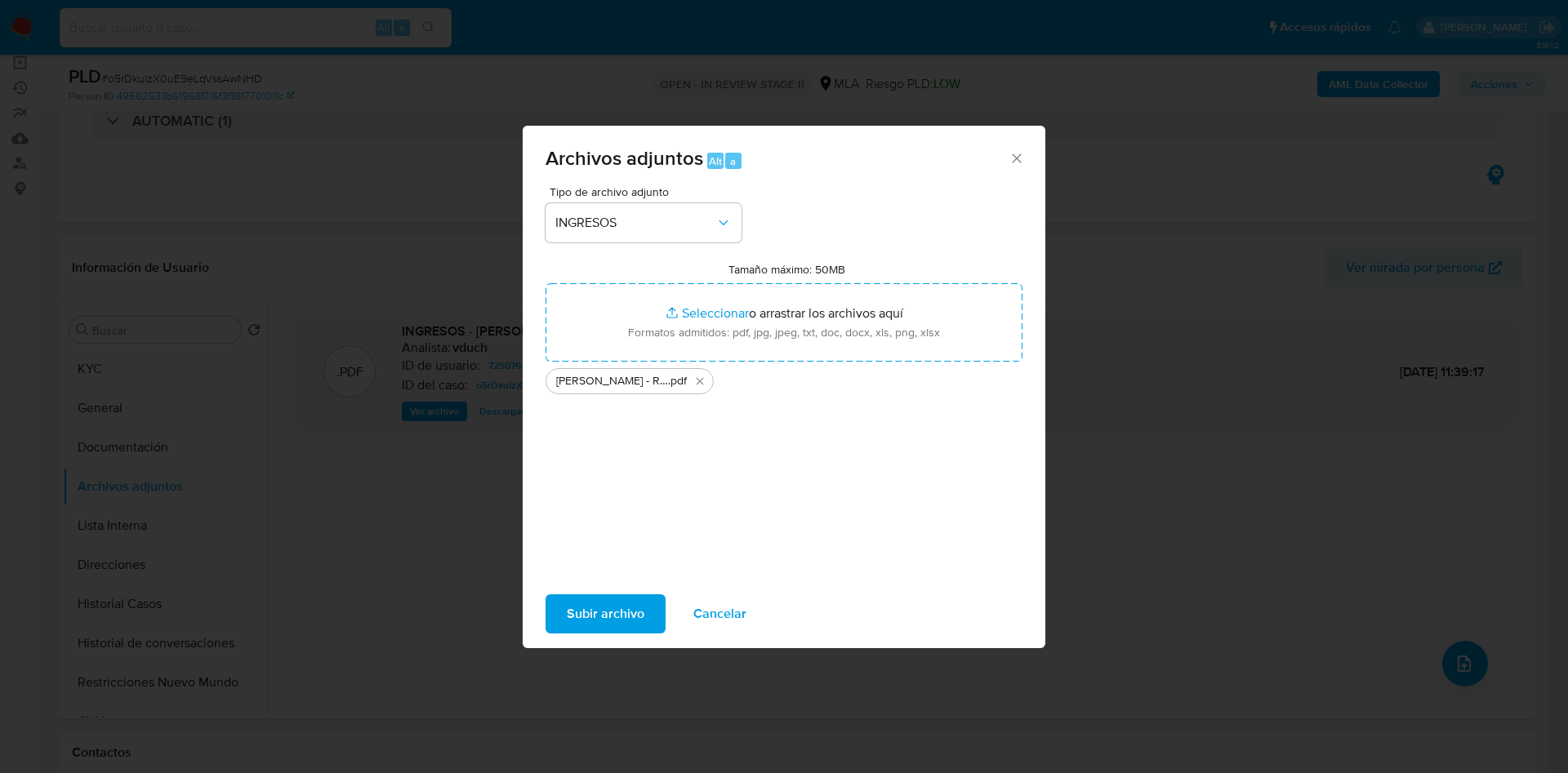
click at [616, 603] on span "Subir archivo" at bounding box center [605, 613] width 78 height 36
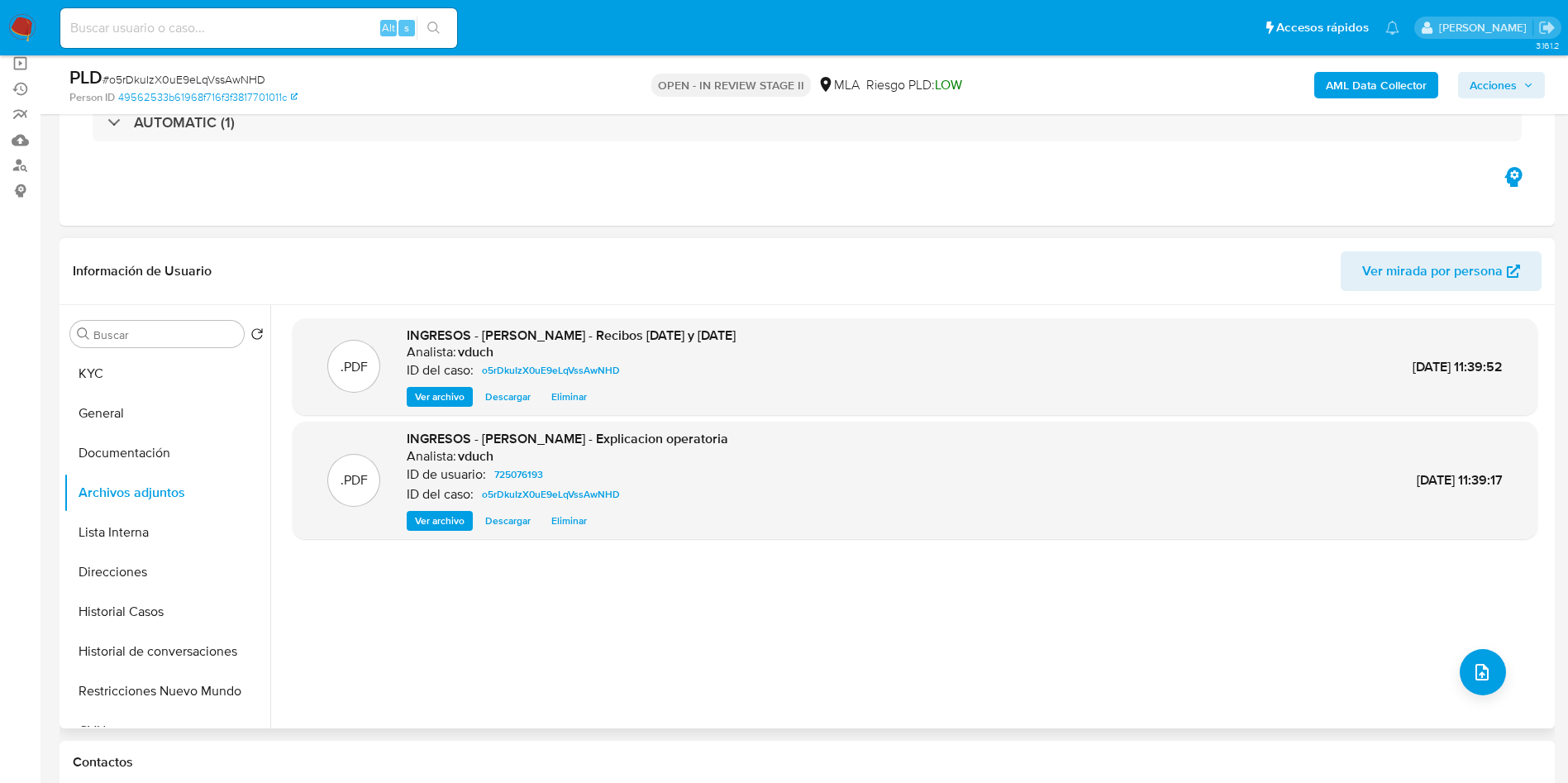
click at [196, 349] on div "Buscar Volver al orden por defecto KYC General Documentación Archivos adjuntos …" at bounding box center [167, 518] width 207 height 421
click at [178, 373] on button "KYC" at bounding box center [160, 373] width 194 height 40
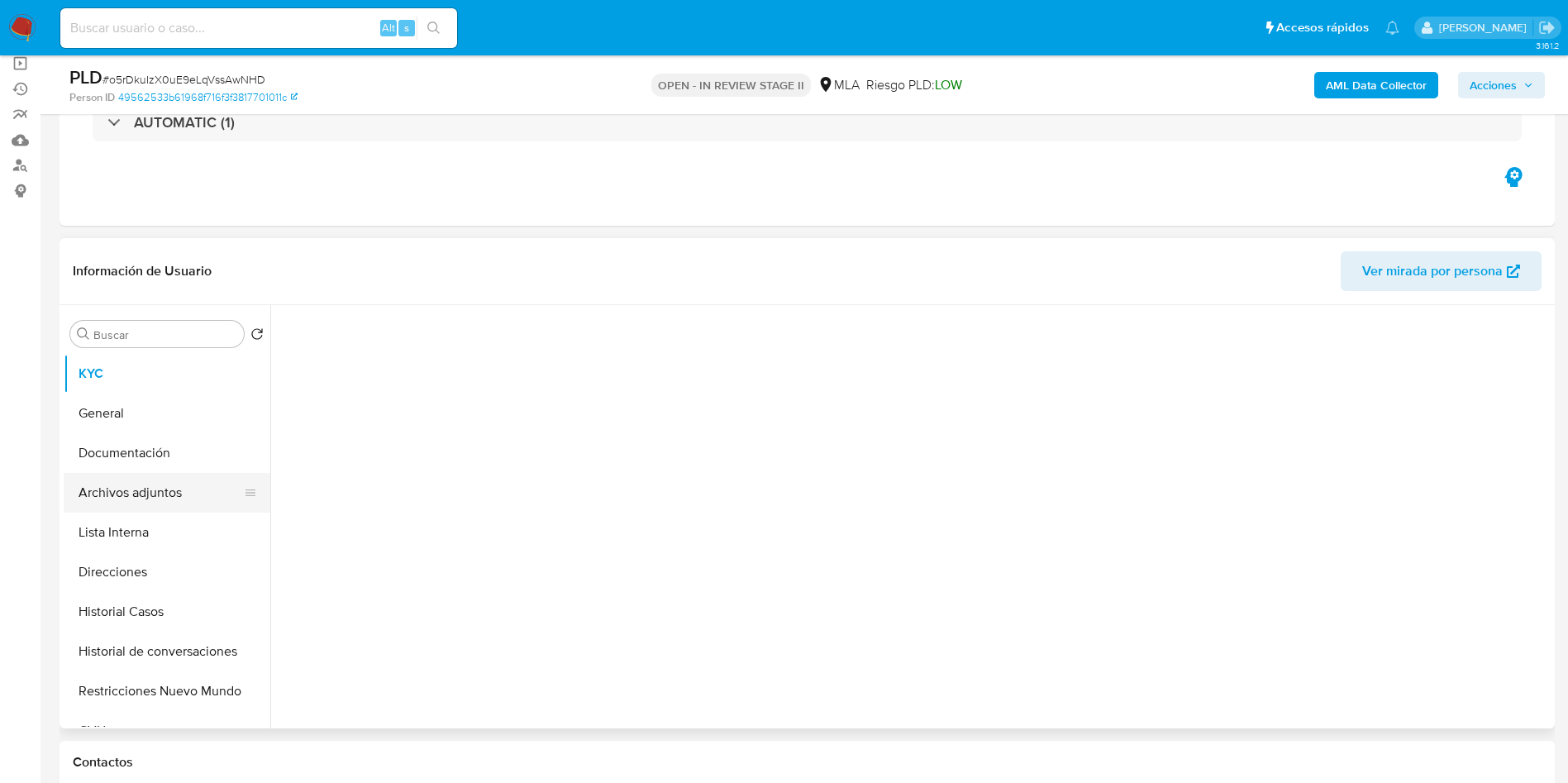
click at [163, 474] on button "Archivos adjuntos" at bounding box center [160, 492] width 194 height 40
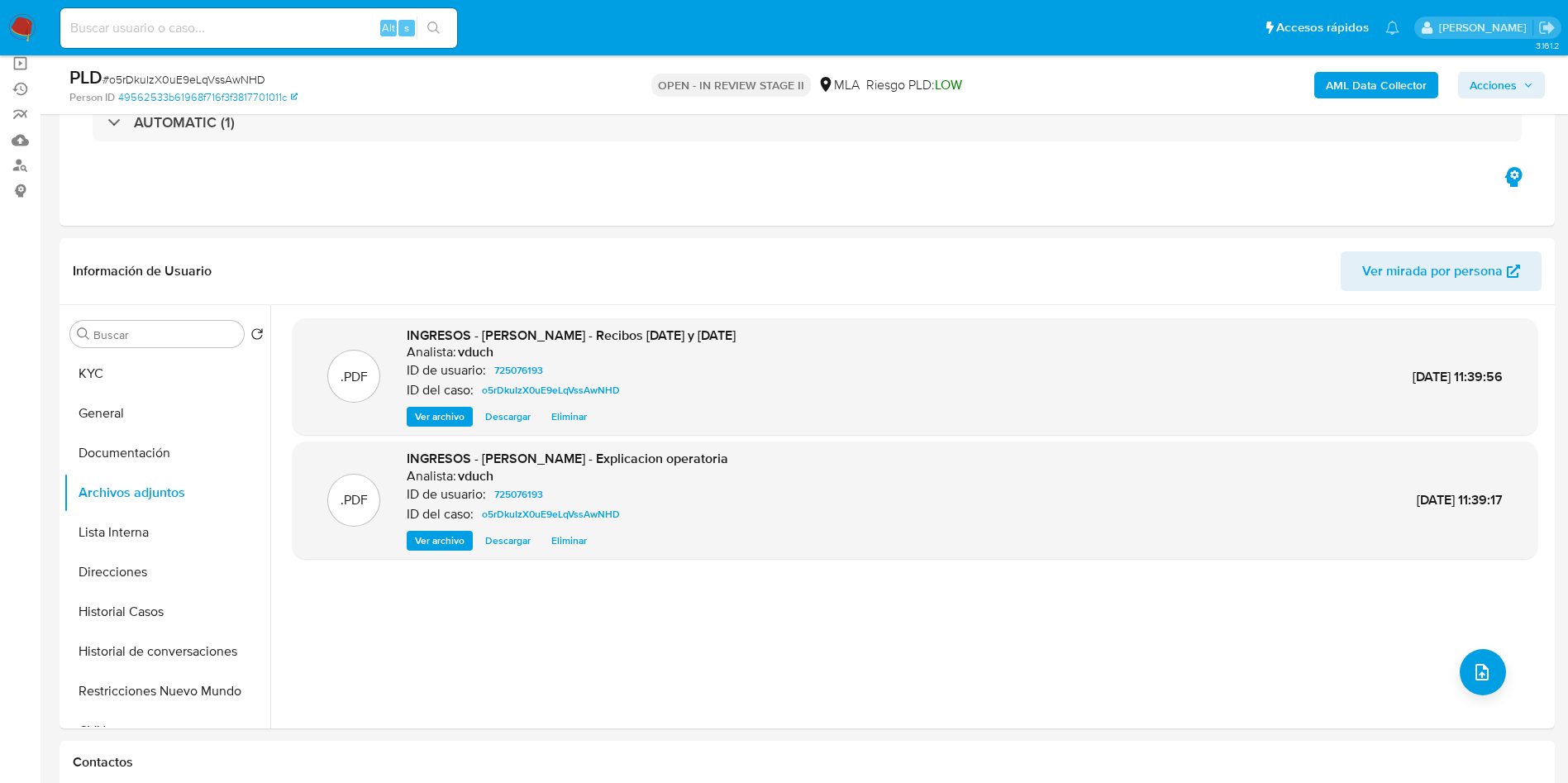
click at [1406, 77] on b "AML Data Collector" at bounding box center [1375, 85] width 101 height 27
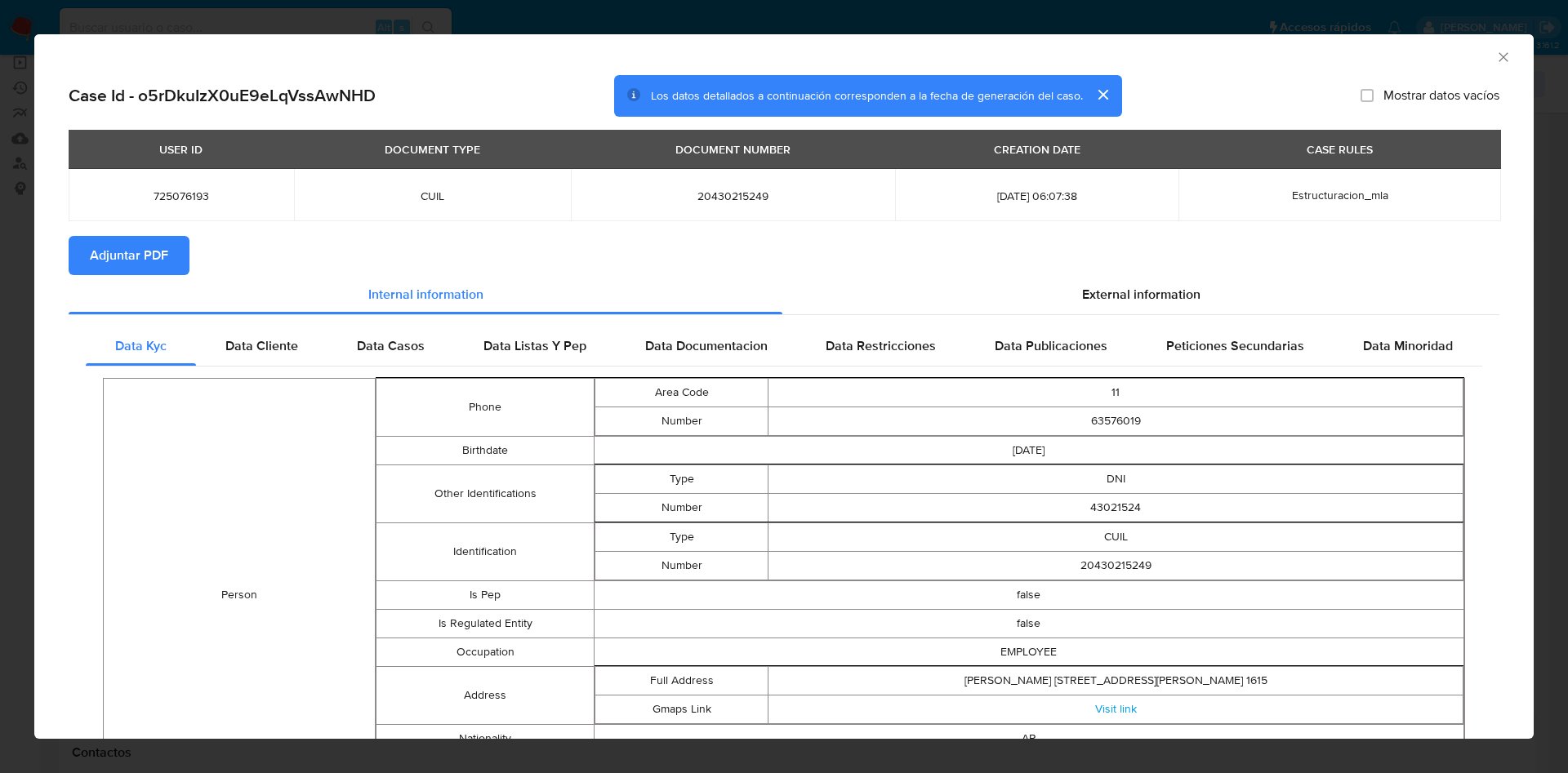
click at [142, 247] on span "Adjuntar PDF" at bounding box center [129, 255] width 79 height 36
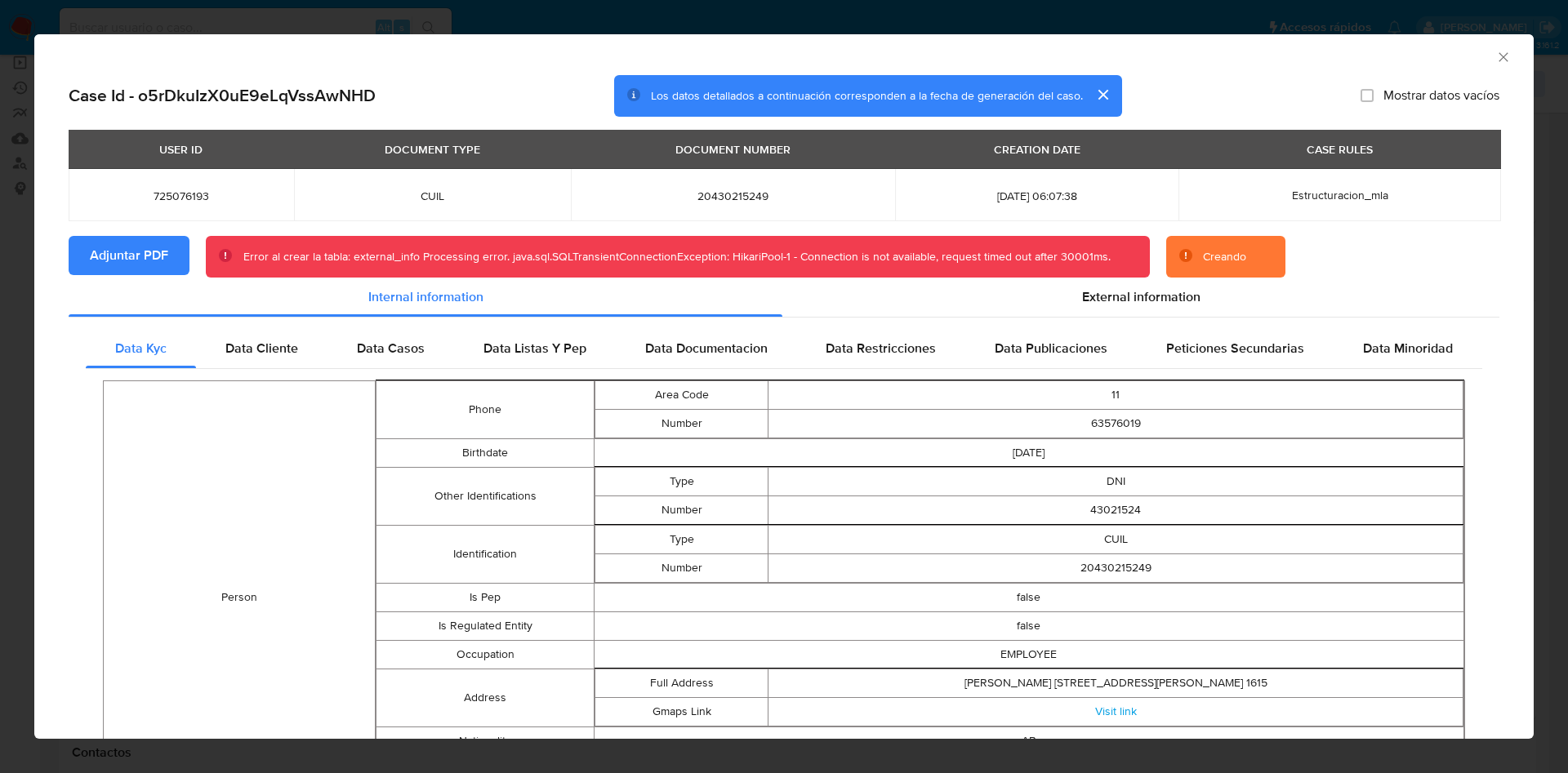
click at [1494, 49] on div "AML Data Collector" at bounding box center [784, 54] width 1499 height 41
click at [1496, 53] on icon "Cerrar ventana" at bounding box center [1504, 58] width 16 height 16
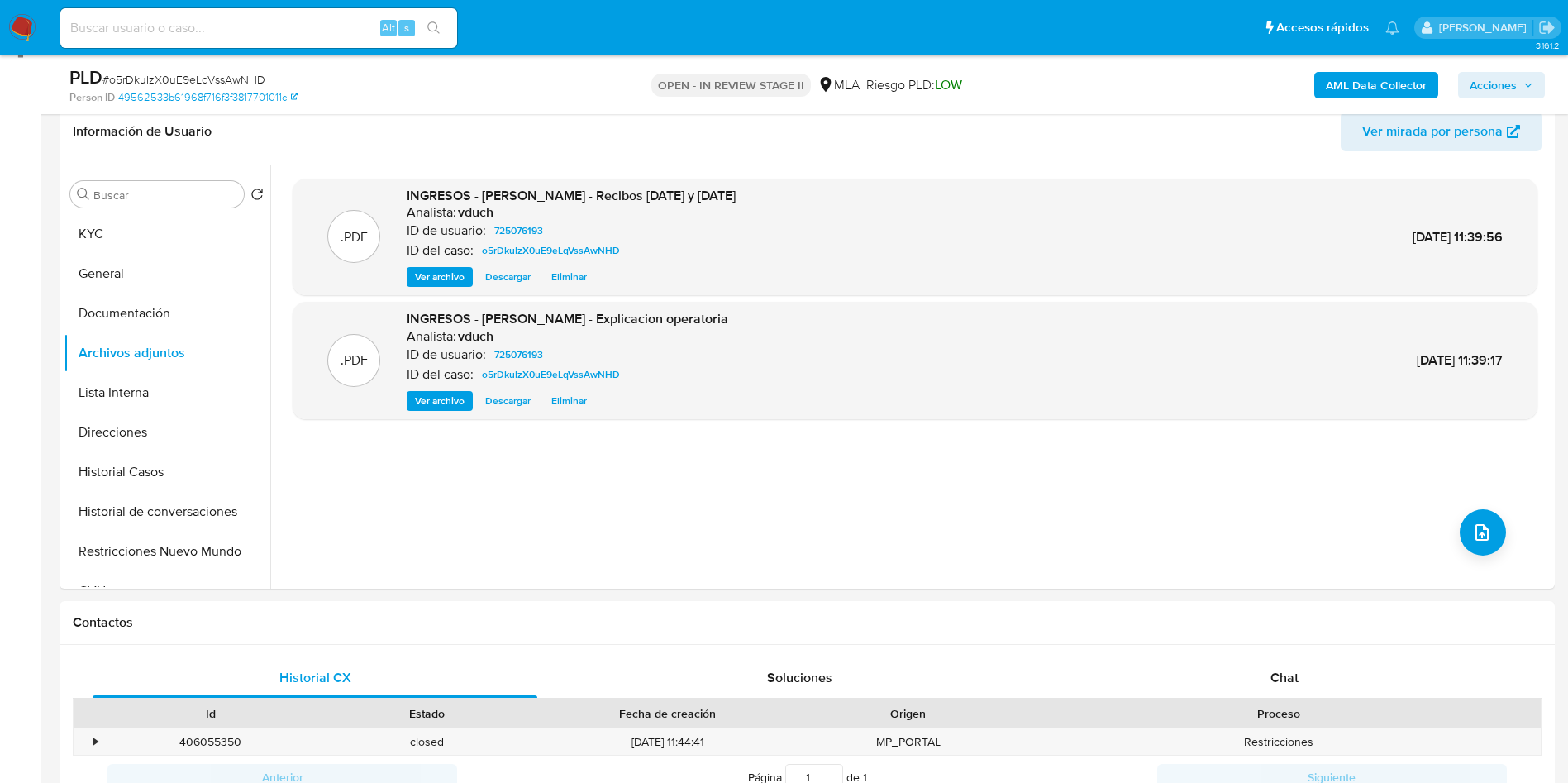
scroll to position [496, 0]
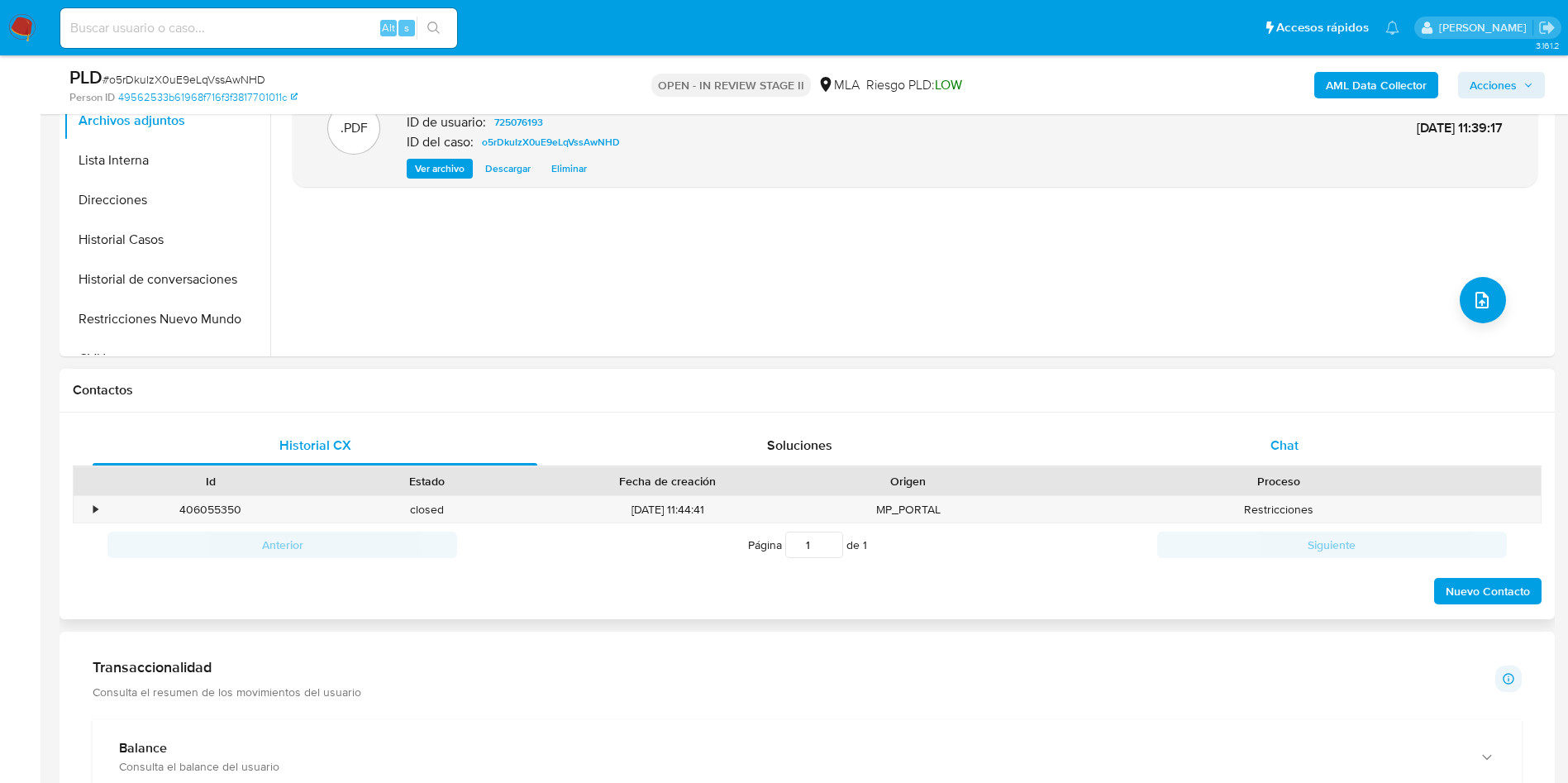
click at [1320, 451] on div "Chat" at bounding box center [1285, 446] width 445 height 40
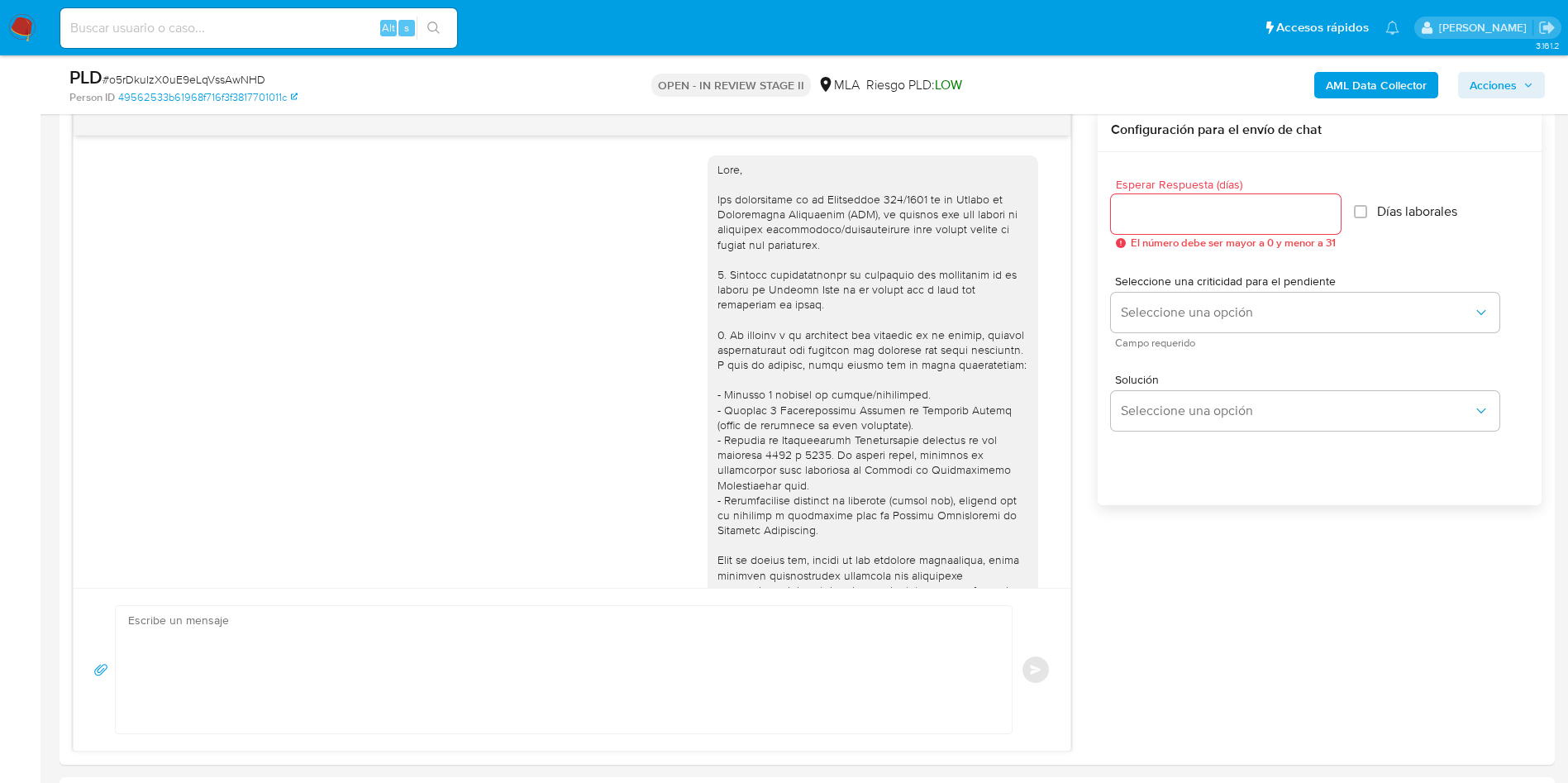
scroll to position [789, 0]
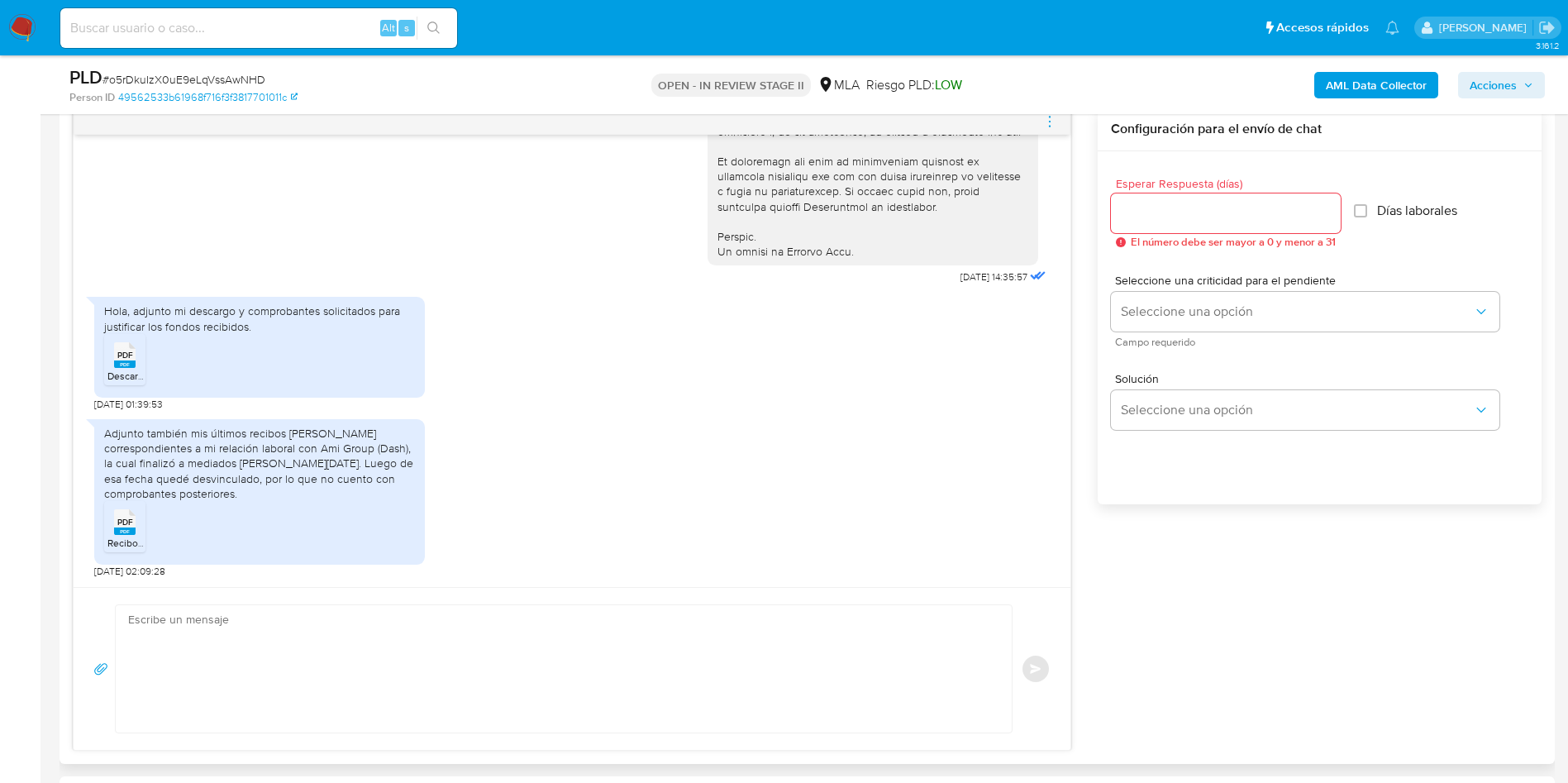
click at [460, 641] on textarea at bounding box center [559, 668] width 863 height 127
paste textarea "Hola, ¡Muchas gracias por tu respuesta! Confirmamos la recepción de la document…"
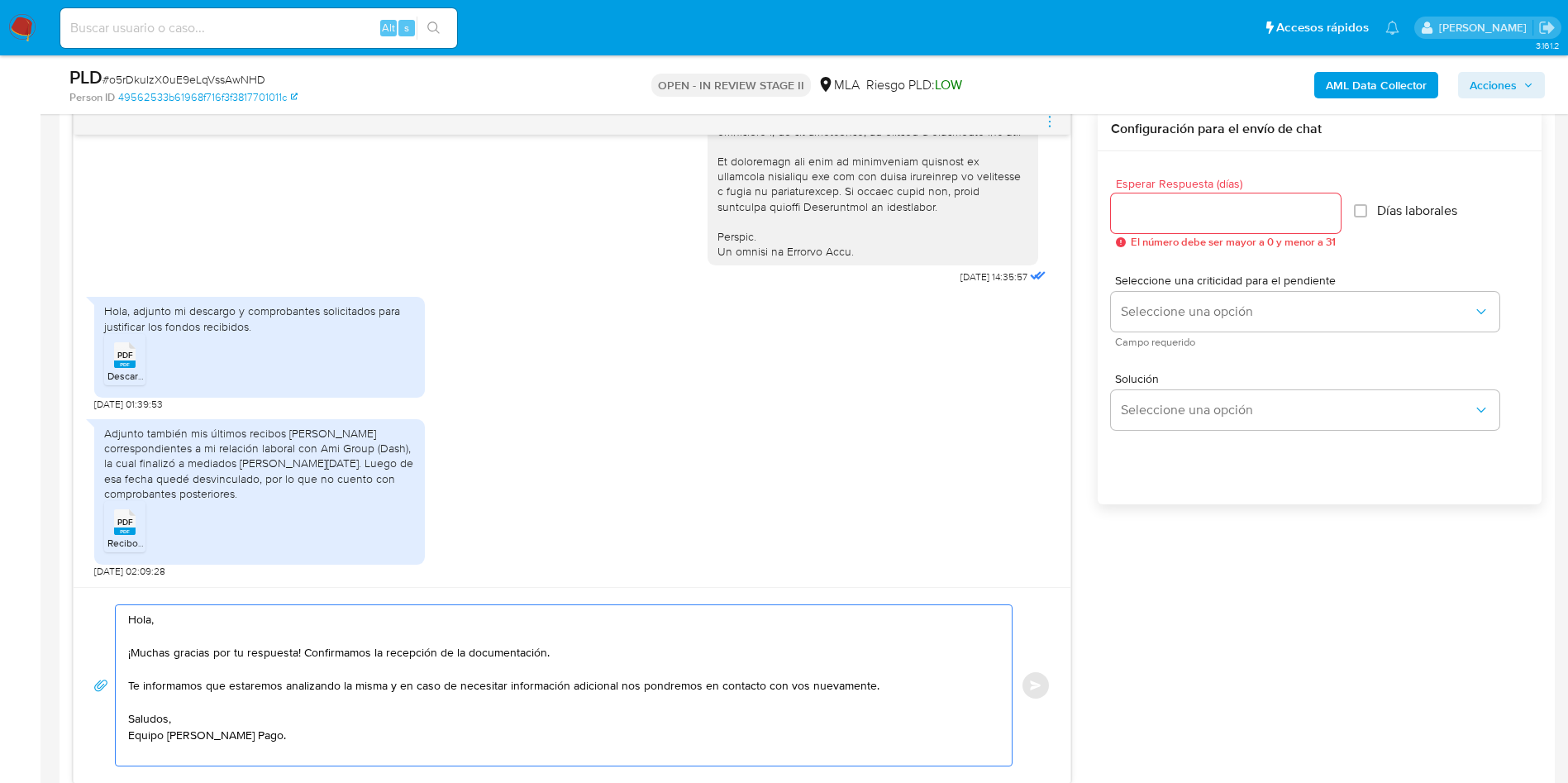
type textarea "Hola, ¡Muchas gracias por tu respuesta! Confirmamos la recepción de la document…"
click at [1213, 216] on input "Esperar Respuesta (días)" at bounding box center [1225, 213] width 230 height 21
type input "0"
click at [1030, 668] on div "Hola, ¡Muchas gracias por tu respuesta! Confirmamos la recepción de la document…" at bounding box center [571, 685] width 957 height 162
click at [1031, 668] on div "Hola, ¡Muchas gracias por tu respuesta! Confirmamos la recepción de la document…" at bounding box center [571, 685] width 957 height 162
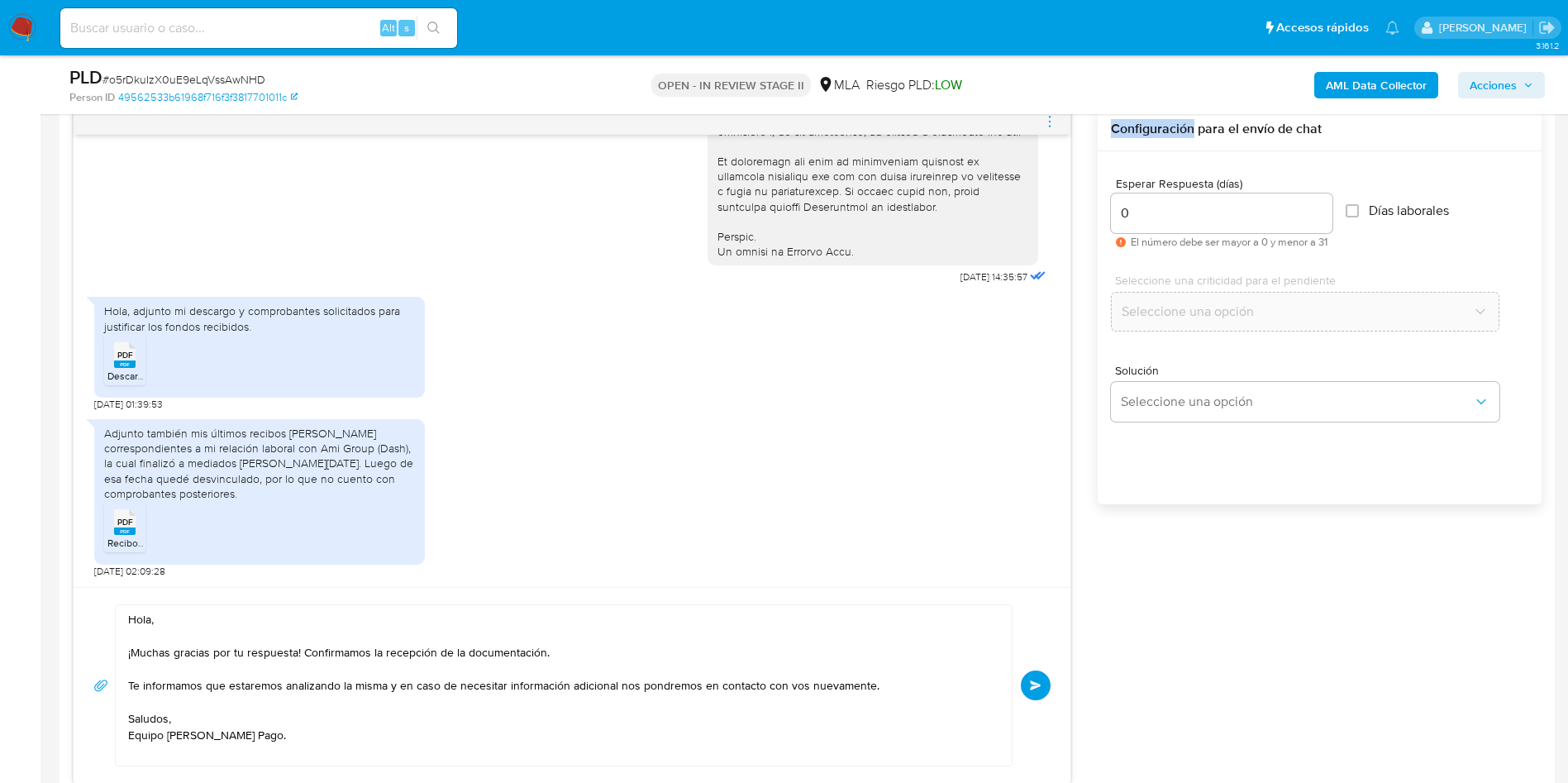
click at [1037, 676] on button "Enviar" at bounding box center [1035, 686] width 30 height 30
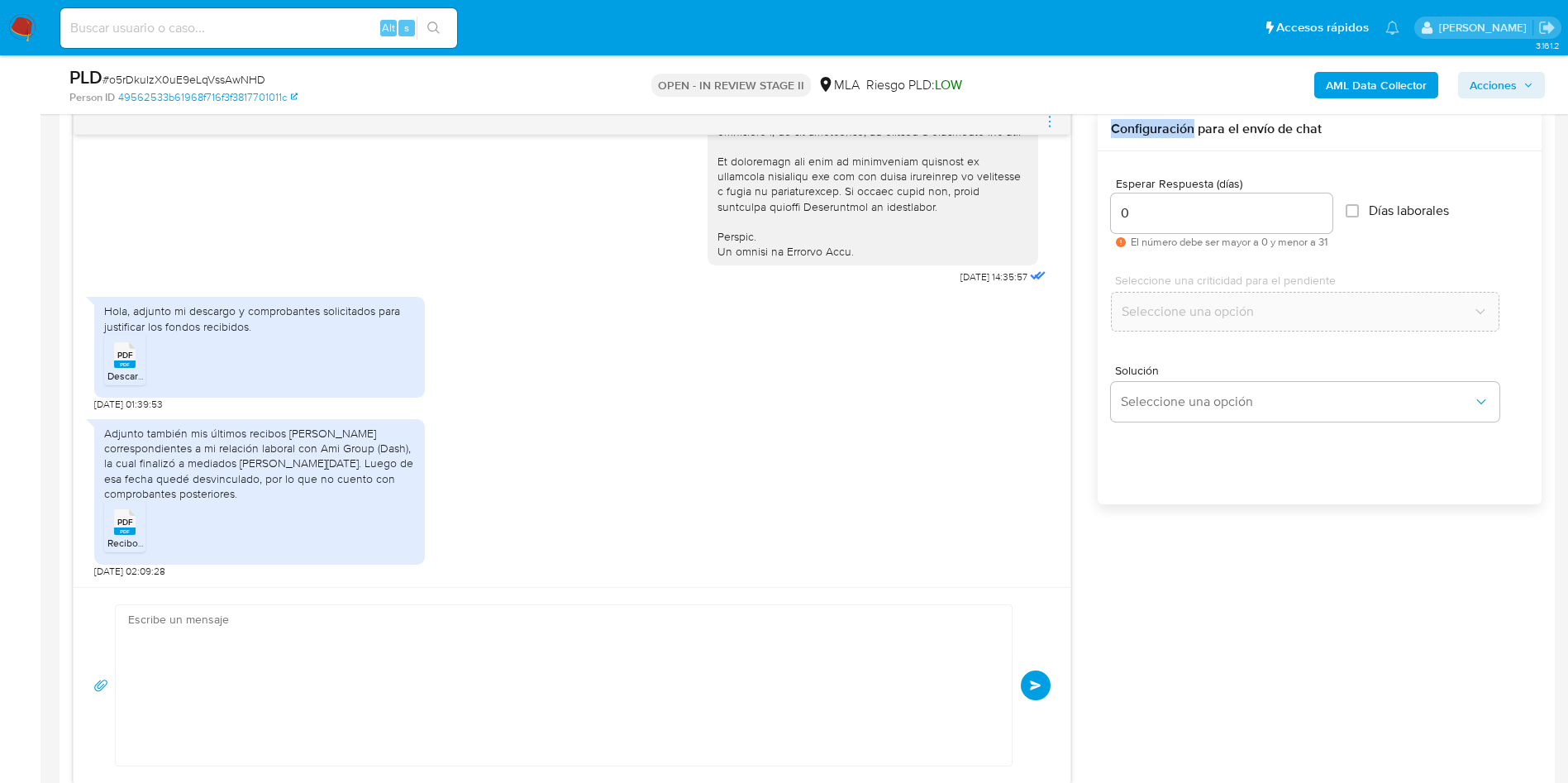
scroll to position [1003, 0]
click at [213, 61] on div "PLD # o5rDkuIzX0uE9eLqVssAwNHD Person ID 49562533b61968f716f3f3817701011c OPEN …" at bounding box center [807, 84] width 1495 height 58
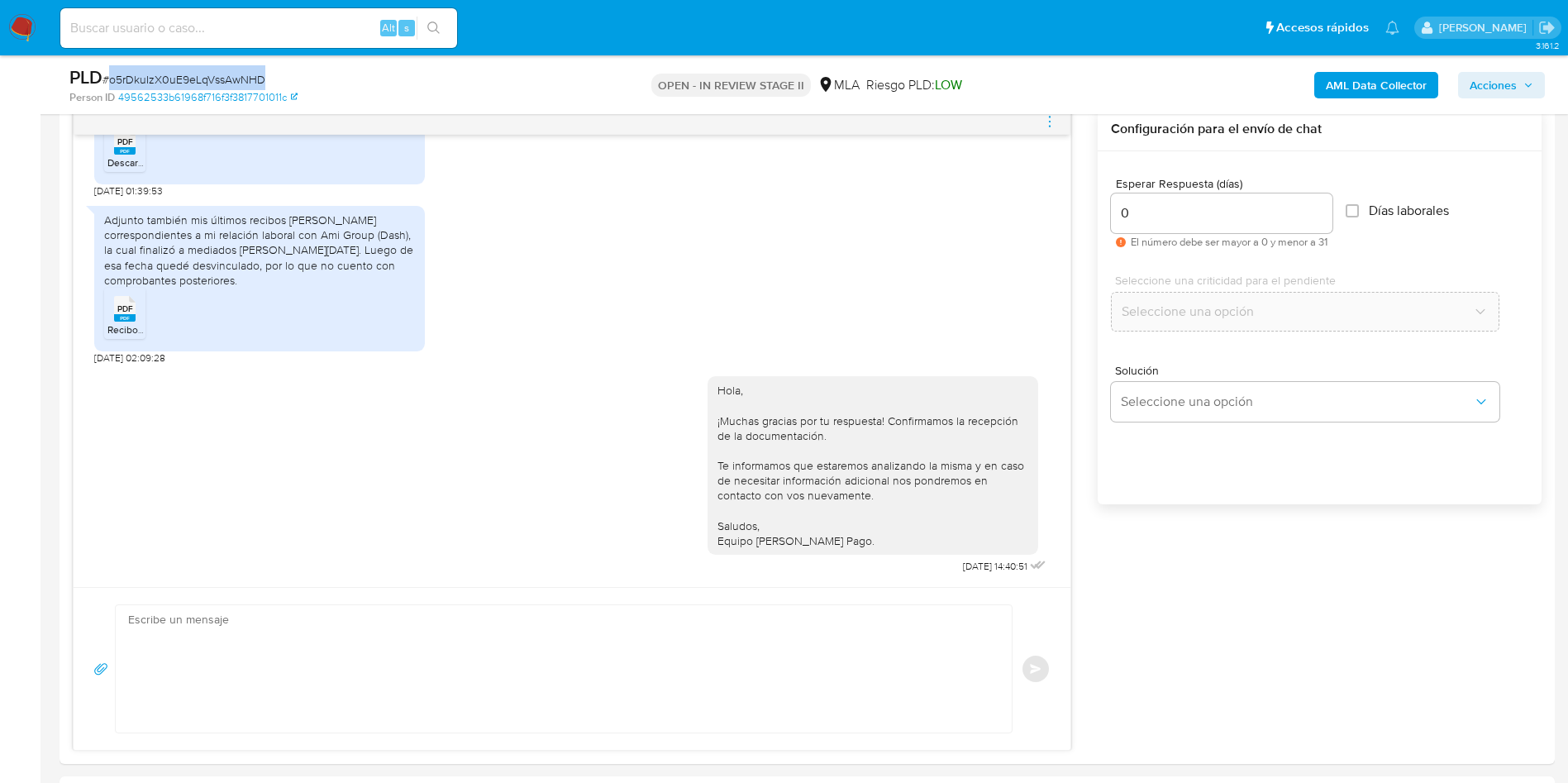
click at [213, 61] on div "PLD # o5rDkuIzX0uE9eLqVssAwNHD Person ID 49562533b61968f716f3f3817701011c OPEN …" at bounding box center [807, 84] width 1495 height 58
copy span "o5rDkuIzX0uE9eLqVssAwNHD"
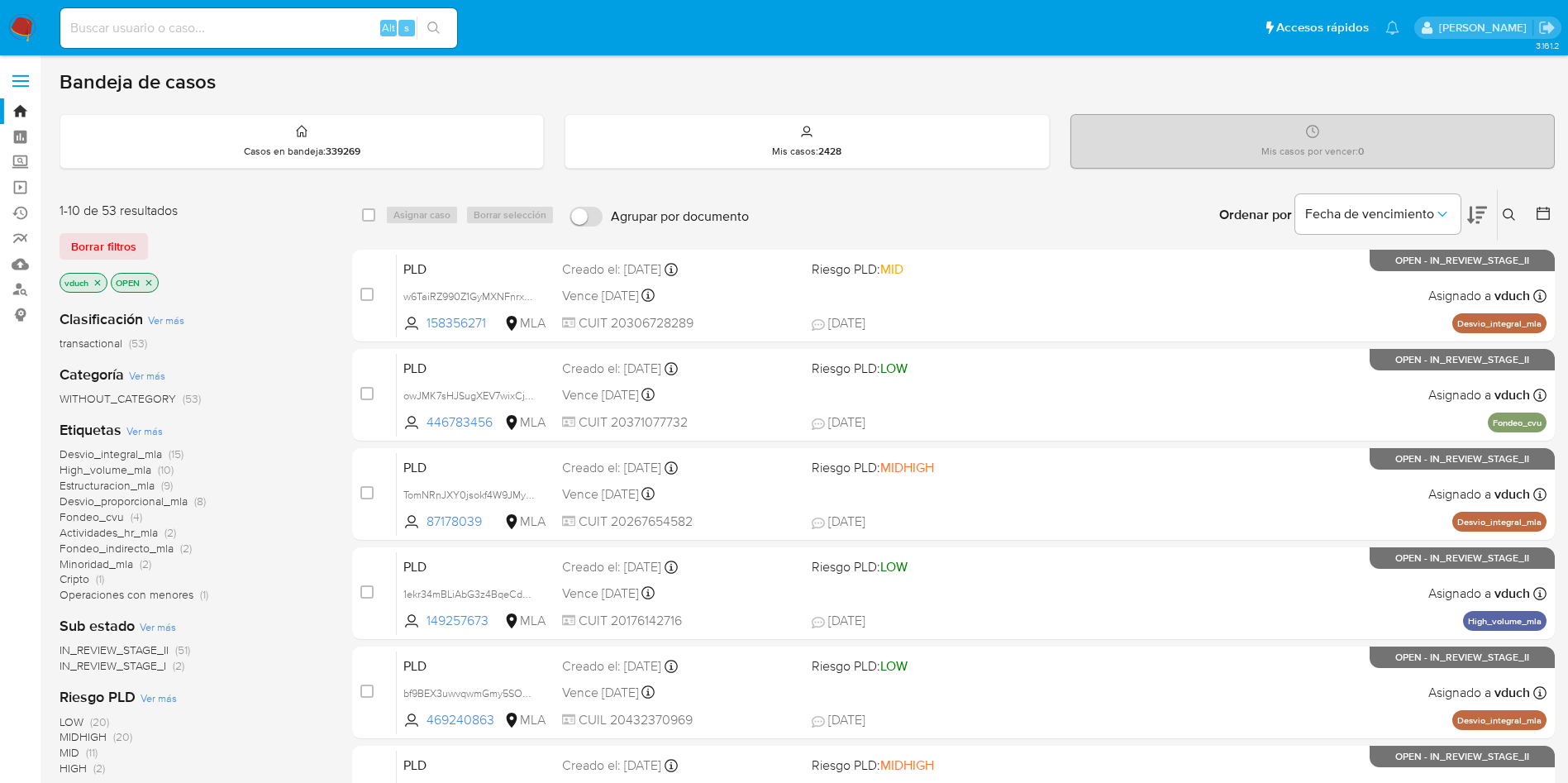
click at [1512, 221] on button at bounding box center [1511, 214] width 27 height 19
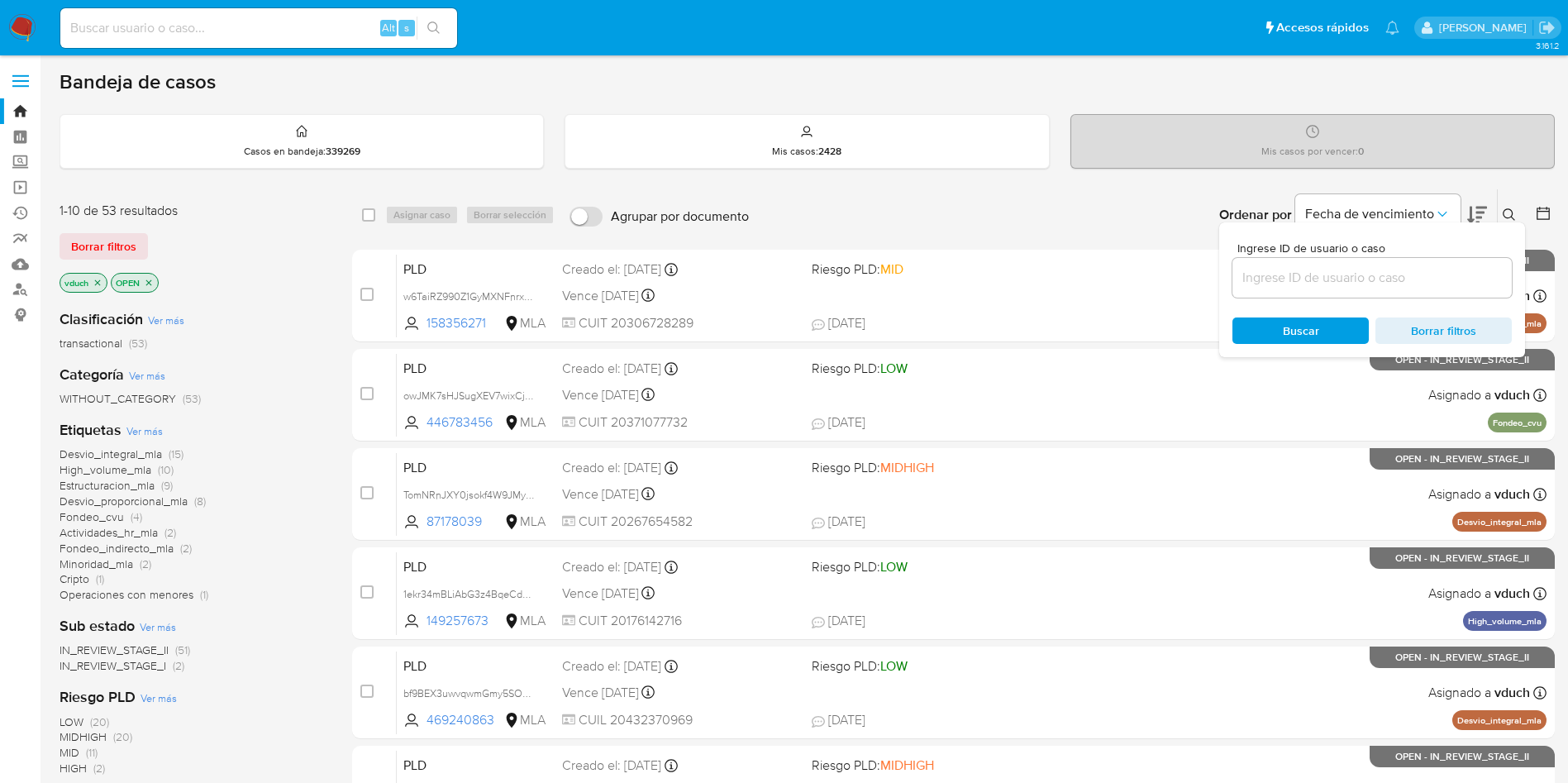
click at [1388, 275] on input at bounding box center [1373, 277] width 280 height 21
type input "o5rDkuIzX0uE9eLqVssAwNHD"
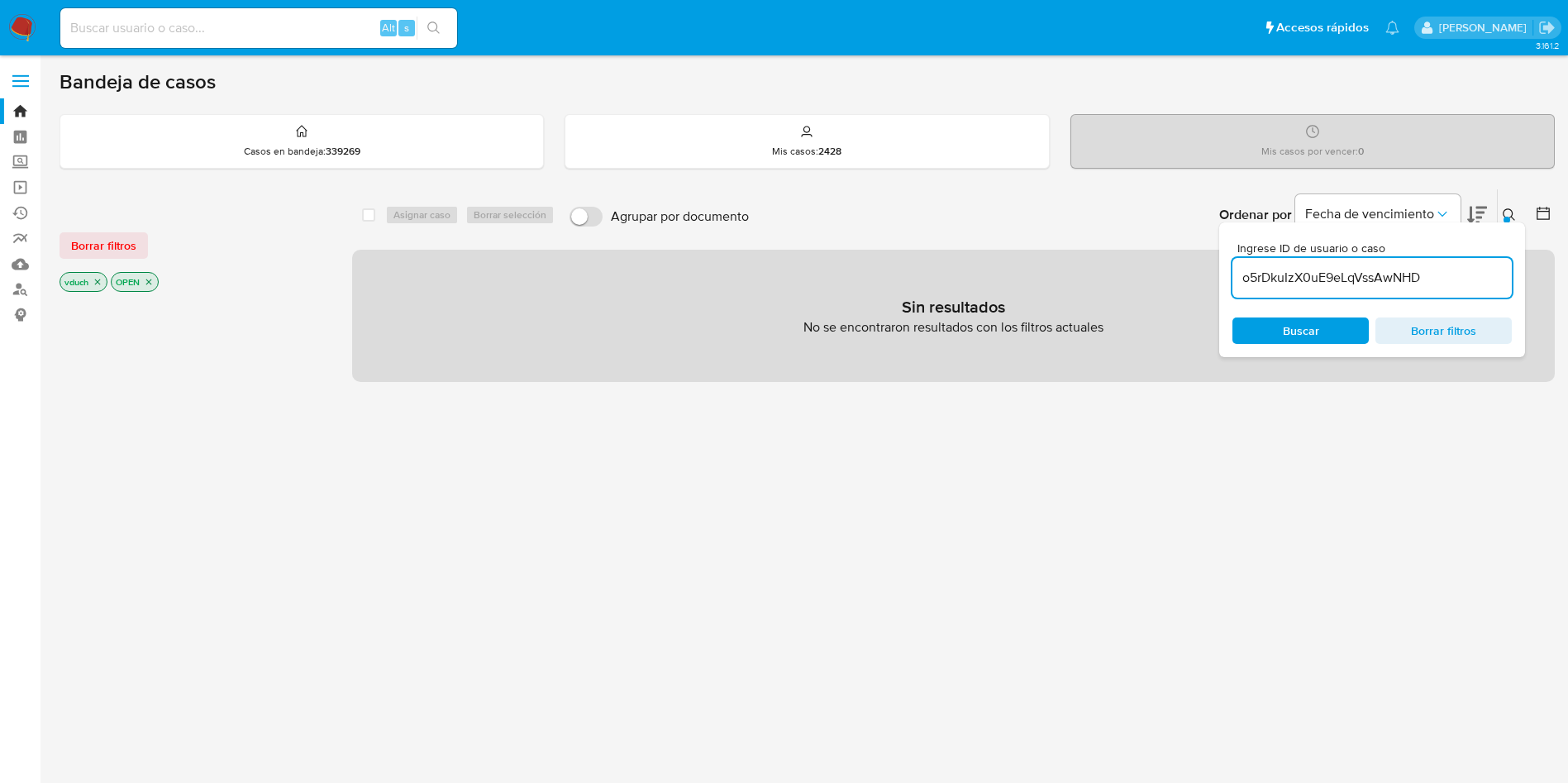
click at [151, 284] on icon "close-filter" at bounding box center [148, 282] width 10 height 10
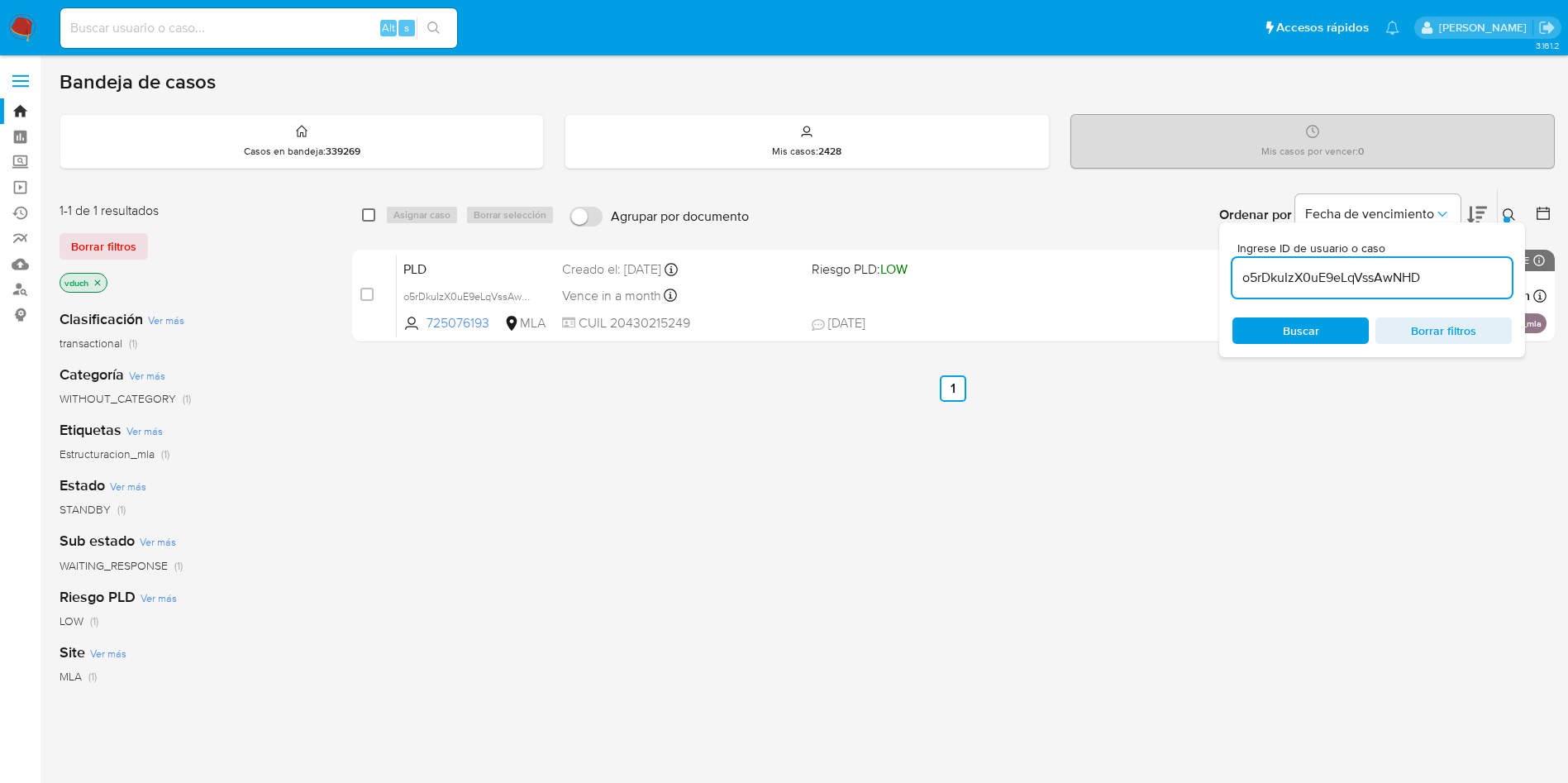
click at [365, 217] on input "checkbox" at bounding box center [369, 215] width 13 height 13
checkbox input "true"
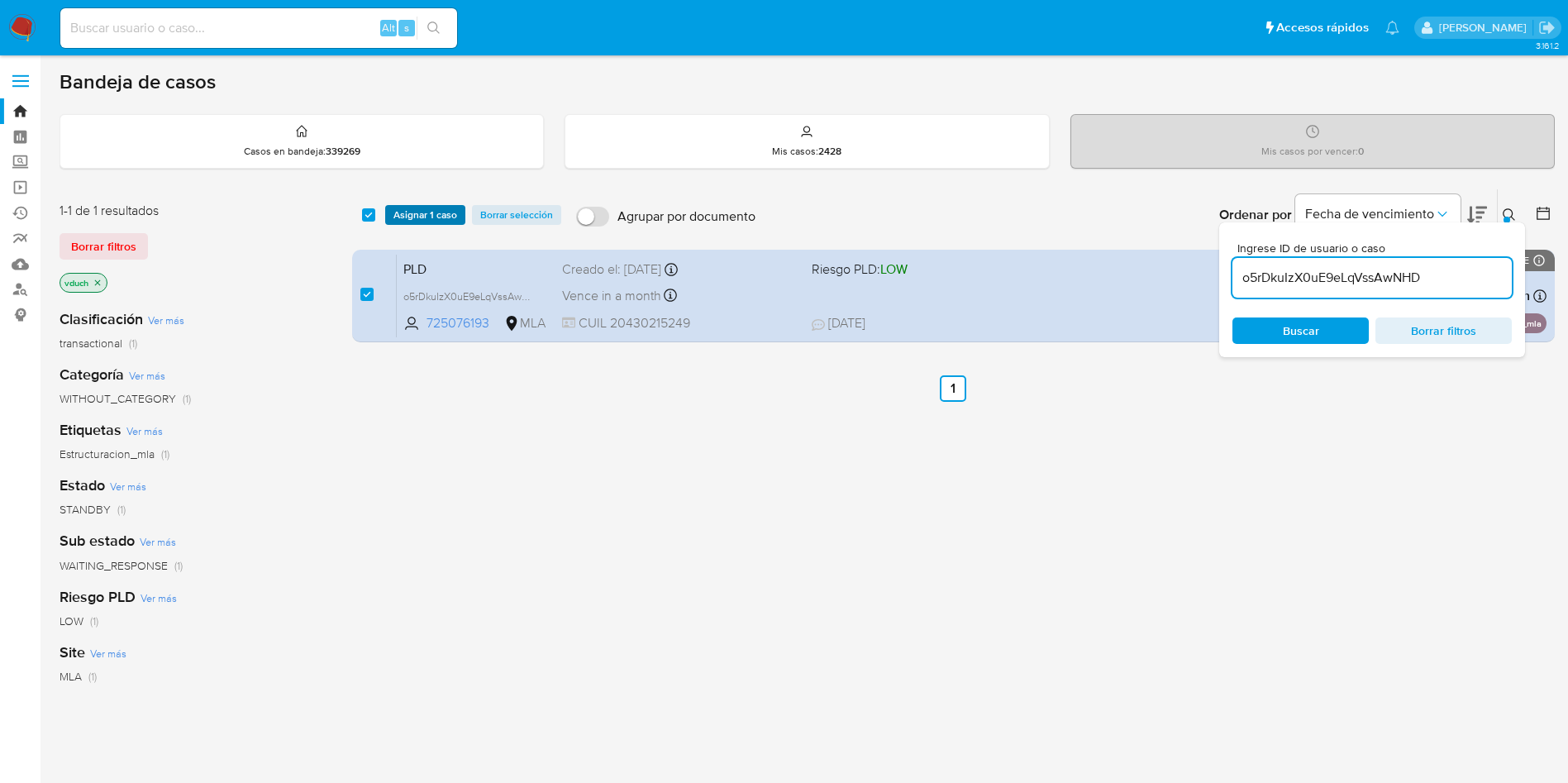
click at [407, 217] on span "Asignar 1 caso" at bounding box center [425, 215] width 64 height 17
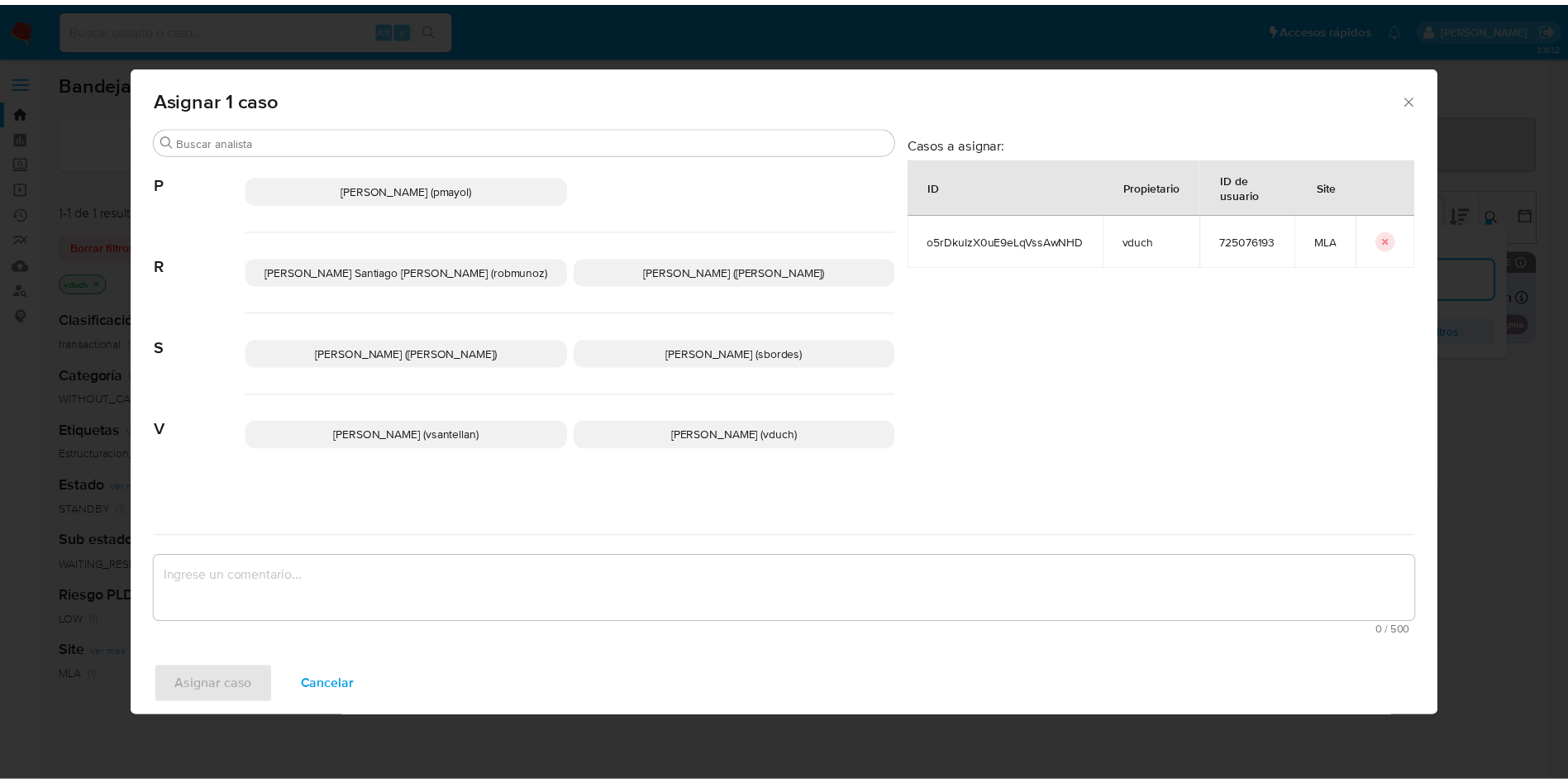
scroll to position [1408, 0]
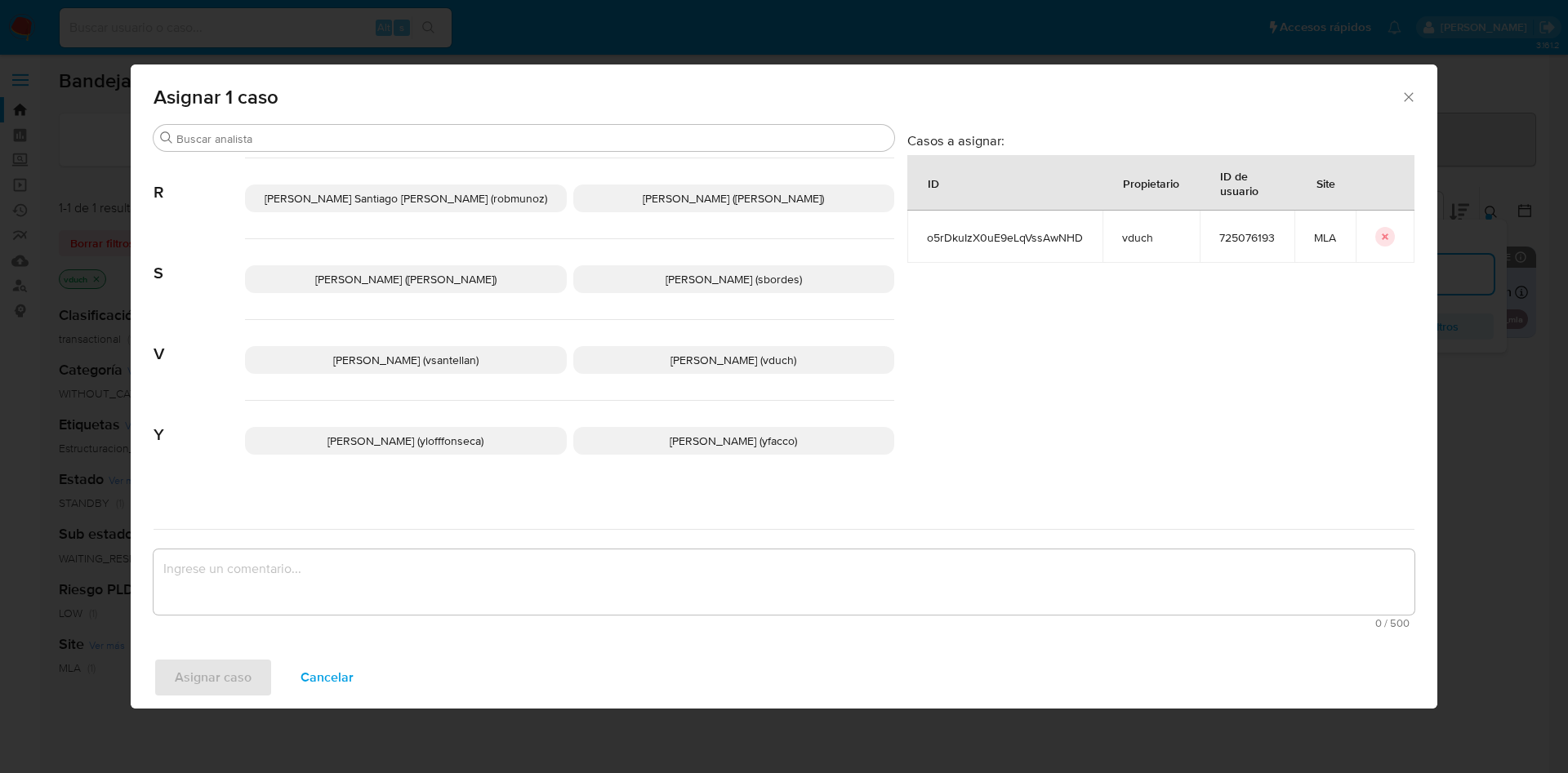
click at [636, 346] on p "[PERSON_NAME] (vduch)" at bounding box center [734, 360] width 322 height 27
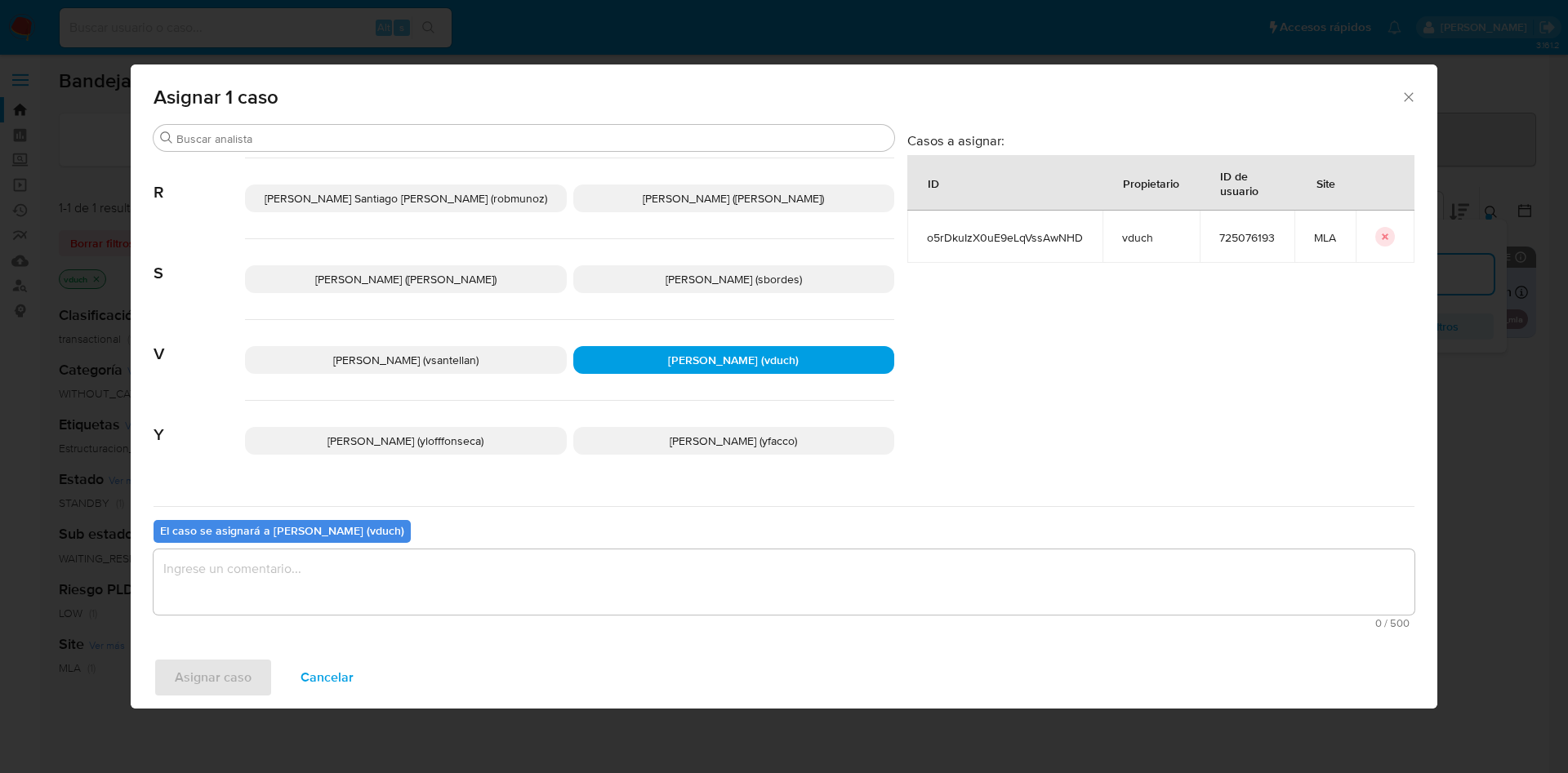
click at [691, 596] on textarea "assign-modal" at bounding box center [784, 582] width 1261 height 65
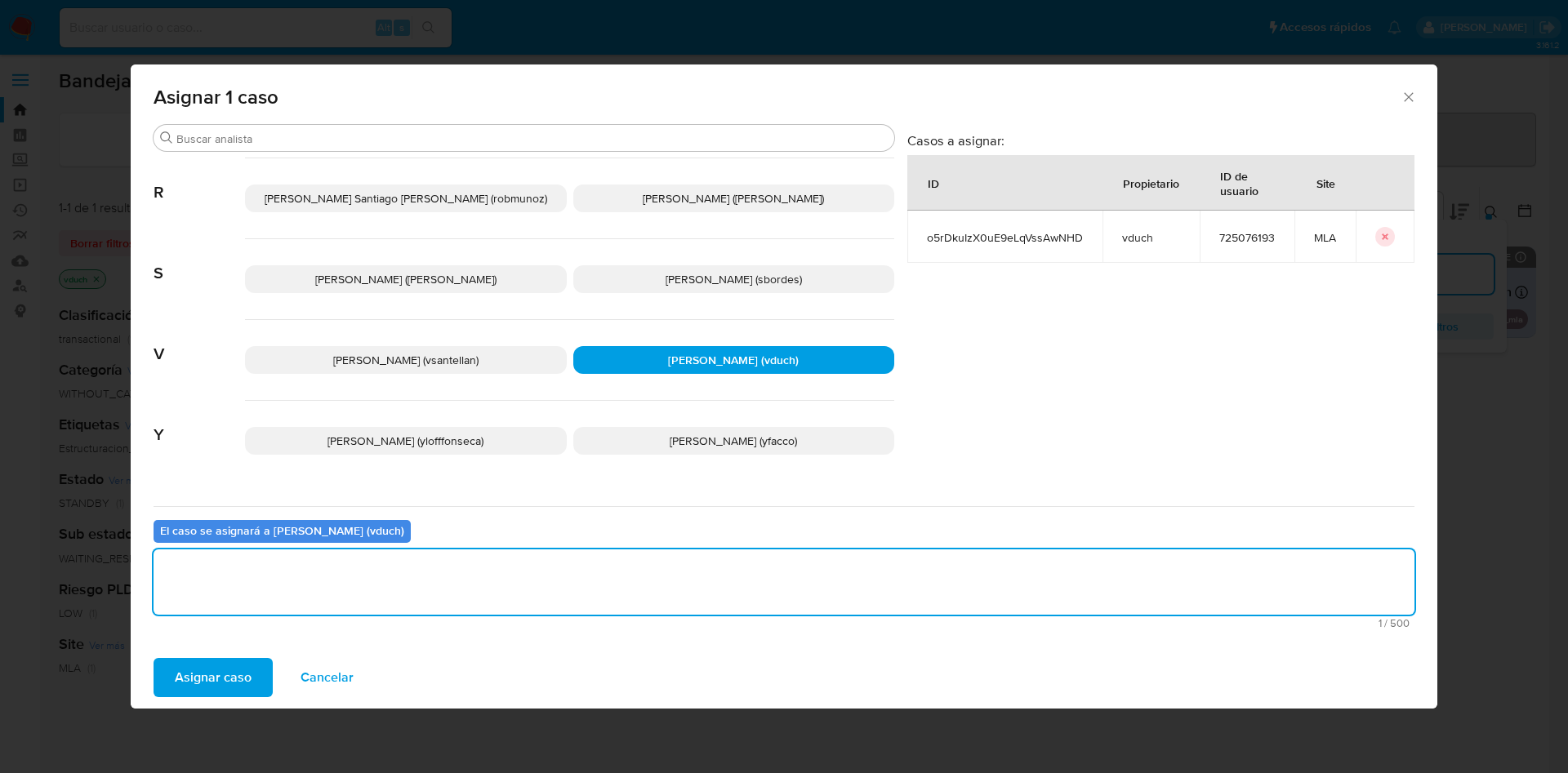
click at [249, 671] on span "Asignar caso" at bounding box center [213, 677] width 77 height 36
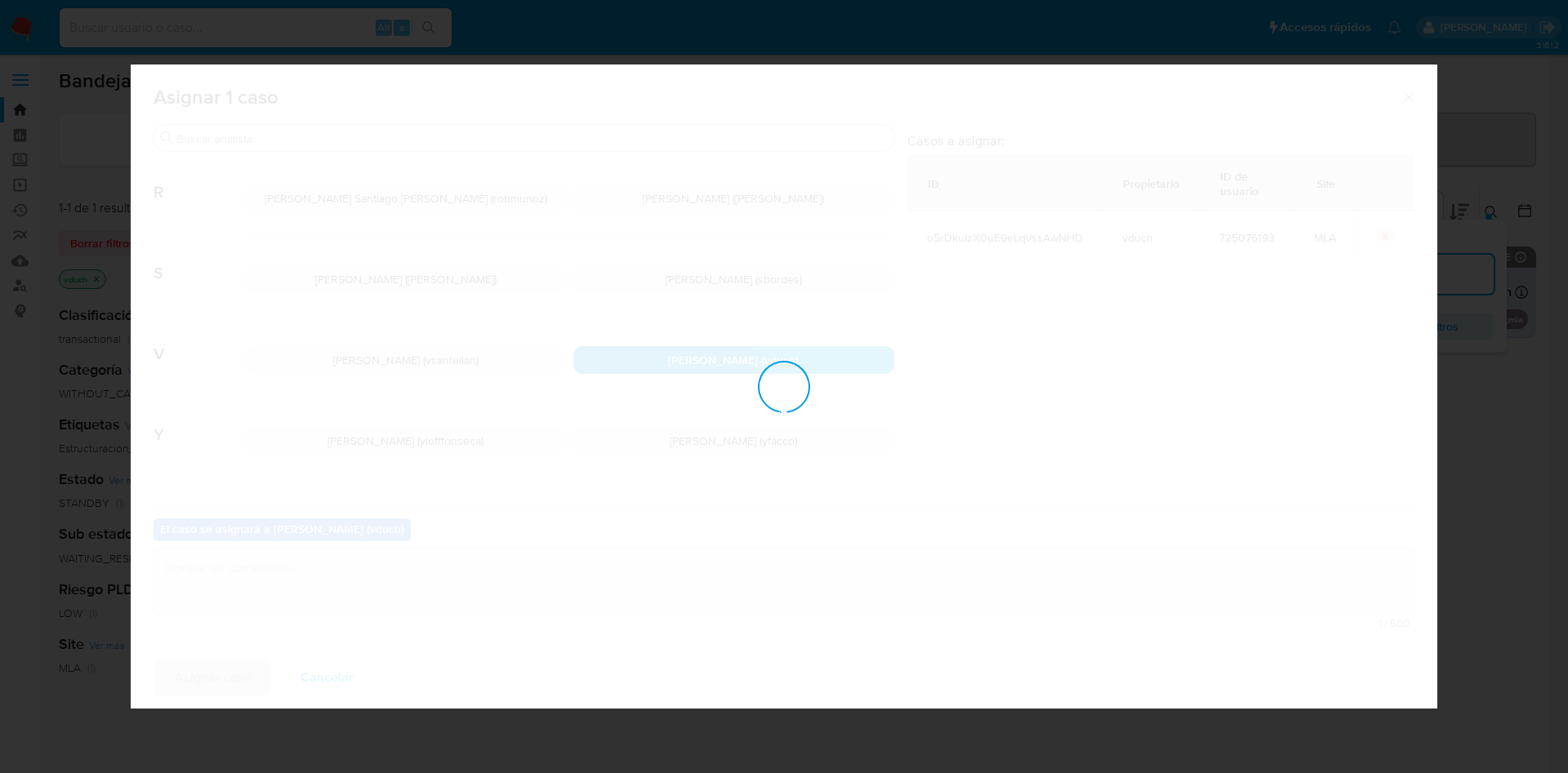
checkbox input "false"
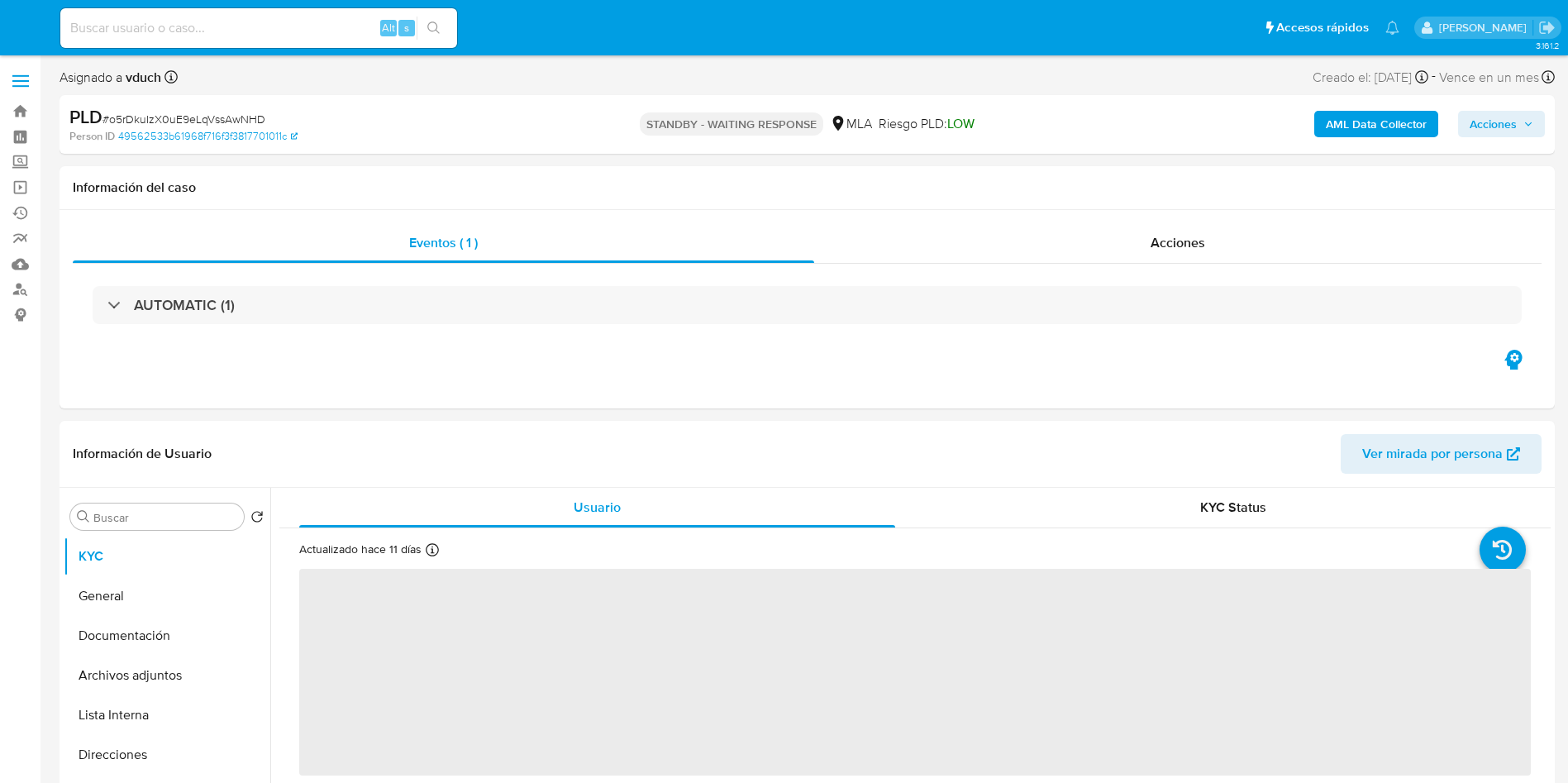
select select "10"
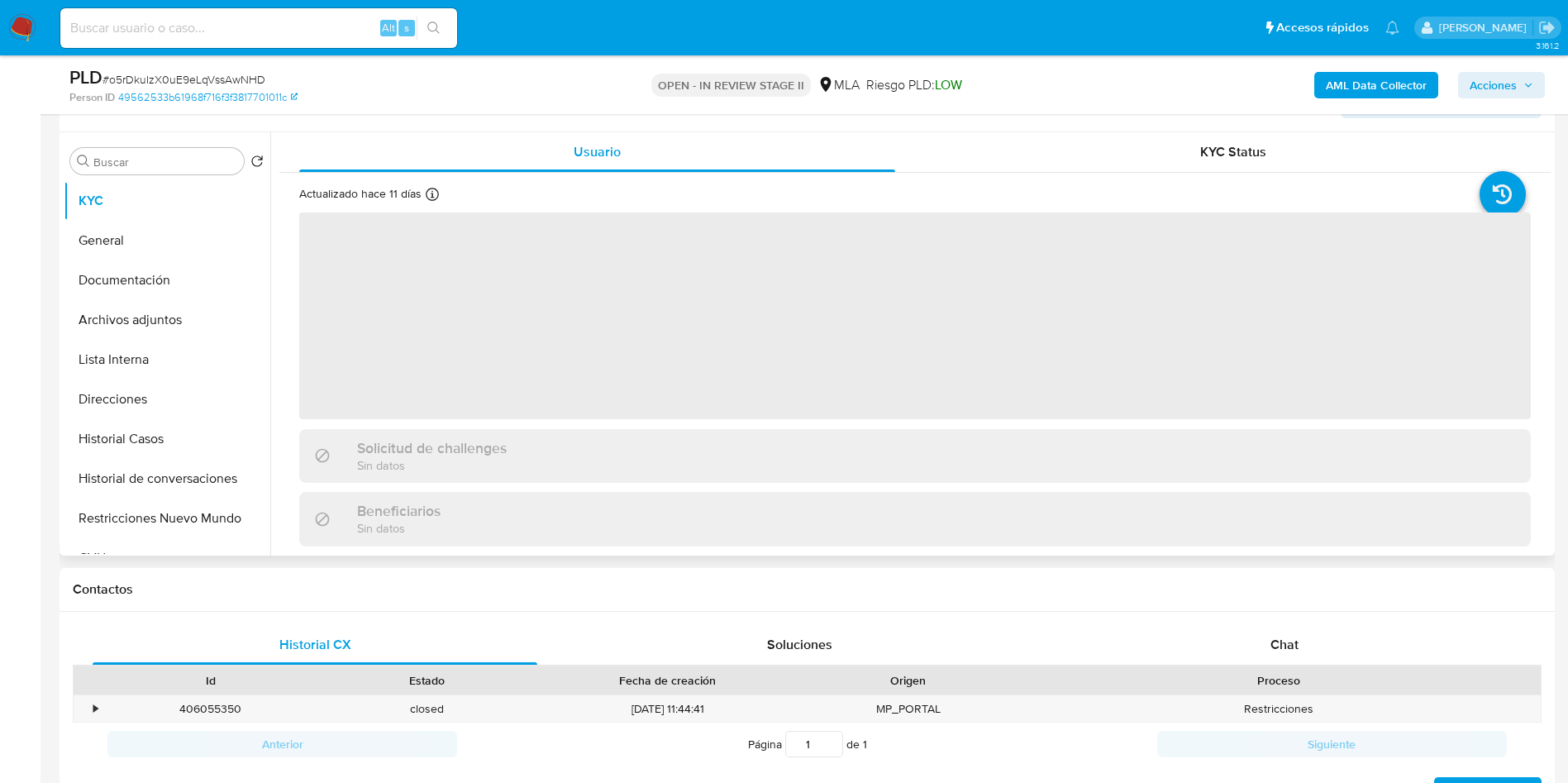
scroll to position [373, 0]
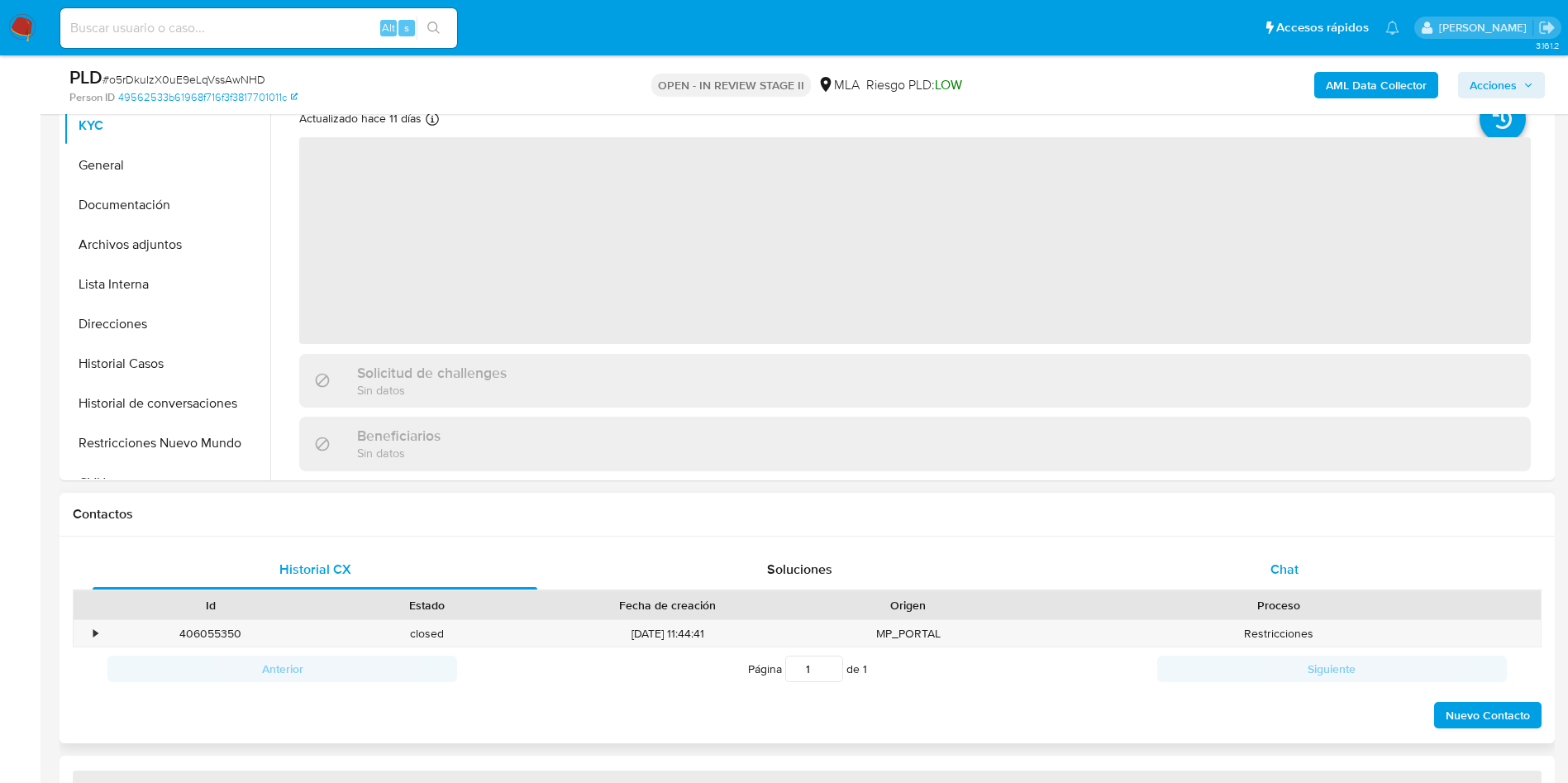
click at [1378, 588] on div "Chat" at bounding box center [1285, 569] width 445 height 40
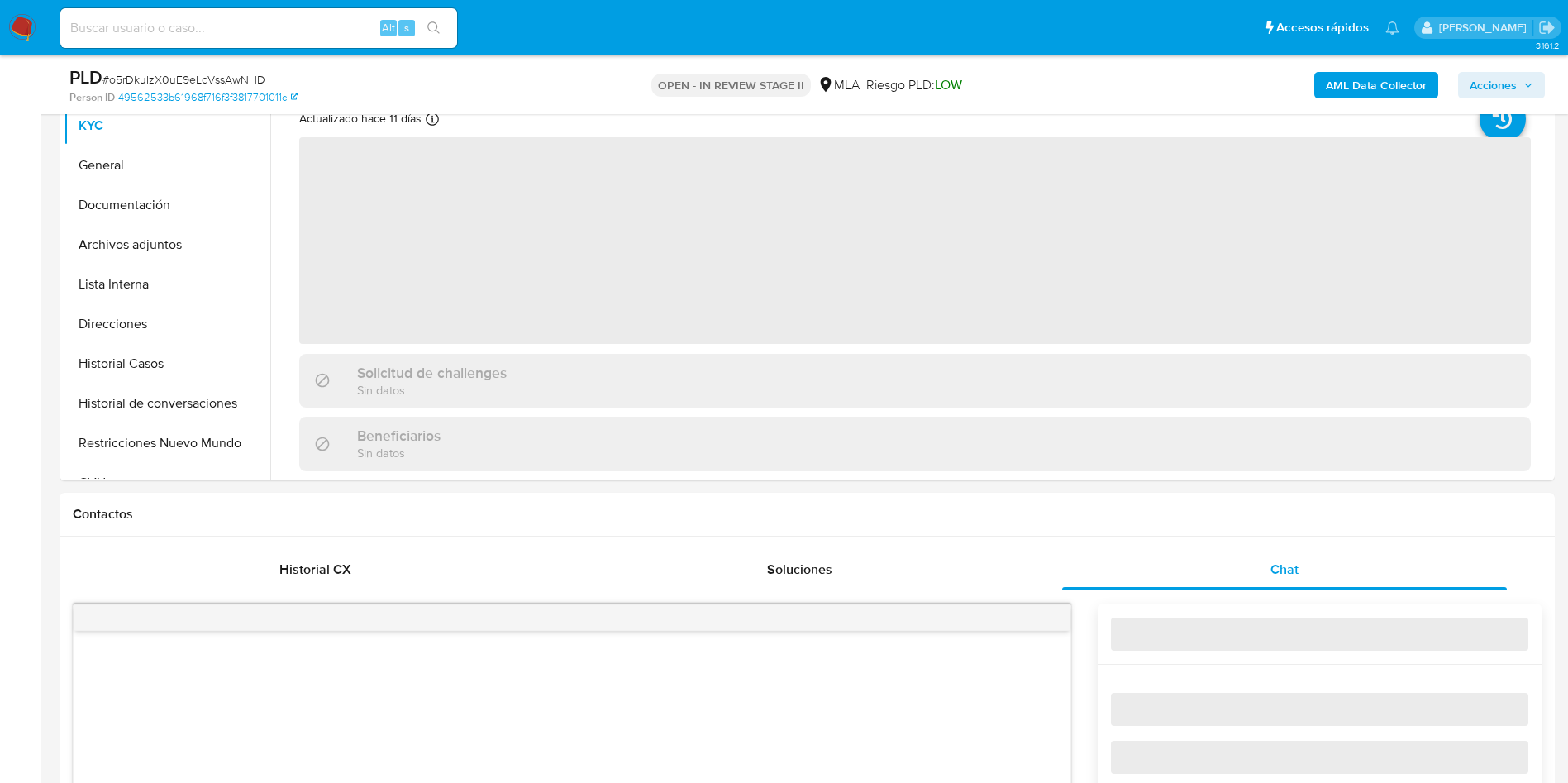
select select "10"
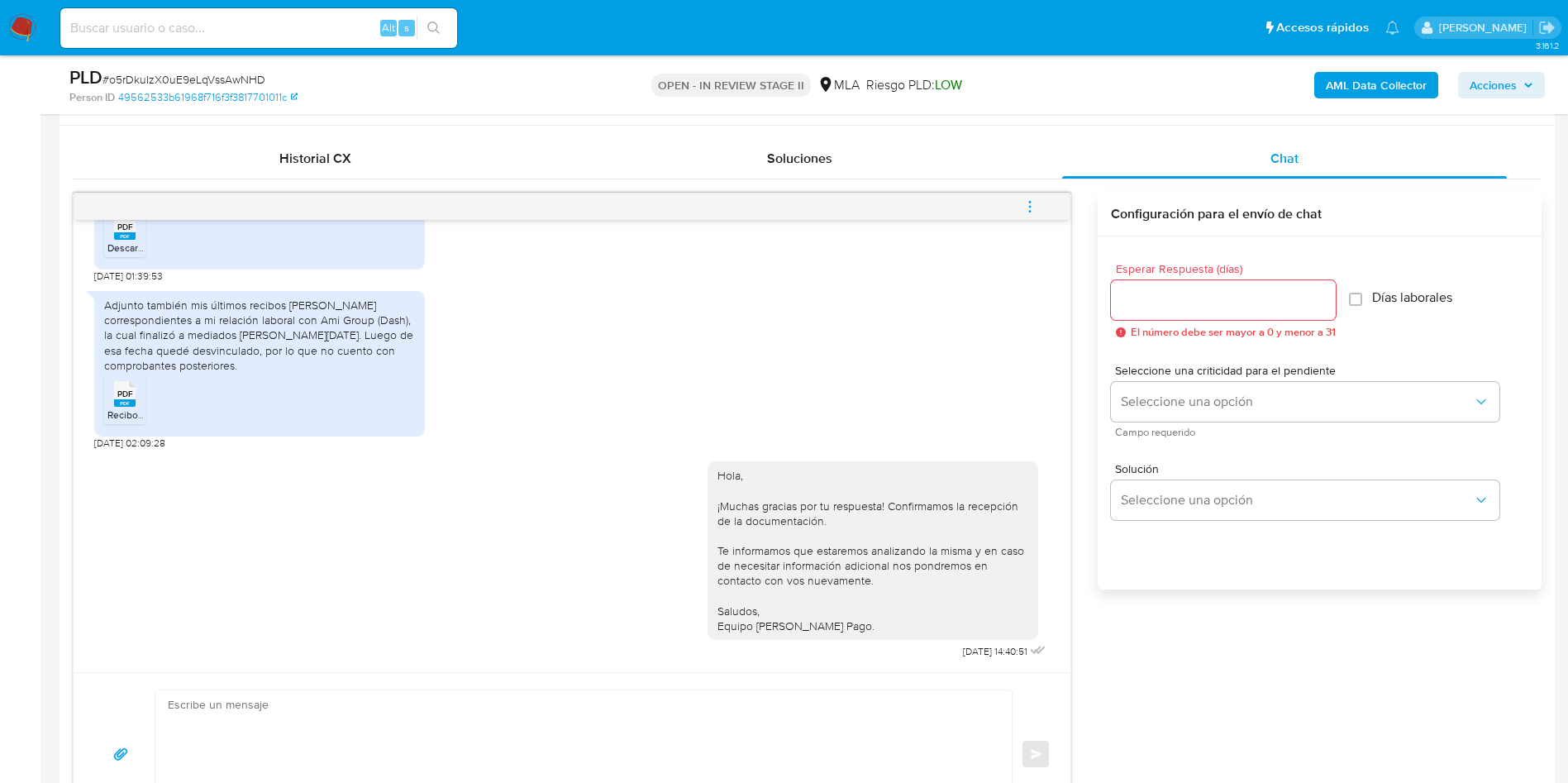
scroll to position [744, 0]
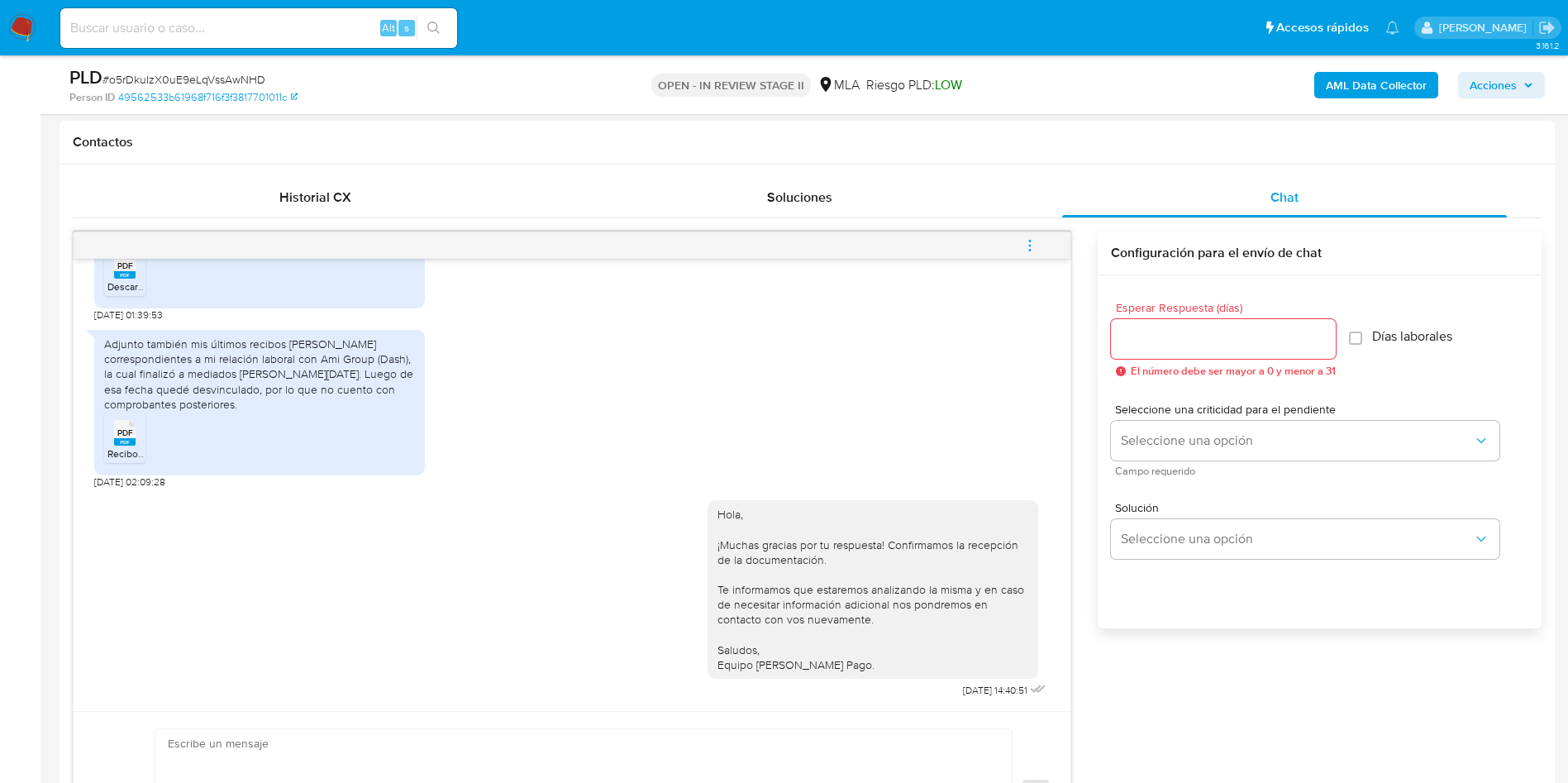
click at [1041, 249] on button "menu-action" at bounding box center [1029, 246] width 55 height 40
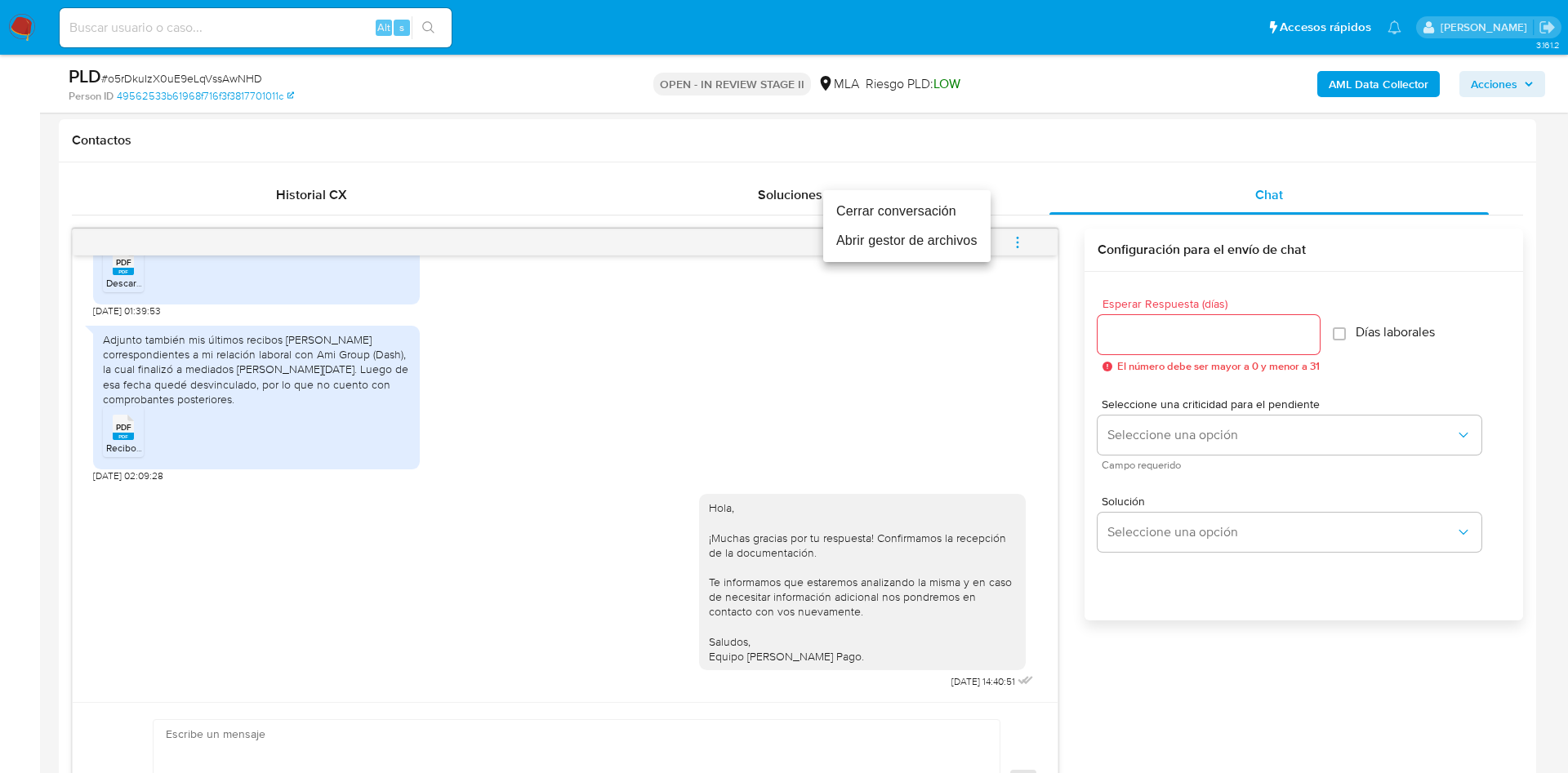
click at [947, 219] on li "Cerrar conversación" at bounding box center [907, 211] width 168 height 29
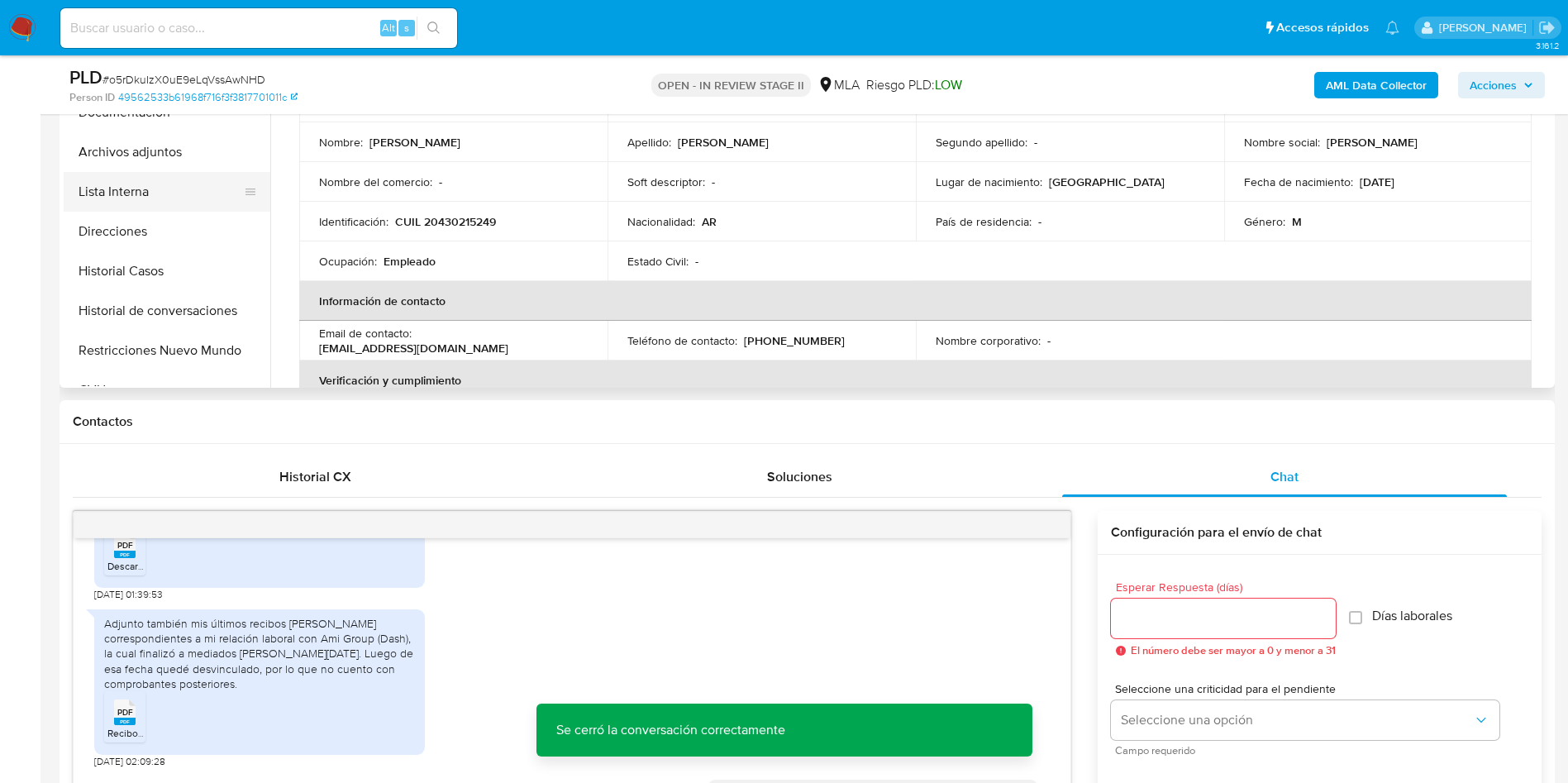
scroll to position [373, 0]
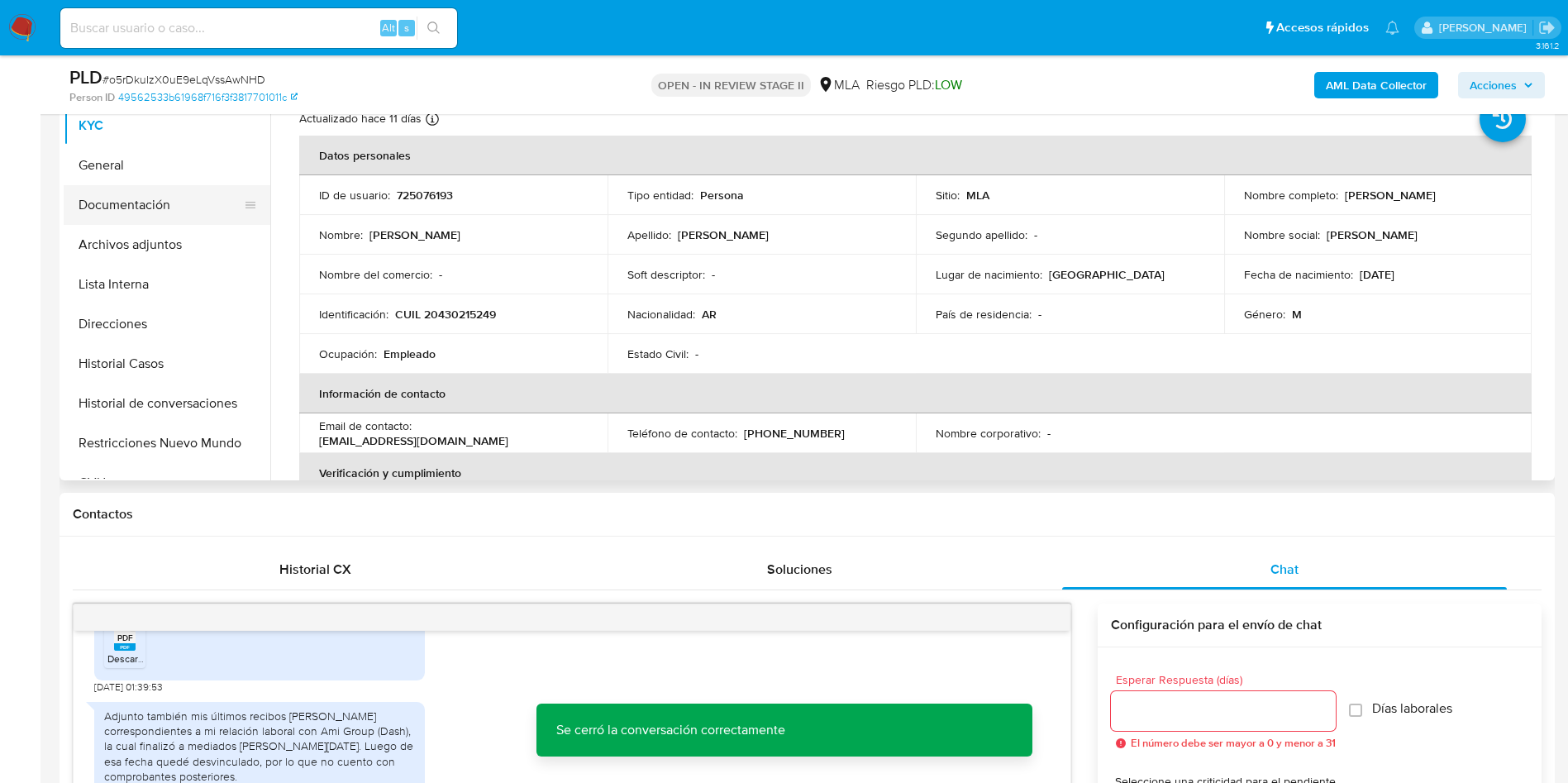
click at [195, 211] on button "Documentación" at bounding box center [160, 205] width 194 height 40
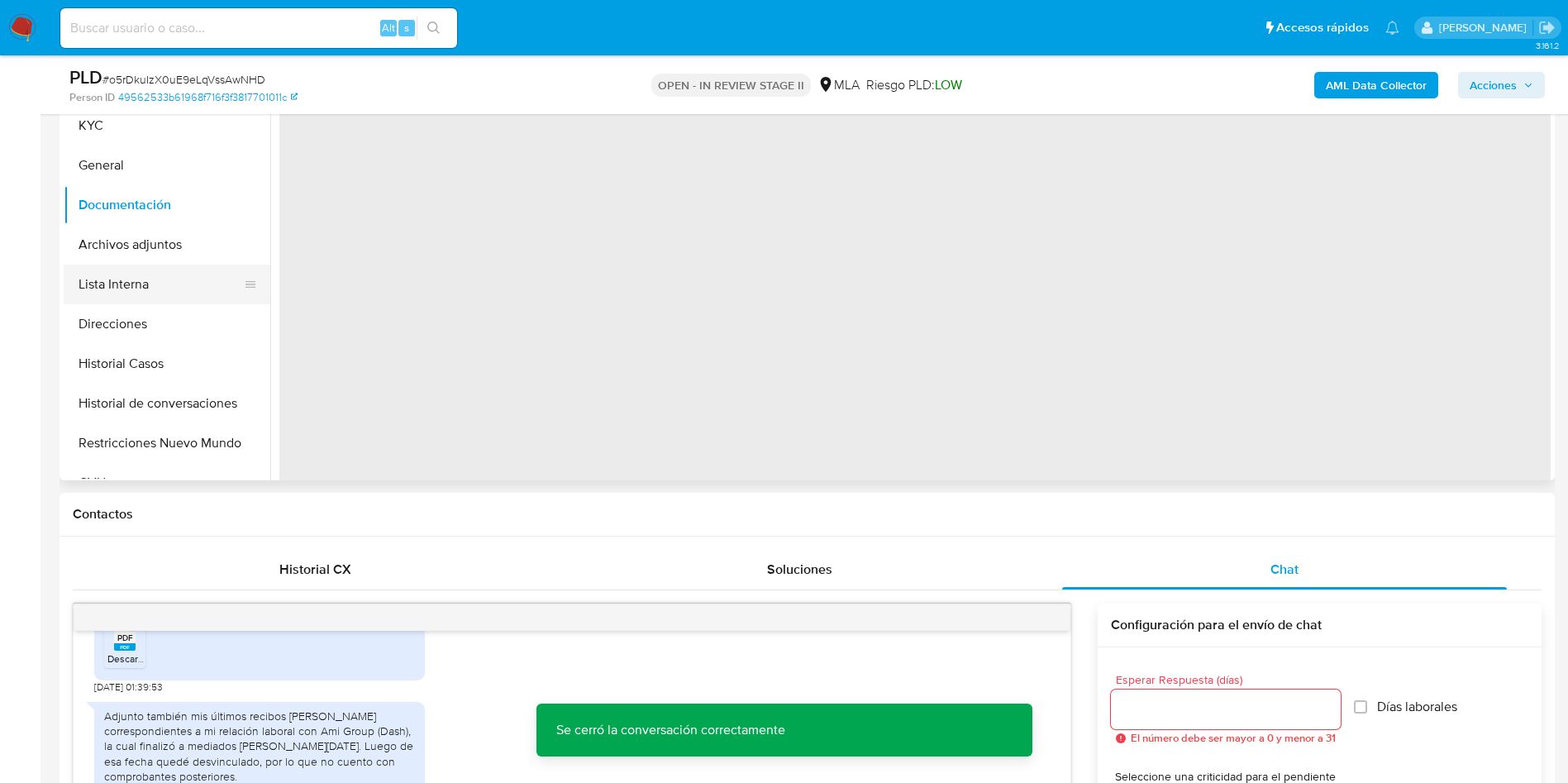
click at [139, 282] on button "Lista Interna" at bounding box center [160, 284] width 194 height 40
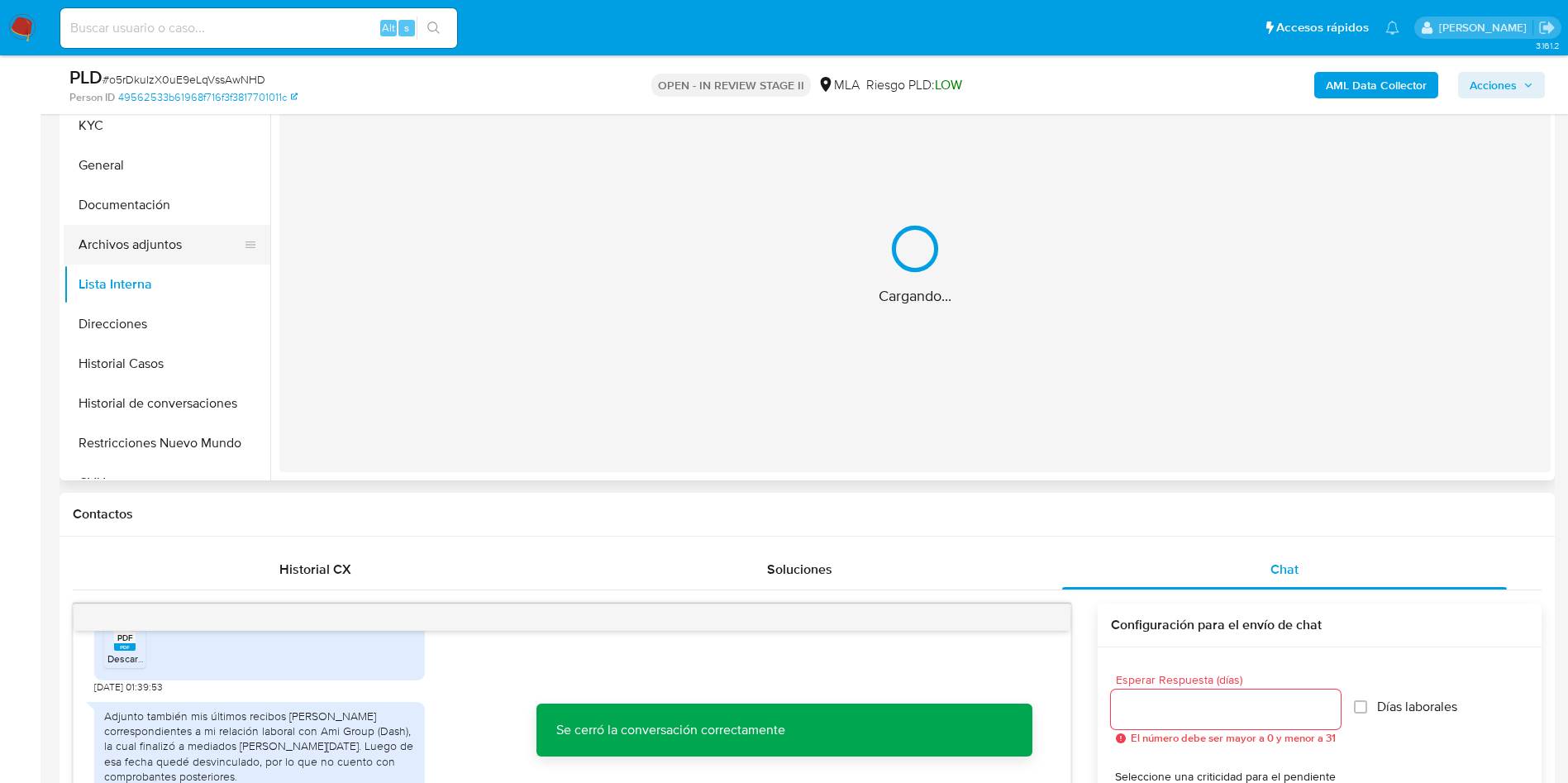
click at [149, 242] on button "Archivos adjuntos" at bounding box center [160, 245] width 194 height 40
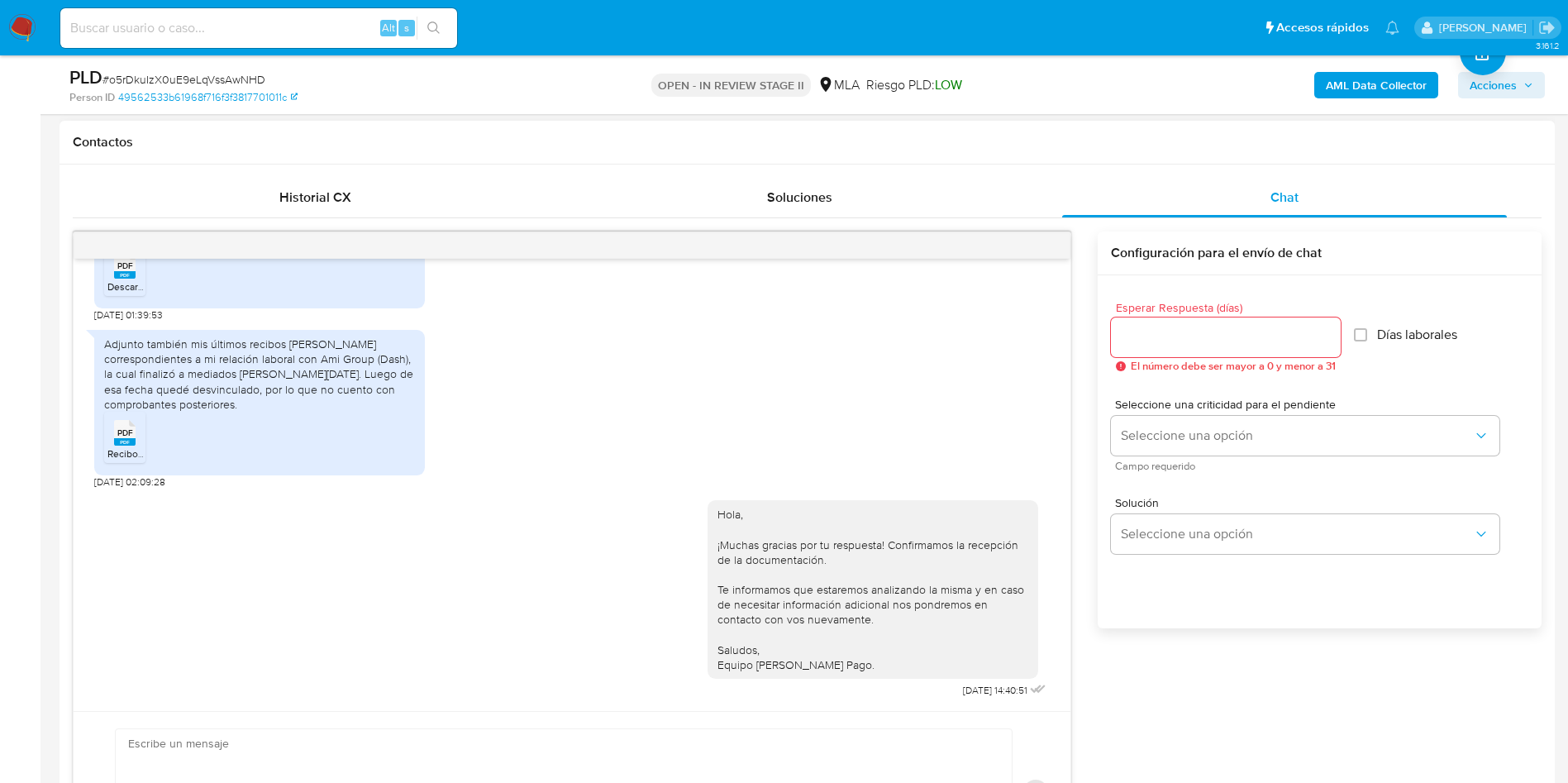
scroll to position [248, 0]
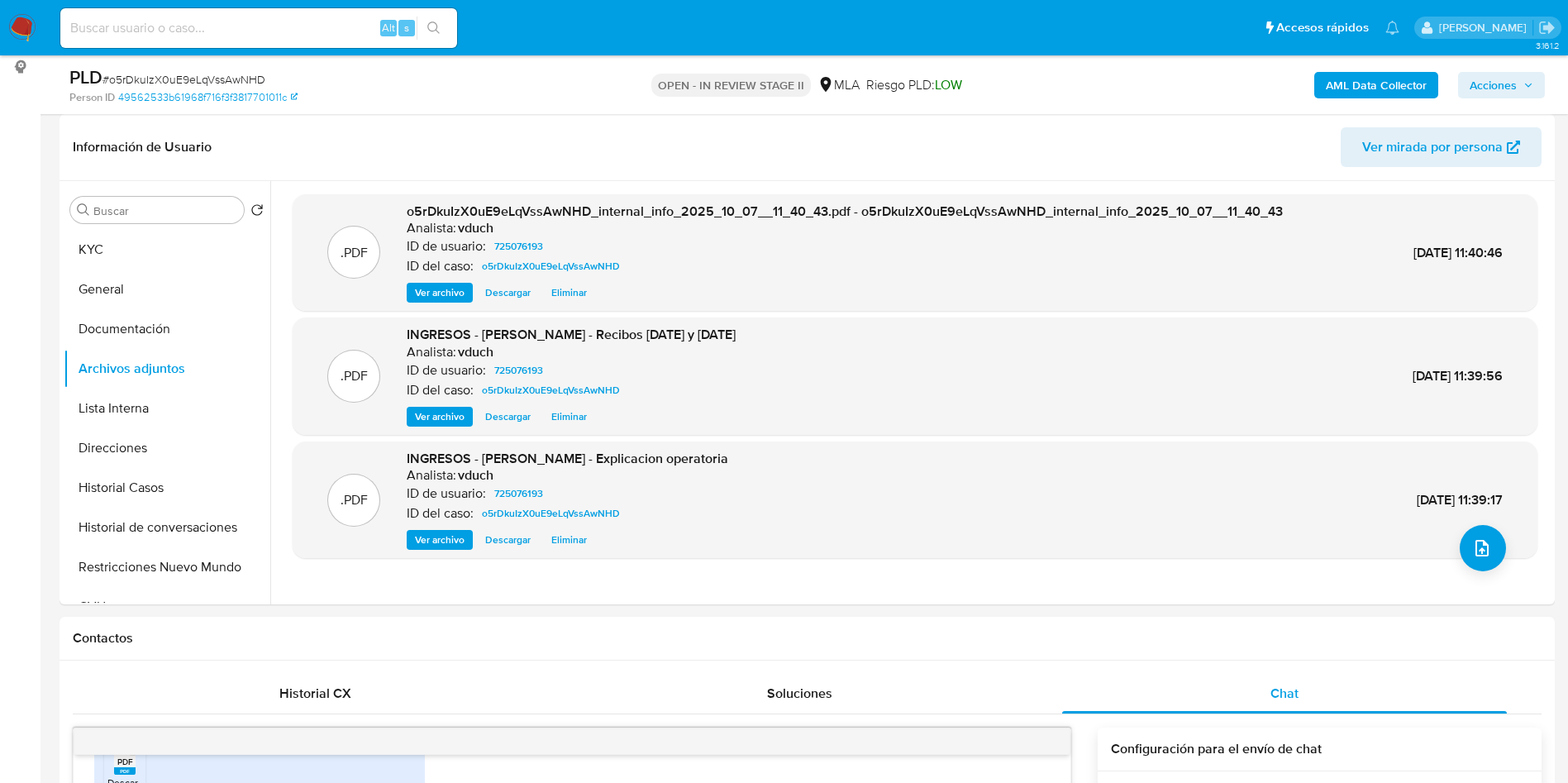
click at [1378, 87] on b "AML Data Collector" at bounding box center [1375, 85] width 101 height 27
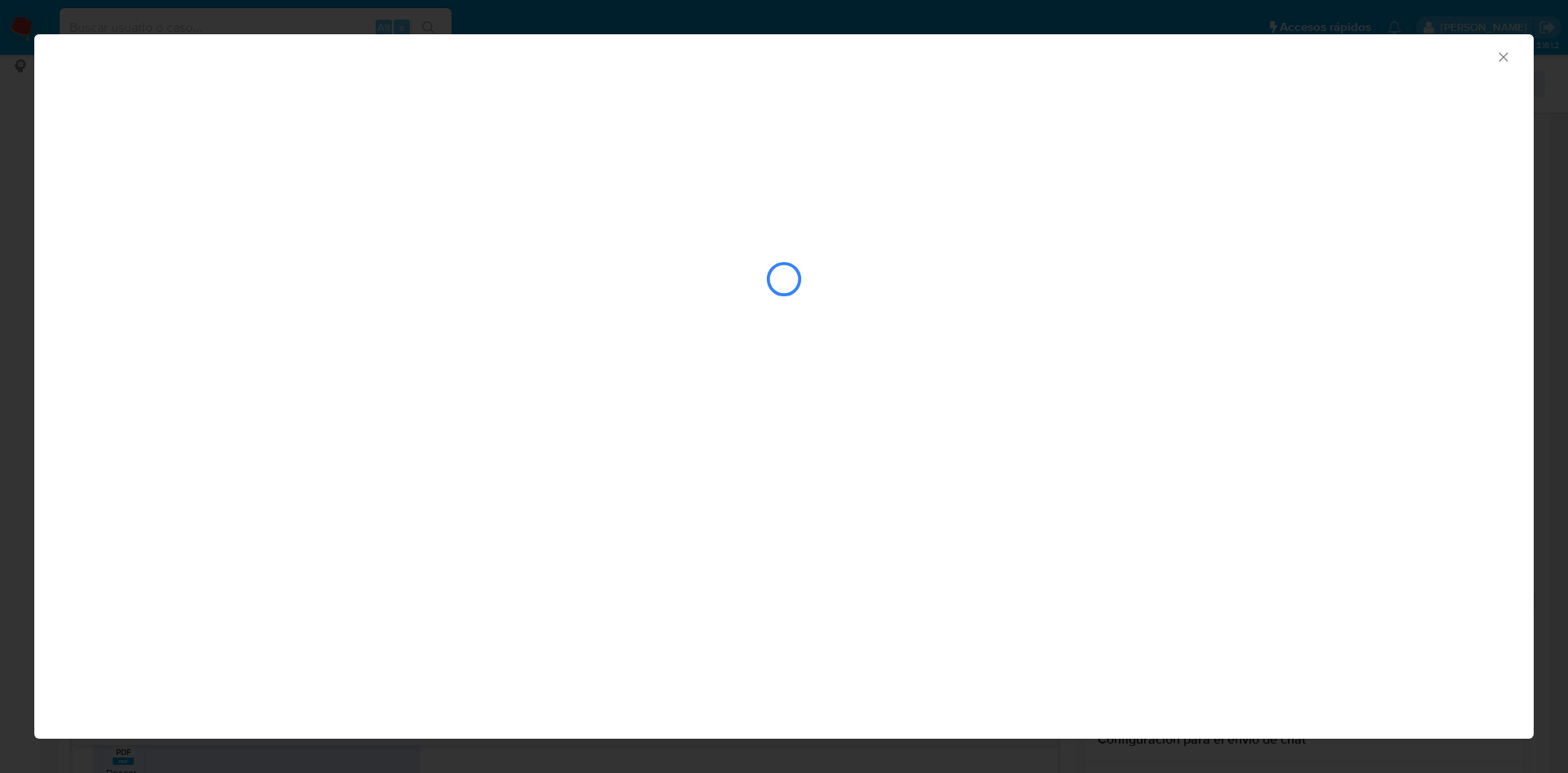
click at [1499, 55] on icon "Cerrar ventana" at bounding box center [1504, 58] width 16 height 16
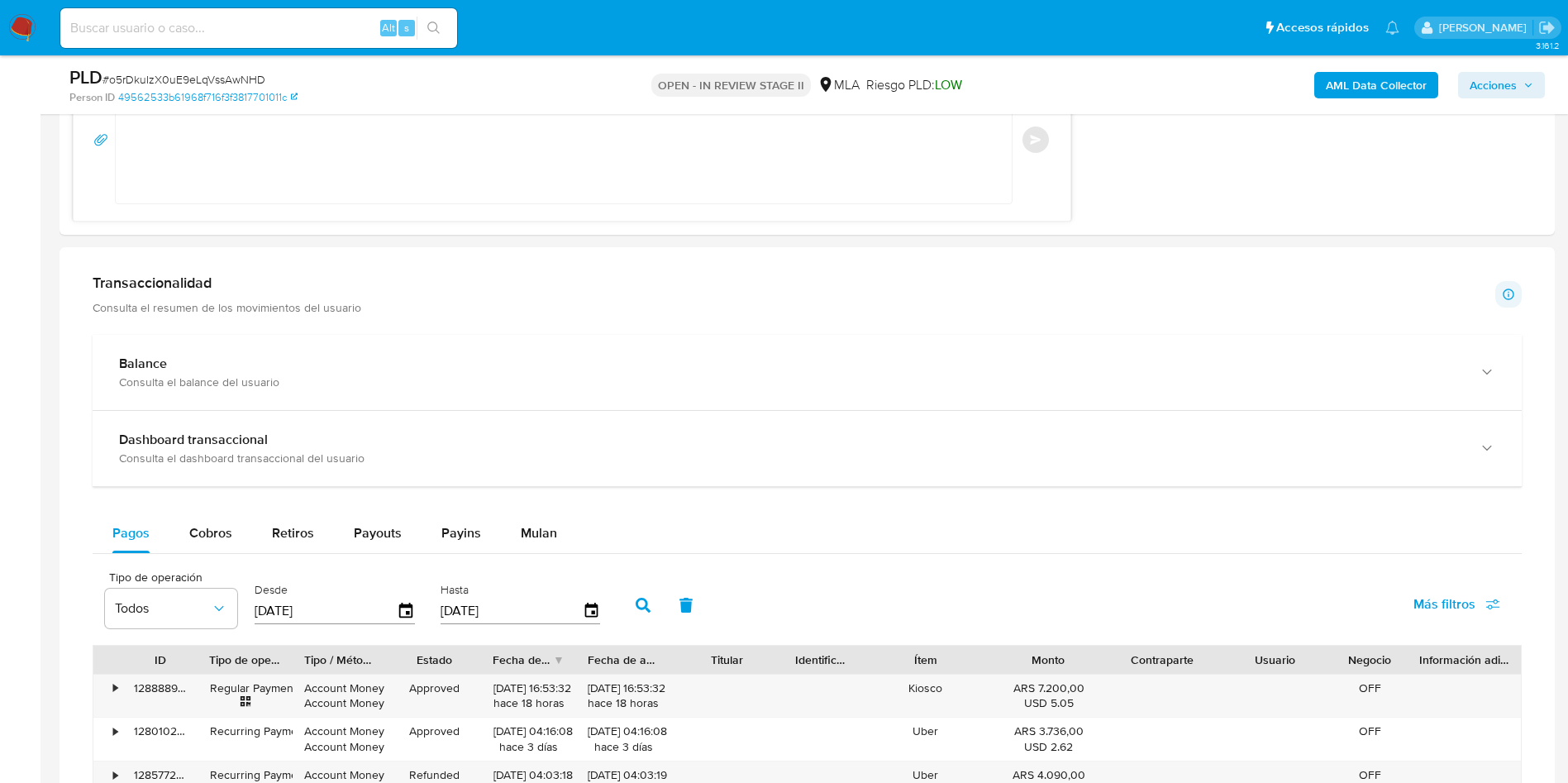
scroll to position [1488, 0]
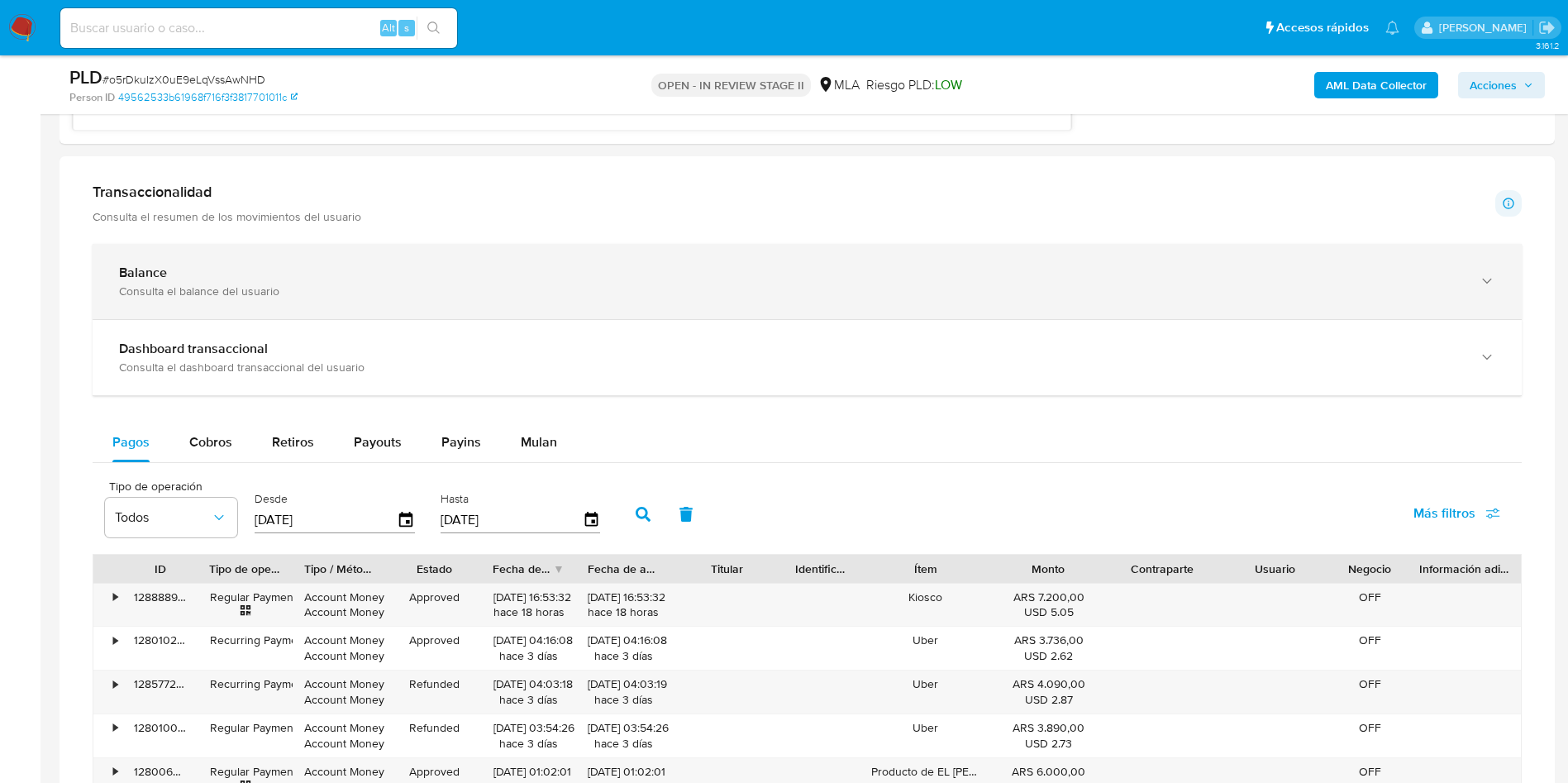
click at [307, 276] on div "Balance" at bounding box center [791, 273] width 1343 height 17
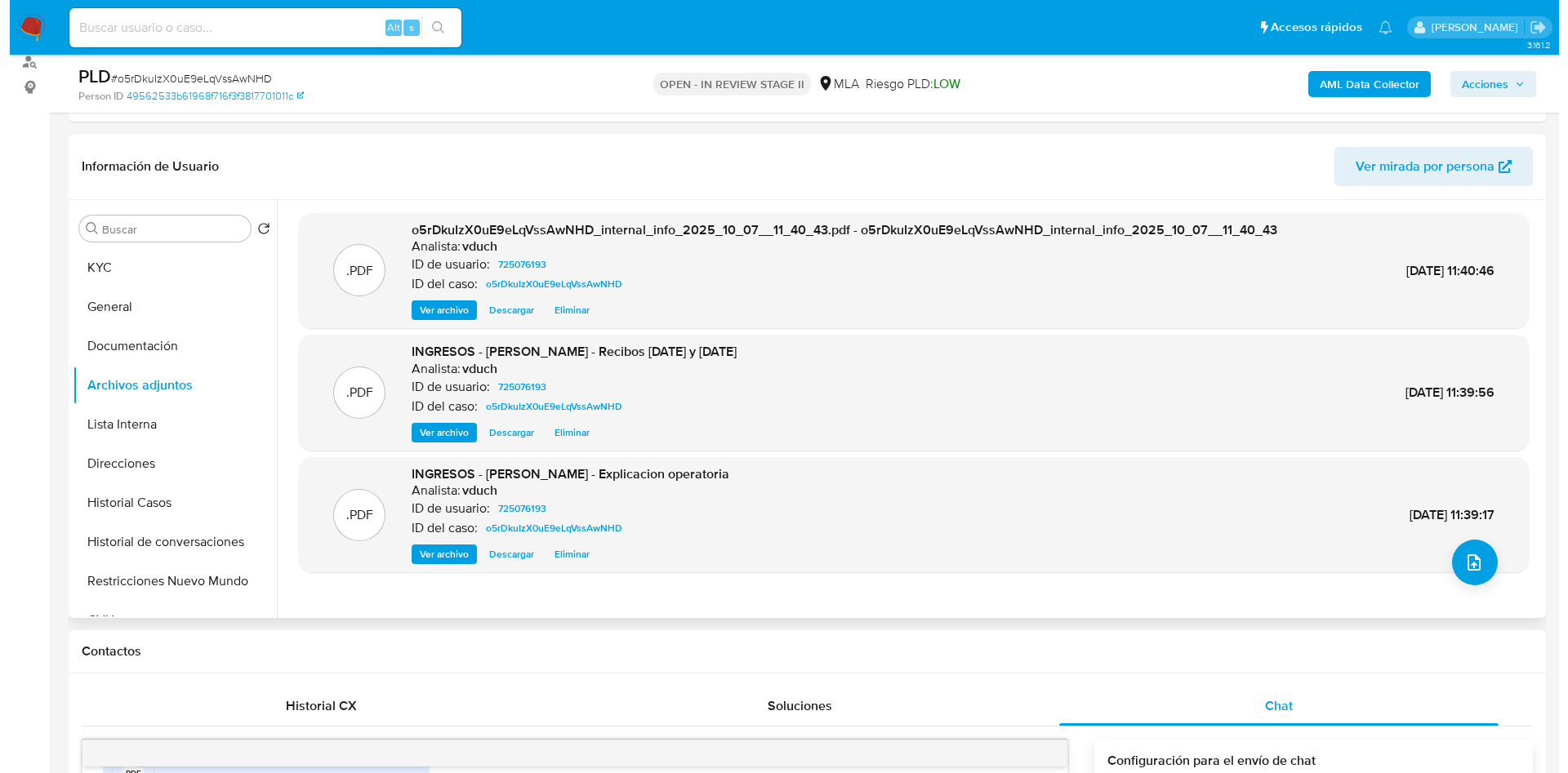
scroll to position [245, 0]
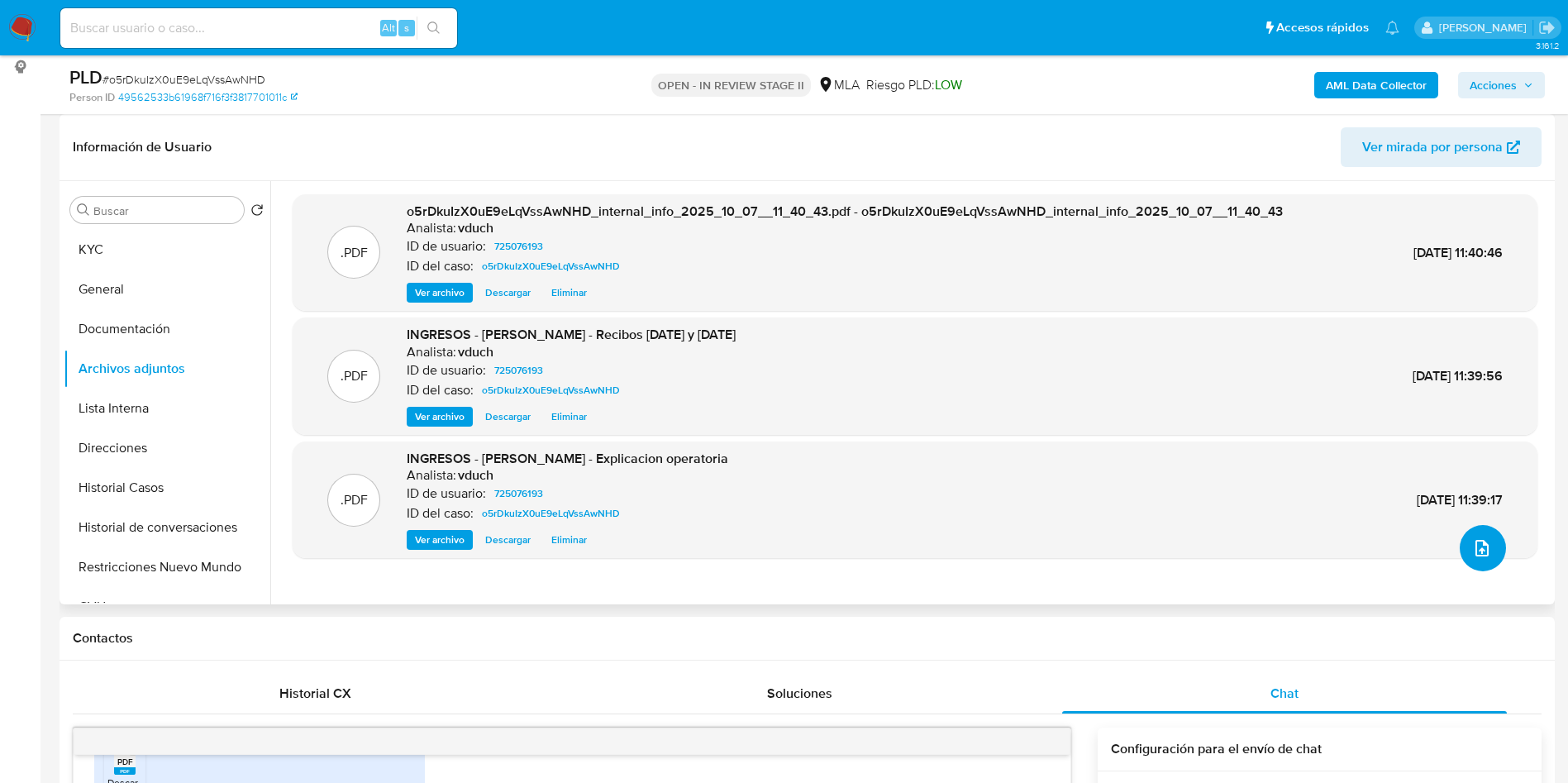
click at [1472, 539] on icon "upload-file" at bounding box center [1481, 548] width 19 height 19
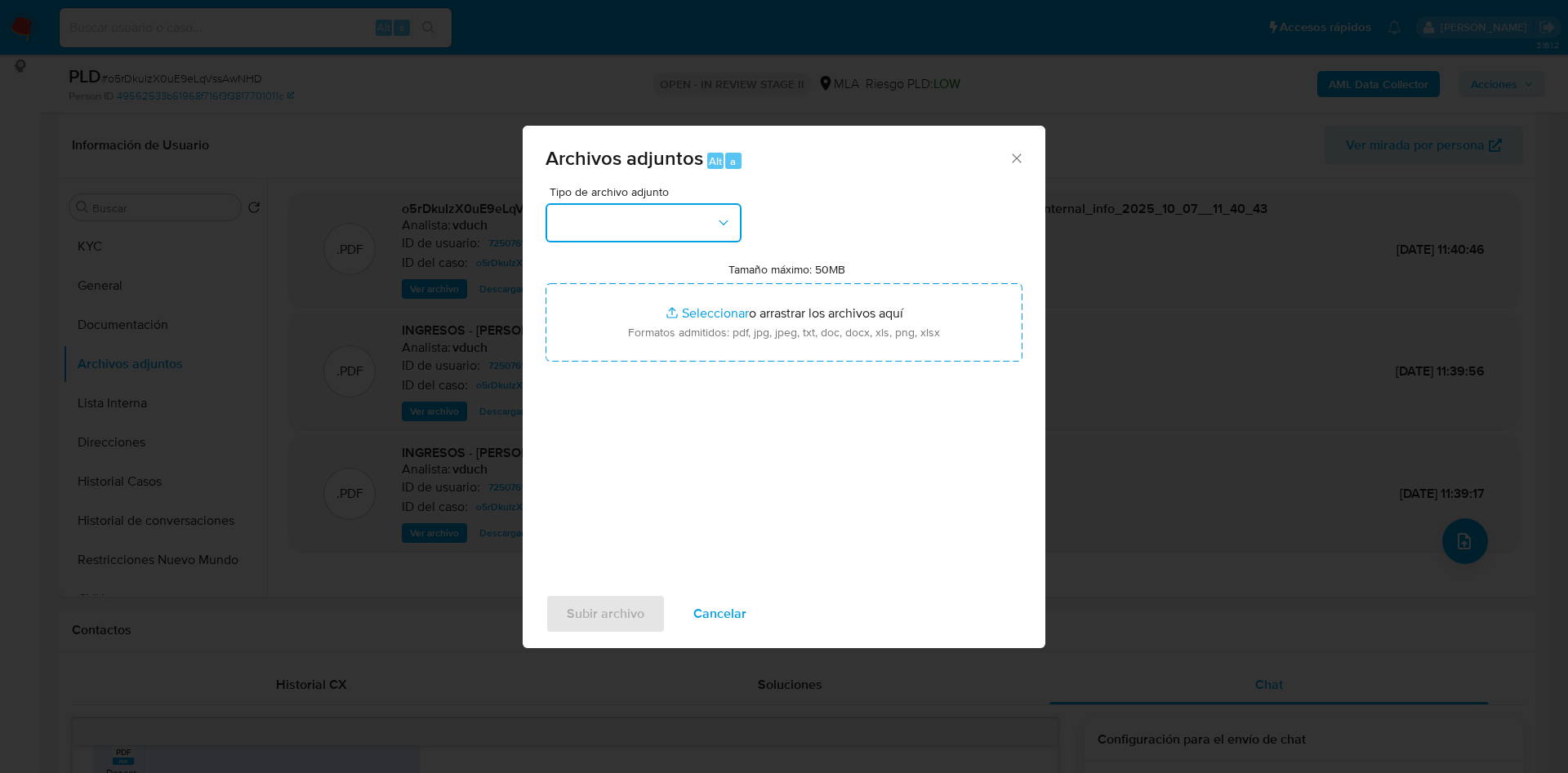
click at [671, 222] on button "button" at bounding box center [643, 222] width 196 height 39
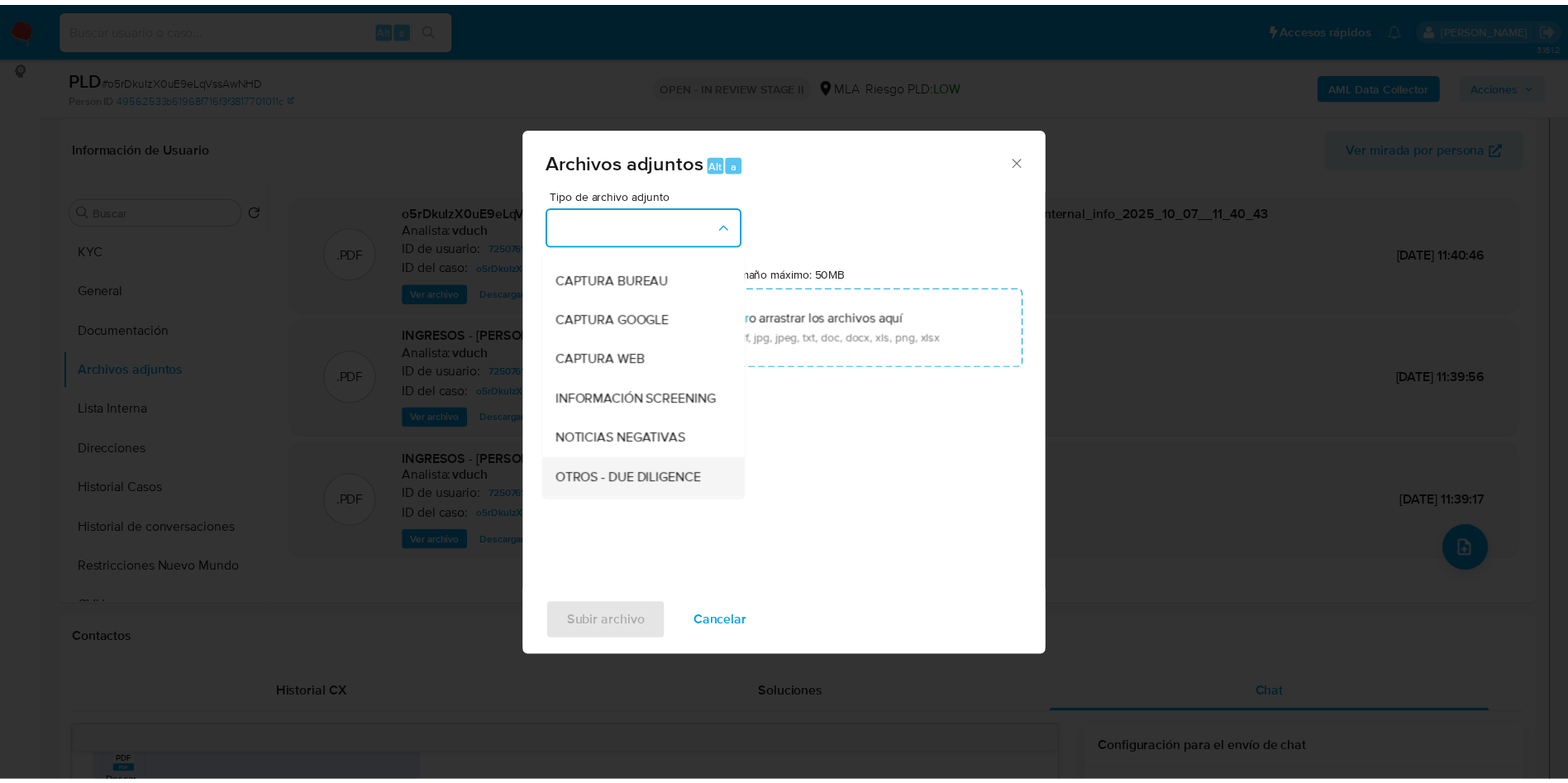
scroll to position [124, 0]
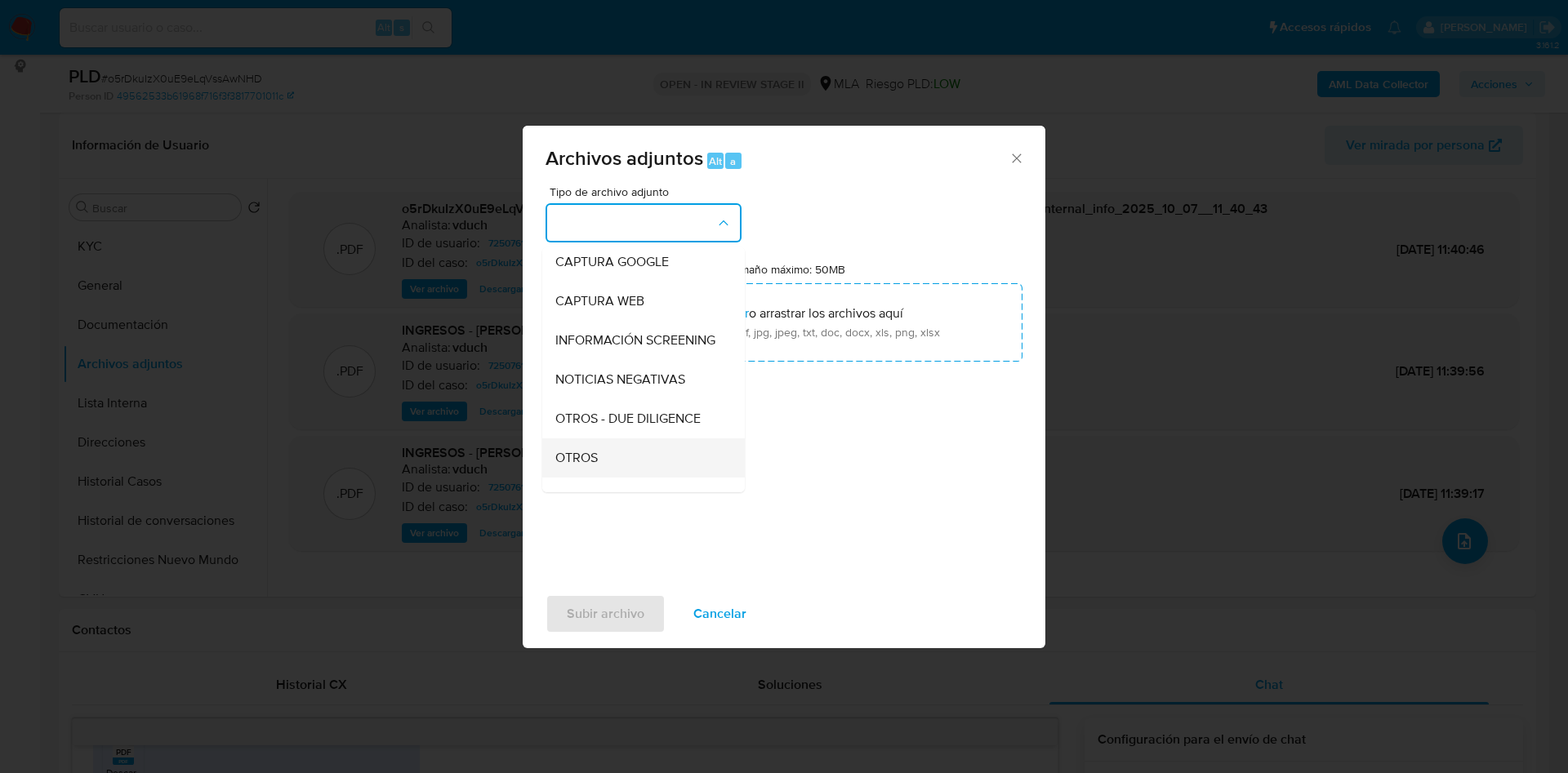
click at [611, 464] on div "OTROS" at bounding box center [639, 457] width 167 height 39
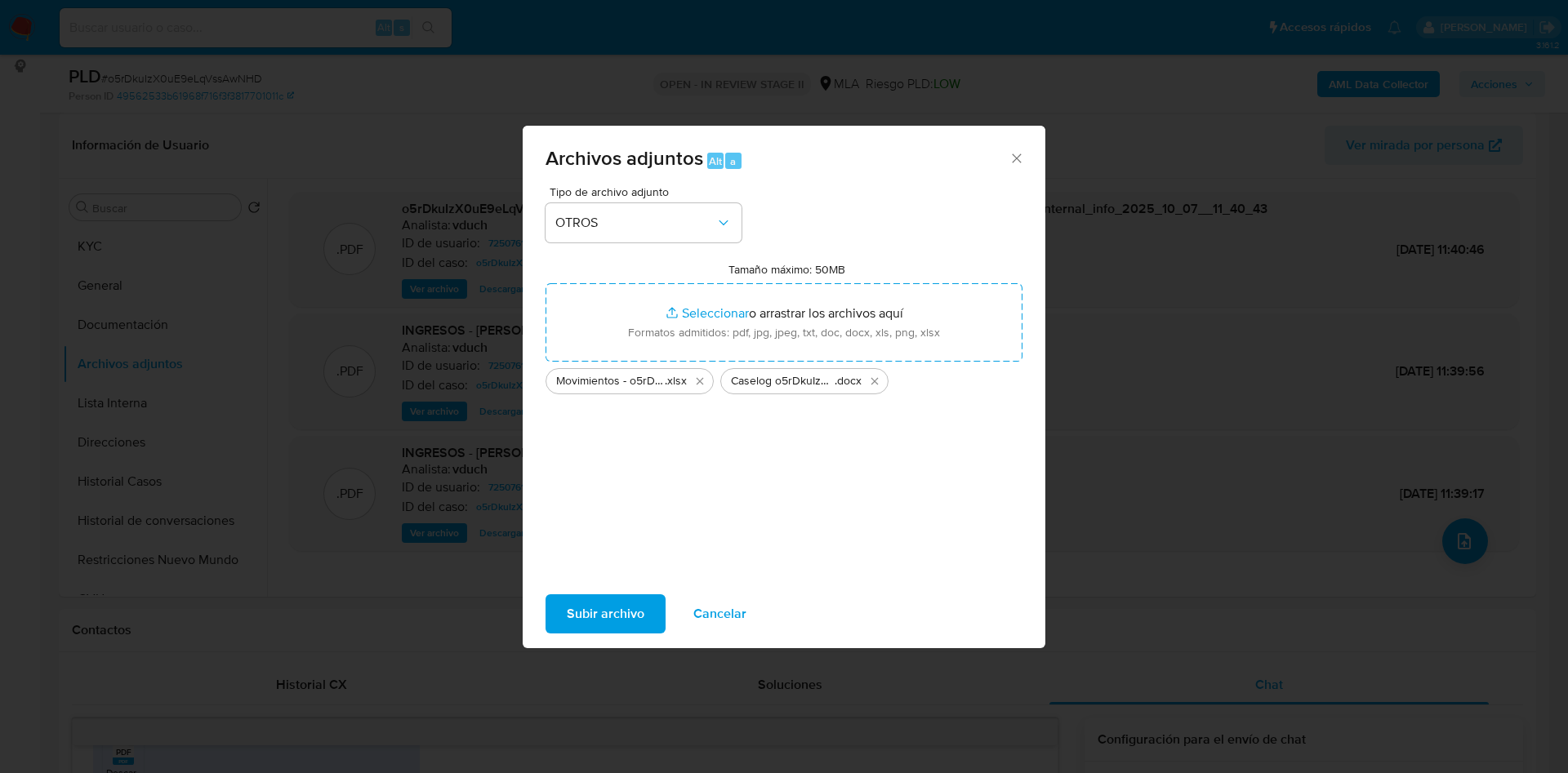
click at [589, 612] on span "Subir archivo" at bounding box center [605, 613] width 78 height 36
click at [726, 604] on span "Cancelar" at bounding box center [720, 613] width 53 height 36
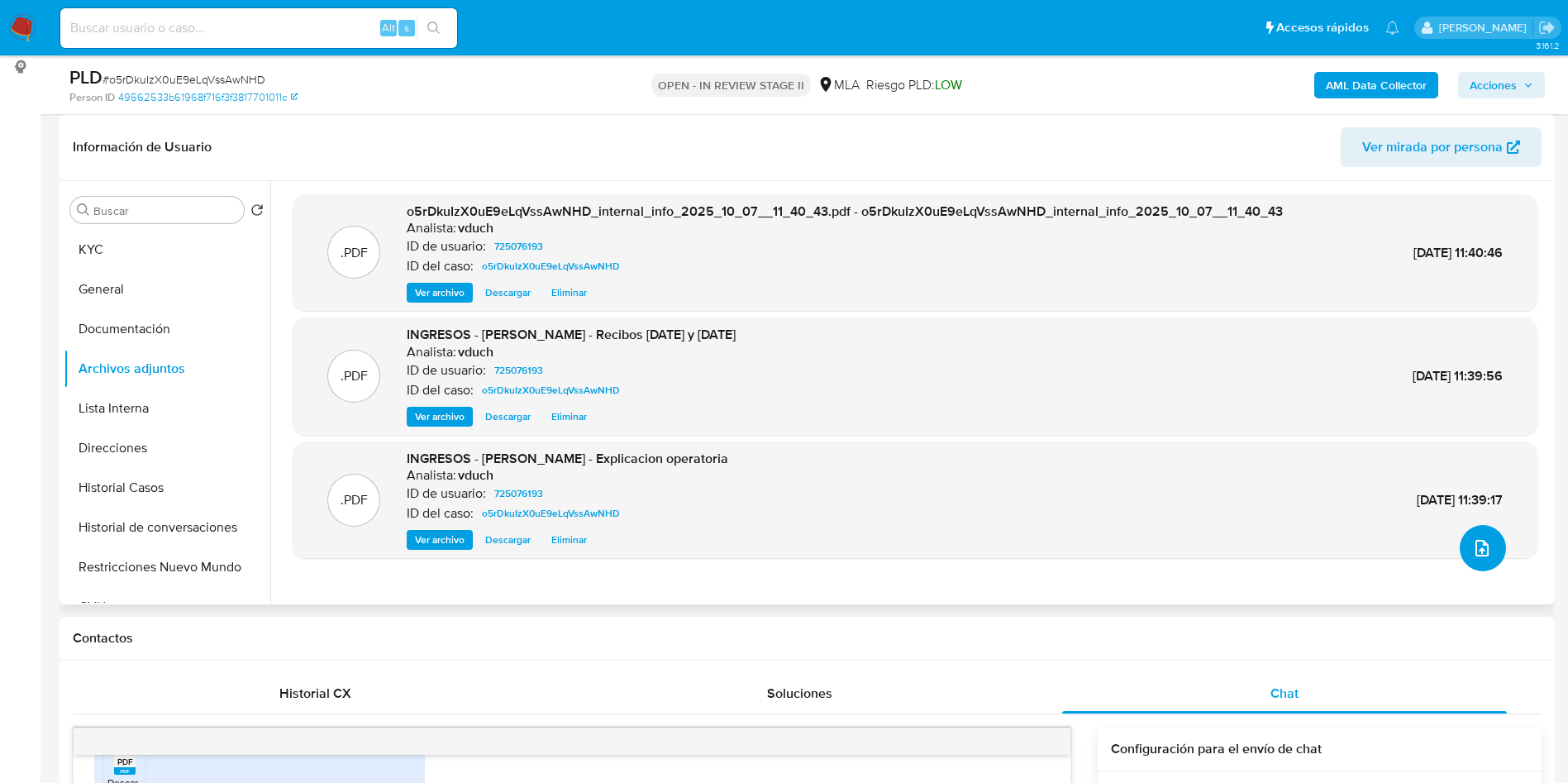
scroll to position [240, 0]
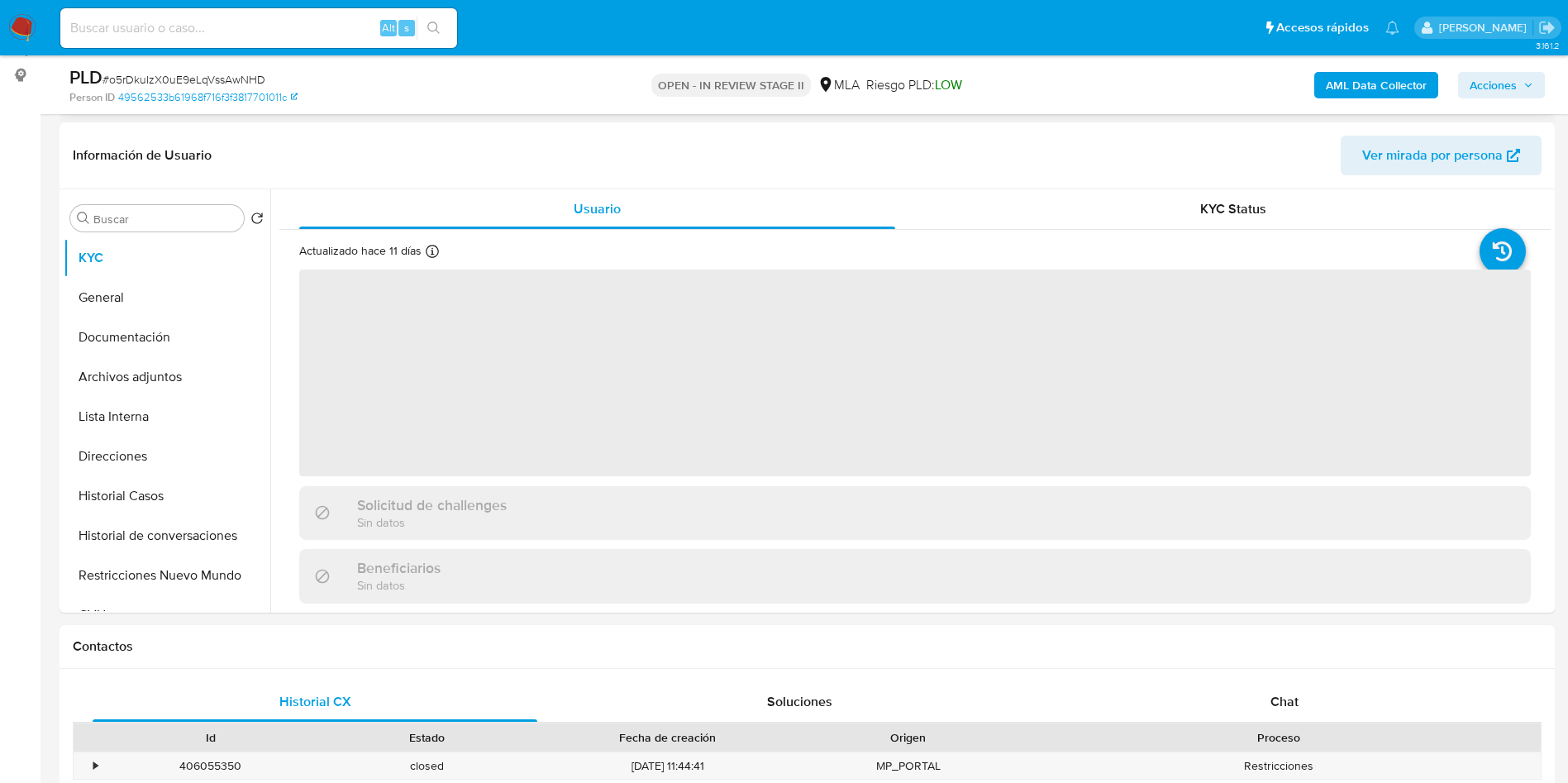
scroll to position [248, 0]
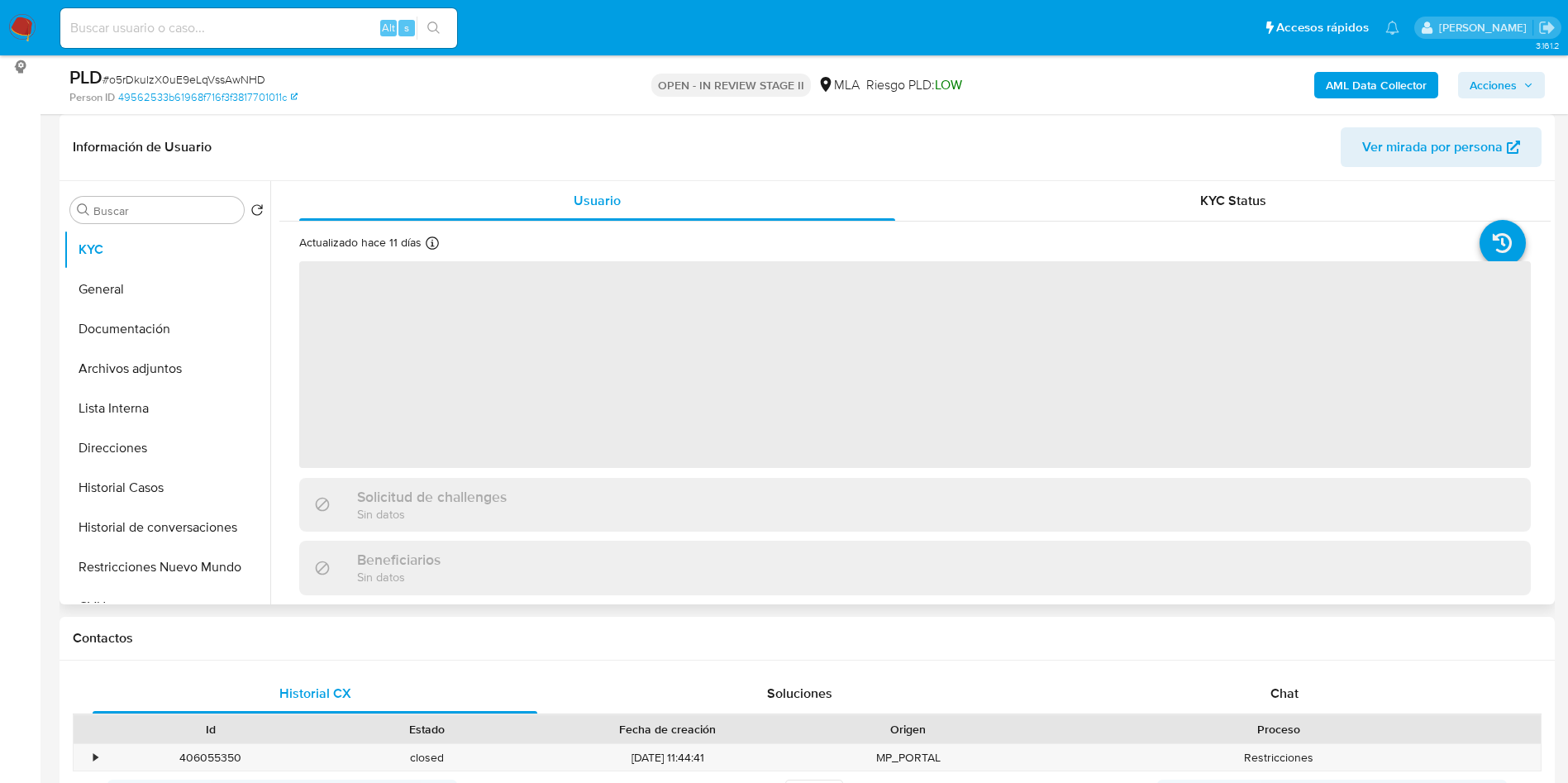
select select "10"
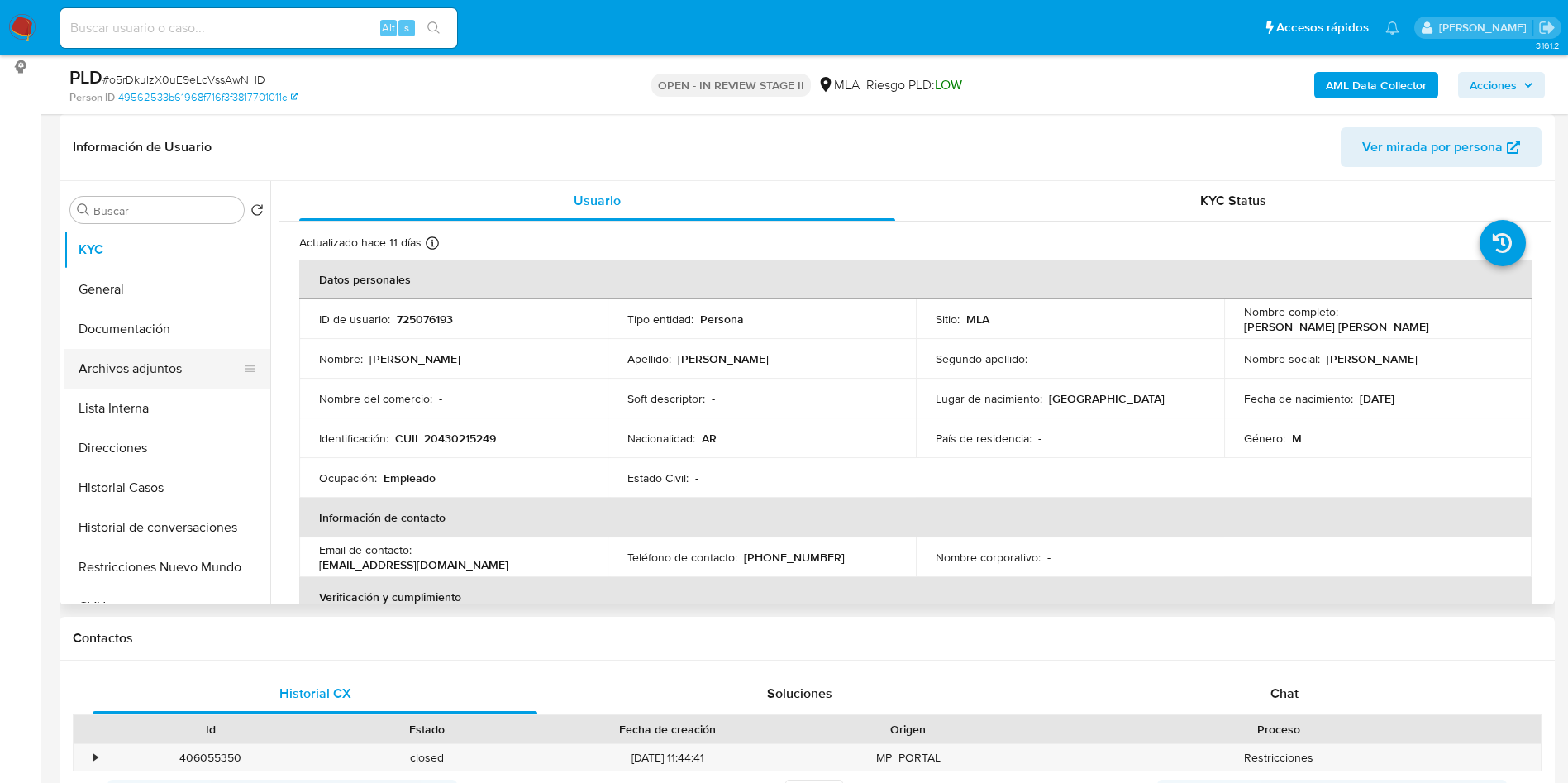
drag, startPoint x: 165, startPoint y: 392, endPoint x: 169, endPoint y: 370, distance: 22.4
click at [165, 390] on button "Lista Interna" at bounding box center [167, 408] width 207 height 40
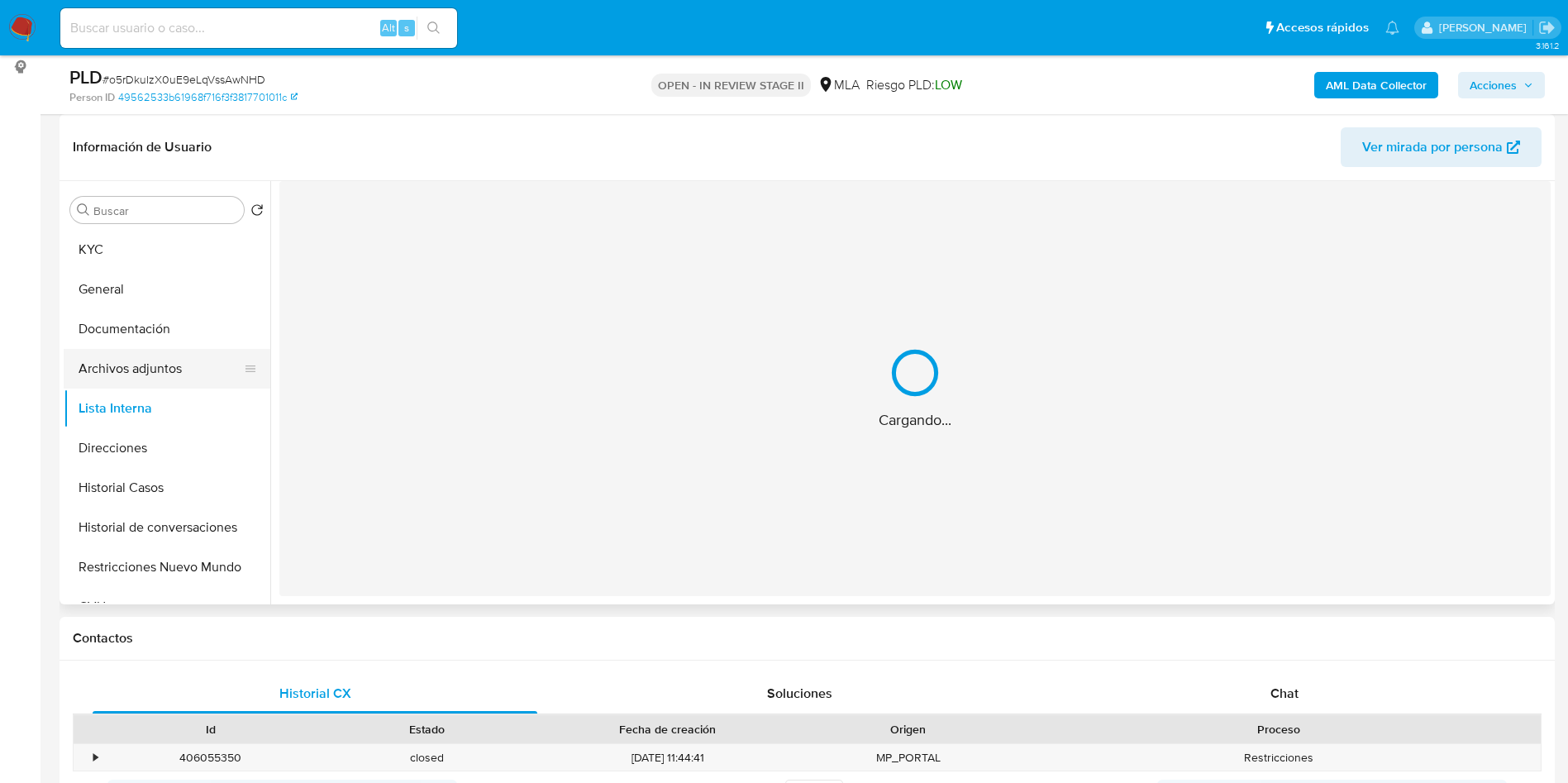
click at [170, 369] on button "Archivos adjuntos" at bounding box center [160, 369] width 194 height 40
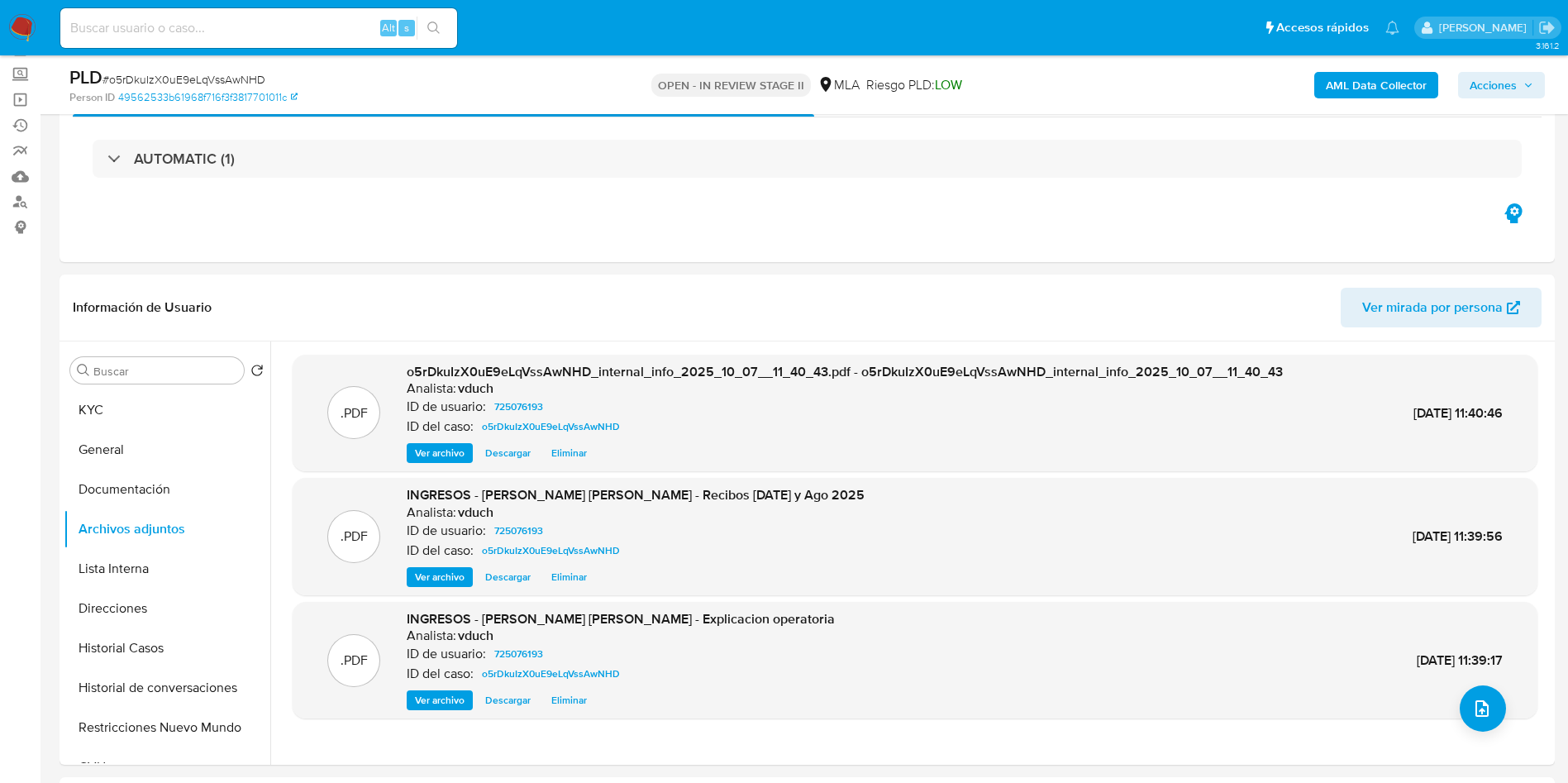
scroll to position [0, 0]
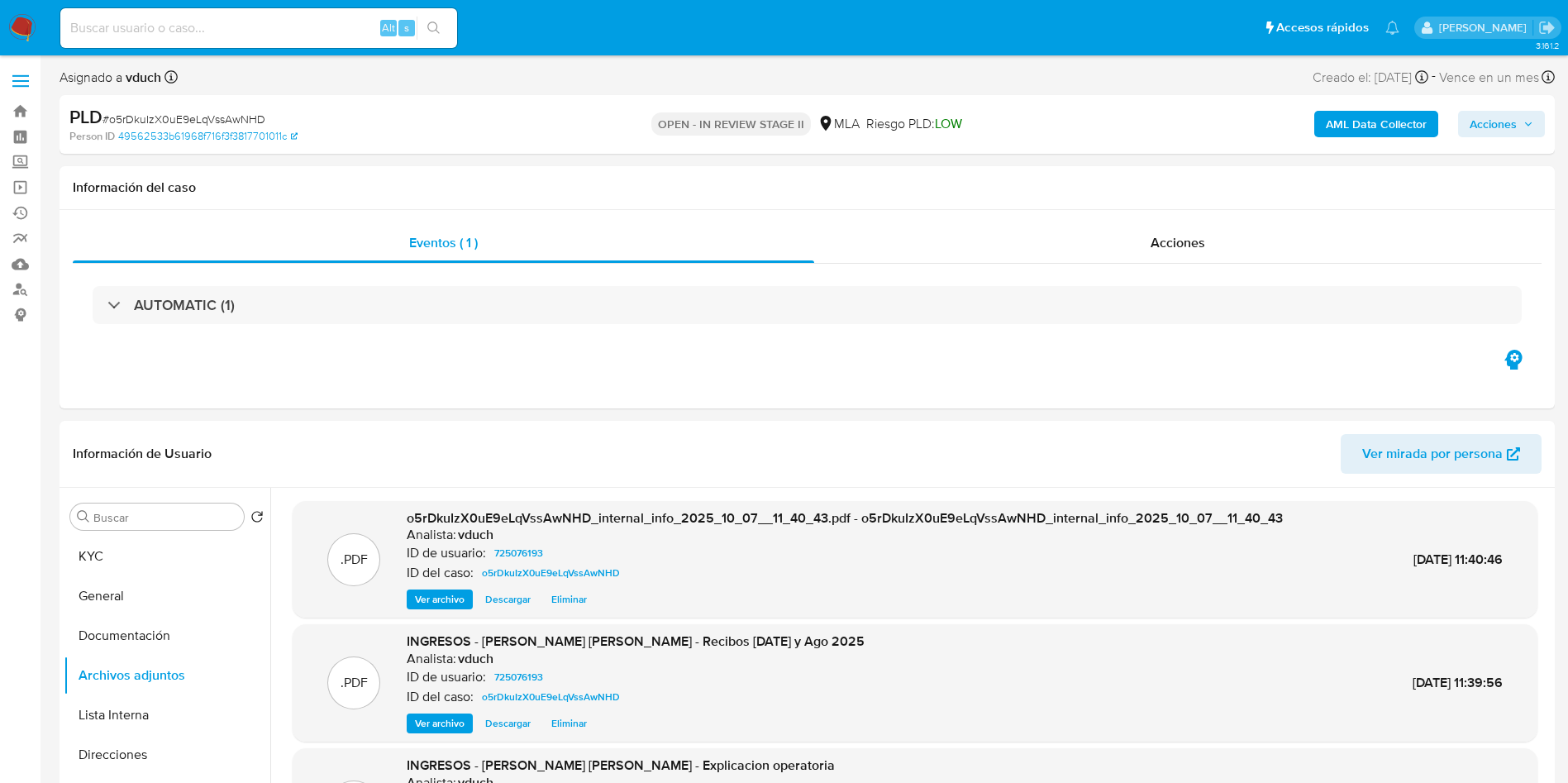
click at [253, 107] on div "PLD # o5rDkuIzX0uE9eLqVssAwNHD" at bounding box center [312, 117] width 486 height 25
copy span "o5rDkuIzX0uE9eLqVssAwNHD"
click at [467, 336] on div "AUTOMATIC (1)" at bounding box center [808, 305] width 1469 height 82
click at [526, 183] on h1 "Información del caso" at bounding box center [808, 188] width 1469 height 17
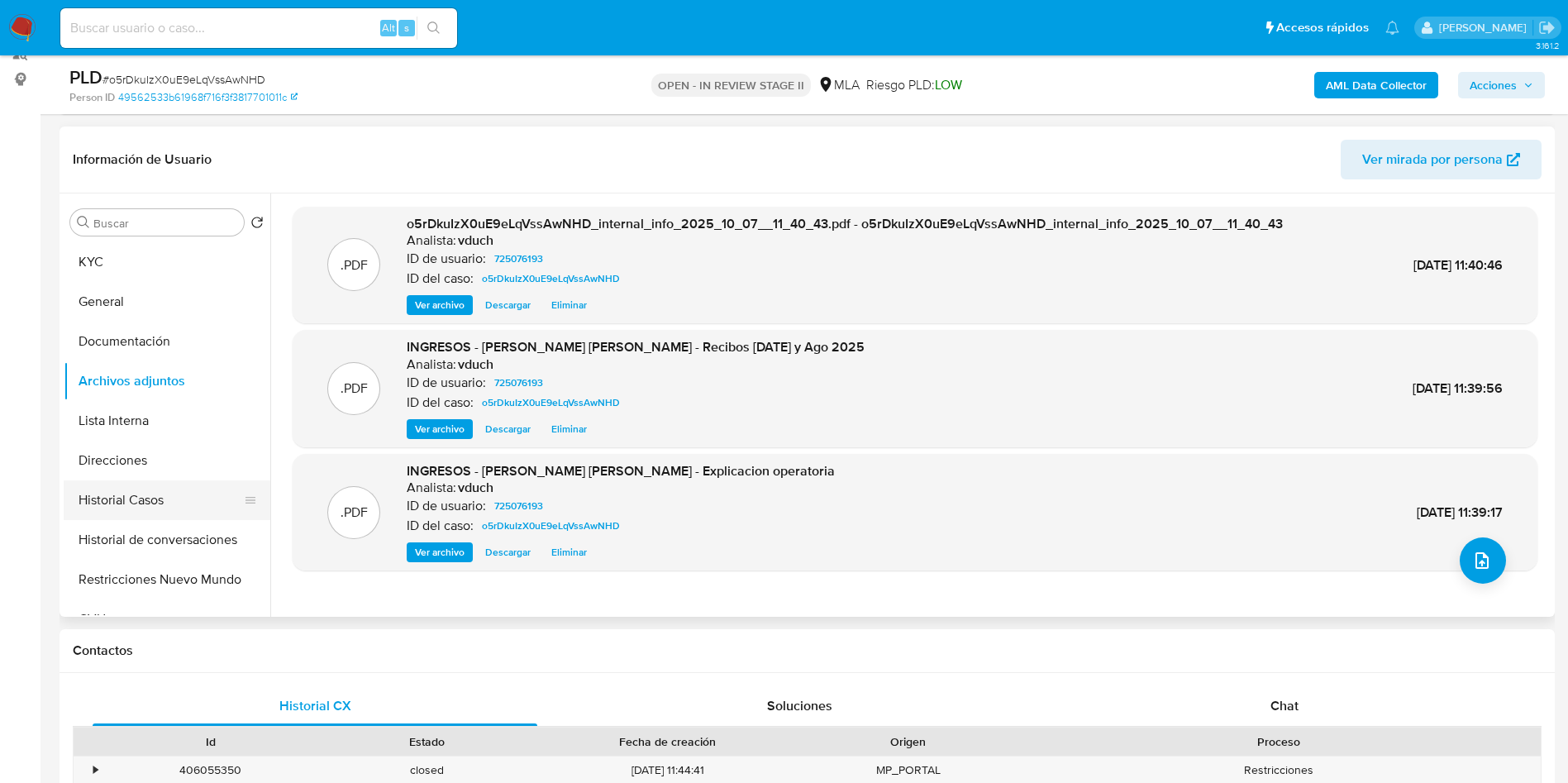
scroll to position [248, 0]
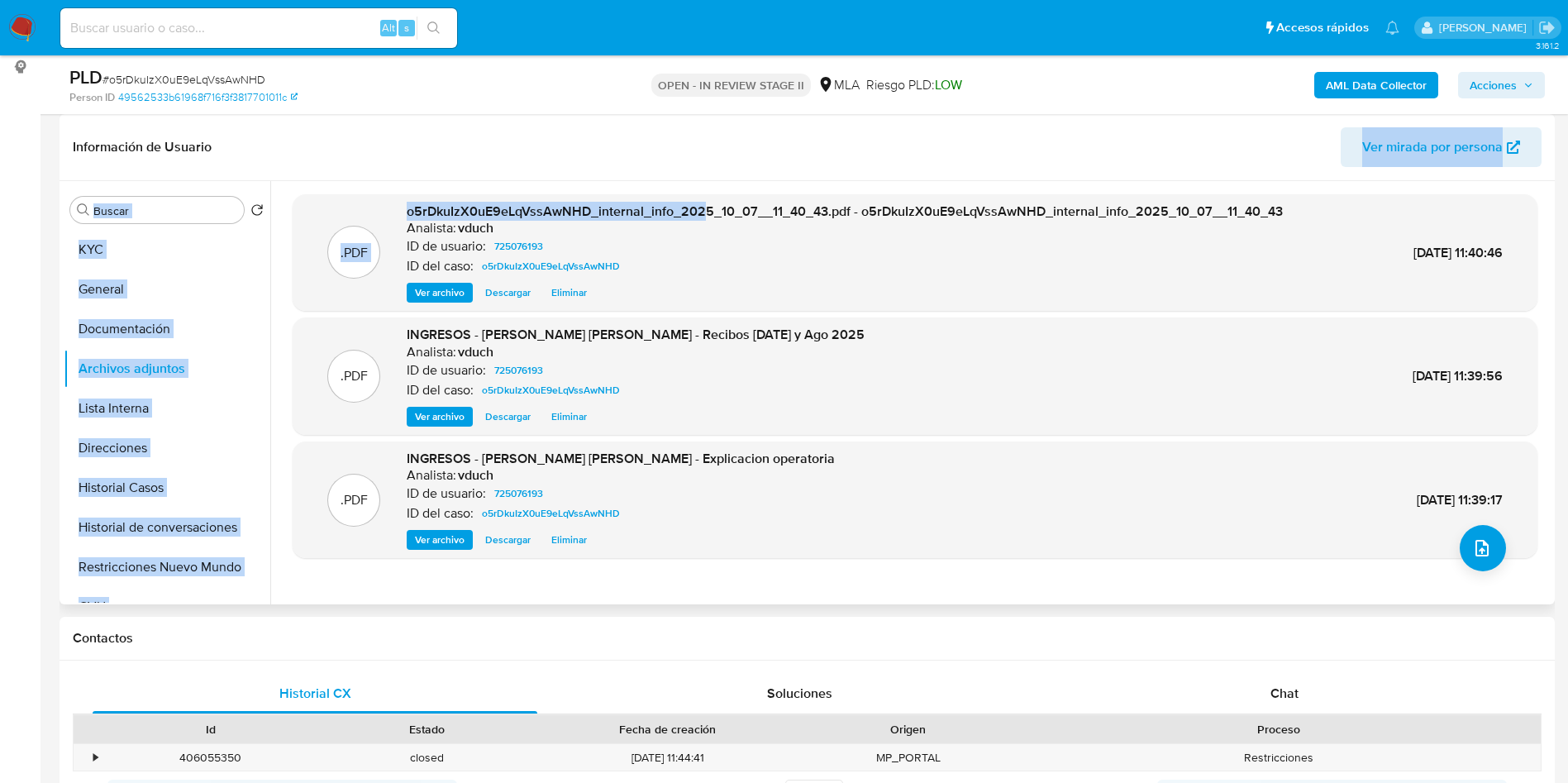
drag, startPoint x: 585, startPoint y: 161, endPoint x: 703, endPoint y: 219, distance: 131.5
click at [703, 219] on div "Información de Usuario Ver mirada por persona Buscar Volver al orden por defect…" at bounding box center [807, 359] width 1495 height 490
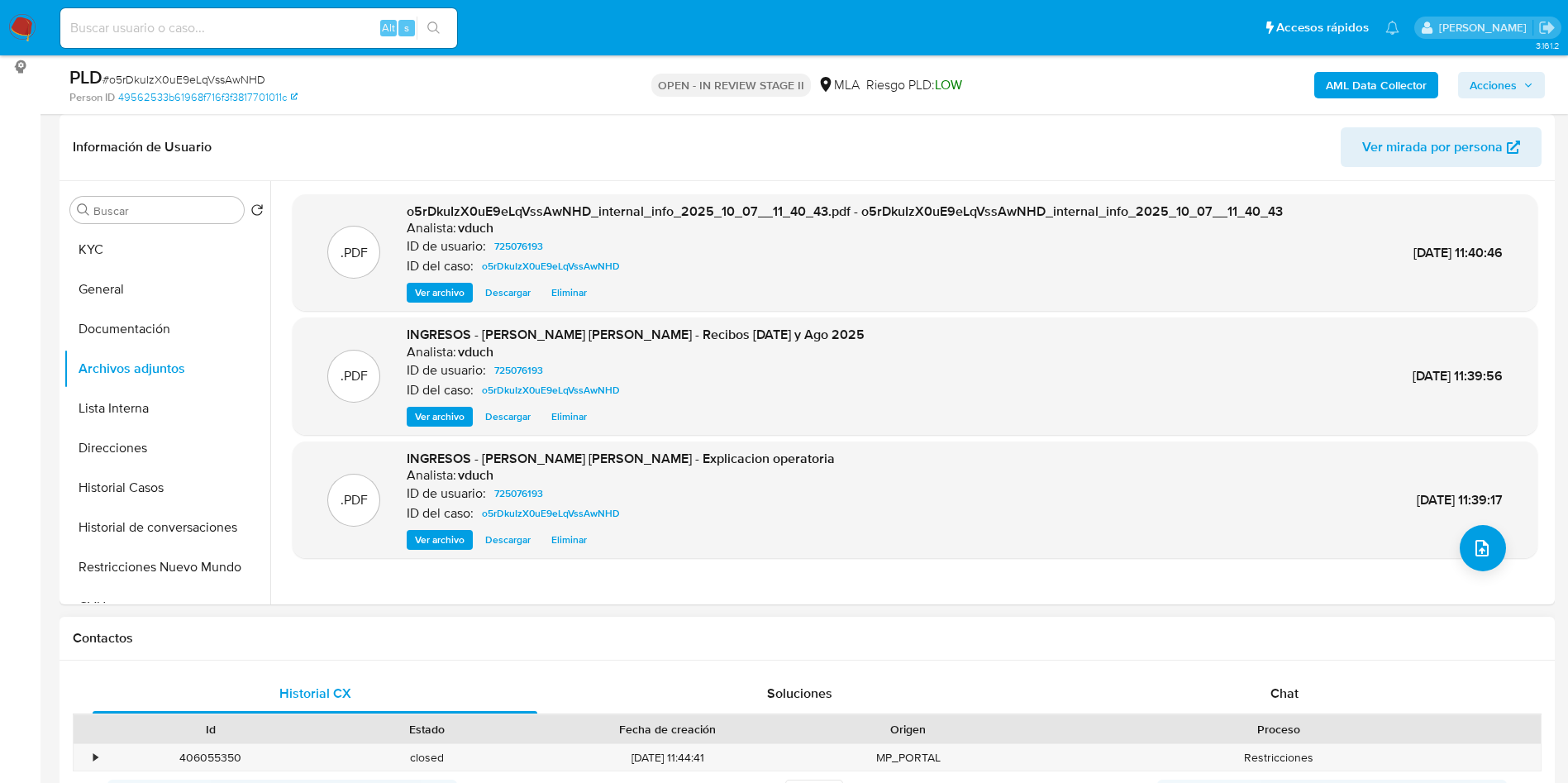
click at [747, 635] on h1 "Contactos" at bounding box center [808, 638] width 1469 height 17
click at [274, 26] on input at bounding box center [258, 28] width 396 height 21
paste input "vZLELKZol0Tj1jm8dFtI1GG8"
type input "vZLELKZol0Tj1jm8dFtI1GG8"
click at [444, 30] on button "search-icon" at bounding box center [433, 28] width 34 height 23
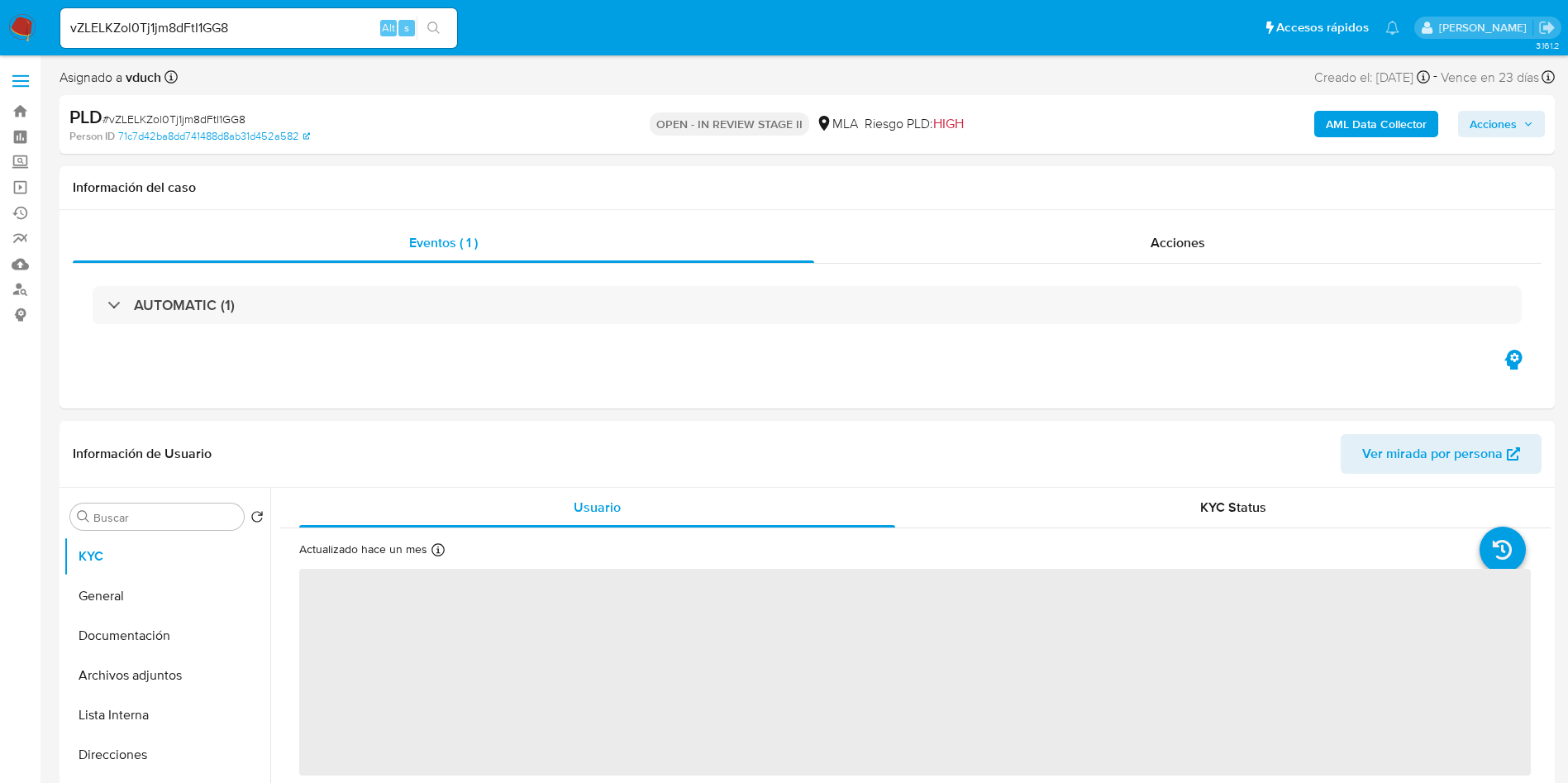
select select "10"
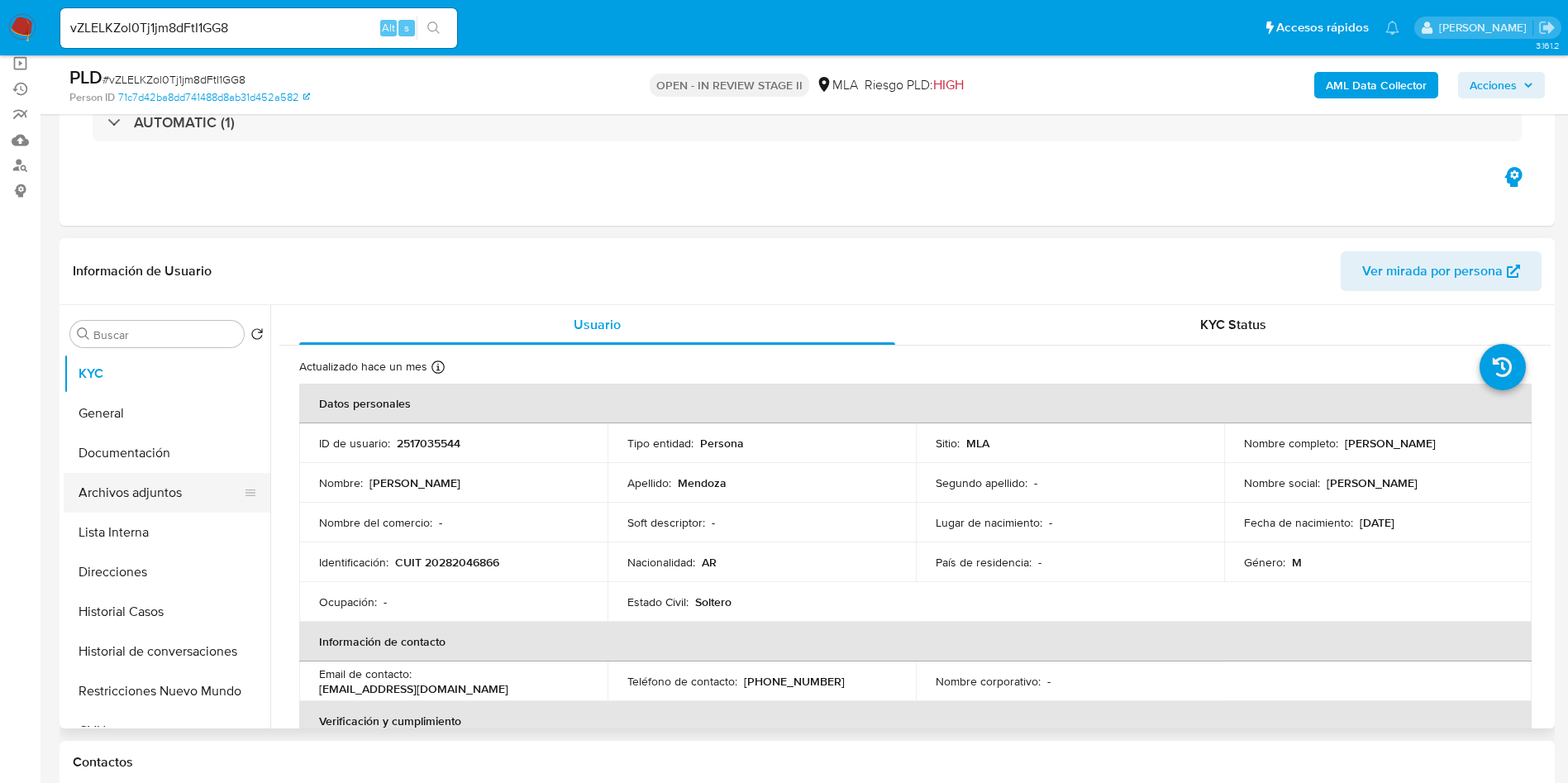
click at [98, 486] on button "Archivos adjuntos" at bounding box center [160, 492] width 194 height 40
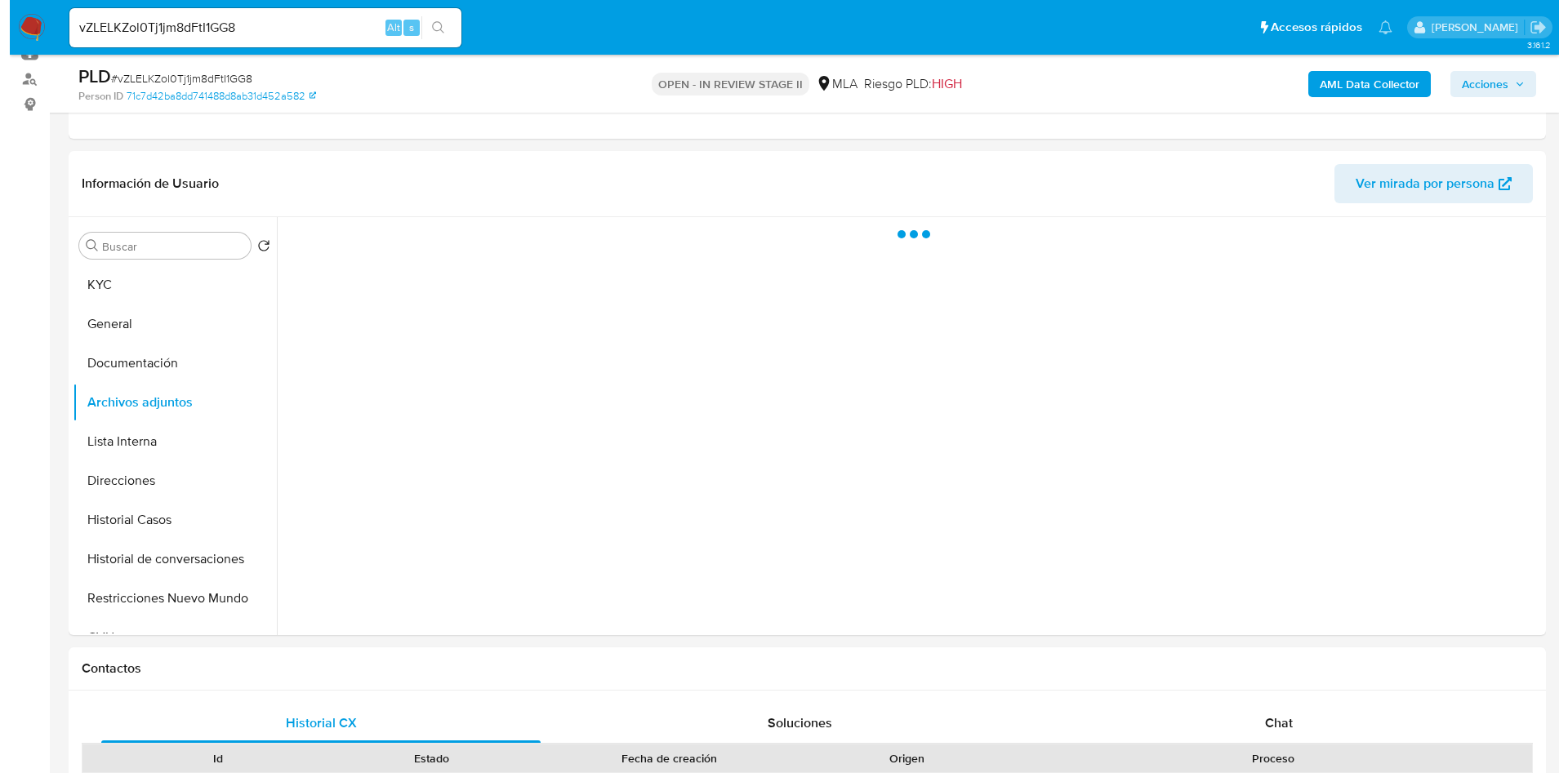
scroll to position [245, 0]
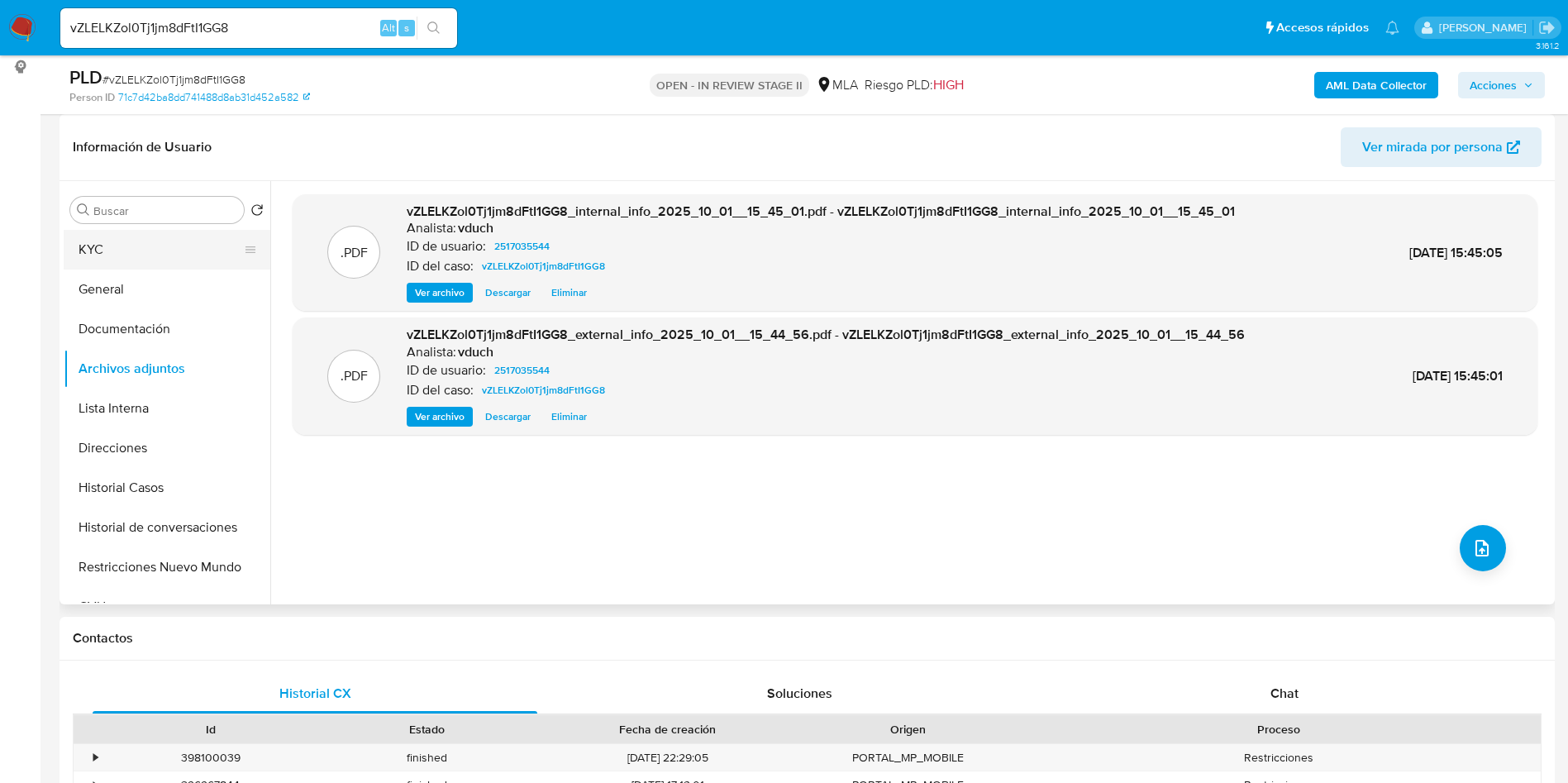
click at [154, 255] on button "KYC" at bounding box center [160, 249] width 194 height 40
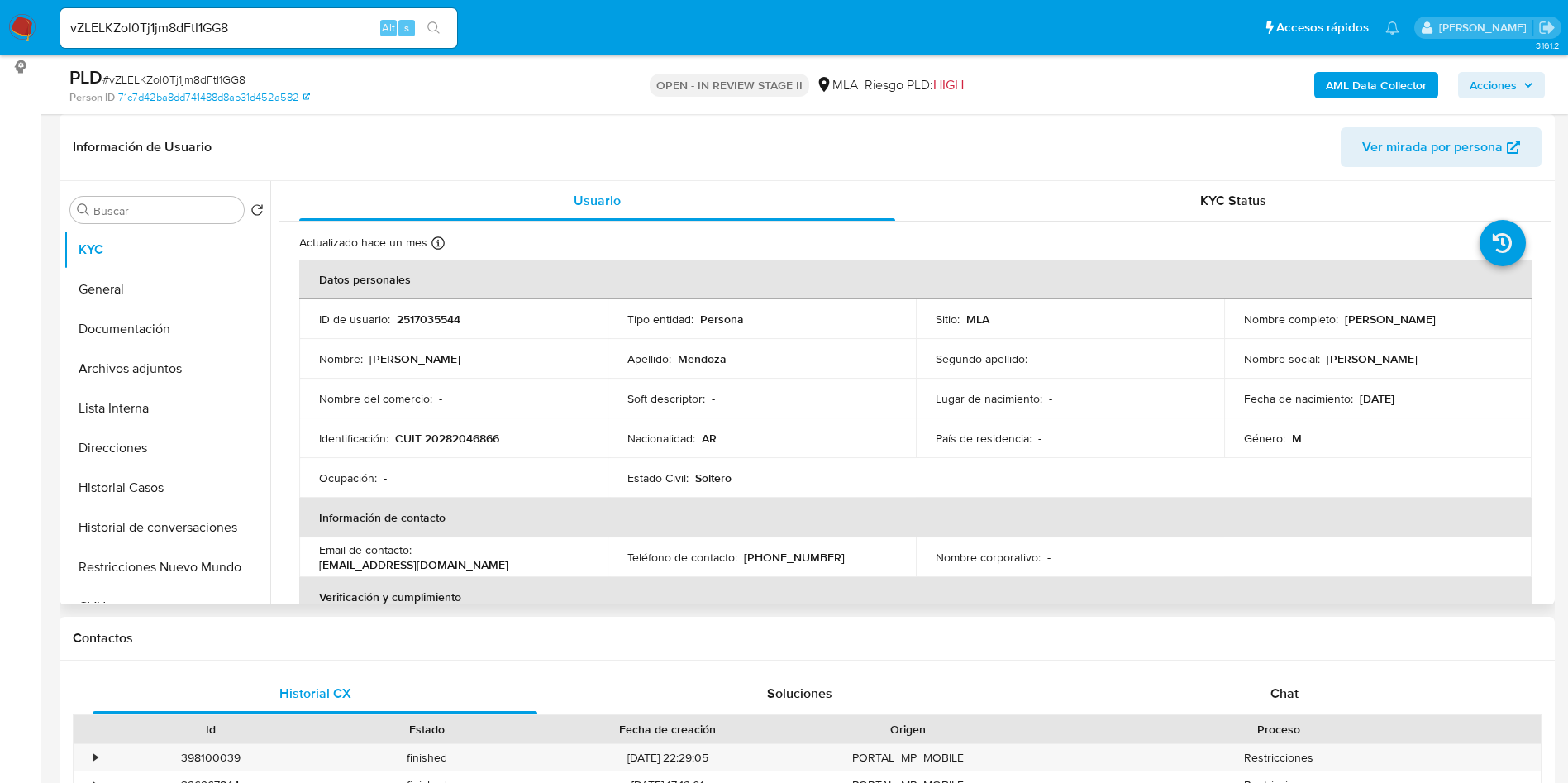
click at [1269, 423] on td "Género : M" at bounding box center [1378, 438] width 308 height 40
click at [173, 67] on div "PLD # vZLELKZol0Tj1jm8dFtI1GG8" at bounding box center [312, 78] width 486 height 25
click at [167, 71] on span "# vZLELKZol0Tj1jm8dFtI1GG8" at bounding box center [174, 80] width 143 height 17
click at [164, 73] on span "# vZLELKZol0Tj1jm8dFtI1GG8" at bounding box center [174, 80] width 143 height 17
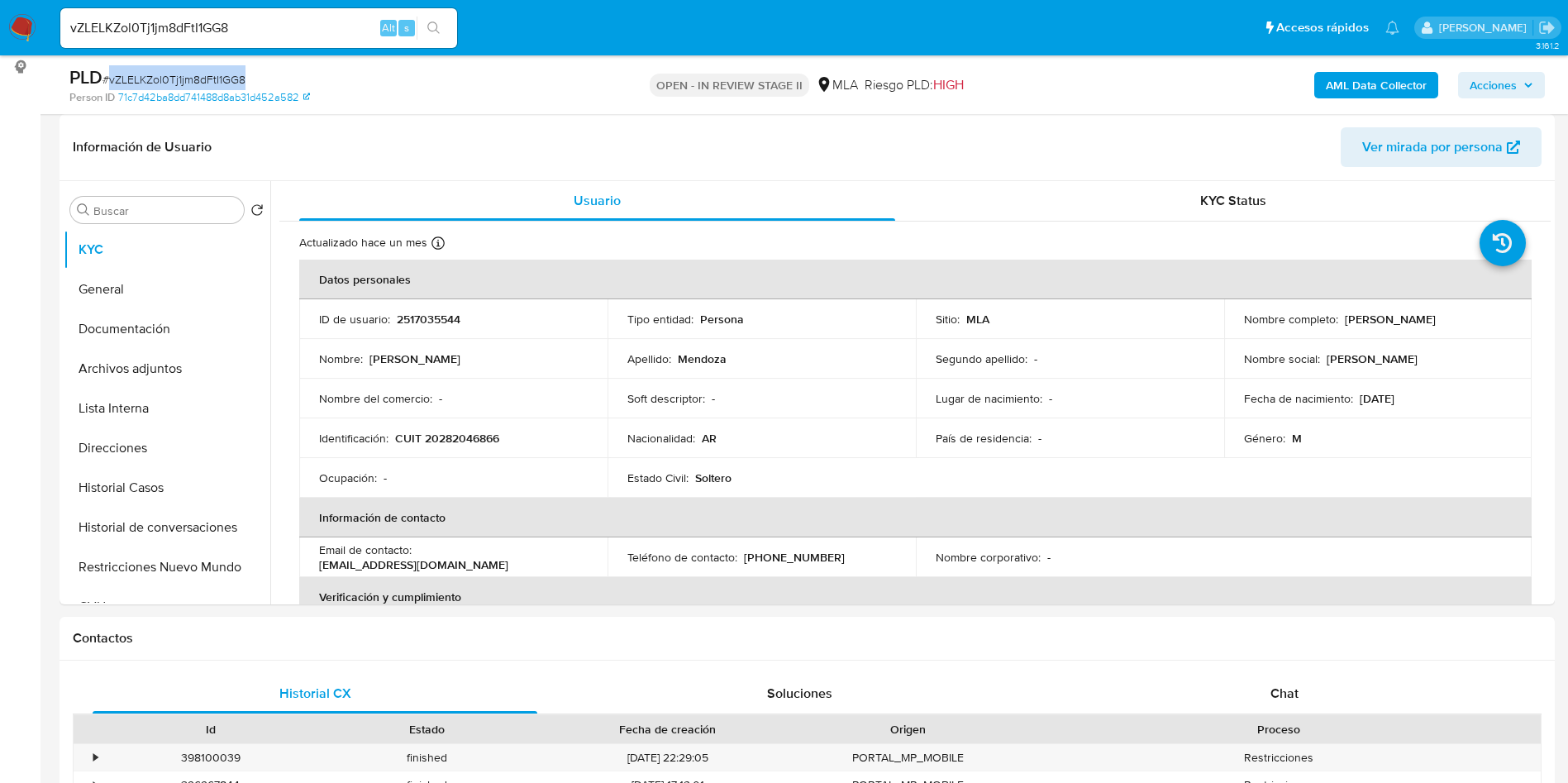
click at [162, 74] on span "# vZLELKZol0Tj1jm8dFtI1GG8" at bounding box center [174, 80] width 143 height 17
copy span "vZLELKZol0Tj1jm8dFtI1GG8"
click at [158, 358] on button "Archivos adjuntos" at bounding box center [160, 369] width 194 height 40
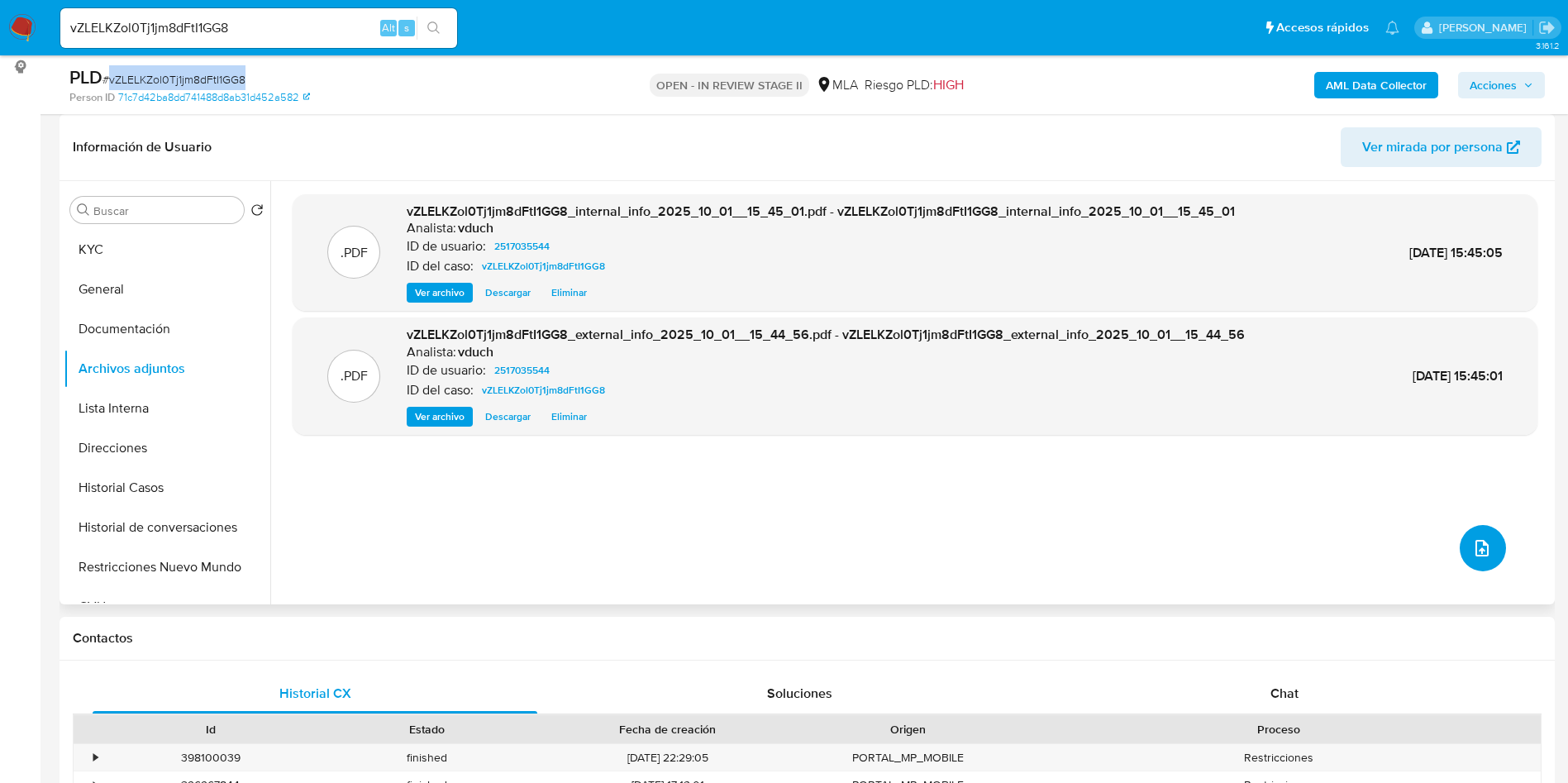
click at [1480, 539] on icon "upload-file" at bounding box center [1481, 548] width 19 height 19
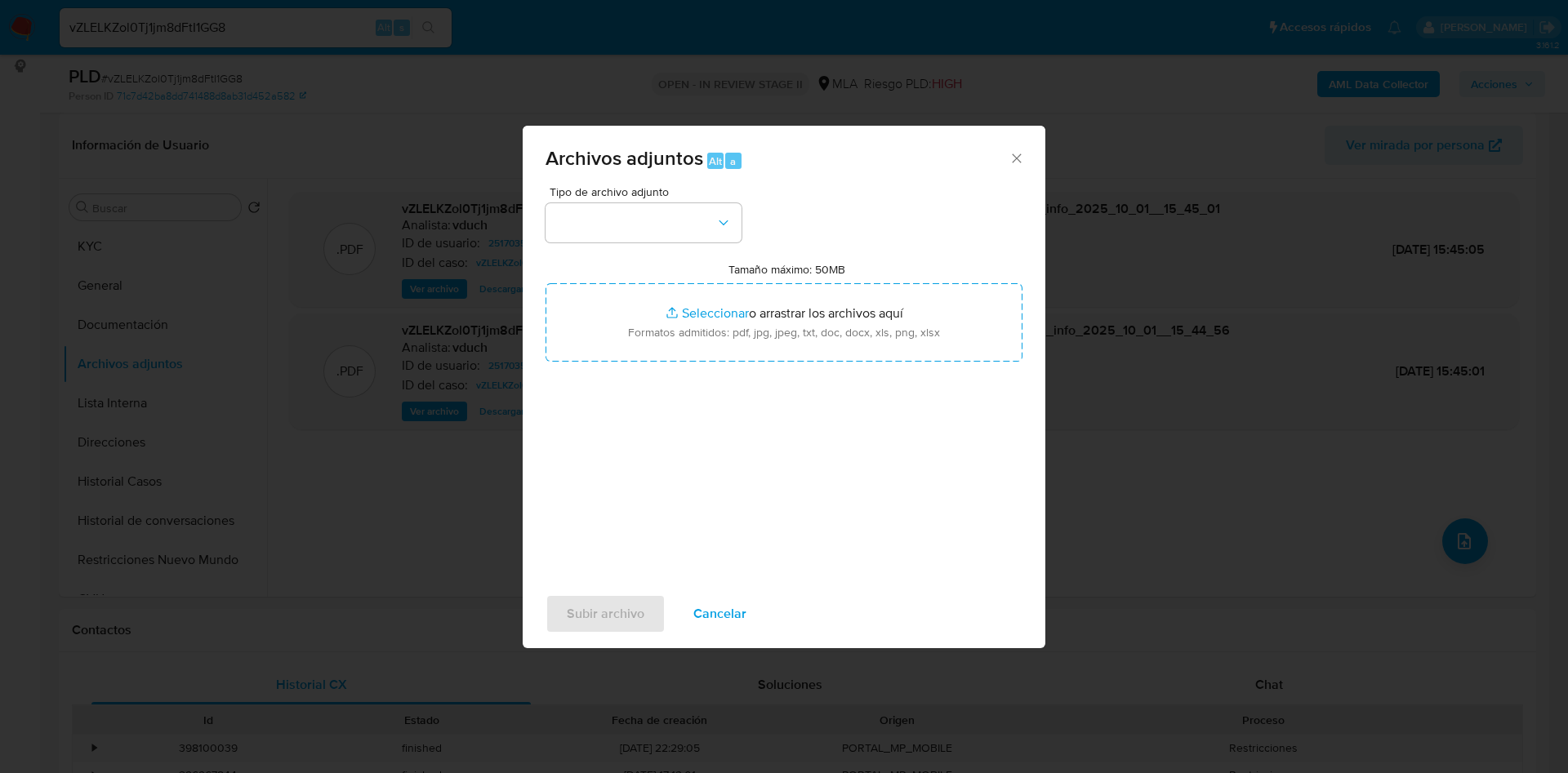
click at [639, 196] on span "Tipo de archivo adjunto" at bounding box center [648, 191] width 196 height 11
click at [642, 221] on button "button" at bounding box center [643, 222] width 196 height 39
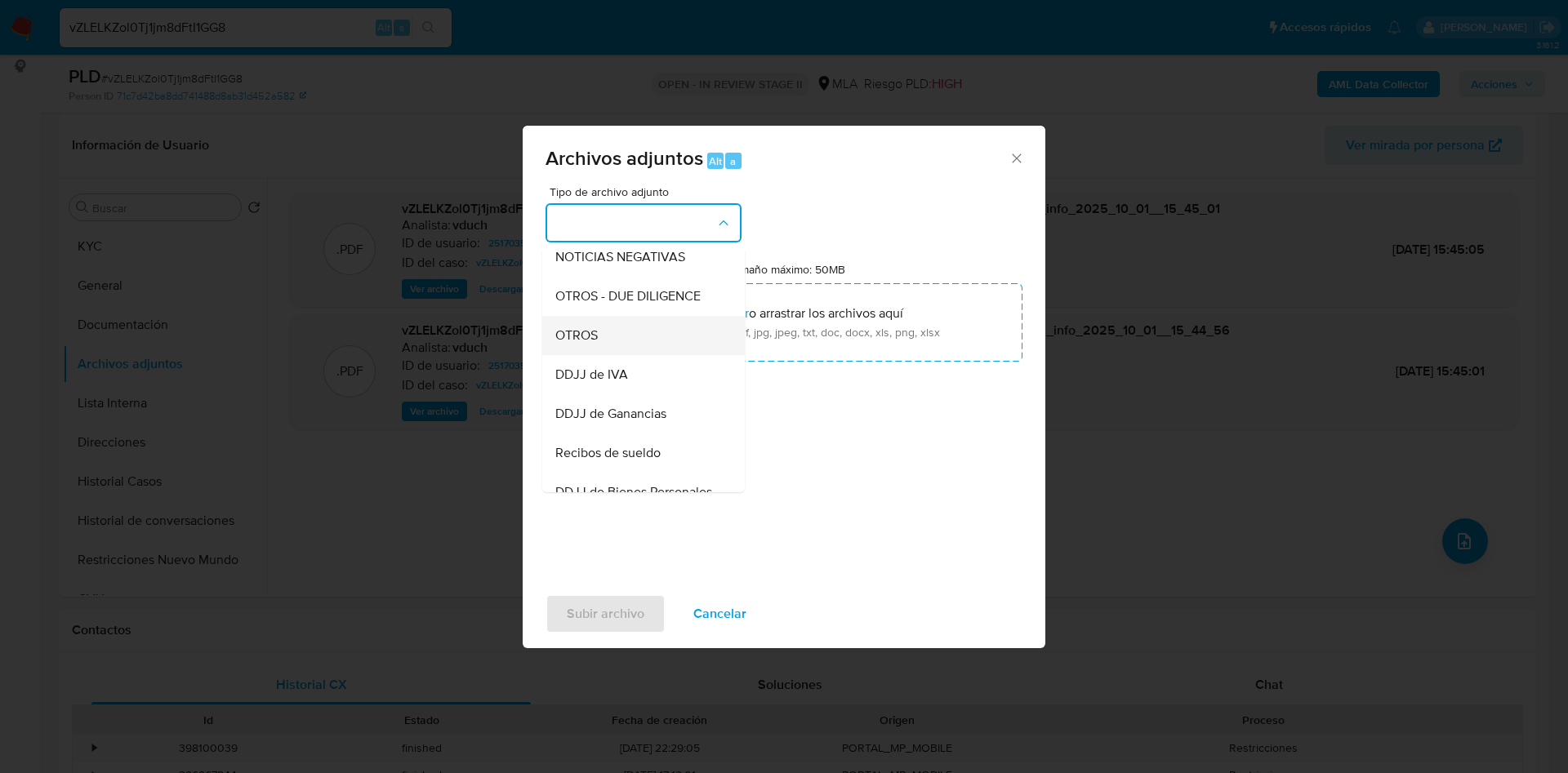
click at [599, 350] on div "OTROS" at bounding box center [639, 335] width 167 height 39
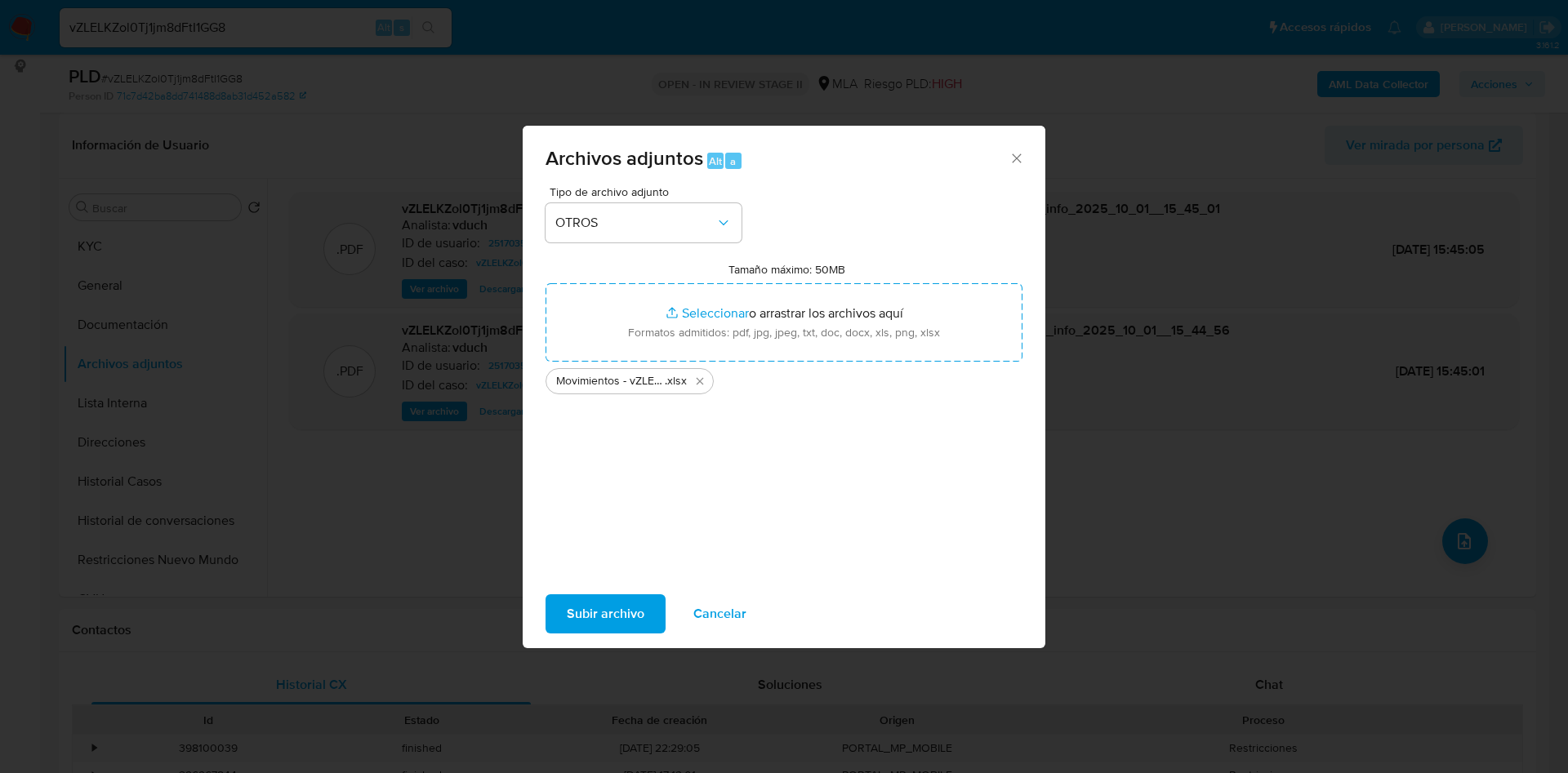
click at [624, 607] on span "Subir archivo" at bounding box center [605, 613] width 78 height 36
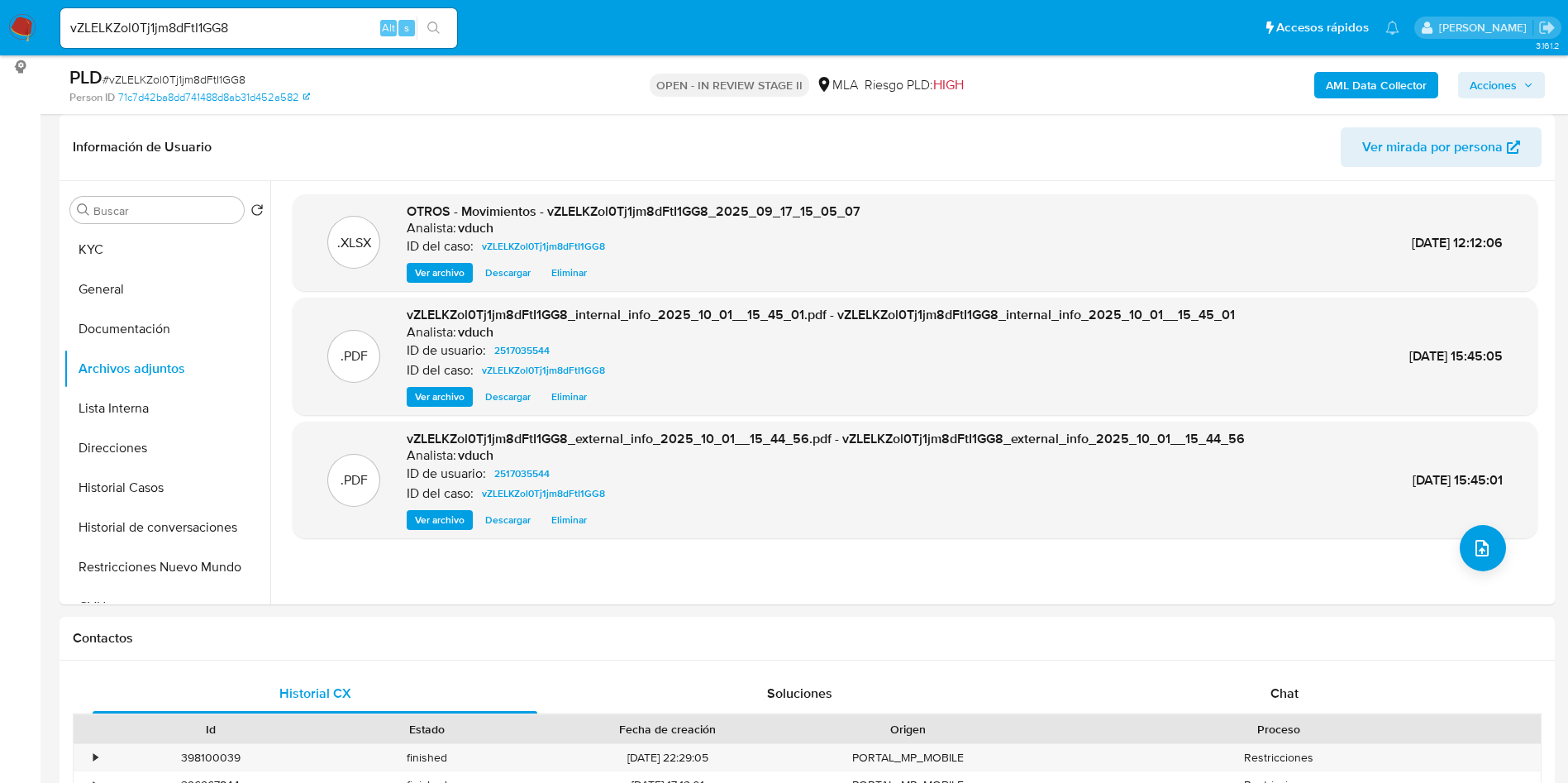
click at [1486, 98] on div "AML Data Collector Acciones" at bounding box center [1300, 85] width 488 height 39
click at [1493, 91] on span "Acciones" at bounding box center [1493, 85] width 47 height 27
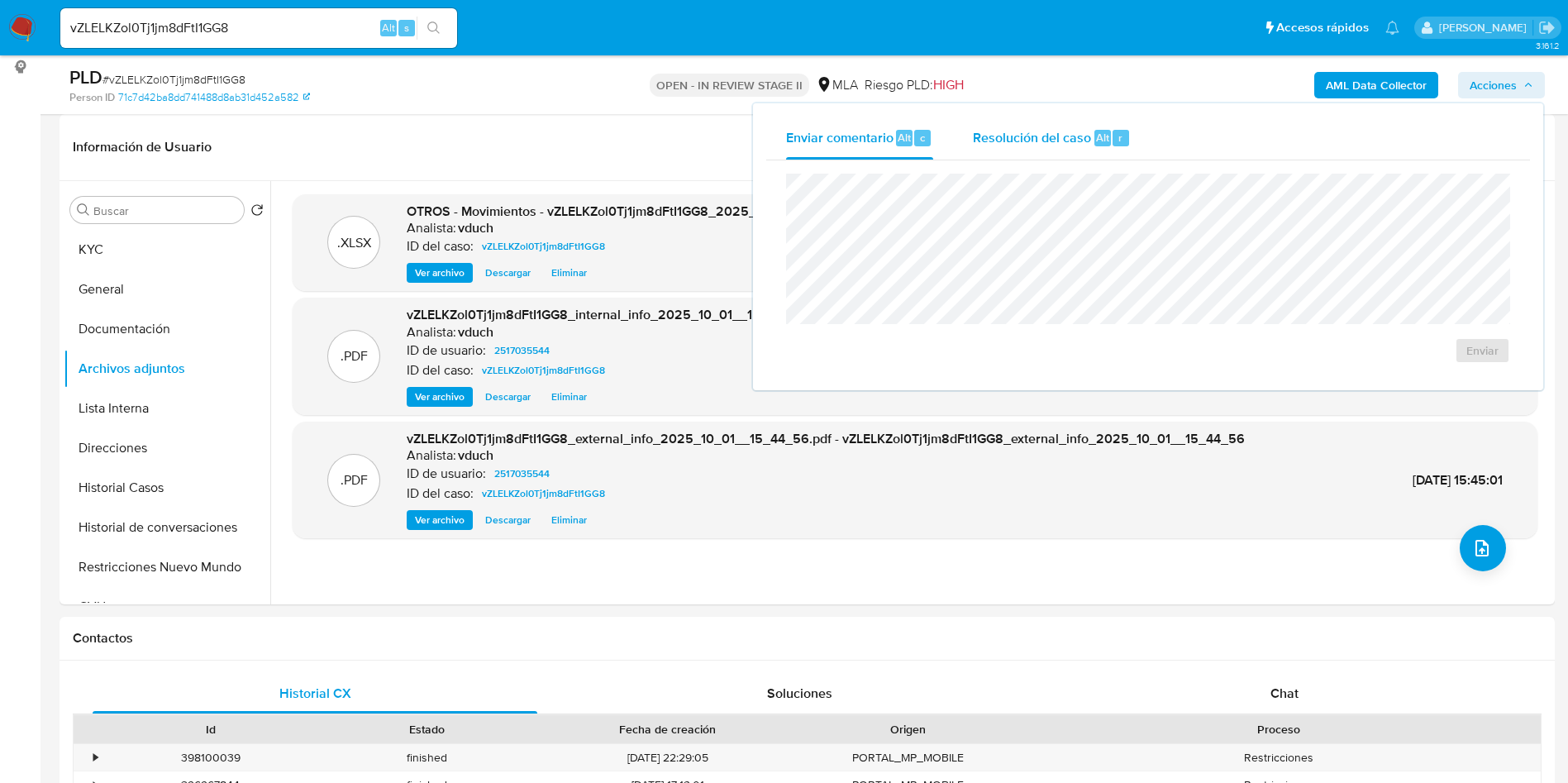
drag, startPoint x: 1466, startPoint y: 96, endPoint x: 1088, endPoint y: 158, distance: 383.1
click at [1088, 158] on div "Resolución del caso Alt r" at bounding box center [1051, 138] width 157 height 43
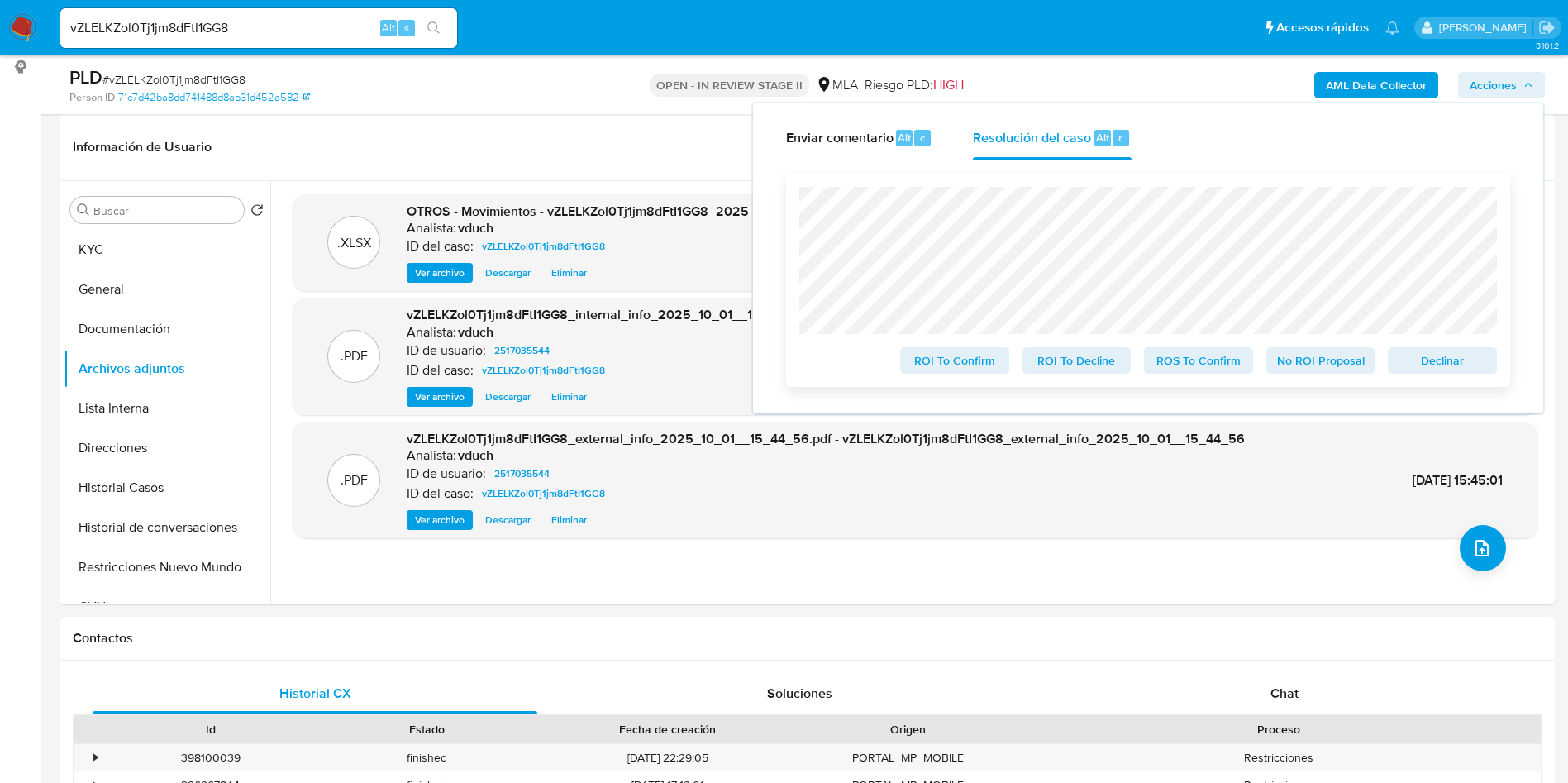
click at [1297, 361] on span "No ROI Proposal" at bounding box center [1321, 360] width 86 height 23
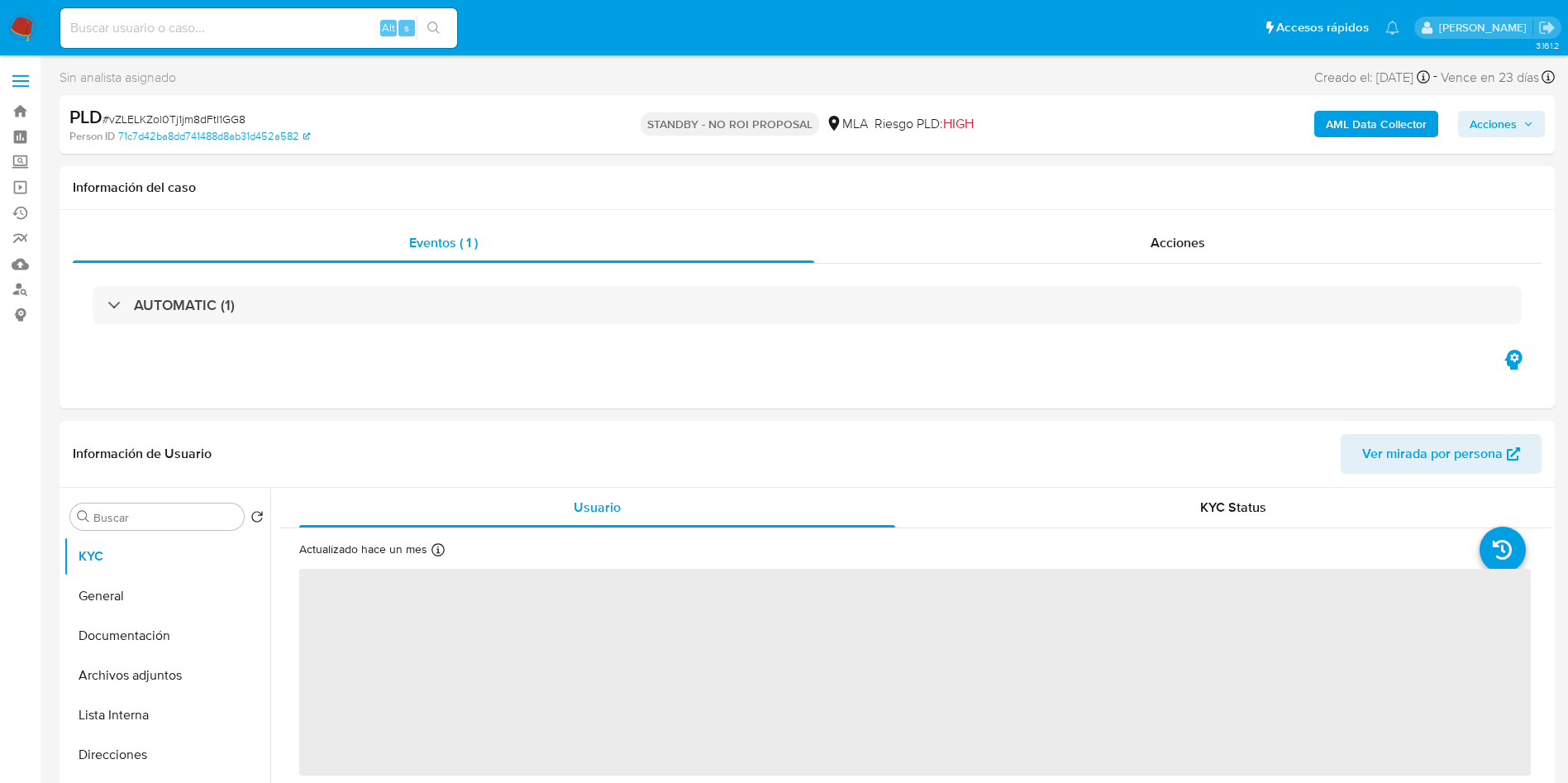
select select "10"
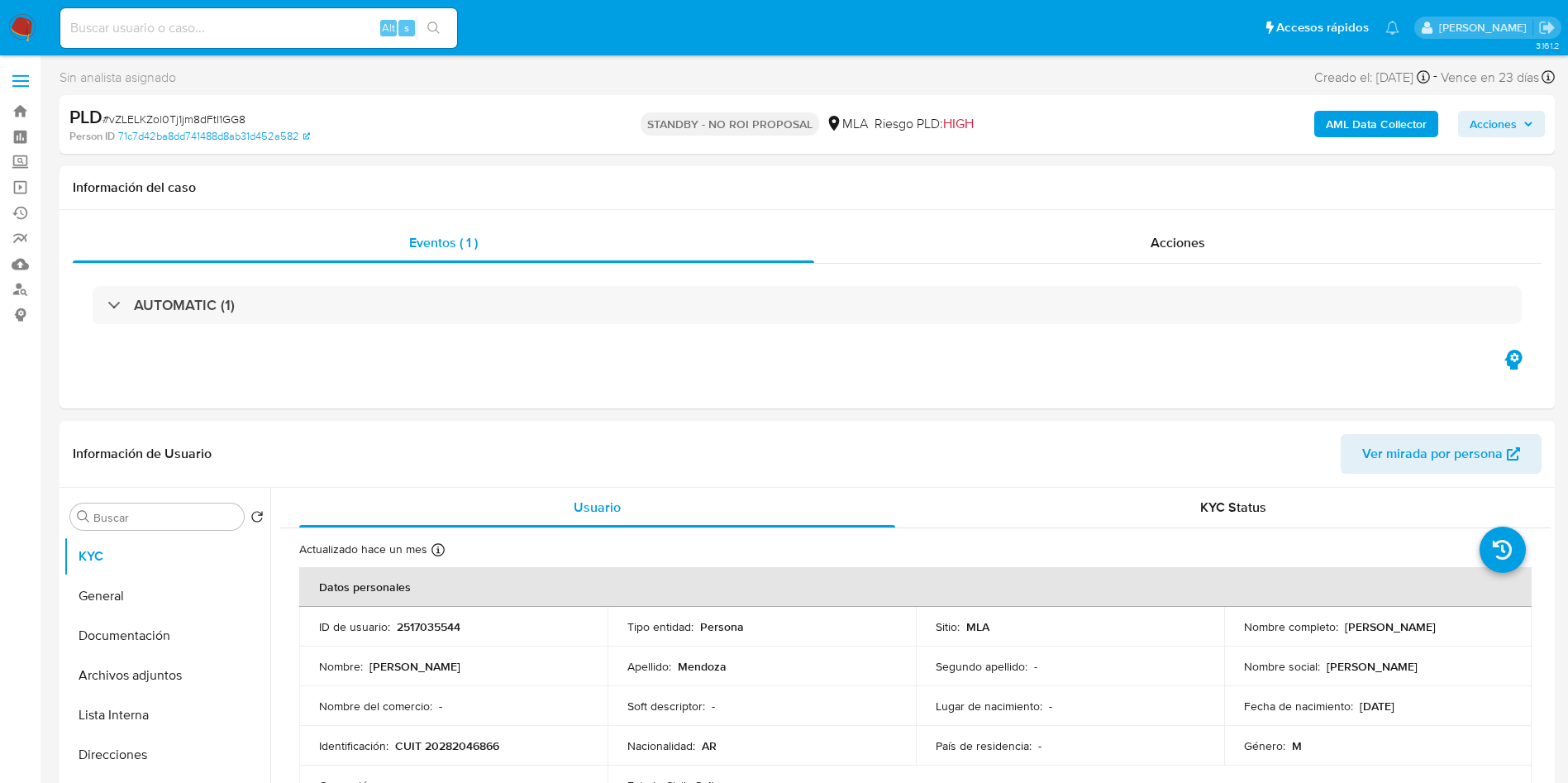
click at [254, 44] on div "Alt s" at bounding box center [258, 28] width 396 height 40
click at [265, 24] on input at bounding box center [258, 28] width 396 height 21
paste input "uJyorn08MNoNDpXREuJO9izx"
type input "uJyorn08MNoNDpXREuJO9izx"
click at [442, 27] on button "search-icon" at bounding box center [433, 28] width 34 height 23
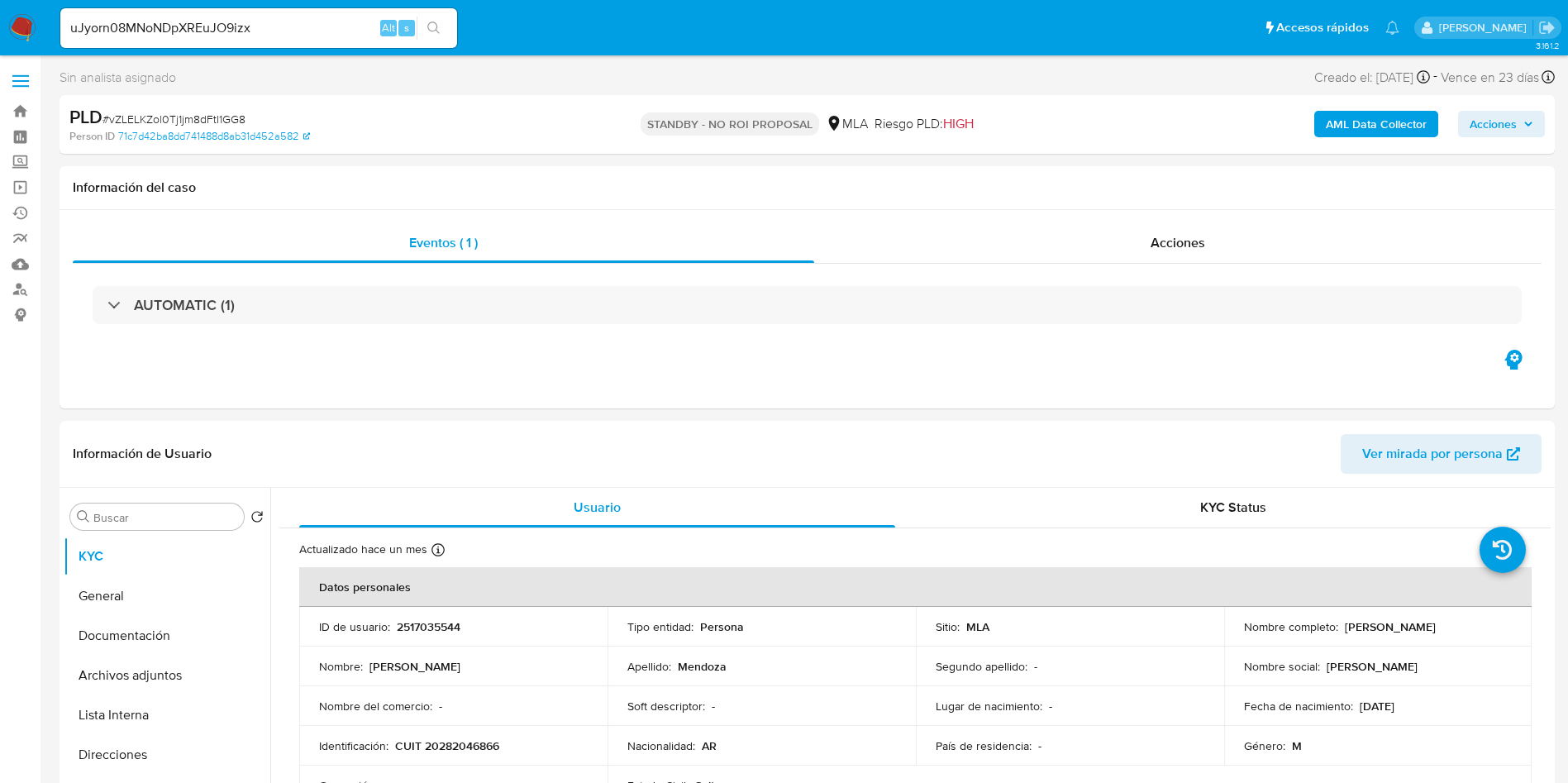
click at [438, 19] on button "search-icon" at bounding box center [433, 28] width 34 height 23
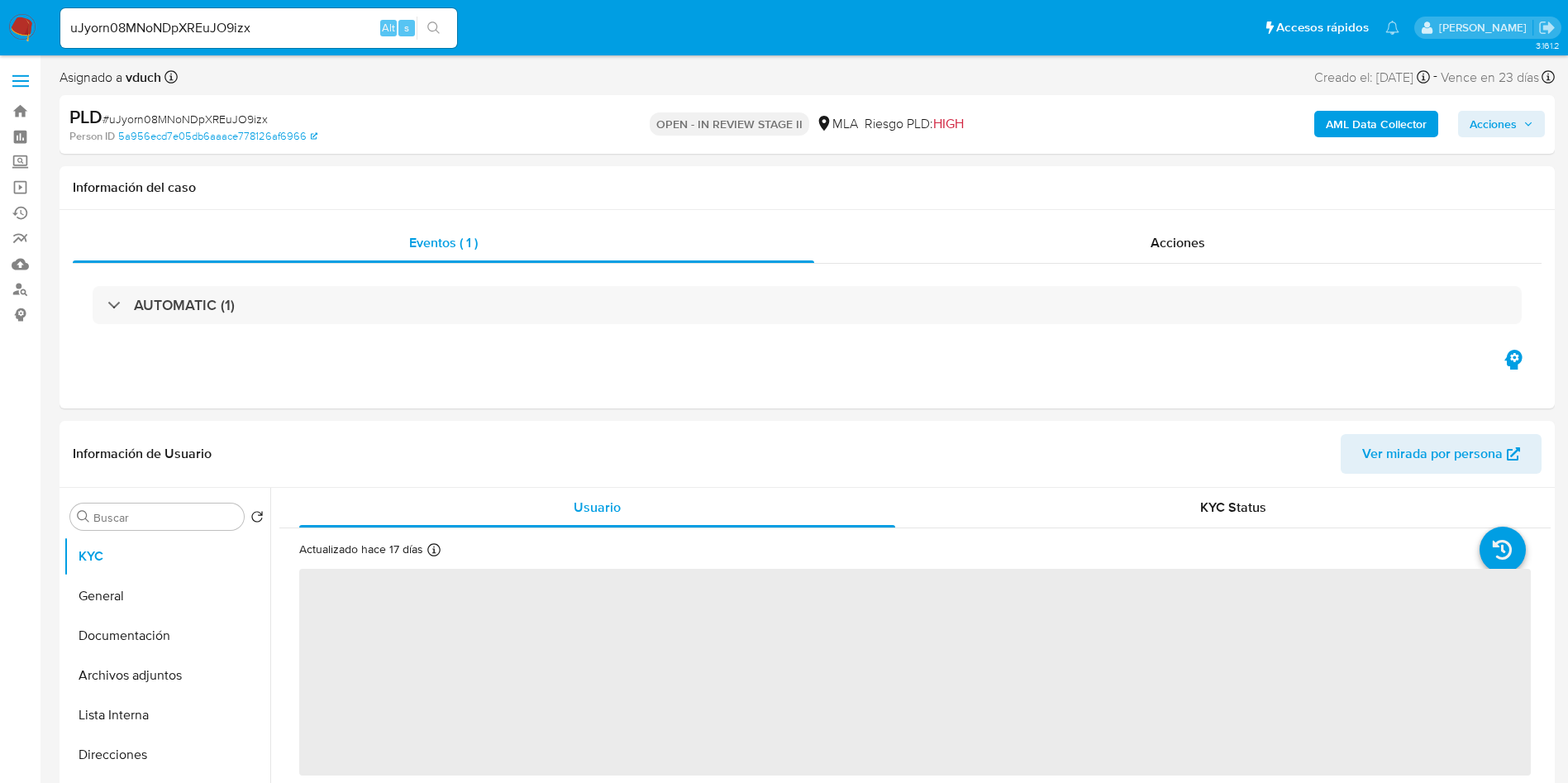
select select "10"
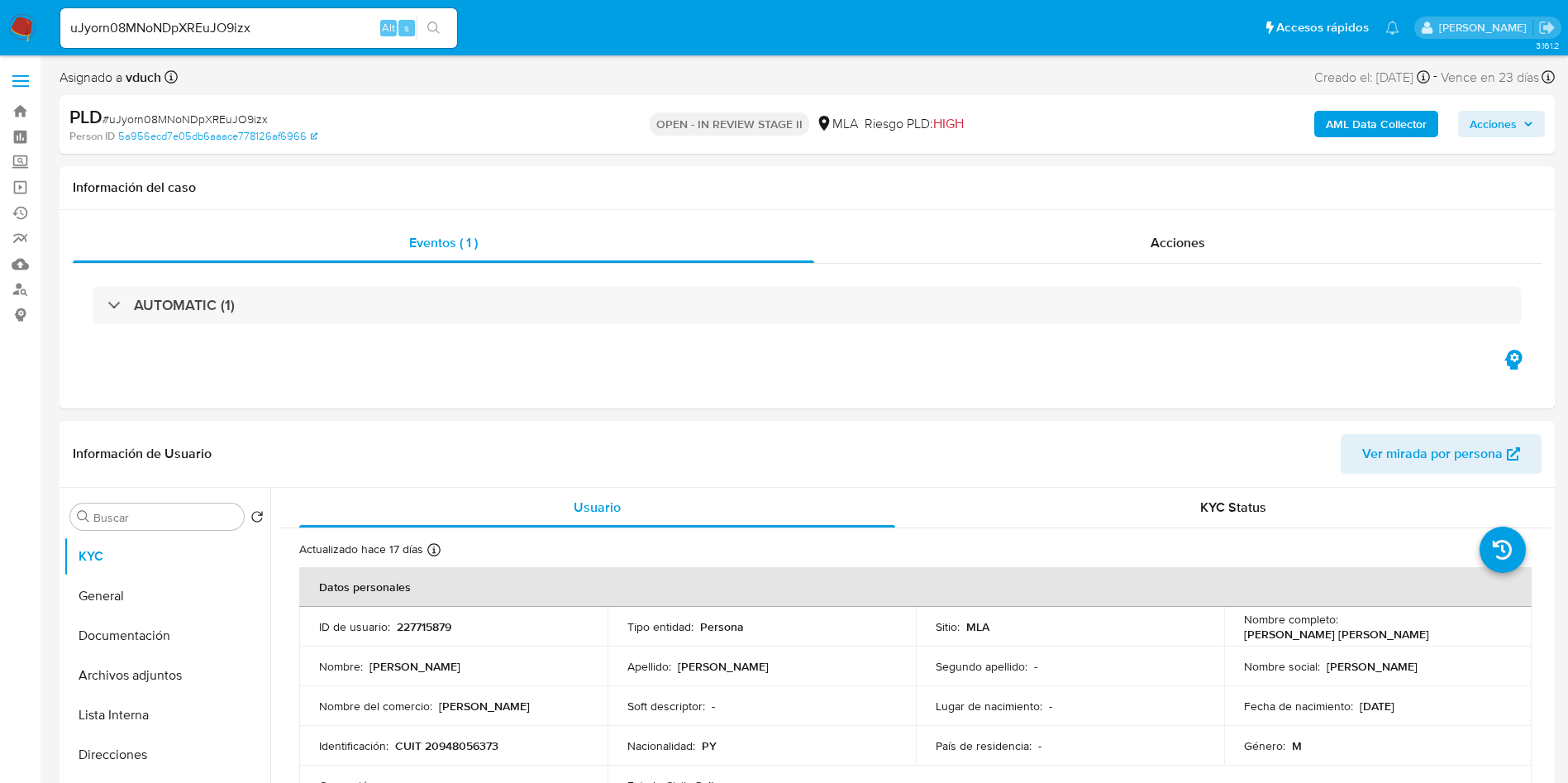
click at [282, 23] on input "uJyorn08MNoNDpXREuJO9izx" at bounding box center [258, 28] width 396 height 21
click at [283, 23] on input "uJyorn08MNoNDpXREuJO9izx" at bounding box center [258, 28] width 396 height 21
paste input "yUWjHa6IdD2F6GAGDCmQ0RvQ"
type input "yUWjHa6IdD2F6GAGDCmQ0RvQ"
click at [434, 29] on icon "search-icon" at bounding box center [433, 28] width 13 height 13
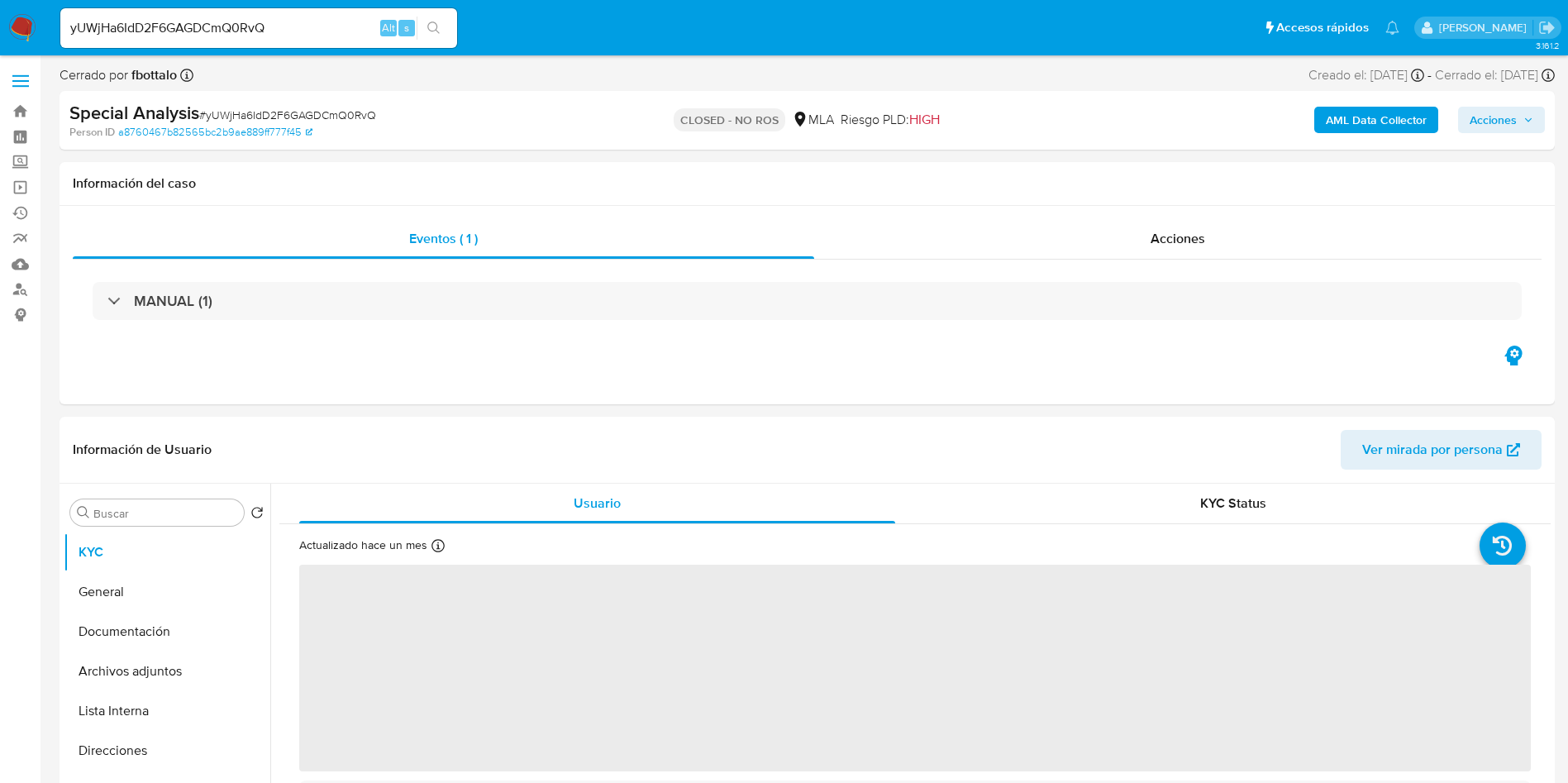
select select "10"
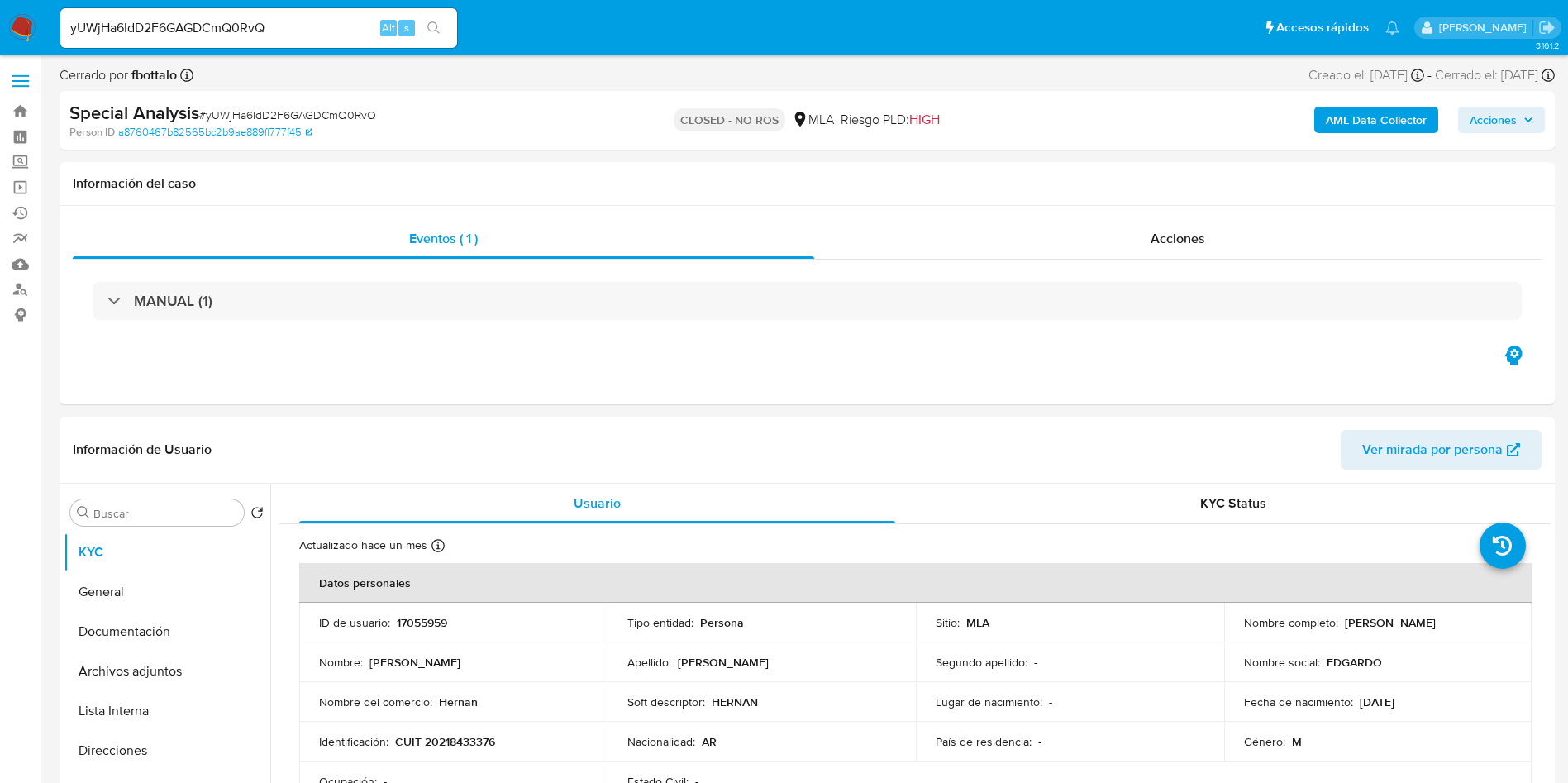
click at [276, 31] on input "yUWjHa6IdD2F6GAGDCmQ0RvQ" at bounding box center [258, 28] width 396 height 21
click at [276, 30] on input "yUWjHa6IdD2F6GAGDCmQ0RvQ" at bounding box center [258, 28] width 396 height 21
paste input "1970486232"
type input "1970486232"
click at [433, 32] on icon "search-icon" at bounding box center [433, 28] width 13 height 13
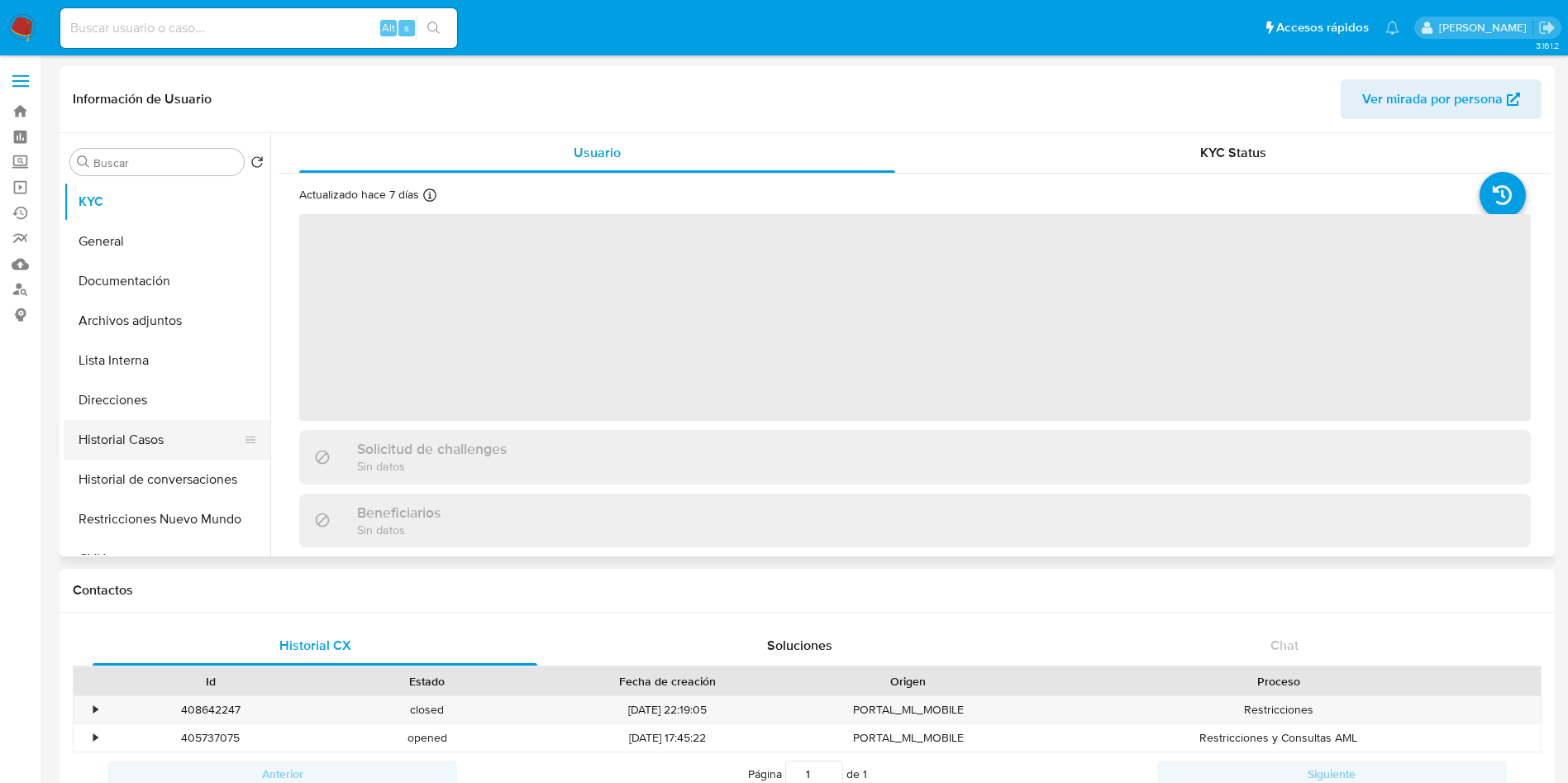
click at [133, 441] on button "Historial Casos" at bounding box center [160, 439] width 194 height 40
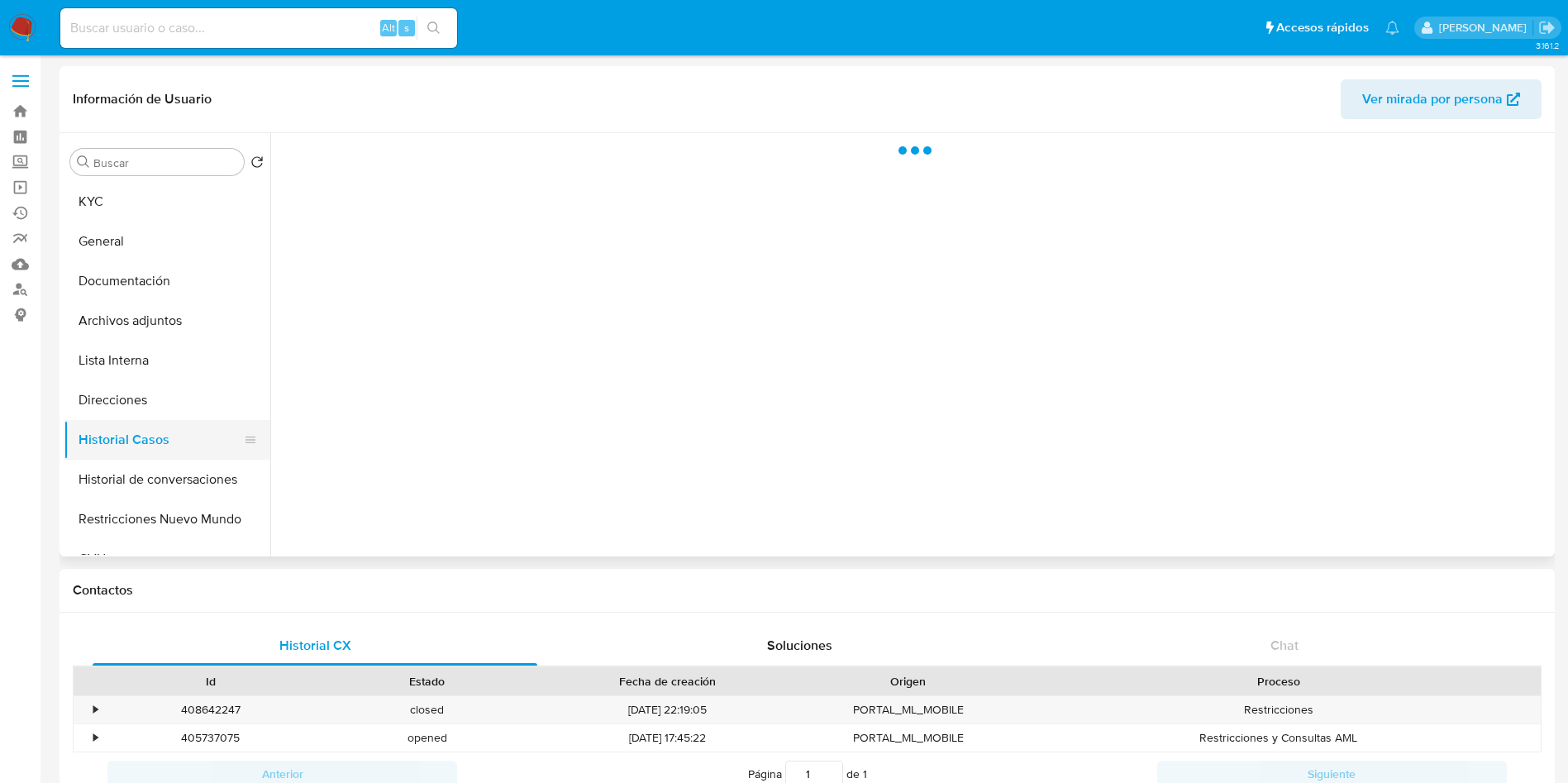
select select "10"
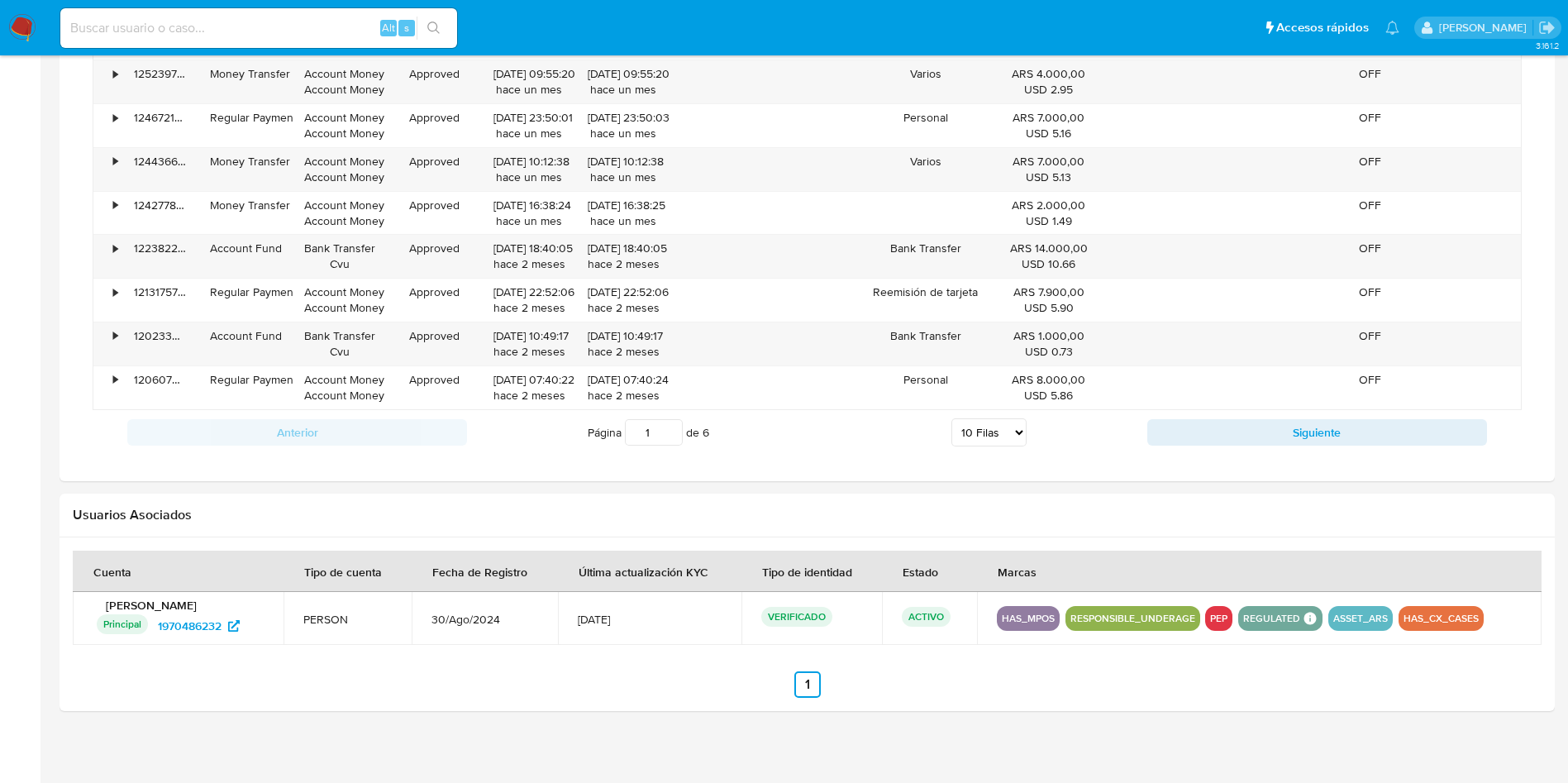
scroll to position [1285, 0]
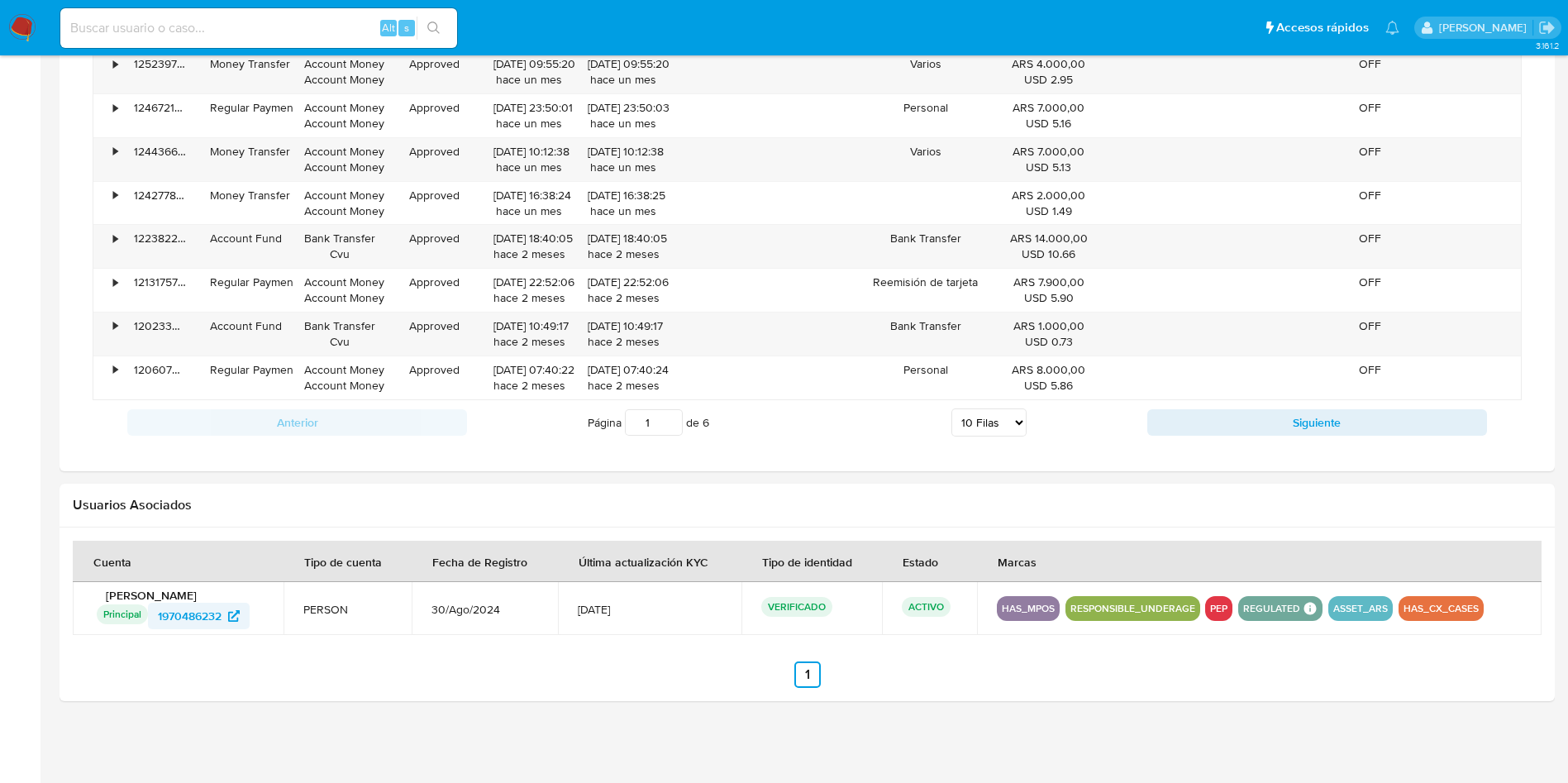
click at [201, 607] on span "1970486232" at bounding box center [189, 616] width 64 height 27
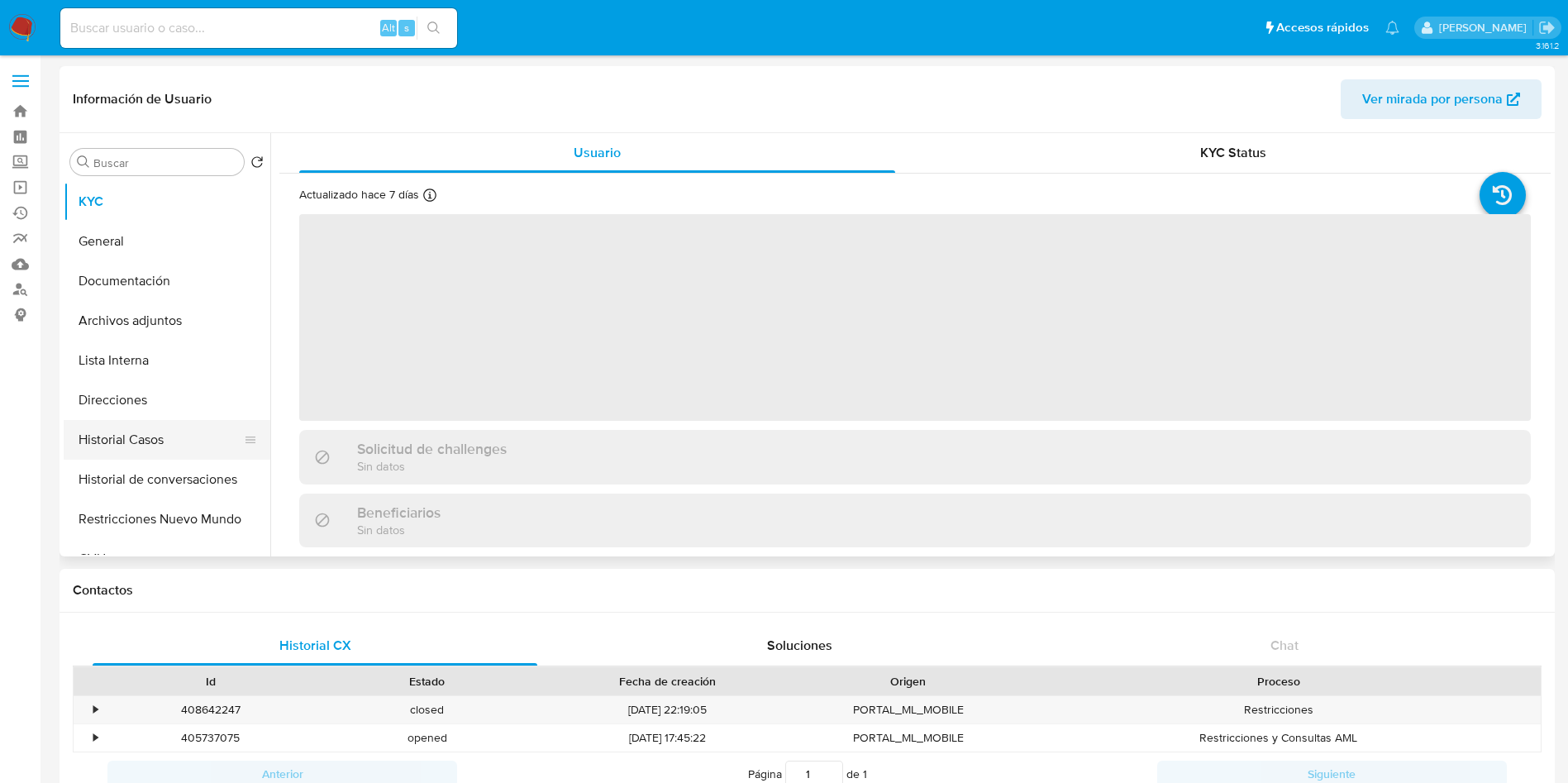
click at [196, 427] on button "Historial Casos" at bounding box center [160, 439] width 194 height 40
select select "10"
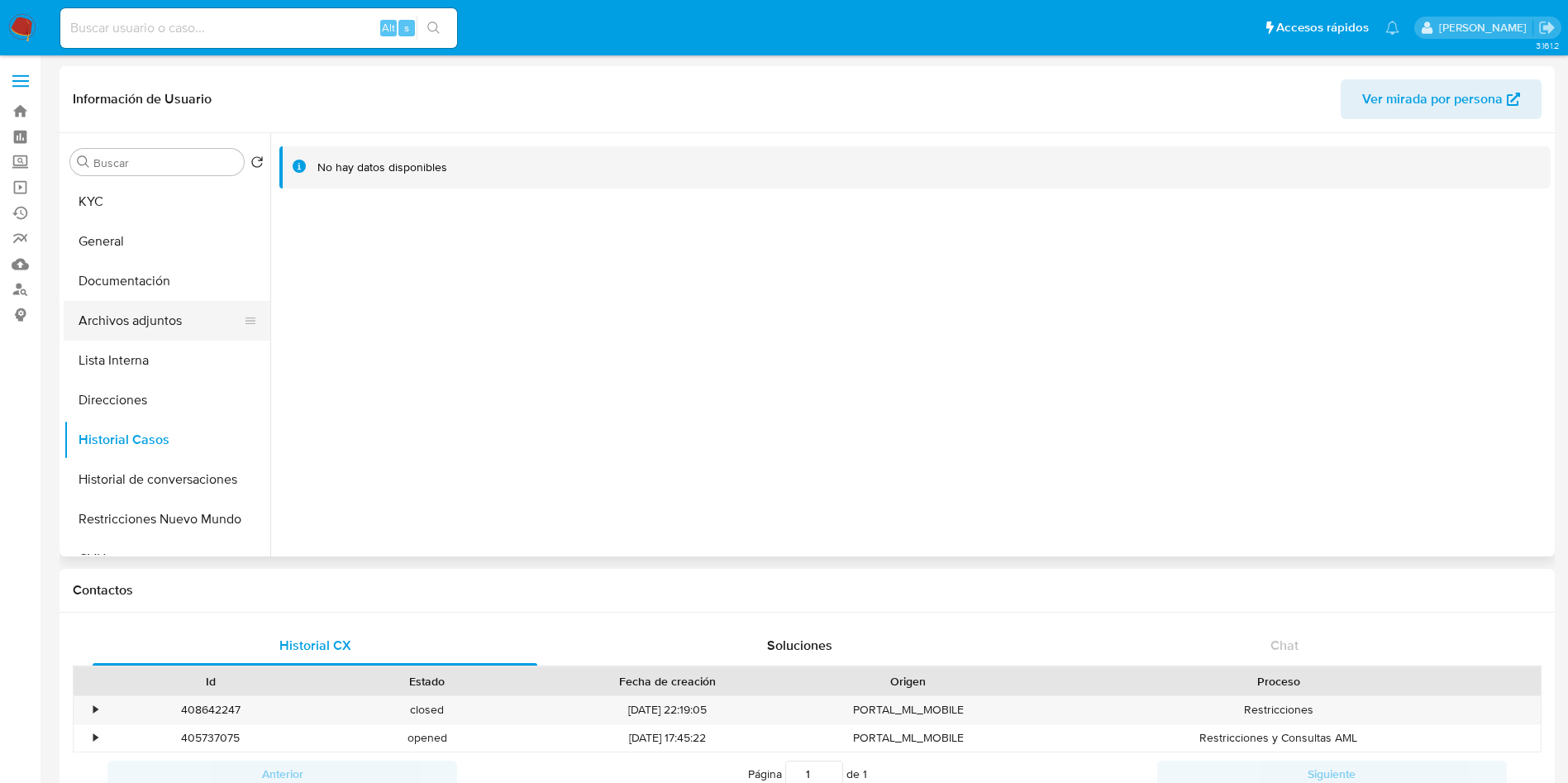
click at [192, 304] on button "Archivos adjuntos" at bounding box center [160, 321] width 194 height 40
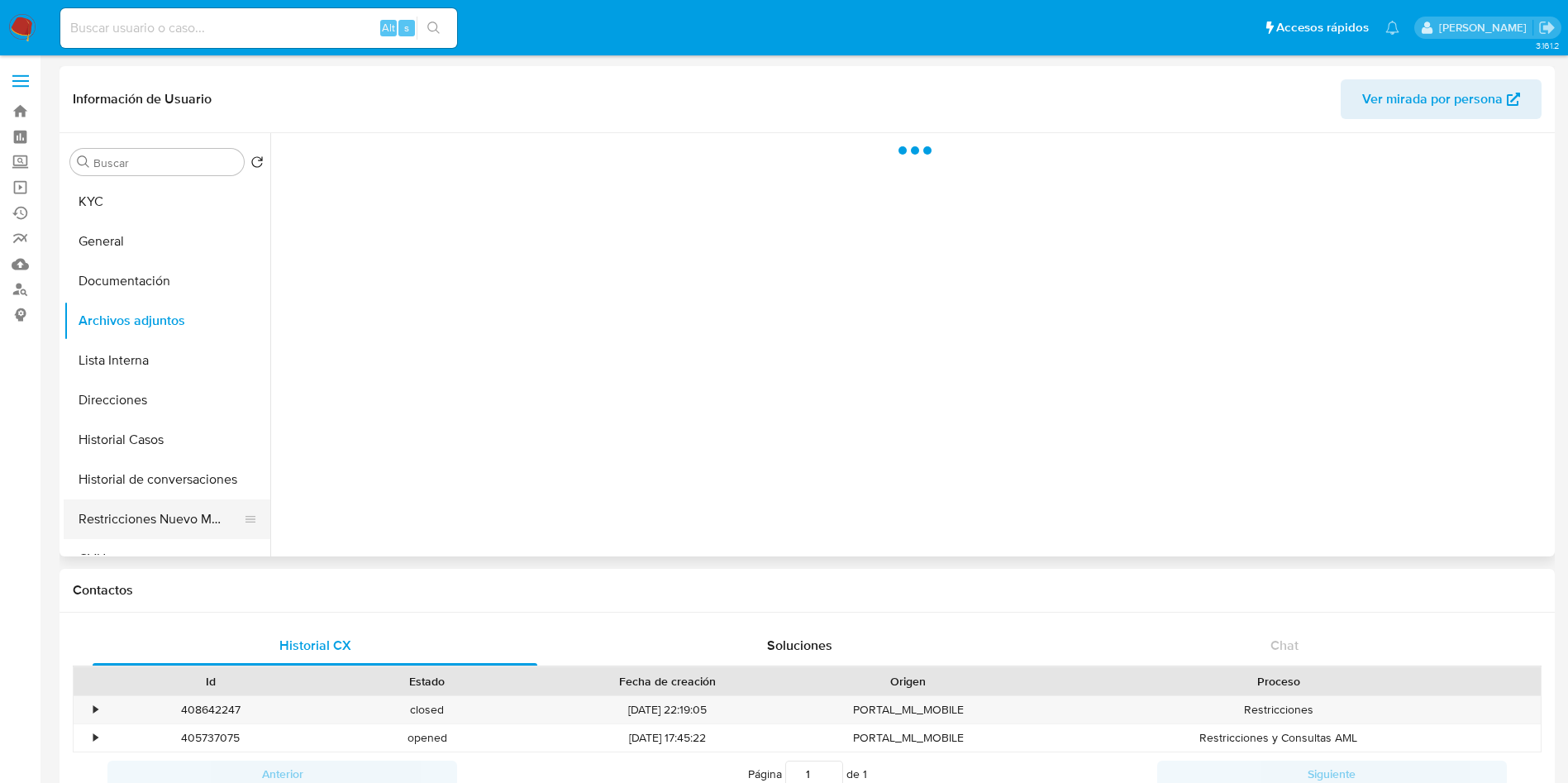
click at [176, 513] on button "Restricciones Nuevo Mundo" at bounding box center [160, 519] width 194 height 40
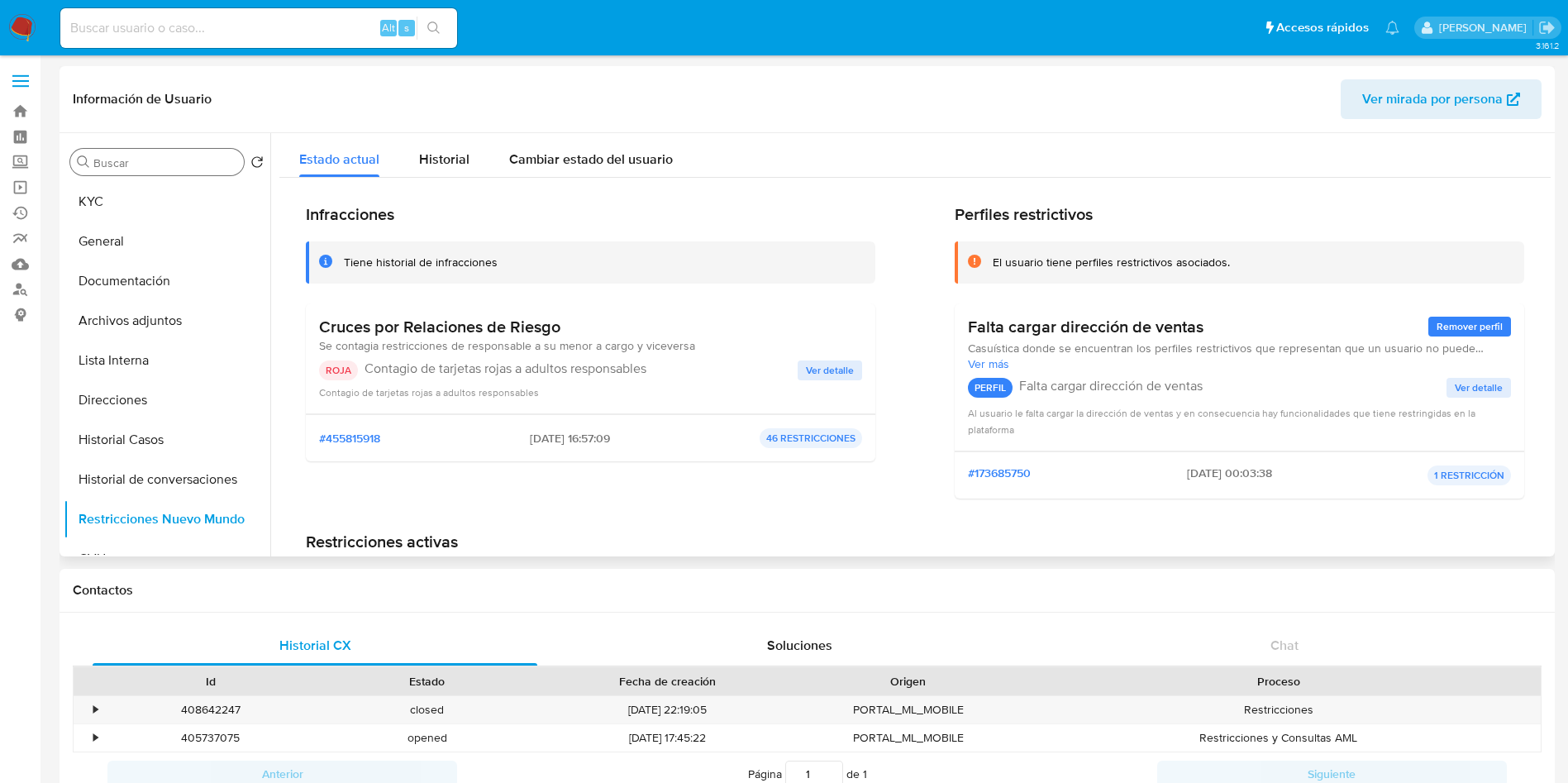
click at [162, 154] on div "Buscar" at bounding box center [157, 162] width 173 height 27
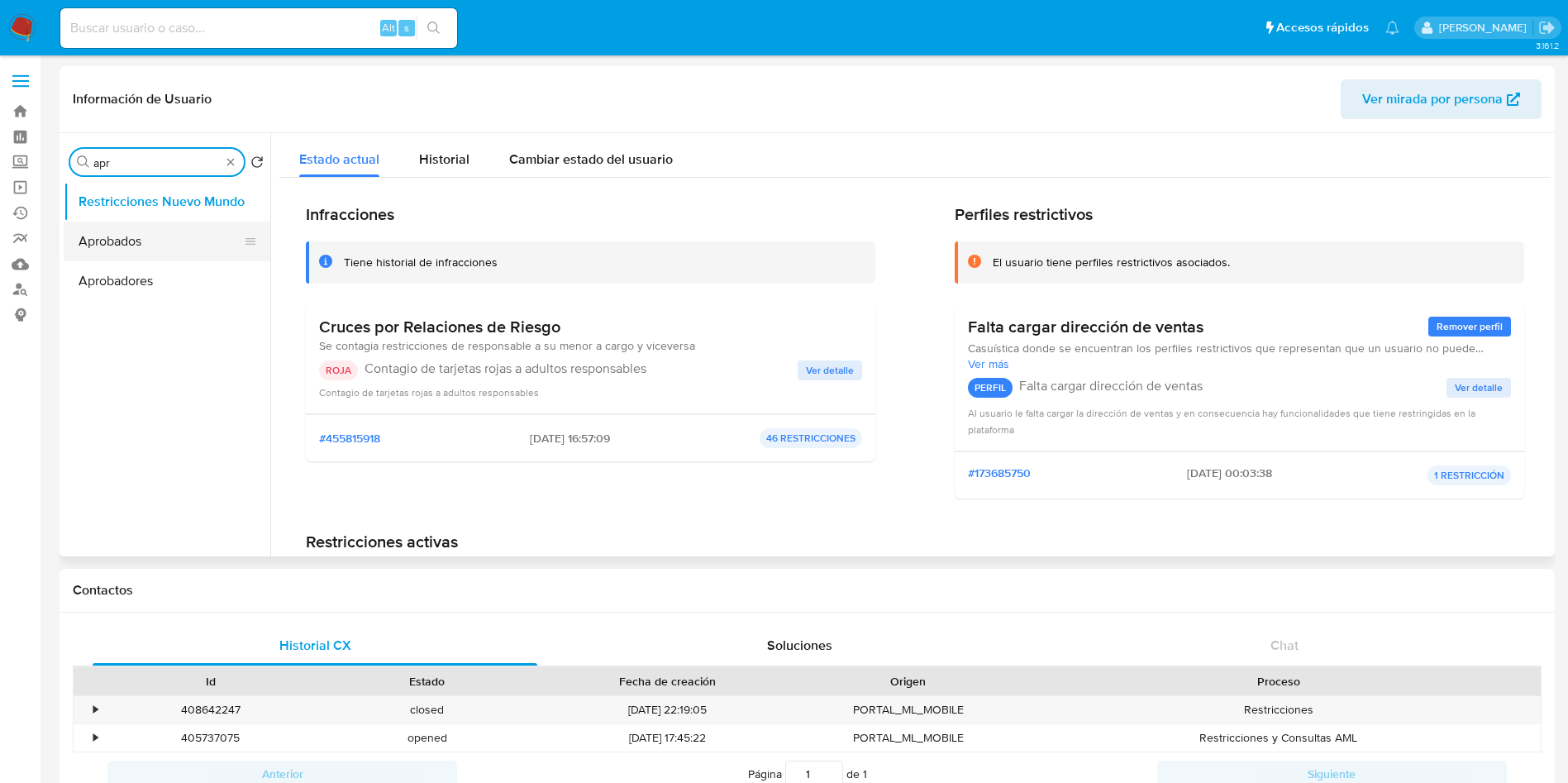
type input "apr"
click at [154, 243] on button "Aprobados" at bounding box center [160, 241] width 194 height 40
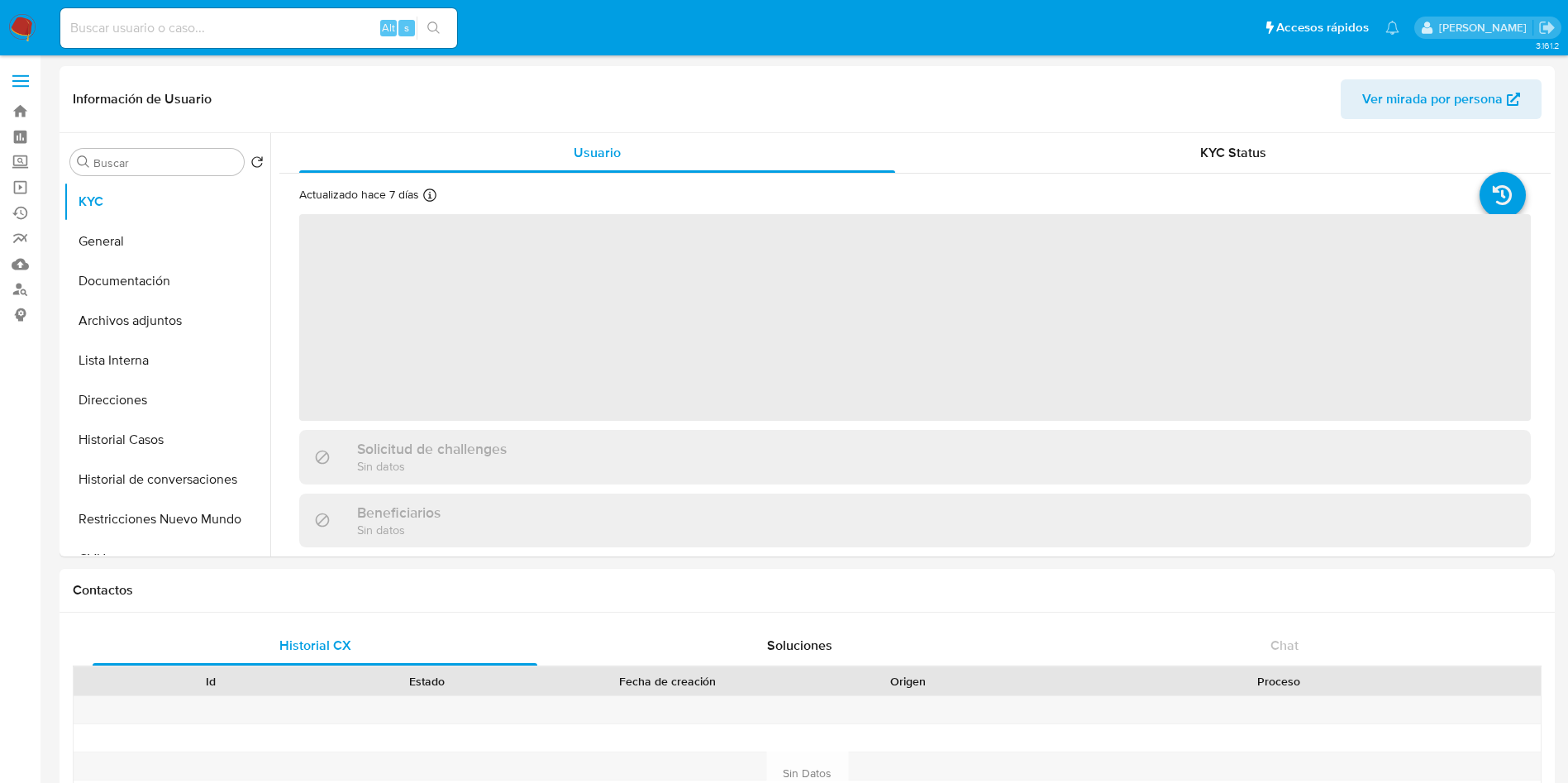
select select "10"
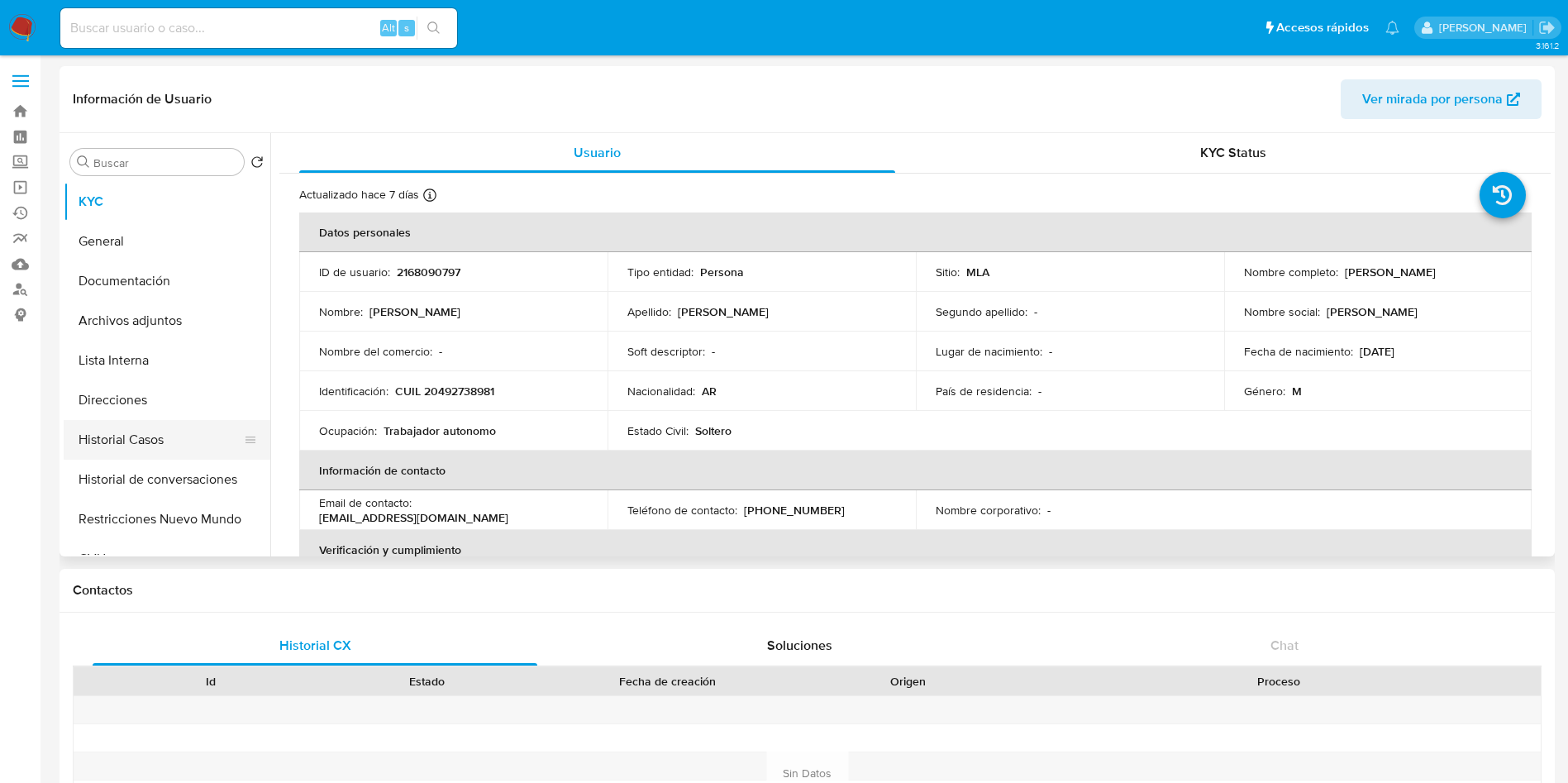
click at [193, 437] on button "Historial Casos" at bounding box center [160, 439] width 194 height 40
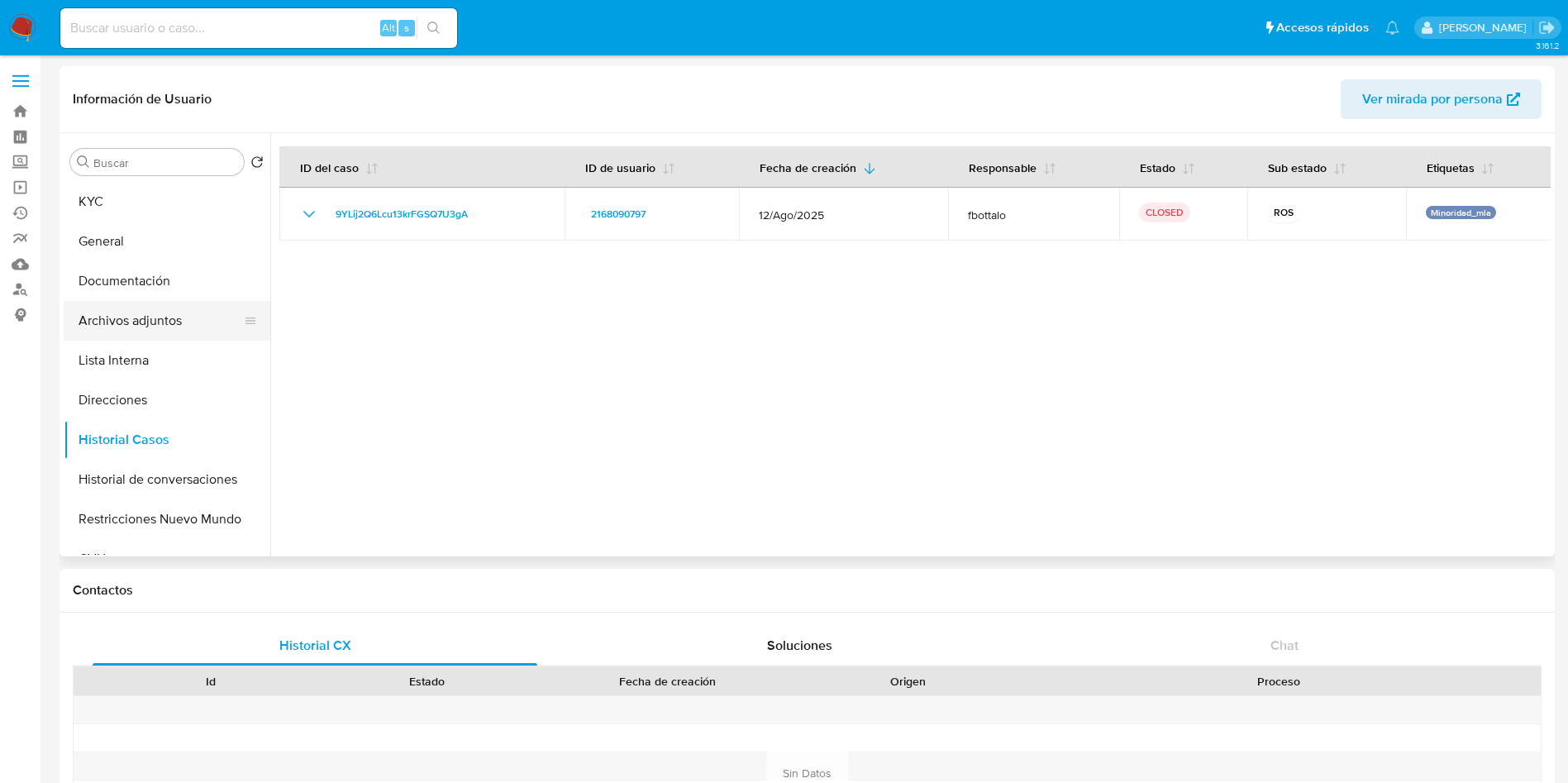
click at [204, 318] on button "Archivos adjuntos" at bounding box center [160, 321] width 194 height 40
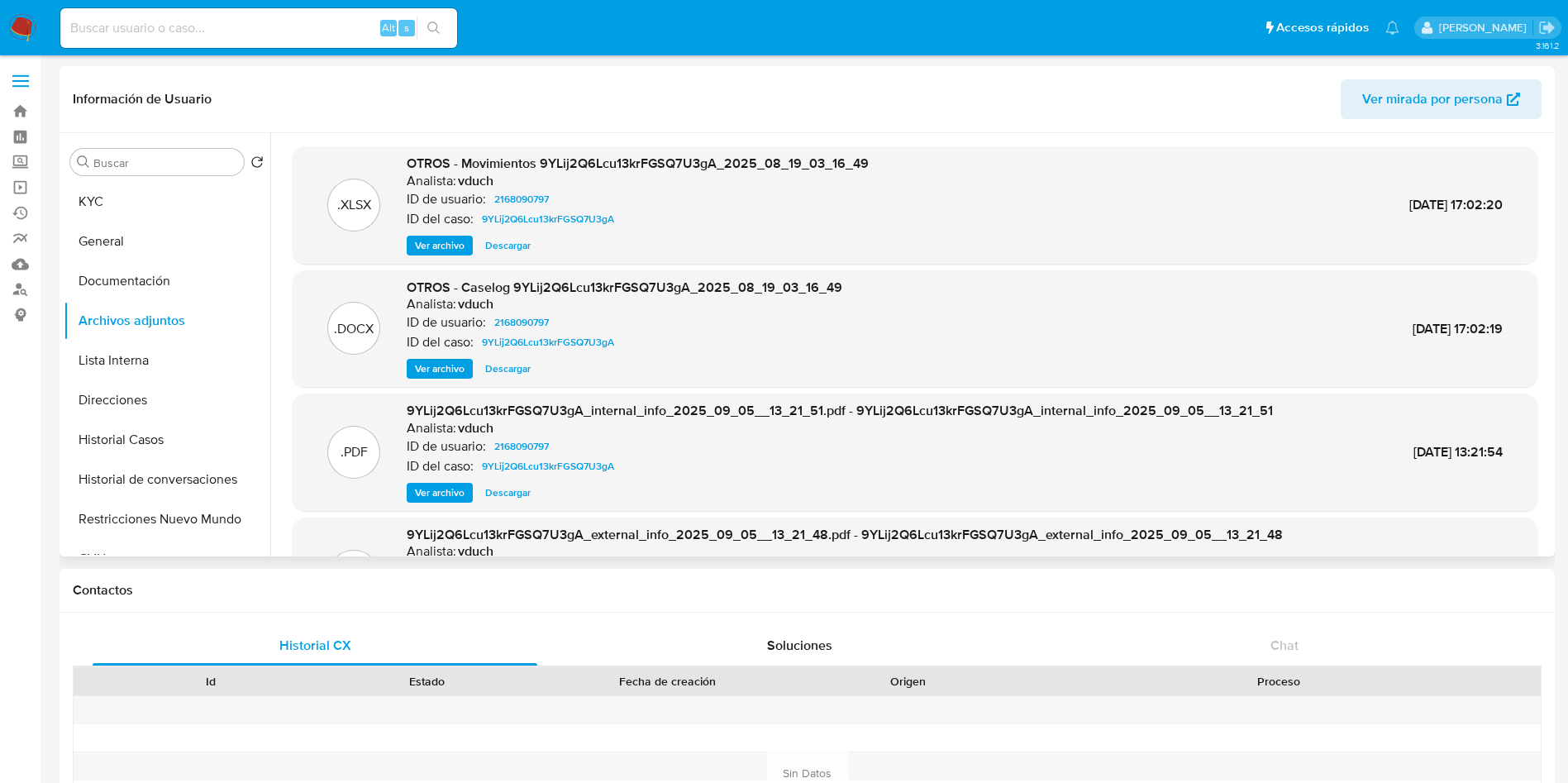
click at [435, 379] on div ".DOCX OTROS - Caselog 9YLij2Q6Lcu13krFGSQ7U3gA_2025_08_19_03_16_49 Analista: vd…" at bounding box center [915, 329] width 1245 height 118
click at [436, 372] on span "Ver archivo" at bounding box center [440, 369] width 50 height 17
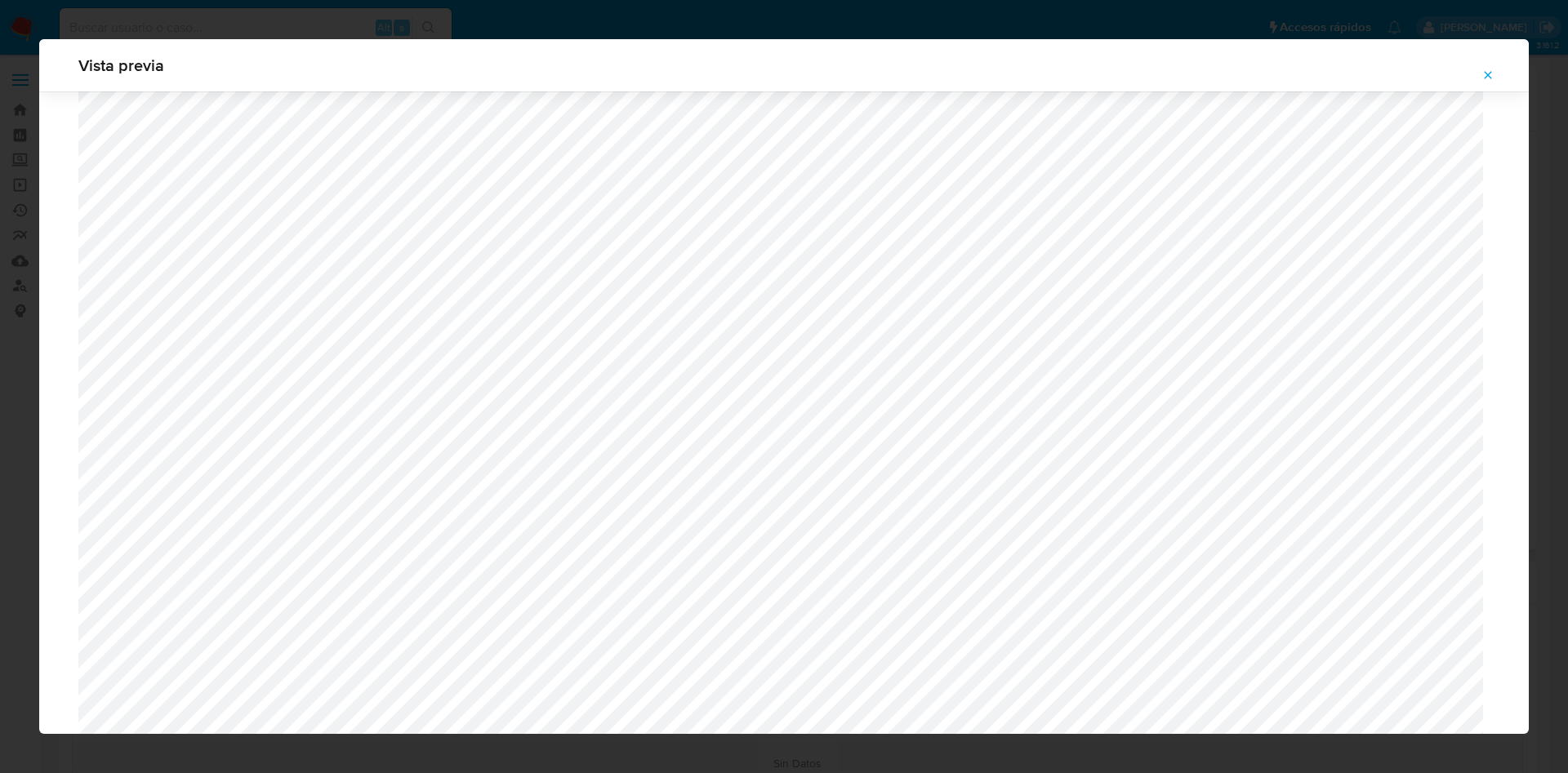
scroll to position [1069, 0]
click at [1490, 73] on icon "Attachment preview" at bounding box center [1488, 75] width 13 height 13
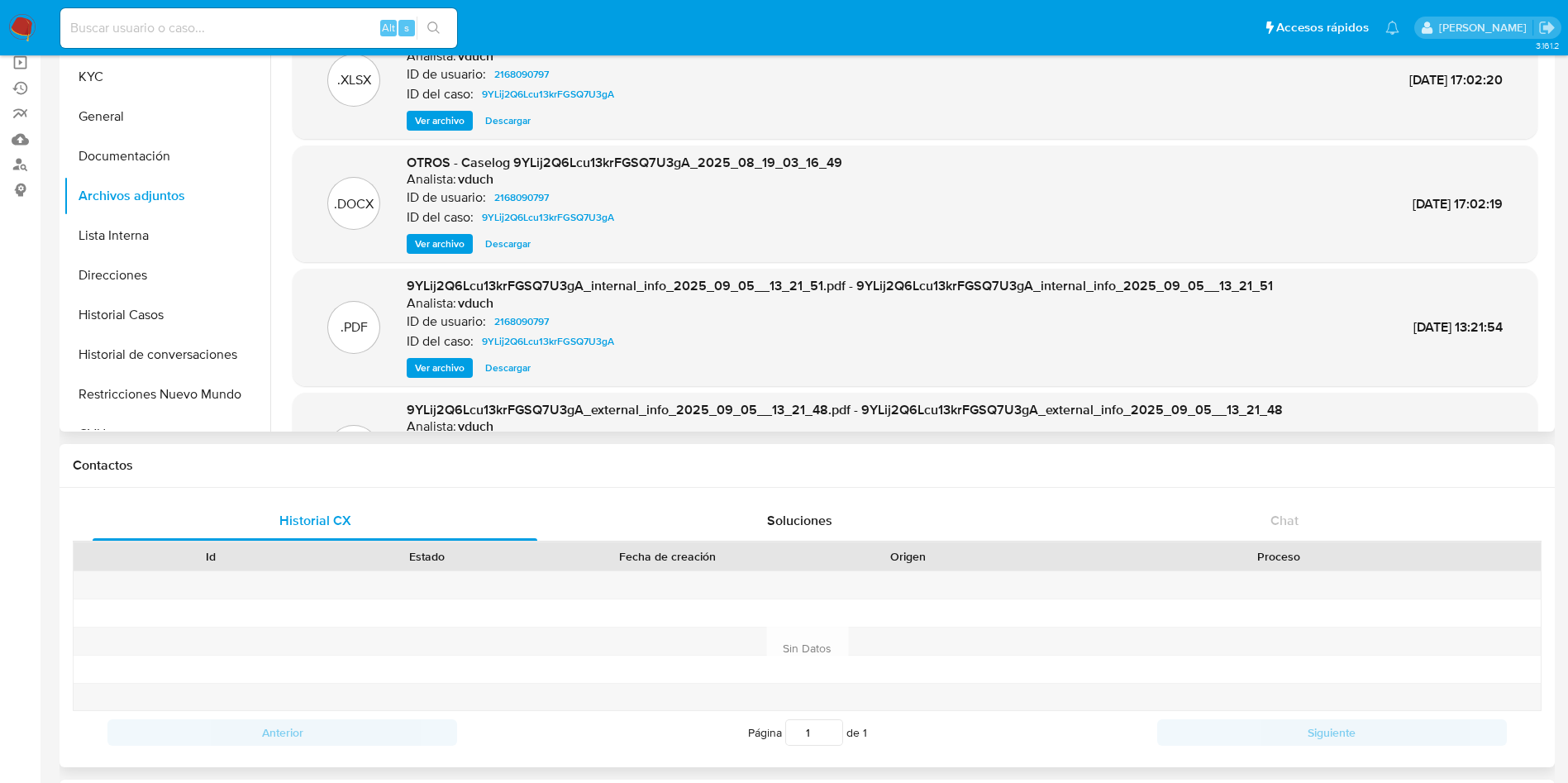
scroll to position [248, 0]
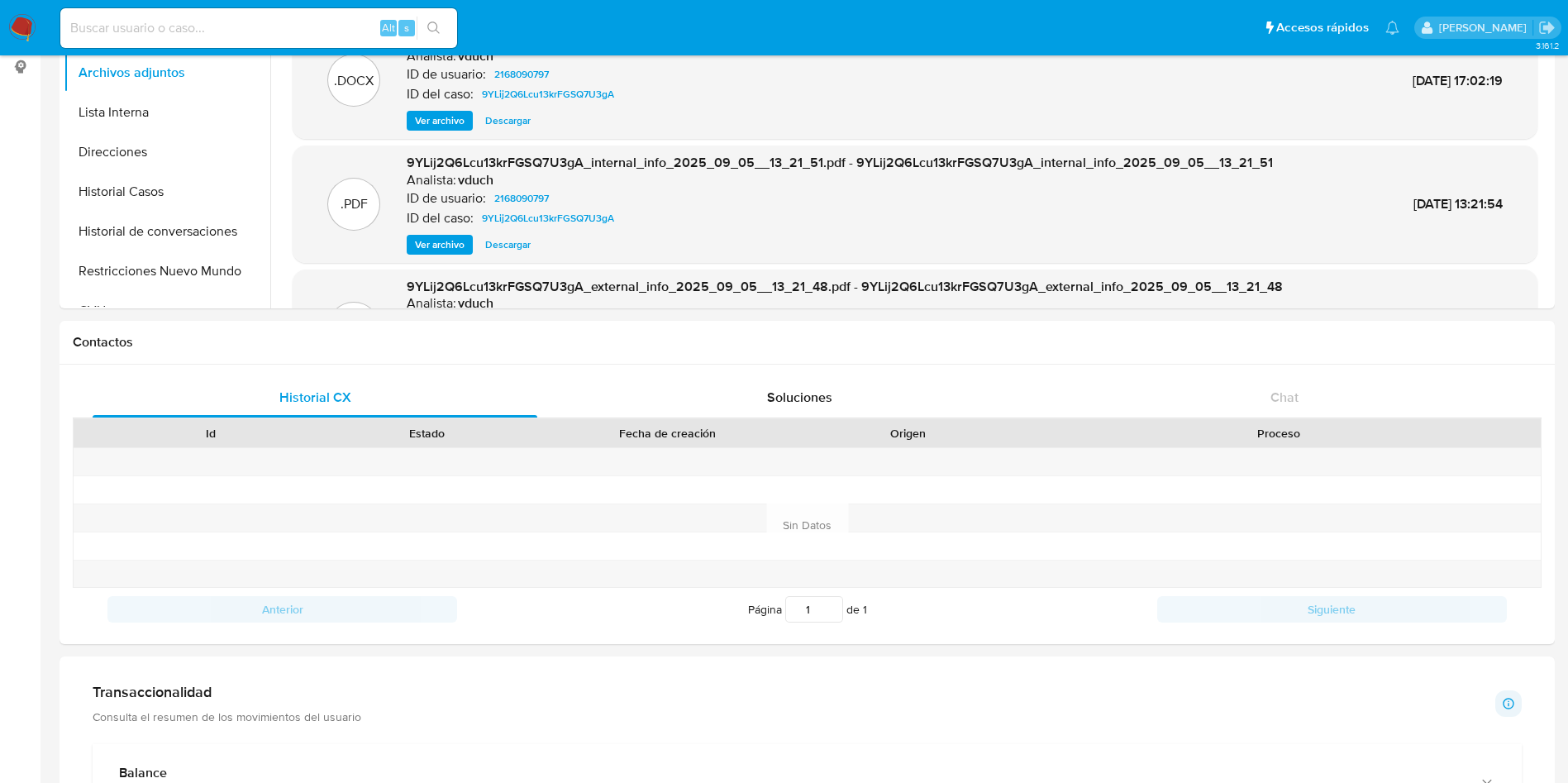
drag, startPoint x: 131, startPoint y: 247, endPoint x: 0, endPoint y: 305, distance: 143.3
click at [131, 244] on button "Historial de conversaciones" at bounding box center [167, 231] width 207 height 40
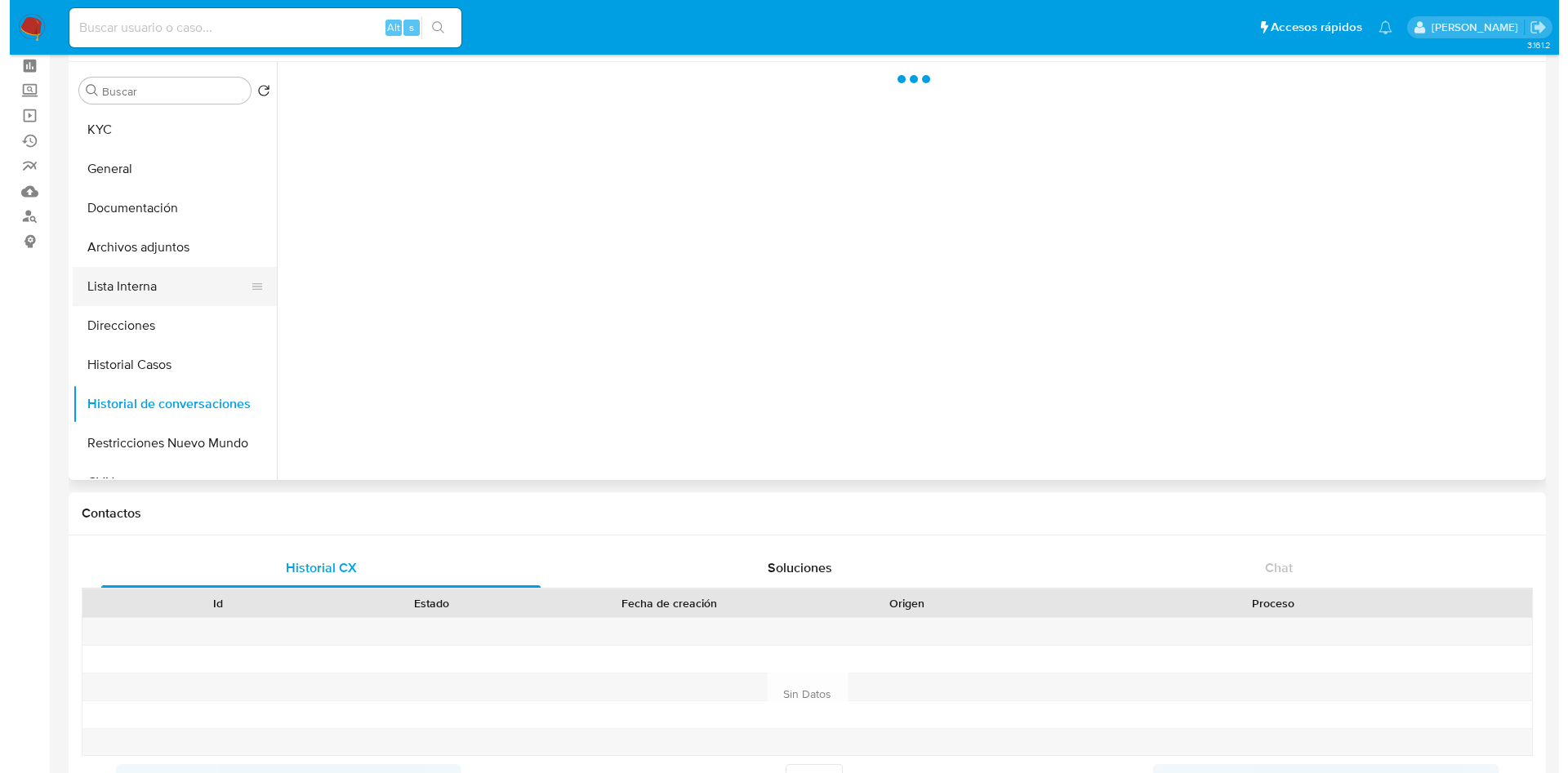
scroll to position [0, 0]
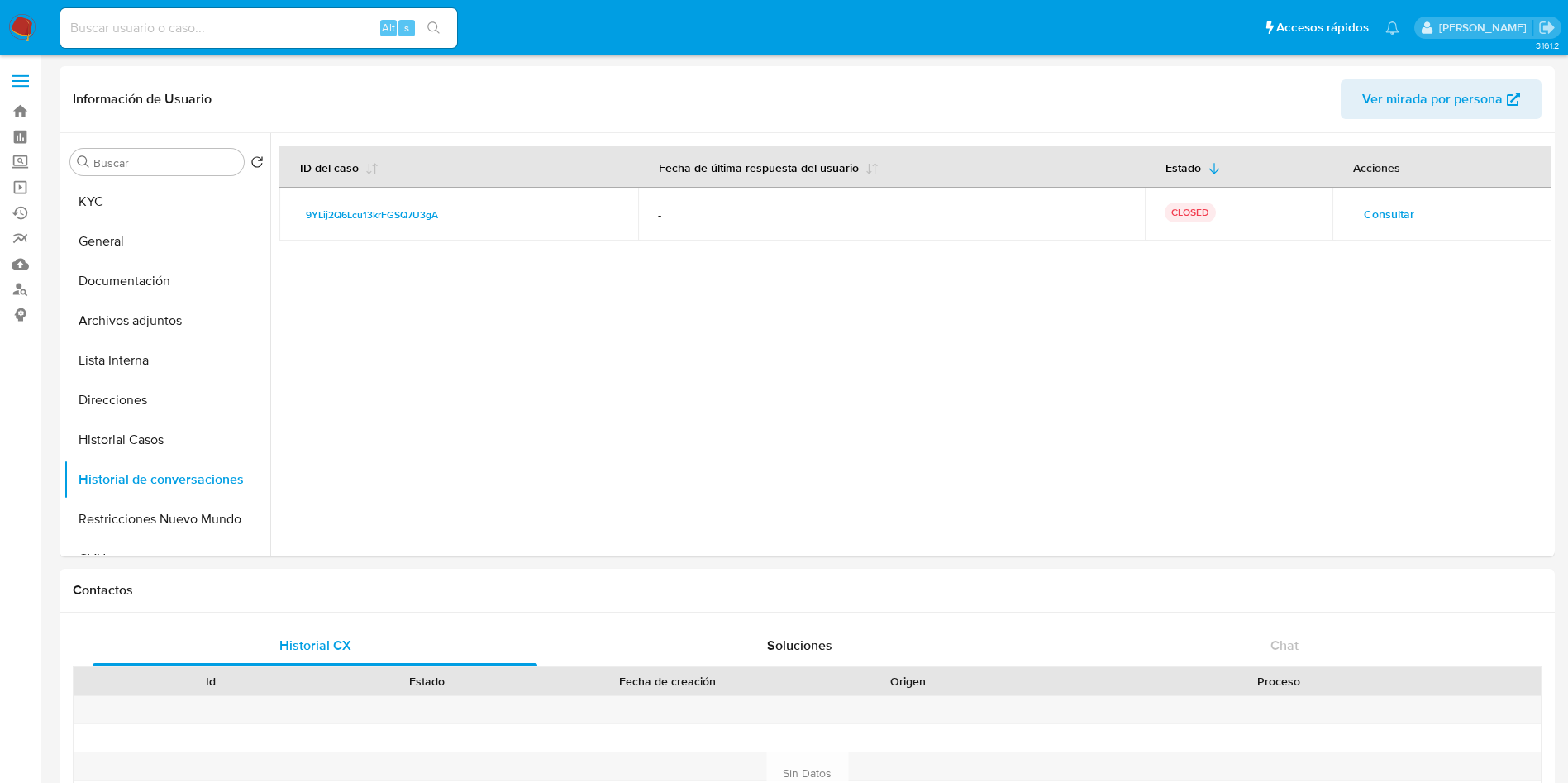
click at [1363, 211] on span "Consultar" at bounding box center [1388, 214] width 50 height 23
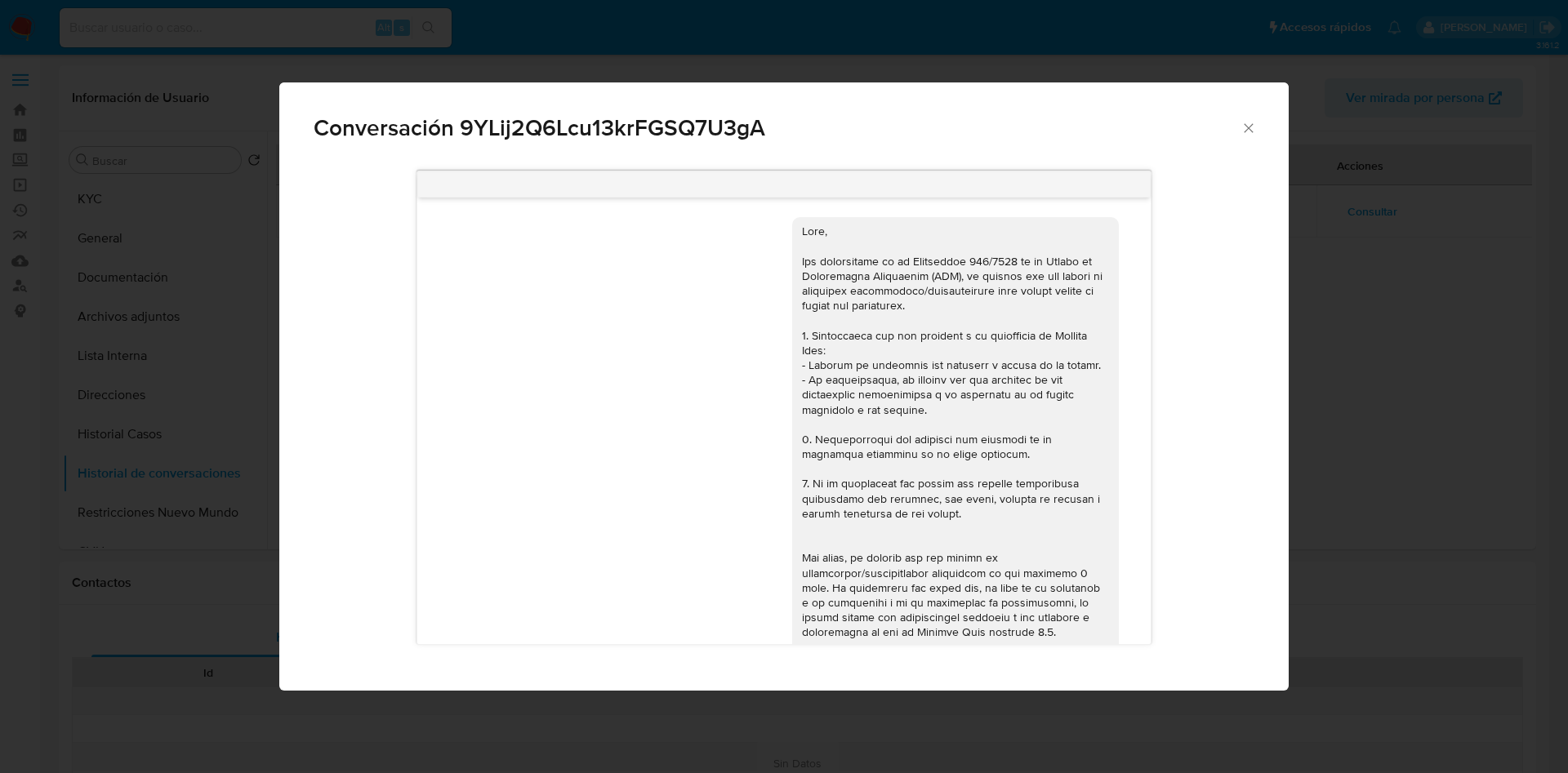
scroll to position [660, 0]
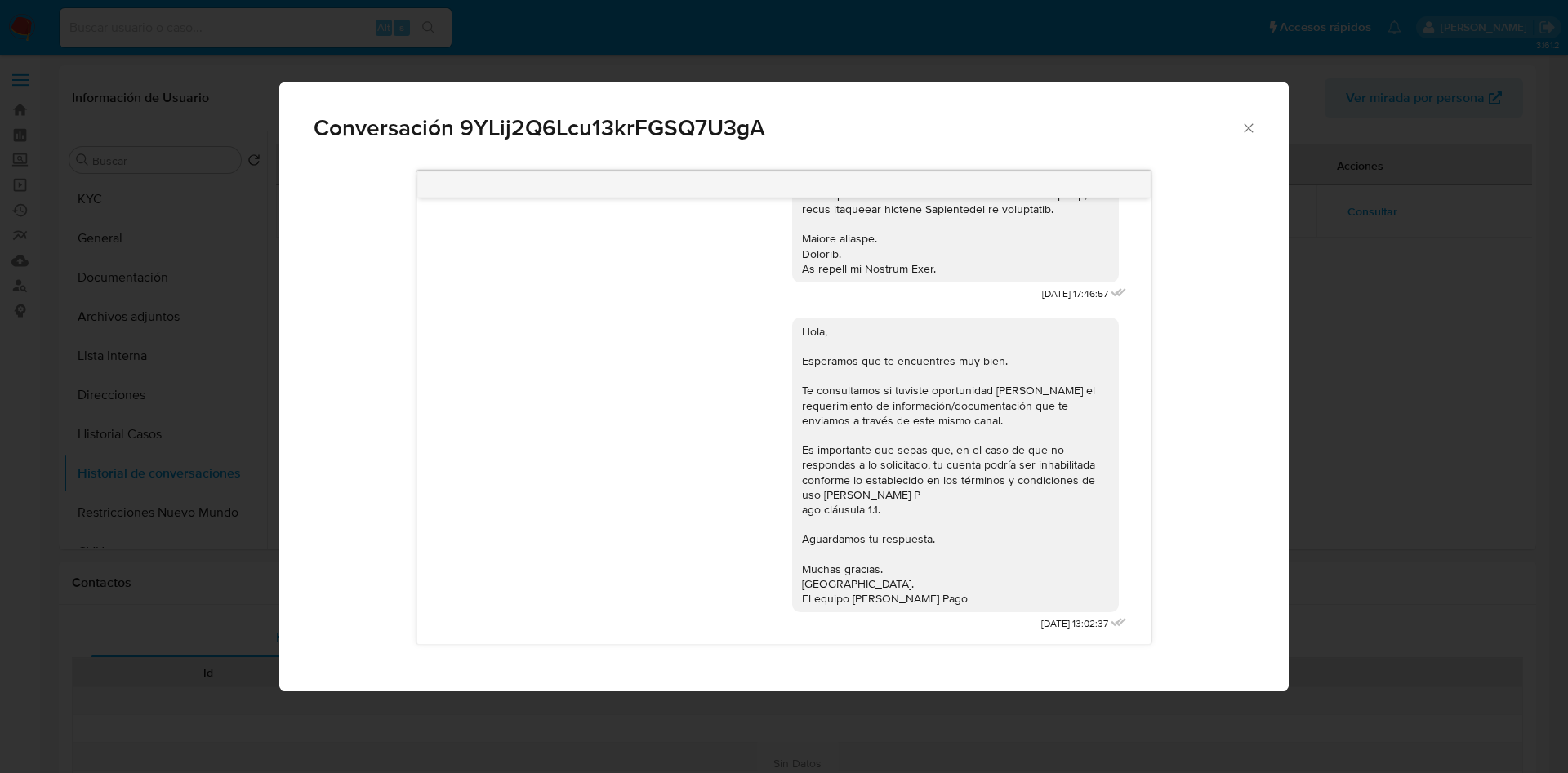
click at [1349, 271] on div "Conversación 9YLij2Q6Lcu13krFGSQ7U3gA [DATE] 17:46:57 Hola, Esperamos que te en…" at bounding box center [784, 386] width 1568 height 773
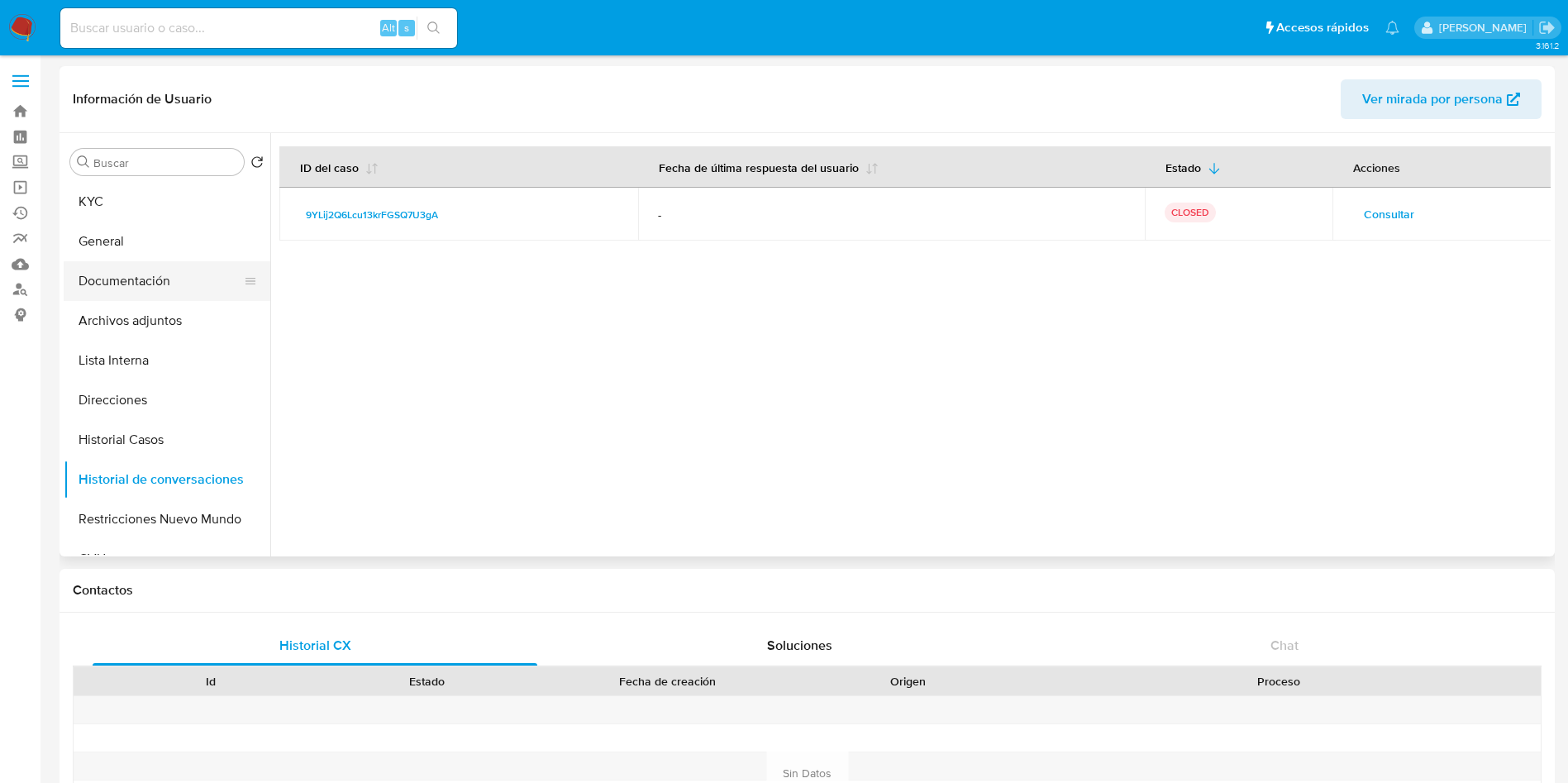
click at [236, 292] on button "Documentación" at bounding box center [160, 281] width 194 height 40
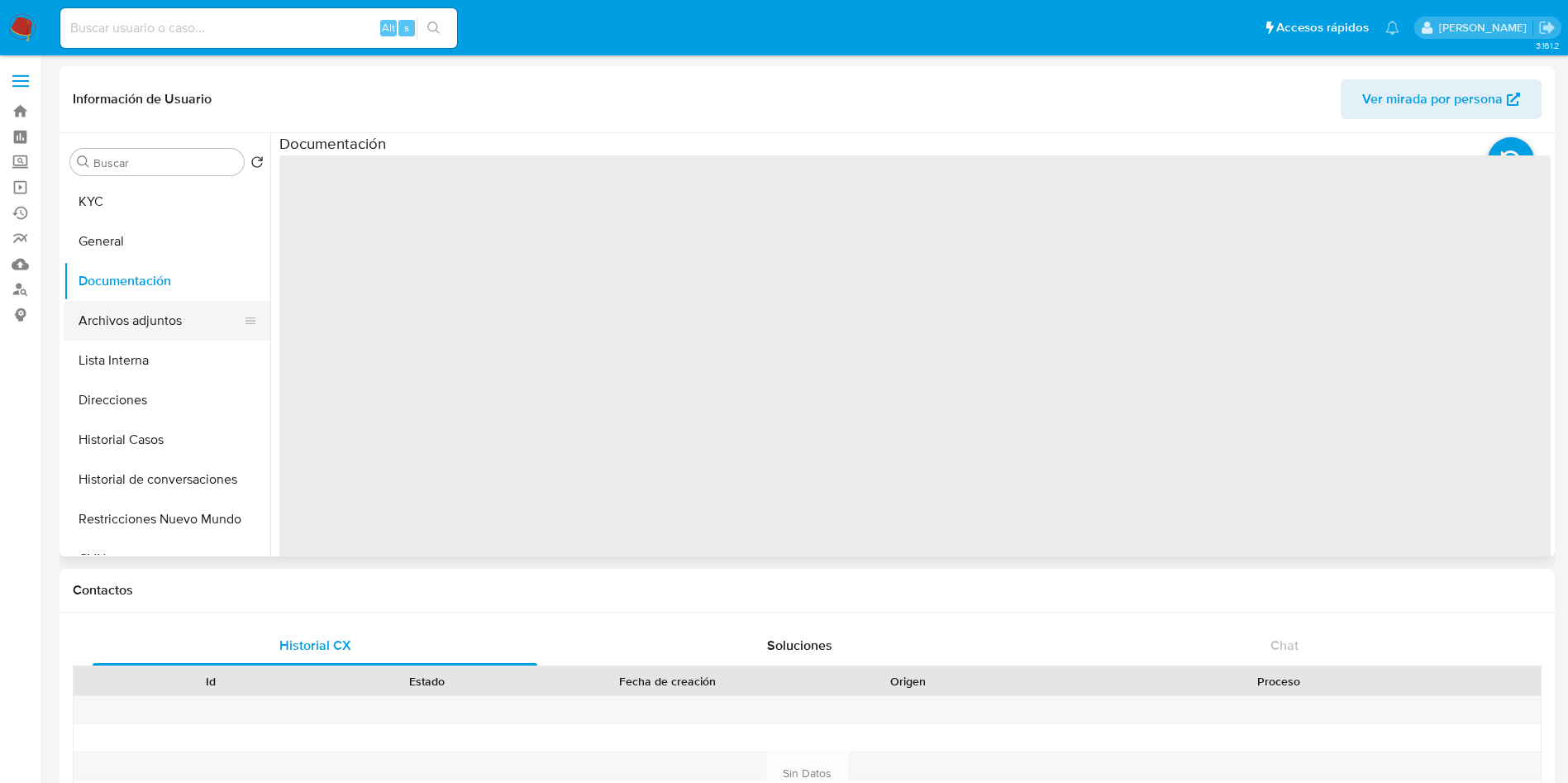
click at [230, 309] on button "Archivos adjuntos" at bounding box center [160, 321] width 194 height 40
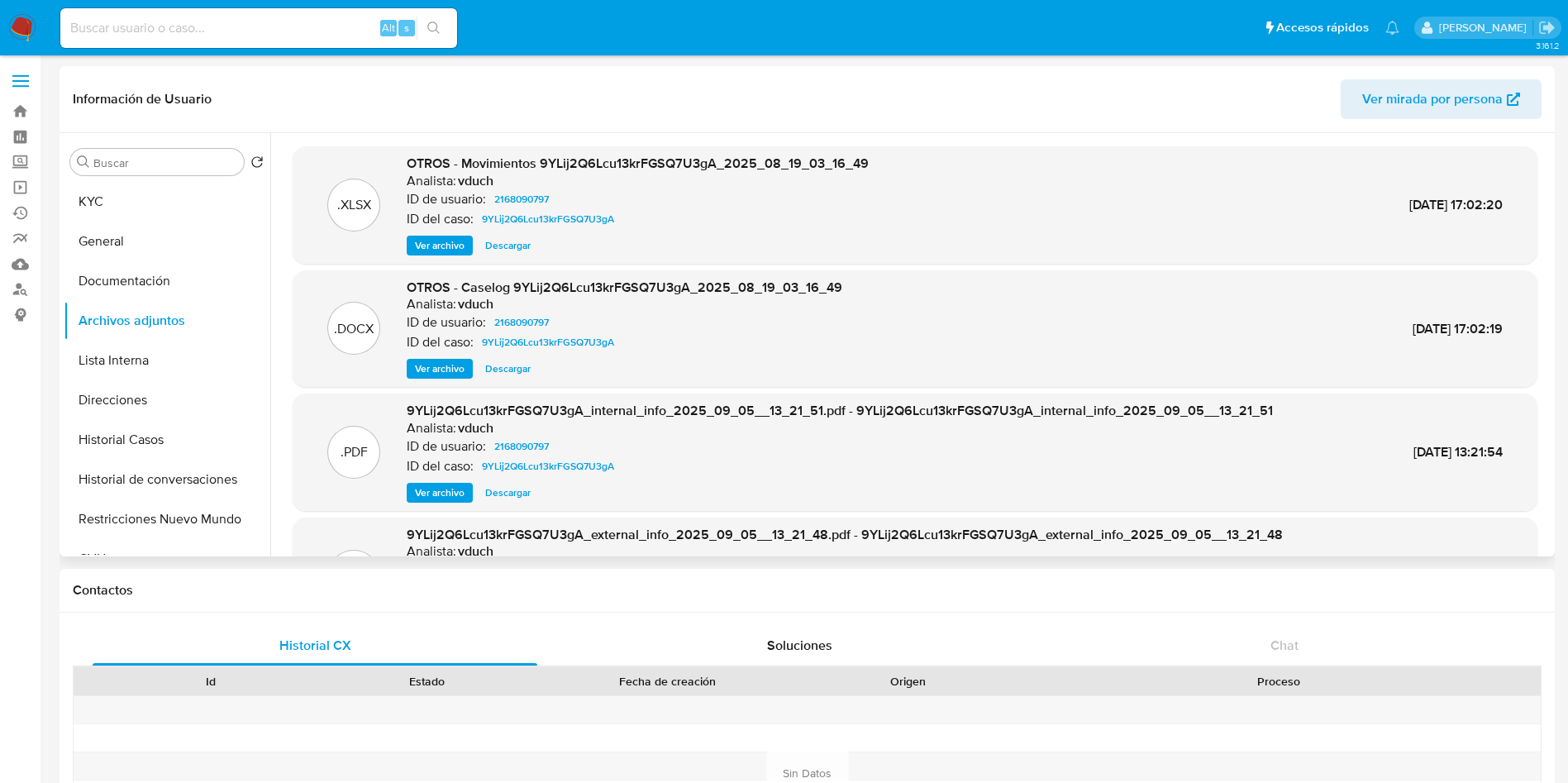
click at [435, 369] on span "Ver archivo" at bounding box center [440, 369] width 50 height 17
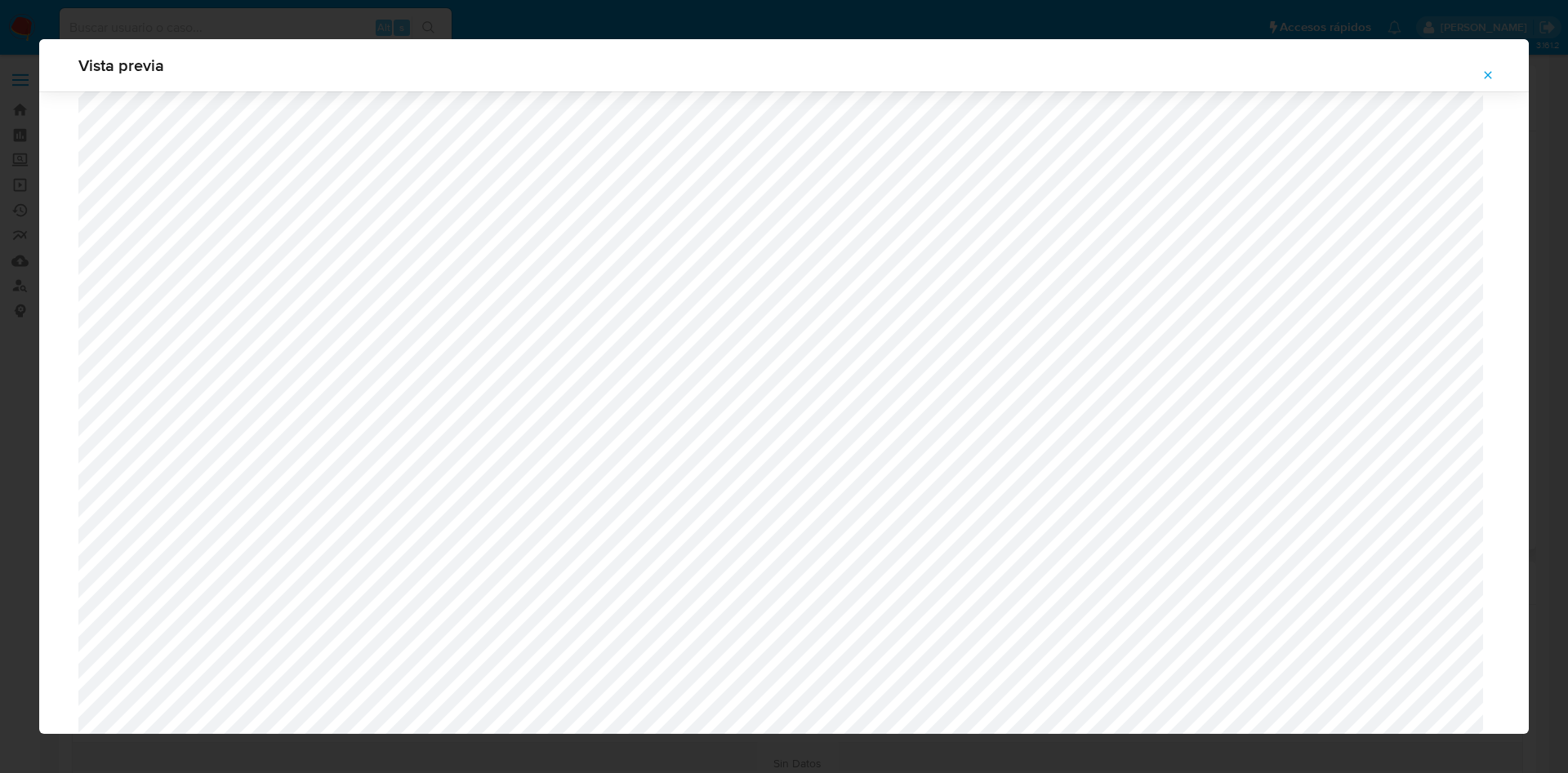
scroll to position [1069, 0]
click at [1487, 80] on icon "Attachment preview" at bounding box center [1488, 75] width 13 height 13
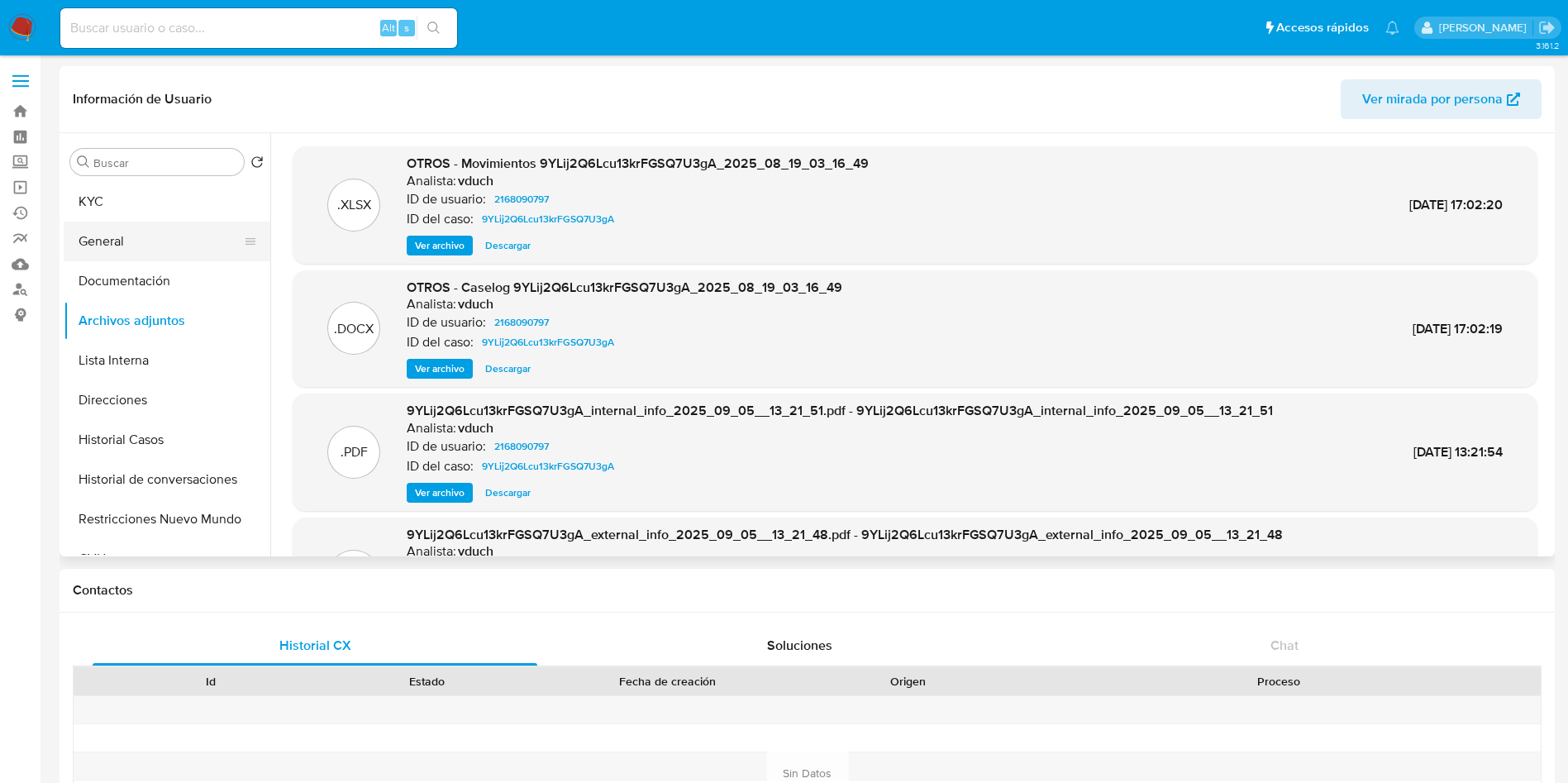
click at [160, 234] on button "General" at bounding box center [160, 241] width 194 height 40
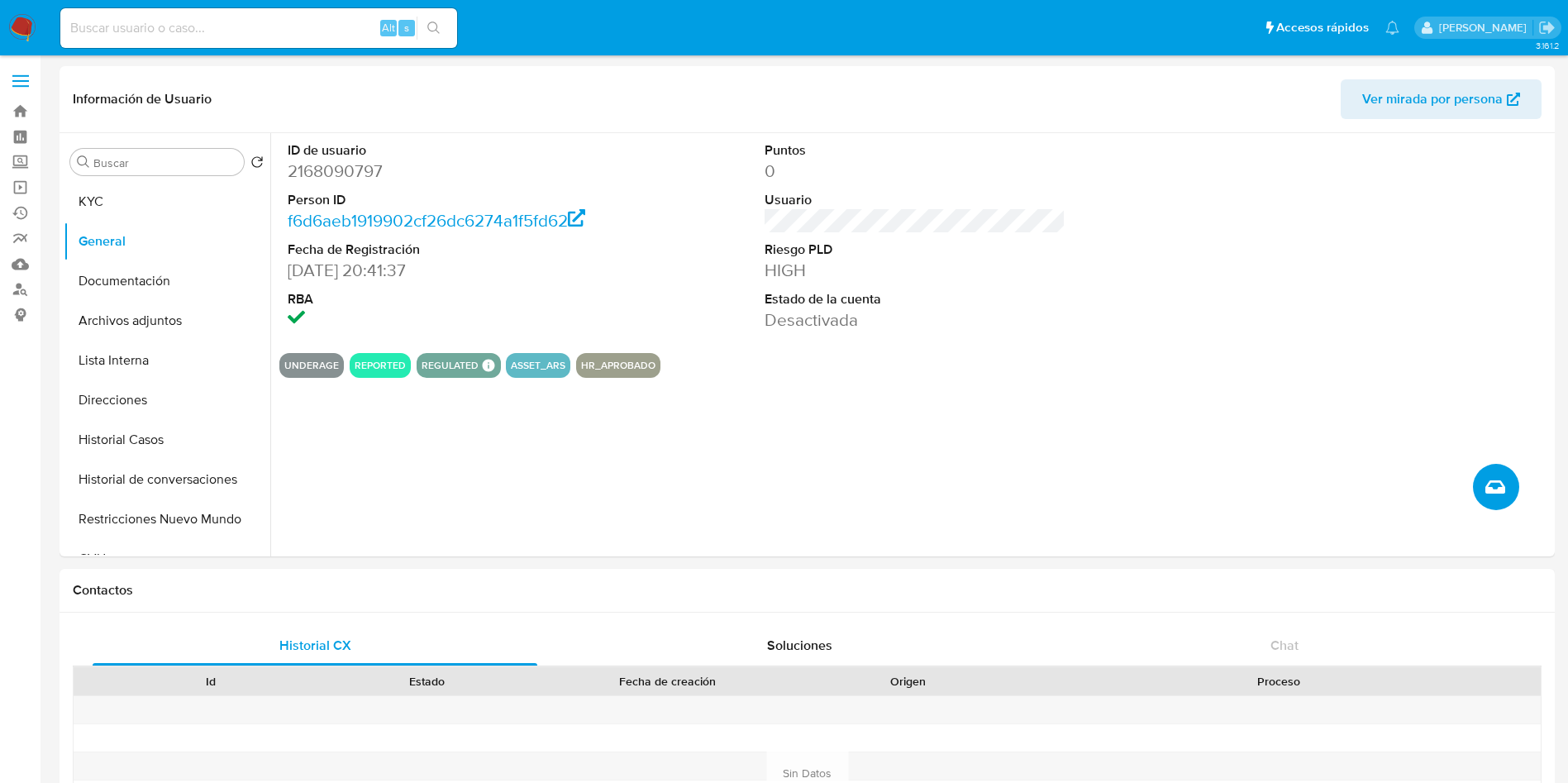
click at [1486, 479] on span "Crear caso manual" at bounding box center [1495, 486] width 19 height 19
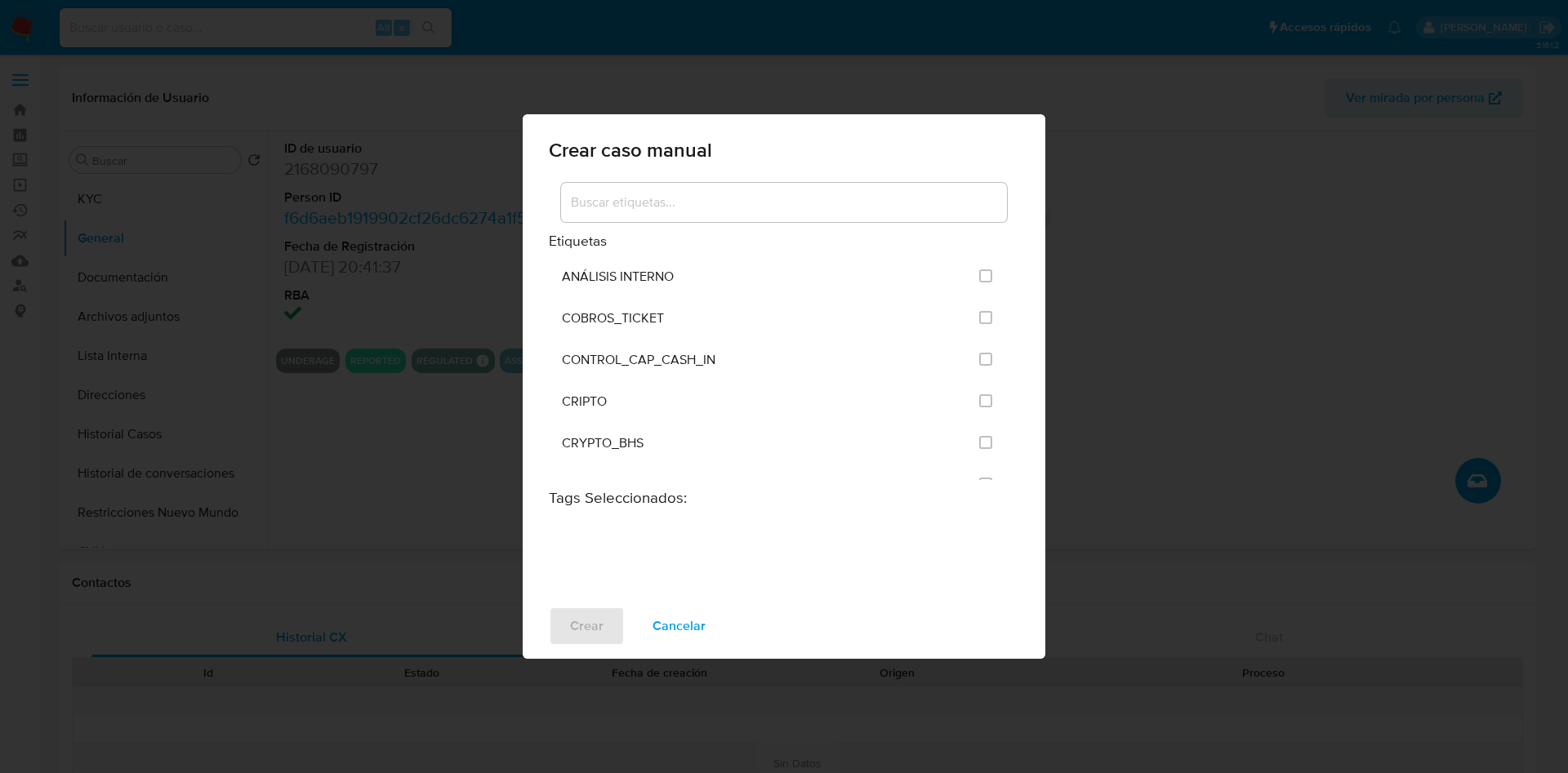
click at [752, 207] on input at bounding box center [784, 202] width 446 height 21
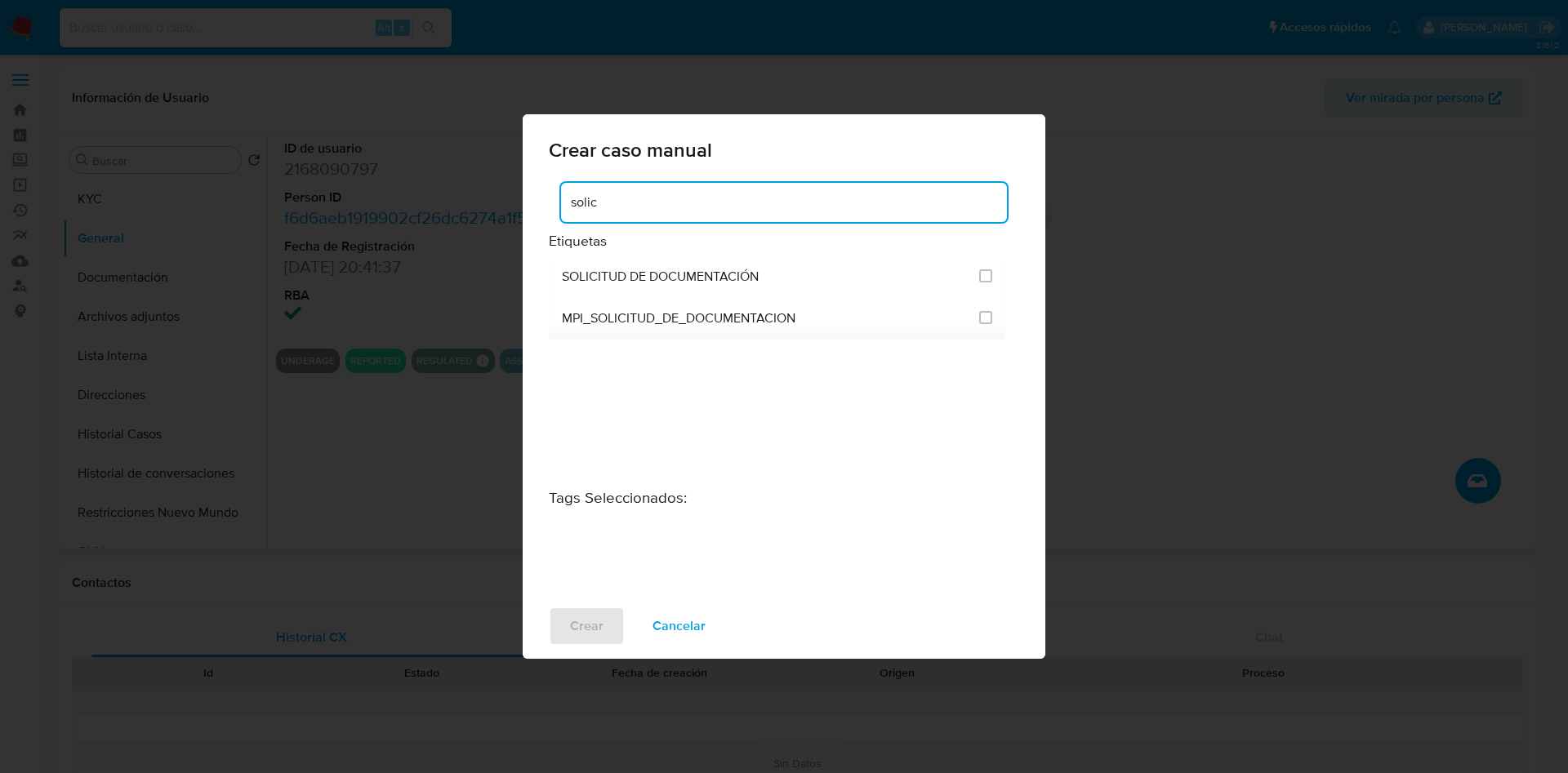
drag, startPoint x: 750, startPoint y: 209, endPoint x: 544, endPoint y: 201, distance: 206.2
click at [544, 201] on div "solic Etiquetas SOLICITUD DE DOCUMENTACIÓN MPI_SOLICITUD_DE_DOCUMENTACION Tags …" at bounding box center [784, 386] width 523 height 413
drag, startPoint x: 695, startPoint y: 206, endPoint x: 538, endPoint y: 204, distance: 157.0
click at [540, 204] on div "analisis post Etiquetas Tags Seleccionados :" at bounding box center [784, 386] width 523 height 413
type input "post"
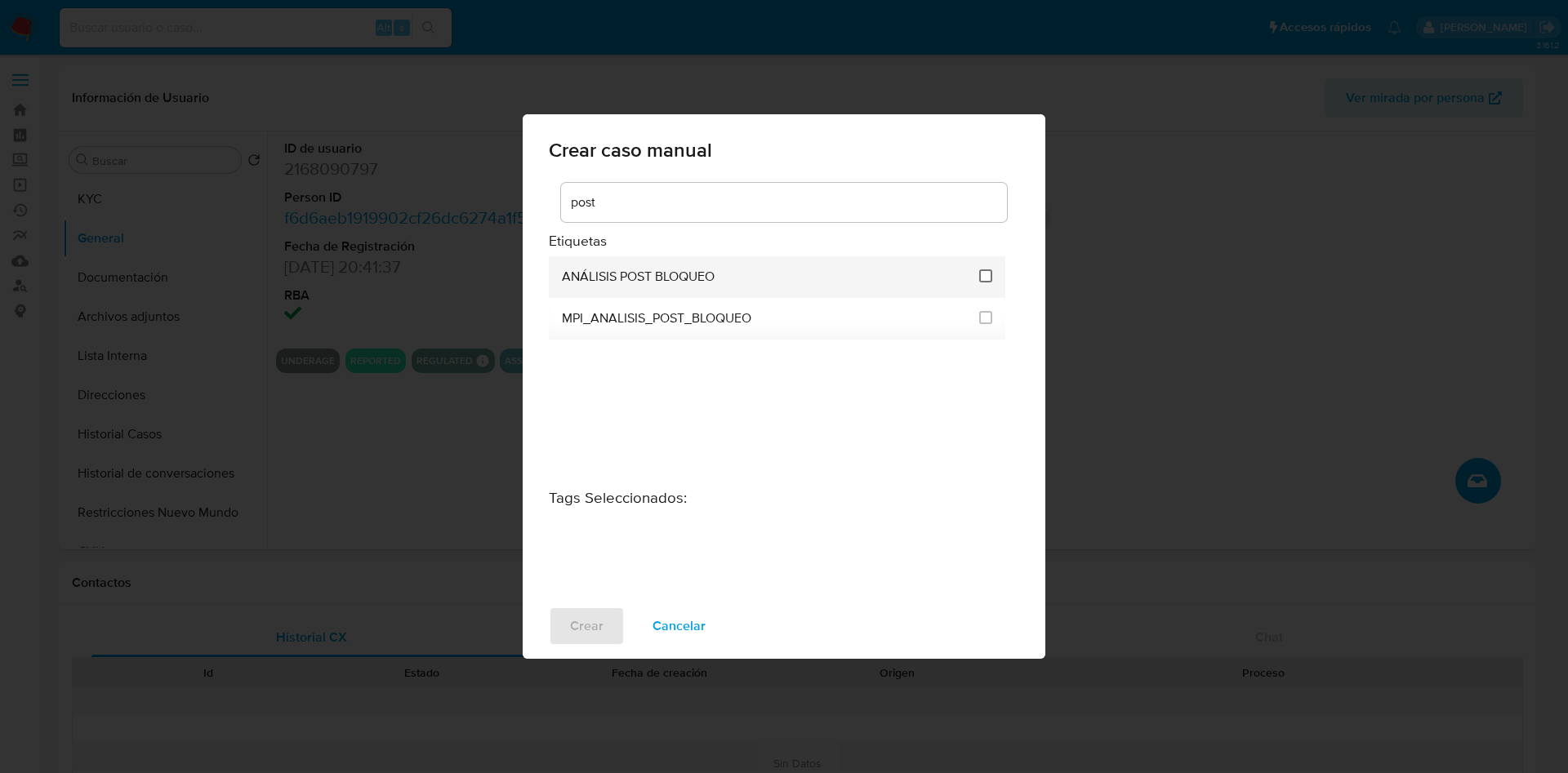
click at [988, 273] on input "3249" at bounding box center [986, 275] width 13 height 13
checkbox input "true"
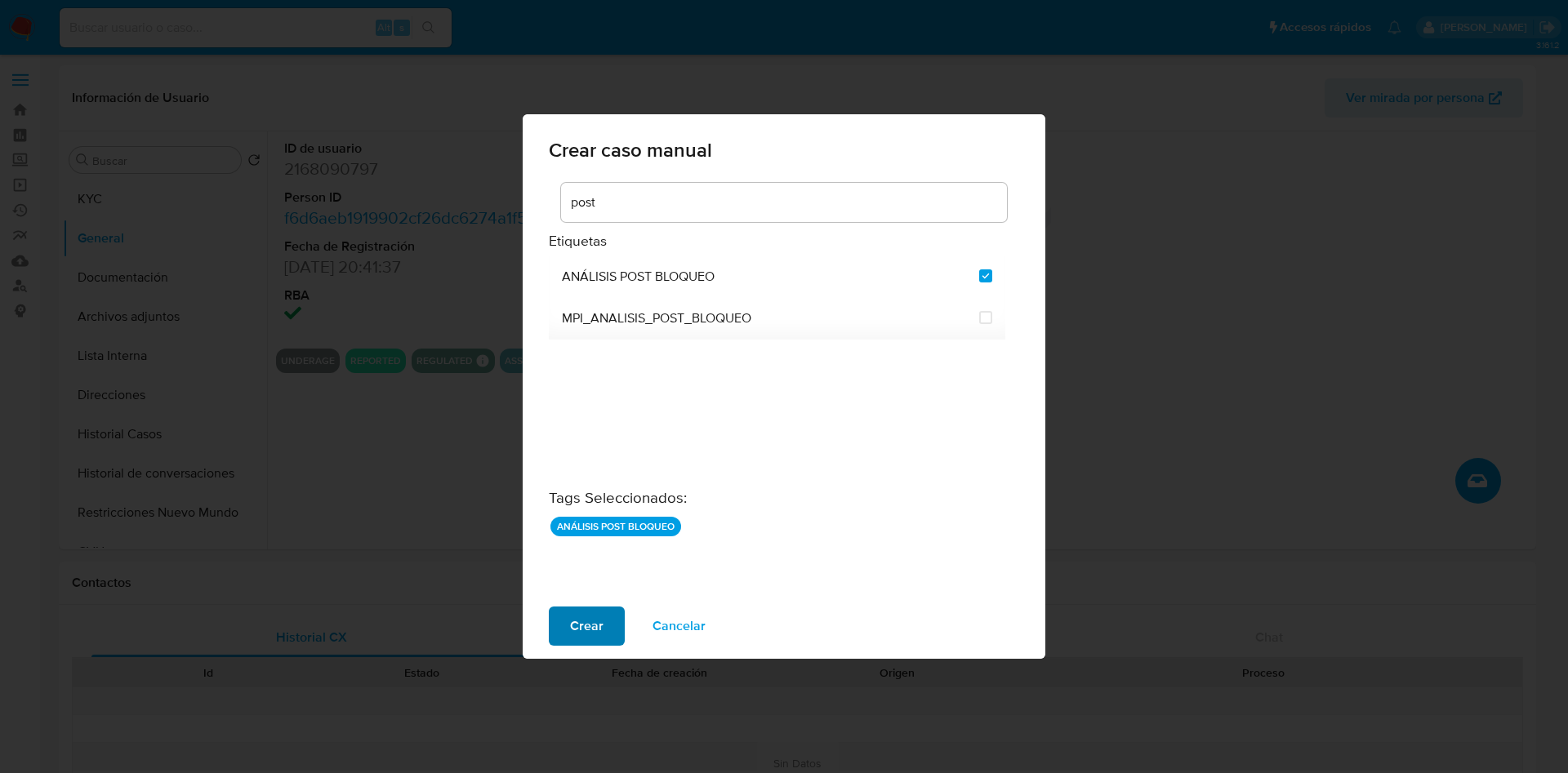
click at [612, 630] on button "Crear" at bounding box center [587, 626] width 76 height 39
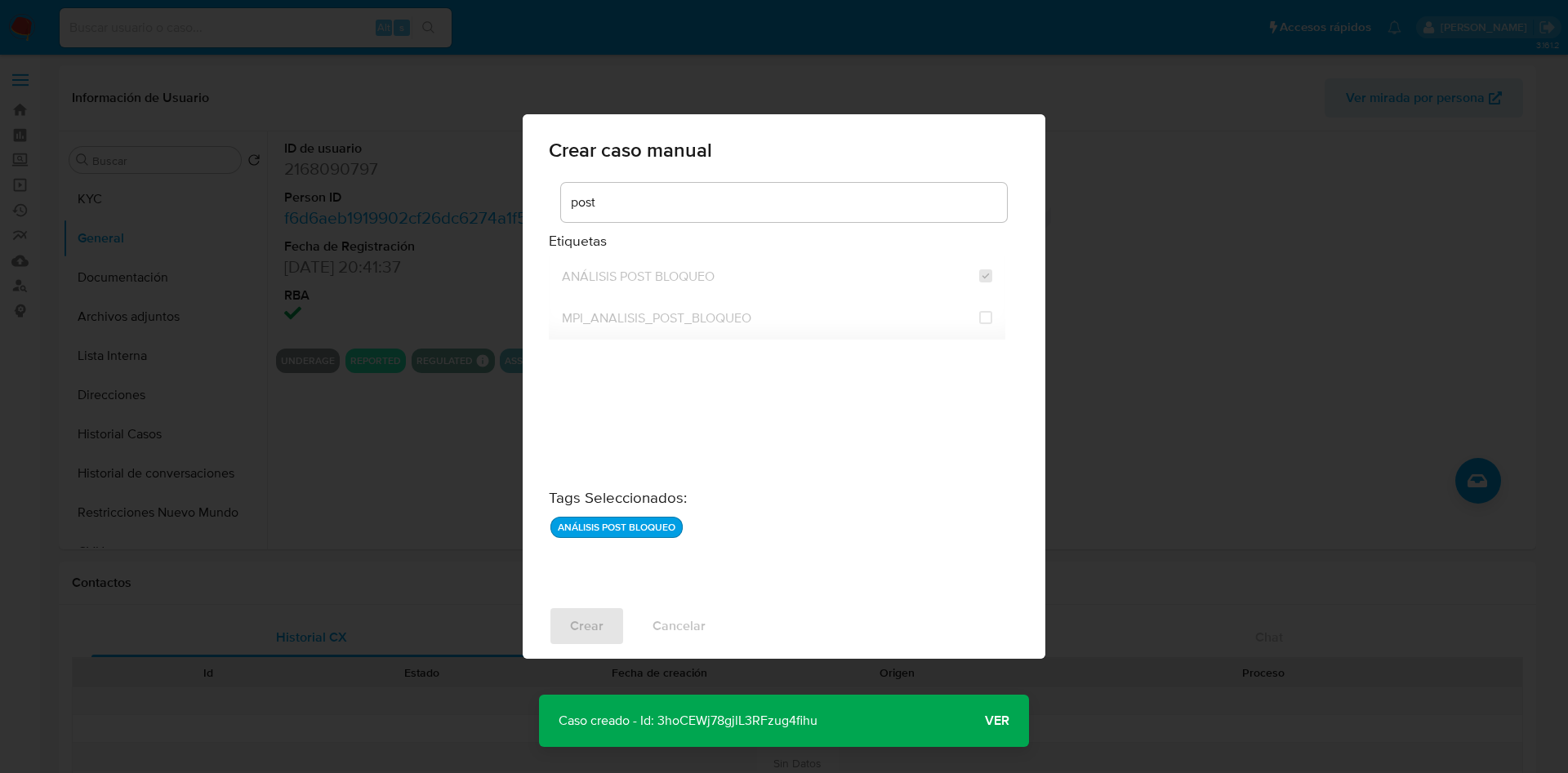
click at [989, 721] on span "Ver" at bounding box center [997, 721] width 25 height 0
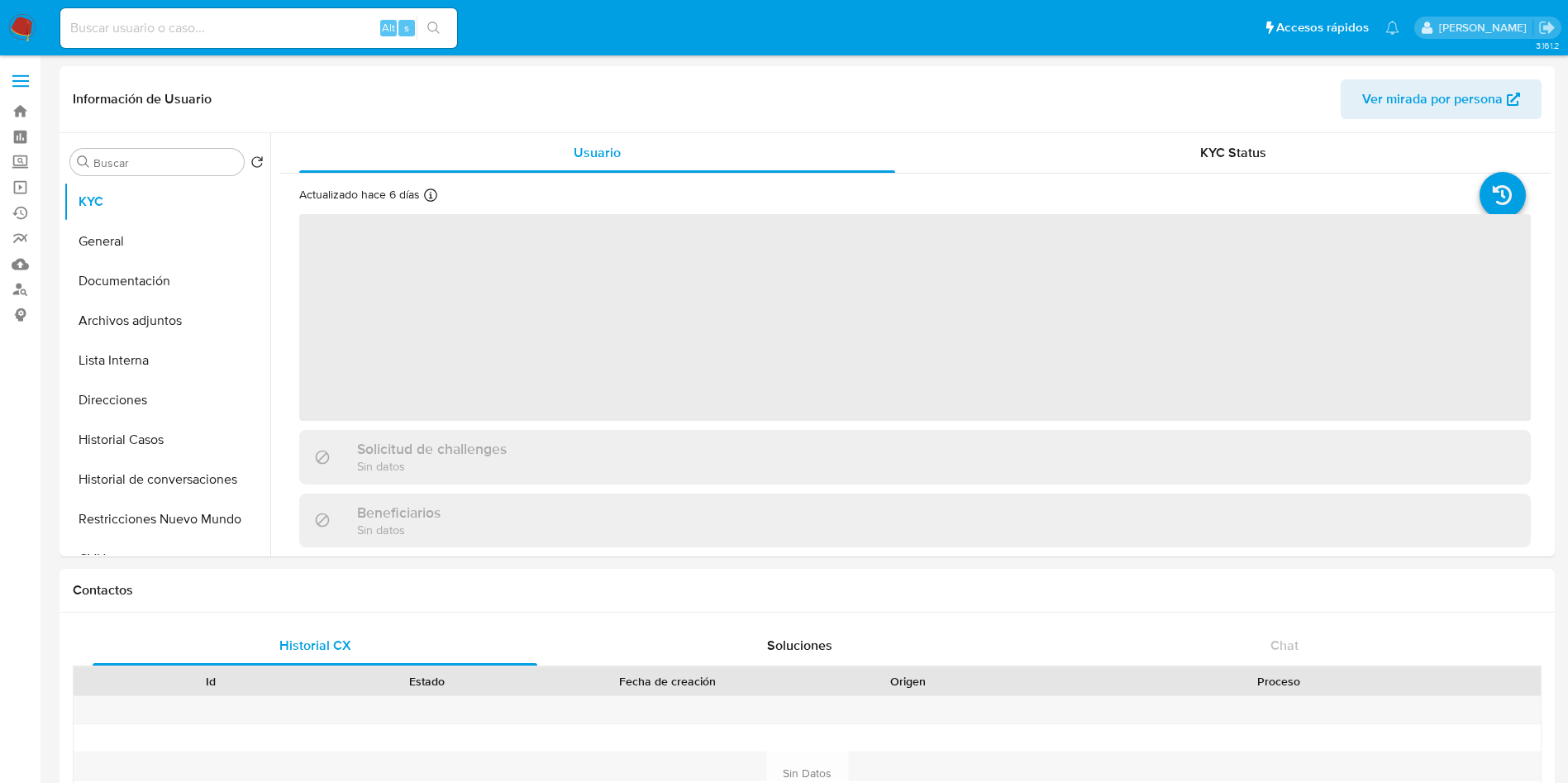
select select "10"
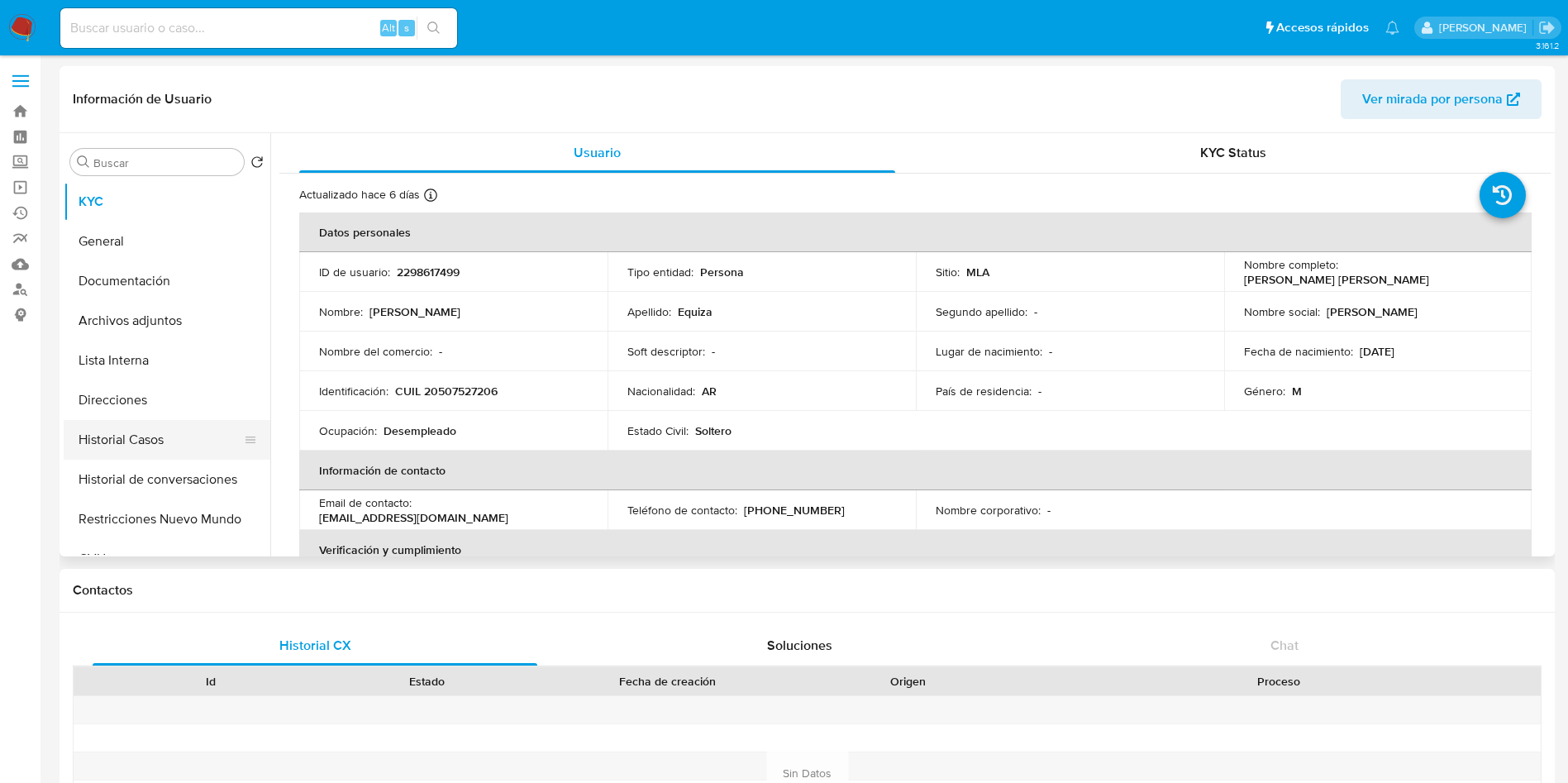
click at [211, 426] on button "Historial Casos" at bounding box center [160, 439] width 194 height 40
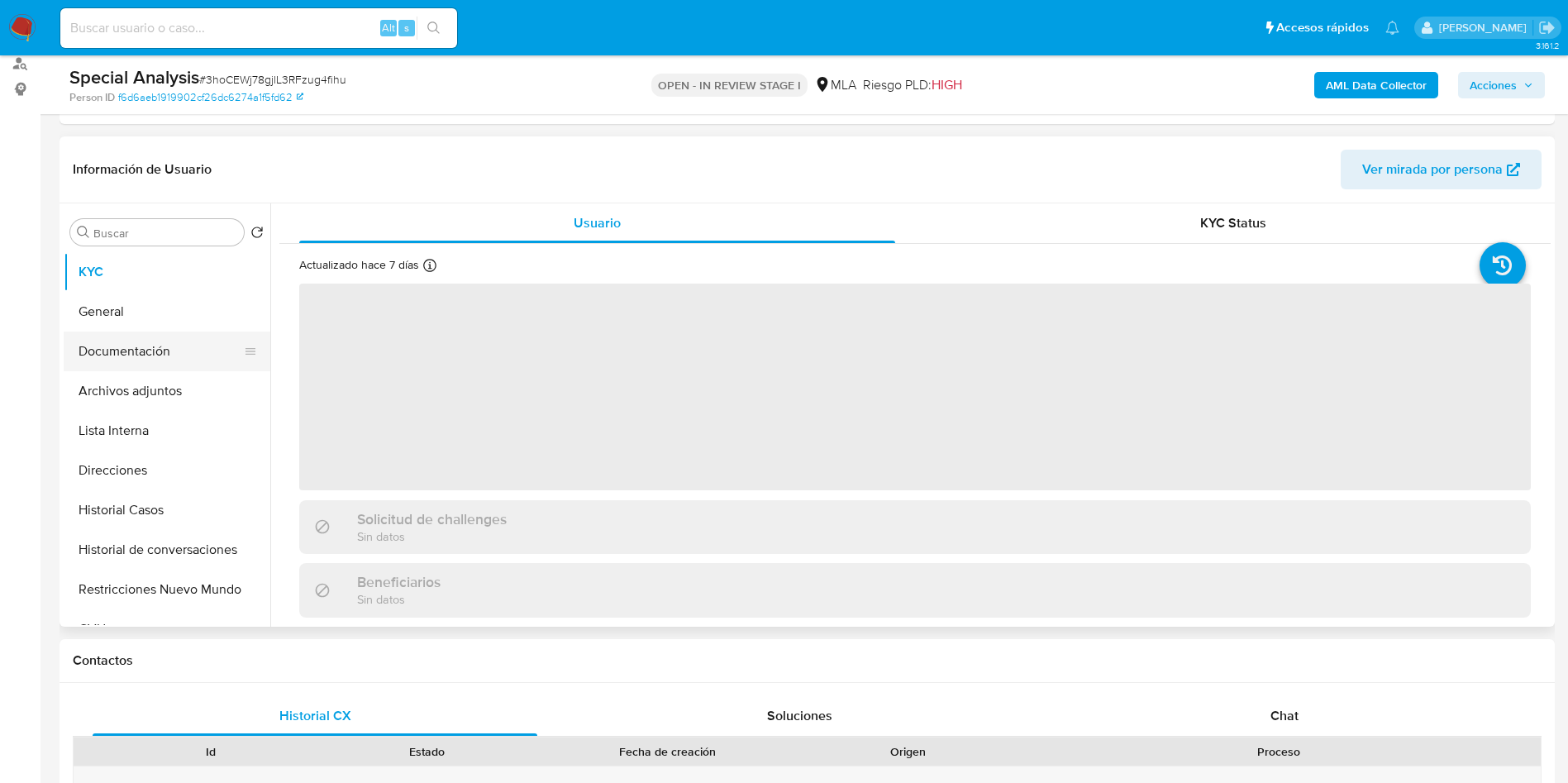
scroll to position [248, 0]
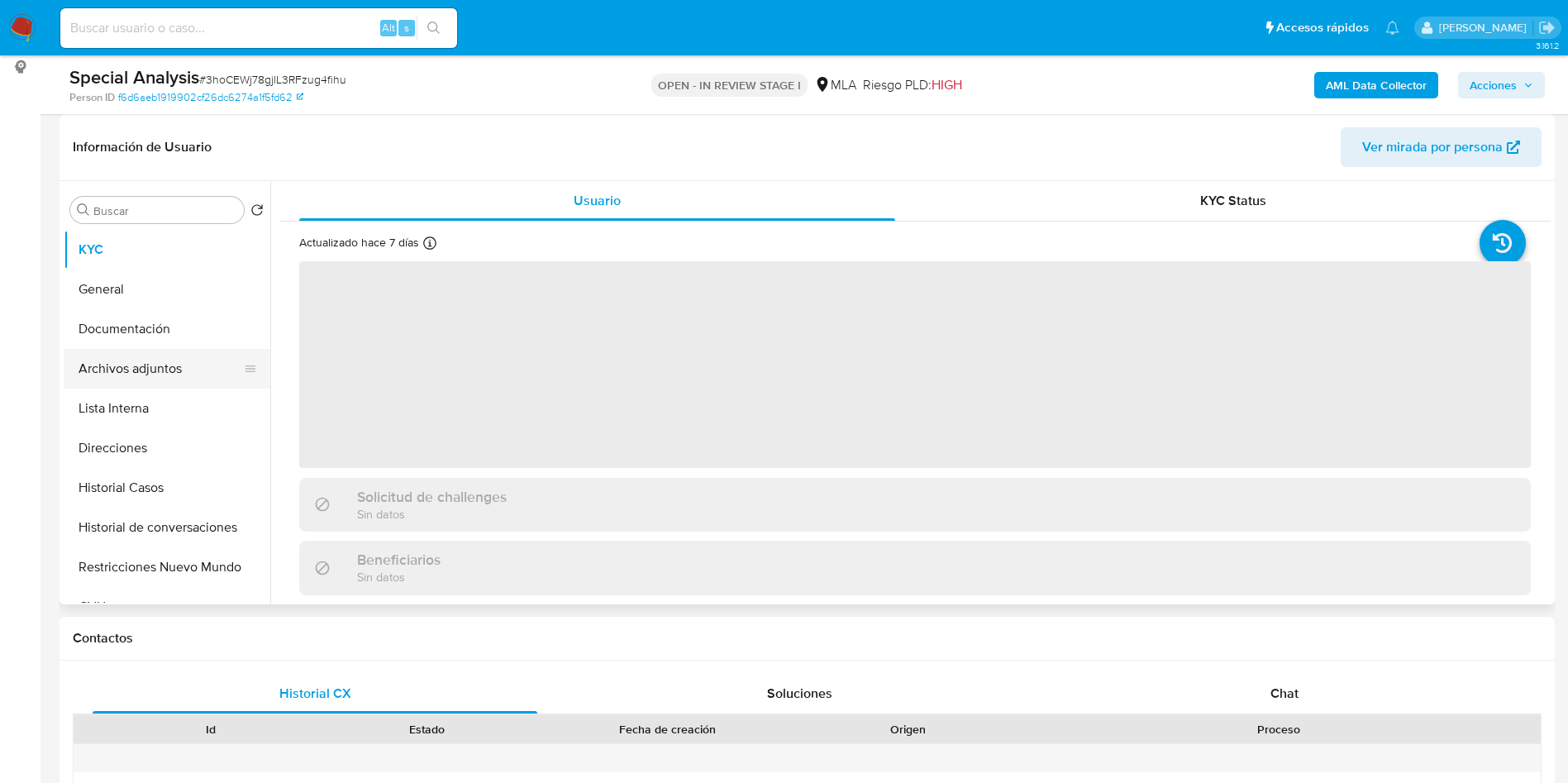
click at [165, 358] on button "Archivos adjuntos" at bounding box center [160, 369] width 194 height 40
select select "10"
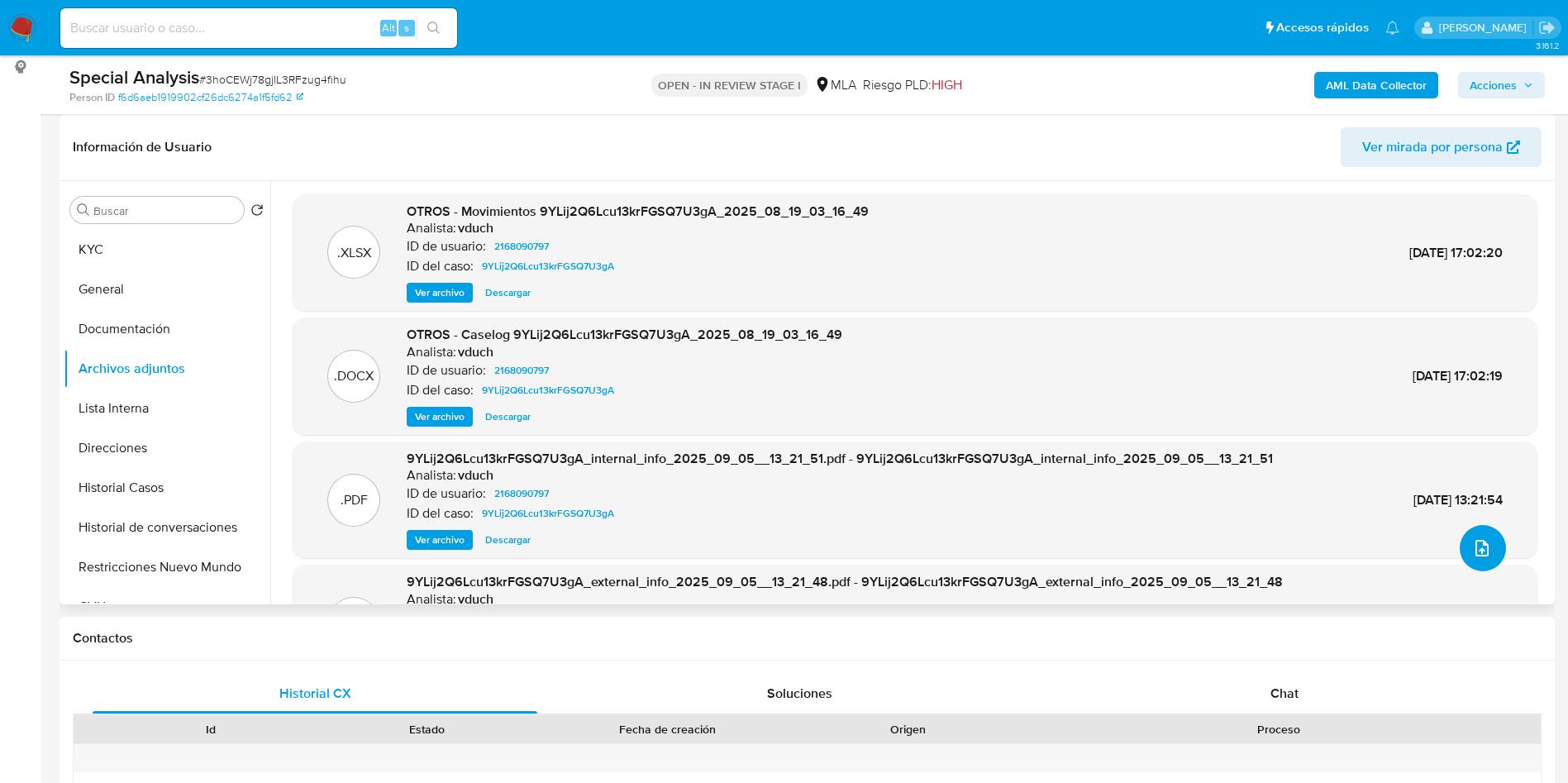
click at [1478, 542] on icon "upload-file" at bounding box center [1482, 549] width 13 height 17
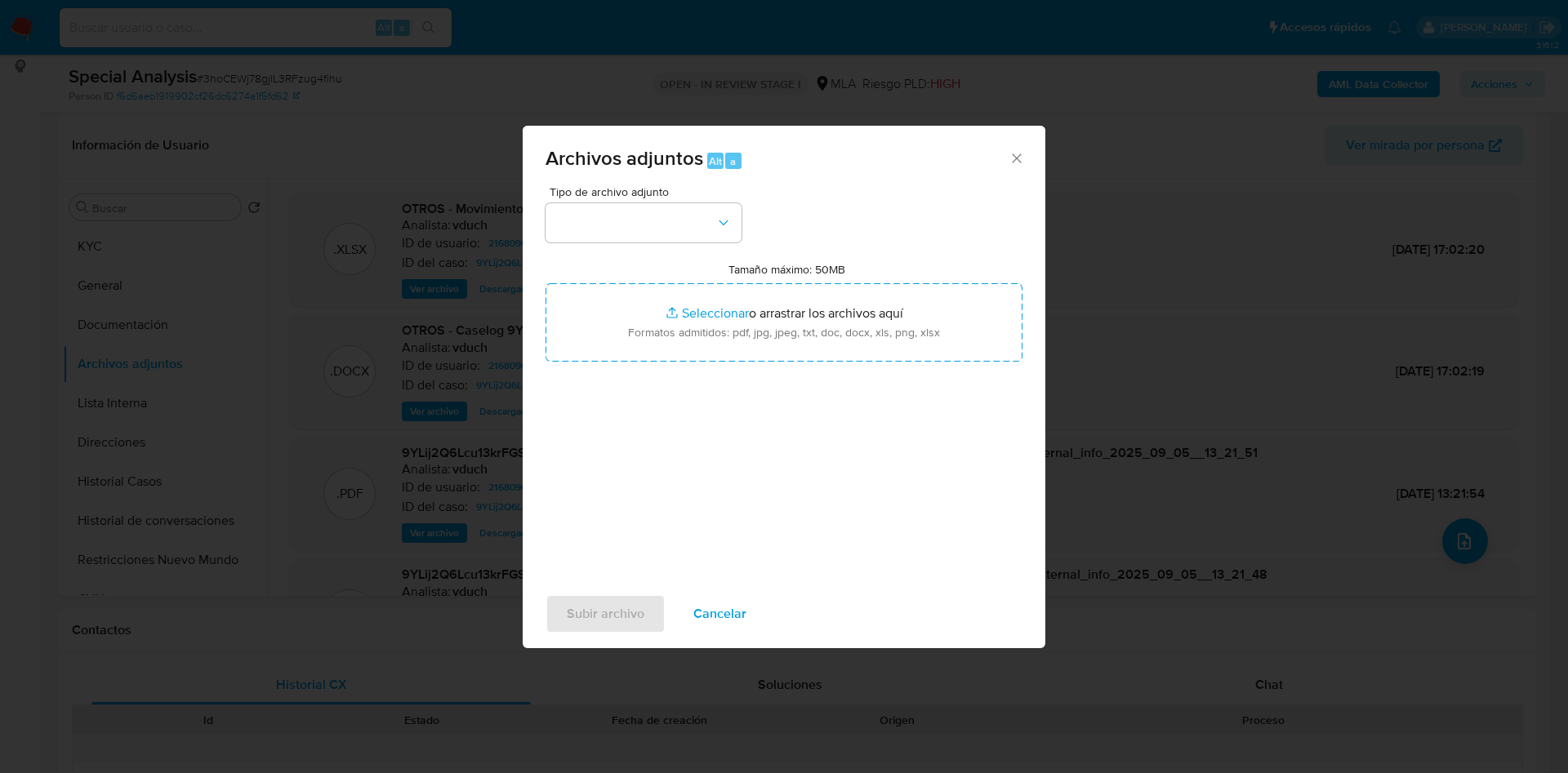
click at [696, 247] on div "Tipo de archivo adjunto Tamaño máximo: 50MB Seleccionar archivos Seleccionar o …" at bounding box center [784, 378] width 477 height 385
click at [702, 231] on button "button" at bounding box center [643, 222] width 196 height 39
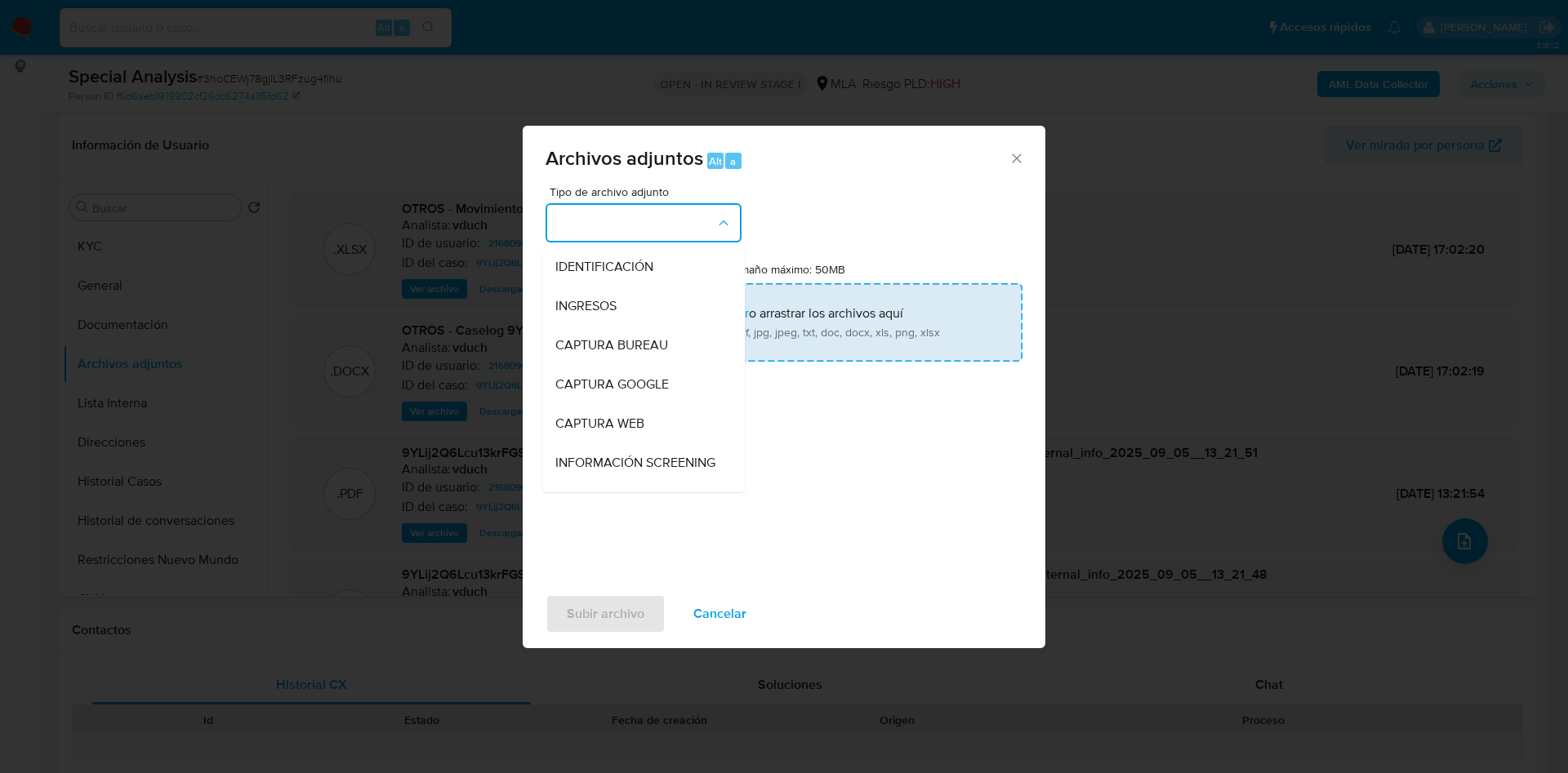
click at [619, 292] on div "INGRESOS" at bounding box center [639, 306] width 167 height 39
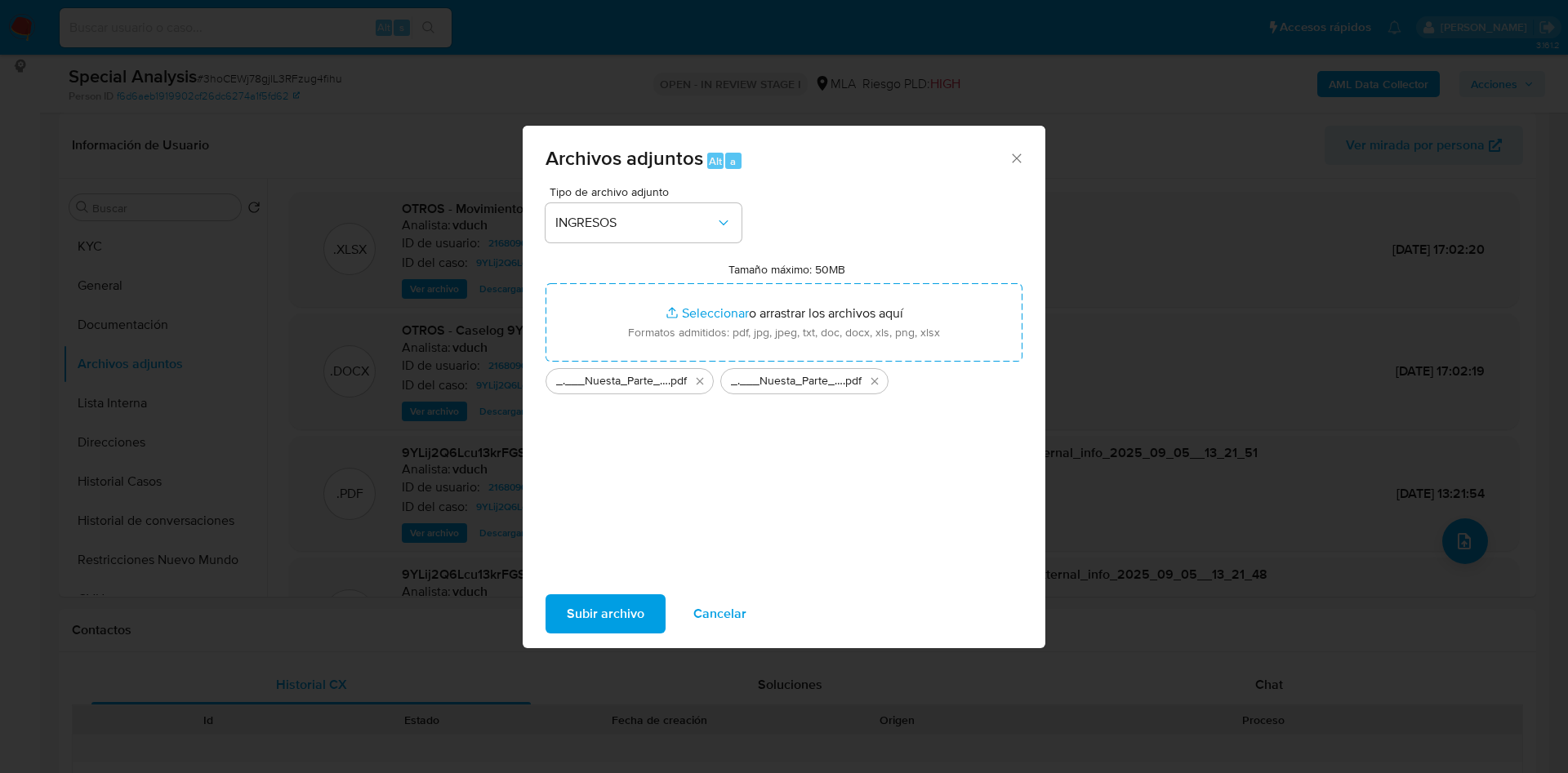
click at [579, 610] on span "Subir archivo" at bounding box center [605, 613] width 78 height 36
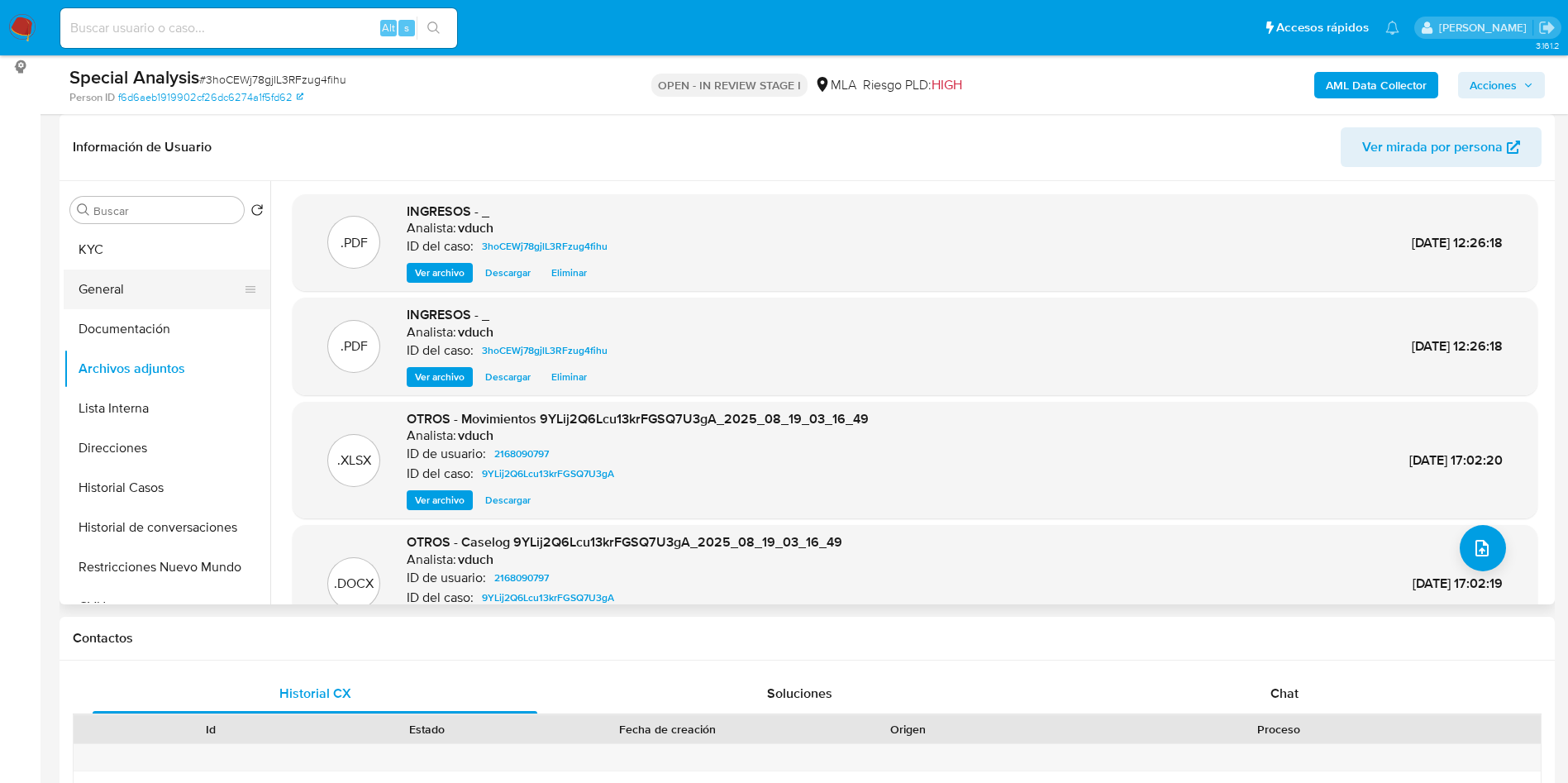
click at [196, 278] on button "General" at bounding box center [160, 289] width 194 height 40
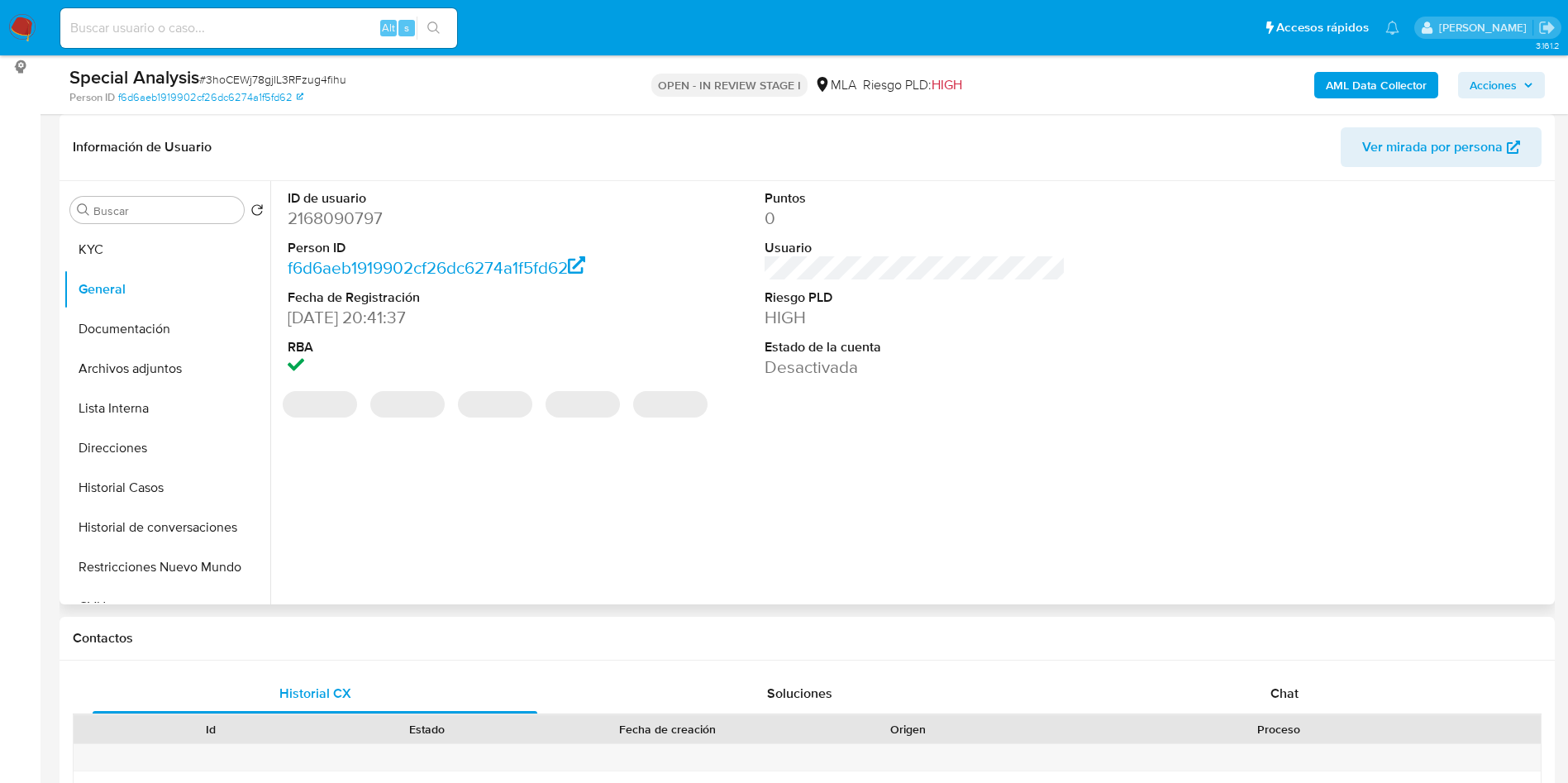
click at [347, 225] on dd "2168090797" at bounding box center [439, 218] width 302 height 23
copy dd "2168090797"
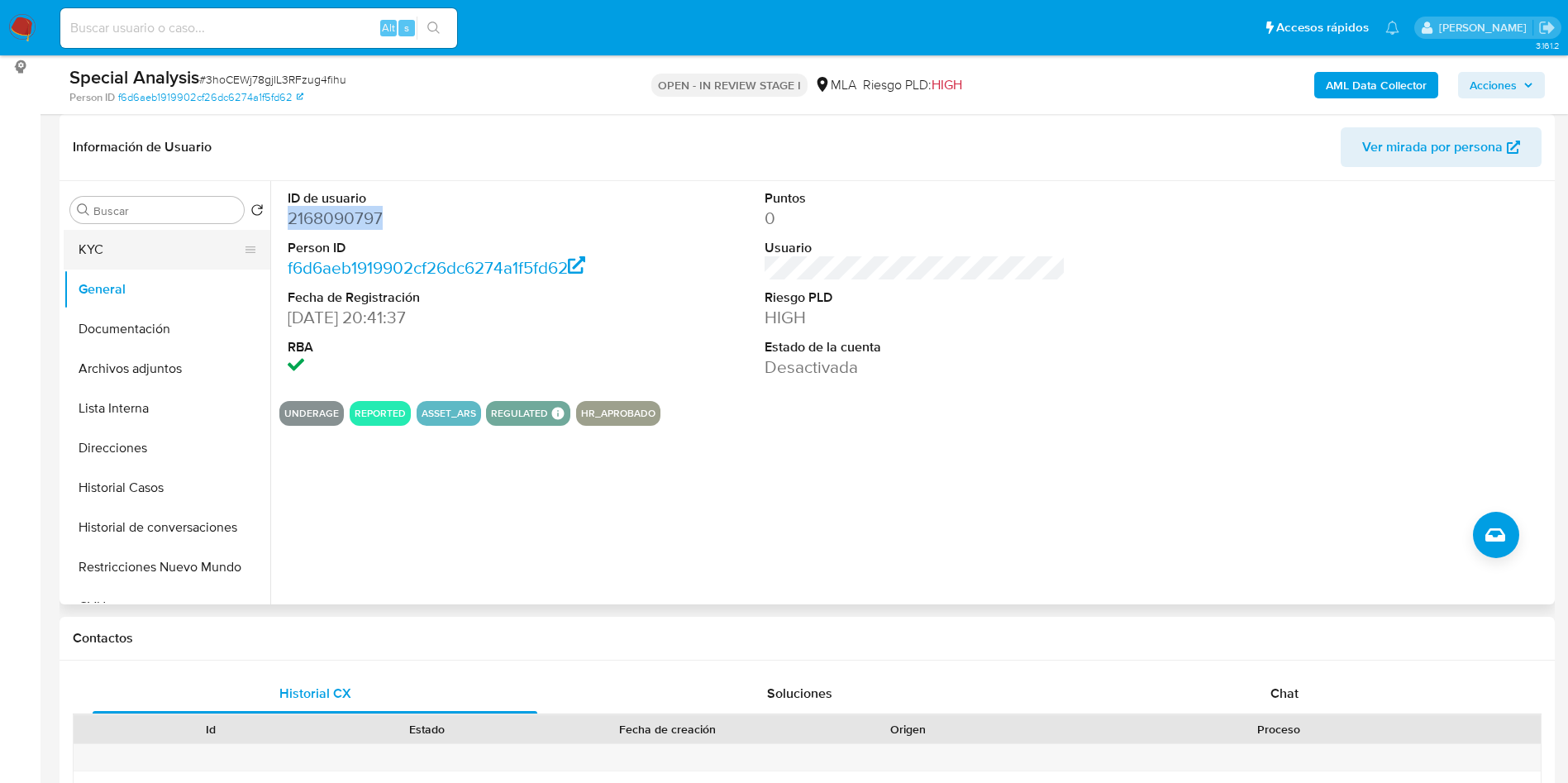
click at [166, 257] on button "KYC" at bounding box center [160, 249] width 194 height 40
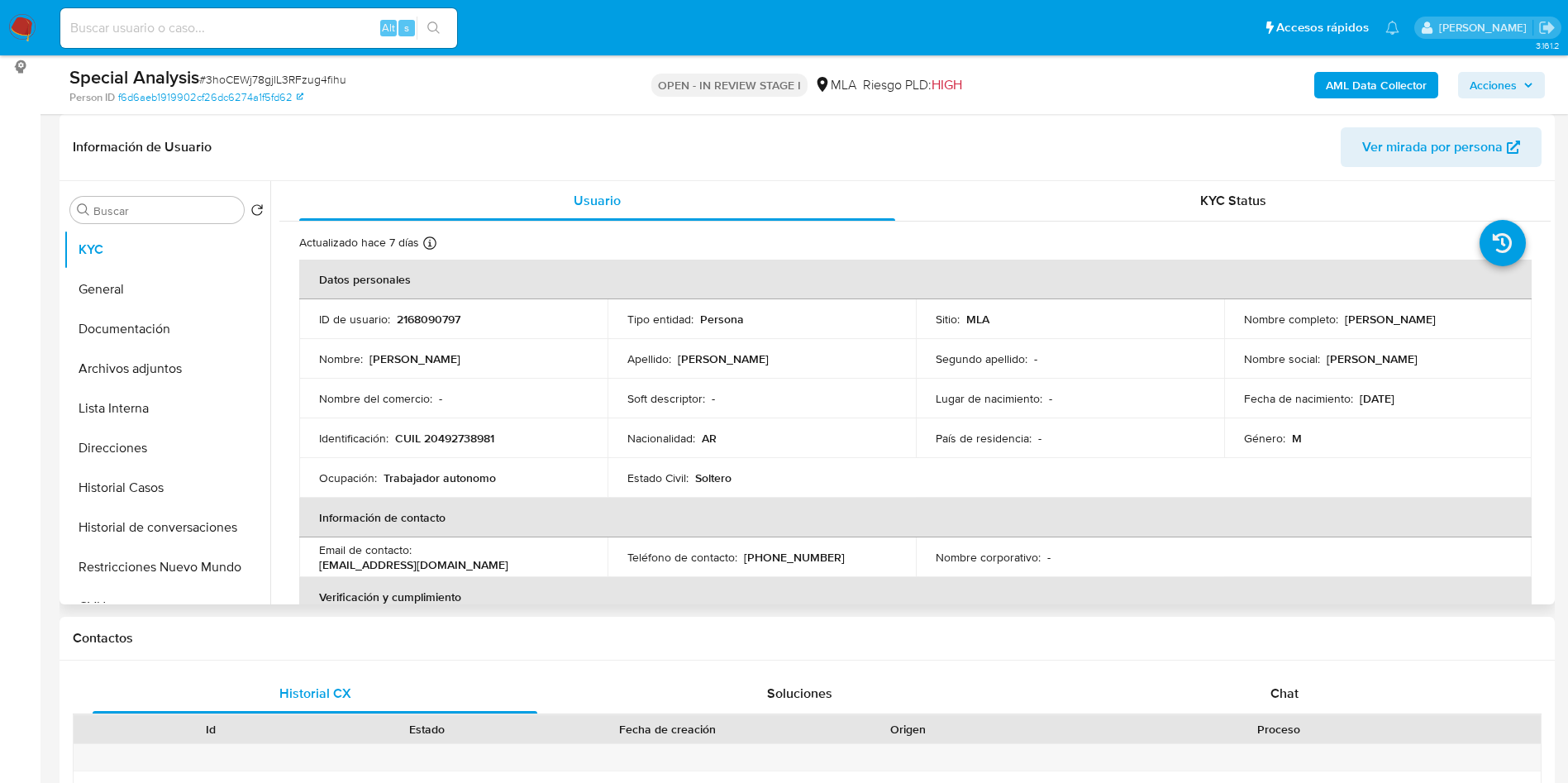
drag, startPoint x: 1233, startPoint y: 327, endPoint x: 1420, endPoint y: 327, distance: 187.0
click at [1420, 327] on td "Nombre completo : Benjamin Ezequiel Vargas Equiza" at bounding box center [1378, 319] width 308 height 40
copy p "[PERSON_NAME] [PERSON_NAME]"
click at [1406, 426] on td "Género : M" at bounding box center [1378, 438] width 308 height 40
drag, startPoint x: 396, startPoint y: 437, endPoint x: 511, endPoint y: 431, distance: 115.2
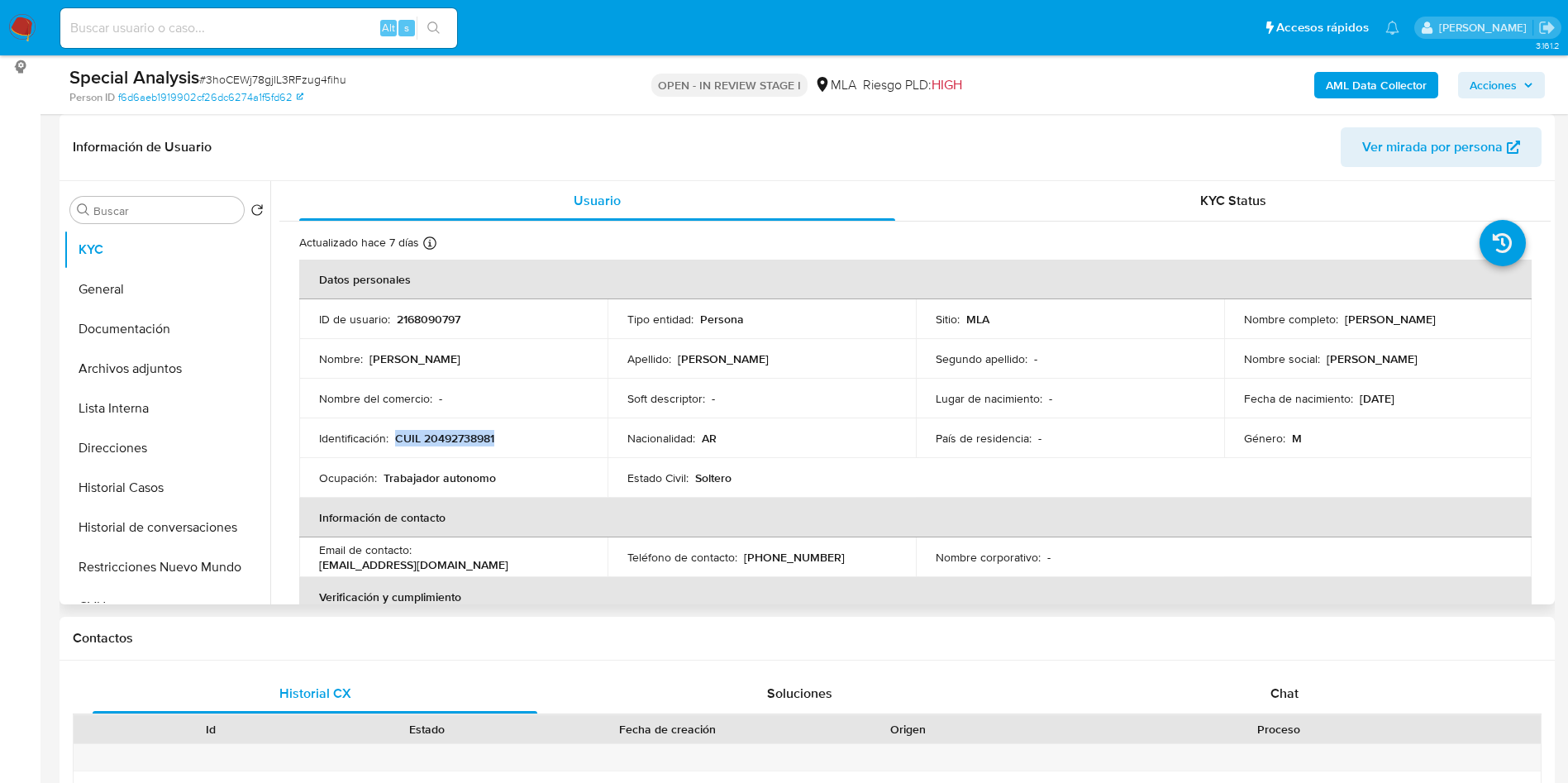
click at [511, 431] on div "Identificación : CUIL 20492738981" at bounding box center [453, 438] width 269 height 15
copy p "CUIL 20492738981"
click at [169, 358] on button "Archivos adjuntos" at bounding box center [160, 369] width 194 height 40
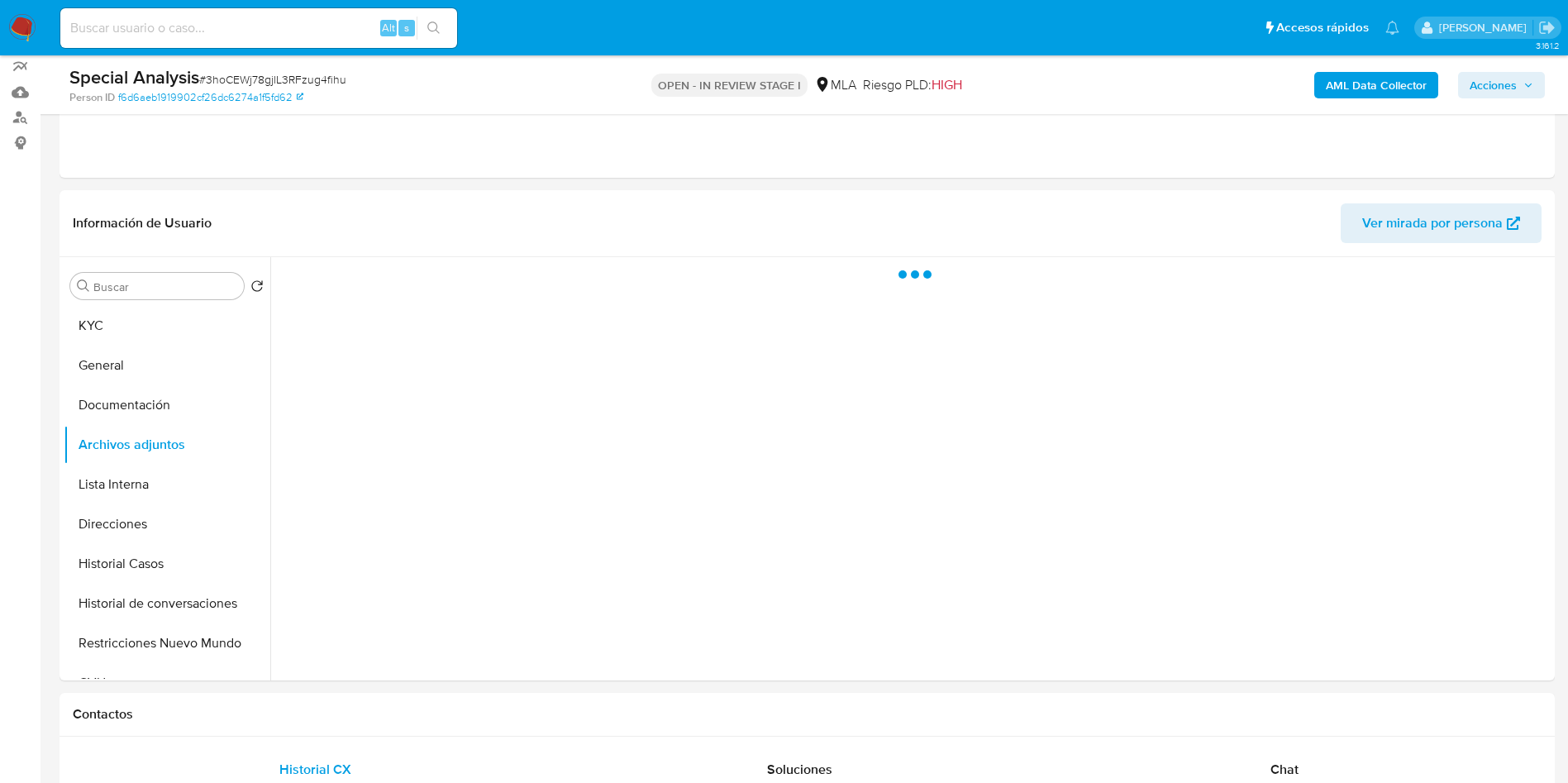
scroll to position [0, 0]
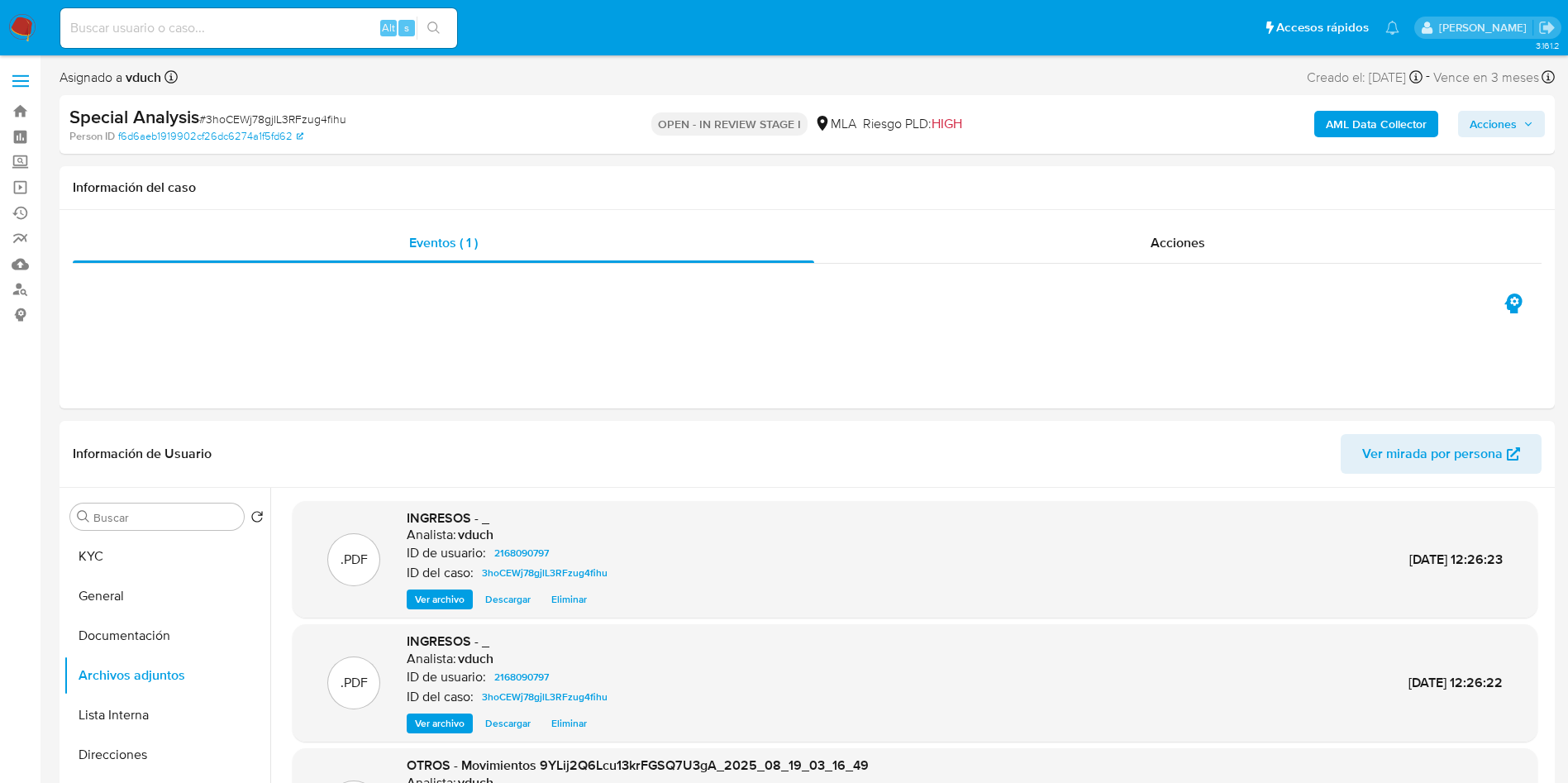
click at [1471, 116] on span "Acciones" at bounding box center [1493, 124] width 47 height 27
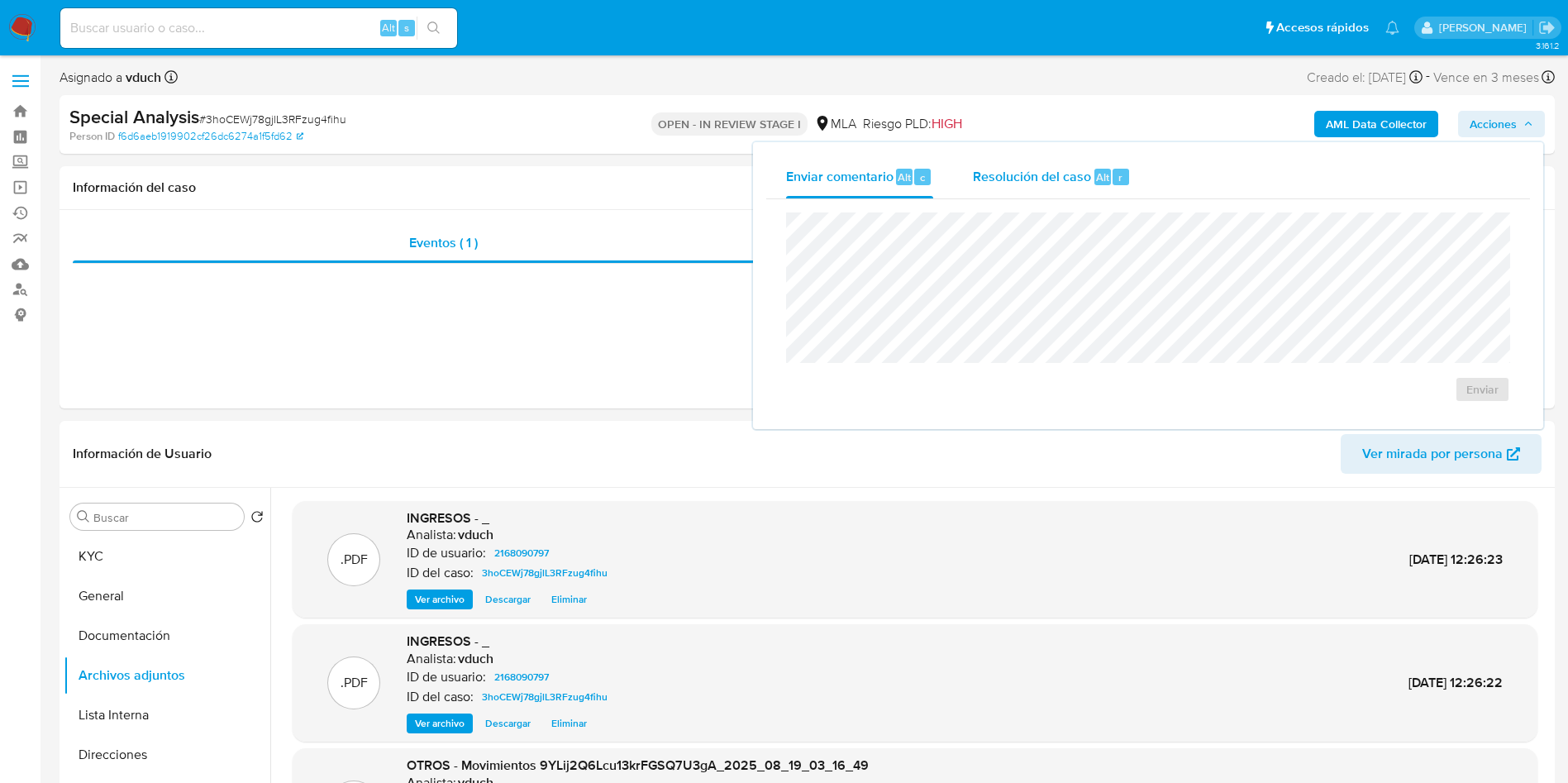
drag, startPoint x: 1074, startPoint y: 162, endPoint x: 1074, endPoint y: 179, distance: 17.0
click at [1074, 160] on div "Resolución del caso Alt r" at bounding box center [1051, 177] width 157 height 43
paste textarea "Usuario "2168090797", Benjamín Ezequiel Vargas Equiza - CUIL 20492738981. Se cr…"
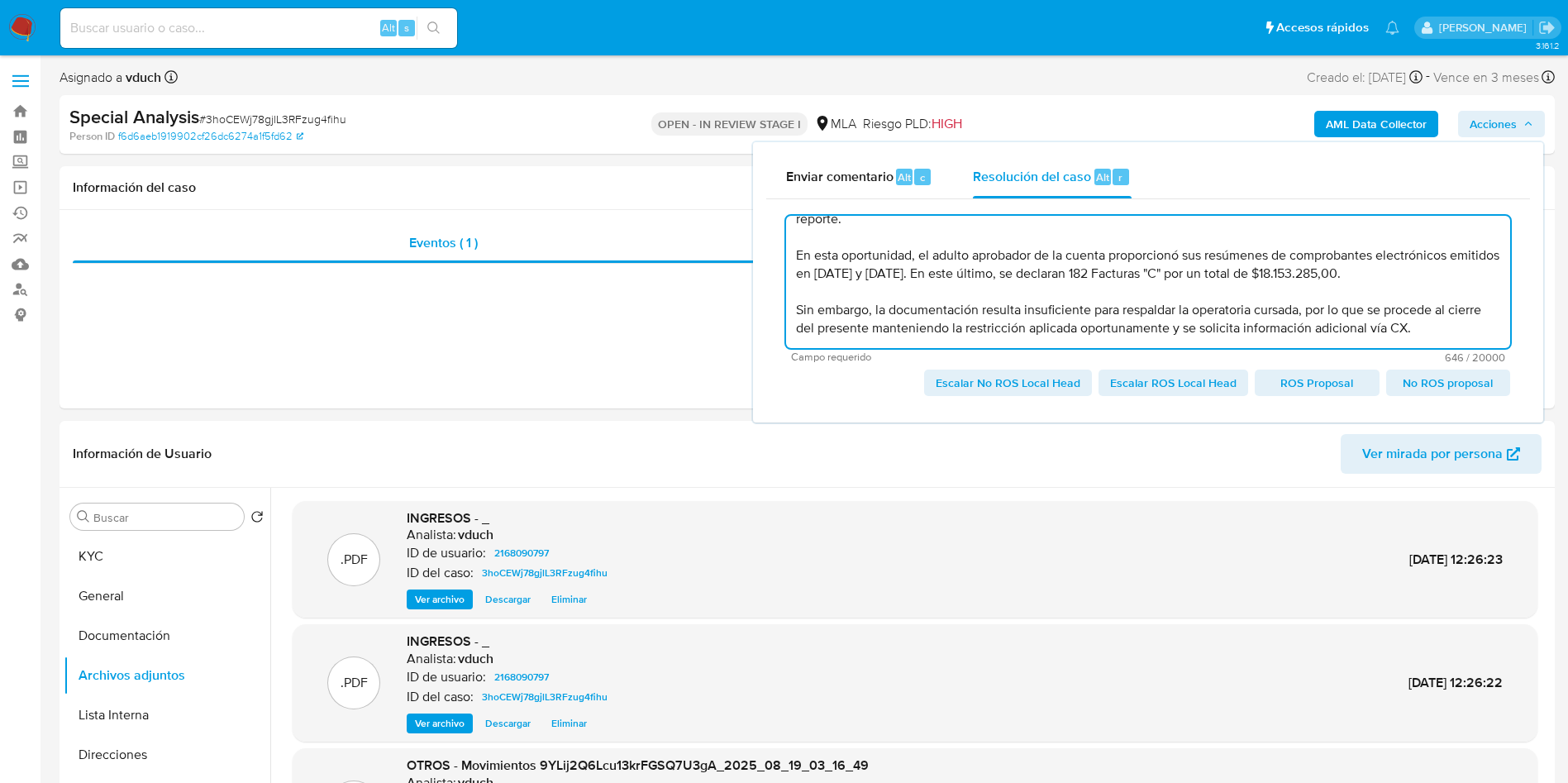
click at [1446, 383] on span "No ROS proposal" at bounding box center [1448, 383] width 101 height 23
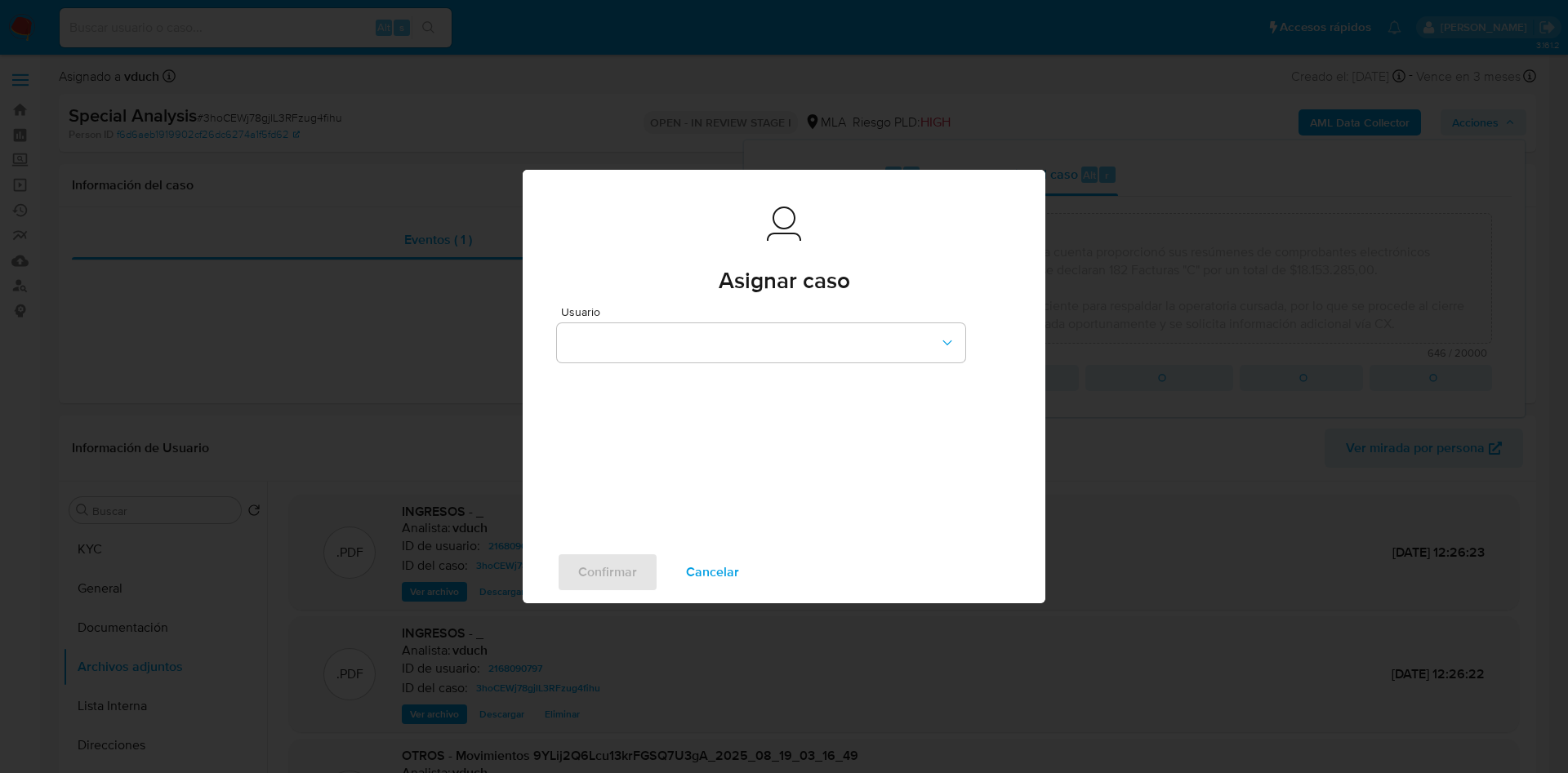
click at [732, 581] on span "Cancelar" at bounding box center [713, 572] width 53 height 36
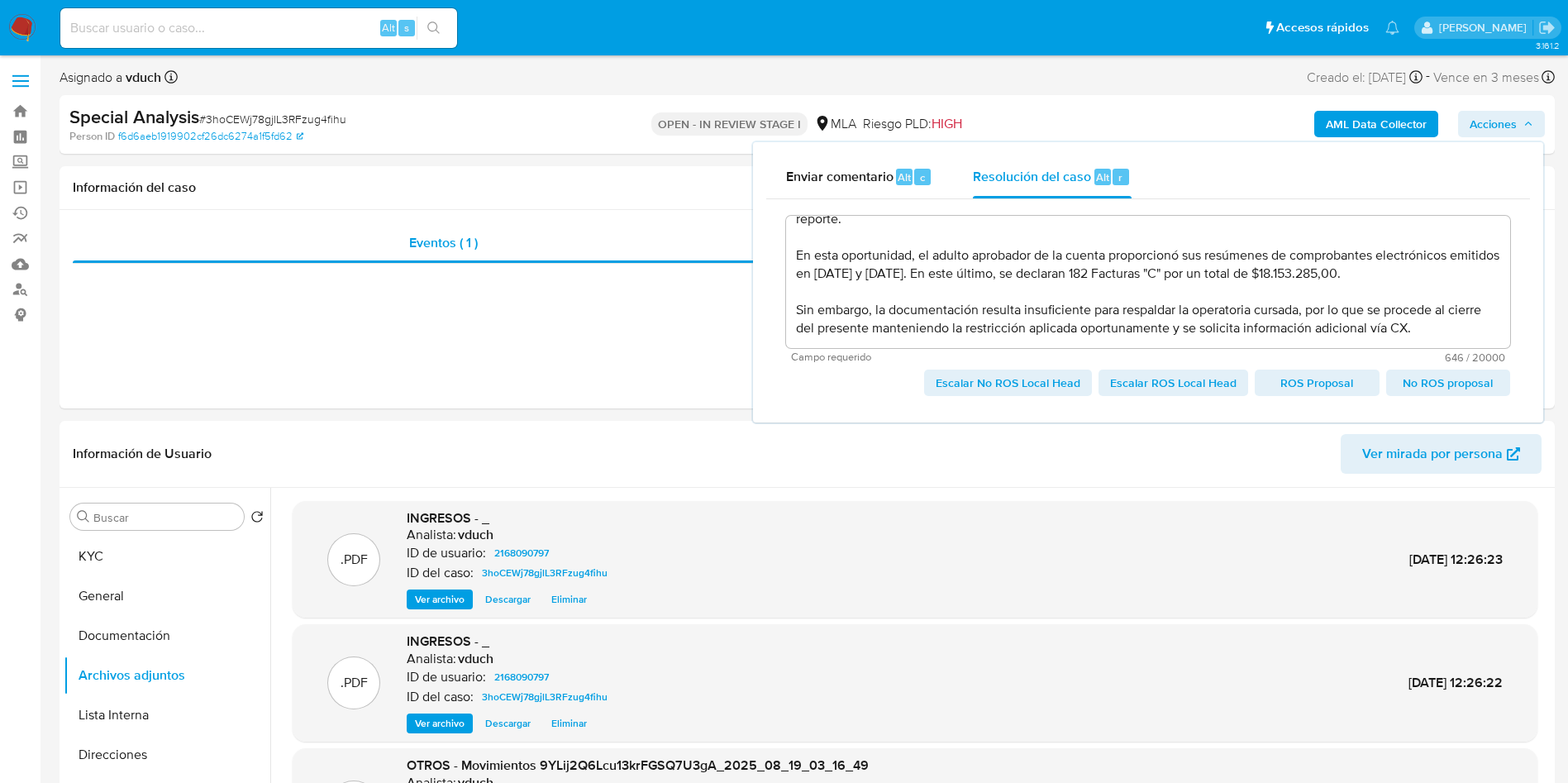
click at [1035, 384] on span "Escalar No ROS Local Head" at bounding box center [1008, 383] width 144 height 23
type textarea "Usuario "2168090797", Benjamín Ezequiel Vargas Equiza - CUIL 20492738981. Se cr…"
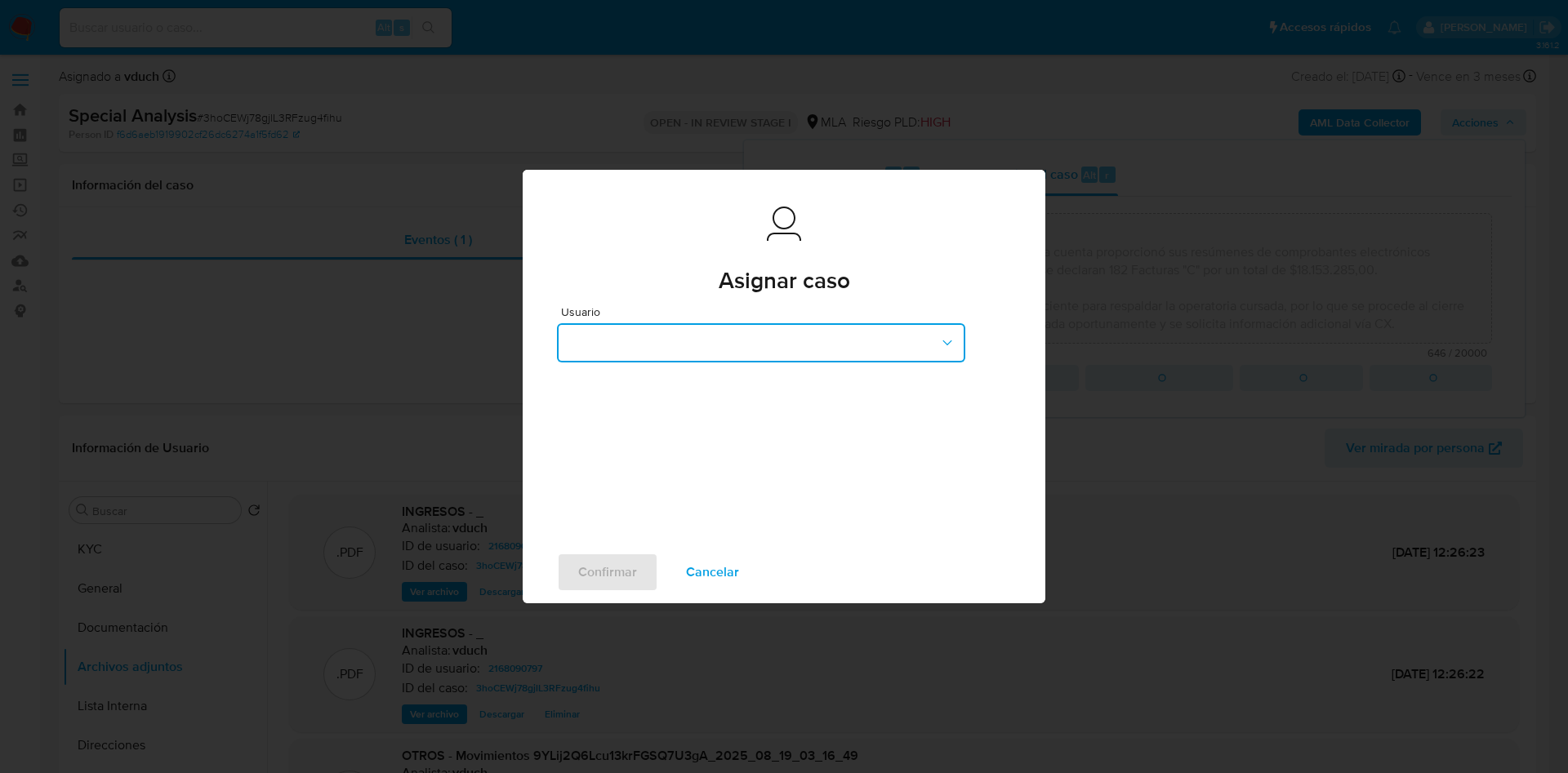
click at [663, 338] on button "button" at bounding box center [762, 342] width 408 height 39
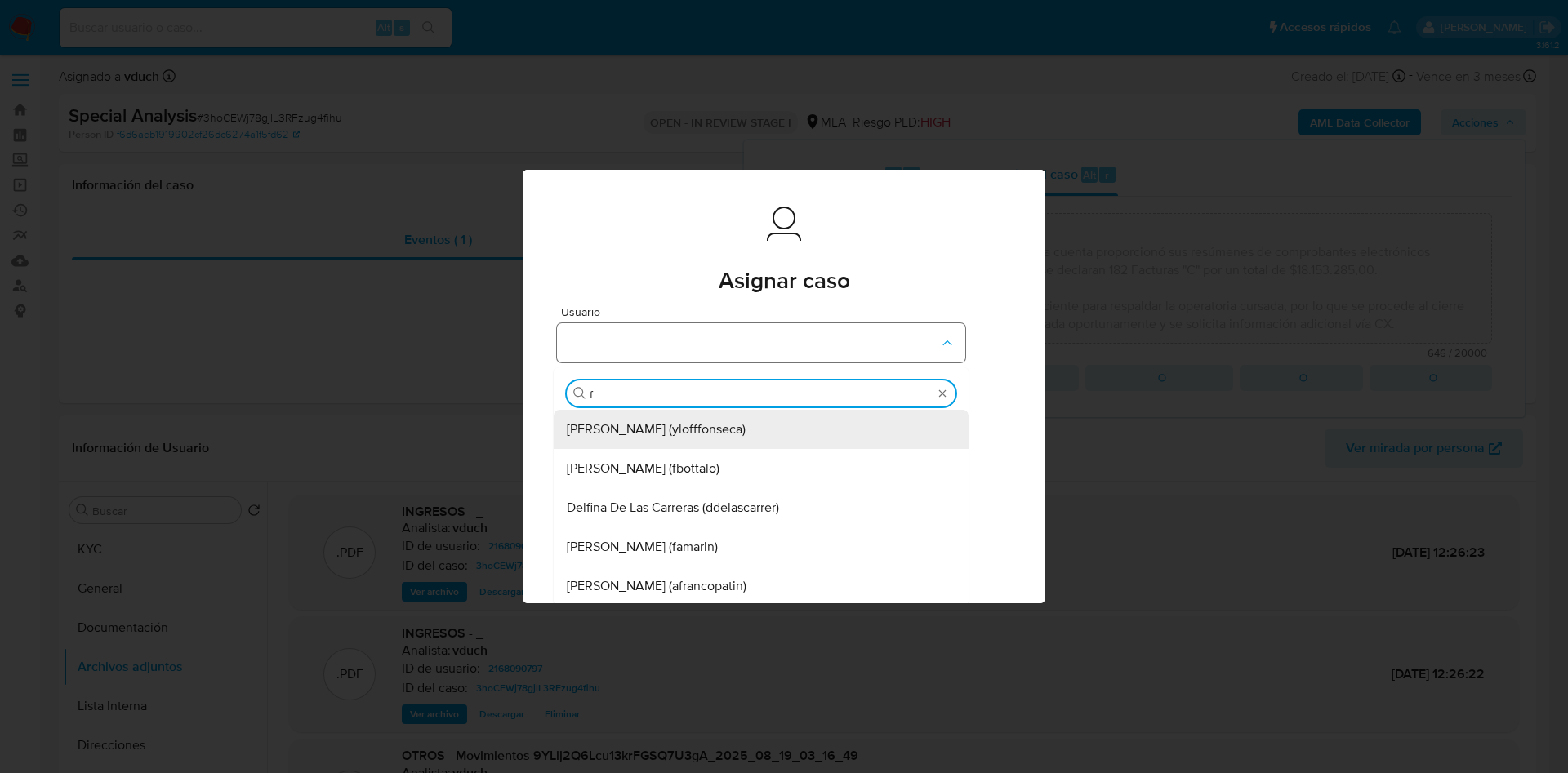
type input "fa"
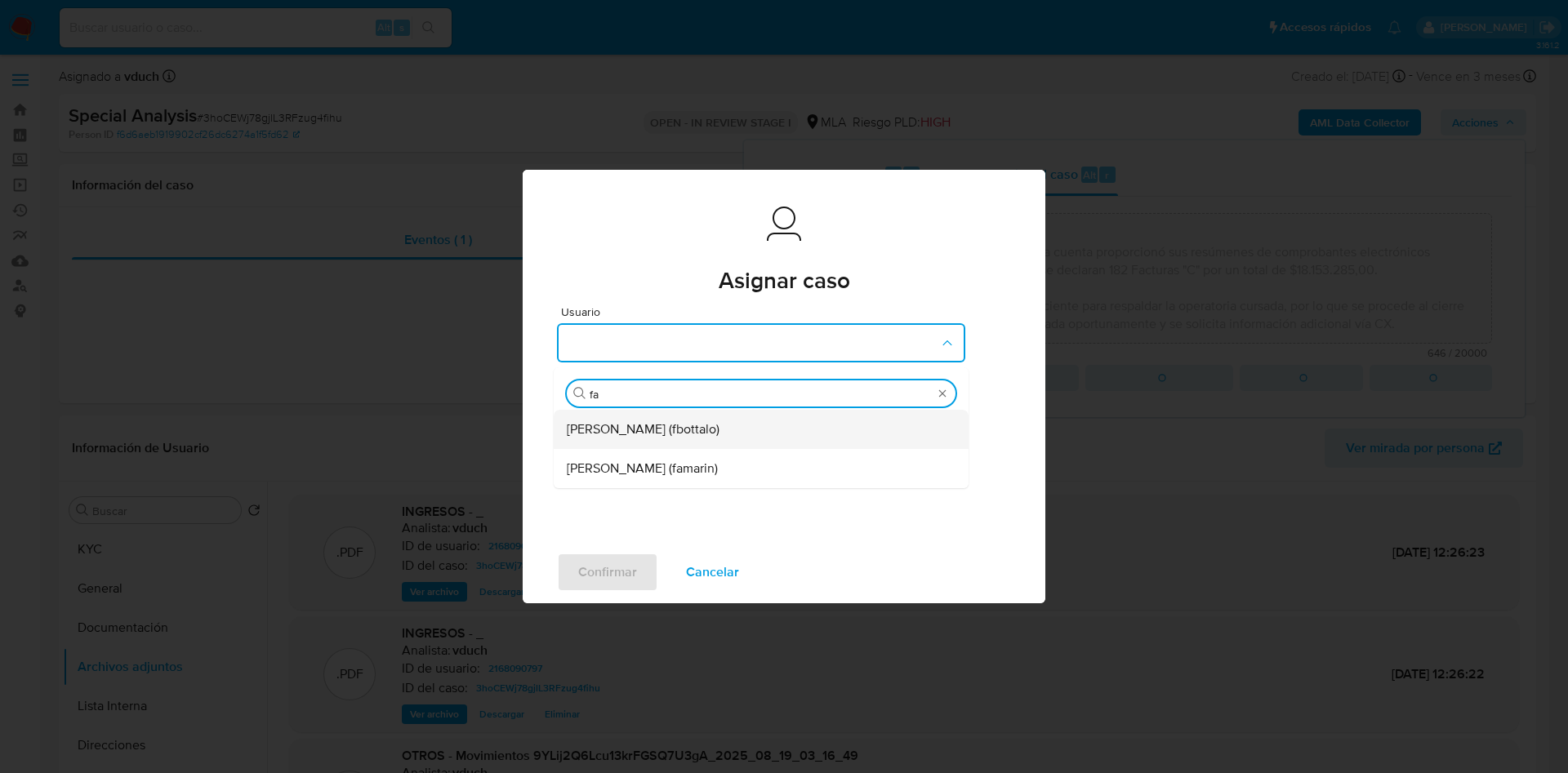
click at [658, 435] on span "Fabricio Bottalo (fbottalo)" at bounding box center [643, 429] width 153 height 16
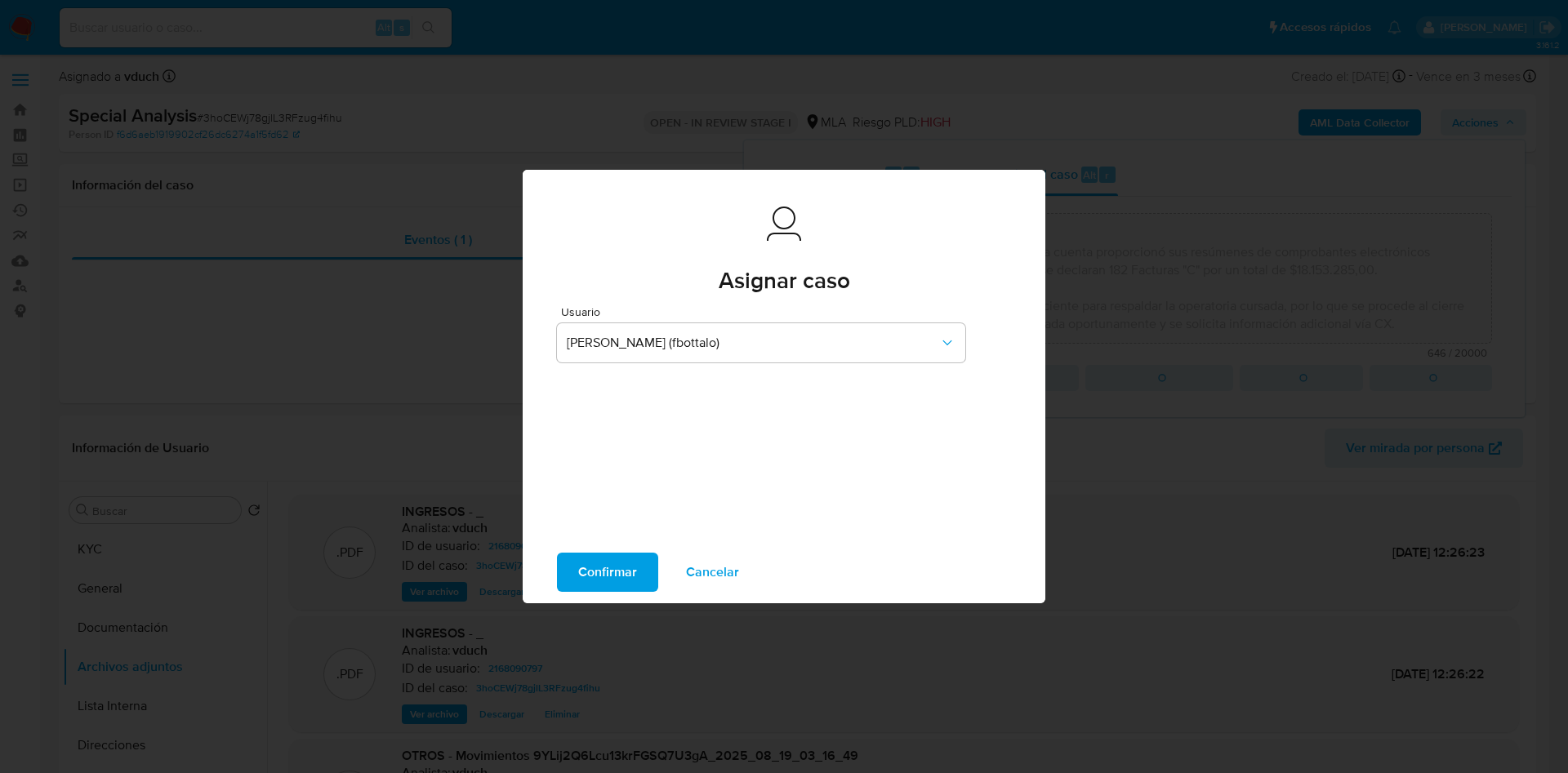
click at [626, 571] on span "Confirmar" at bounding box center [608, 572] width 59 height 36
type textarea "Usuario "2168090797", Benjamín Ezequiel Vargas Equiza - CUIL 20492738981. Se cr…"
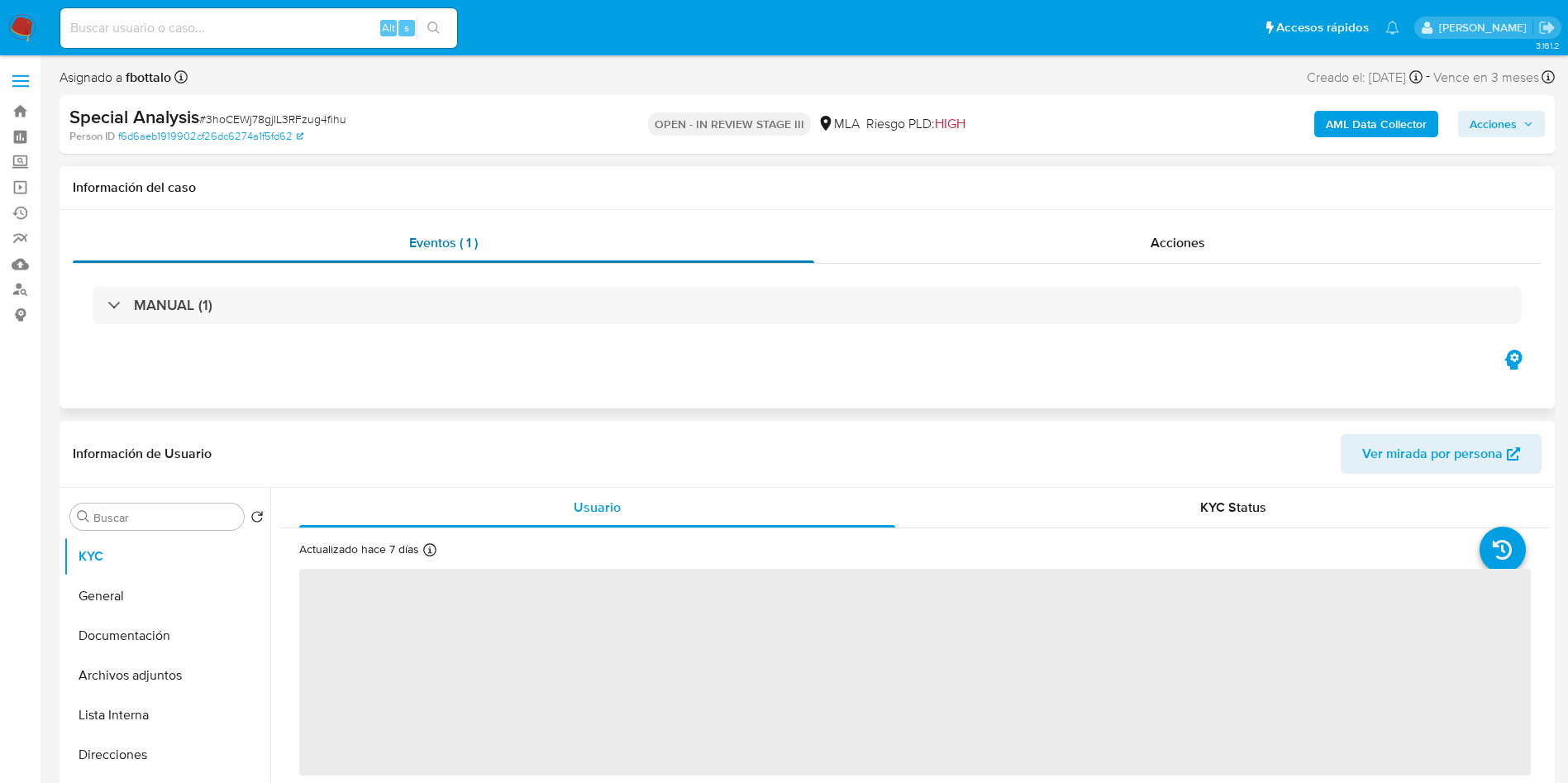
select select "10"
click at [1109, 242] on div "Acciones" at bounding box center [1177, 243] width 727 height 40
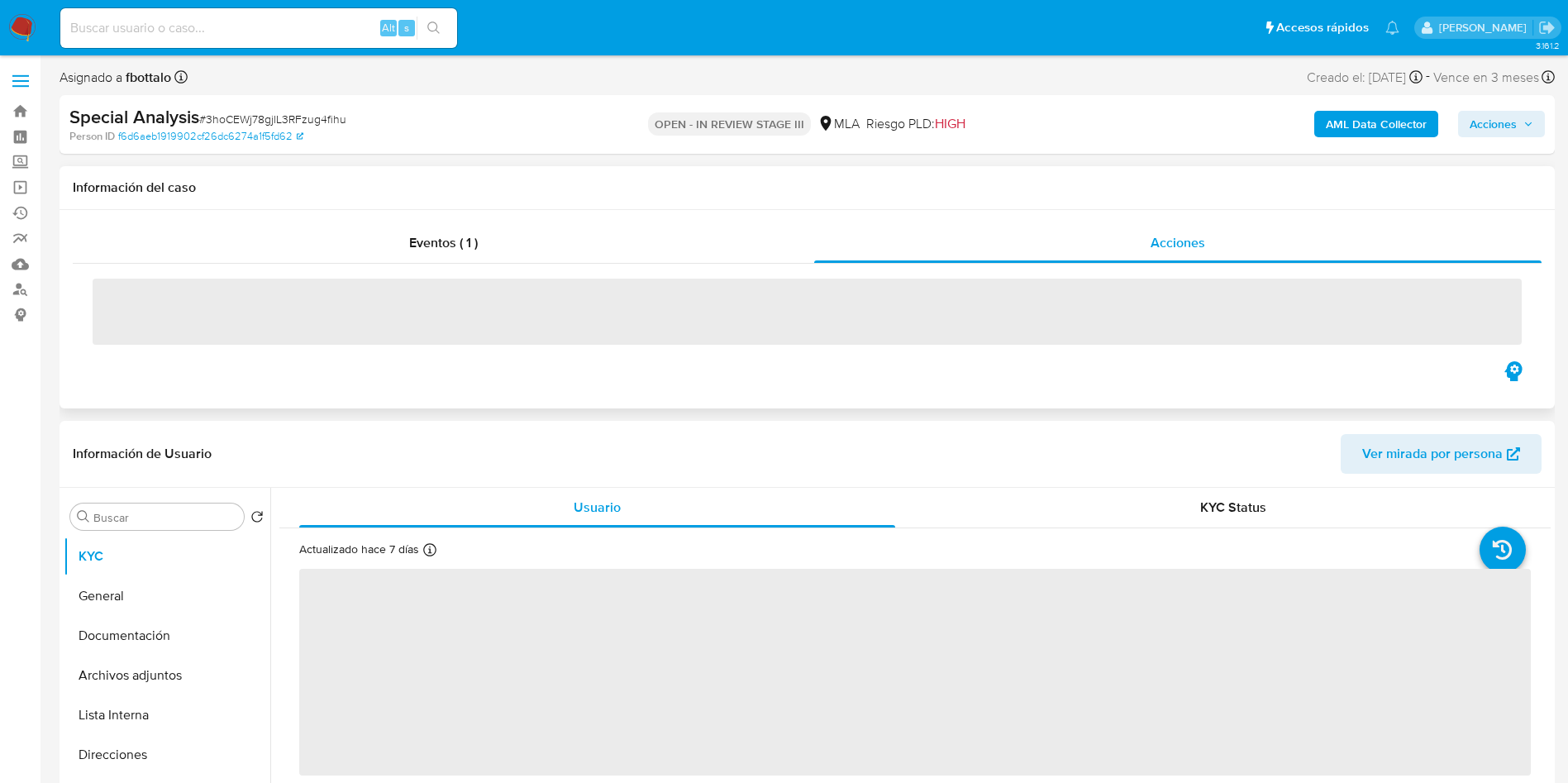
select select "10"
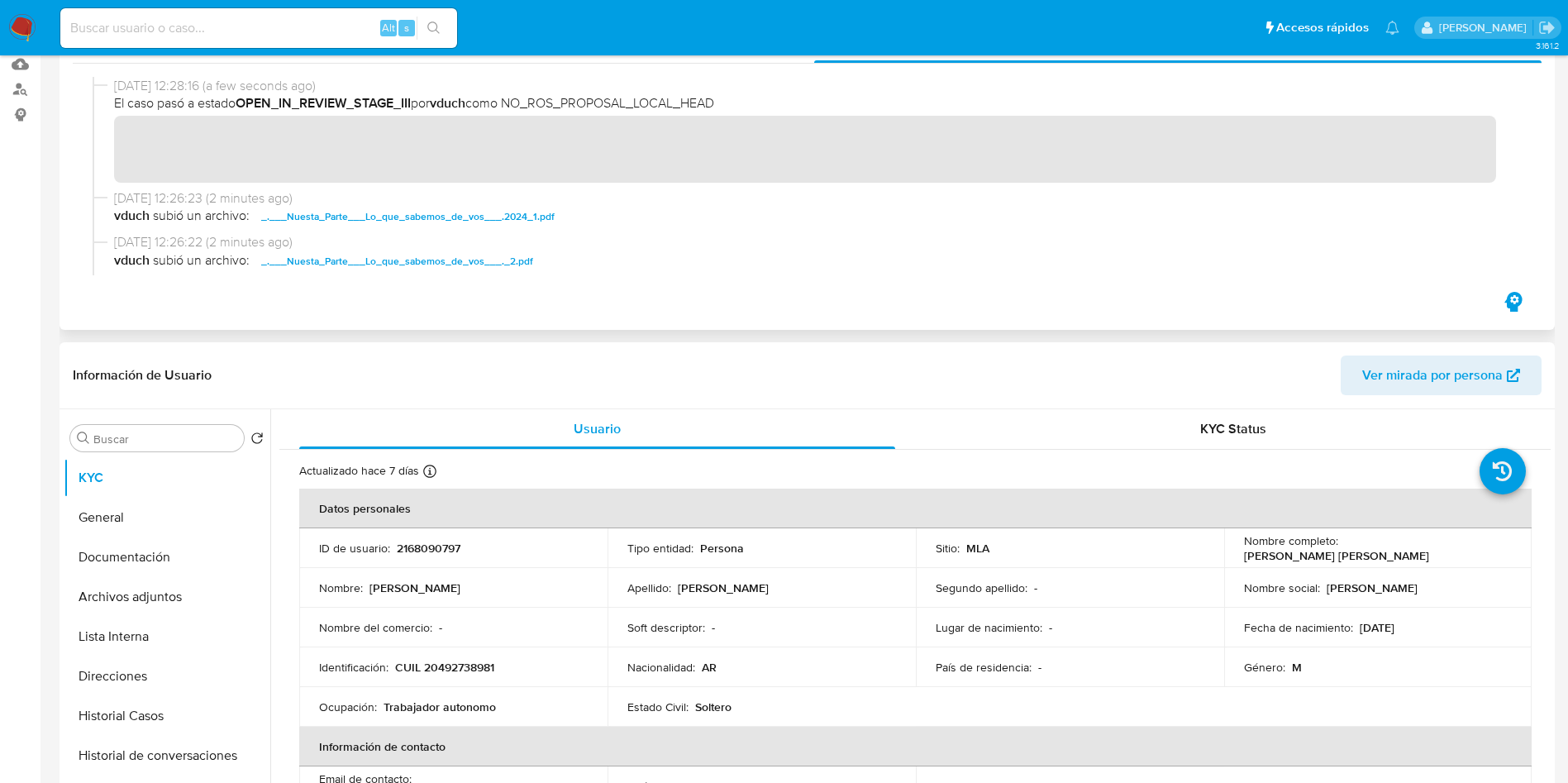
scroll to position [373, 0]
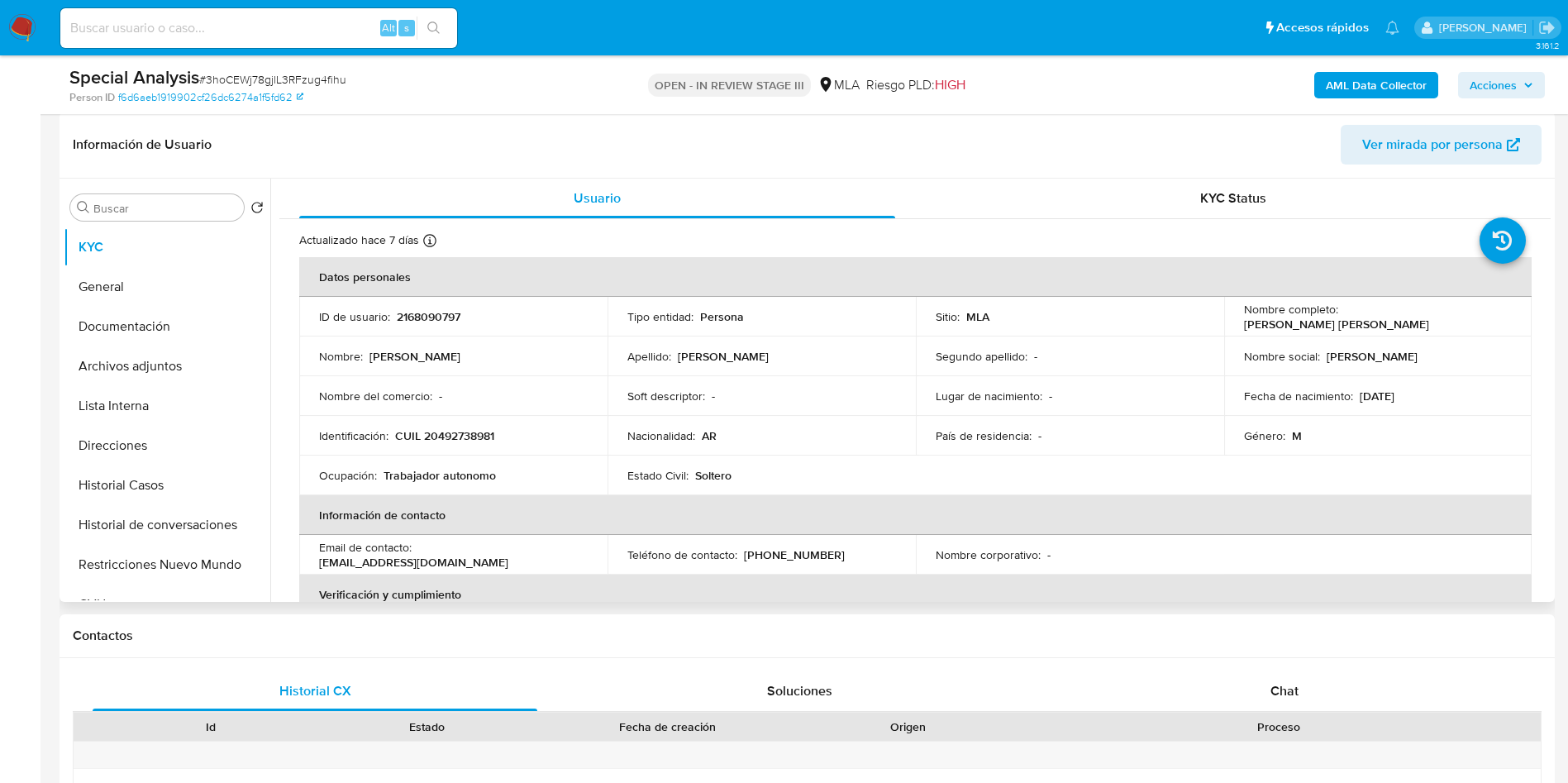
drag, startPoint x: 1239, startPoint y: 325, endPoint x: 1424, endPoint y: 322, distance: 185.0
click at [1424, 322] on div "Nombre completo : Benjamin Ezequiel Vargas Equiza" at bounding box center [1378, 317] width 269 height 30
copy p "Benjamin Ezequiel Vargas Equiza"
click at [150, 202] on input "Buscar" at bounding box center [165, 208] width 144 height 15
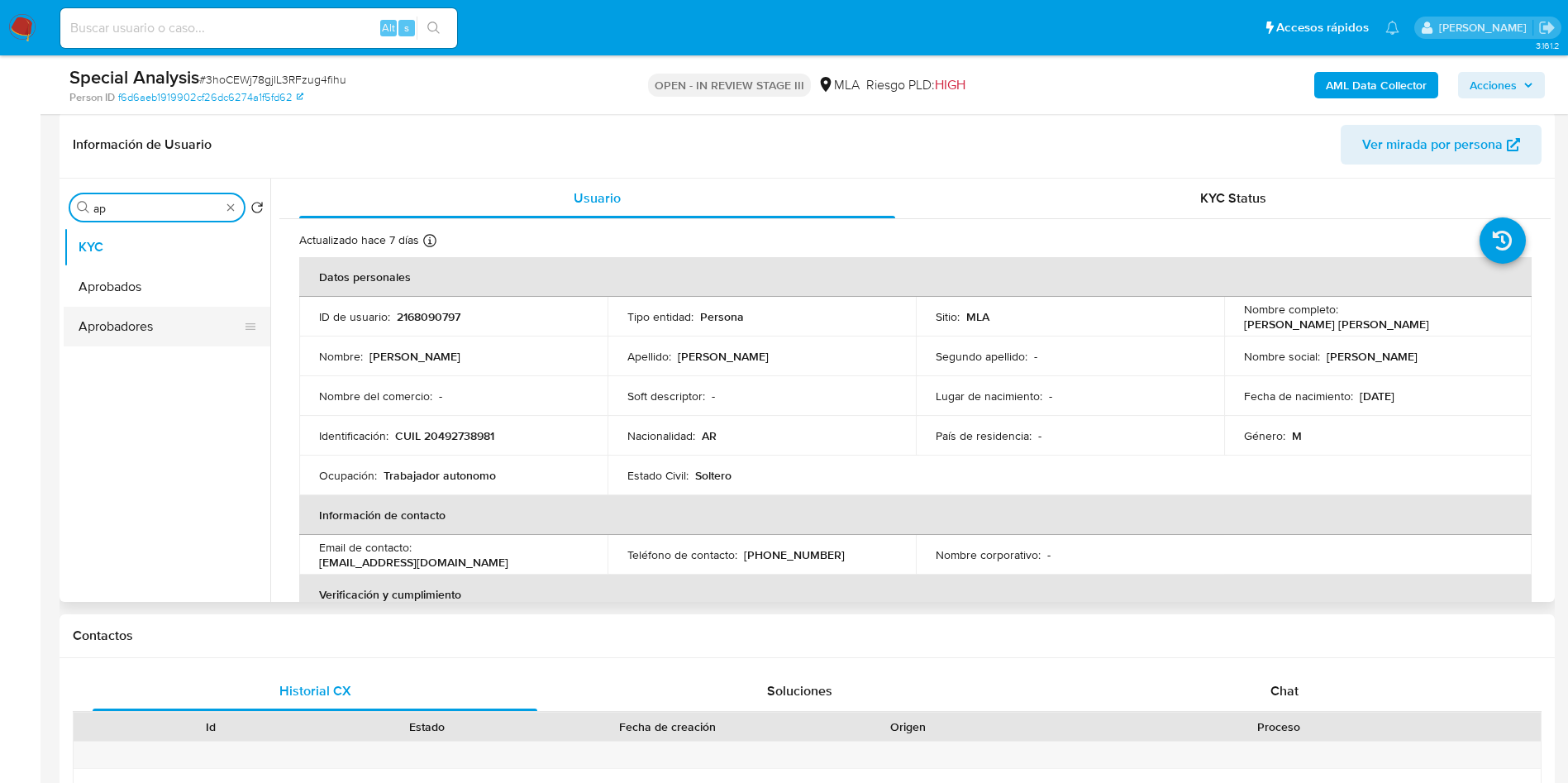
type input "ap"
click at [127, 331] on button "Aprobadores" at bounding box center [160, 326] width 194 height 40
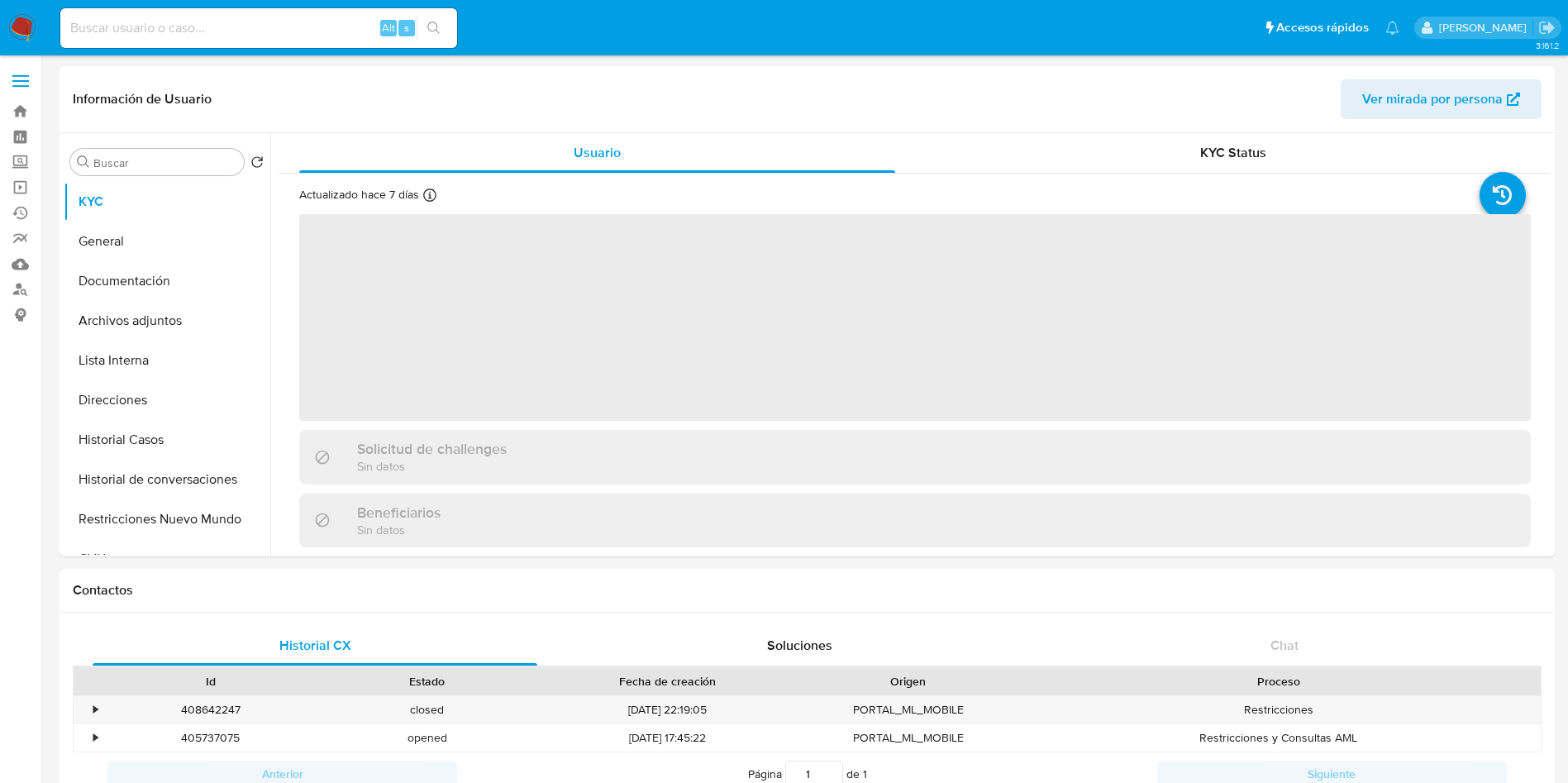
select select "10"
